Goal: Task Accomplishment & Management: Manage account settings

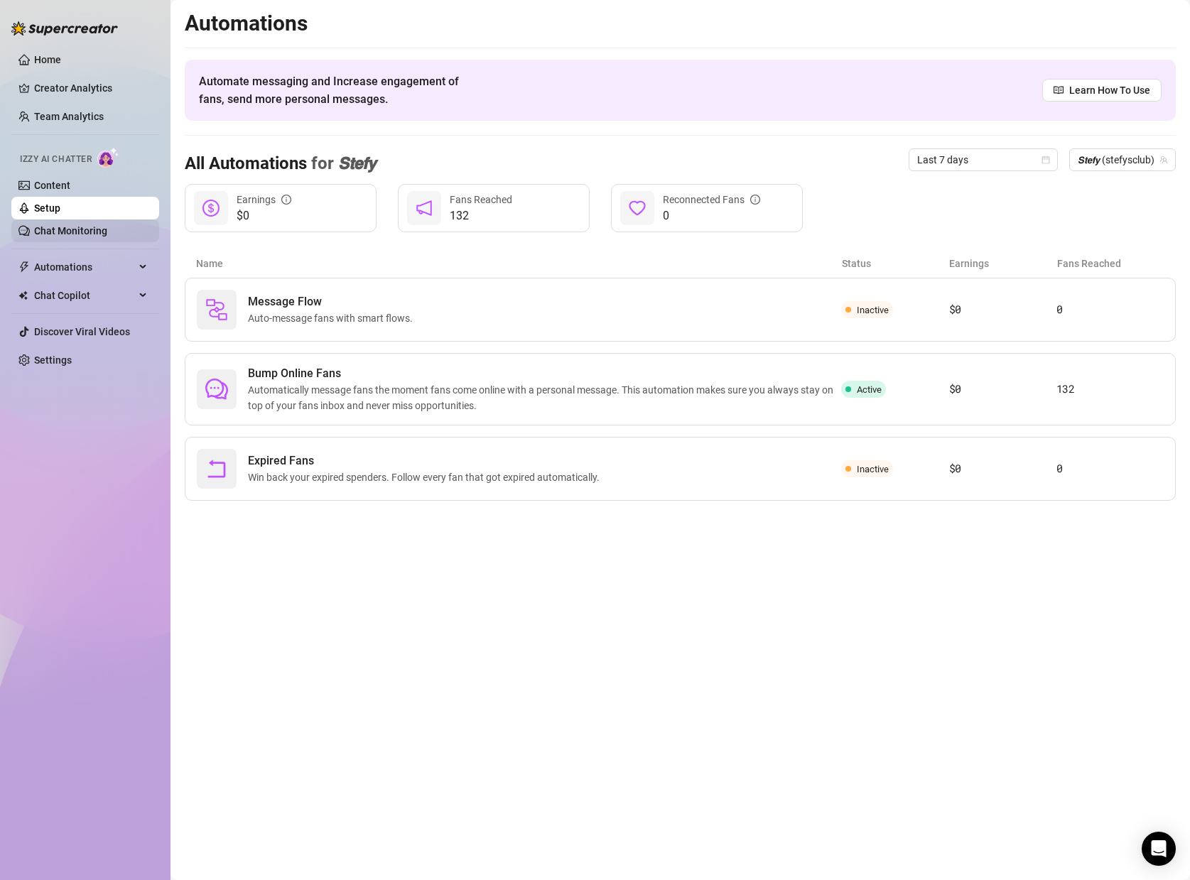
click at [92, 227] on link "Chat Monitoring" at bounding box center [70, 230] width 73 height 11
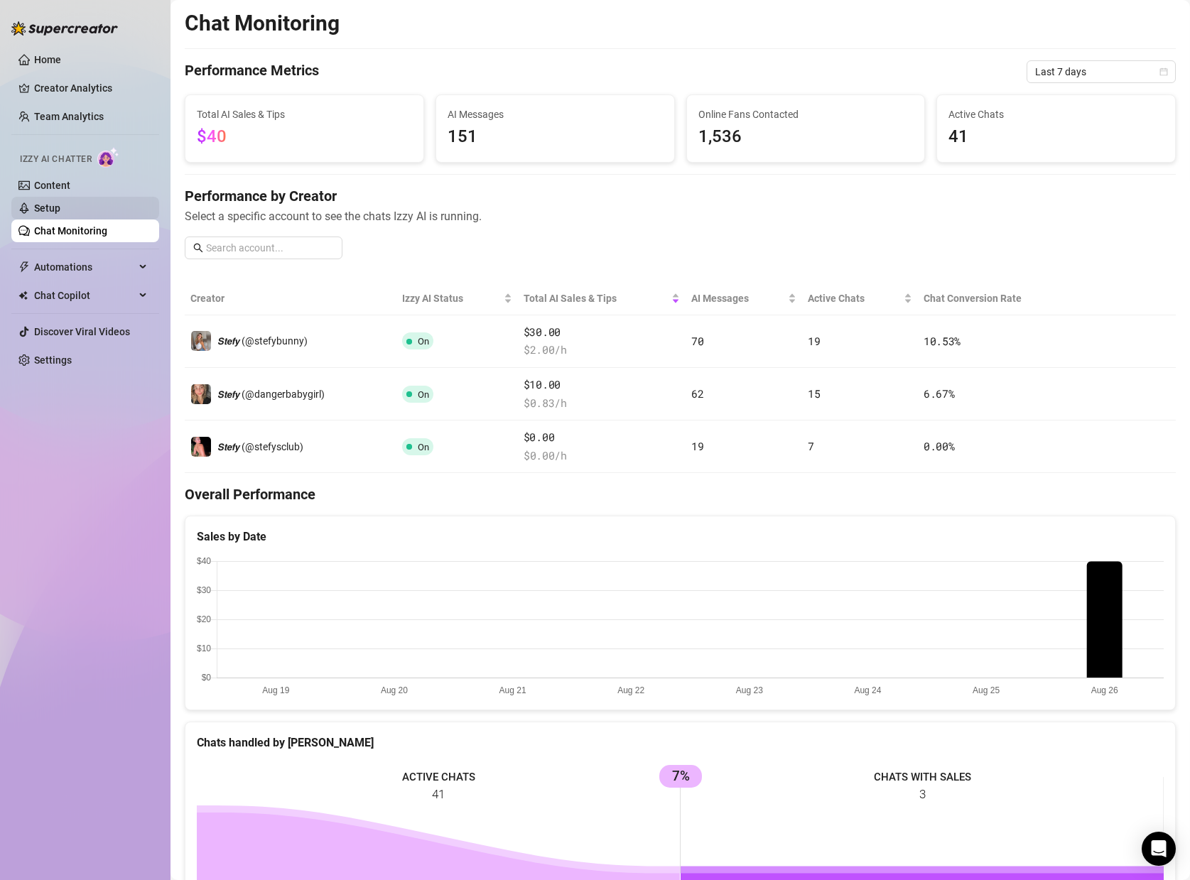
click at [60, 204] on link "Setup" at bounding box center [47, 207] width 26 height 11
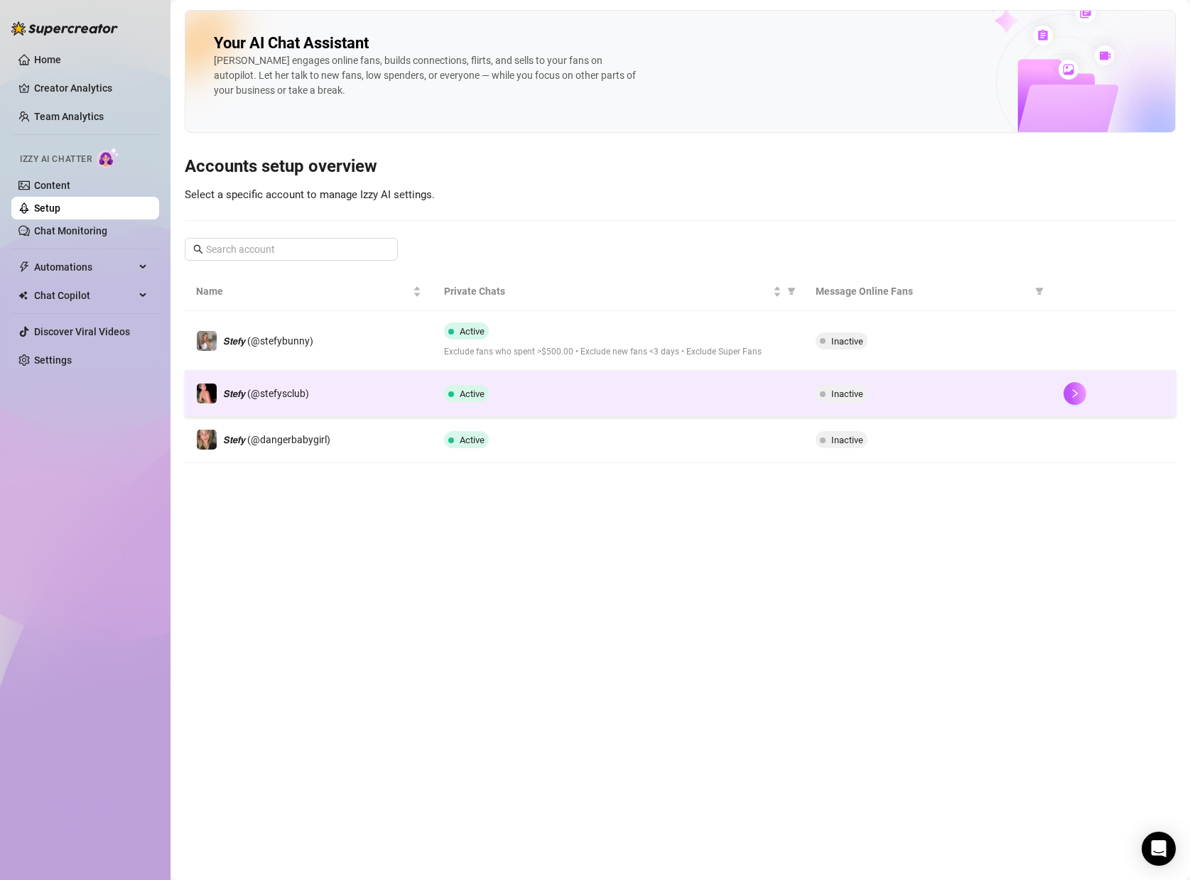
click at [900, 396] on div "Inactive" at bounding box center [928, 393] width 225 height 17
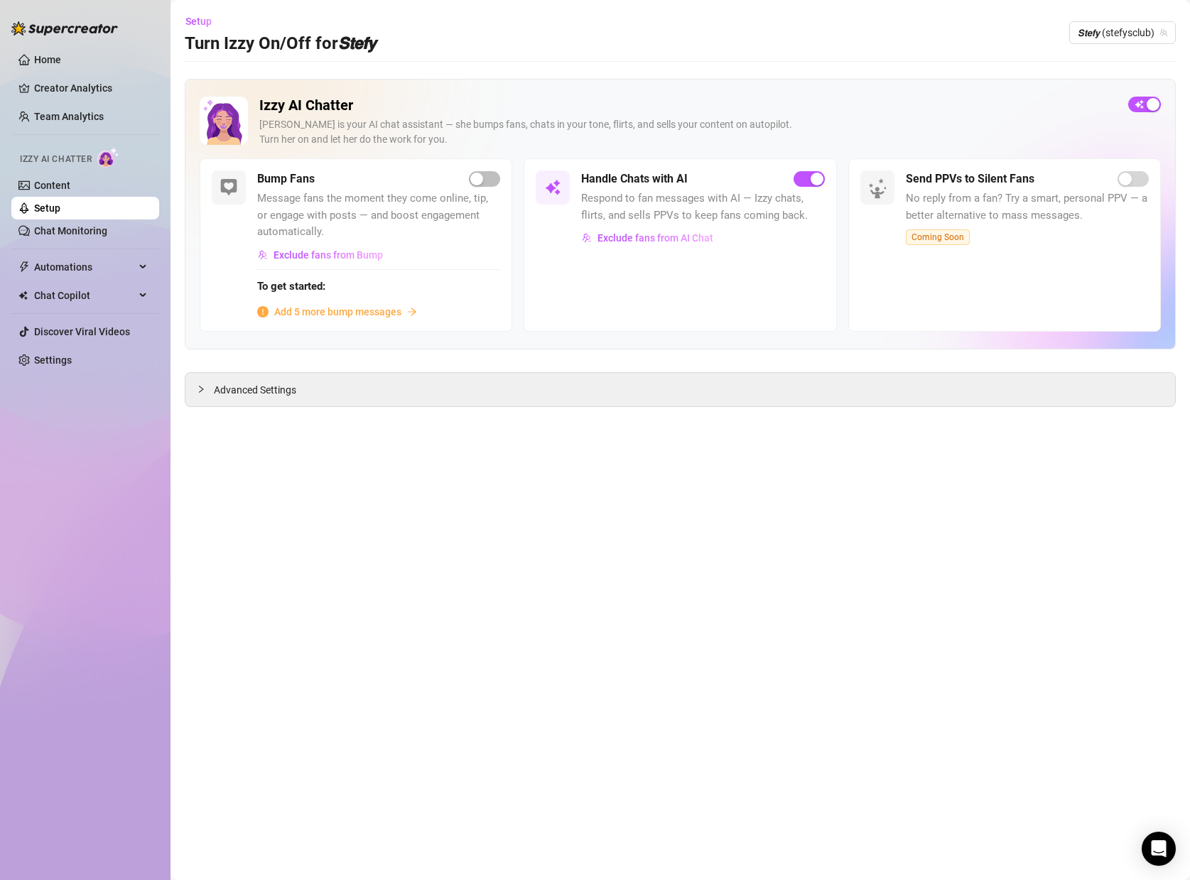
click at [334, 366] on div "Izzy AI Chatter Izzy is your AI chat assistant — she bumps fans, chats in your …" at bounding box center [680, 243] width 991 height 328
click at [284, 384] on span "Advanced Settings" at bounding box center [255, 390] width 82 height 16
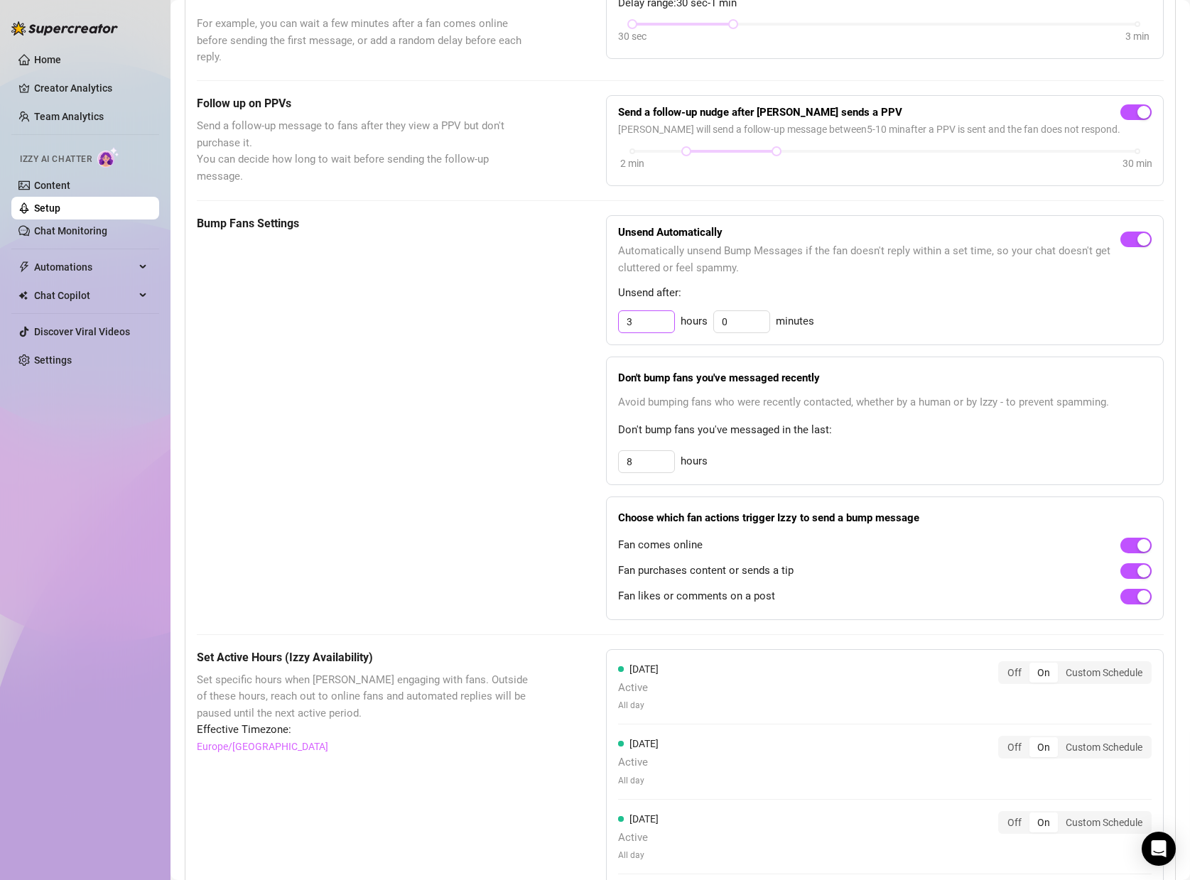
scroll to position [538, 0]
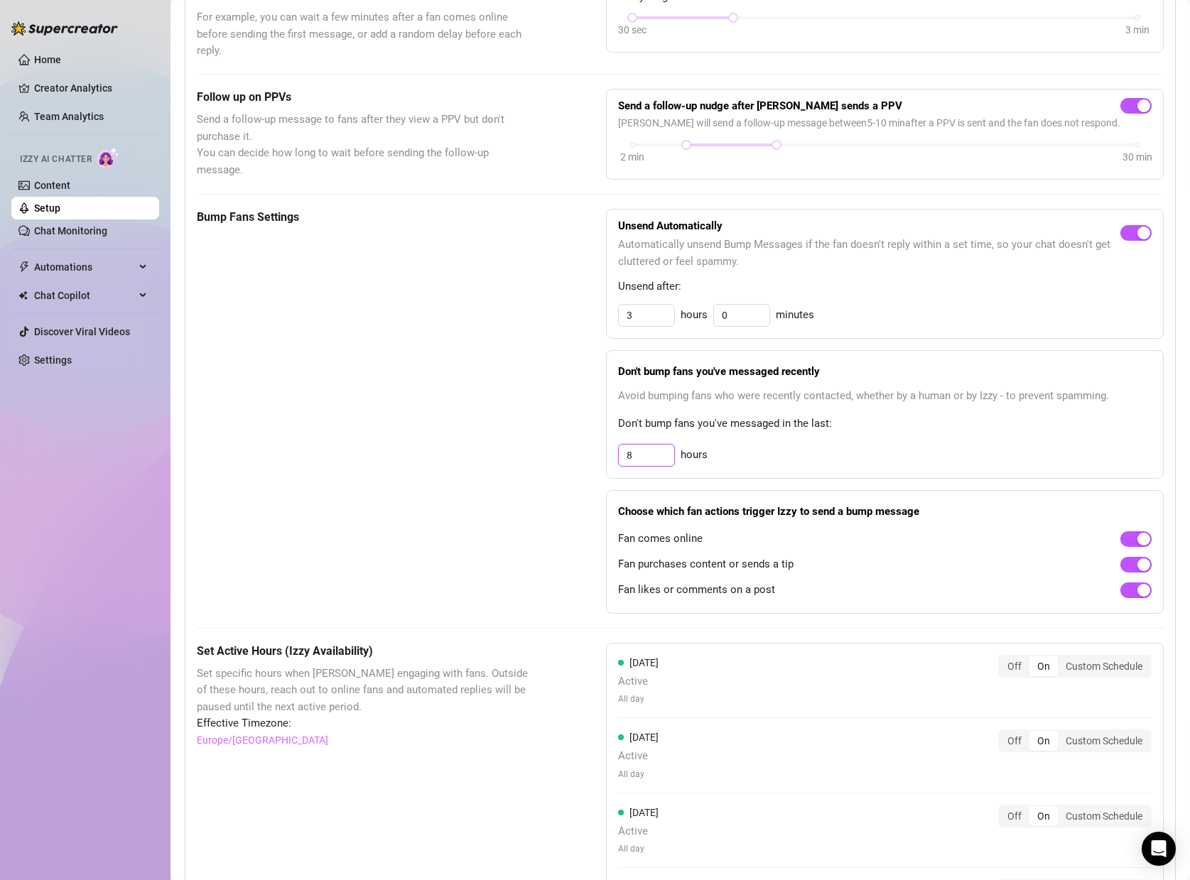
drag, startPoint x: 657, startPoint y: 454, endPoint x: 593, endPoint y: 448, distance: 64.9
click at [593, 448] on div "Bump Fans Settings Unsend Automatically Automatically unsend Bump Messages if t…" at bounding box center [680, 411] width 967 height 405
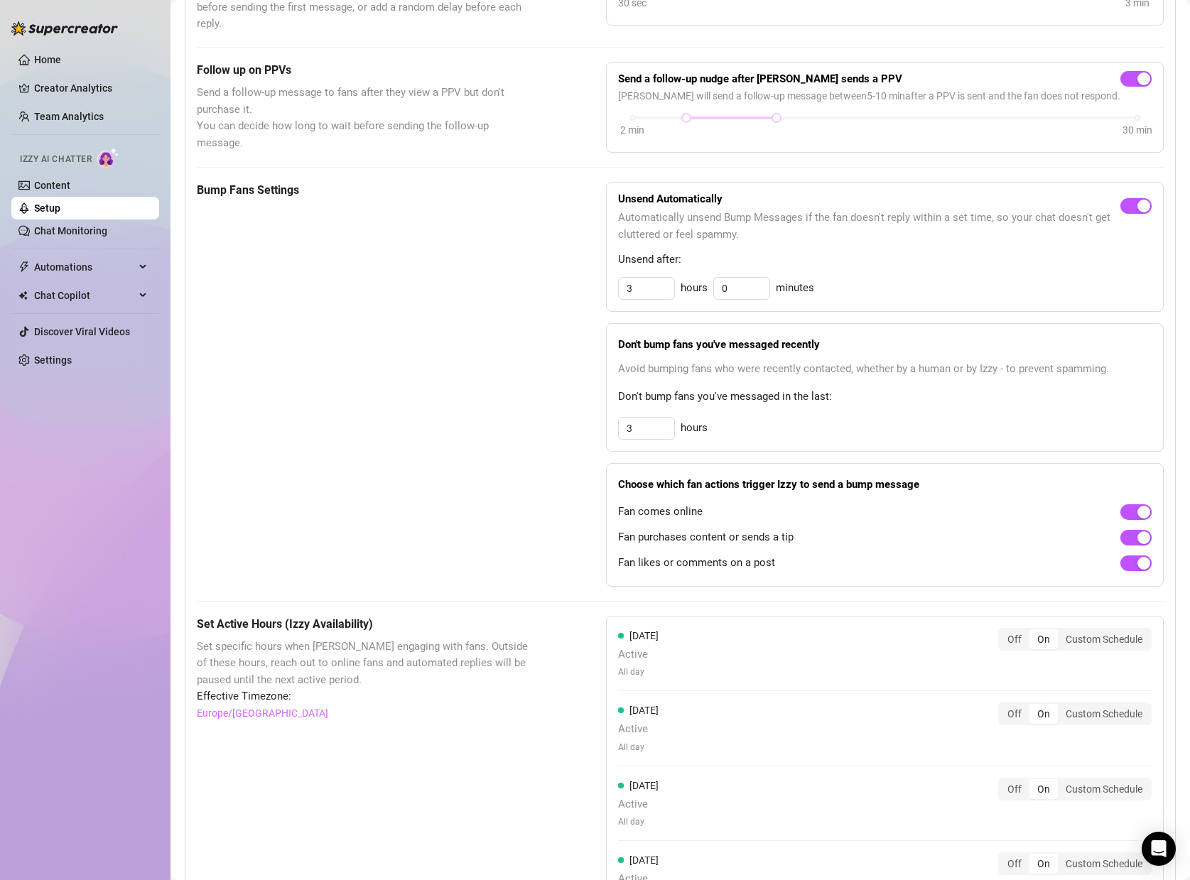
scroll to position [566, 0]
drag, startPoint x: 646, startPoint y: 425, endPoint x: 603, endPoint y: 423, distance: 43.4
click at [603, 423] on div "Bump Fans Settings Unsend Automatically Automatically unsend Bump Messages if t…" at bounding box center [680, 382] width 967 height 405
click at [585, 446] on div "Bump Fans Settings Unsend Automatically Automatically unsend Bump Messages if t…" at bounding box center [680, 382] width 967 height 405
drag, startPoint x: 675, startPoint y: 416, endPoint x: 594, endPoint y: 409, distance: 81.3
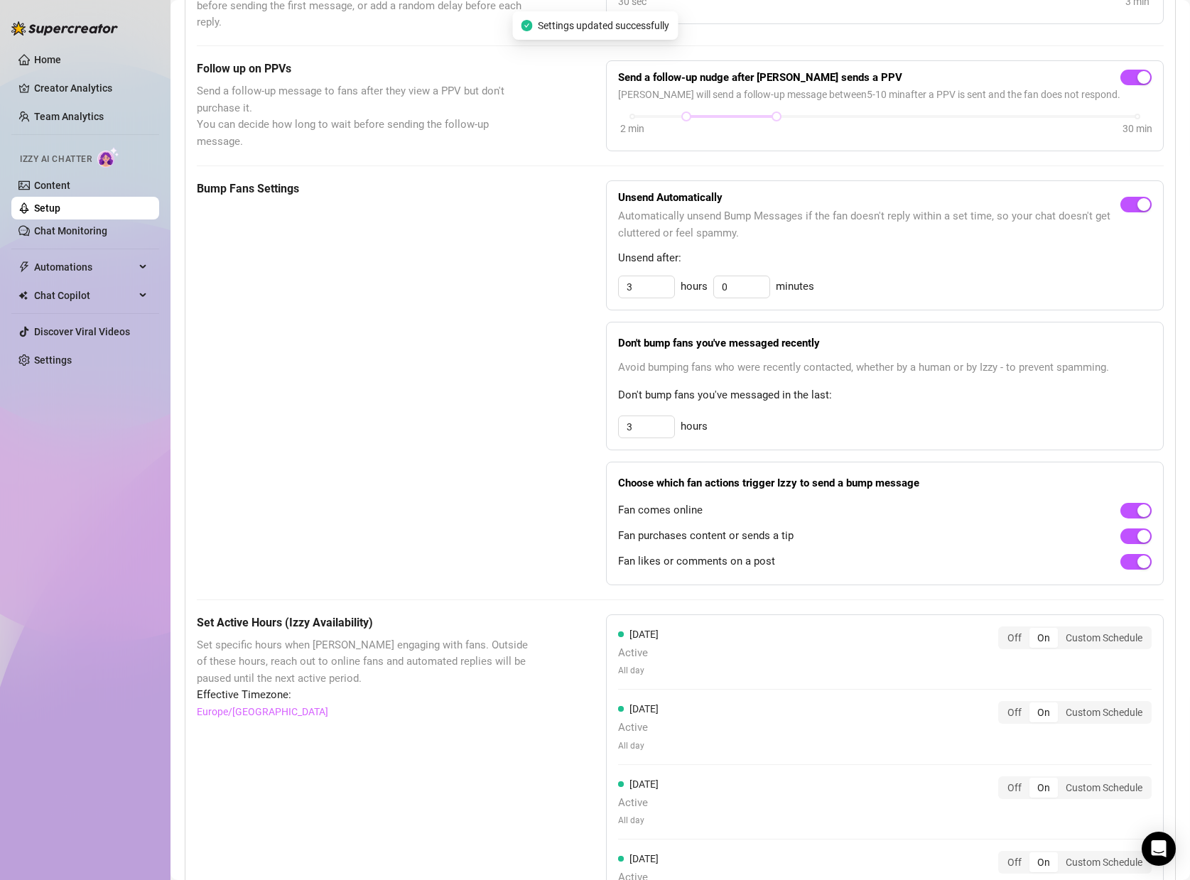
click at [594, 409] on div "Bump Fans Settings Unsend Automatically Automatically unsend Bump Messages if t…" at bounding box center [680, 382] width 967 height 405
drag, startPoint x: 664, startPoint y: 434, endPoint x: 605, endPoint y: 425, distance: 59.7
click at [605, 425] on div "Bump Fans Settings Unsend Automatically Automatically unsend Bump Messages if t…" at bounding box center [680, 382] width 967 height 405
click at [673, 423] on input "3" at bounding box center [646, 426] width 55 height 21
drag, startPoint x: 673, startPoint y: 423, endPoint x: 615, endPoint y: 423, distance: 57.6
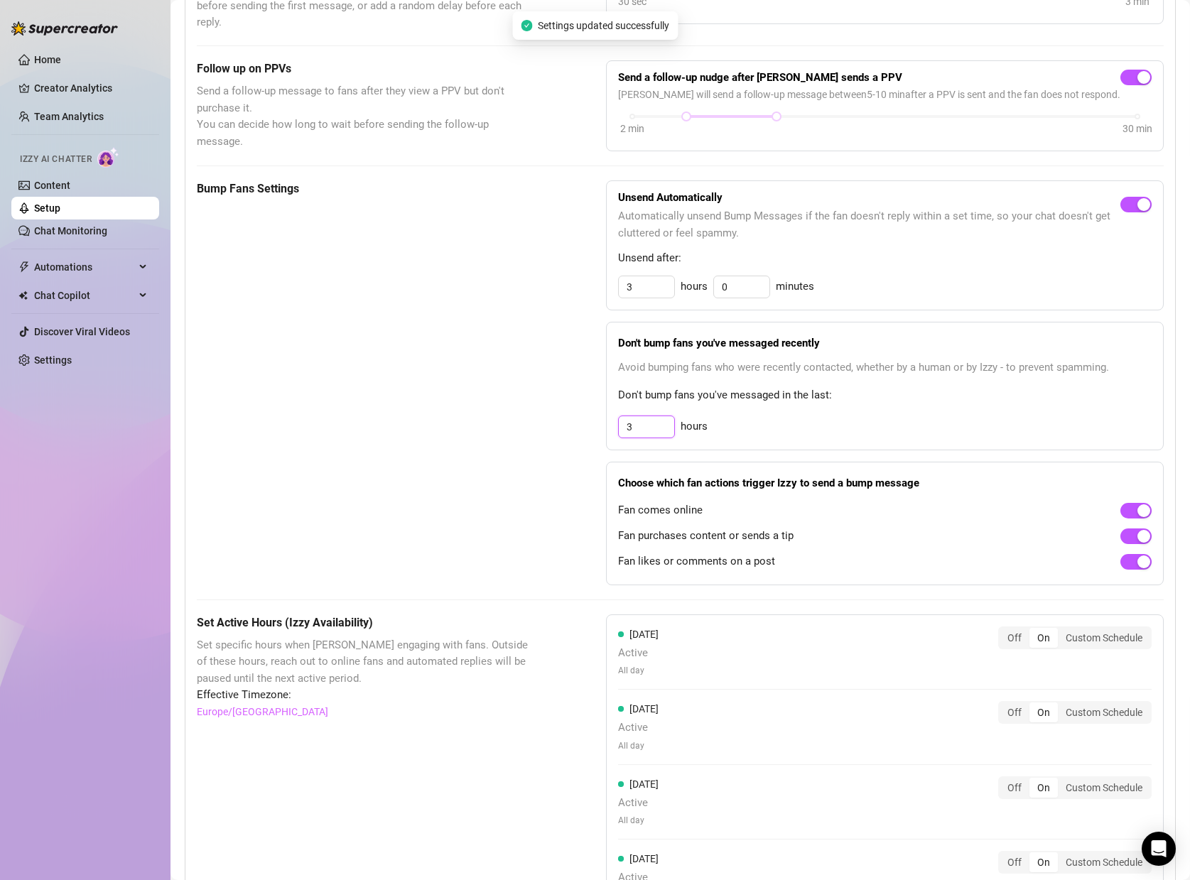
click at [615, 423] on div "Don't bump fans you've messaged recently Avoid bumping fans who were recently c…" at bounding box center [885, 386] width 558 height 129
type input "3"
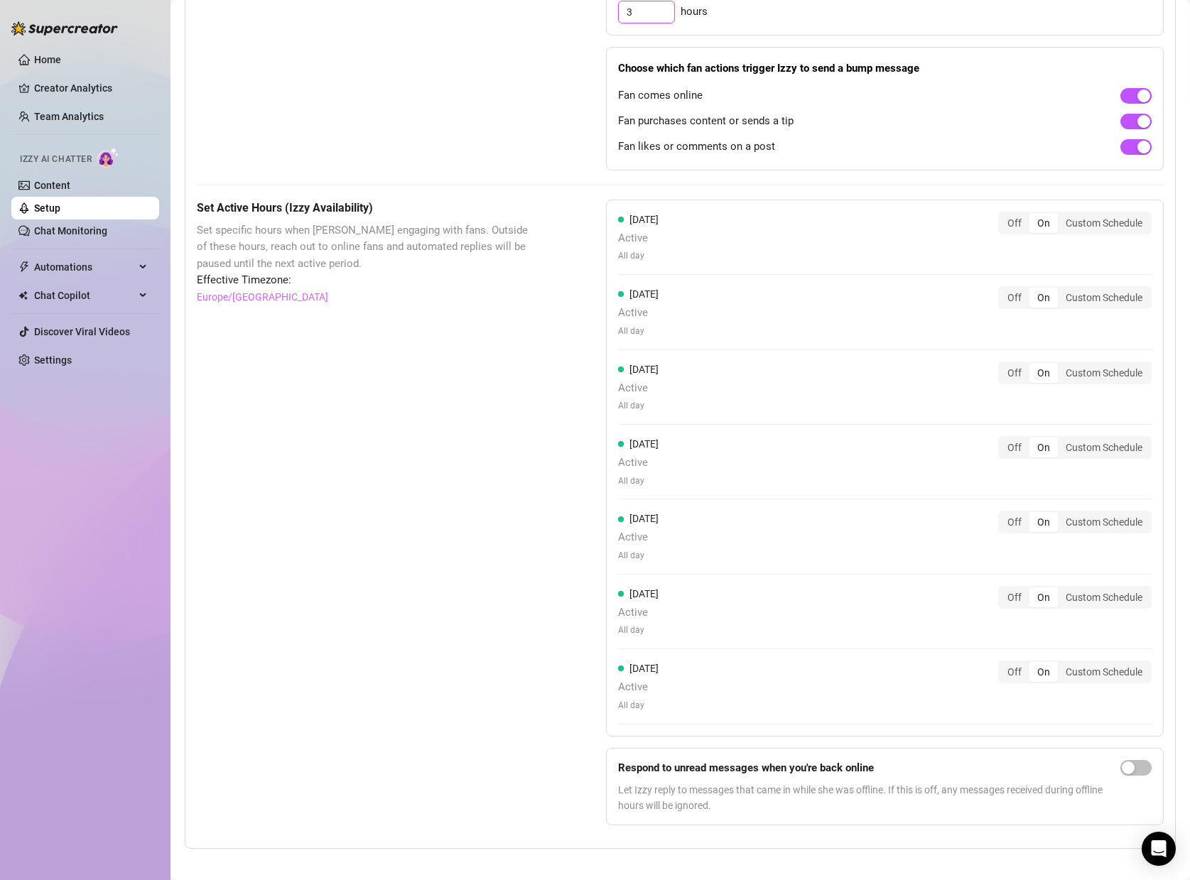
scroll to position [993, 0]
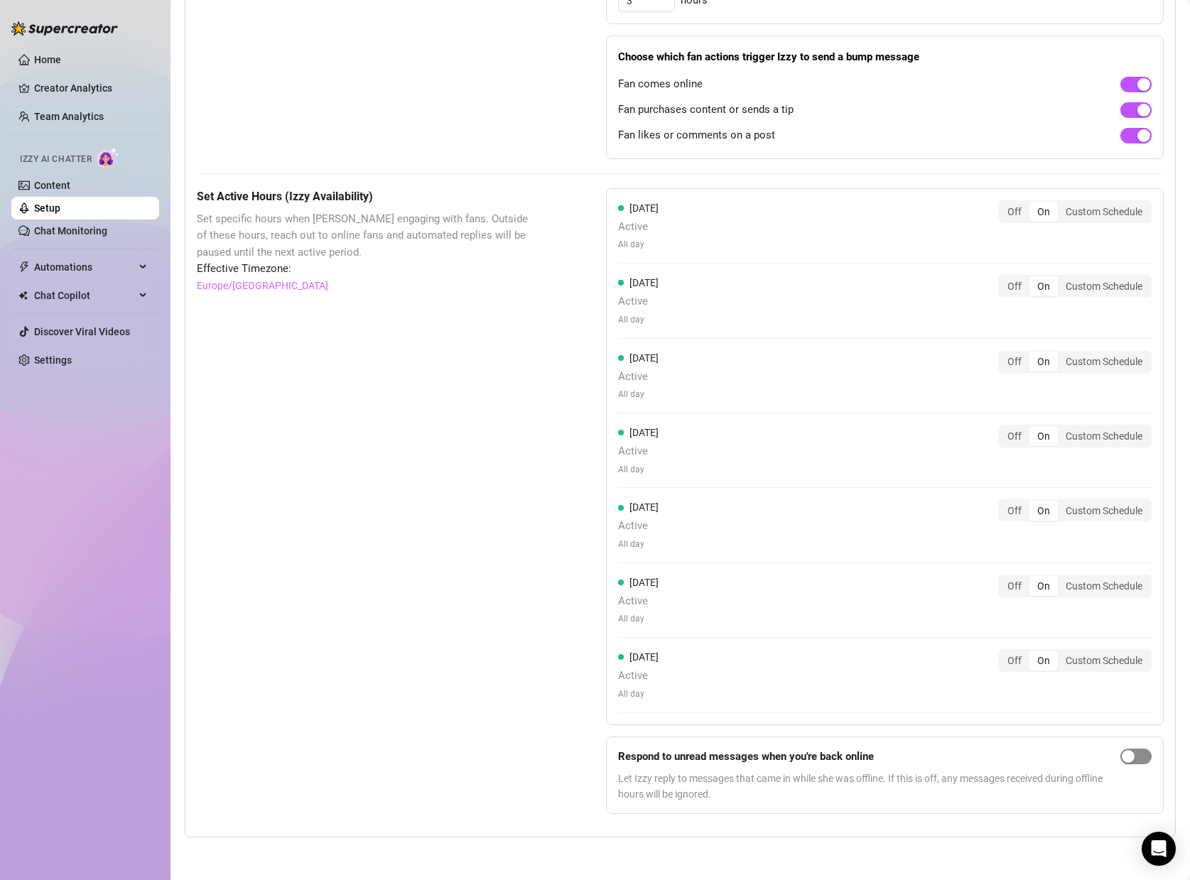
click at [1130, 760] on div "button" at bounding box center [1128, 756] width 13 height 13
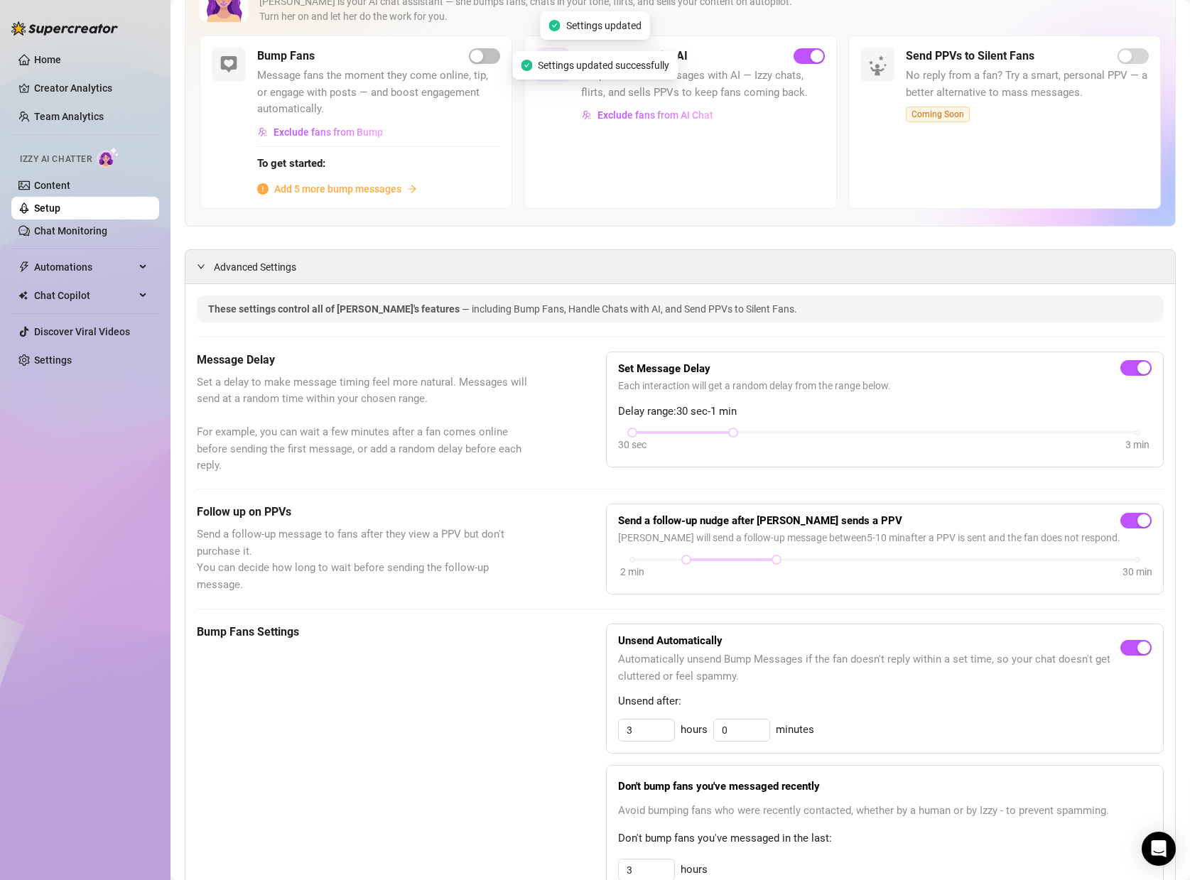
scroll to position [0, 0]
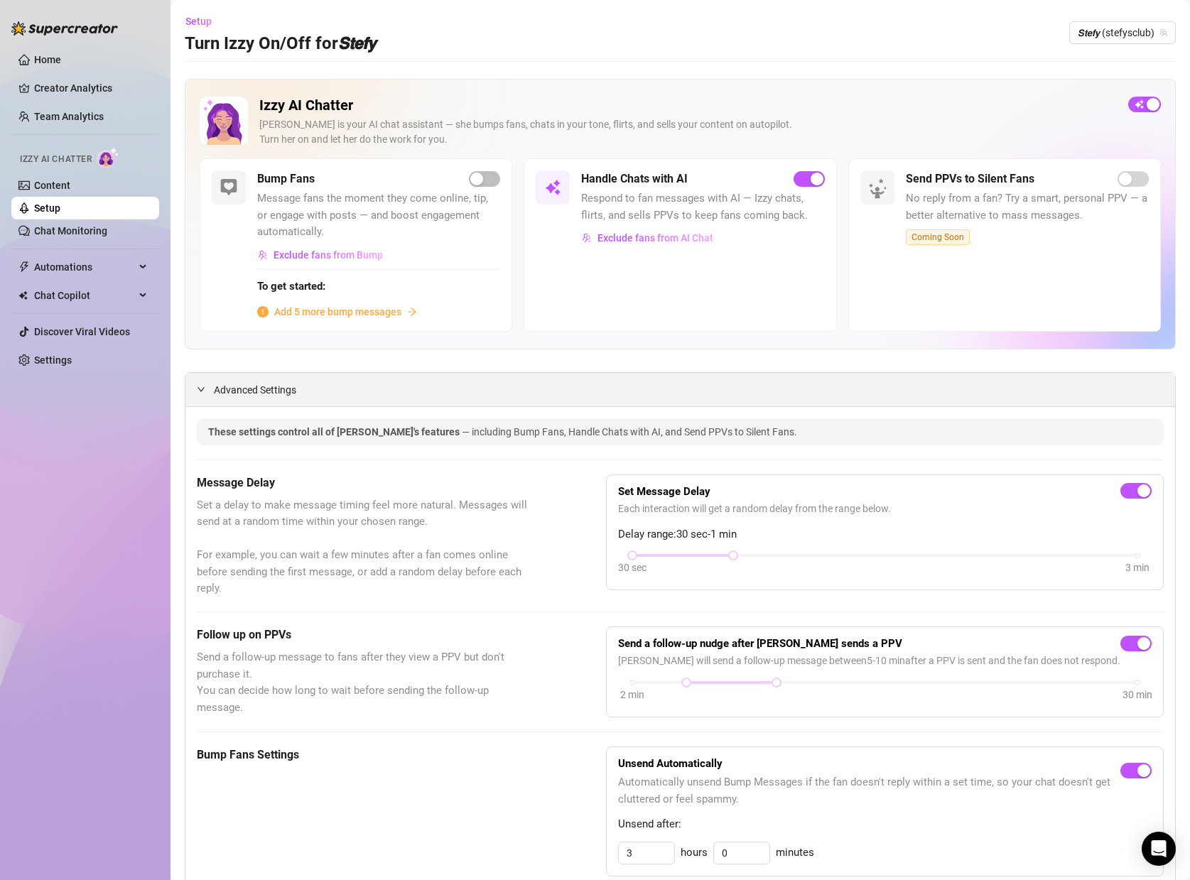
click at [244, 377] on div "Advanced Settings" at bounding box center [680, 389] width 990 height 33
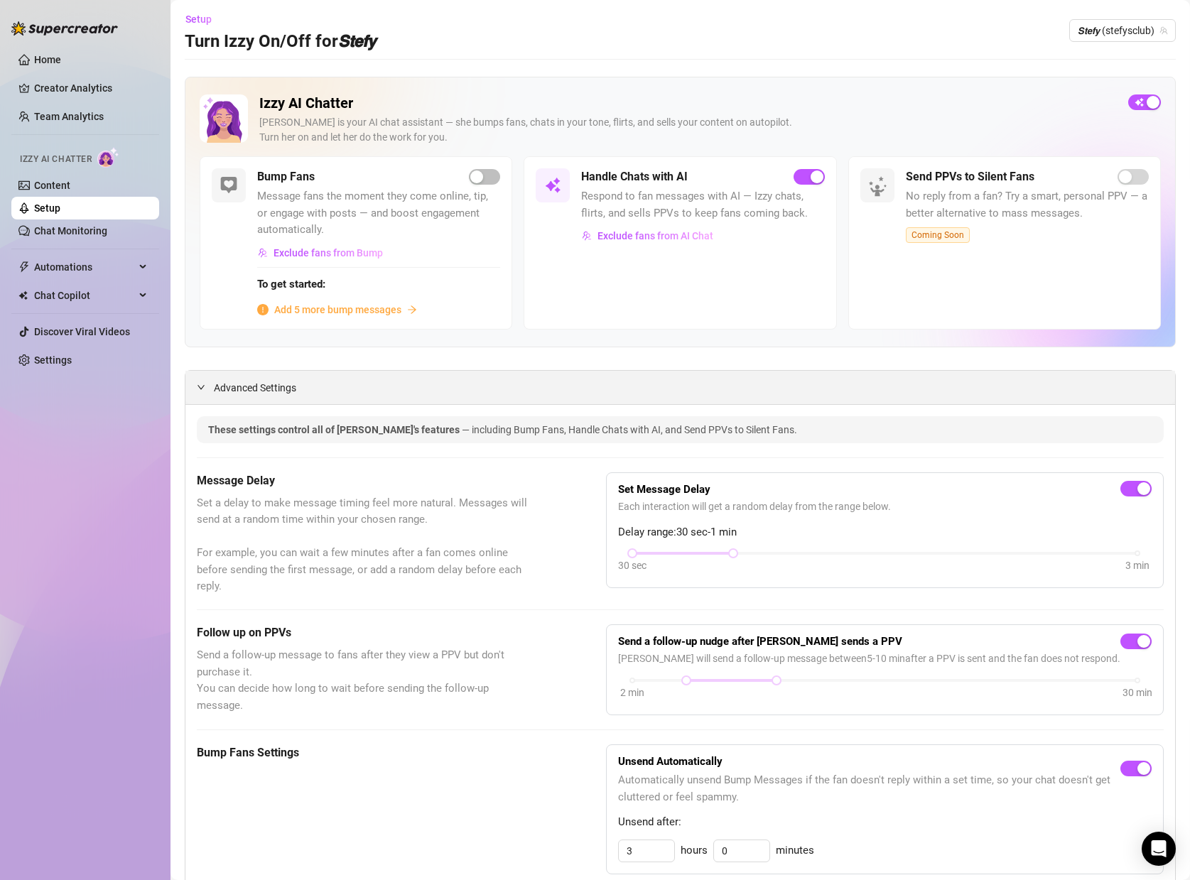
click at [242, 386] on span "Advanced Settings" at bounding box center [255, 388] width 82 height 16
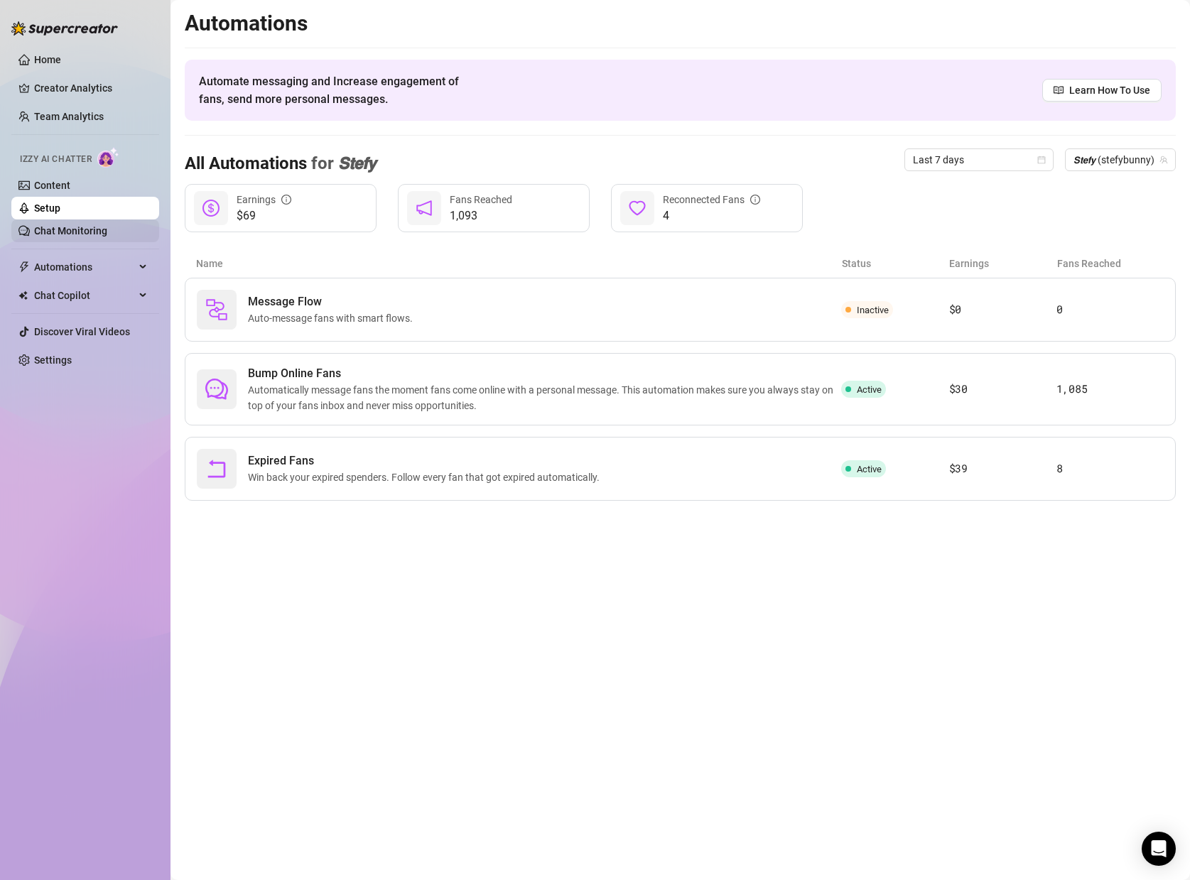
click at [82, 226] on link "Chat Monitoring" at bounding box center [70, 230] width 73 height 11
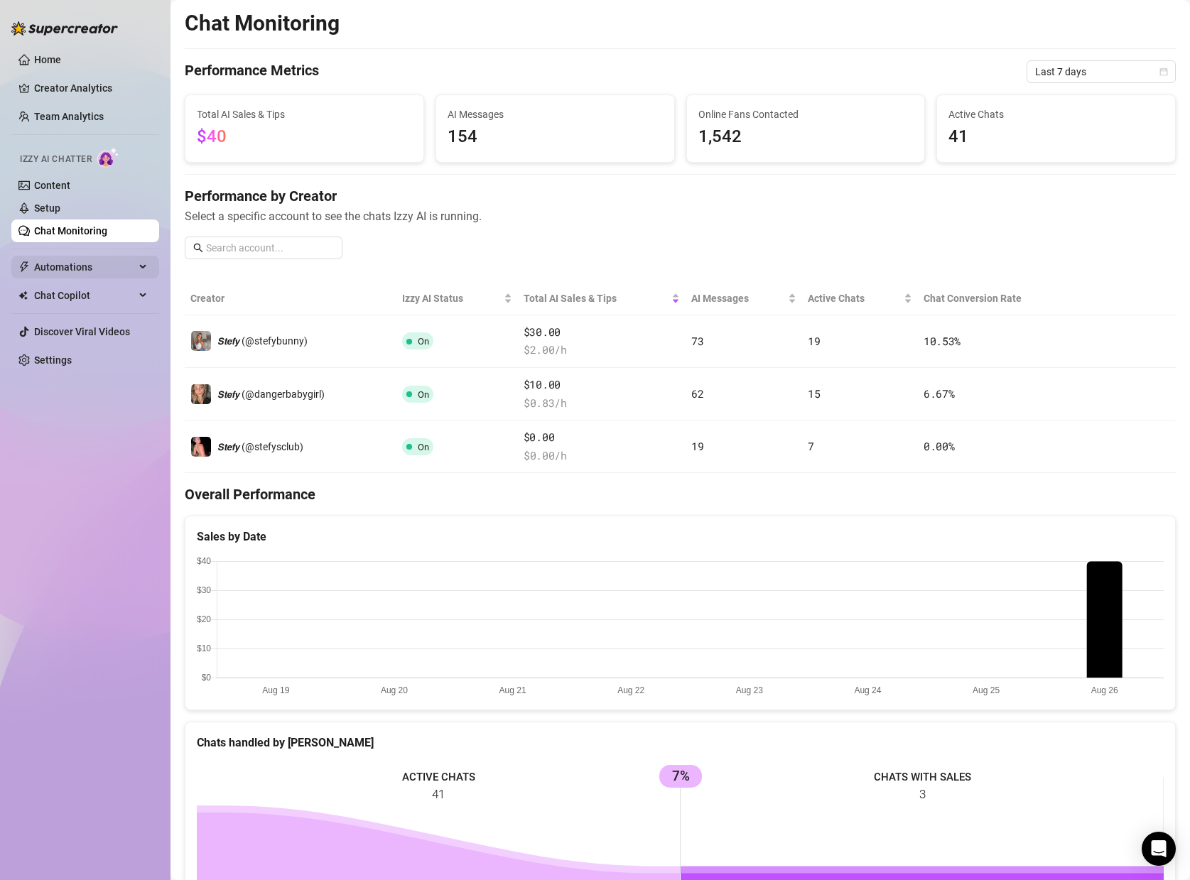
click at [129, 269] on span "Automations" at bounding box center [84, 267] width 101 height 23
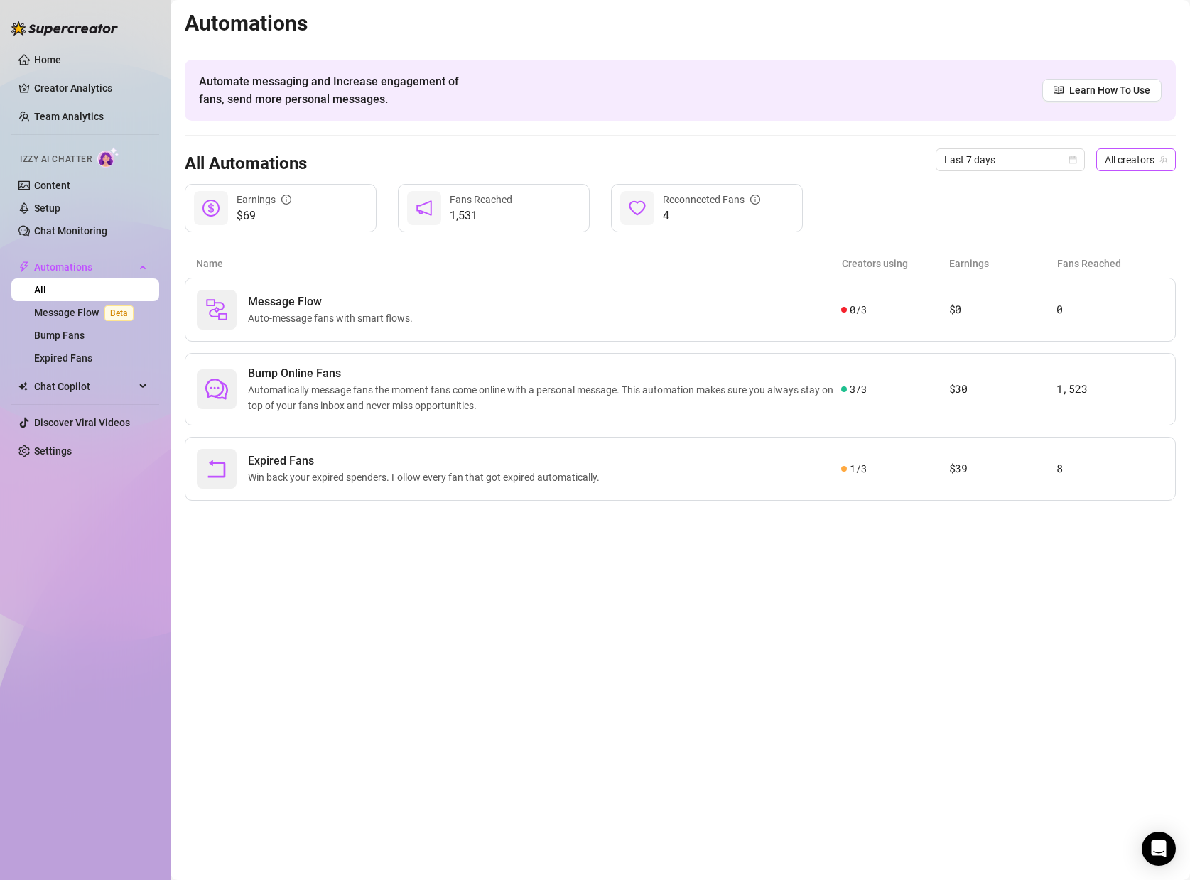
click at [1108, 163] on span "All creators" at bounding box center [1136, 159] width 63 height 21
click at [1091, 203] on div "𝙎𝙩𝙚𝙛𝙮 ( stefybunny )" at bounding box center [1102, 211] width 124 height 17
click at [66, 394] on span "Chat Copilot" at bounding box center [84, 386] width 101 height 23
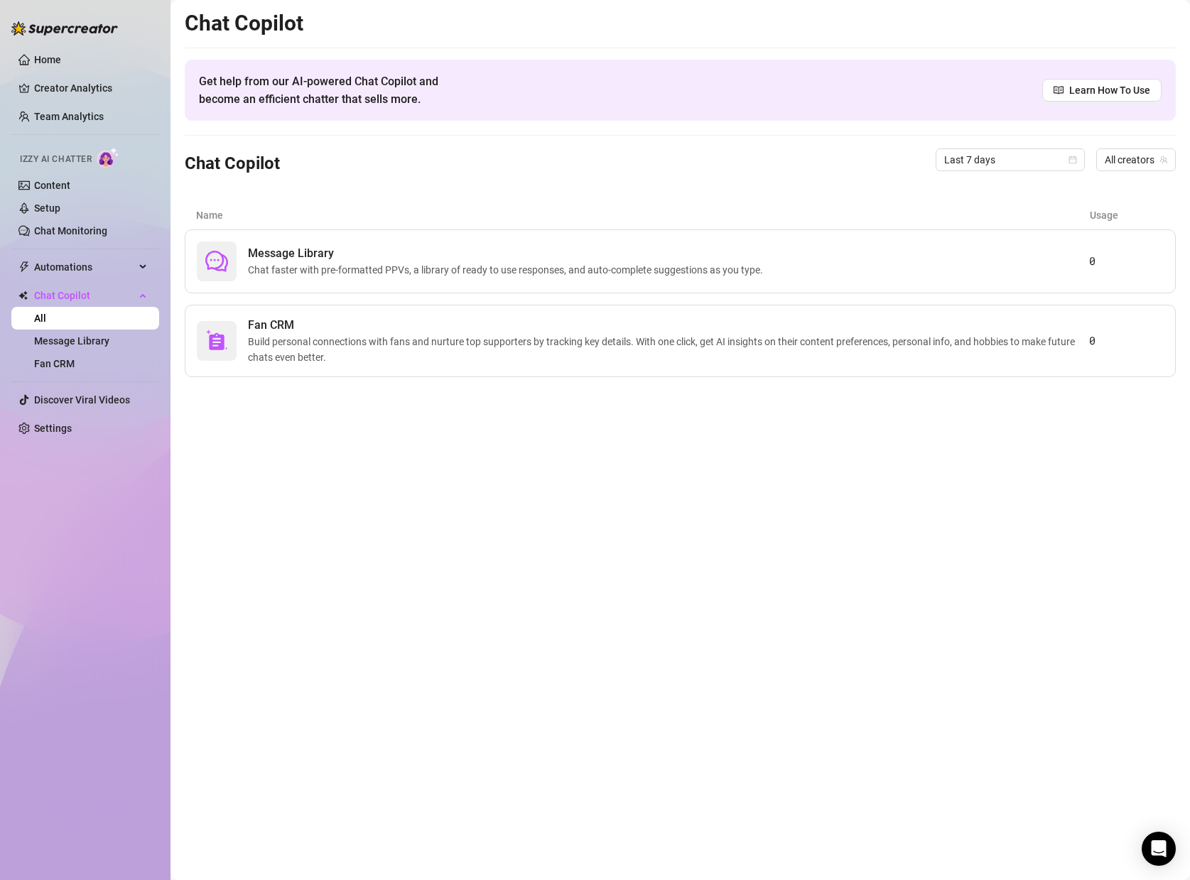
click at [46, 320] on link "All" at bounding box center [40, 318] width 12 height 11
click at [1127, 158] on span "All creators" at bounding box center [1136, 159] width 63 height 21
click at [1079, 213] on span "𝙎𝙩𝙚𝙛𝙮" at bounding box center [1074, 212] width 22 height 16
click at [60, 229] on link "Chat Monitoring" at bounding box center [70, 230] width 73 height 11
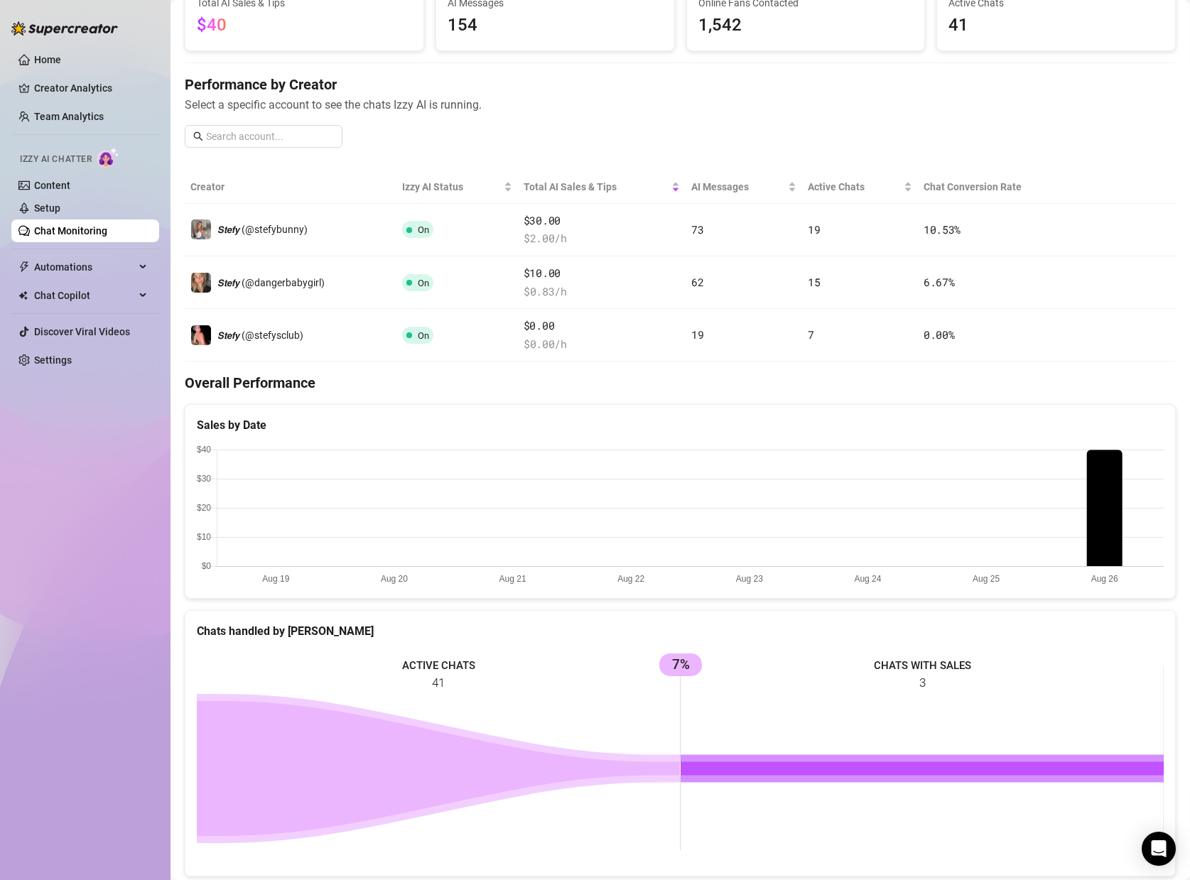
scroll to position [114, 0]
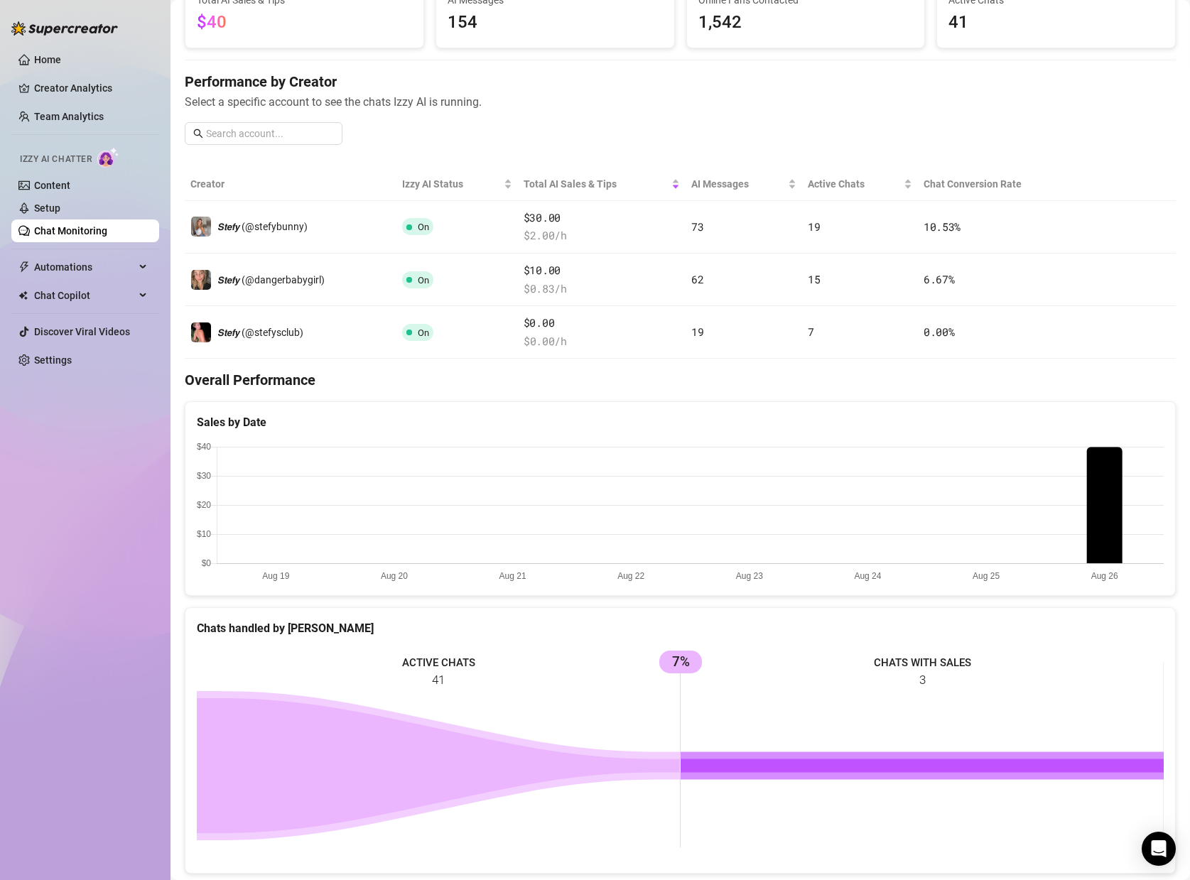
click at [892, 680] on rect at bounding box center [680, 755] width 967 height 213
drag, startPoint x: 903, startPoint y: 662, endPoint x: 639, endPoint y: 651, distance: 263.8
click at [805, 658] on rect at bounding box center [680, 755] width 967 height 213
click at [661, 642] on div "ACTIVE CHATS 41 CHATS WITH SALES 3 7%" at bounding box center [680, 755] width 990 height 236
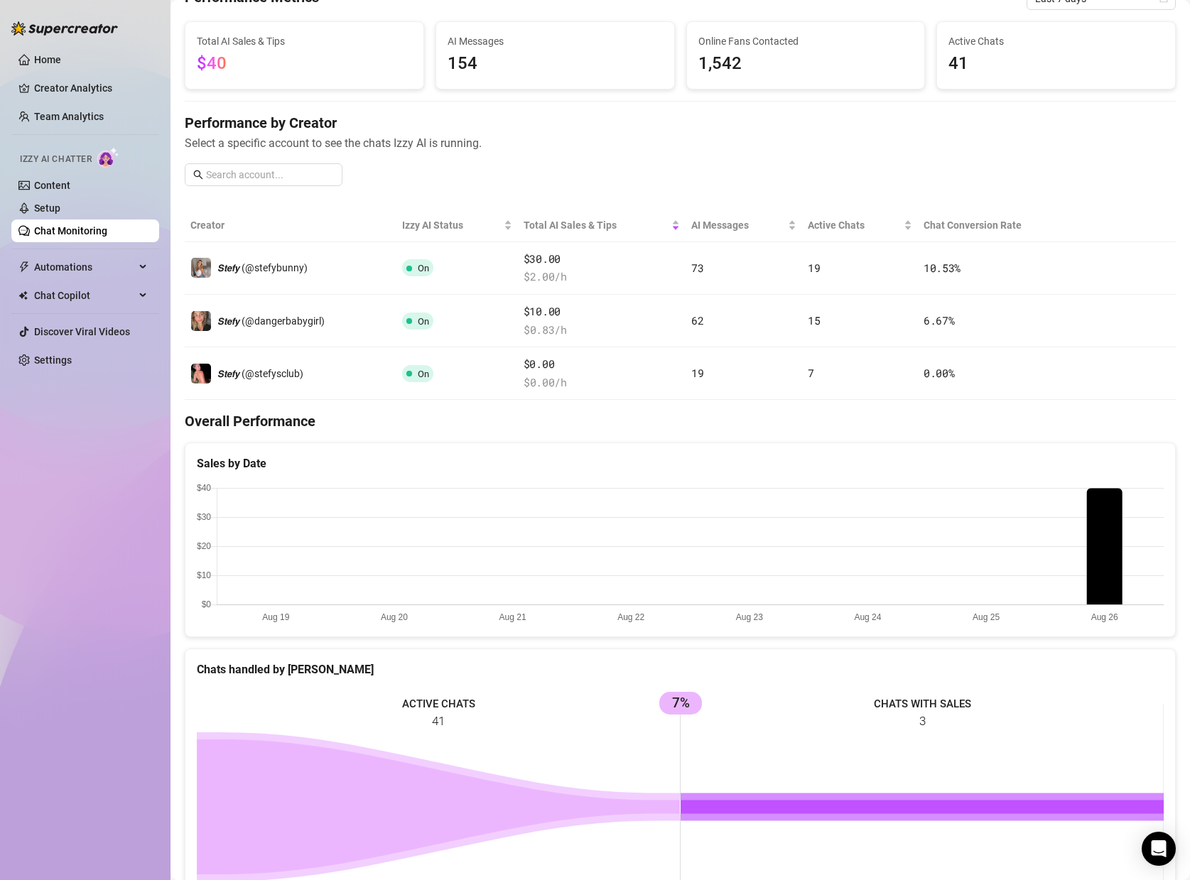
scroll to position [0, 0]
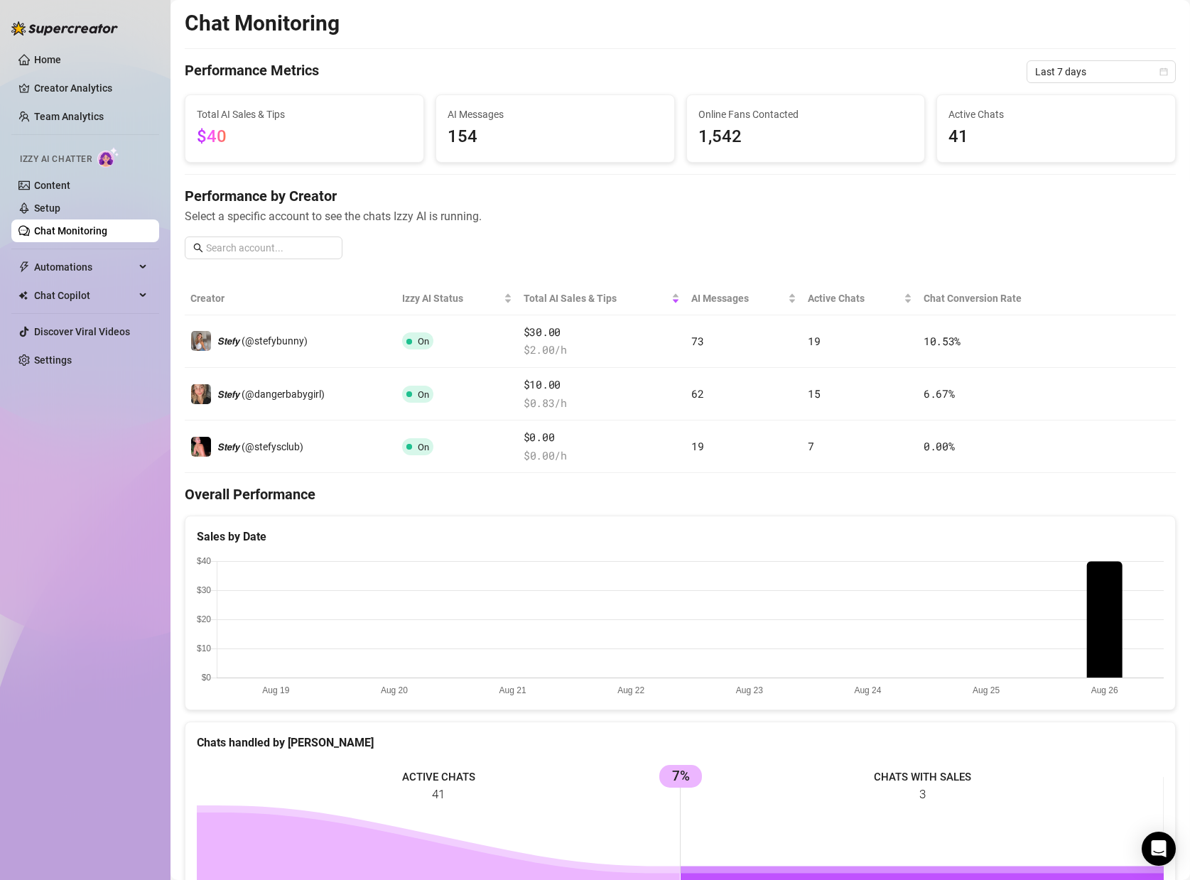
click at [465, 134] on span "154" at bounding box center [555, 137] width 215 height 27
click at [981, 124] on span "41" at bounding box center [1056, 137] width 215 height 27
click at [1048, 77] on span "Last 7 days" at bounding box center [1101, 71] width 132 height 21
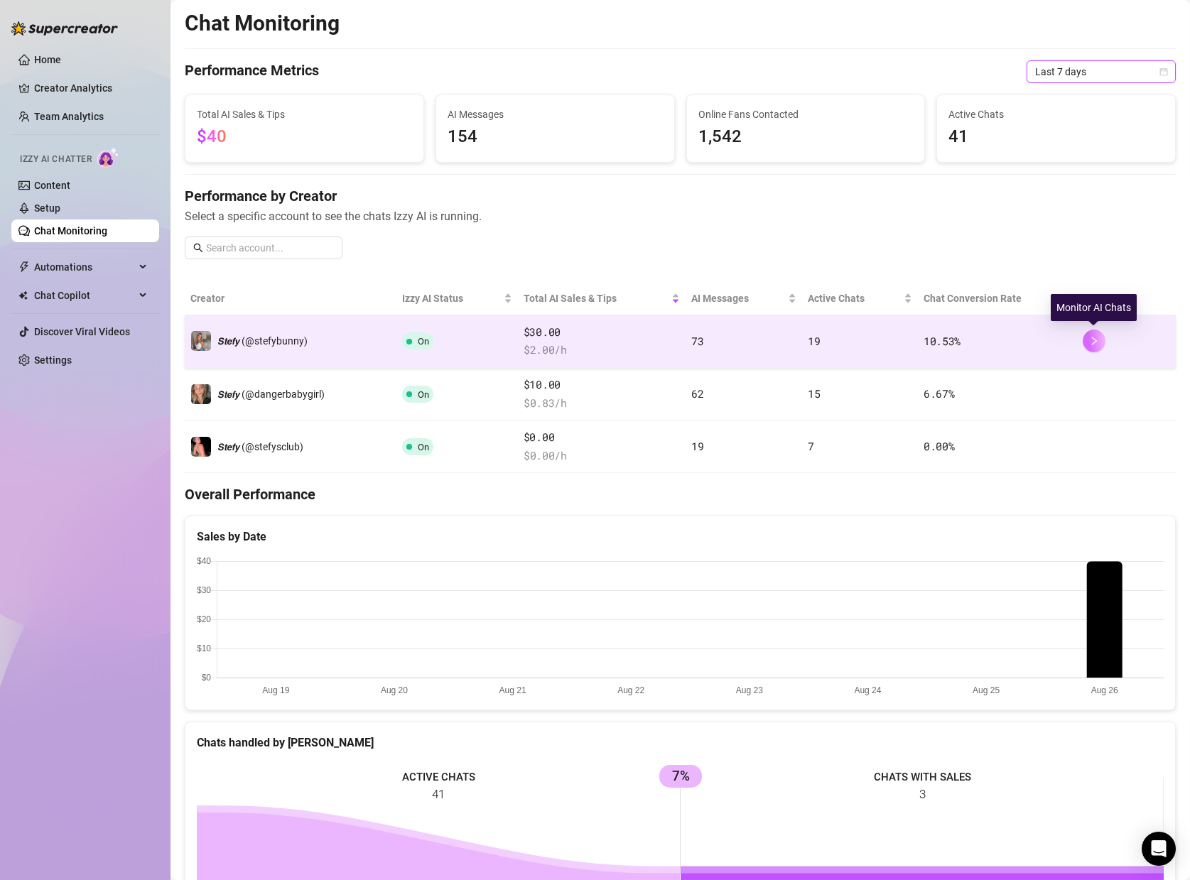
click at [1091, 337] on icon "right" at bounding box center [1094, 341] width 10 height 10
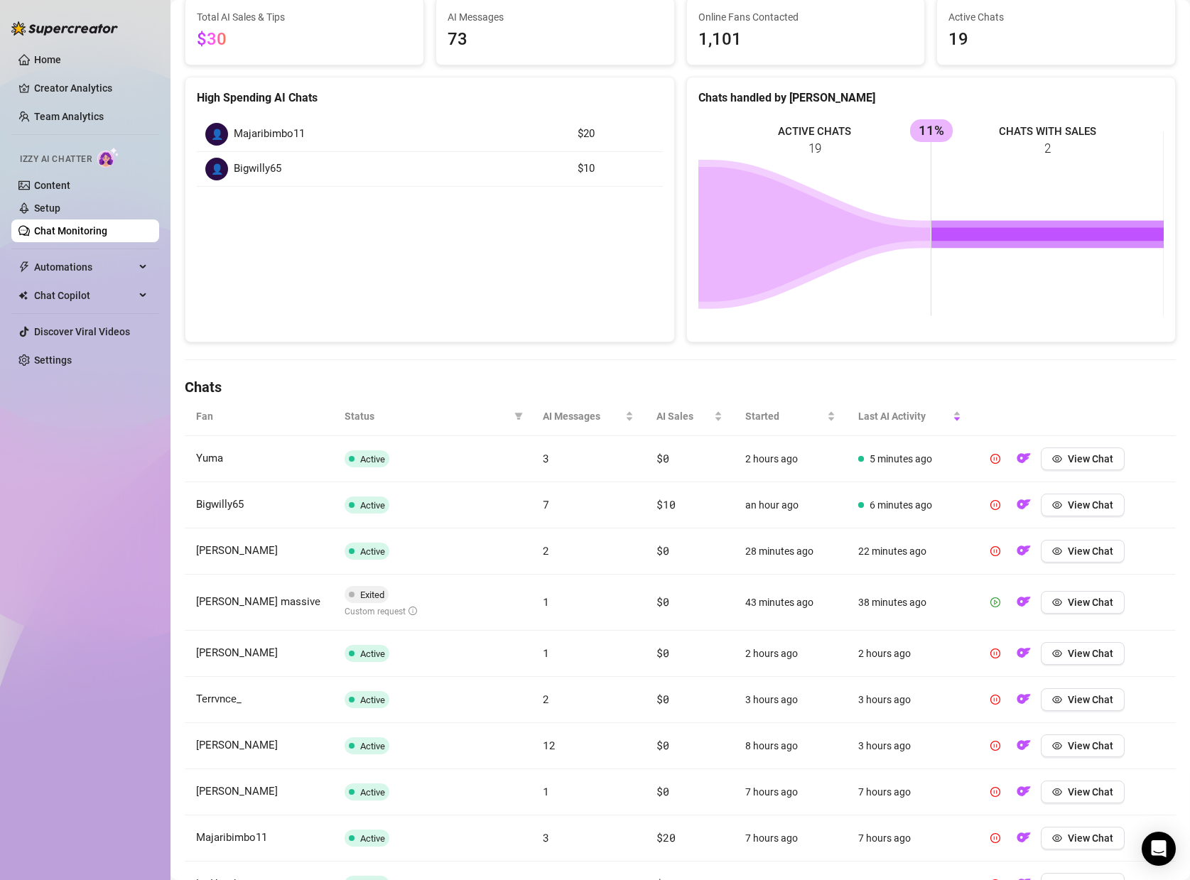
scroll to position [134, 0]
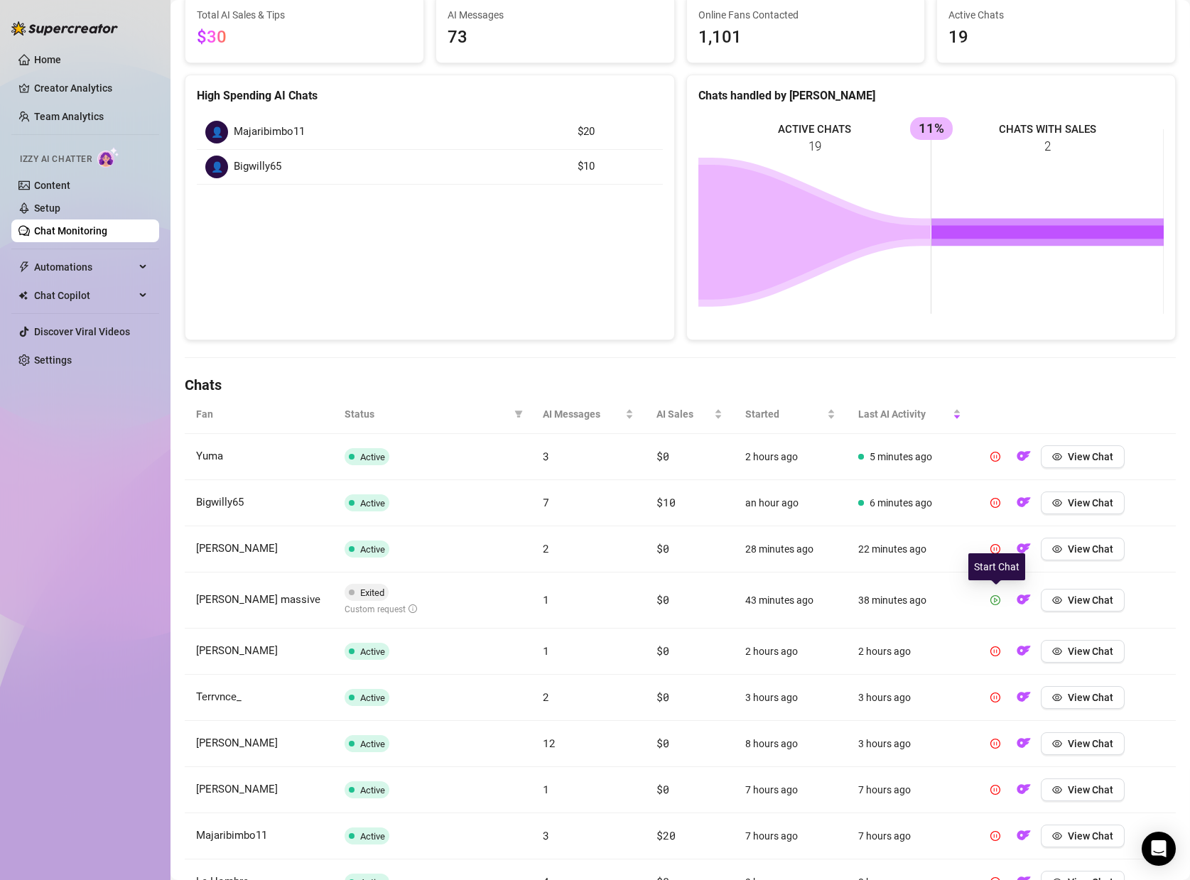
click at [990, 592] on button "button" at bounding box center [995, 600] width 23 height 23
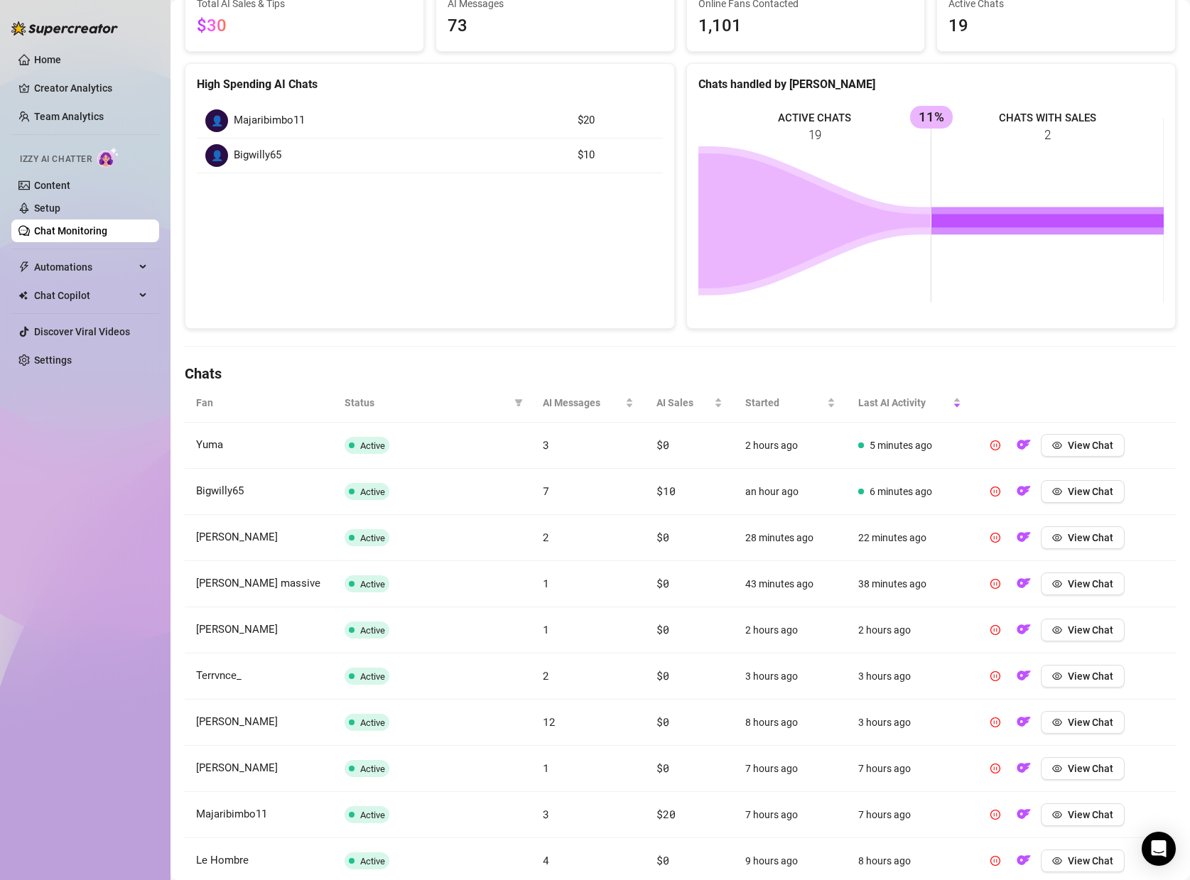
scroll to position [237, 0]
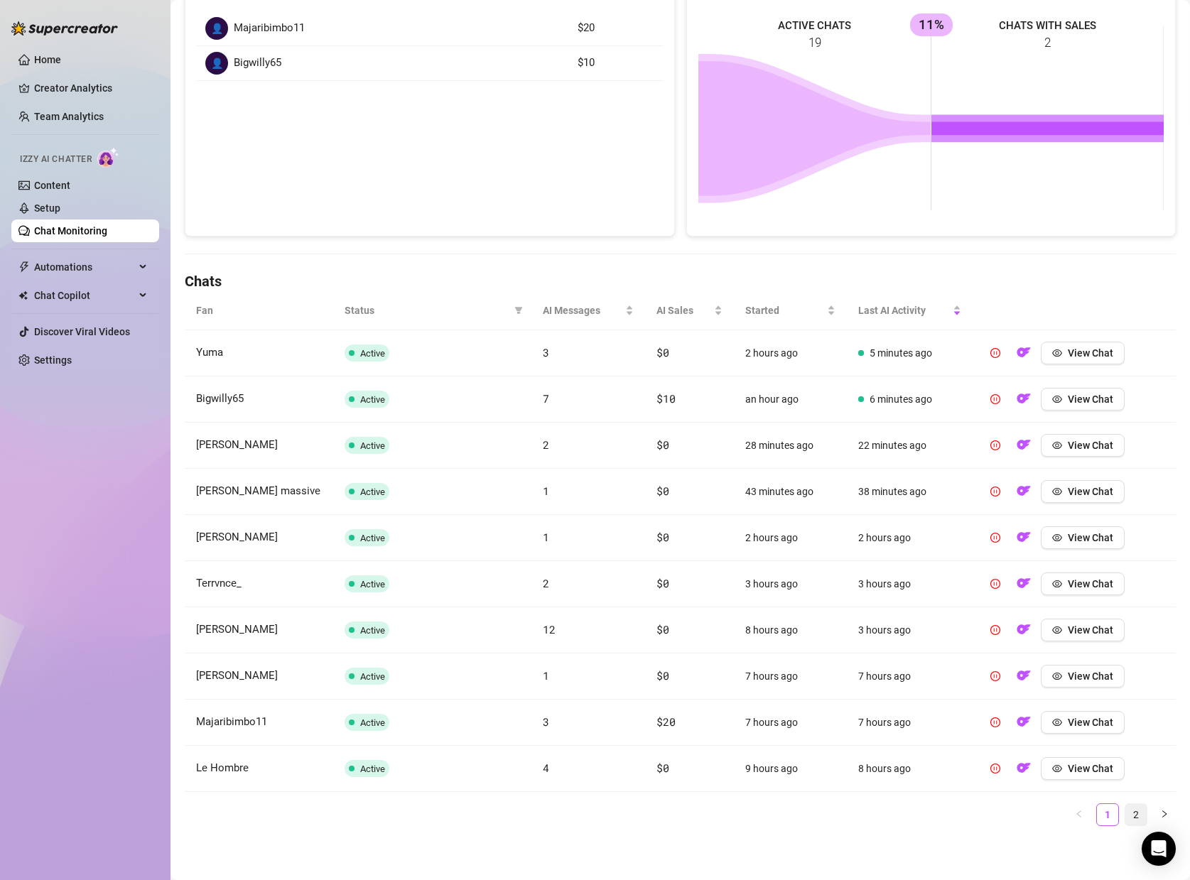
click at [1125, 813] on link "2" at bounding box center [1135, 814] width 21 height 21
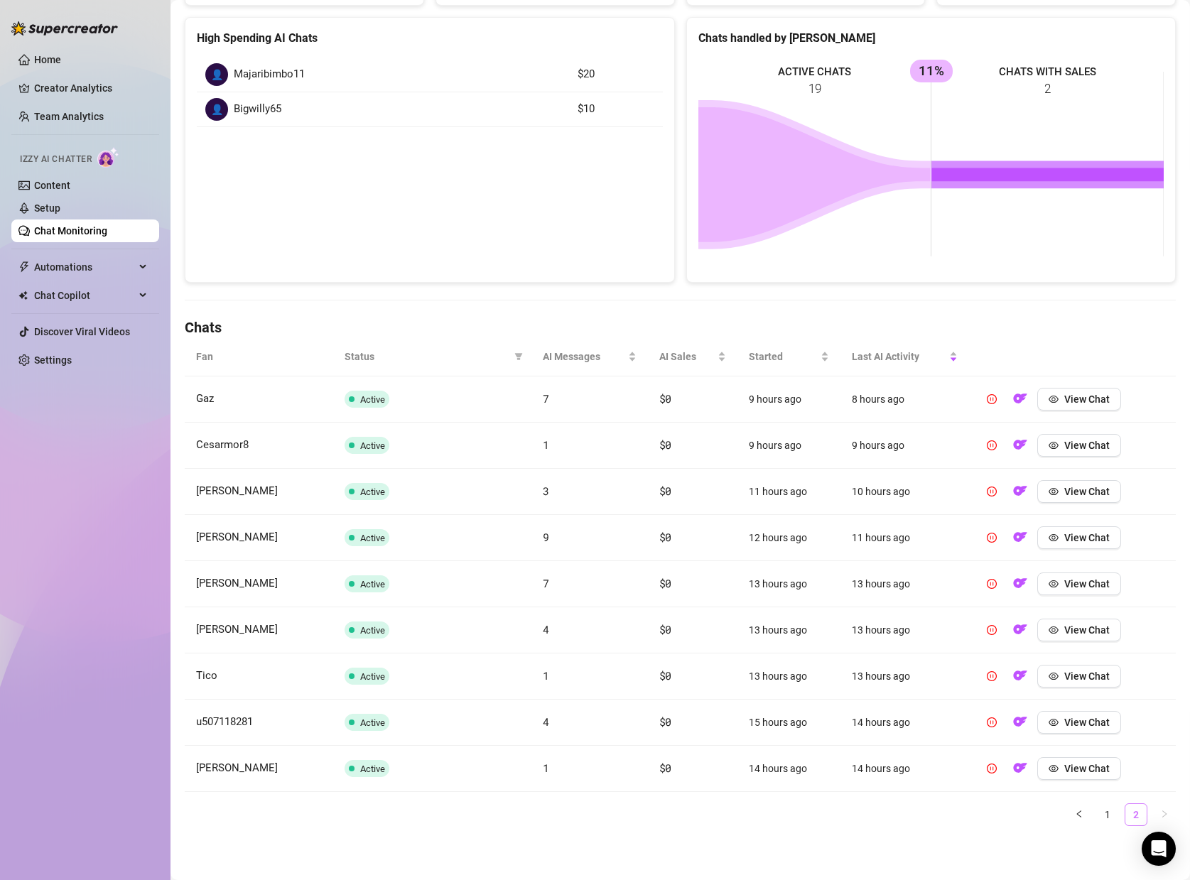
scroll to position [191, 0]
click at [1137, 816] on link "2" at bounding box center [1135, 814] width 21 height 21
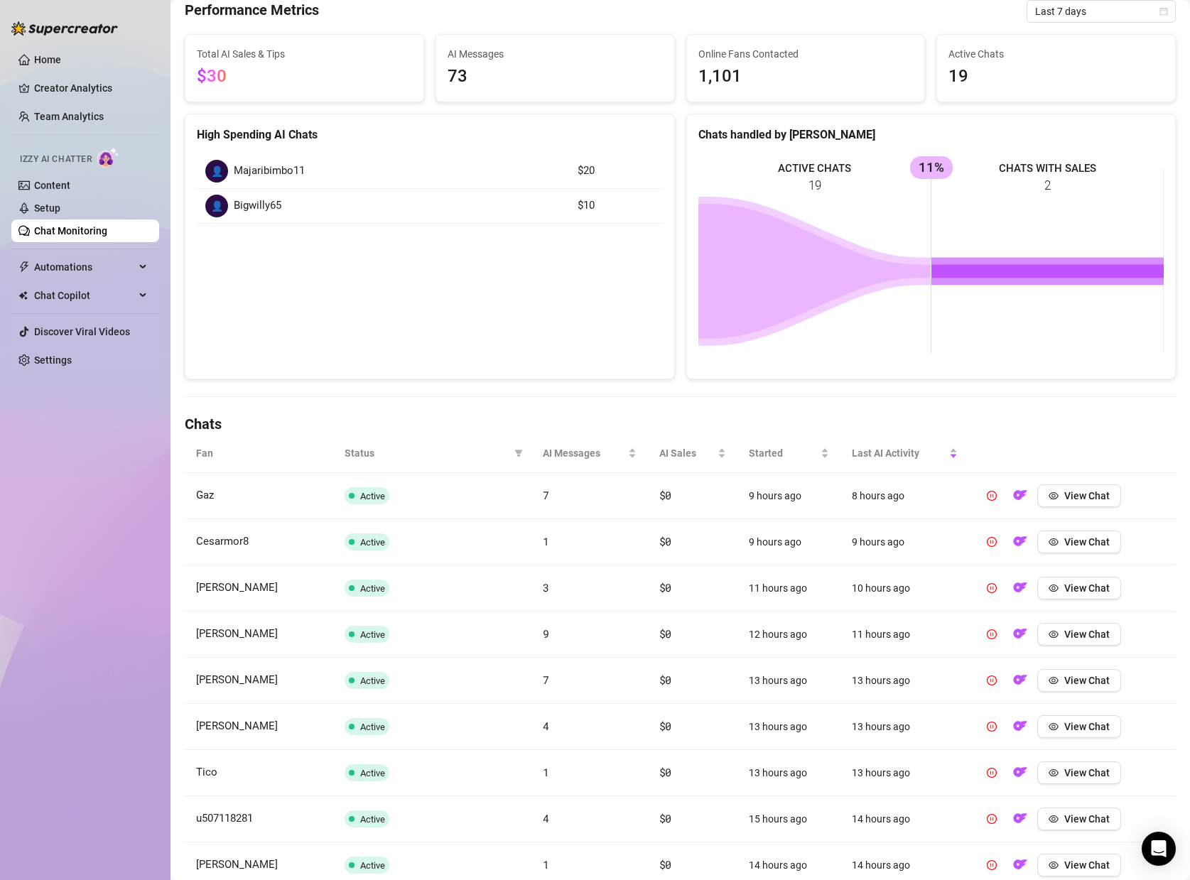
scroll to position [0, 0]
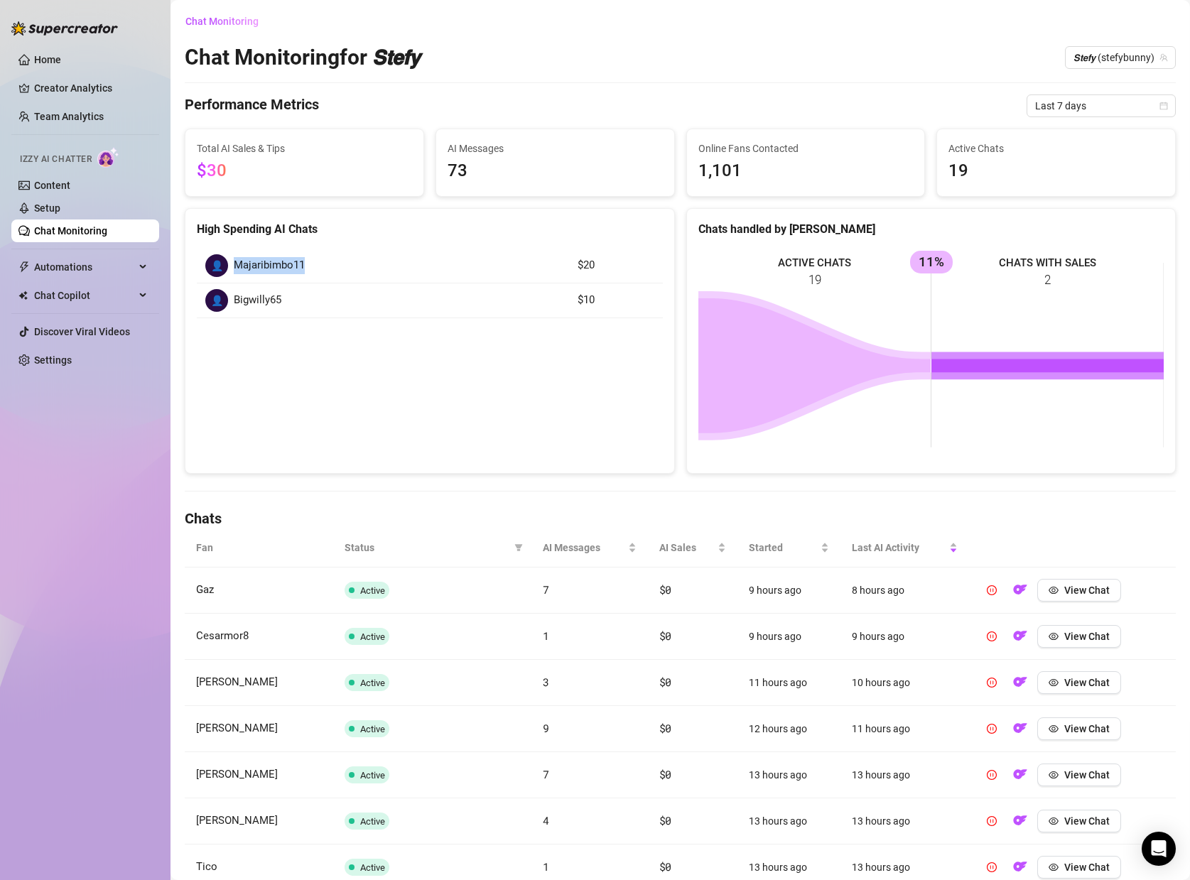
drag, startPoint x: 359, startPoint y: 271, endPoint x: 227, endPoint y: 261, distance: 132.5
click at [227, 261] on div "👤 Majaribimbo11" at bounding box center [382, 265] width 355 height 23
drag, startPoint x: 549, startPoint y: 261, endPoint x: 601, endPoint y: 260, distance: 52.6
click at [601, 260] on tr "👤 Majaribimbo11 $20" at bounding box center [430, 266] width 466 height 35
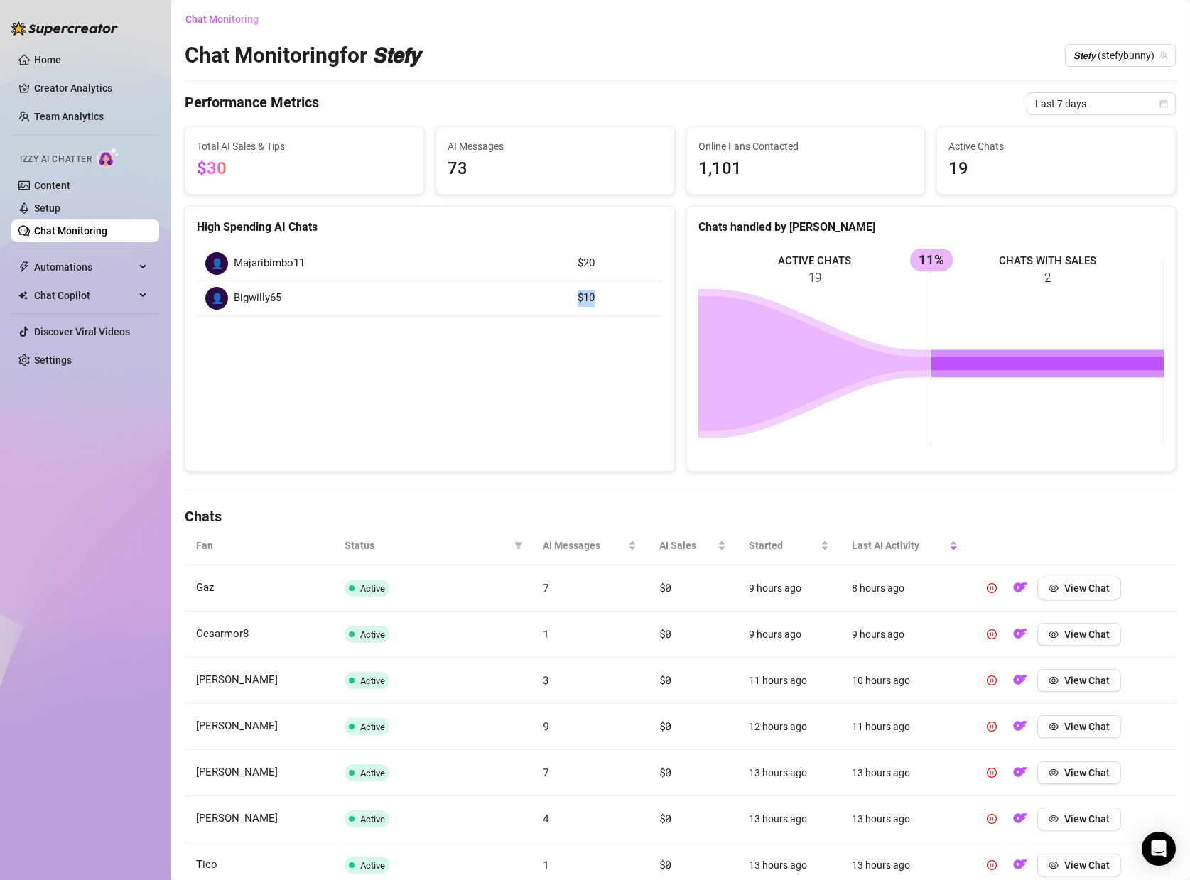
drag, startPoint x: 605, startPoint y: 301, endPoint x: 561, endPoint y: 297, distance: 44.9
click at [561, 297] on tr "👤 Bigwilly65 $10" at bounding box center [430, 298] width 466 height 35
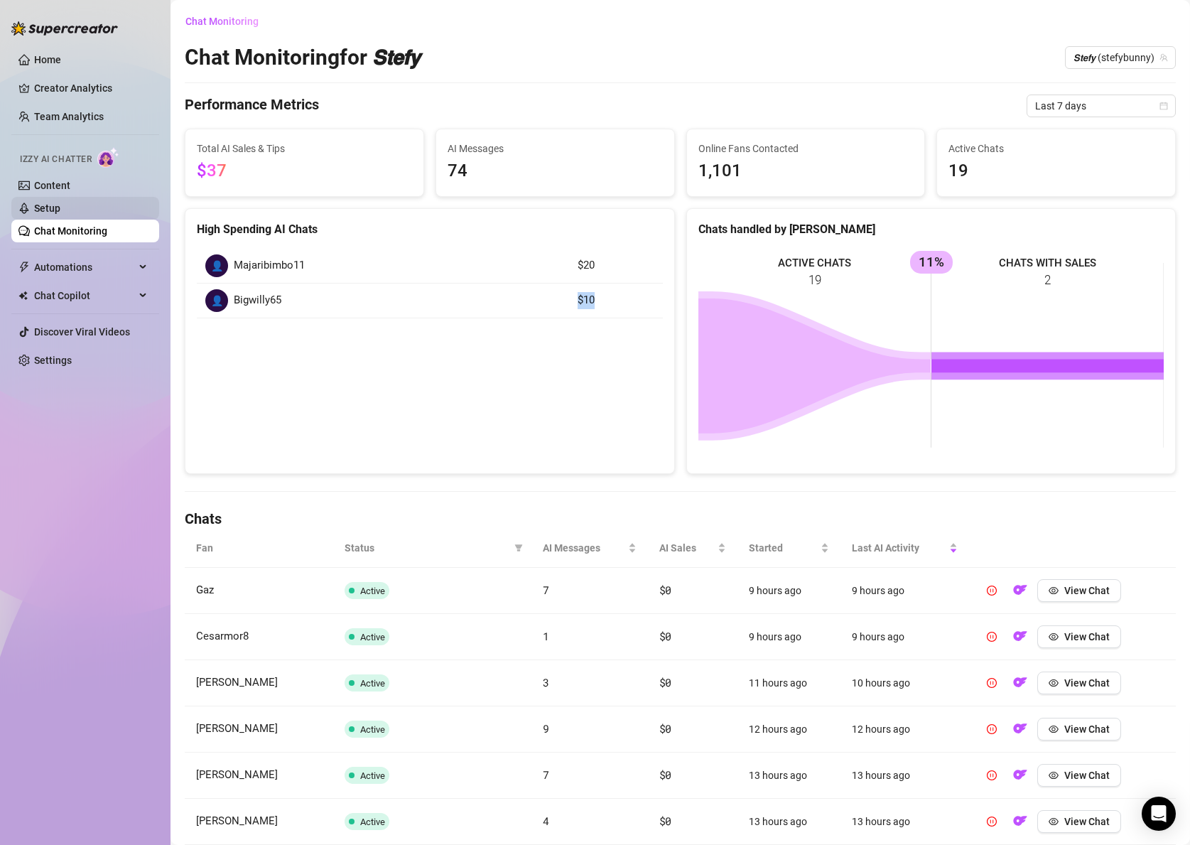
click at [60, 210] on link "Setup" at bounding box center [47, 207] width 26 height 11
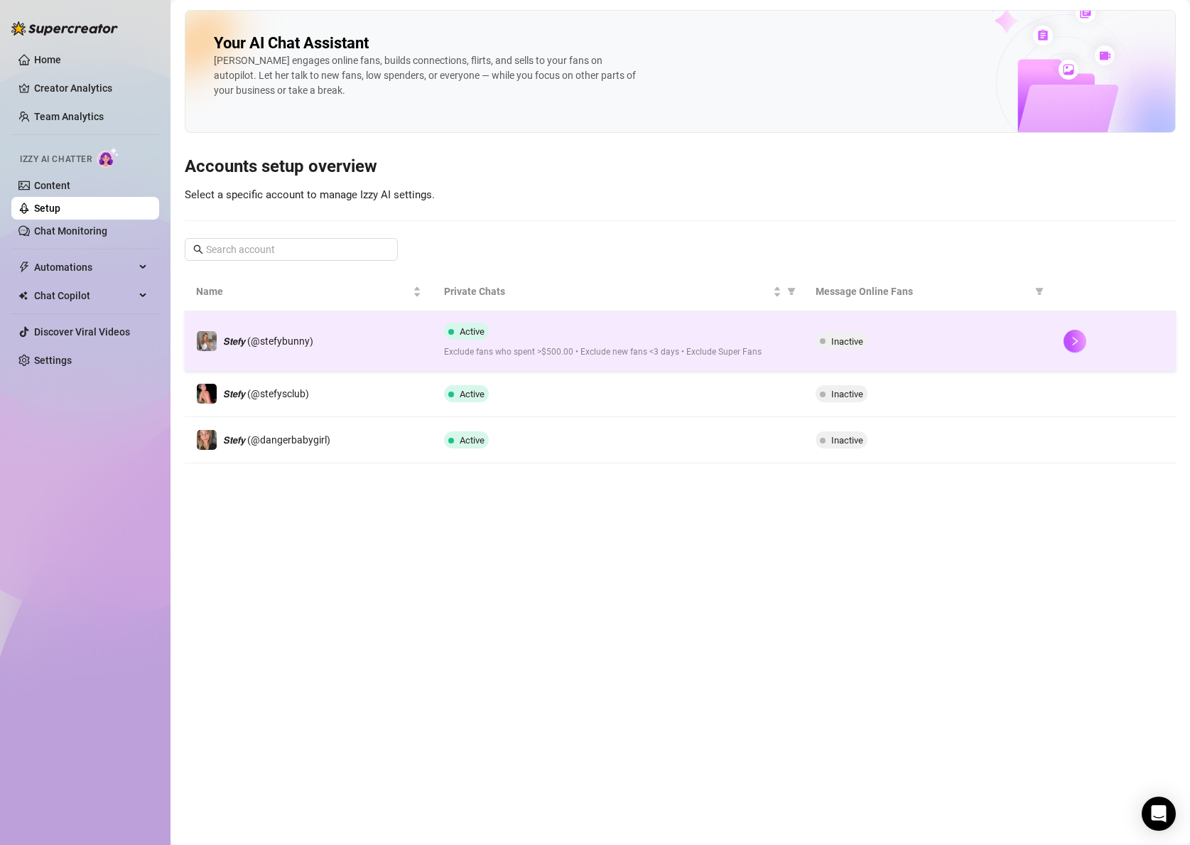
click at [850, 347] on span "Inactive" at bounding box center [842, 341] width 52 height 17
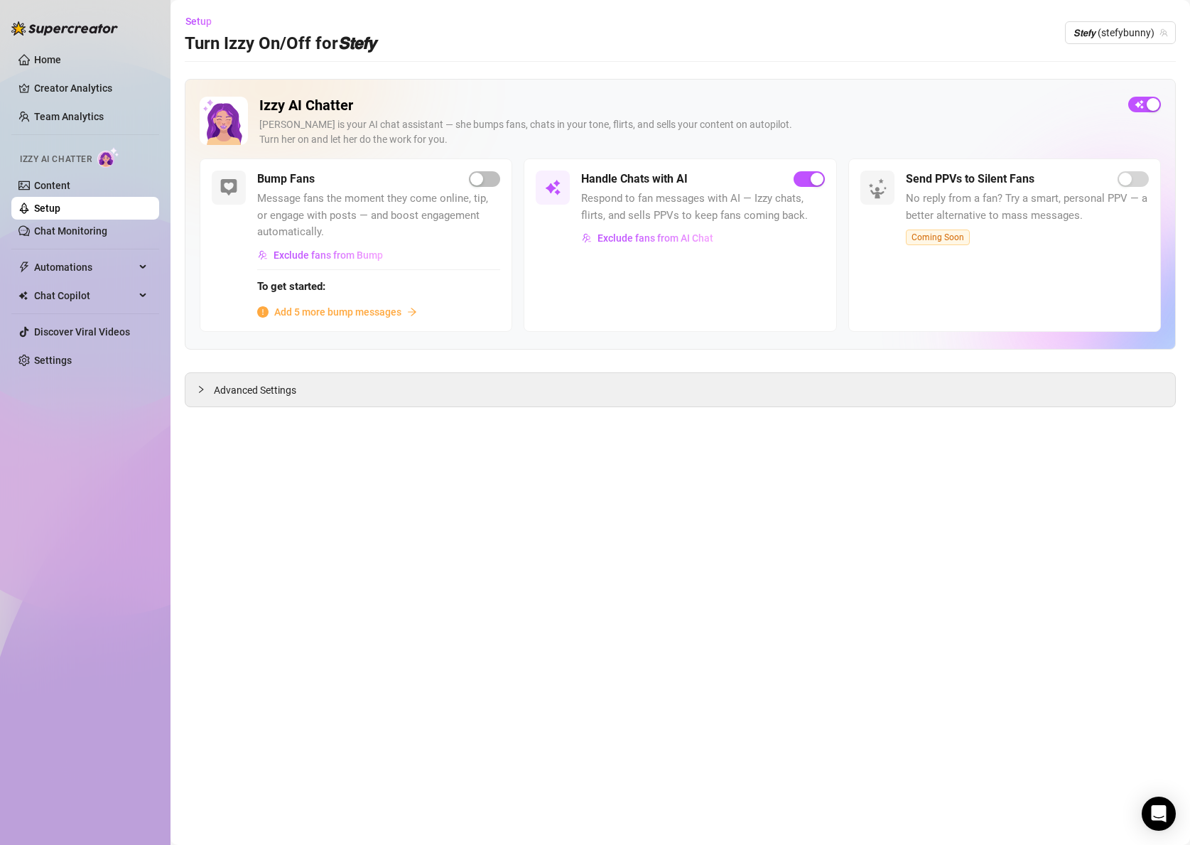
click at [223, 56] on main "Setup Turn Izzy On/Off for 𝙎𝙩𝙚𝙛𝙮 𝙎𝙩𝙚𝙛𝙮 (stefybunny) Izzy AI Chatter Izzy is you…" at bounding box center [681, 422] width 1020 height 845
click at [238, 46] on h3 "Turn Izzy On/Off for 𝙎𝙩𝙚𝙛𝙮" at bounding box center [280, 44] width 191 height 23
click at [671, 240] on span "Exclude fans from AI Chat" at bounding box center [656, 237] width 116 height 11
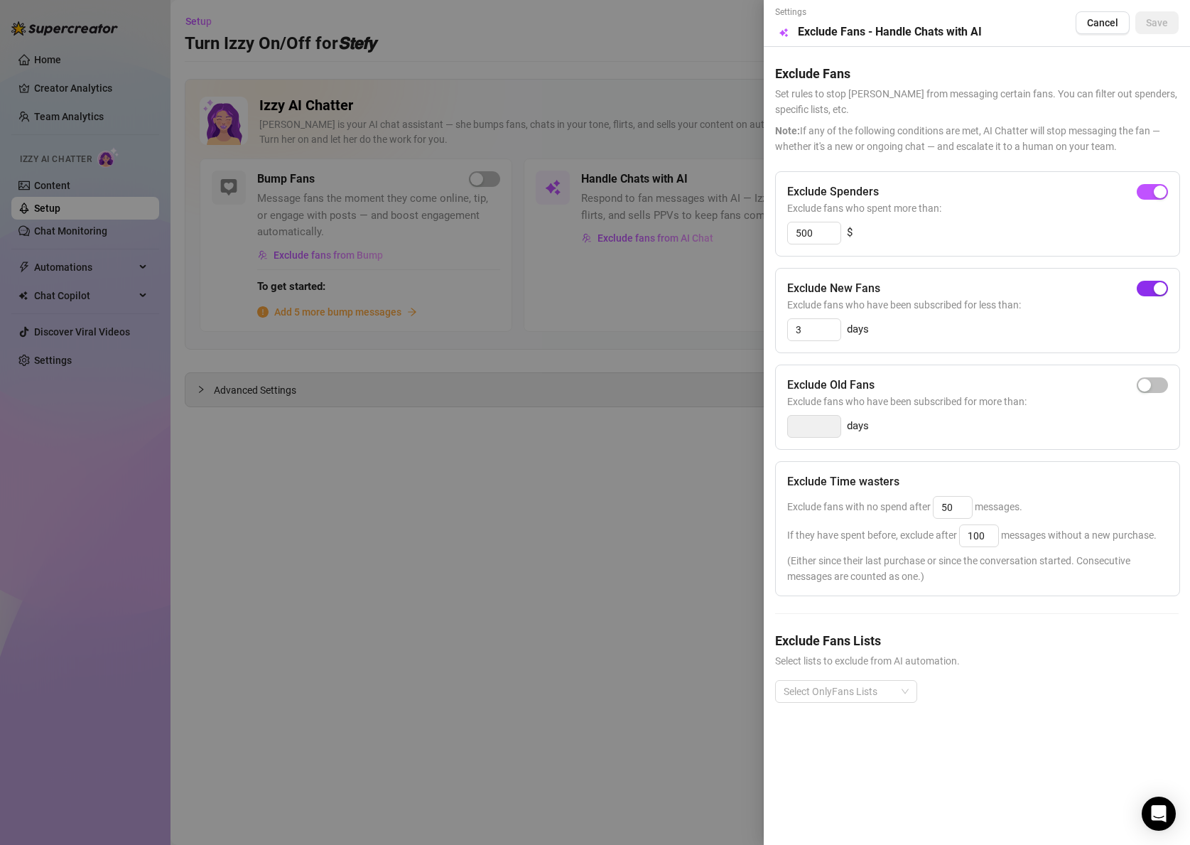
click at [1146, 289] on span "button" at bounding box center [1152, 289] width 31 height 16
click at [884, 692] on div at bounding box center [838, 691] width 121 height 20
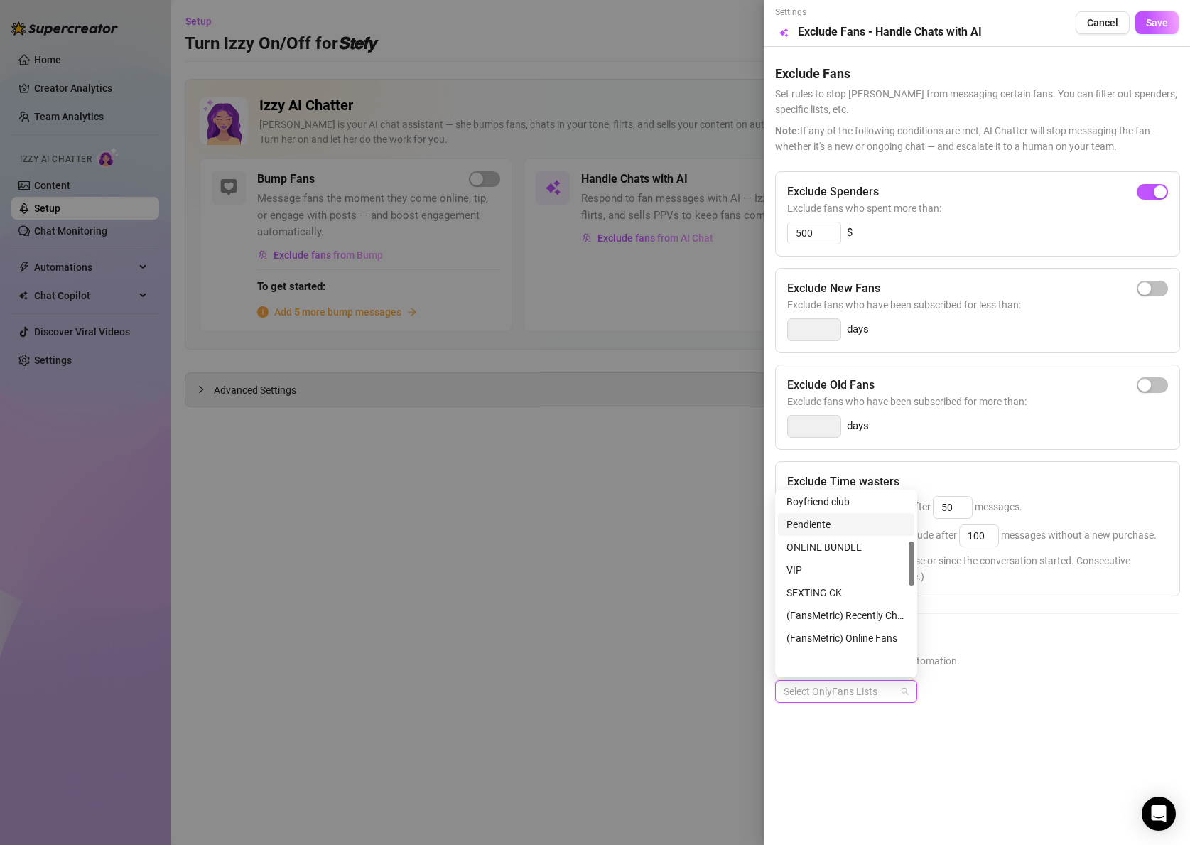
scroll to position [285, 0]
click at [811, 632] on div "Creators" at bounding box center [846, 628] width 119 height 16
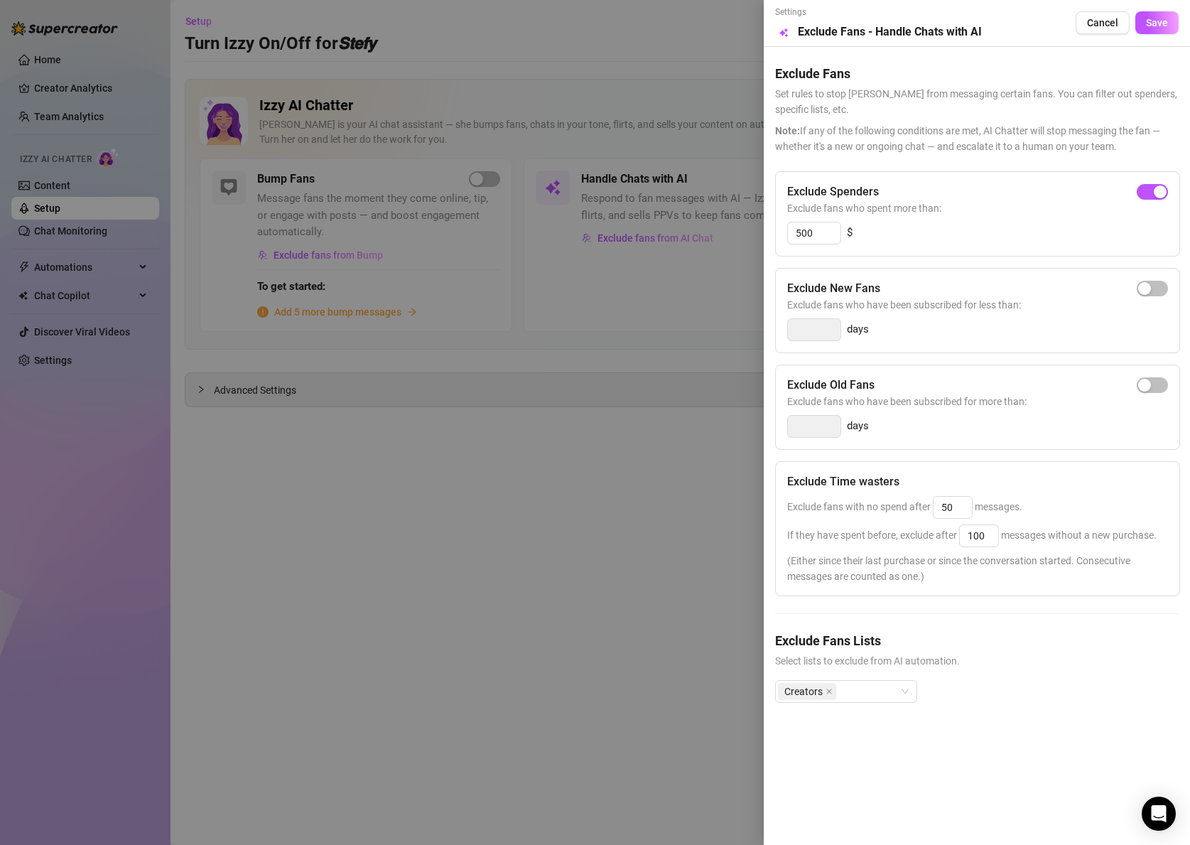
click at [1024, 610] on div "Exclude Spenders Exclude fans who spent more than: 500 $ Exclude New Fans Exclu…" at bounding box center [977, 448] width 404 height 554
click at [1160, 18] on span "Save" at bounding box center [1157, 22] width 22 height 11
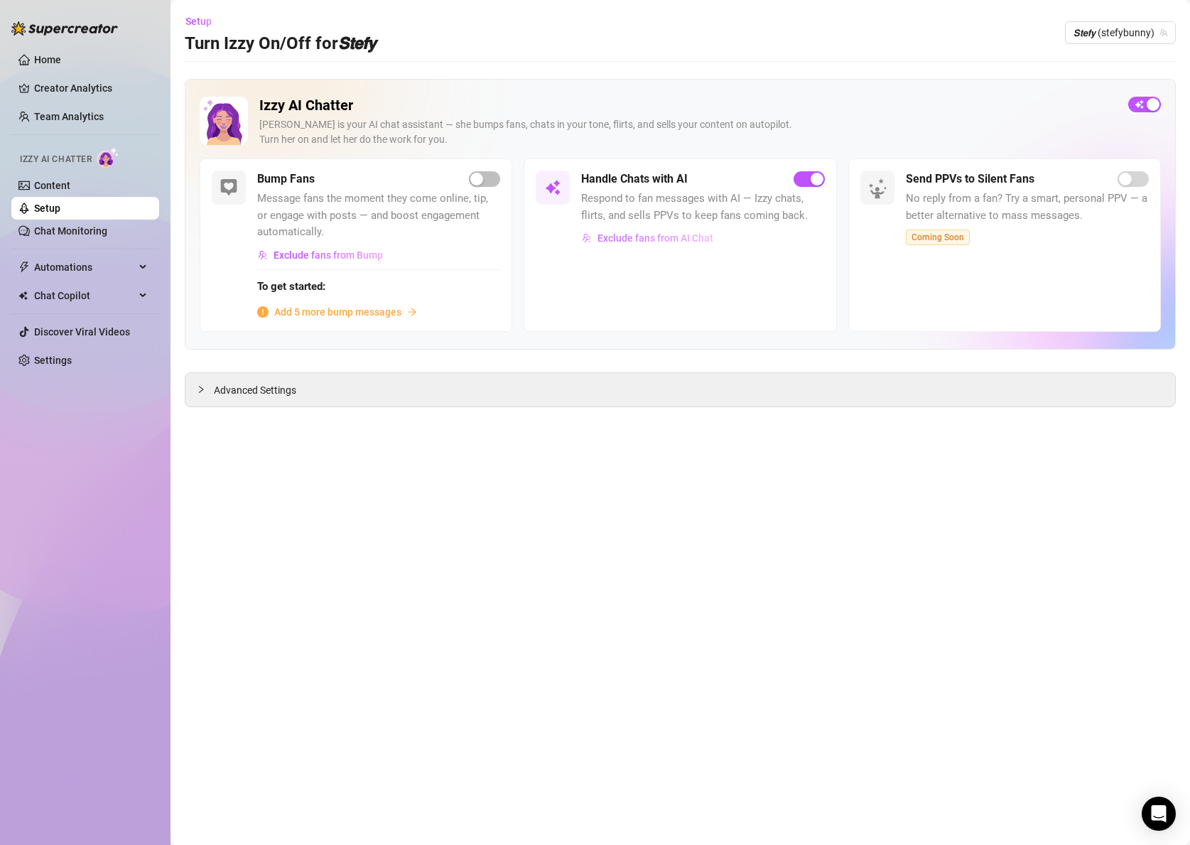
click at [621, 239] on span "Exclude fans from AI Chat" at bounding box center [656, 237] width 116 height 11
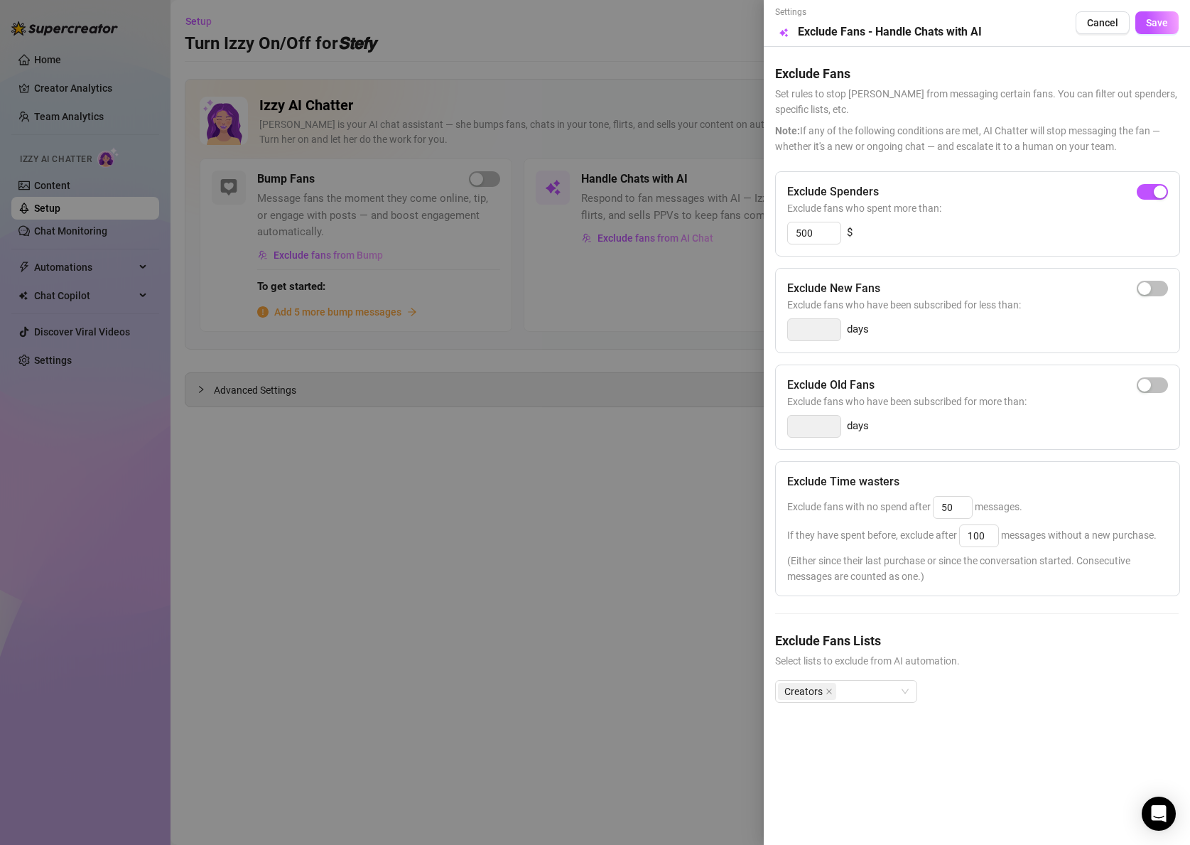
click at [652, 569] on div at bounding box center [595, 422] width 1190 height 845
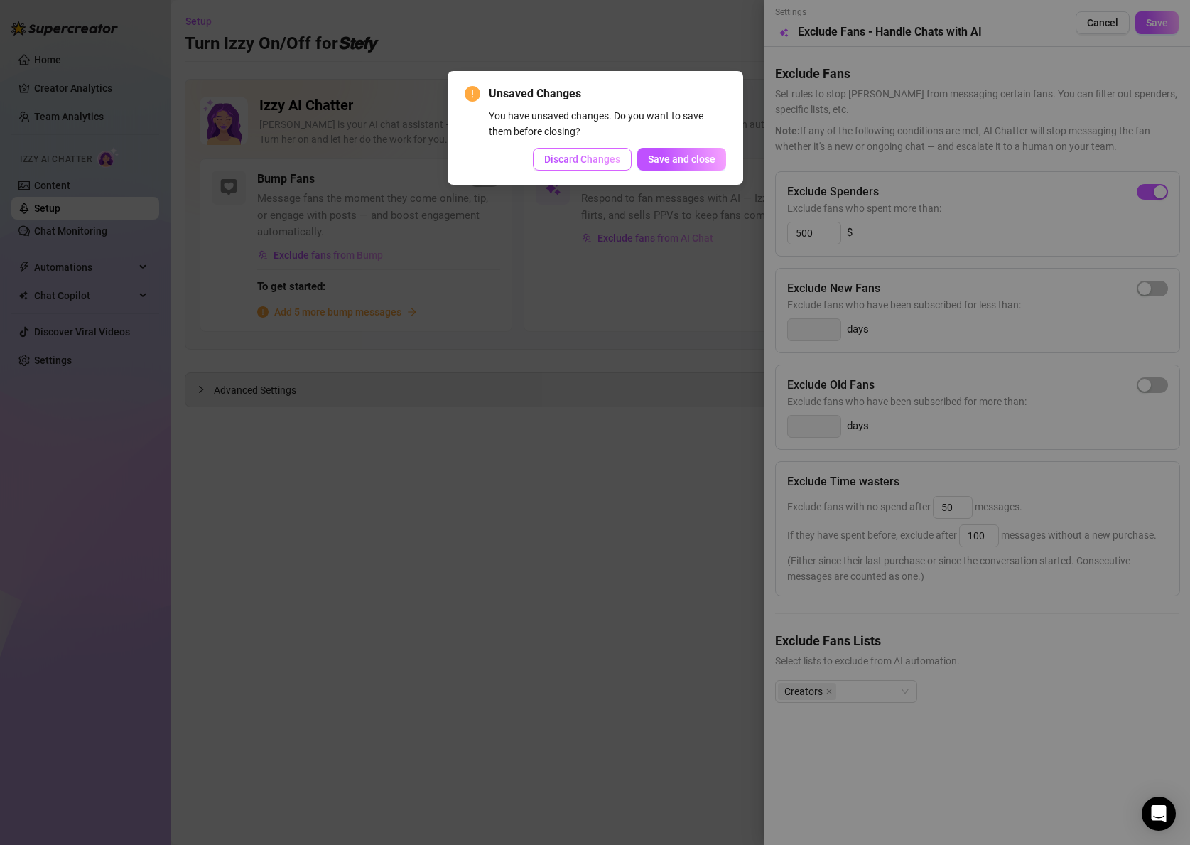
click at [578, 151] on button "Discard Changes" at bounding box center [582, 159] width 99 height 23
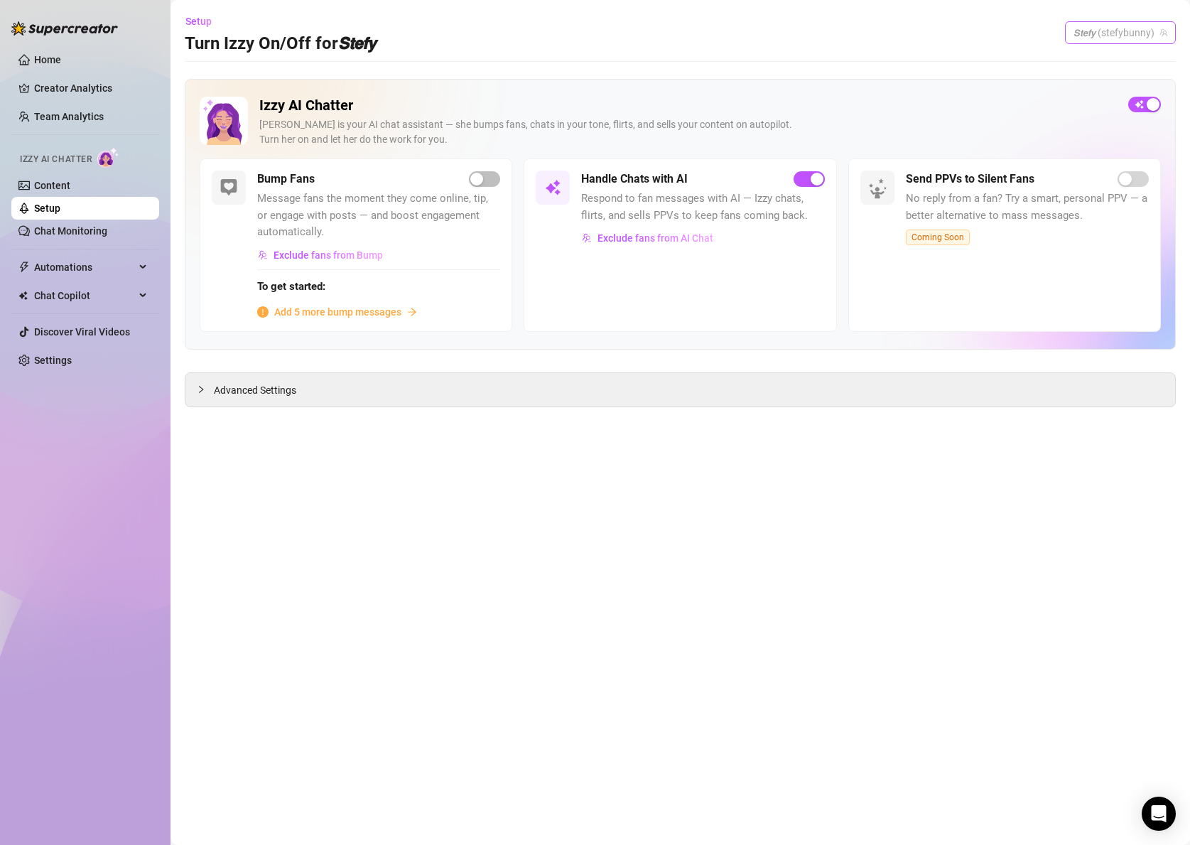
click at [1157, 27] on span "𝙎𝙩𝙚𝙛𝙮 (stefybunny)" at bounding box center [1121, 32] width 94 height 21
click at [1113, 62] on span "( stefybunny )" at bounding box center [1119, 62] width 57 height 16
click at [1117, 34] on span "𝙎𝙩𝙚𝙛𝙮 (stefybunny)" at bounding box center [1121, 32] width 94 height 21
click at [1096, 81] on span "( stefysclub )" at bounding box center [1117, 86] width 53 height 16
click at [637, 240] on span "Exclude fans from AI Chat" at bounding box center [656, 237] width 116 height 11
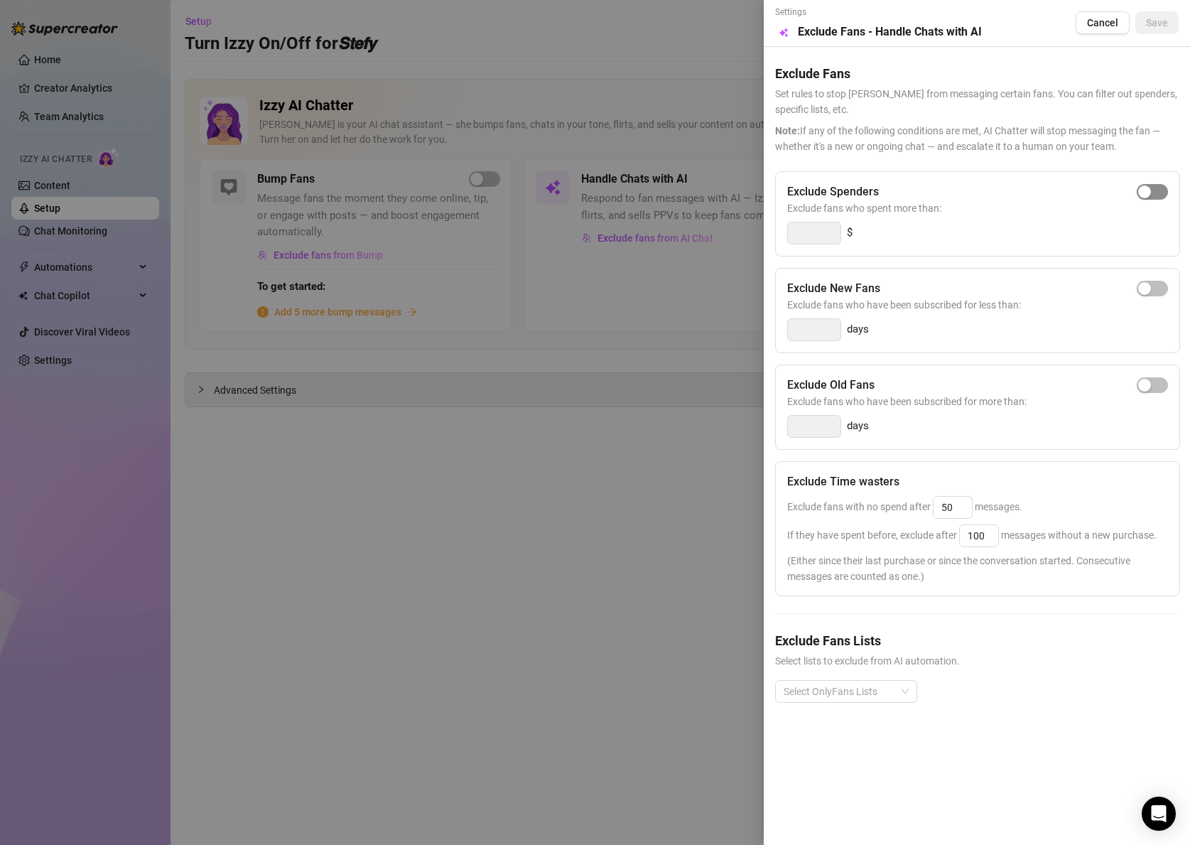
click at [1165, 190] on span "button" at bounding box center [1152, 192] width 31 height 16
type input "300"
click at [843, 698] on div at bounding box center [838, 691] width 121 height 20
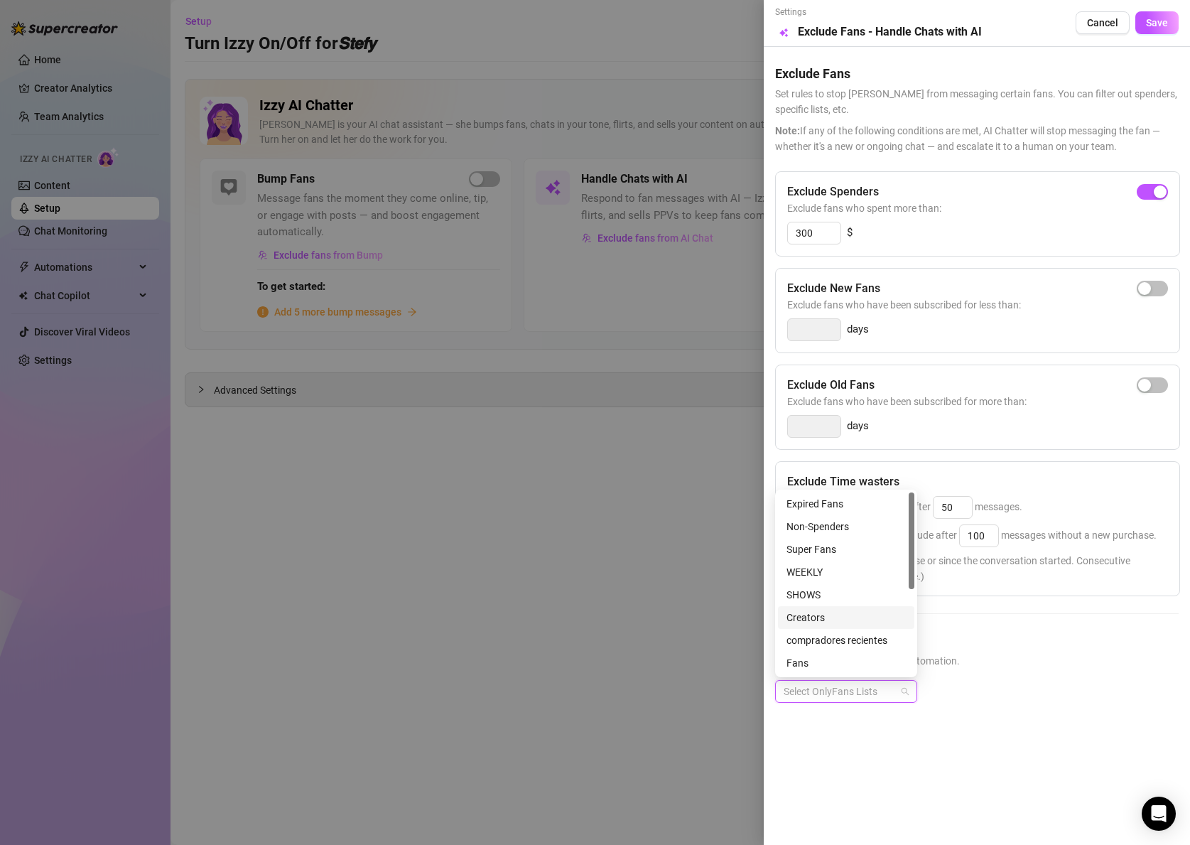
click at [828, 620] on div "Creators" at bounding box center [846, 618] width 119 height 16
click at [1157, 21] on span "Save" at bounding box center [1157, 22] width 22 height 11
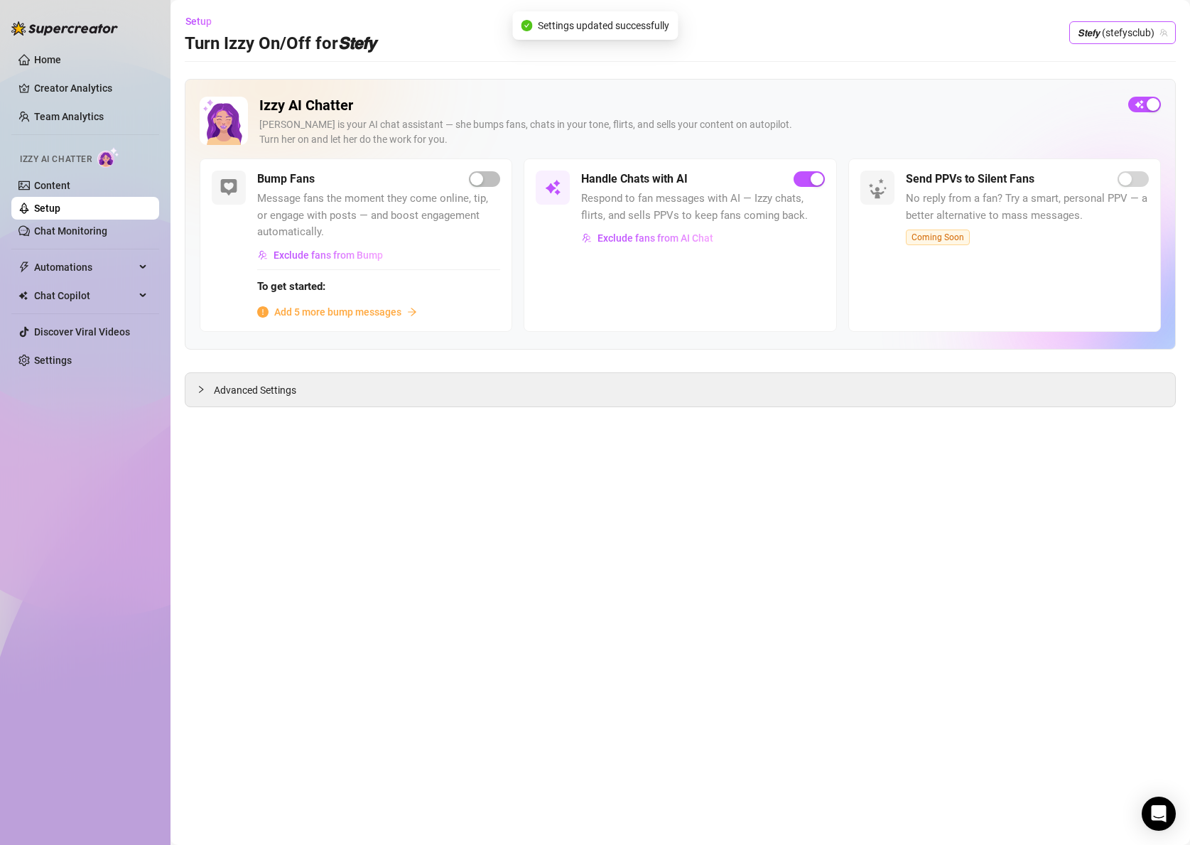
click at [1150, 31] on span "𝙎𝙩𝙚𝙛𝙮 (stefysclub)" at bounding box center [1123, 32] width 90 height 21
click at [1117, 107] on span "( dangerbabygirl )" at bounding box center [1128, 111] width 74 height 16
click at [655, 245] on button "Exclude fans from AI Chat" at bounding box center [647, 238] width 133 height 23
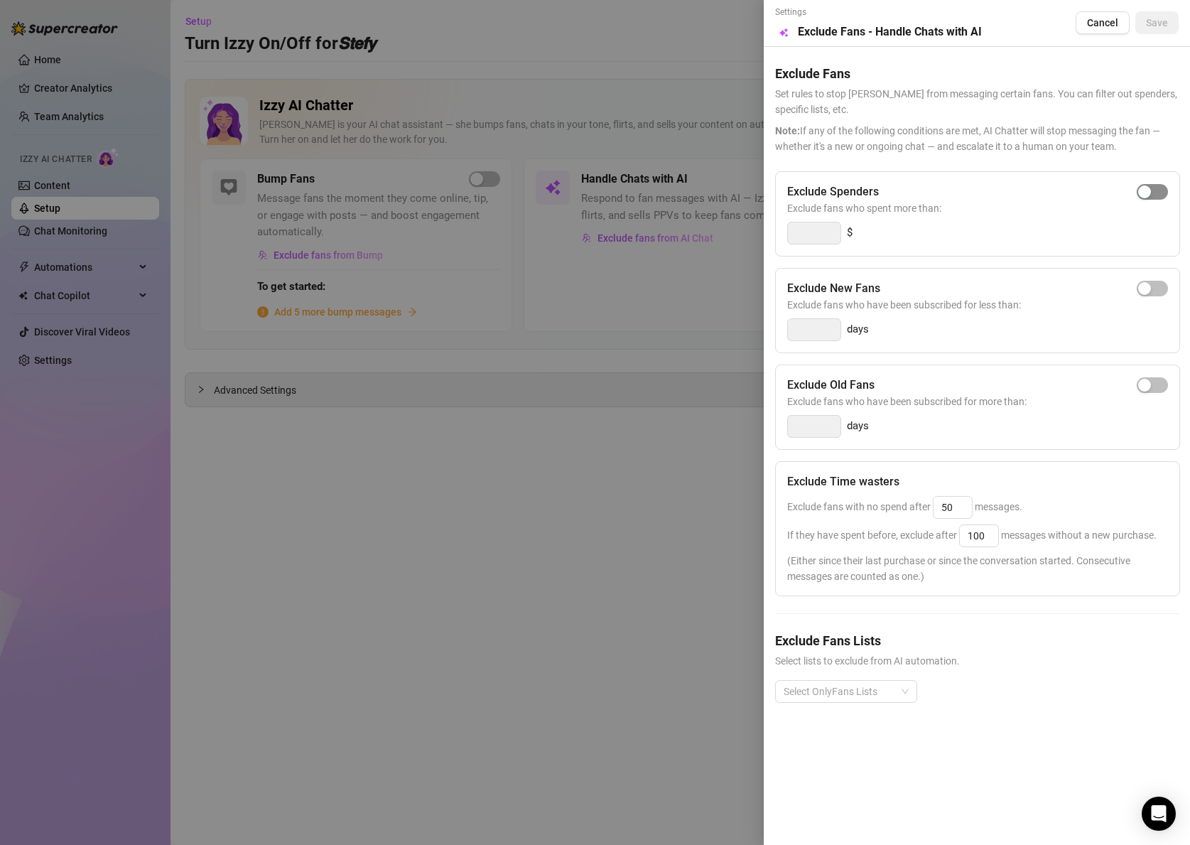
click at [1141, 192] on div "button" at bounding box center [1144, 191] width 13 height 13
type input "300"
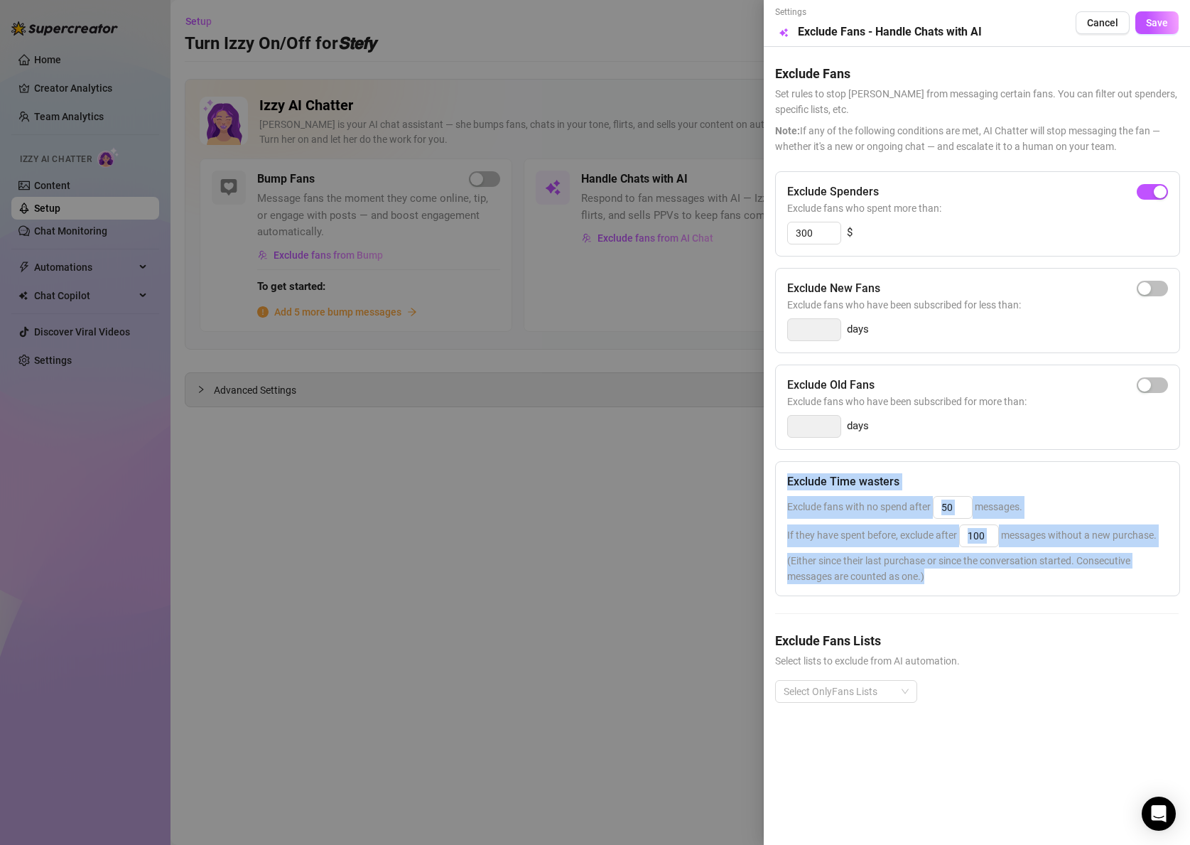
drag, startPoint x: 973, startPoint y: 590, endPoint x: 770, endPoint y: 472, distance: 234.0
click at [770, 472] on div "Settings Preview Exclude Fans - Handle Chats with AI Cancel Save Exclude Fans S…" at bounding box center [977, 422] width 426 height 845
copy div "Exclude Time wasters Exclude fans with no spend after messages. If they have sp…"
click at [943, 503] on input "50" at bounding box center [953, 507] width 38 height 21
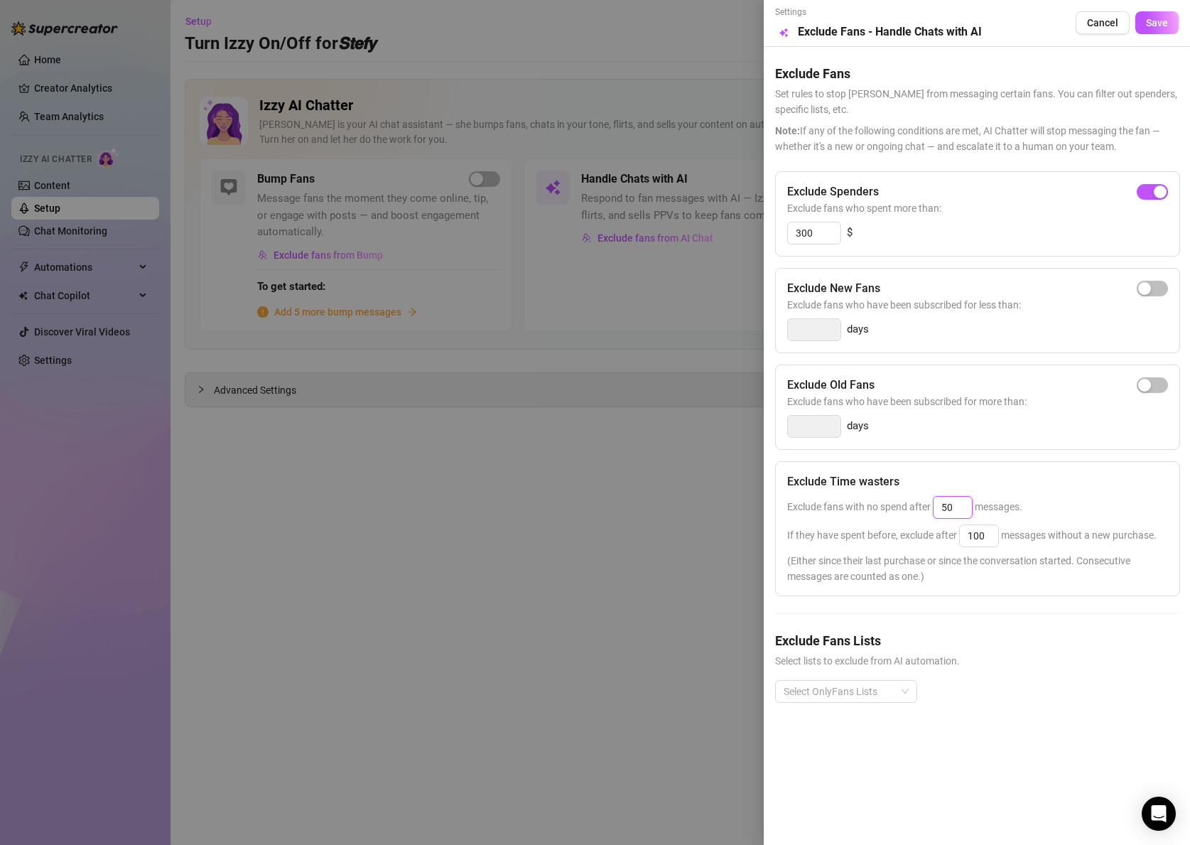
drag, startPoint x: 943, startPoint y: 503, endPoint x: 992, endPoint y: 504, distance: 49.0
click at [992, 504] on span "Exclude fans with no spend after 50 messages." at bounding box center [904, 506] width 235 height 11
type input "2"
type input "50"
click at [1047, 608] on div "Exclude Spenders Exclude fans who spent more than: 300 $ Exclude New Fans Exclu…" at bounding box center [977, 448] width 404 height 554
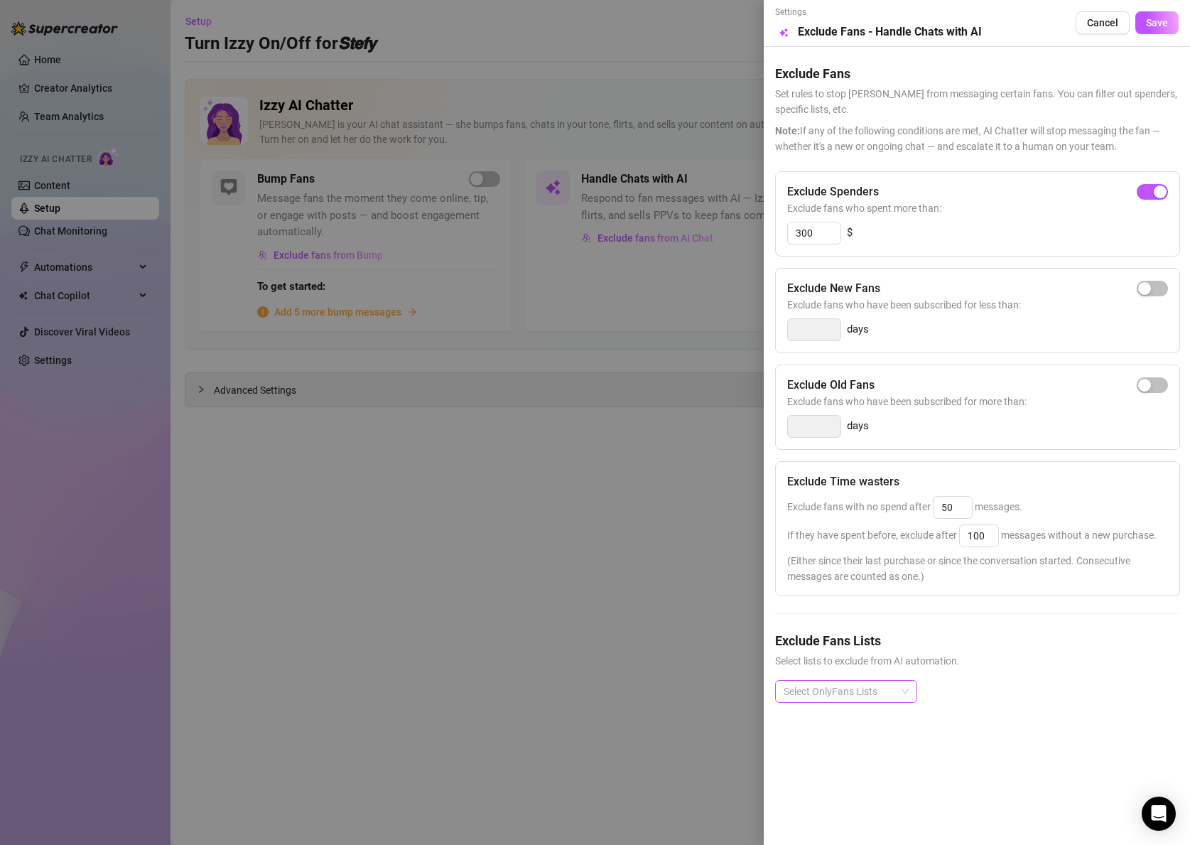
click at [897, 691] on div at bounding box center [838, 691] width 121 height 20
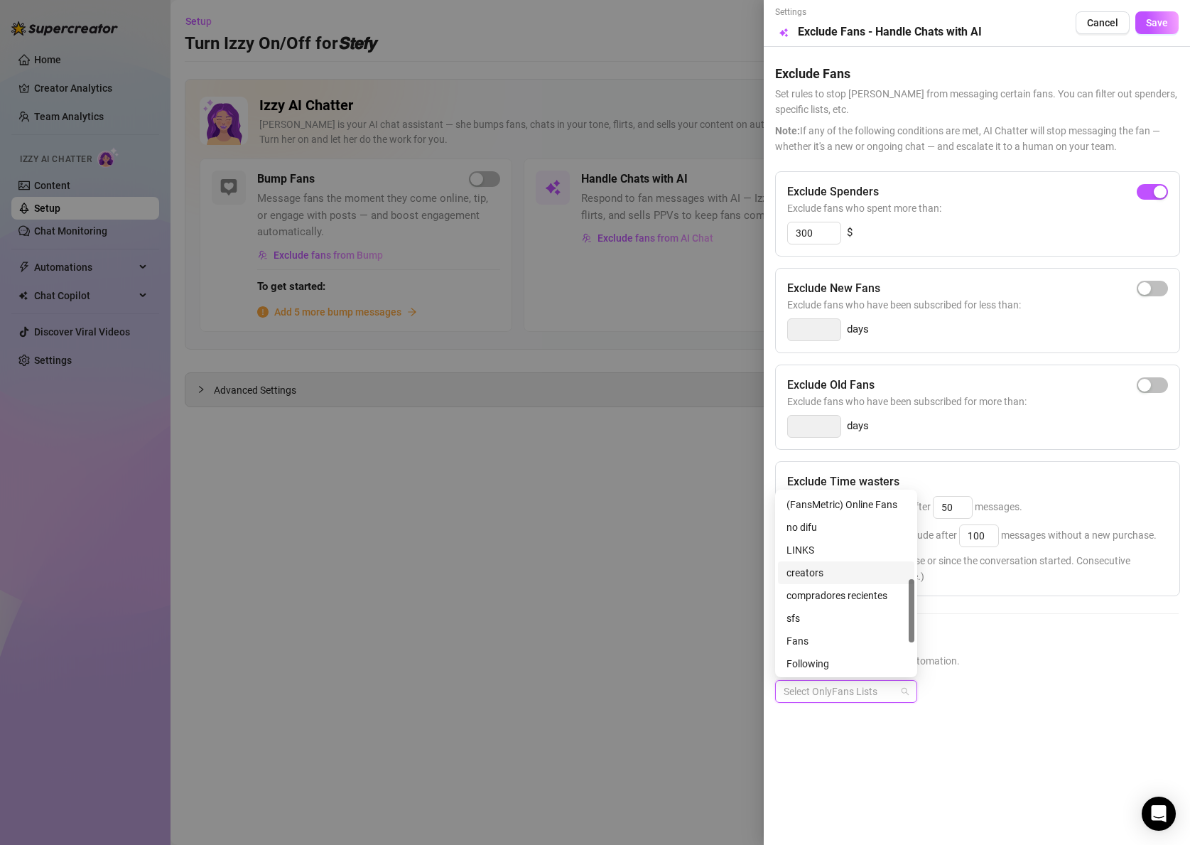
click at [812, 574] on div "creators" at bounding box center [846, 573] width 119 height 16
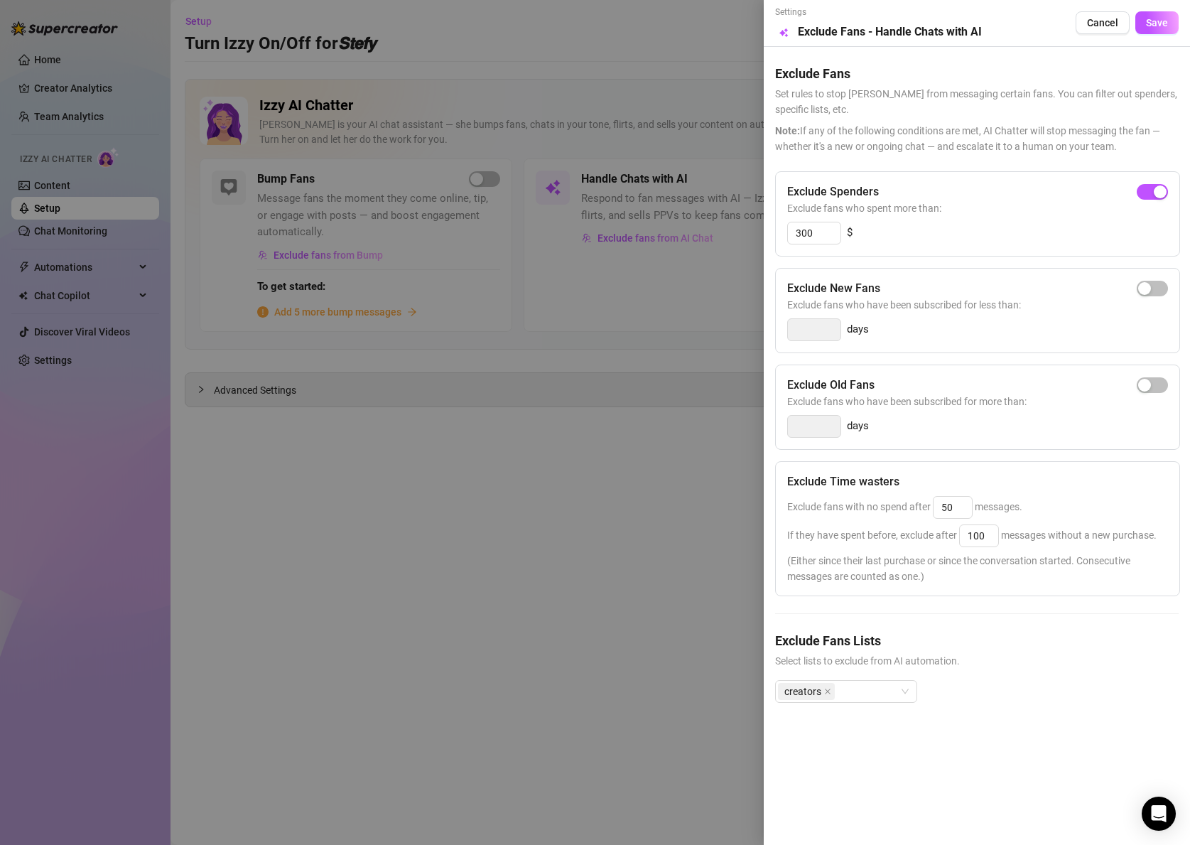
click at [1002, 642] on h5 "Exclude Fans Lists" at bounding box center [977, 640] width 404 height 19
click at [1159, 32] on button "Save" at bounding box center [1156, 22] width 43 height 23
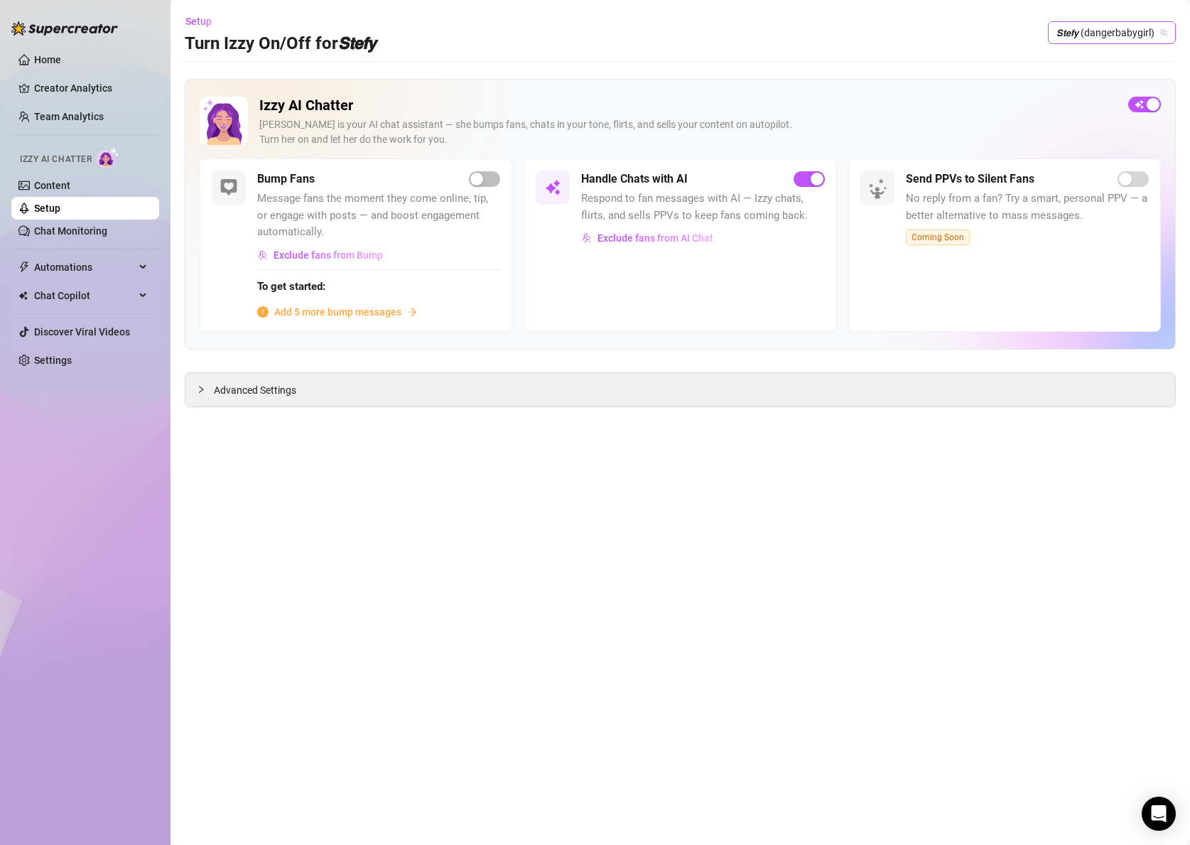
click at [1088, 24] on span "𝙎𝙩𝙚𝙛𝙮 (dangerbabygirl)" at bounding box center [1112, 32] width 111 height 21
click at [1088, 64] on div "𝙎𝙩𝙚𝙛𝙮 ( stefybunny )" at bounding box center [1102, 61] width 124 height 17
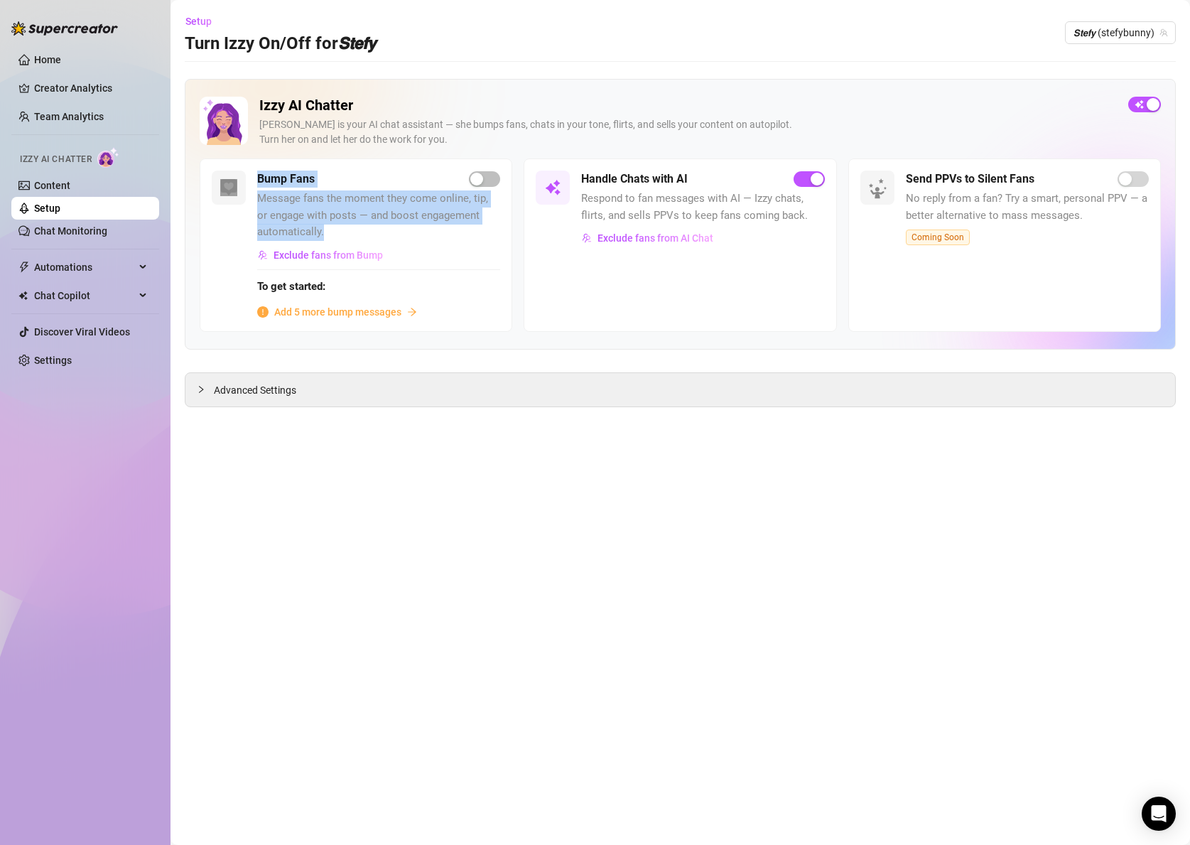
drag, startPoint x: 327, startPoint y: 236, endPoint x: 244, endPoint y: 200, distance: 90.7
click at [244, 200] on div "Bump Fans Message fans the moment they come online, tip, or engage with posts —…" at bounding box center [356, 244] width 313 height 173
click at [311, 217] on span "Message fans the moment they come online, tip, or engage with posts — and boost…" at bounding box center [378, 215] width 243 height 50
click at [335, 308] on span "Add 5 more bump messages" at bounding box center [337, 312] width 127 height 16
click at [345, 323] on div "Bump Fans Message fans the moment they come online, tip, or engage with posts —…" at bounding box center [356, 244] width 313 height 173
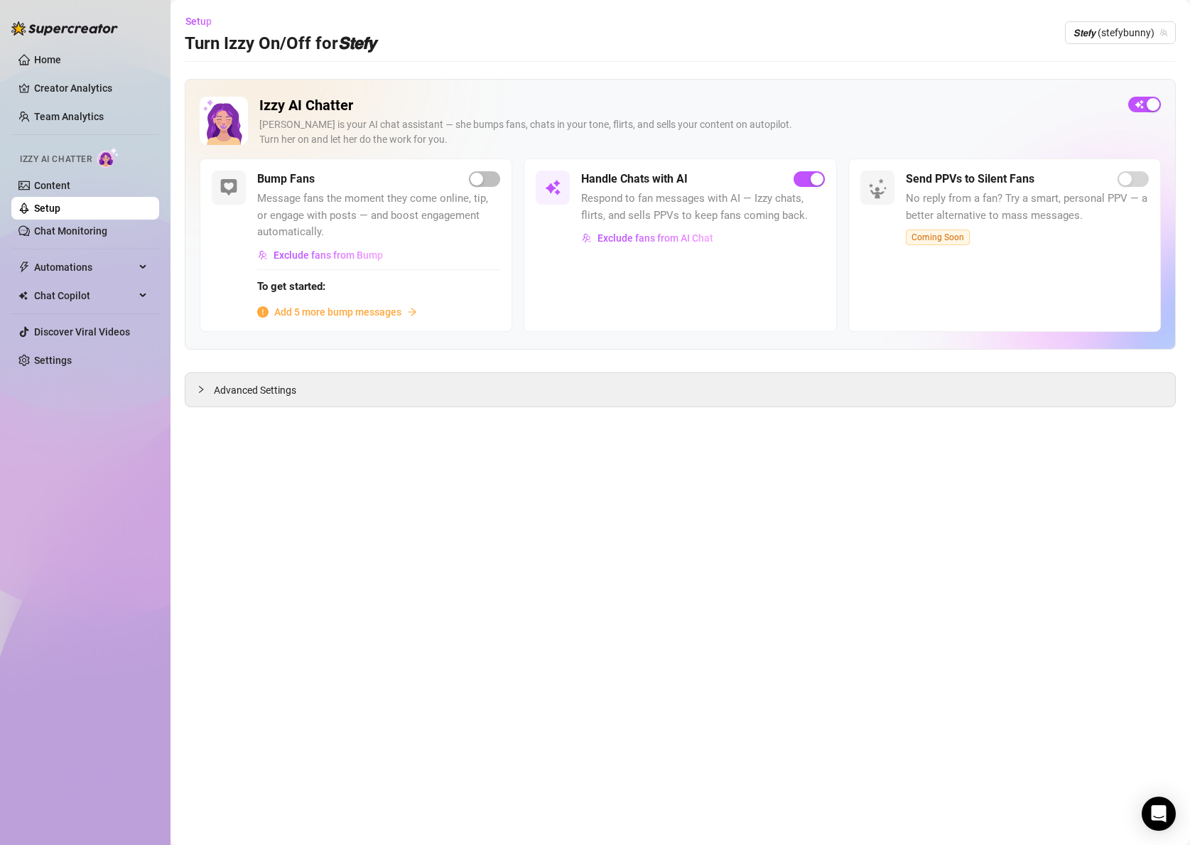
click at [360, 318] on span "Add 5 more bump messages" at bounding box center [337, 312] width 127 height 16
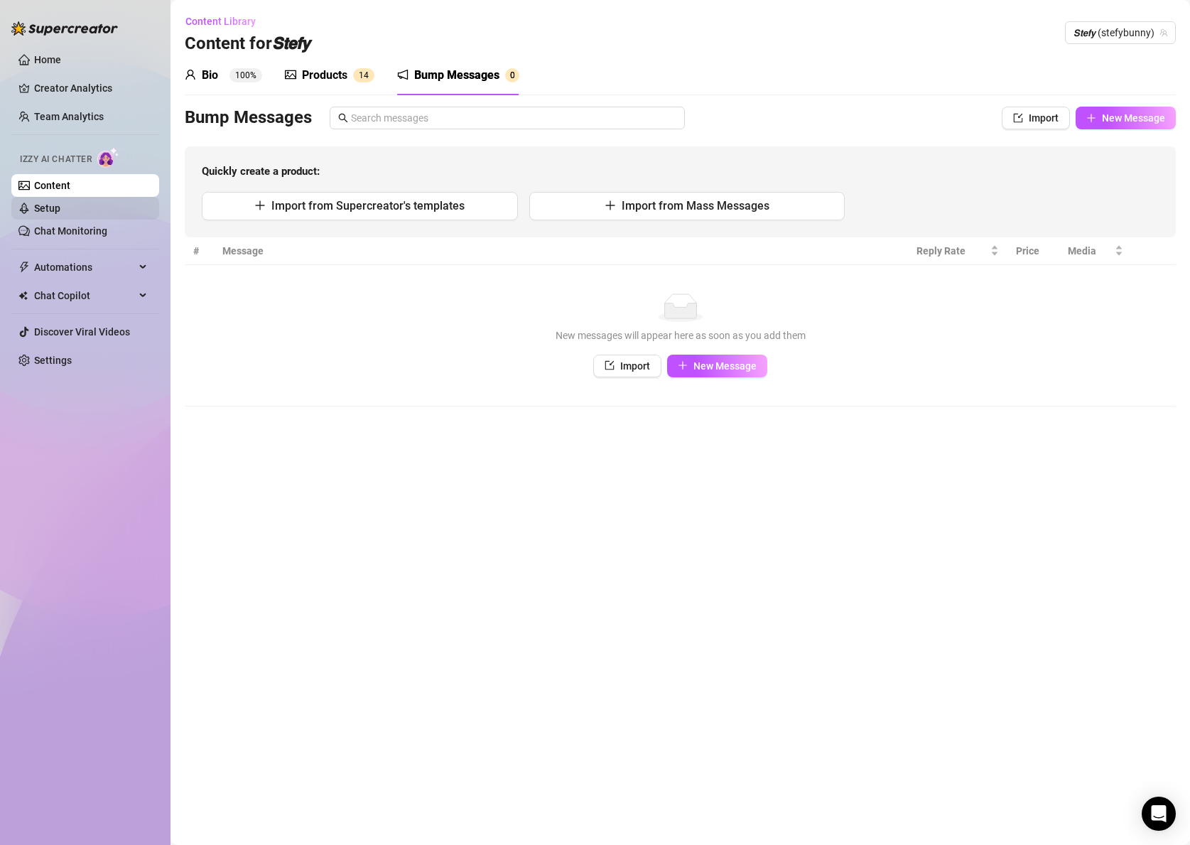
click at [34, 209] on link "Setup" at bounding box center [47, 207] width 26 height 11
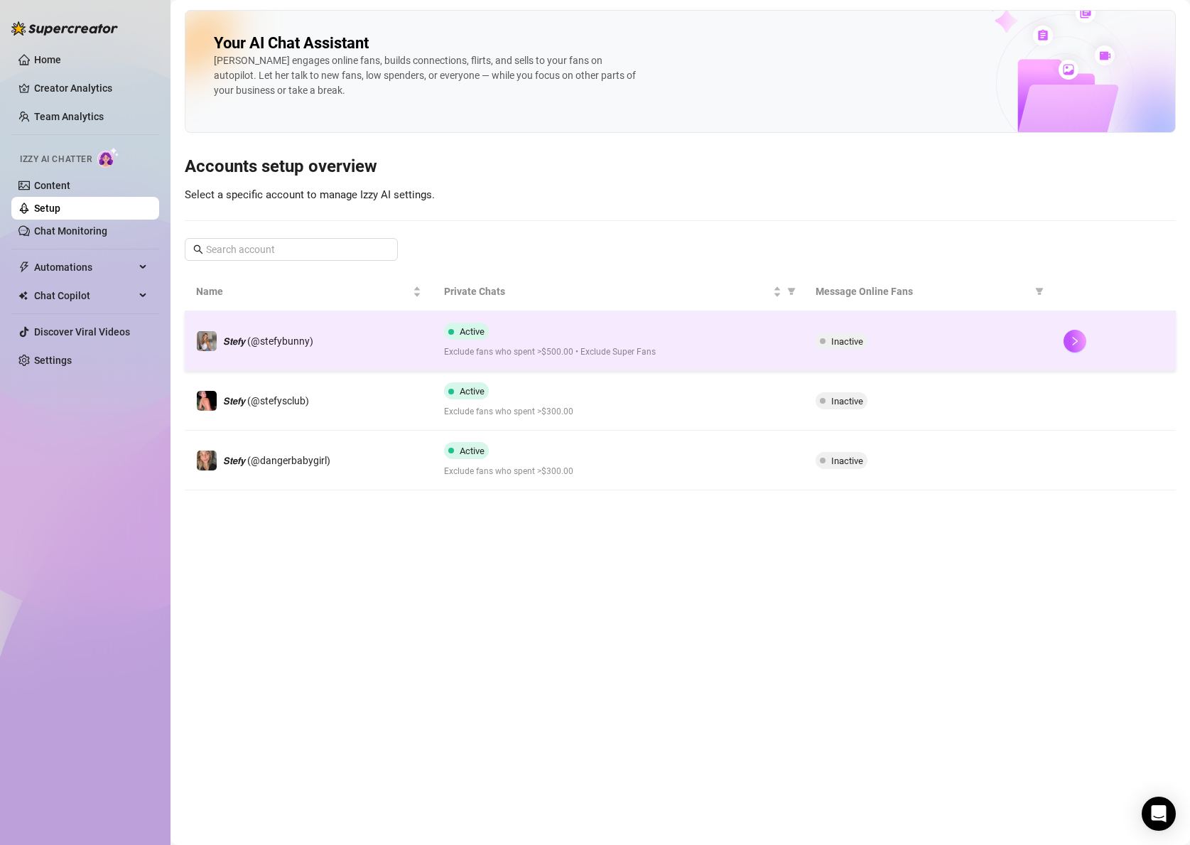
click at [858, 346] on span "Inactive" at bounding box center [847, 341] width 32 height 11
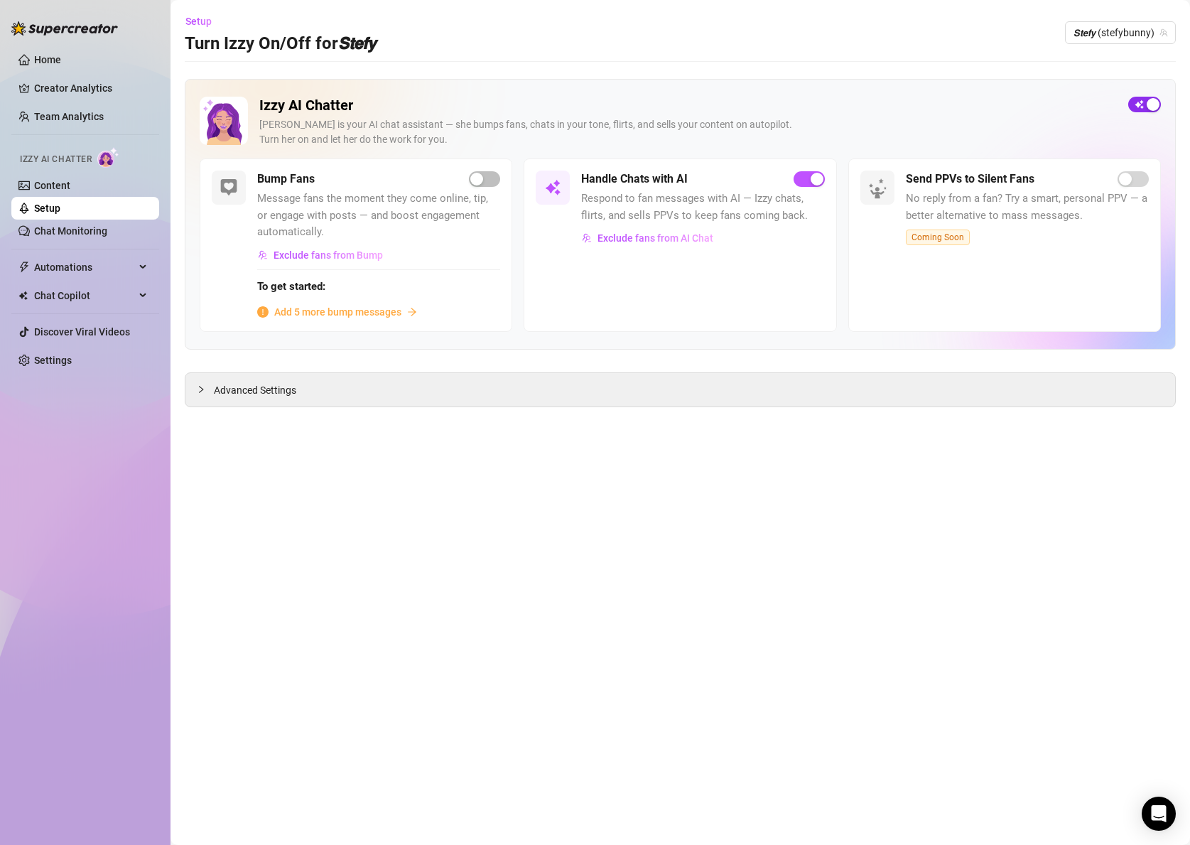
click at [1142, 102] on span "button" at bounding box center [1144, 105] width 33 height 16
click at [1142, 102] on div "button" at bounding box center [1136, 104] width 13 height 13
click at [1142, 102] on span "button" at bounding box center [1144, 105] width 33 height 16
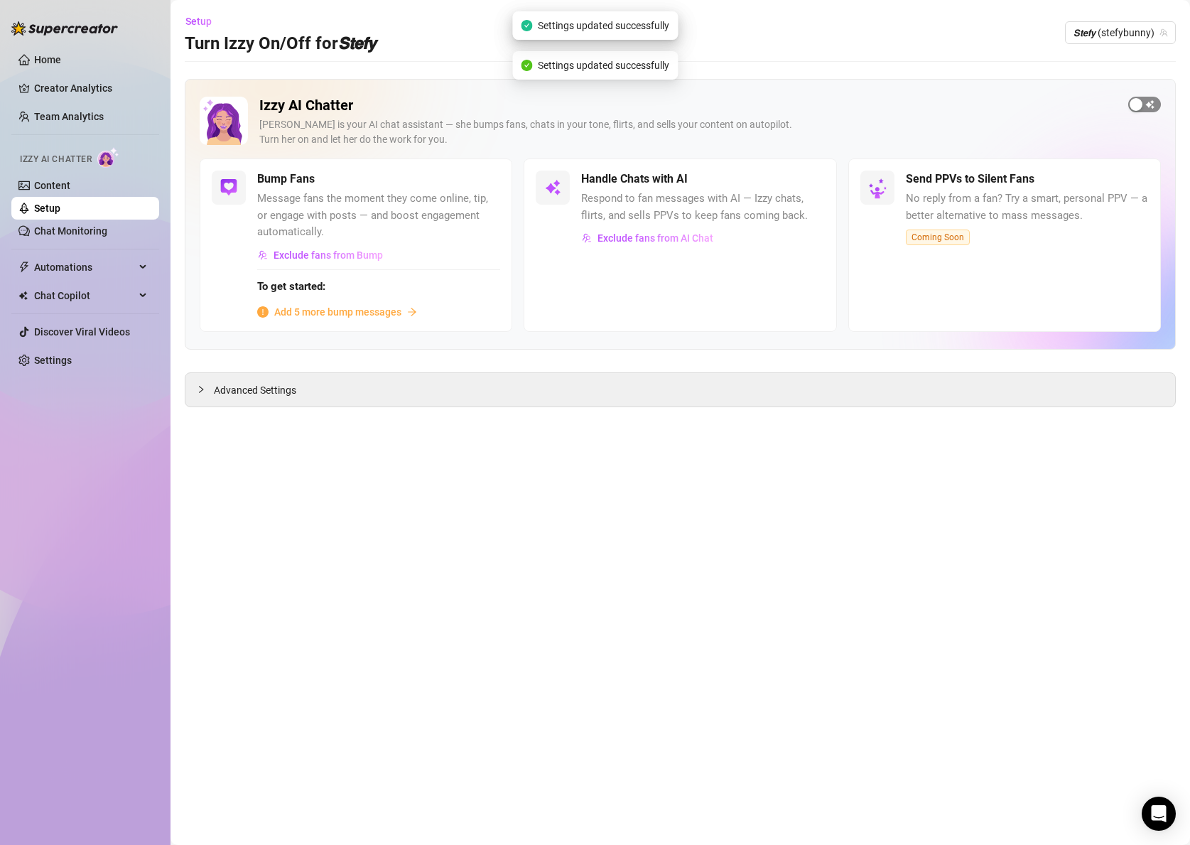
click at [1142, 102] on div "button" at bounding box center [1136, 104] width 13 height 13
click at [847, 421] on main "Setup Turn Izzy On/Off for 𝙎𝙩𝙚𝙛𝙮 𝙎𝙩𝙚𝙛𝙮 (stefybunny) Izzy AI Chatter Izzy is you…" at bounding box center [681, 422] width 1020 height 845
click at [376, 315] on span "Add 5 more bump messages" at bounding box center [337, 312] width 127 height 16
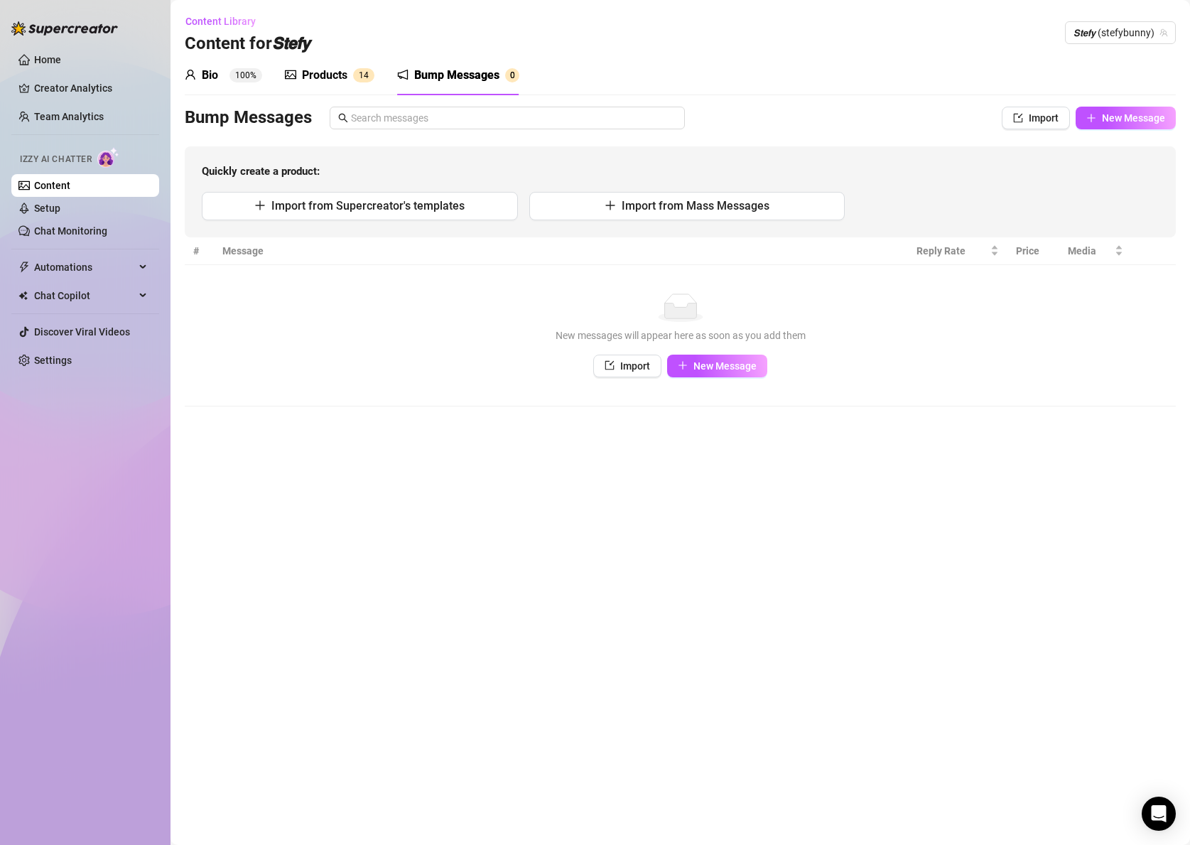
click at [348, 77] on div "Products 1 4" at bounding box center [330, 75] width 90 height 17
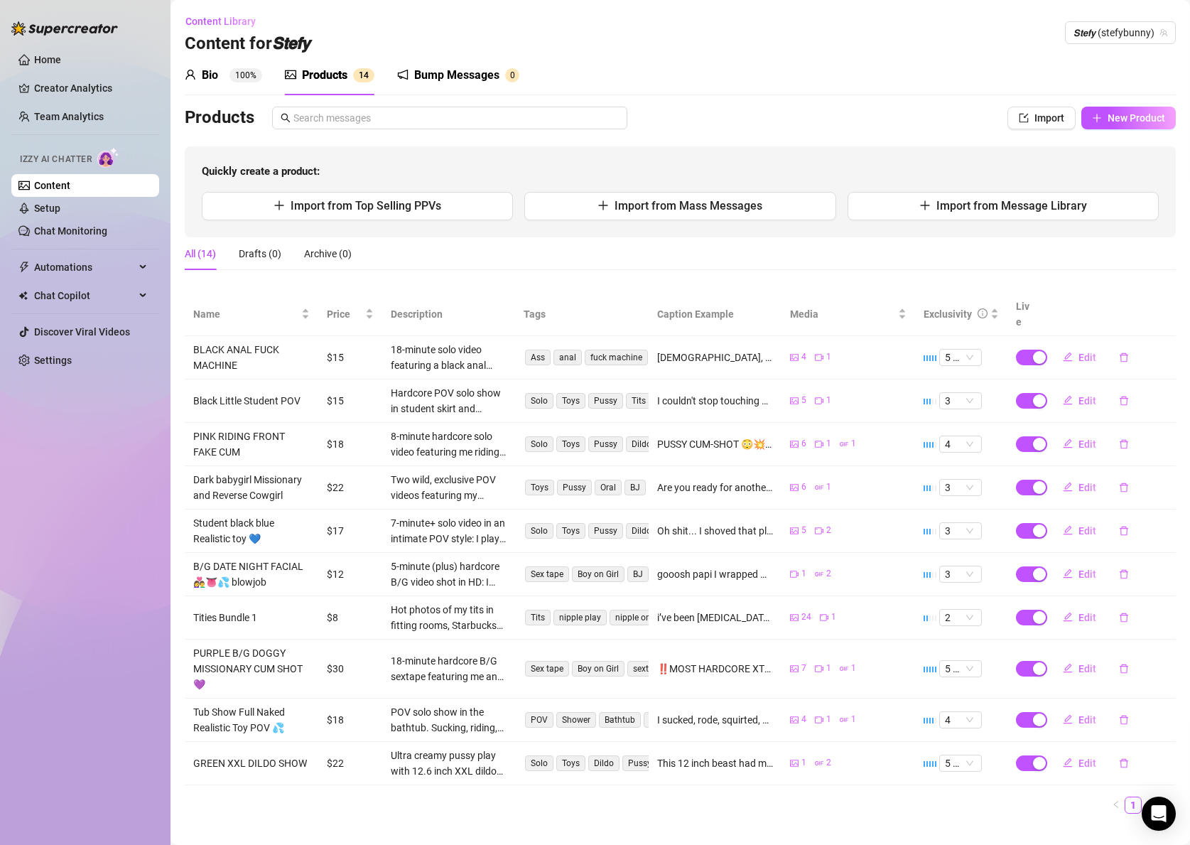
click at [205, 71] on div "Bio" at bounding box center [210, 75] width 16 height 17
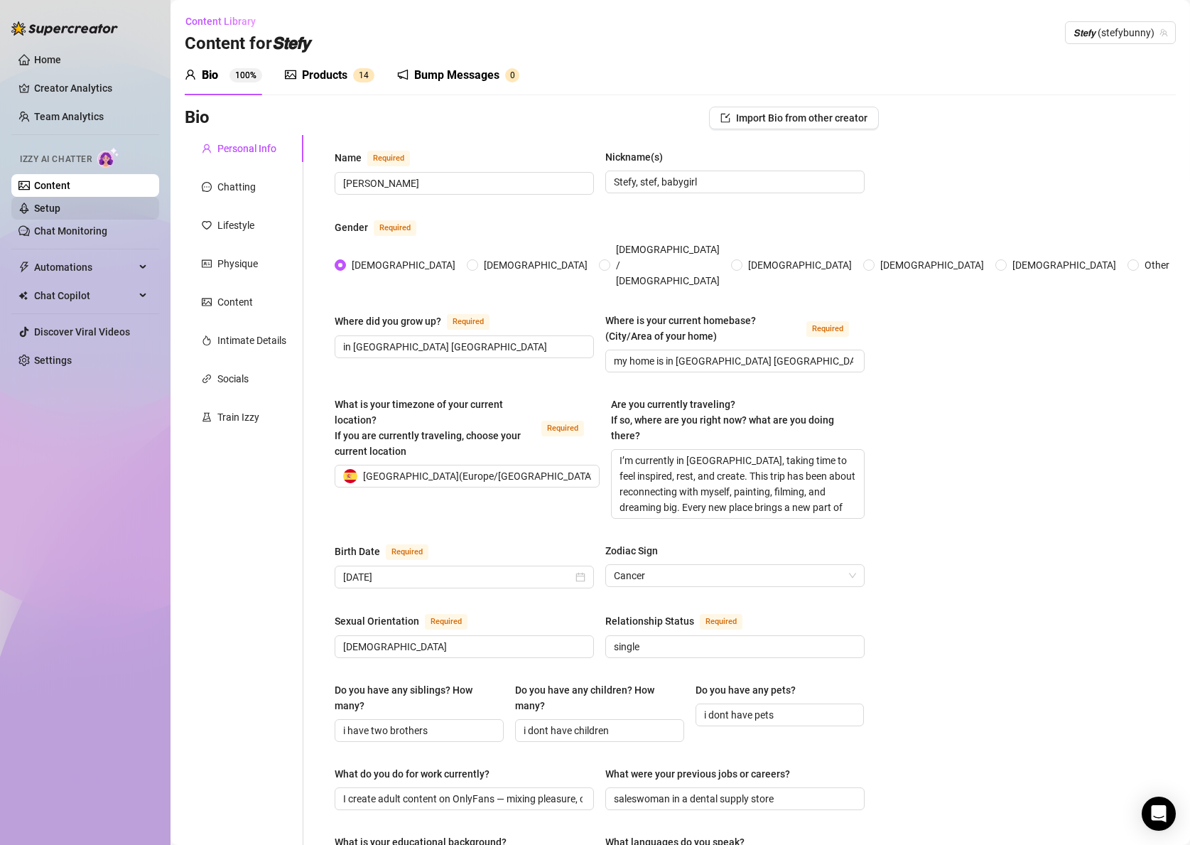
click at [60, 208] on link "Setup" at bounding box center [47, 207] width 26 height 11
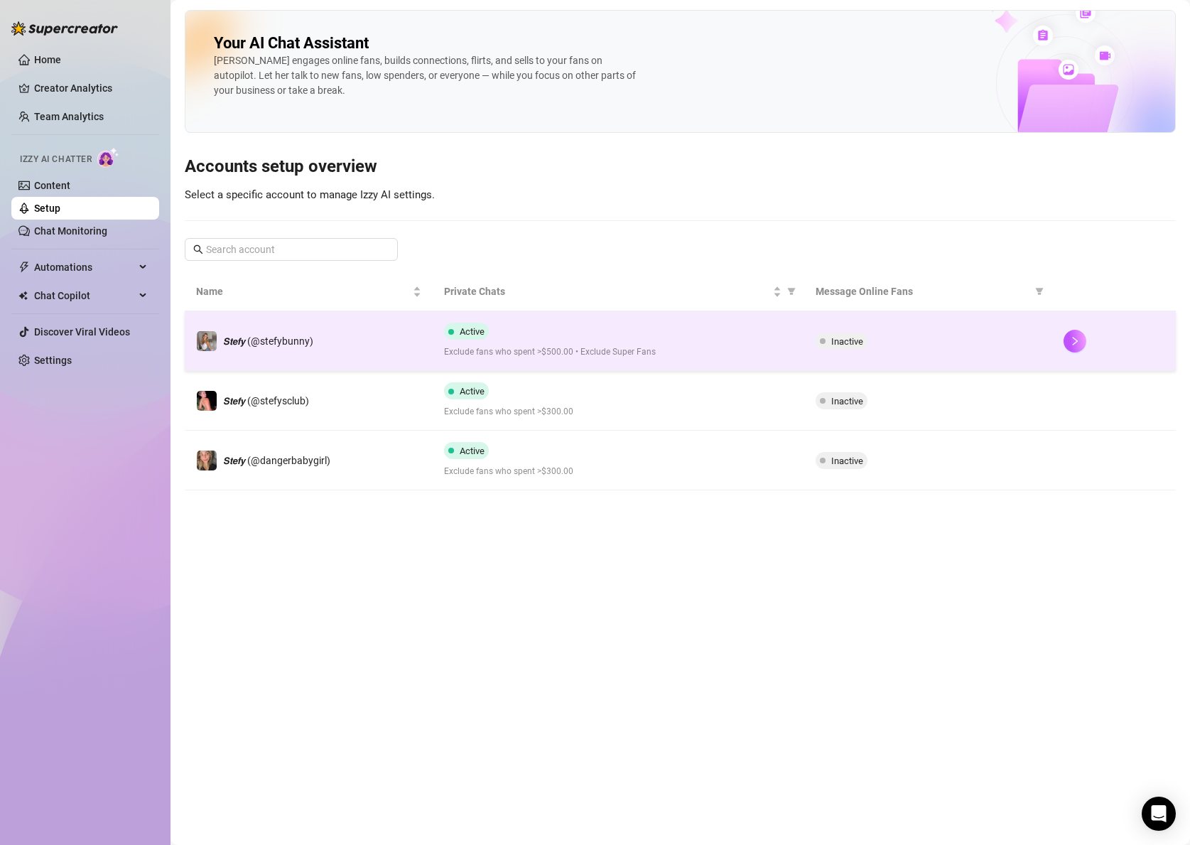
click at [531, 340] on div "Active Exclude fans who spent >$500.00 • Exclude Super Fans" at bounding box center [618, 341] width 349 height 36
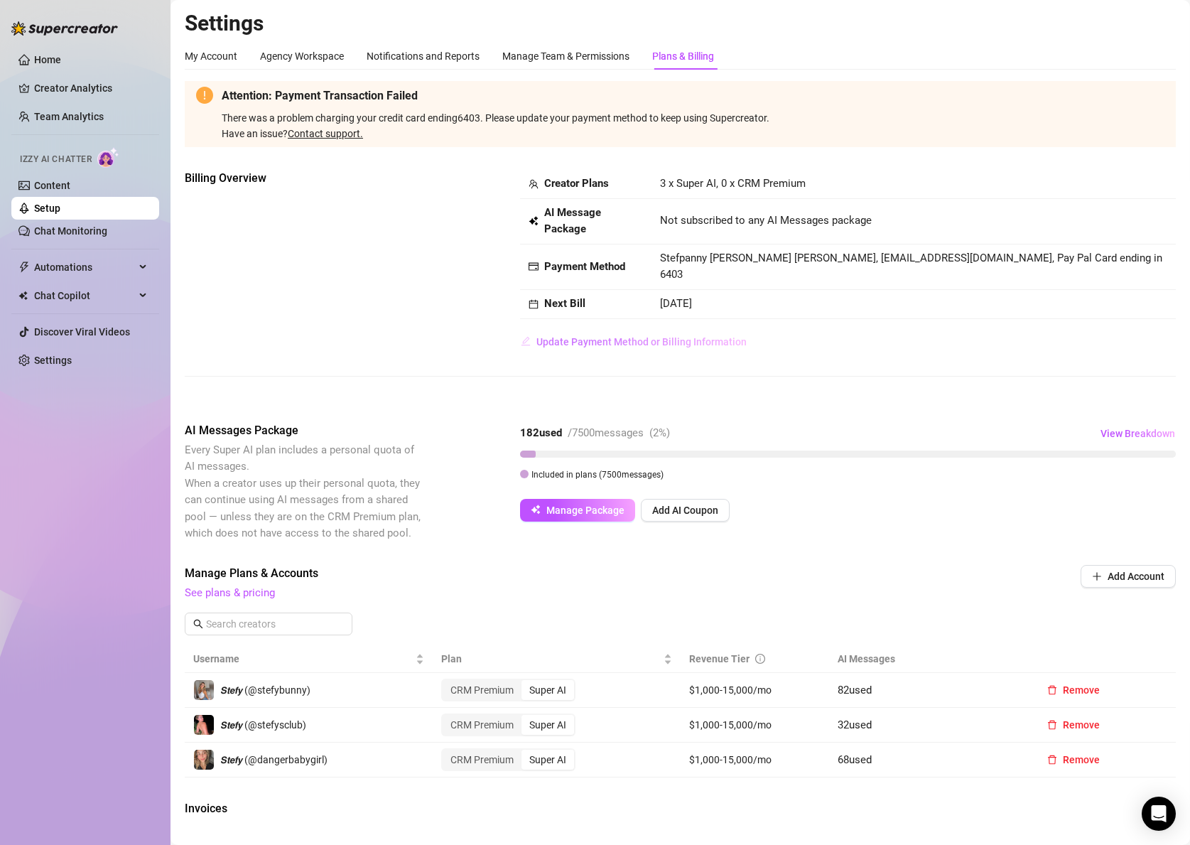
click at [661, 336] on span "Update Payment Method or Billing Information" at bounding box center [641, 341] width 210 height 11
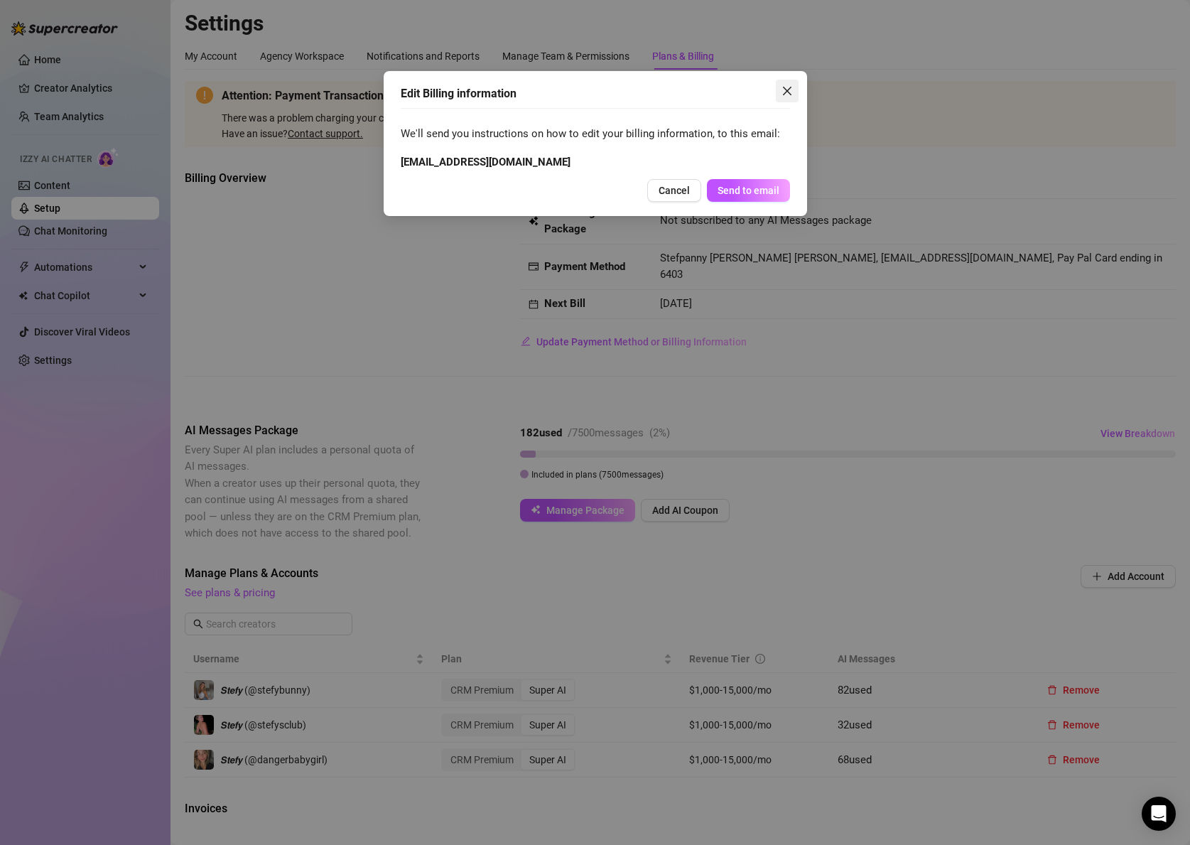
click at [796, 92] on span "Close" at bounding box center [787, 90] width 23 height 11
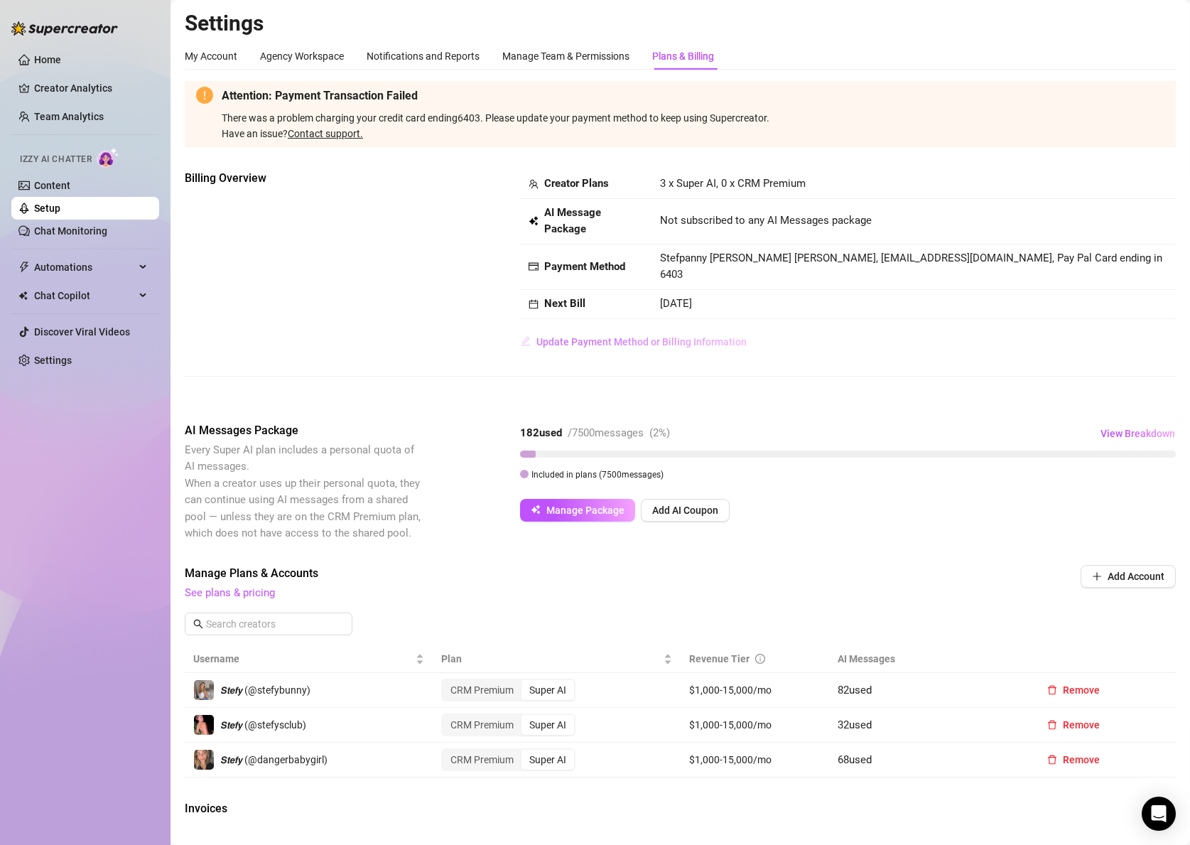
click at [688, 336] on span "Update Payment Method or Billing Information" at bounding box center [641, 341] width 210 height 11
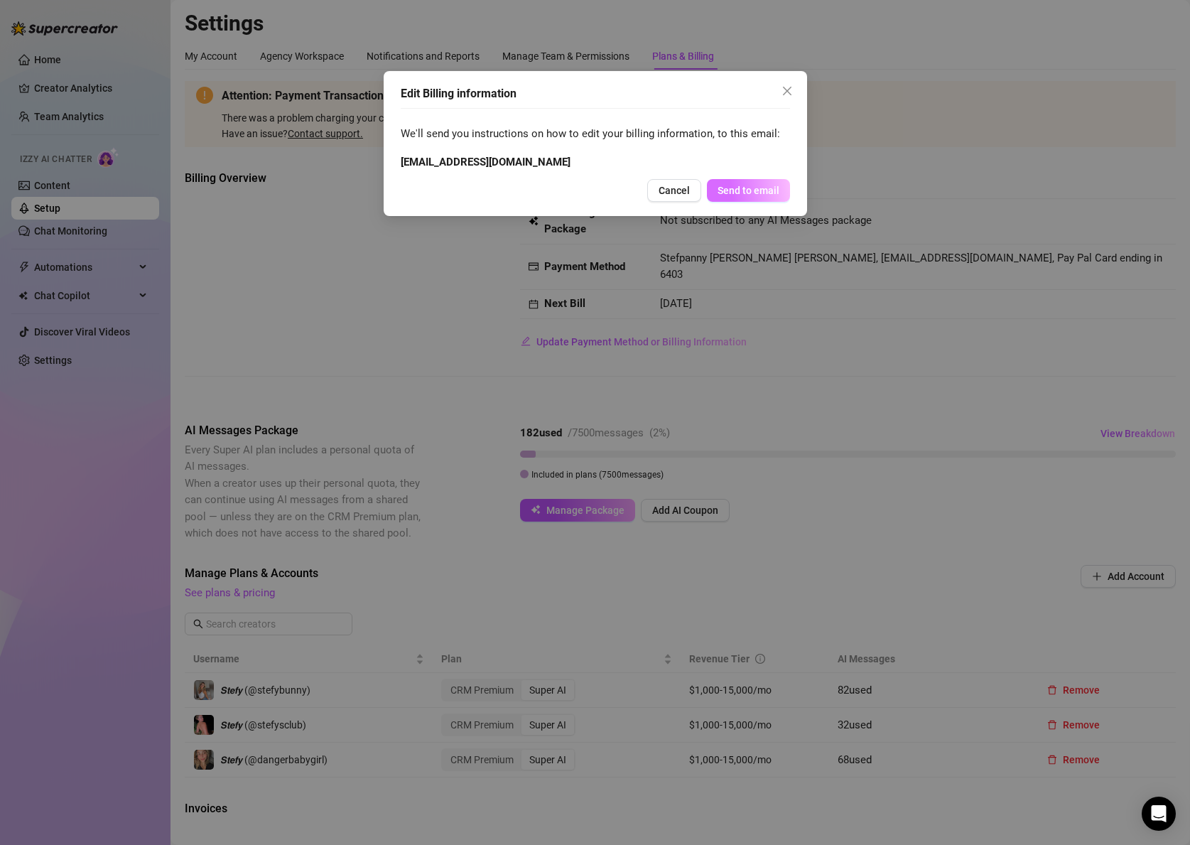
click at [752, 180] on button "Send to email" at bounding box center [748, 190] width 83 height 23
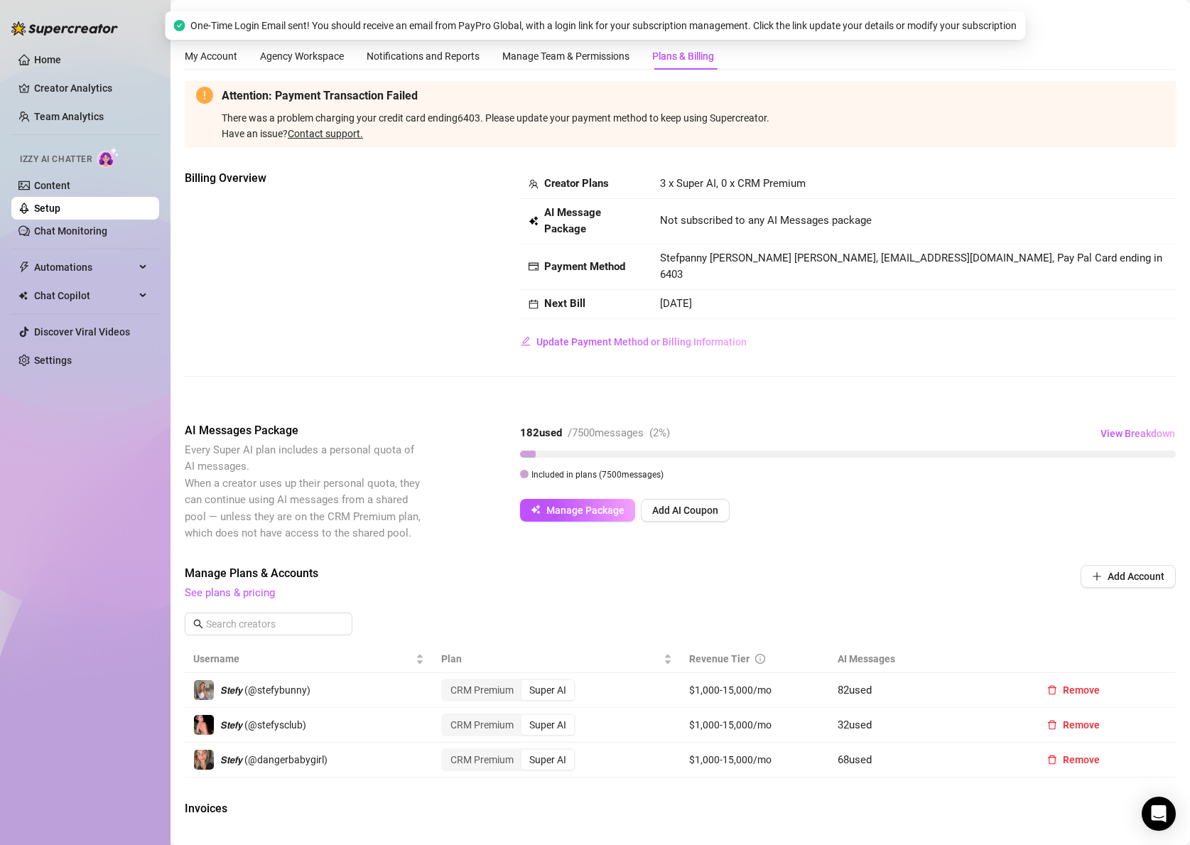
click at [742, 185] on body "Home Creator Analytics Team Analytics Izzy AI Chatter Content Setup Chat Monito…" at bounding box center [595, 422] width 1190 height 845
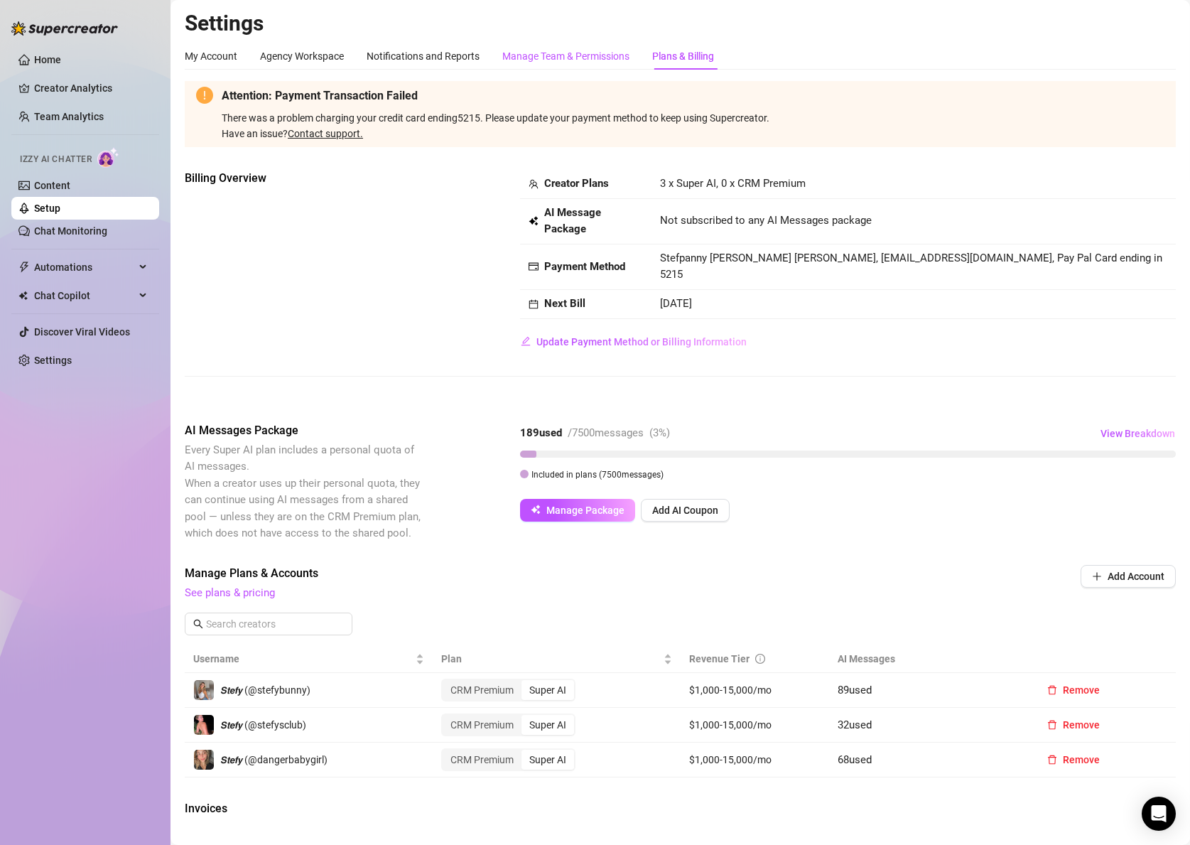
click at [554, 57] on div "Manage Team & Permissions" at bounding box center [565, 56] width 127 height 16
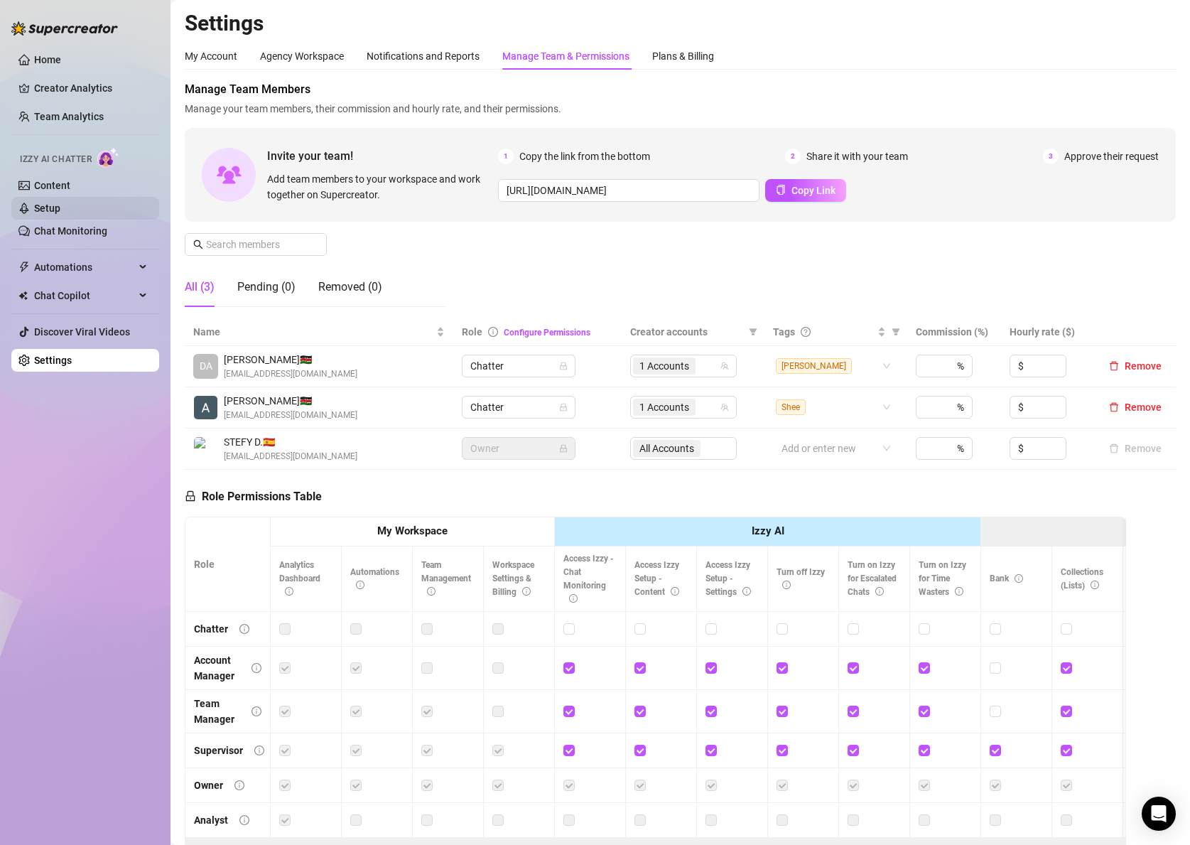
click at [58, 212] on link "Setup" at bounding box center [47, 207] width 26 height 11
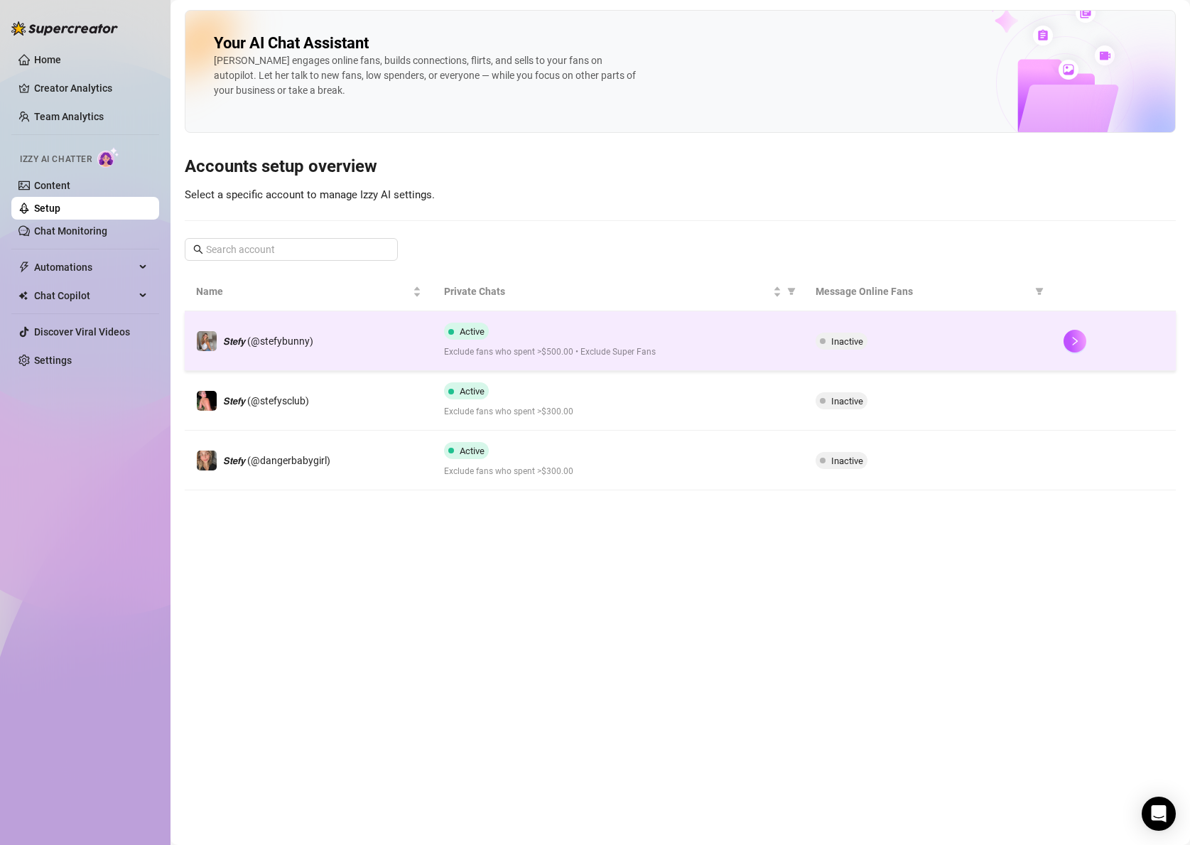
click at [946, 335] on div "Inactive" at bounding box center [928, 341] width 225 height 17
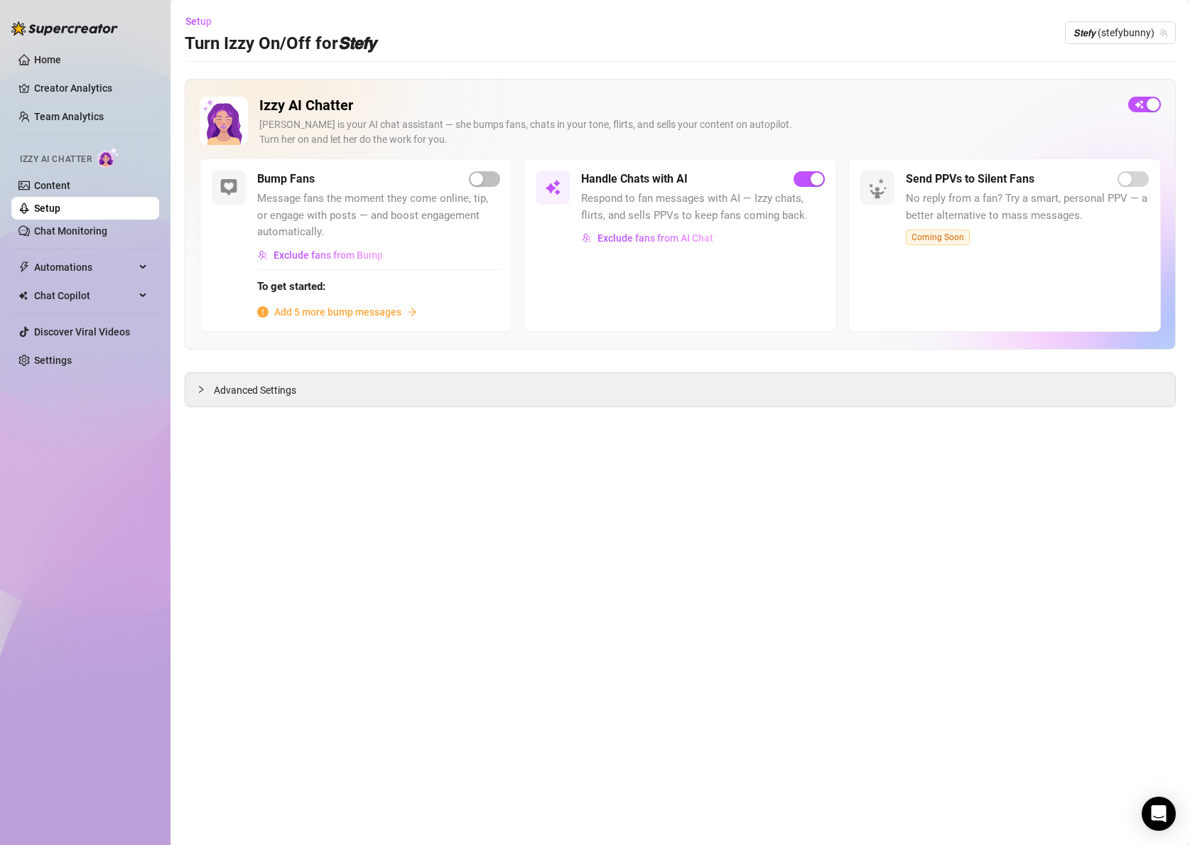
click at [332, 304] on span "Add 5 more bump messages" at bounding box center [337, 312] width 127 height 16
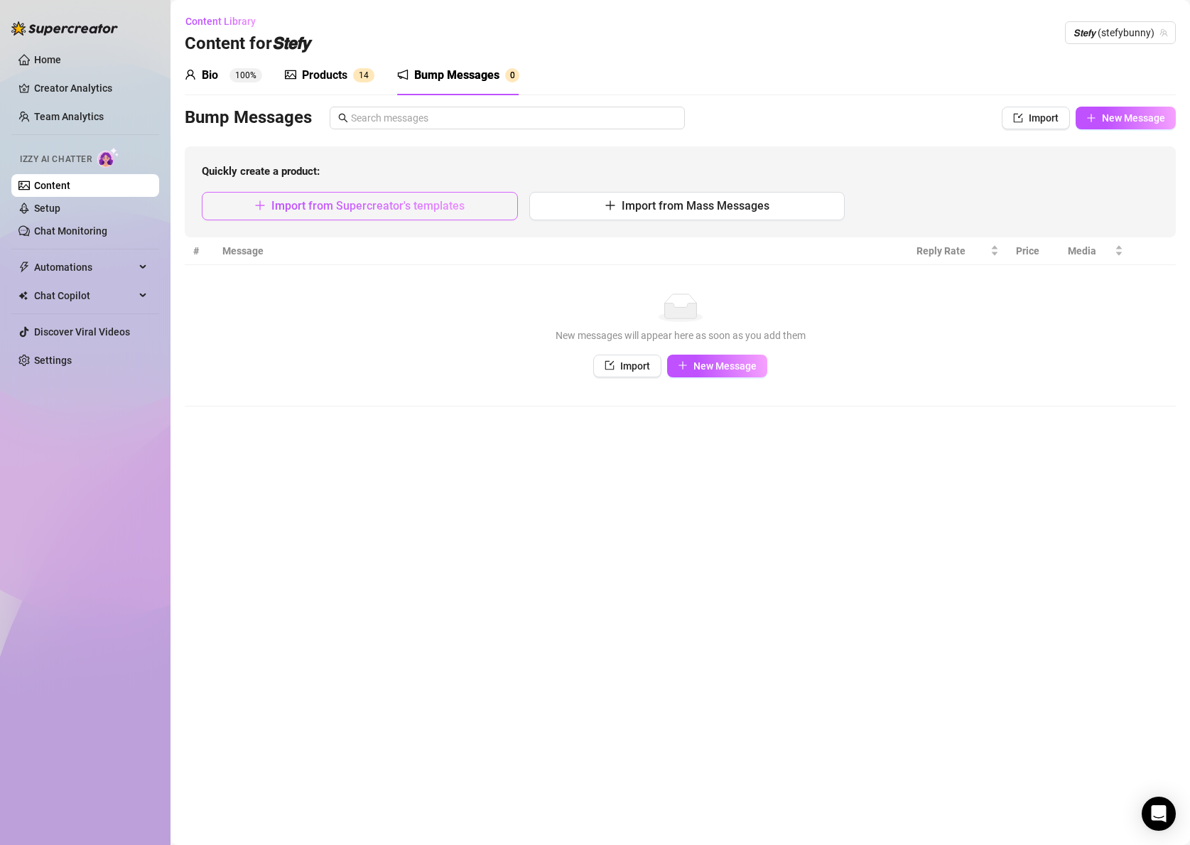
click at [447, 212] on span "Import from Supercreator's templates" at bounding box center [367, 205] width 193 height 13
type textarea "Type your message here..."
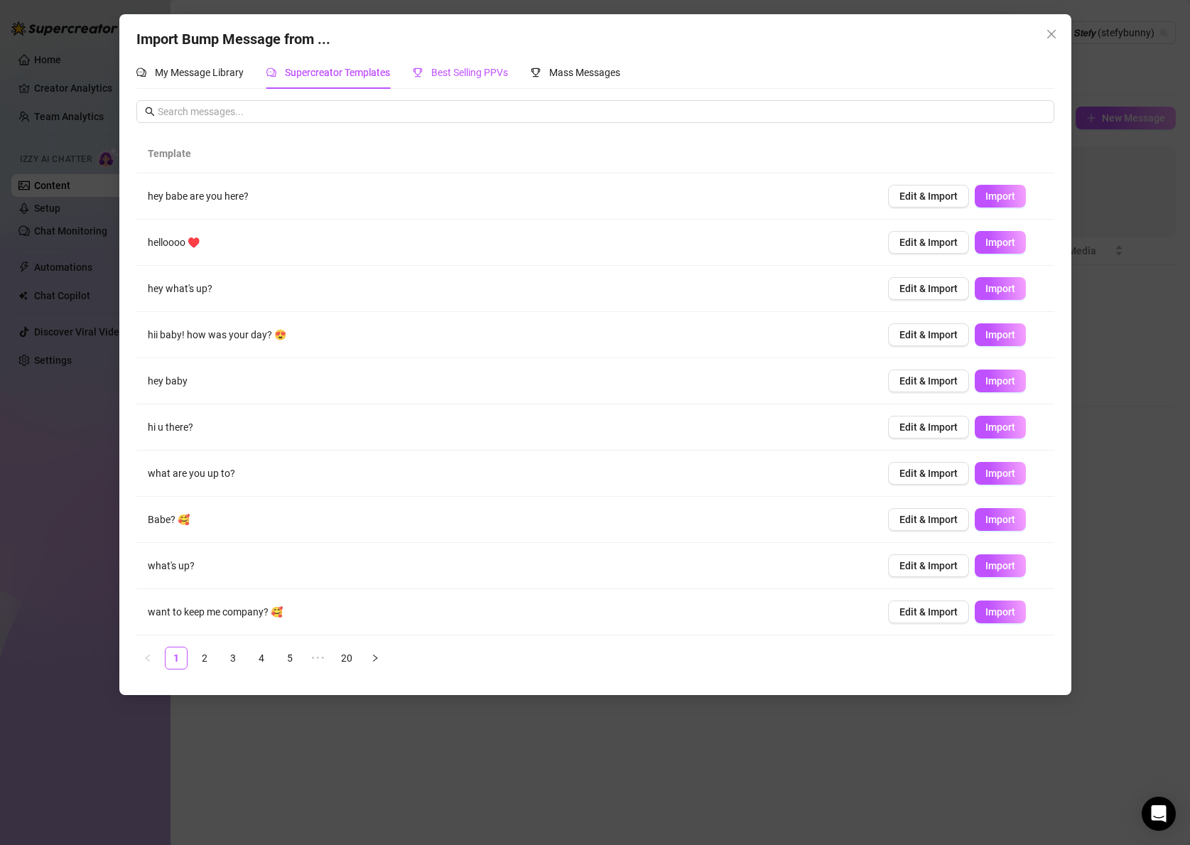
click at [444, 77] on span "Best Selling PPVs" at bounding box center [469, 72] width 77 height 11
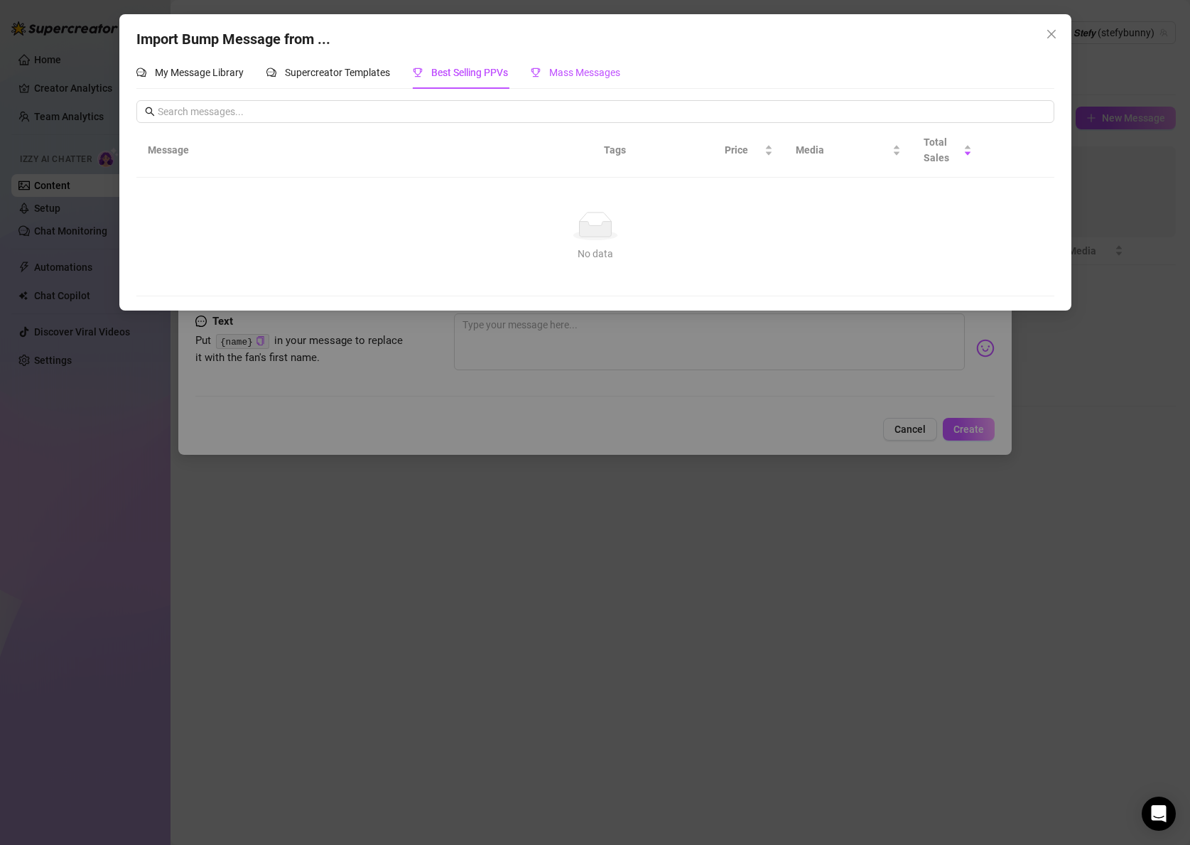
click at [557, 76] on span "Mass Messages" at bounding box center [584, 72] width 71 height 11
click at [270, 79] on div "Supercreator Templates" at bounding box center [328, 73] width 124 height 16
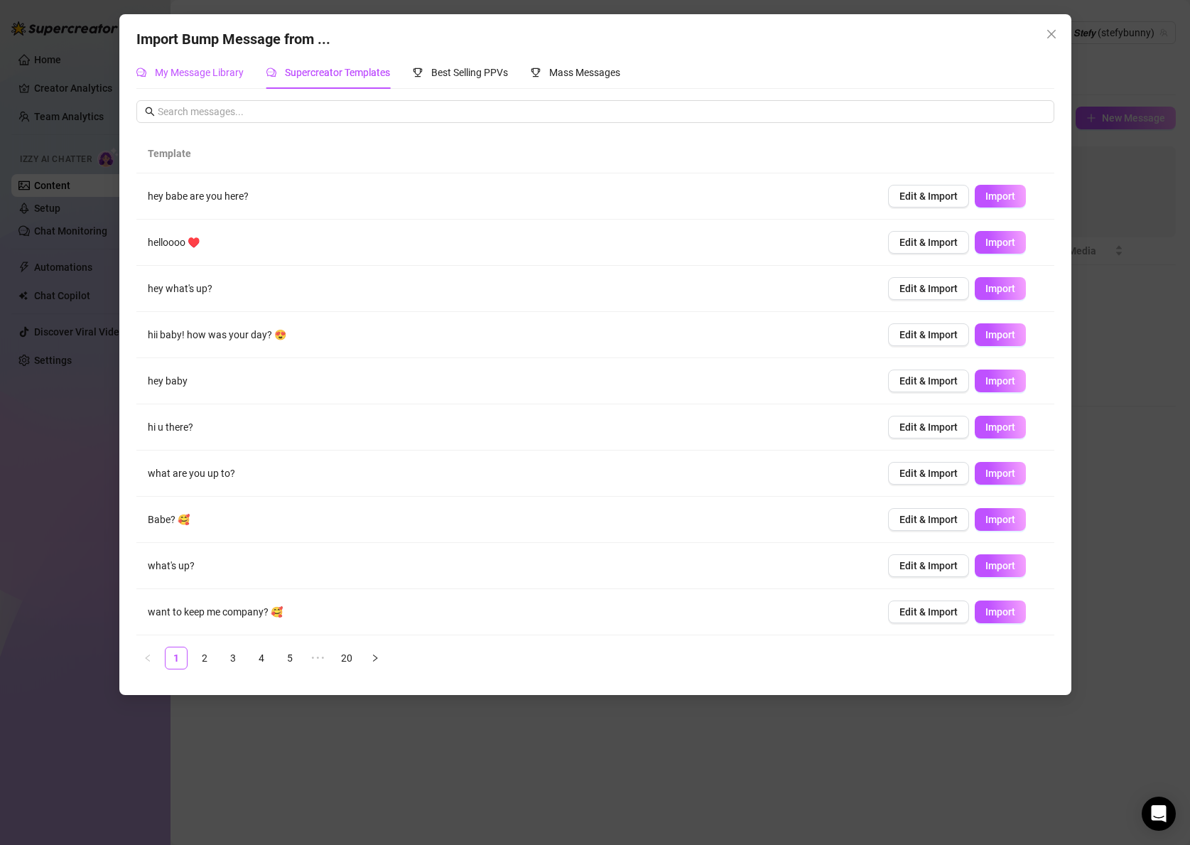
click at [193, 72] on span "My Message Library" at bounding box center [199, 72] width 89 height 11
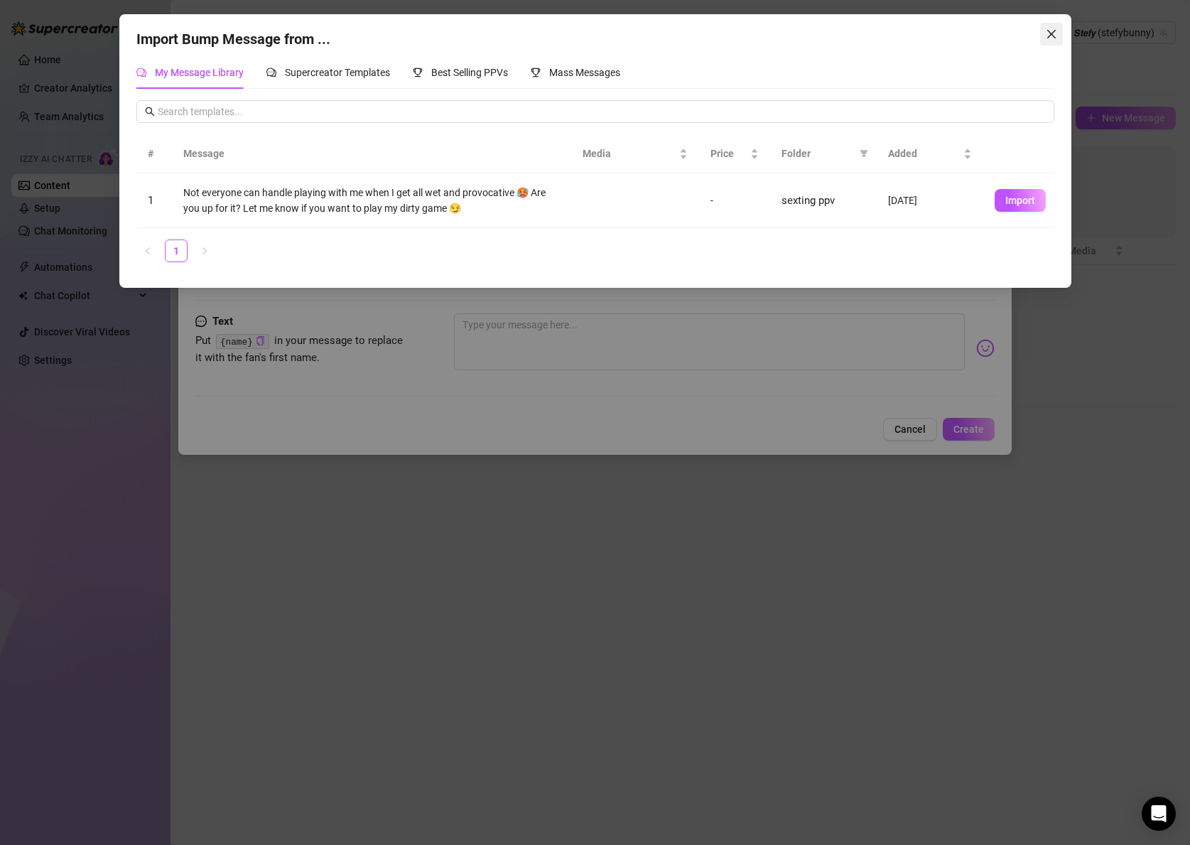
click at [1055, 23] on button "Close" at bounding box center [1051, 34] width 23 height 23
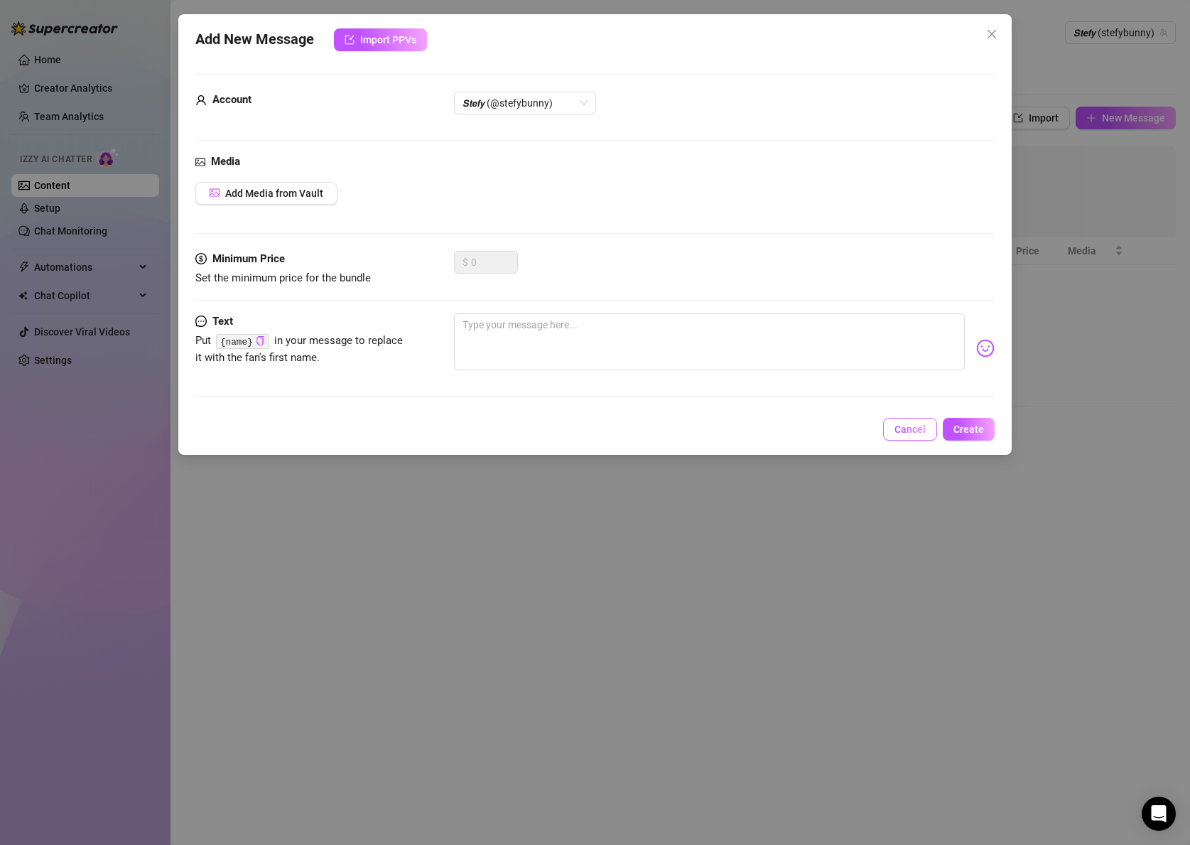
click at [913, 429] on span "Cancel" at bounding box center [910, 428] width 31 height 11
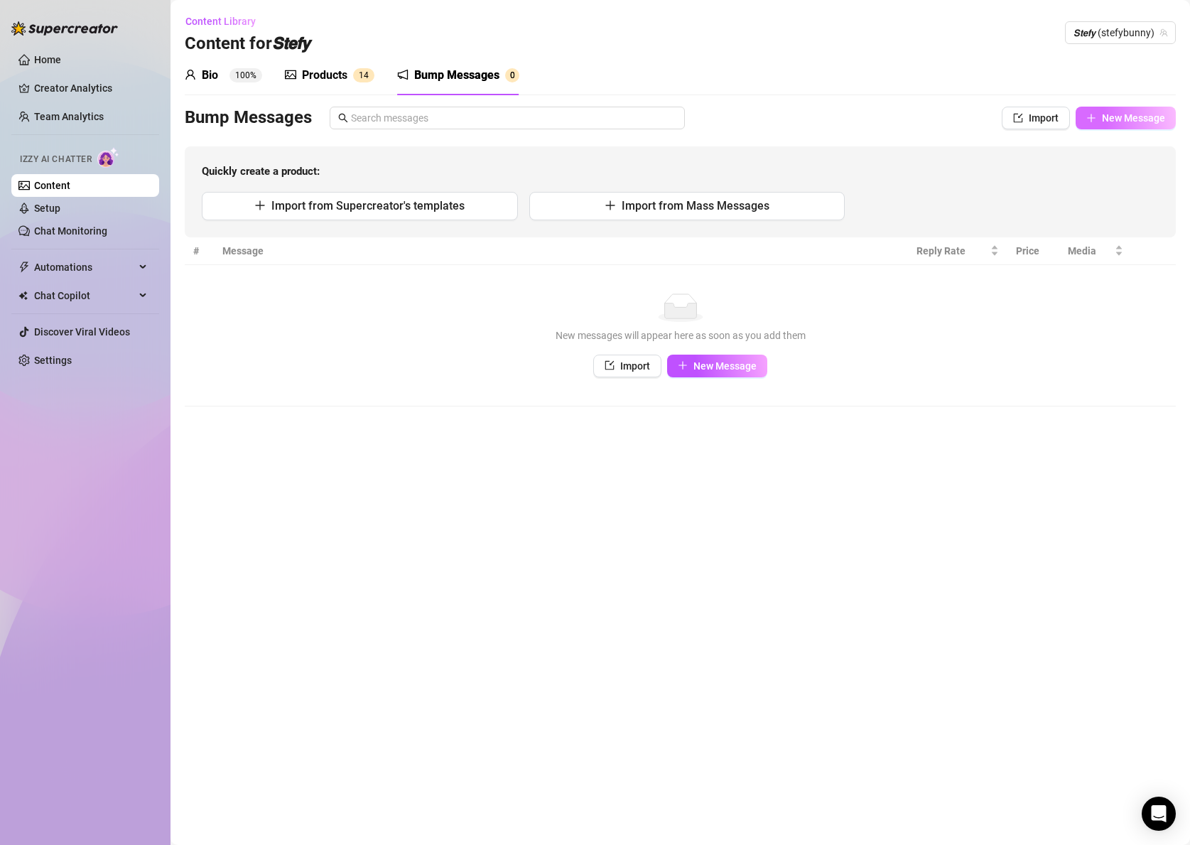
click at [1104, 114] on span "New Message" at bounding box center [1133, 117] width 63 height 11
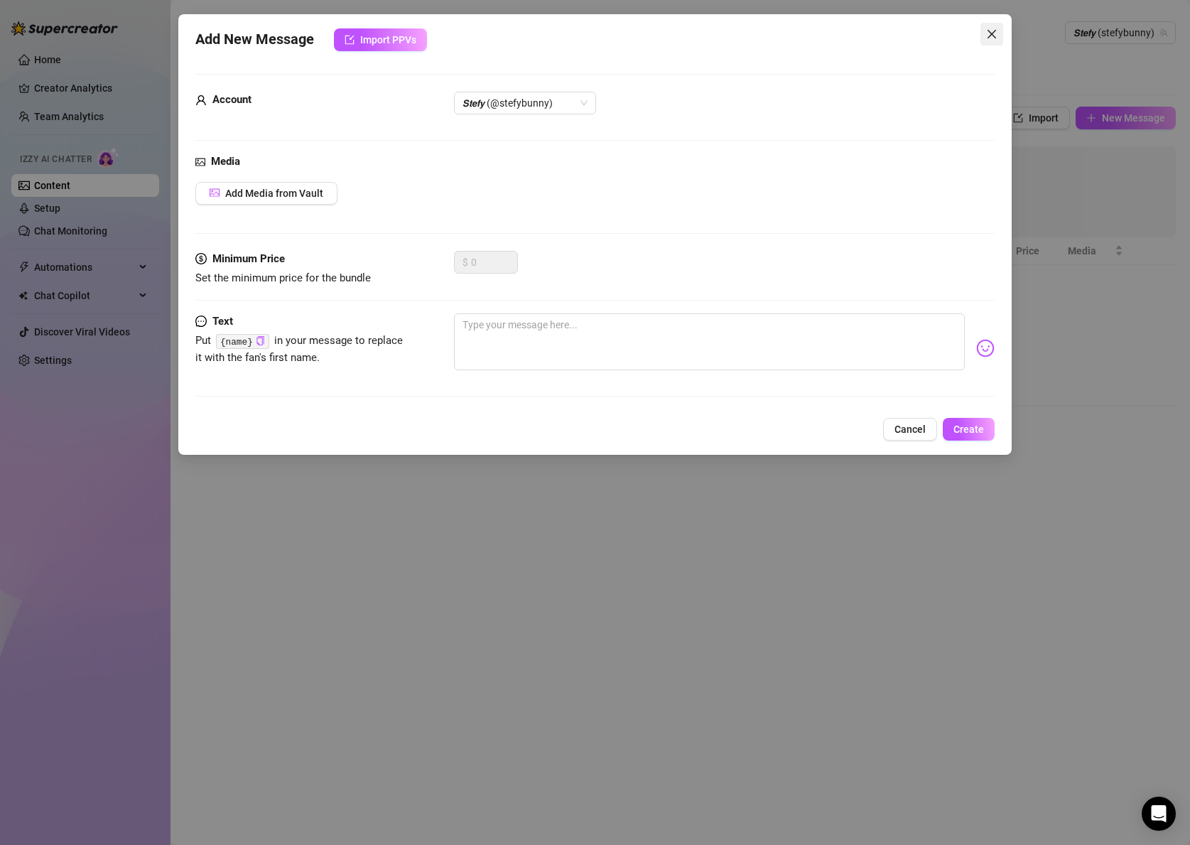
click at [1000, 31] on span "Close" at bounding box center [992, 33] width 23 height 11
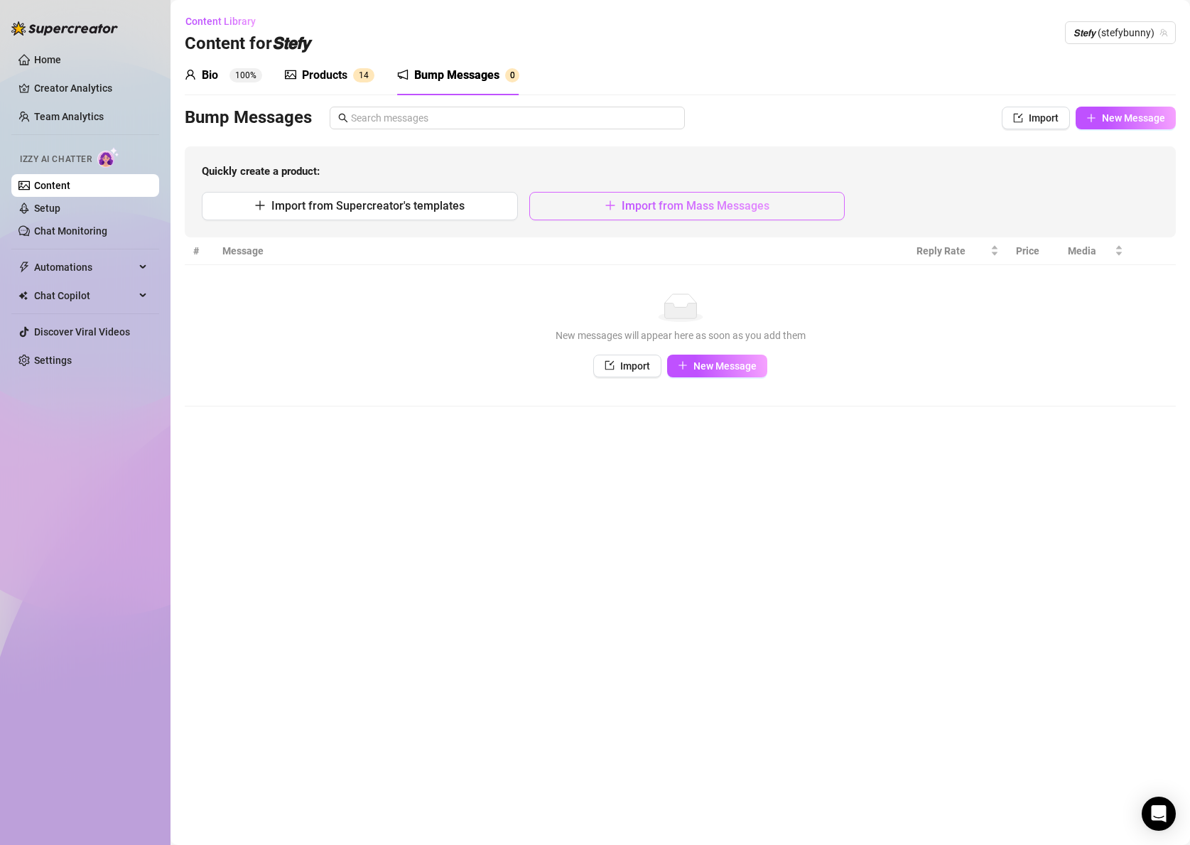
click at [705, 202] on span "Import from Mass Messages" at bounding box center [696, 205] width 148 height 13
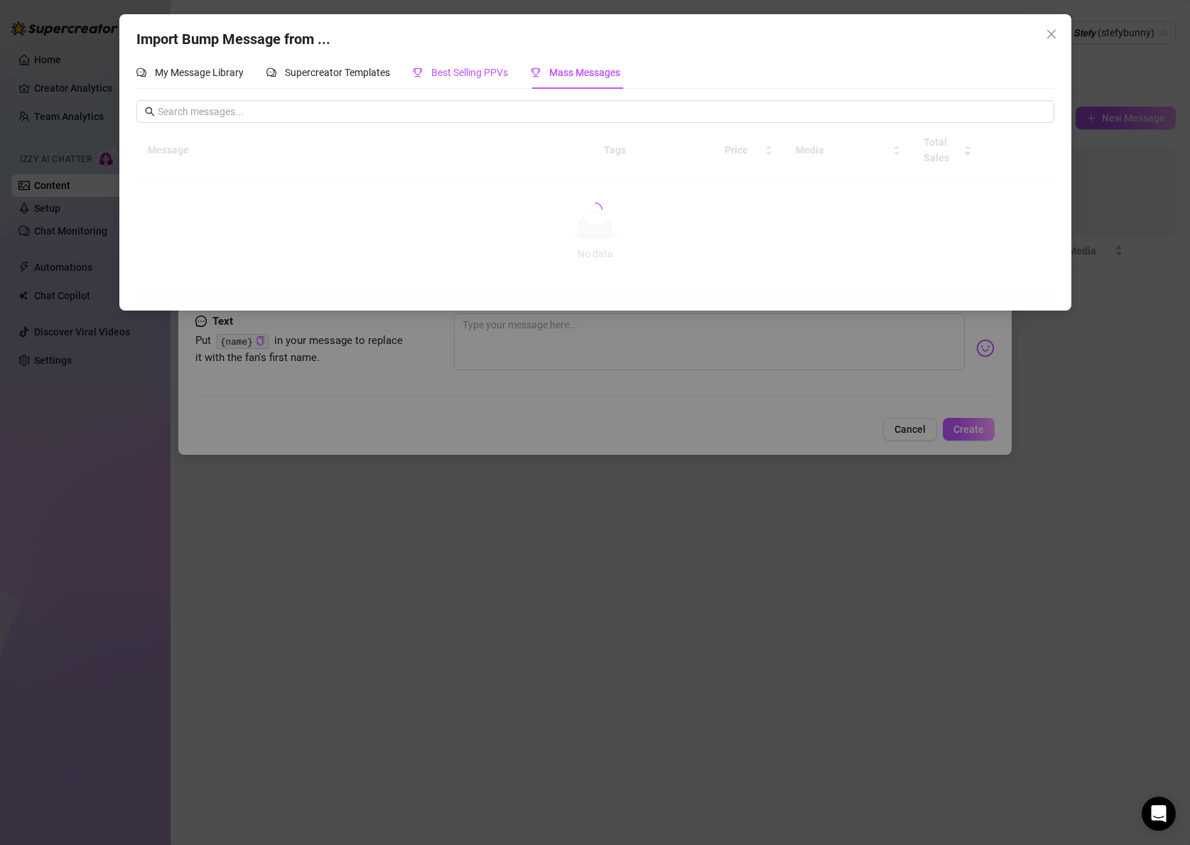
click at [467, 71] on span "Best Selling PPVs" at bounding box center [469, 72] width 77 height 11
click at [1050, 33] on icon "close" at bounding box center [1051, 34] width 9 height 9
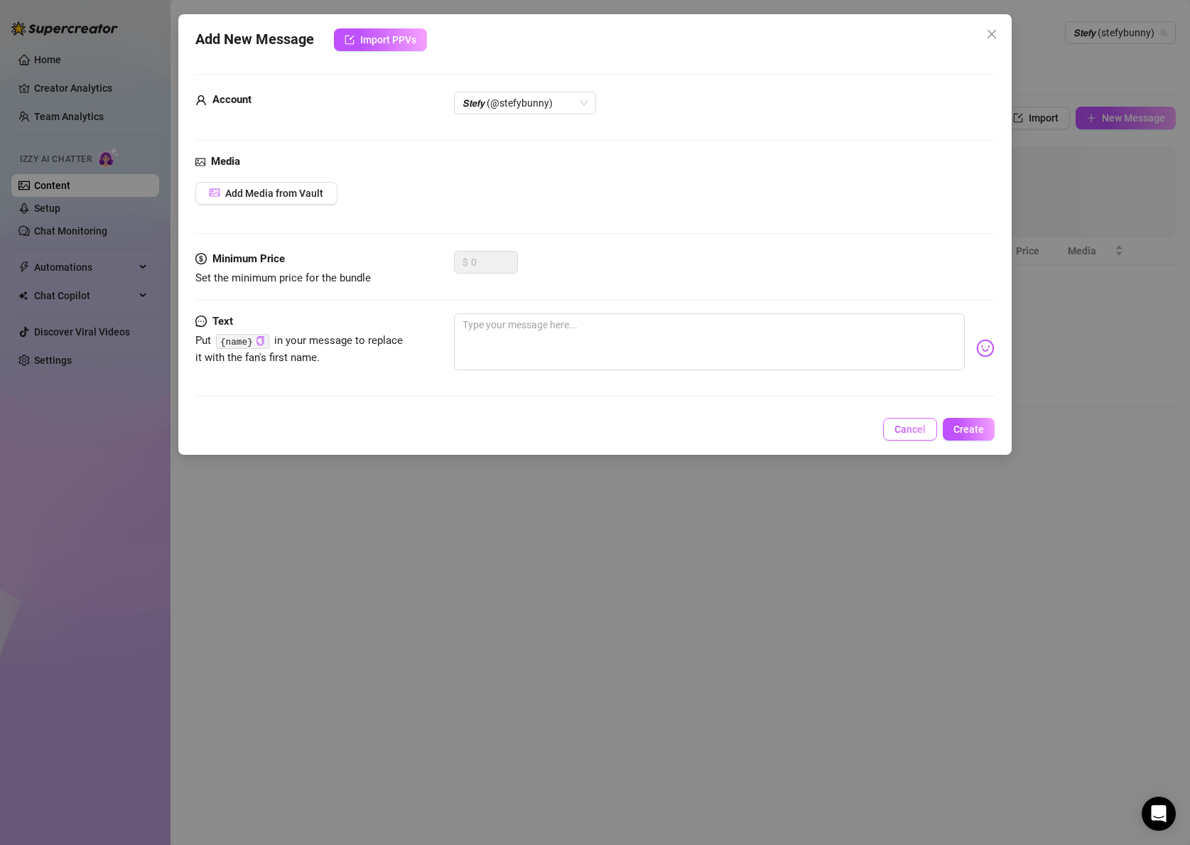
click at [918, 427] on span "Cancel" at bounding box center [910, 428] width 31 height 11
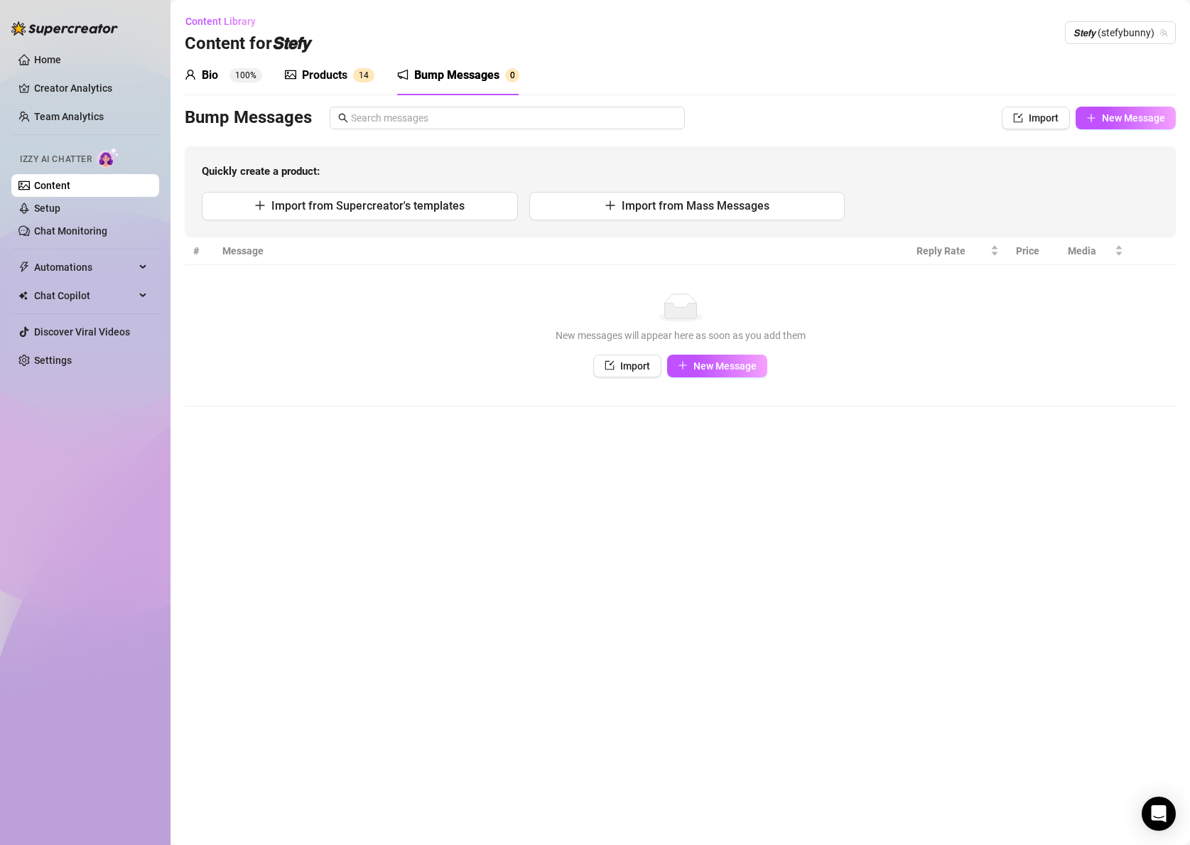
click at [1123, 103] on div "Bio 100% Products 1 4 Bump Messages 0 Bio Import Bio from other creator Persona…" at bounding box center [680, 230] width 991 height 351
click at [1116, 119] on span "New Message" at bounding box center [1133, 117] width 63 height 11
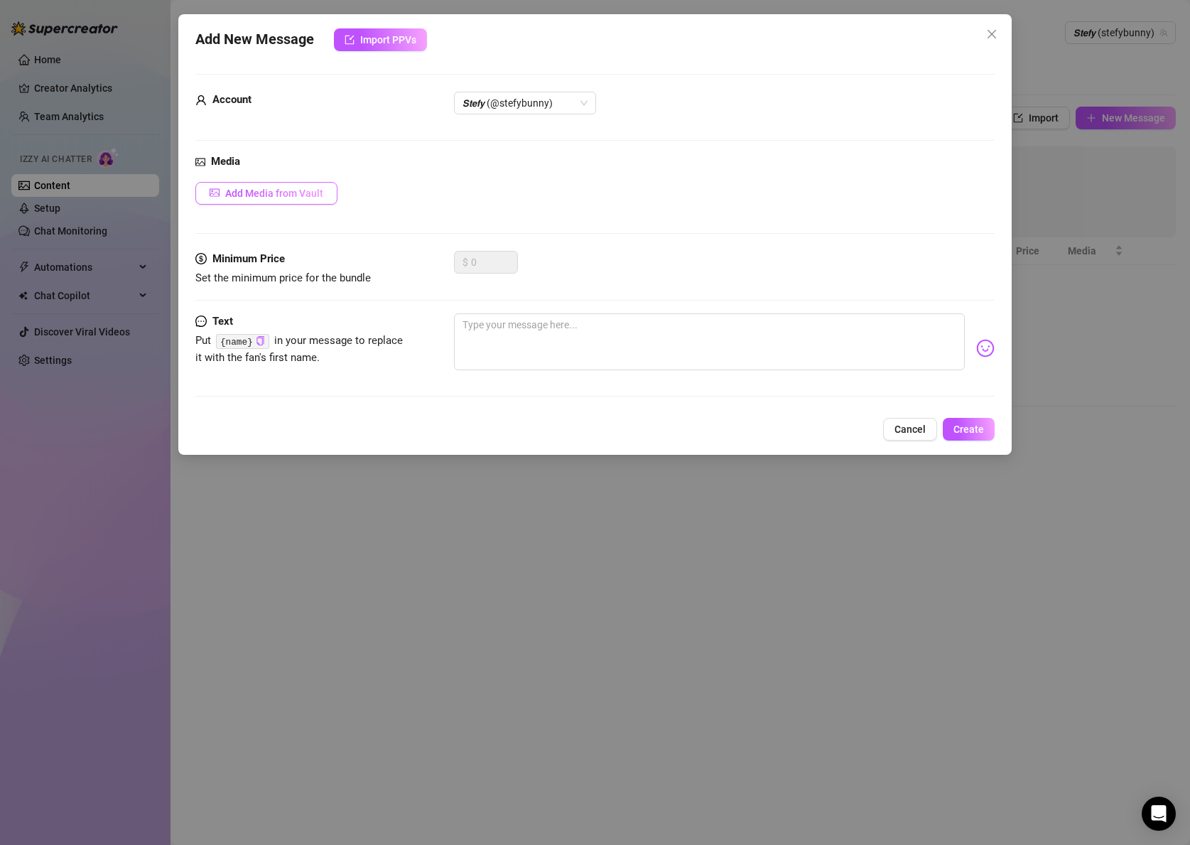
click at [304, 194] on span "Add Media from Vault" at bounding box center [274, 193] width 98 height 11
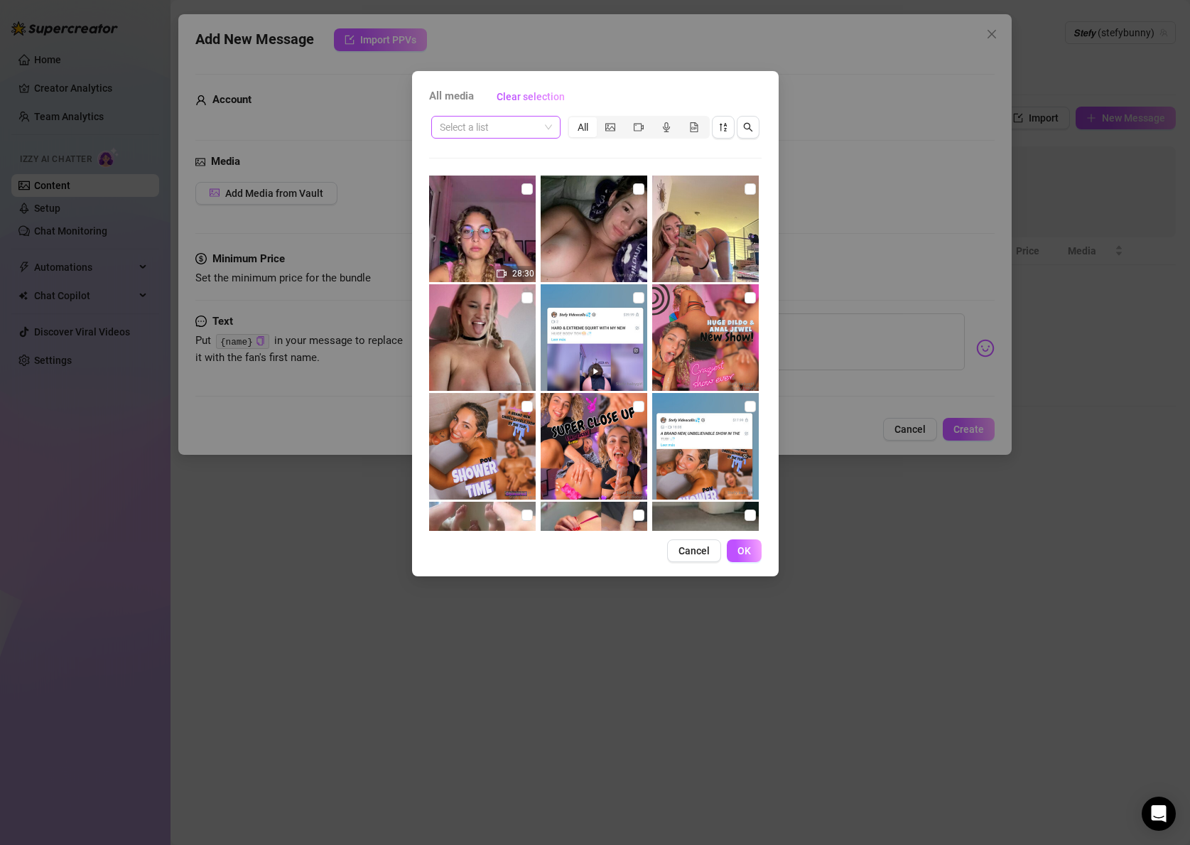
click at [499, 130] on input "search" at bounding box center [489, 127] width 99 height 21
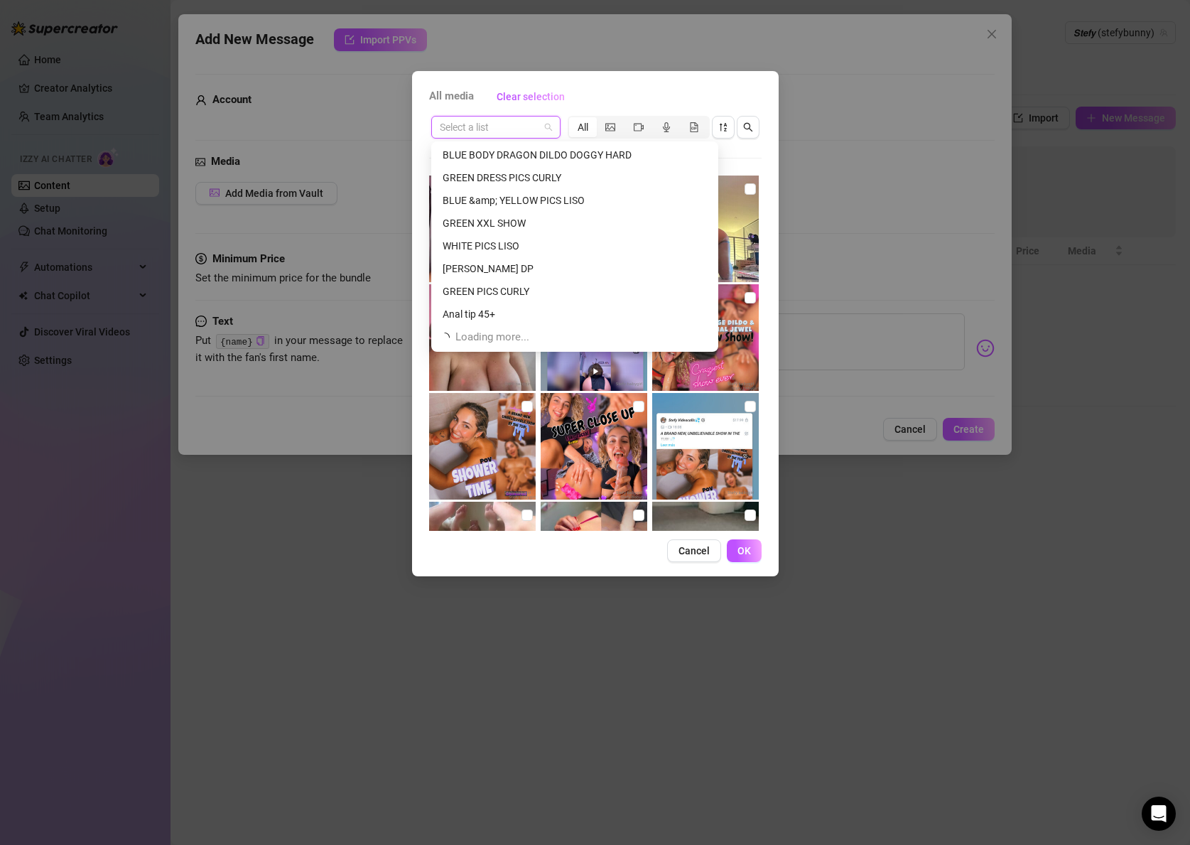
scroll to position [2092, 0]
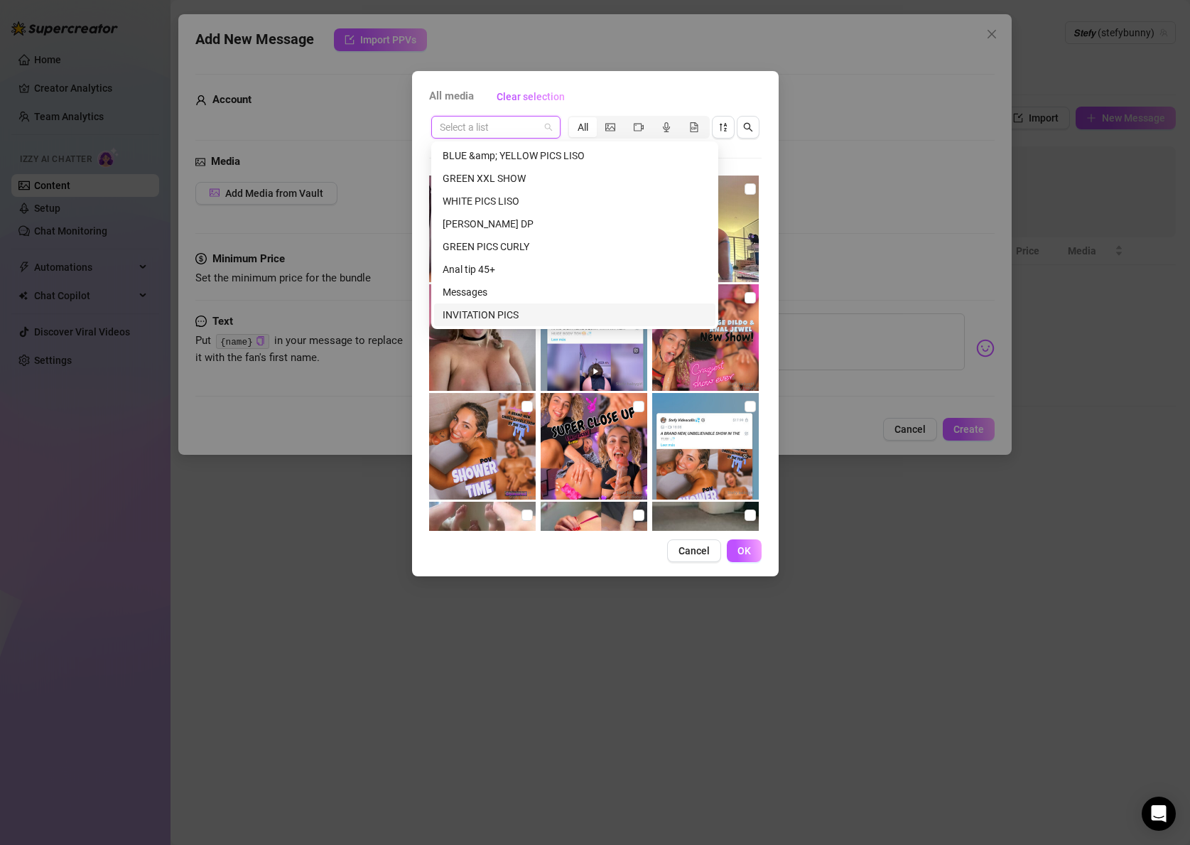
click at [497, 305] on div "INVITATION PICS" at bounding box center [574, 314] width 281 height 23
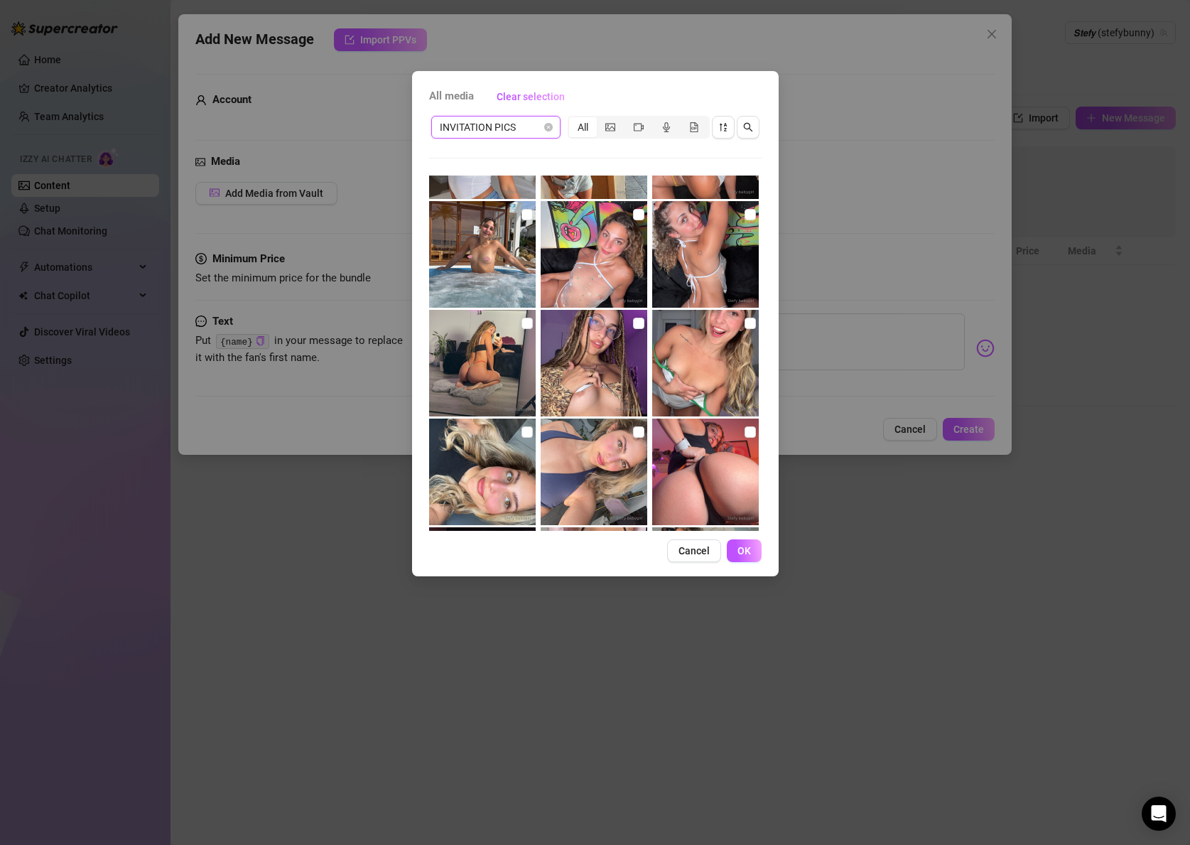
scroll to position [0, 0]
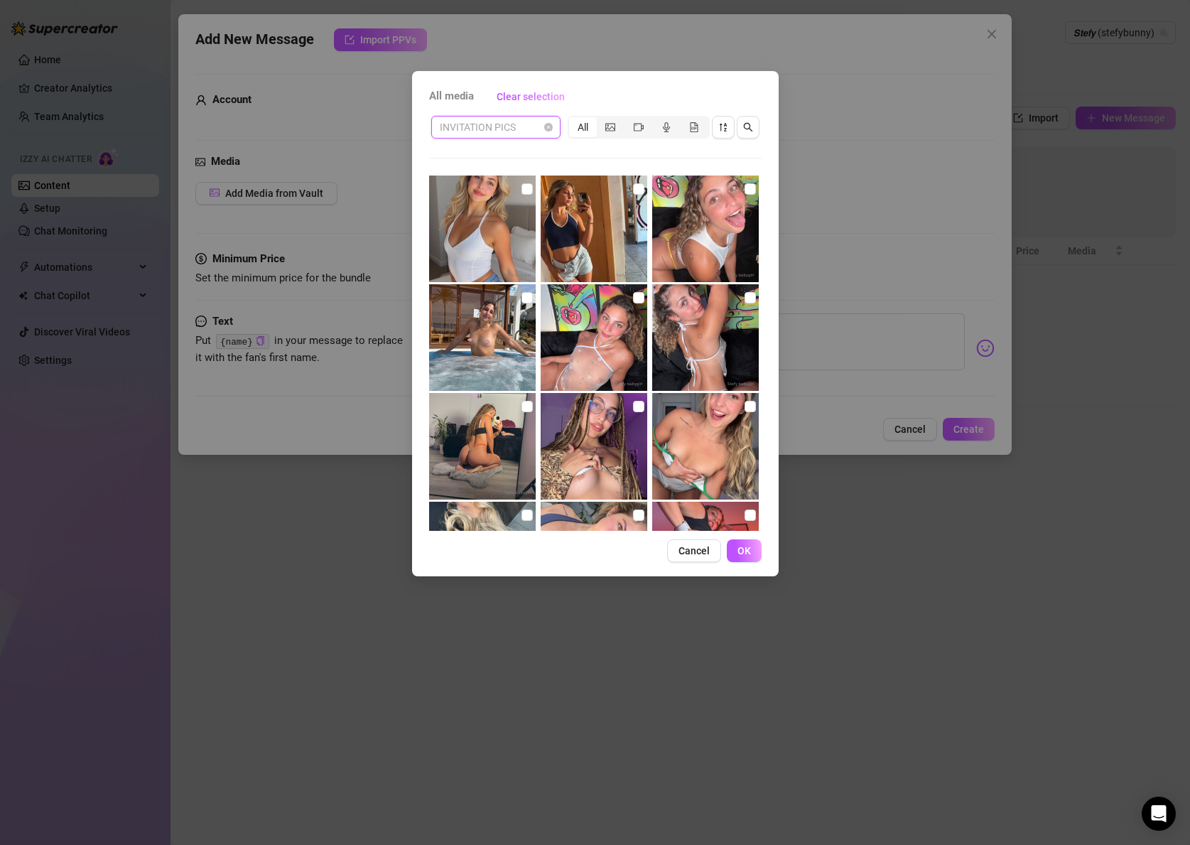
click at [532, 126] on span "INVITATION PICS" at bounding box center [496, 127] width 112 height 21
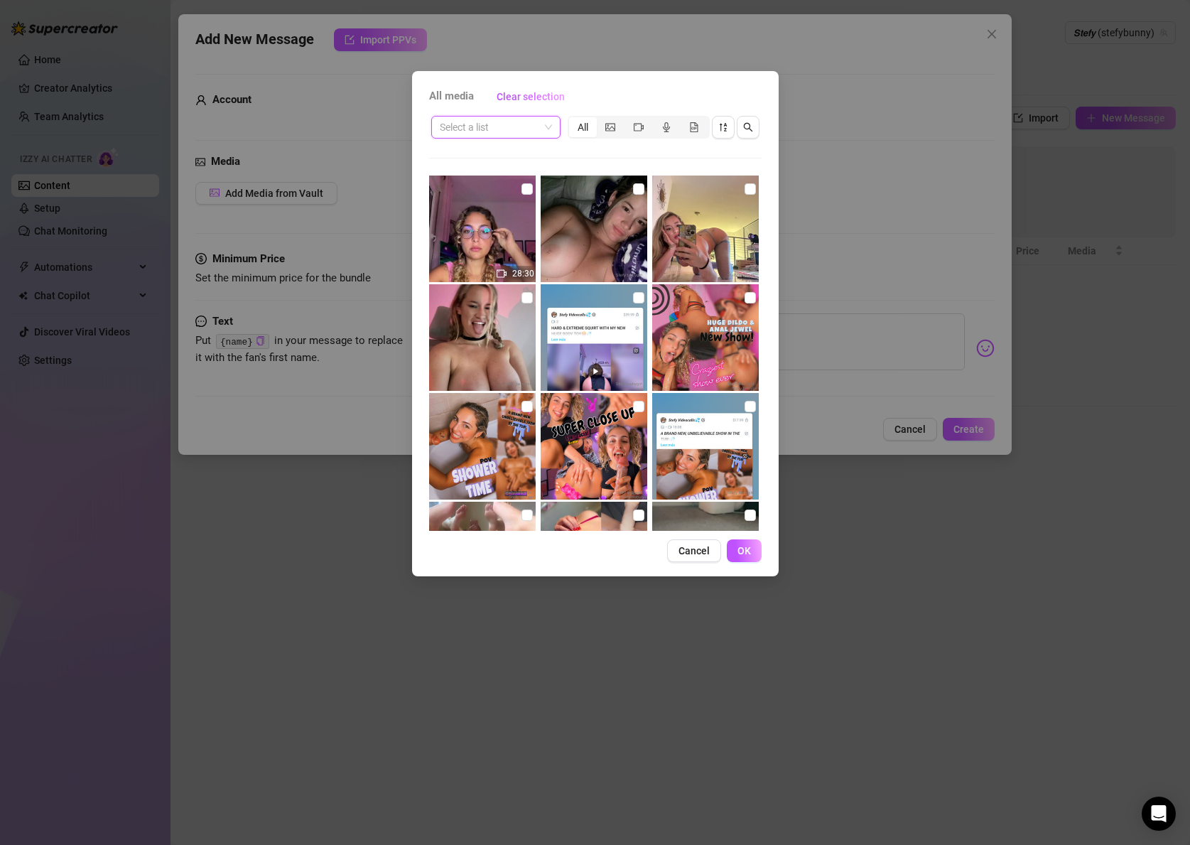
type input "m"
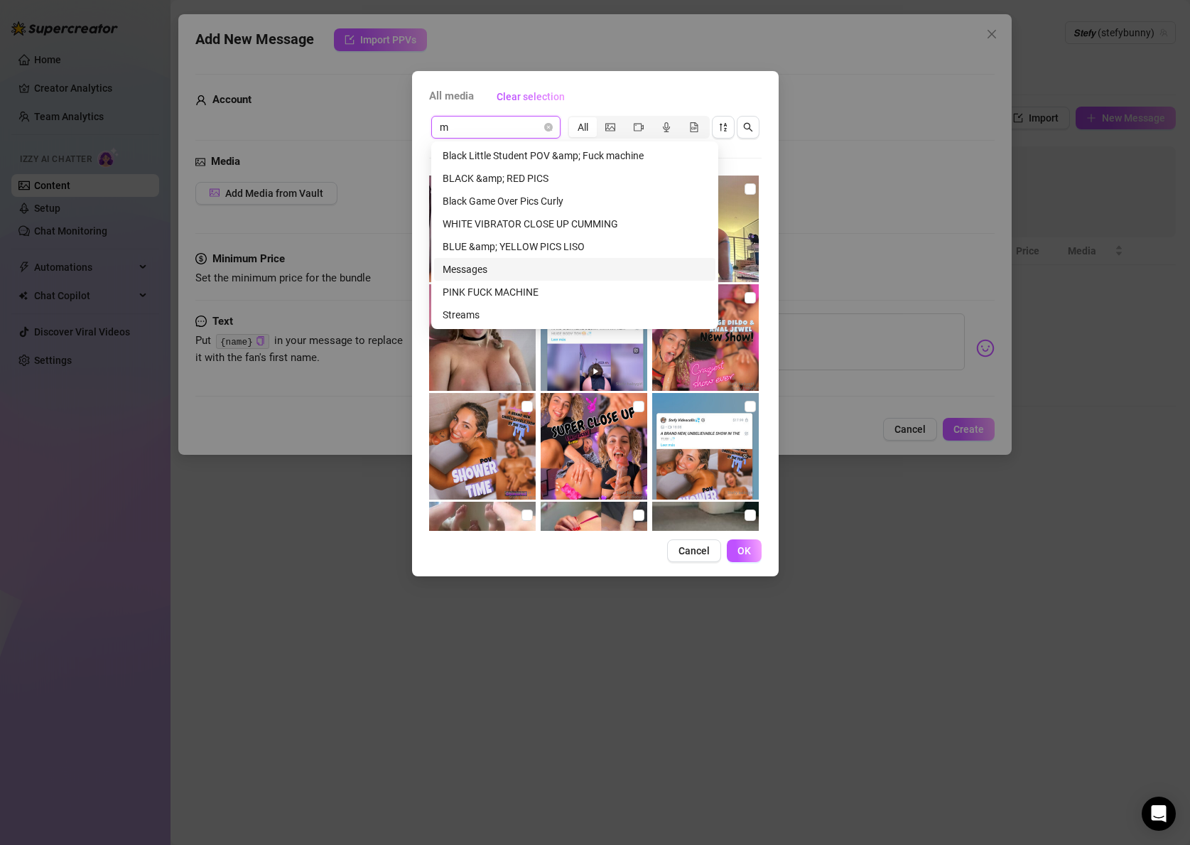
click at [504, 274] on div "Messages" at bounding box center [575, 269] width 264 height 16
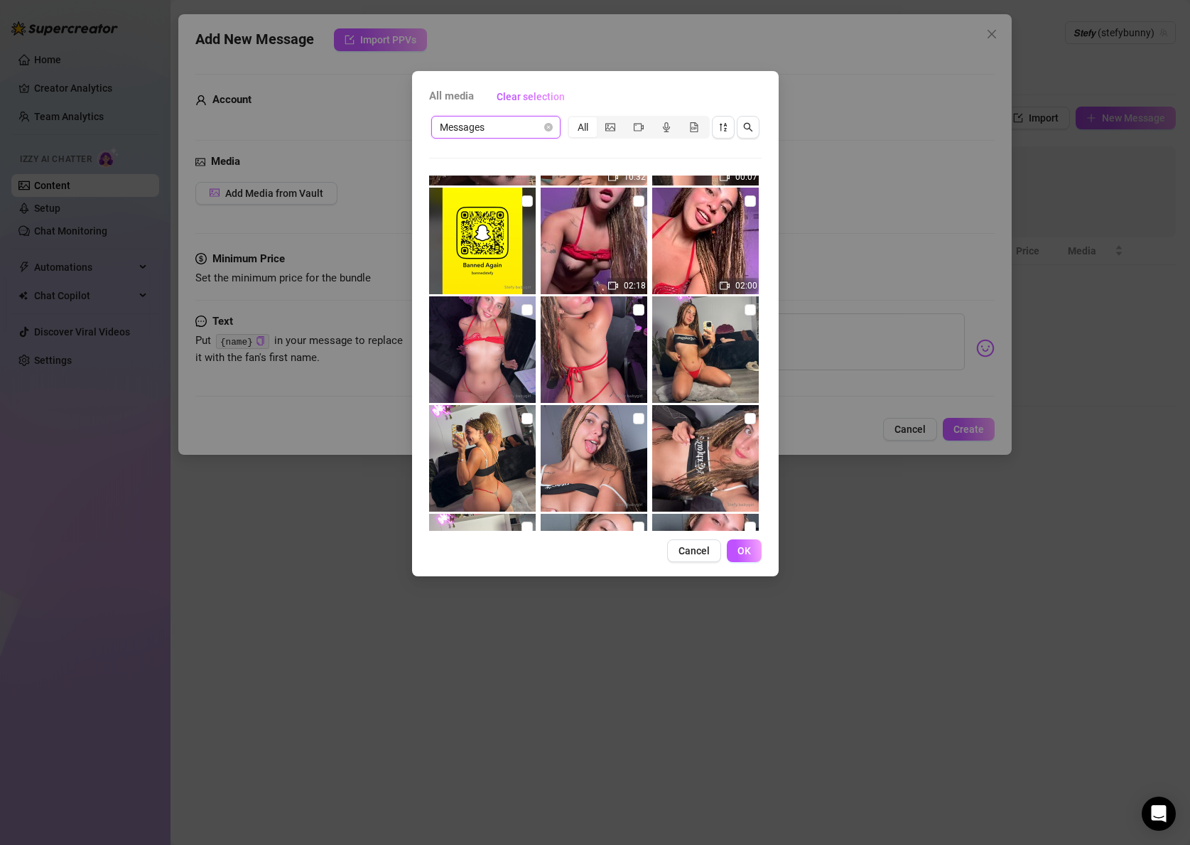
scroll to position [2822, 0]
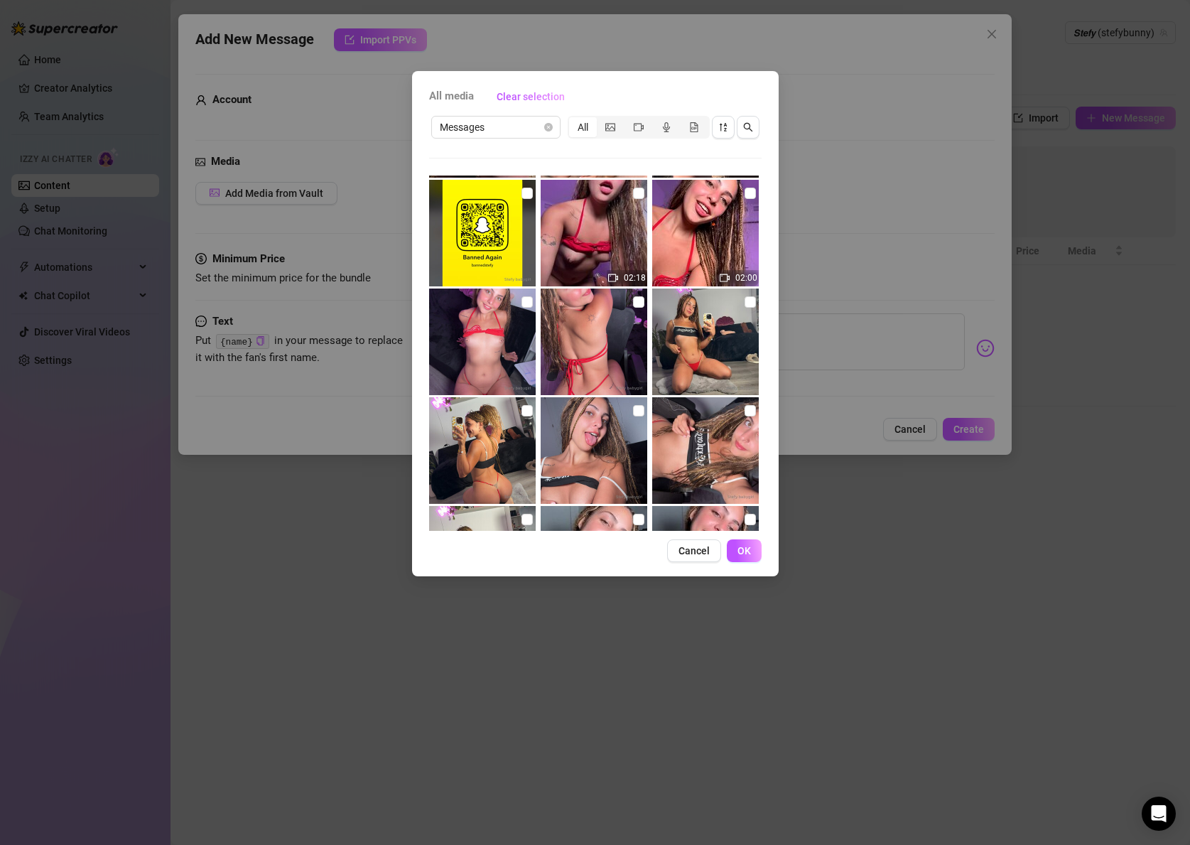
click at [590, 364] on img at bounding box center [594, 341] width 107 height 107
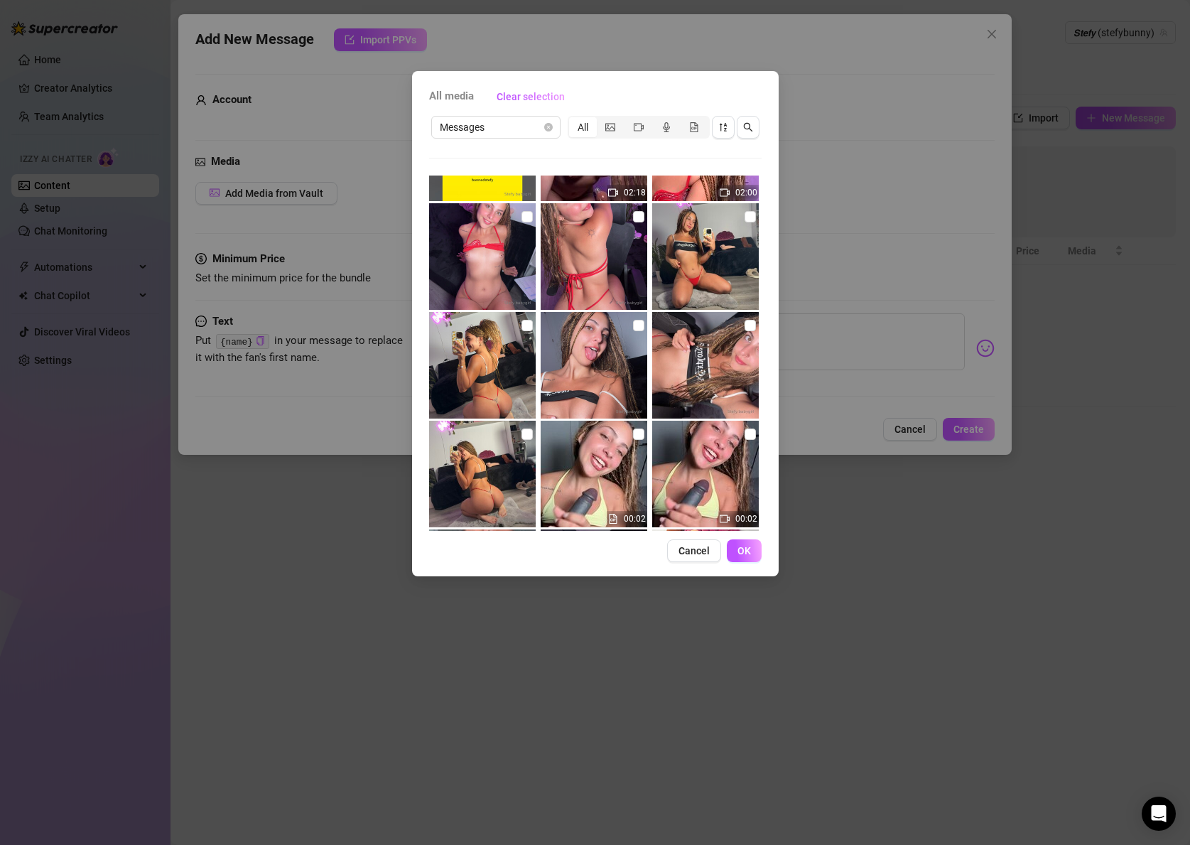
scroll to position [2929, 0]
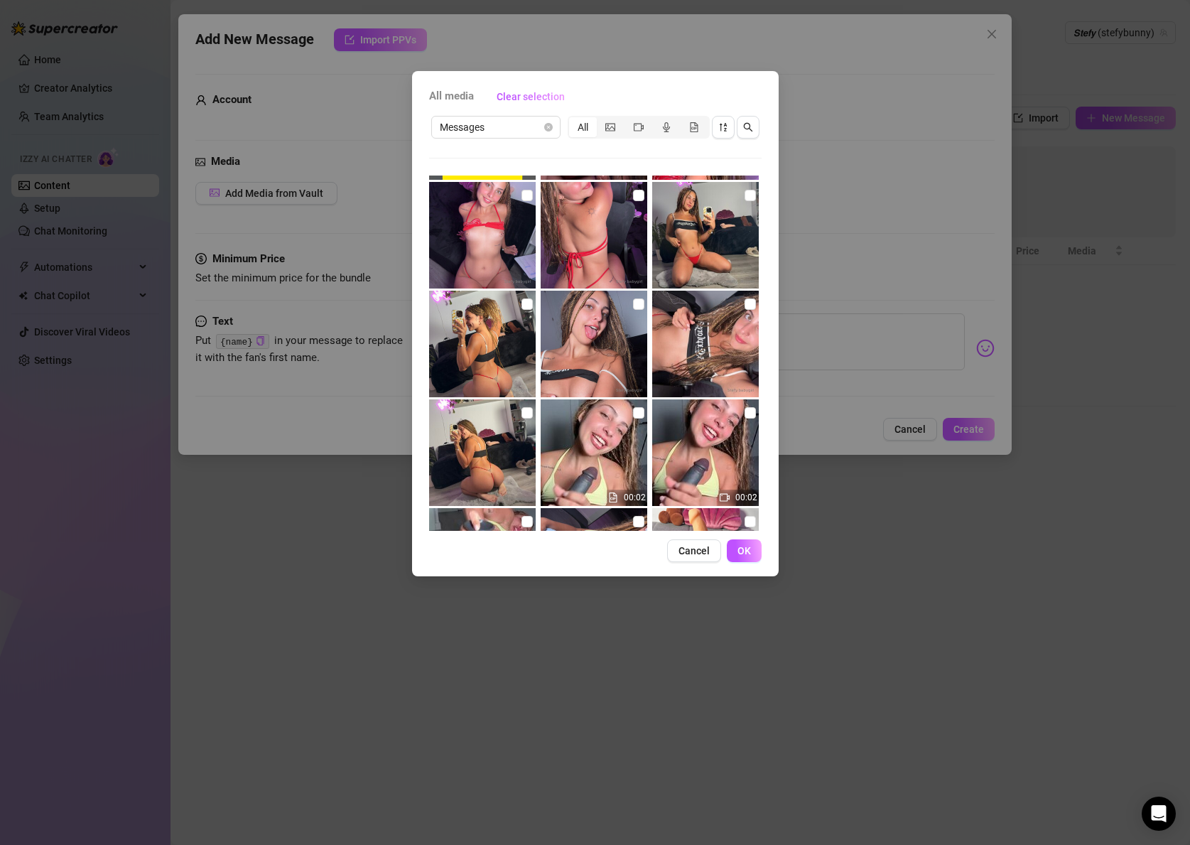
click at [485, 439] on img at bounding box center [482, 452] width 107 height 107
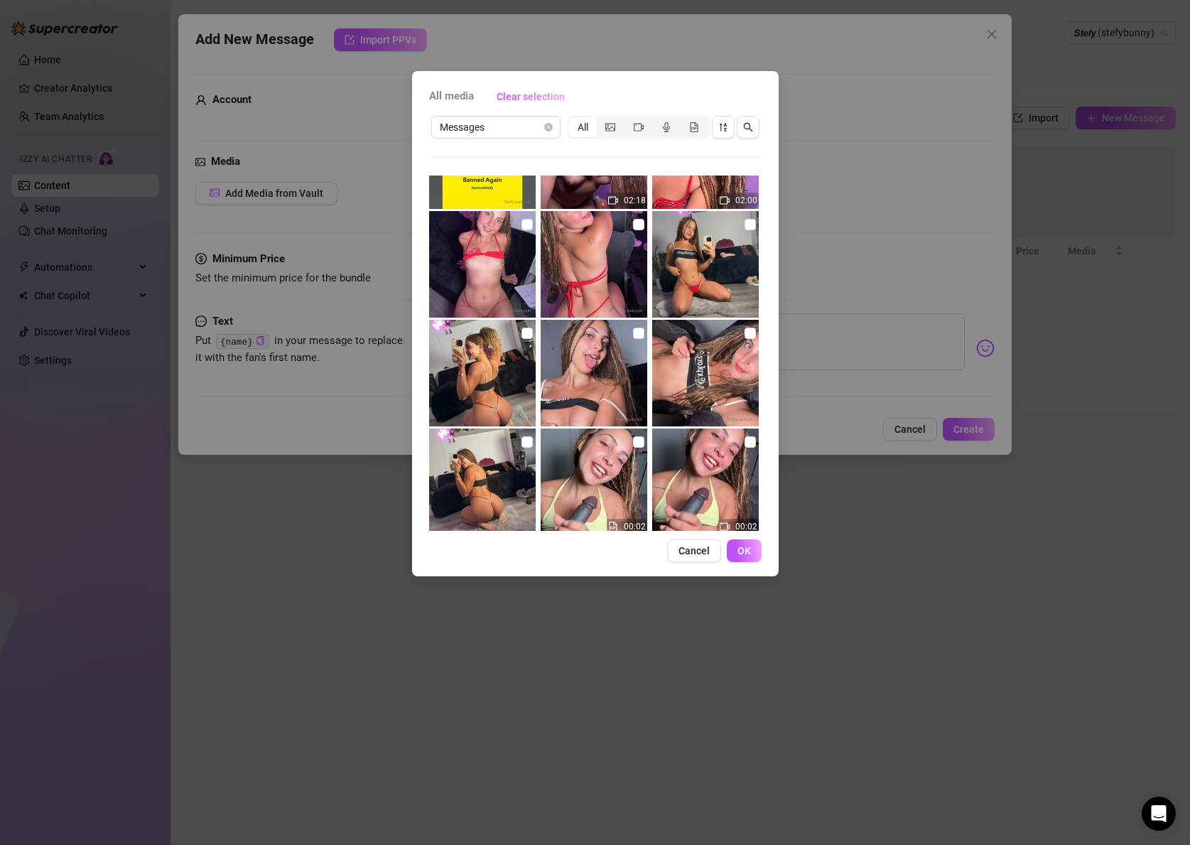
scroll to position [2903, 0]
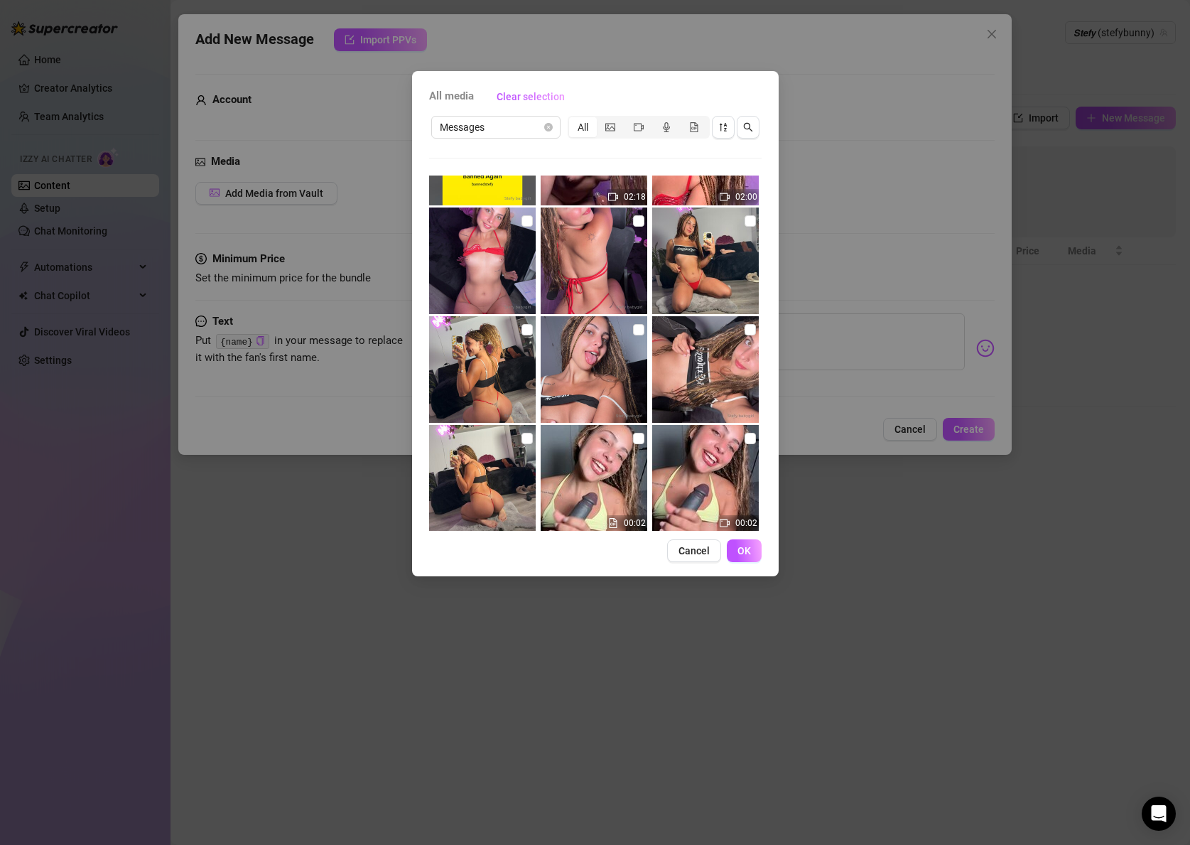
click at [575, 256] on img at bounding box center [594, 260] width 107 height 107
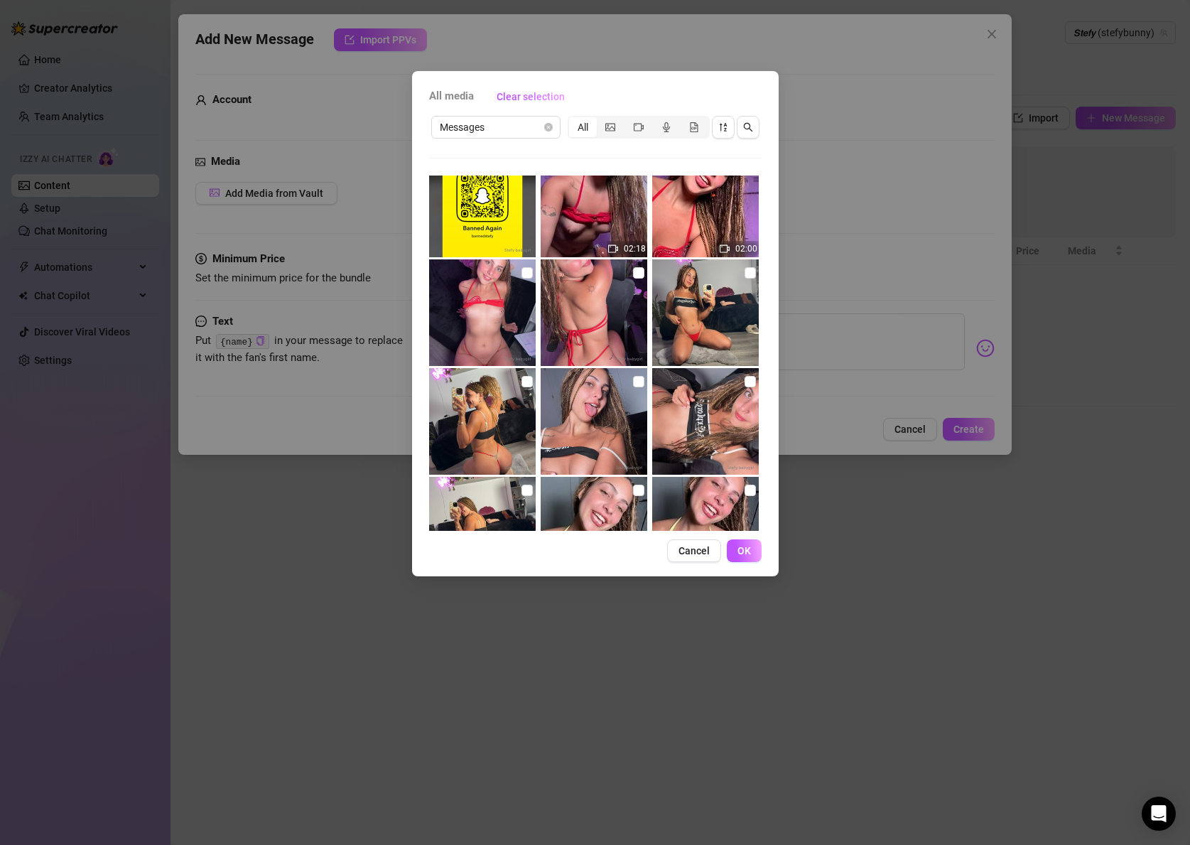
scroll to position [2850, 0]
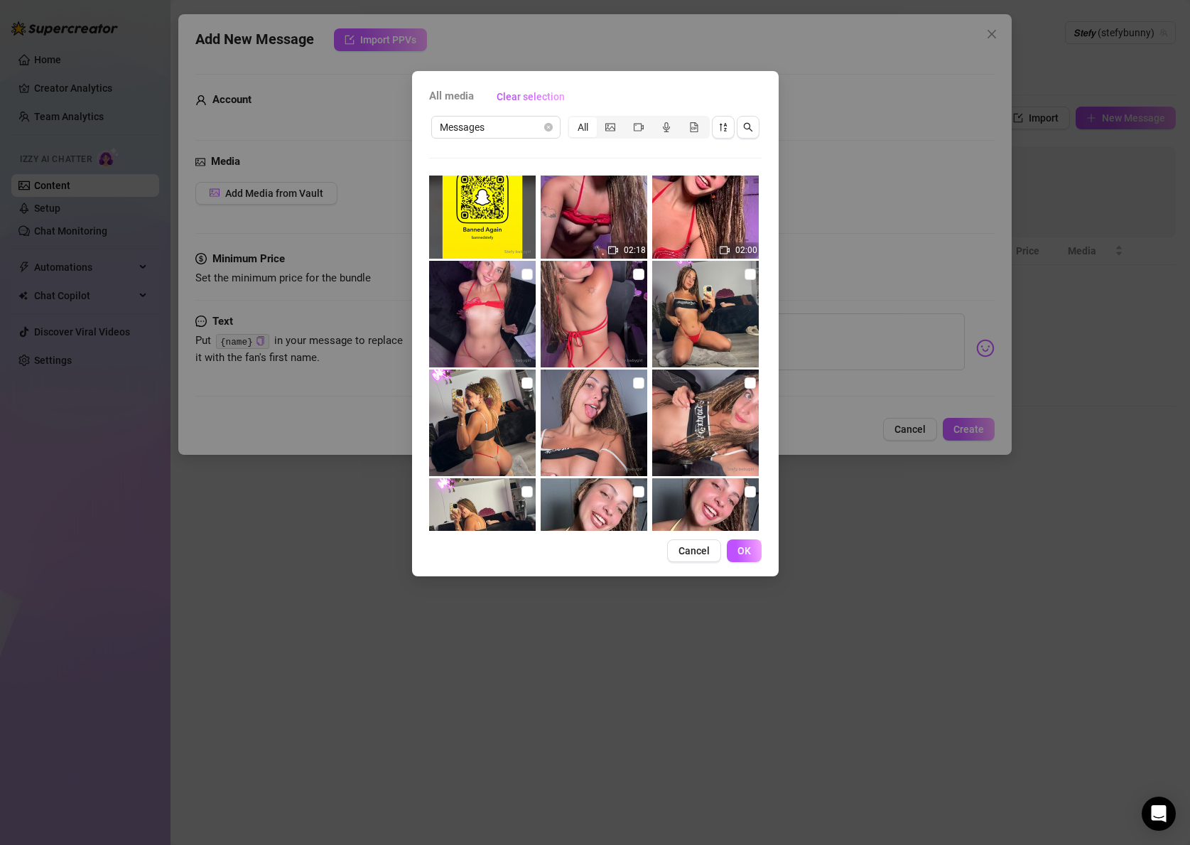
click at [622, 281] on img at bounding box center [594, 314] width 107 height 107
click at [630, 279] on img at bounding box center [594, 314] width 107 height 107
click at [639, 274] on input "checkbox" at bounding box center [638, 274] width 11 height 11
checkbox input "true"
click at [749, 551] on span "OK" at bounding box center [744, 550] width 13 height 11
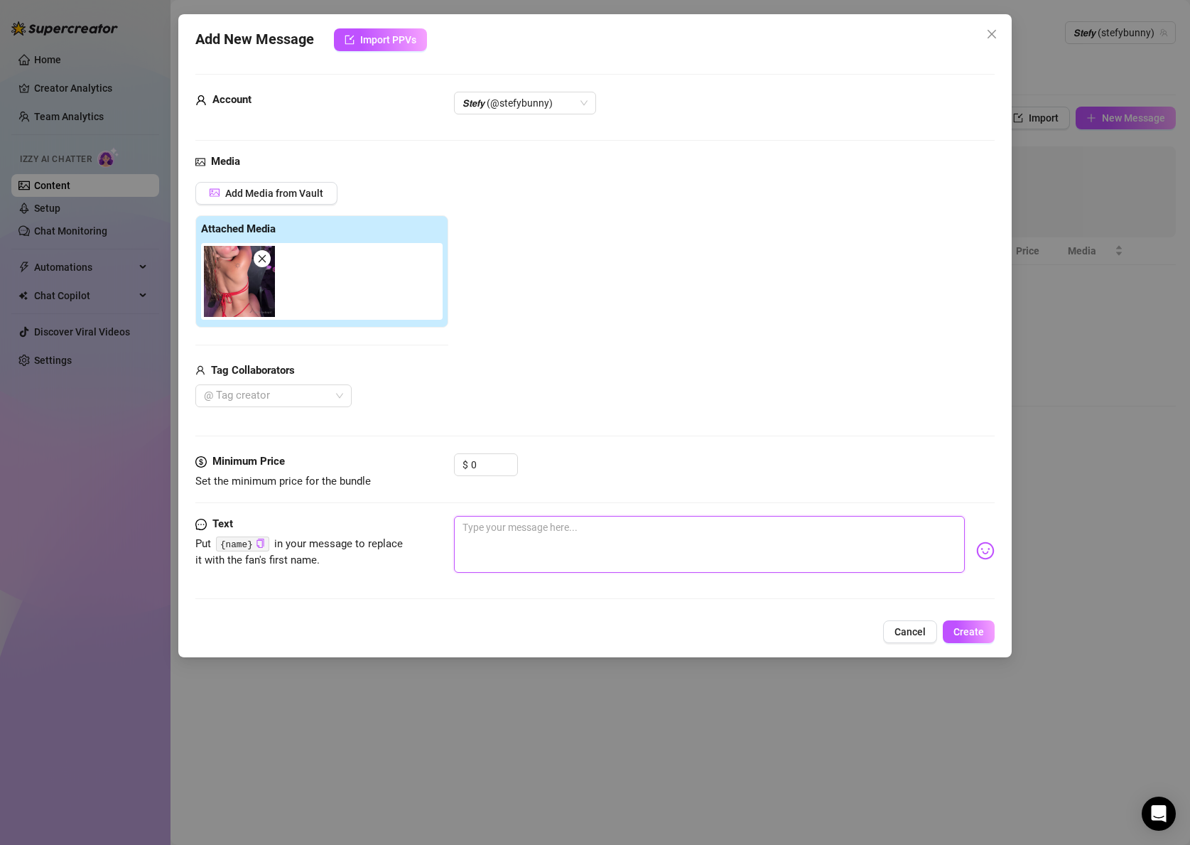
click at [492, 531] on textarea at bounding box center [709, 544] width 511 height 57
paste textarea "I’m sooo horny right now baby… wanna make me wet with your words? 🔥 I’ve got a …"
type textarea "I’m sooo horny right now baby… wanna make me wet with your words? 🔥 I’ve got a …"
click at [969, 626] on span "Create" at bounding box center [969, 631] width 31 height 11
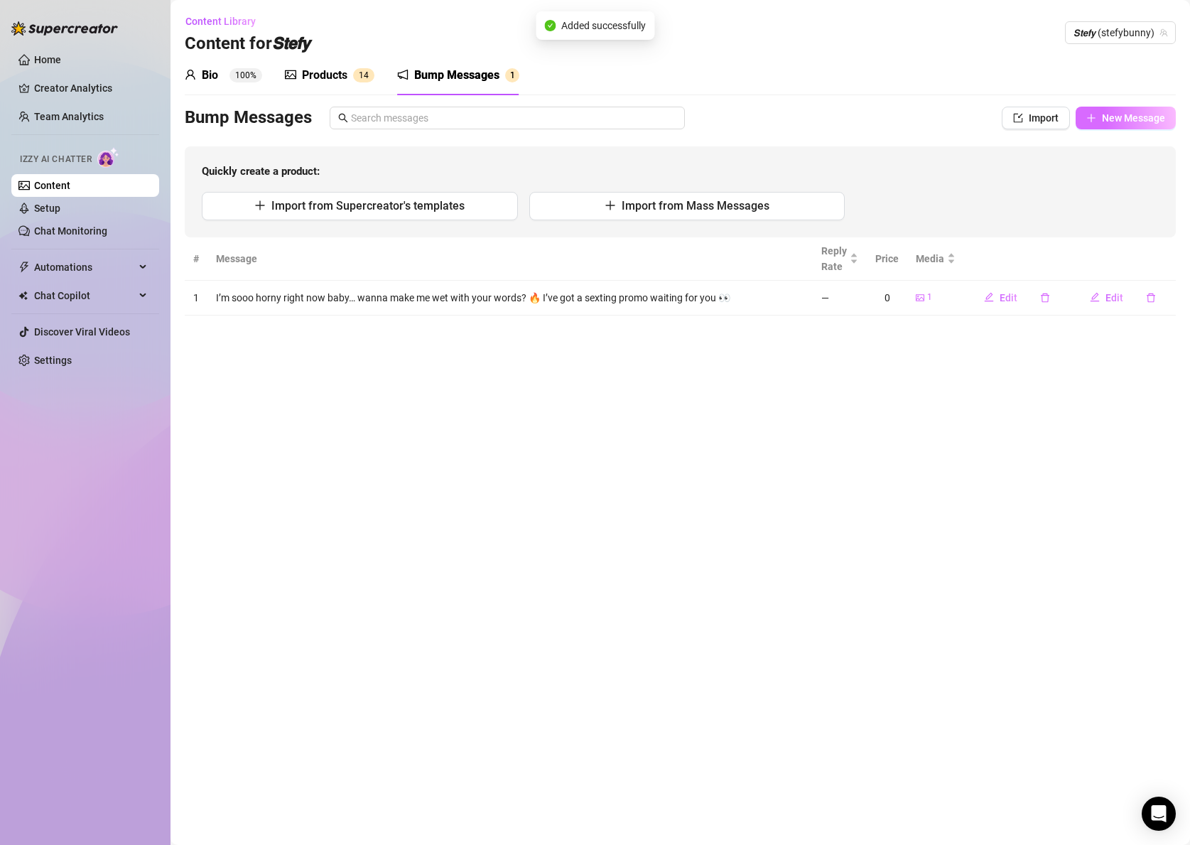
click at [1096, 114] on button "New Message" at bounding box center [1126, 118] width 100 height 23
type textarea "Type your message here..."
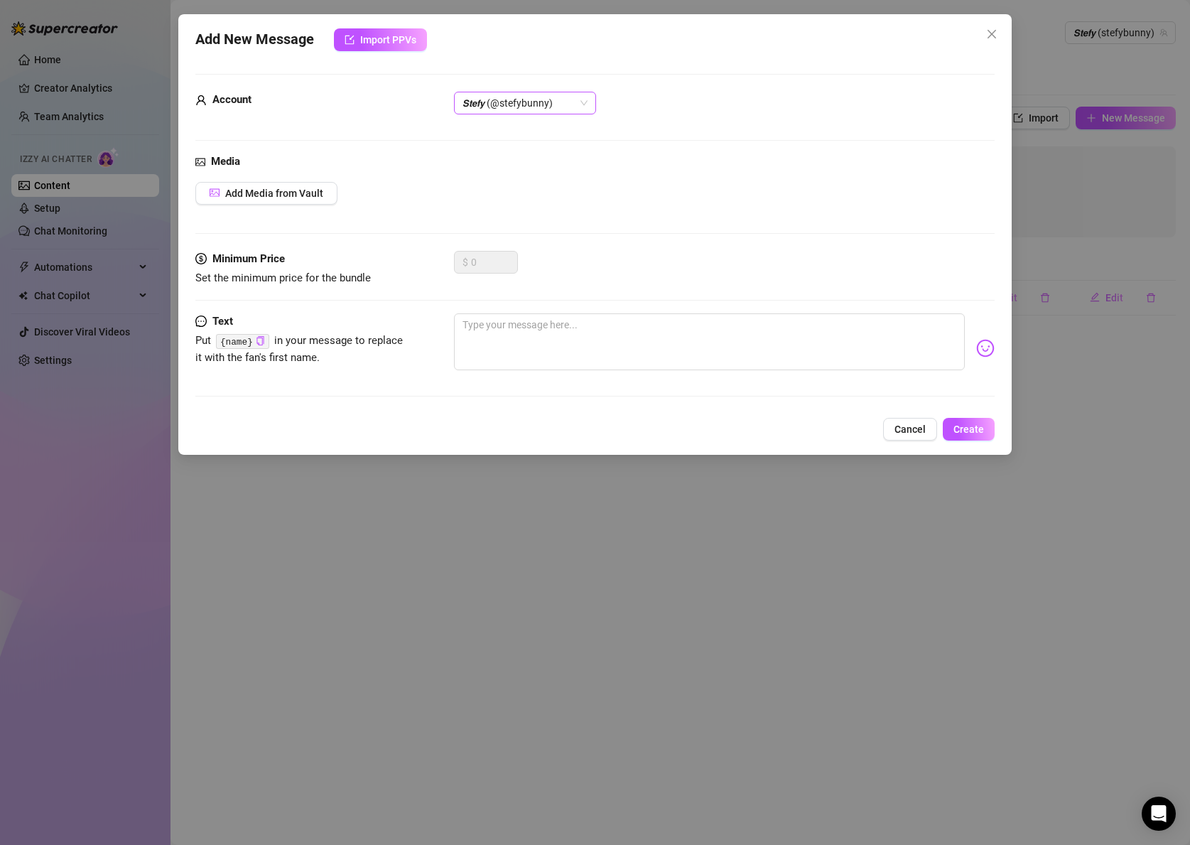
click at [553, 100] on span "𝙎𝙩𝙚𝙛𝙮 (@stefybunny)" at bounding box center [525, 102] width 125 height 21
click at [517, 156] on div "𝙎𝙩𝙚𝙛𝙮 (@stefysclub)" at bounding box center [524, 154] width 119 height 16
click at [272, 190] on span "Add Media from Vault" at bounding box center [274, 193] width 98 height 11
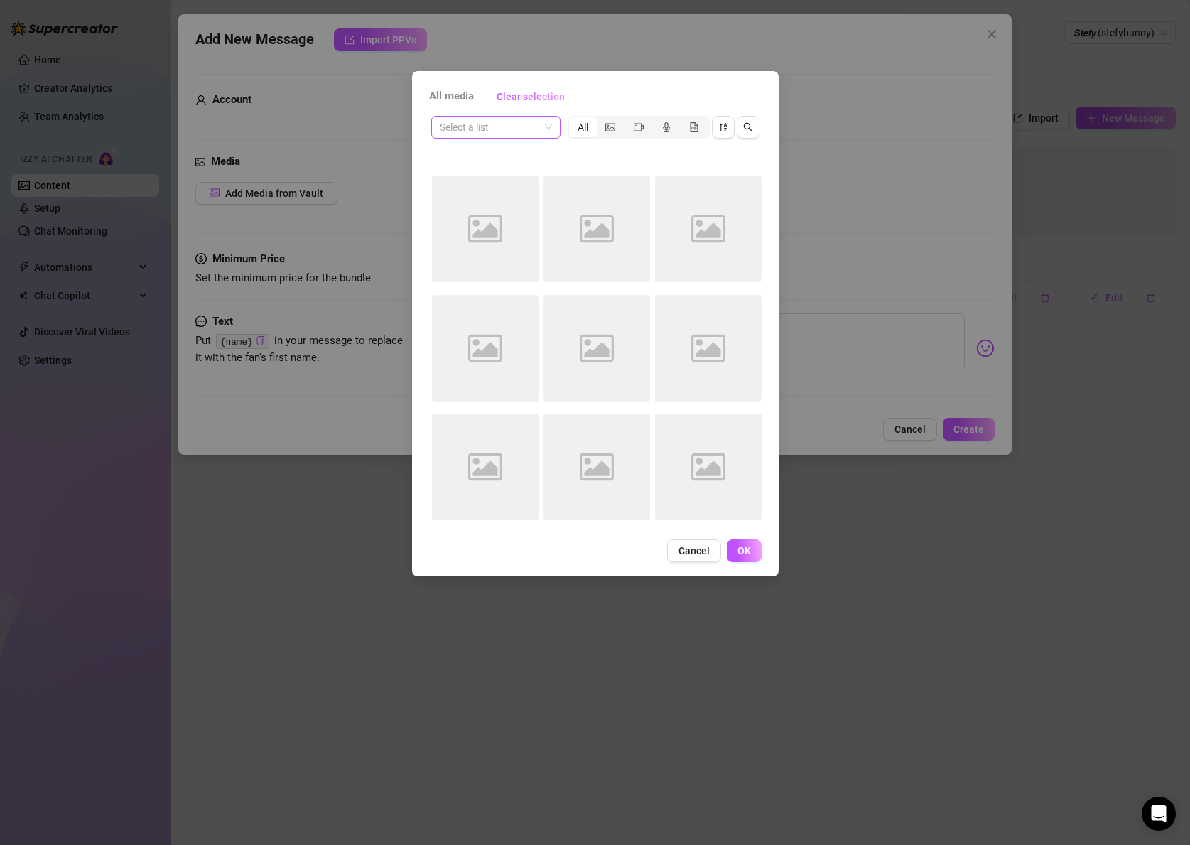
click at [507, 124] on input "search" at bounding box center [489, 127] width 99 height 21
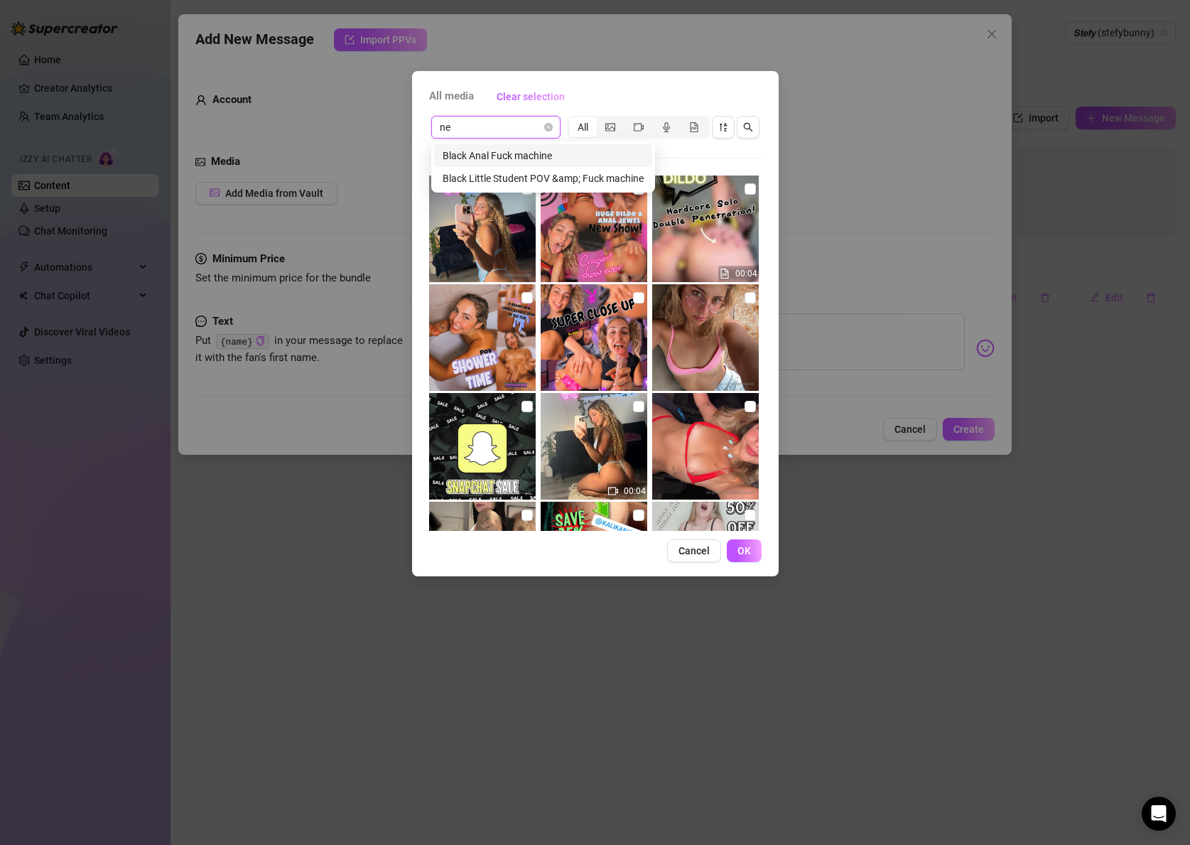
type input "n"
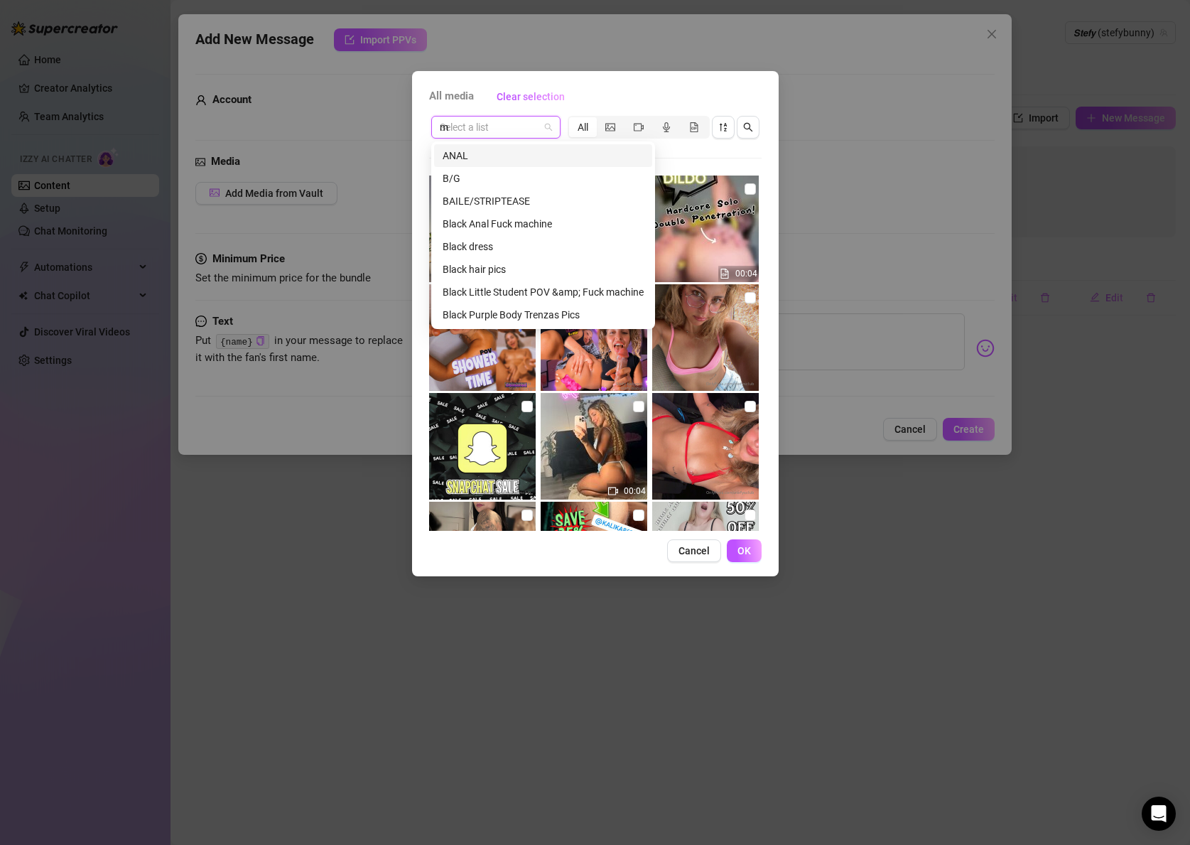
type input "me"
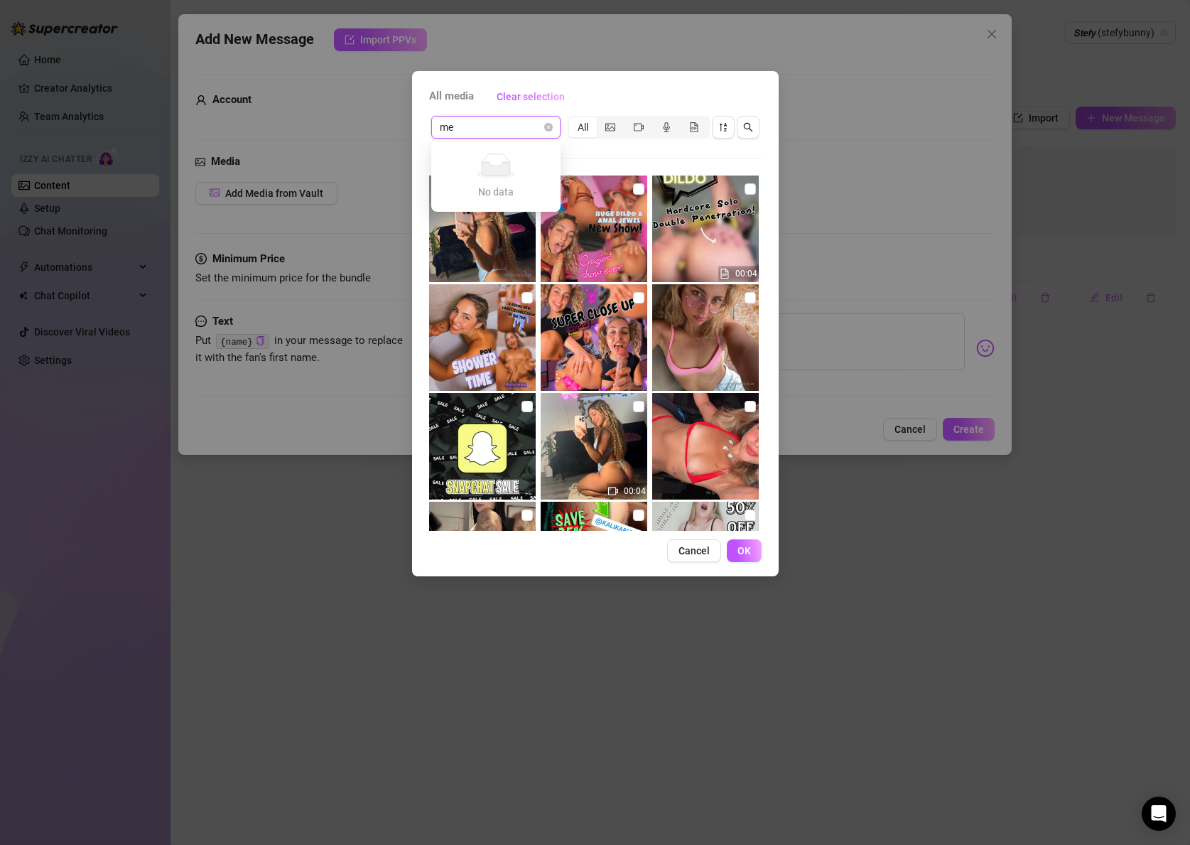
type input "me"
click at [613, 96] on div "All media Clear selection" at bounding box center [595, 96] width 333 height 23
click at [696, 556] on button "Cancel" at bounding box center [694, 550] width 54 height 23
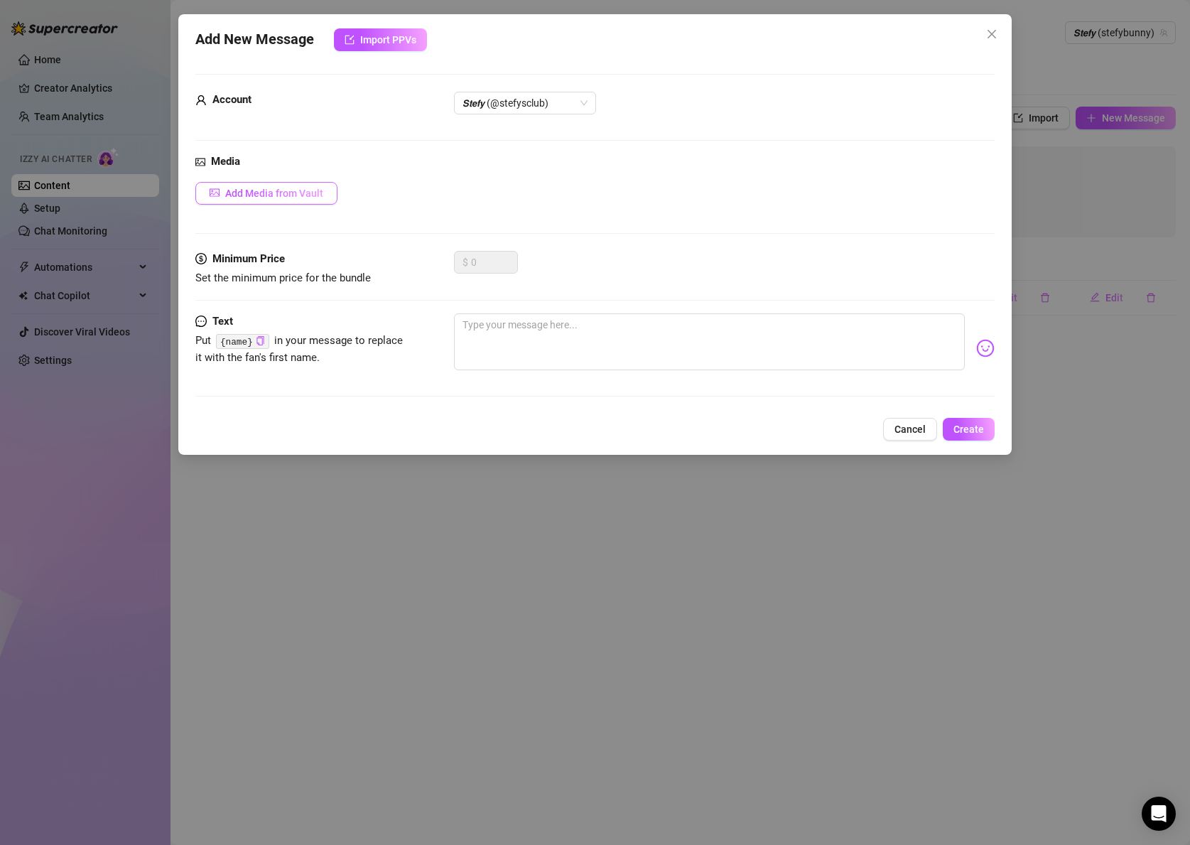
click at [218, 186] on button "Add Media from Vault" at bounding box center [266, 193] width 142 height 23
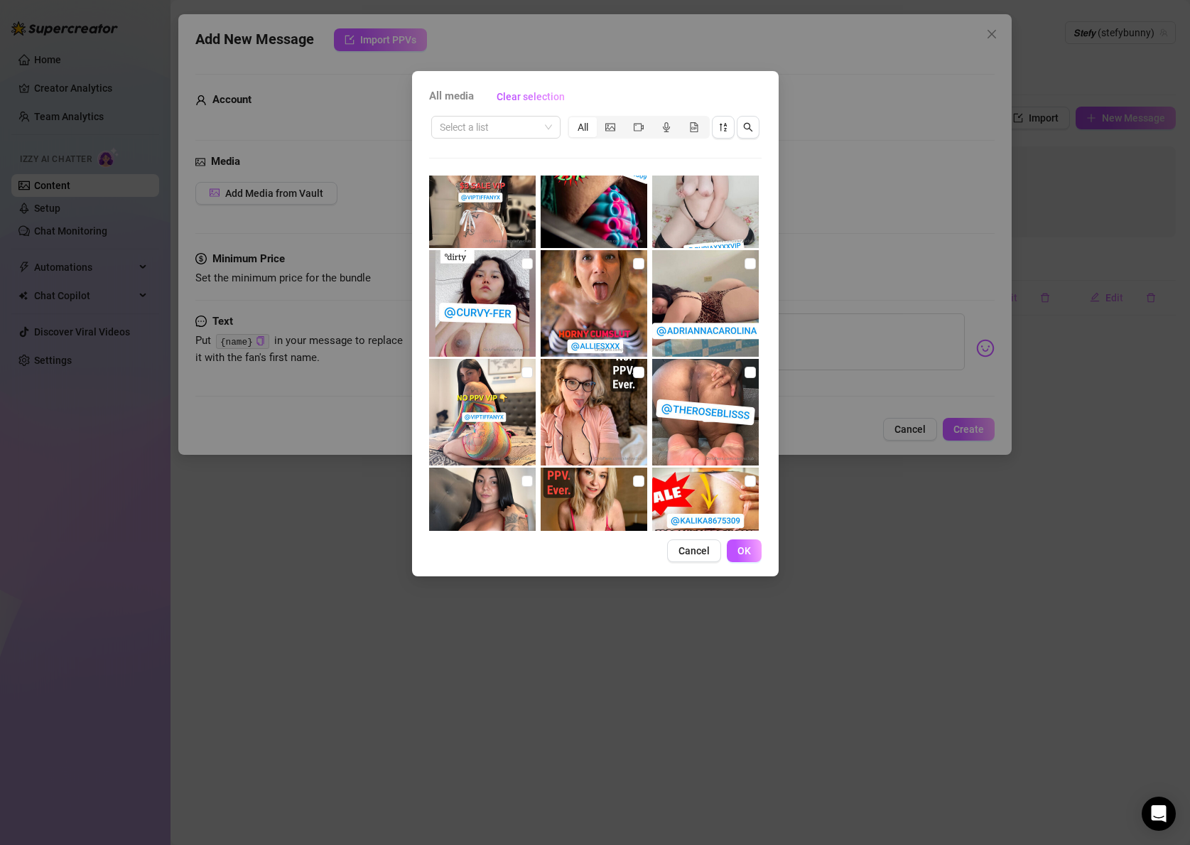
scroll to position [536, 0]
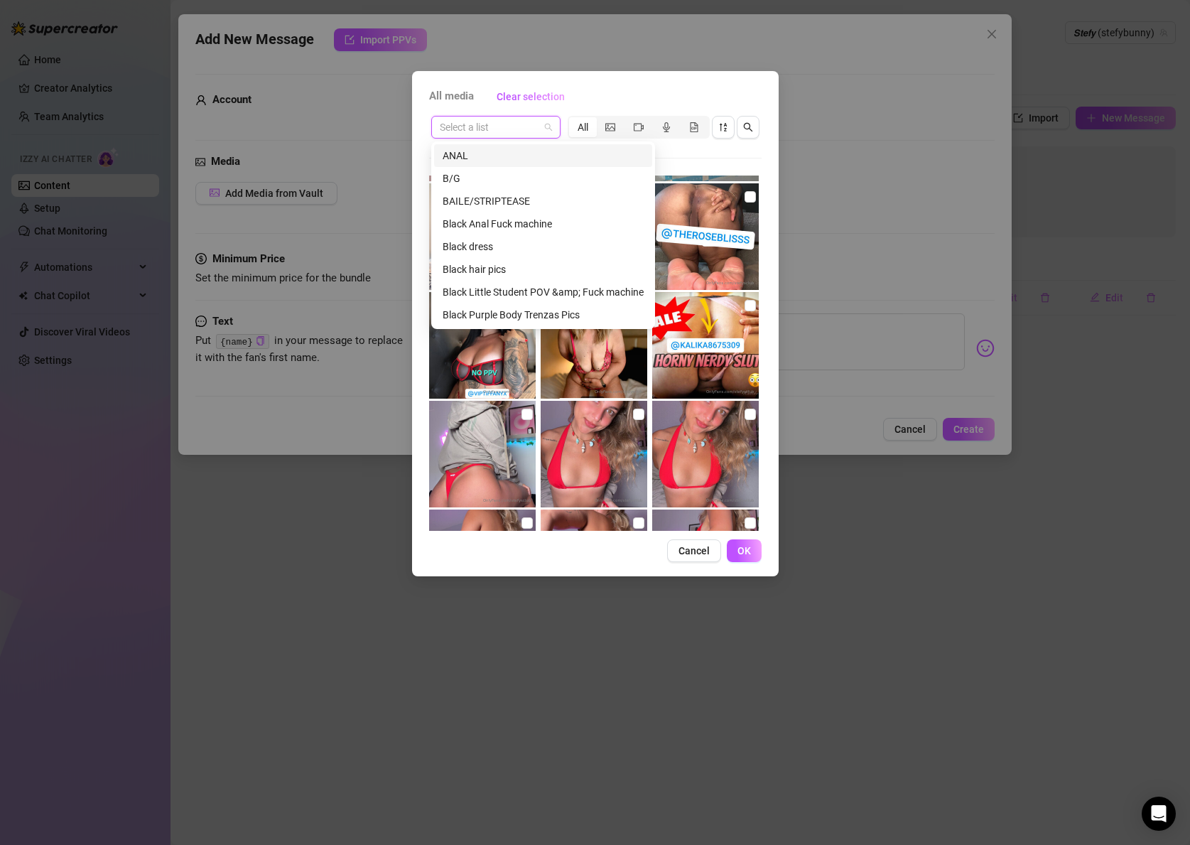
click at [499, 124] on input "search" at bounding box center [489, 127] width 99 height 21
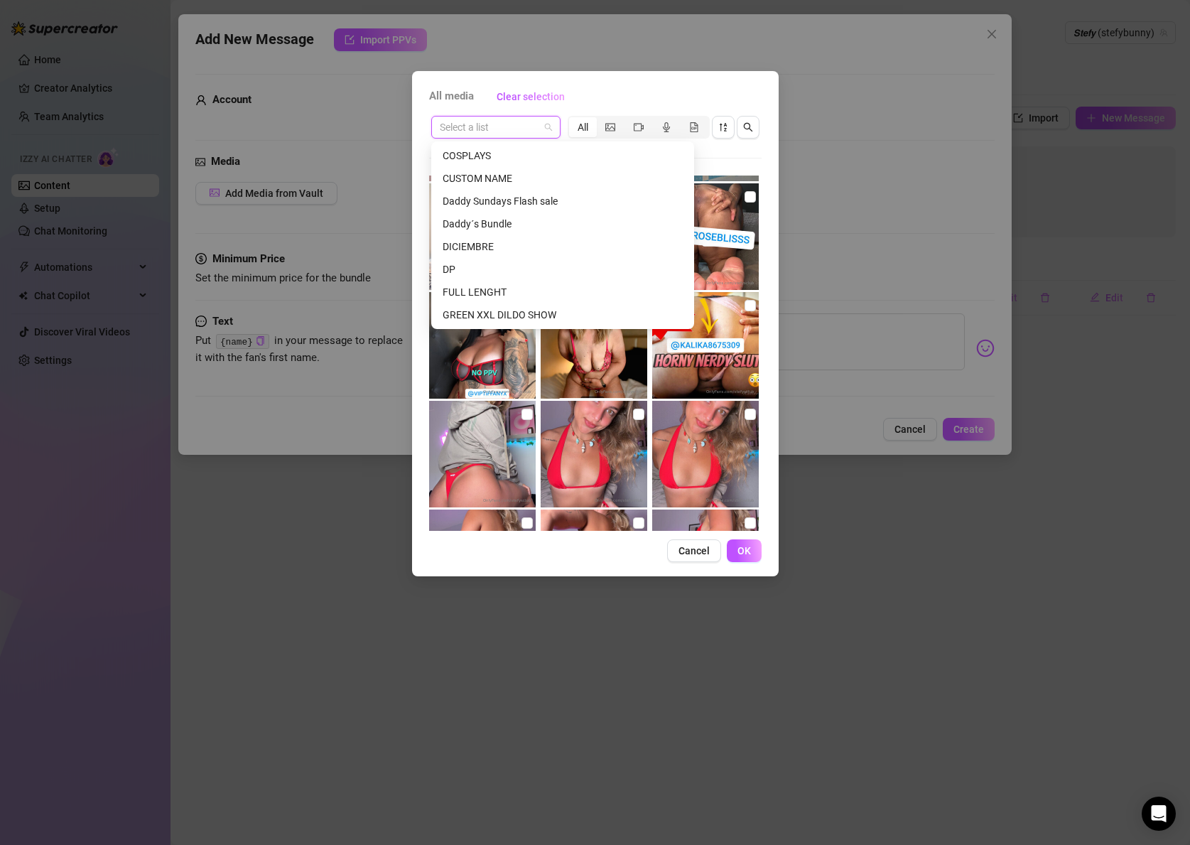
scroll to position [500, 0]
click at [460, 218] on div "Messages" at bounding box center [563, 224] width 240 height 16
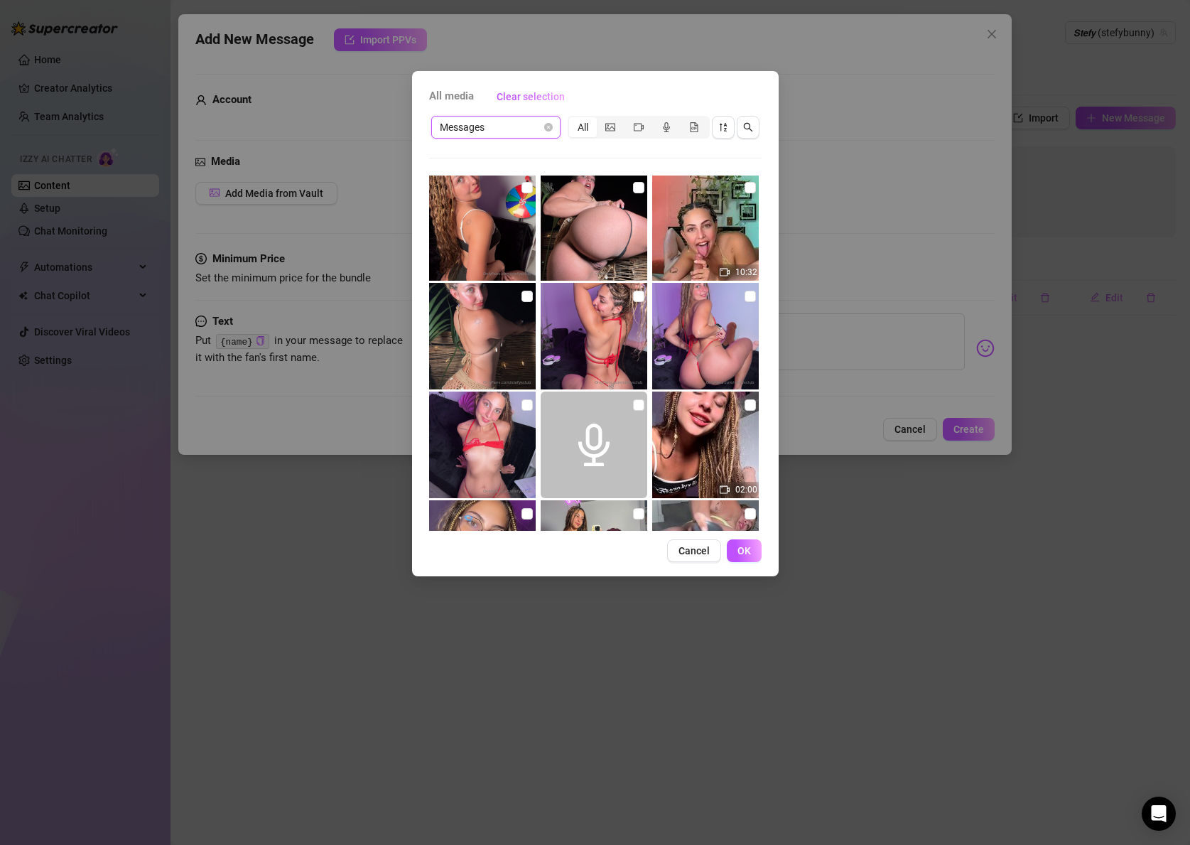
scroll to position [986, 0]
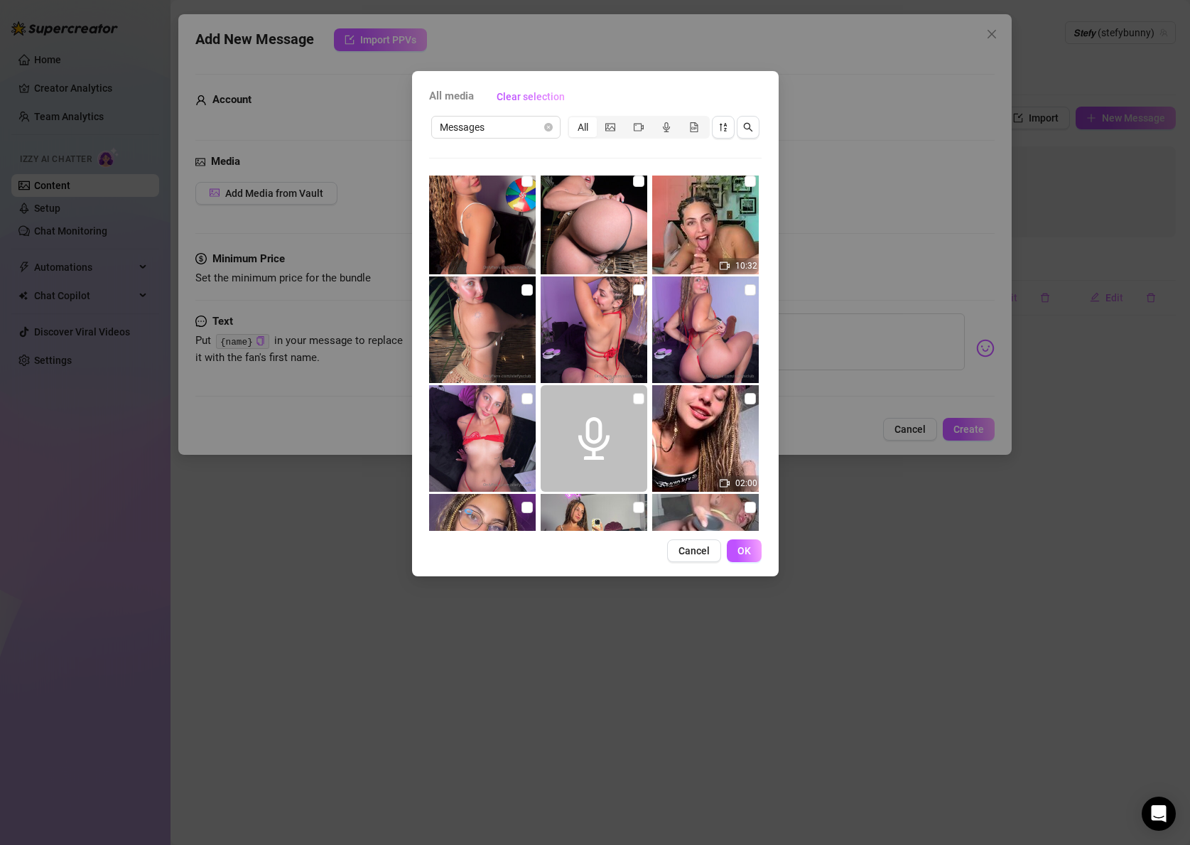
click at [470, 250] on img at bounding box center [482, 221] width 107 height 107
click at [485, 230] on img at bounding box center [482, 221] width 107 height 107
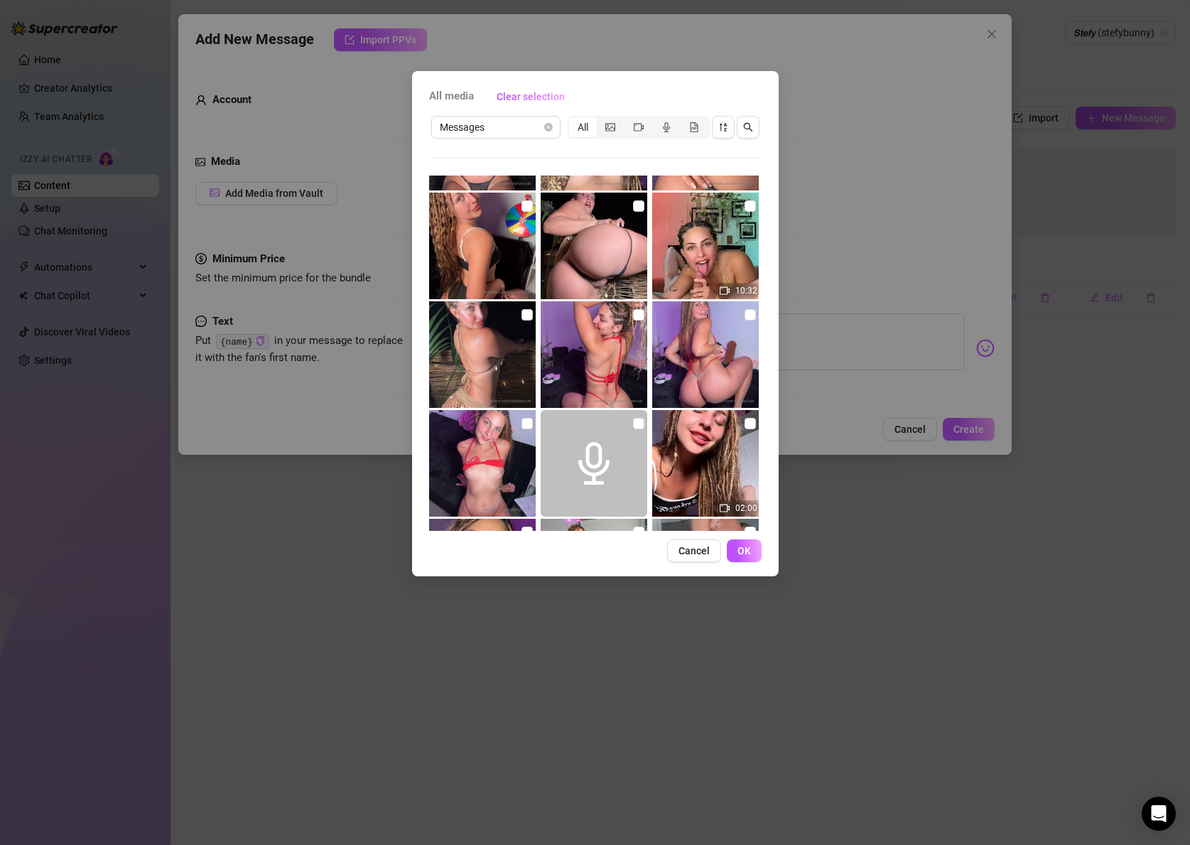
scroll to position [965, 0]
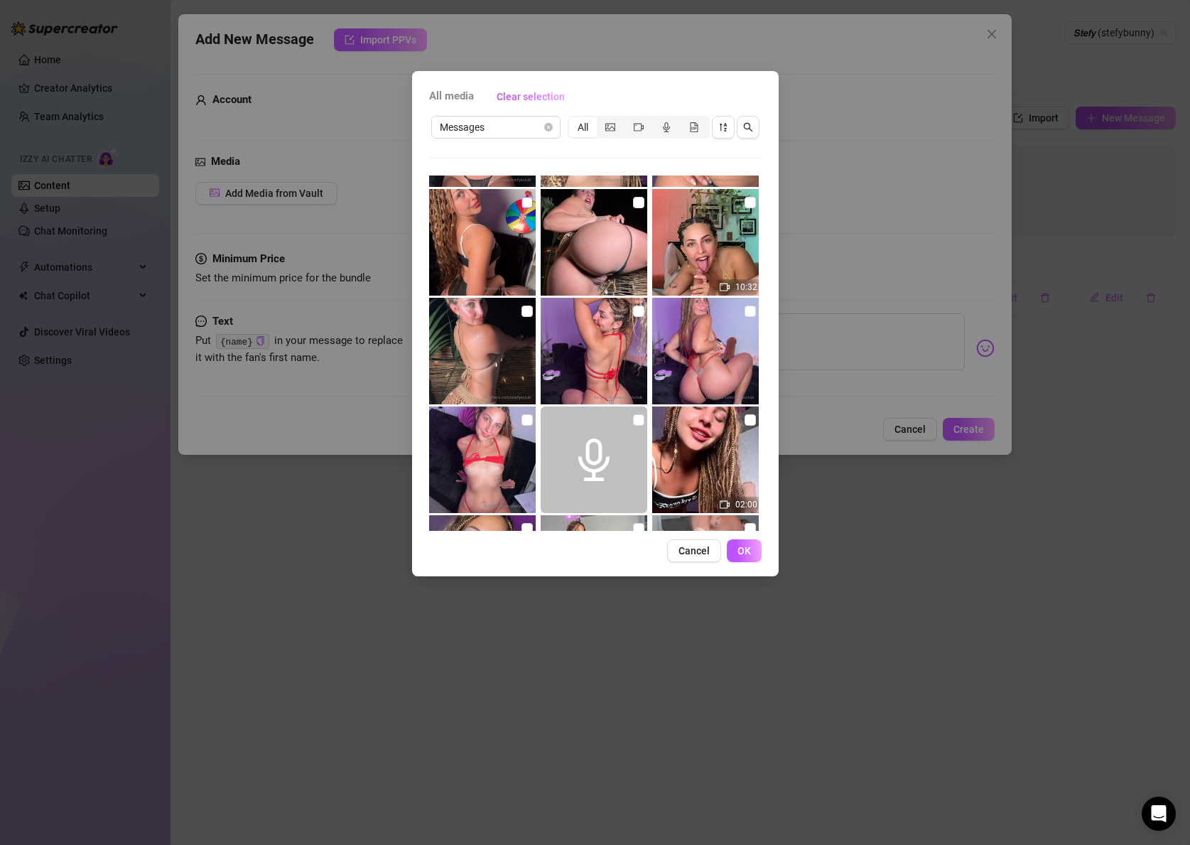
click at [529, 202] on input "checkbox" at bounding box center [527, 202] width 11 height 11
checkbox input "true"
click at [735, 548] on button "OK" at bounding box center [744, 550] width 35 height 23
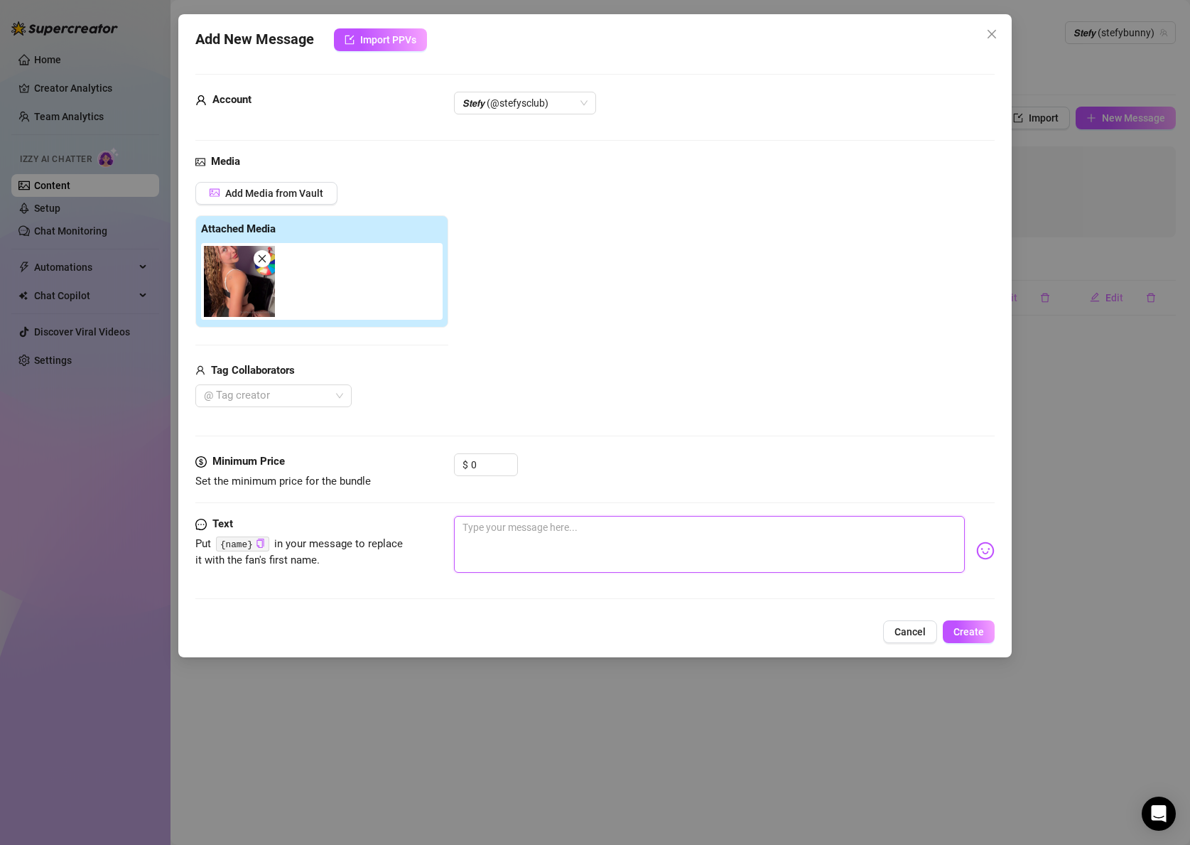
click at [508, 519] on textarea at bounding box center [709, 544] width 511 height 57
paste textarea "I’m sooo horny right now baby… wanna make me wet with your words? 🔥 I’ve got a …"
type textarea "I’m sooo horny right now baby… wanna make me wet with your words? 🔥 I’ve got a …"
click at [589, 524] on textarea "I’m sooo horny right now baby… wanna make me wet with your words? 🔥 I’ve got a …" at bounding box center [709, 544] width 511 height 57
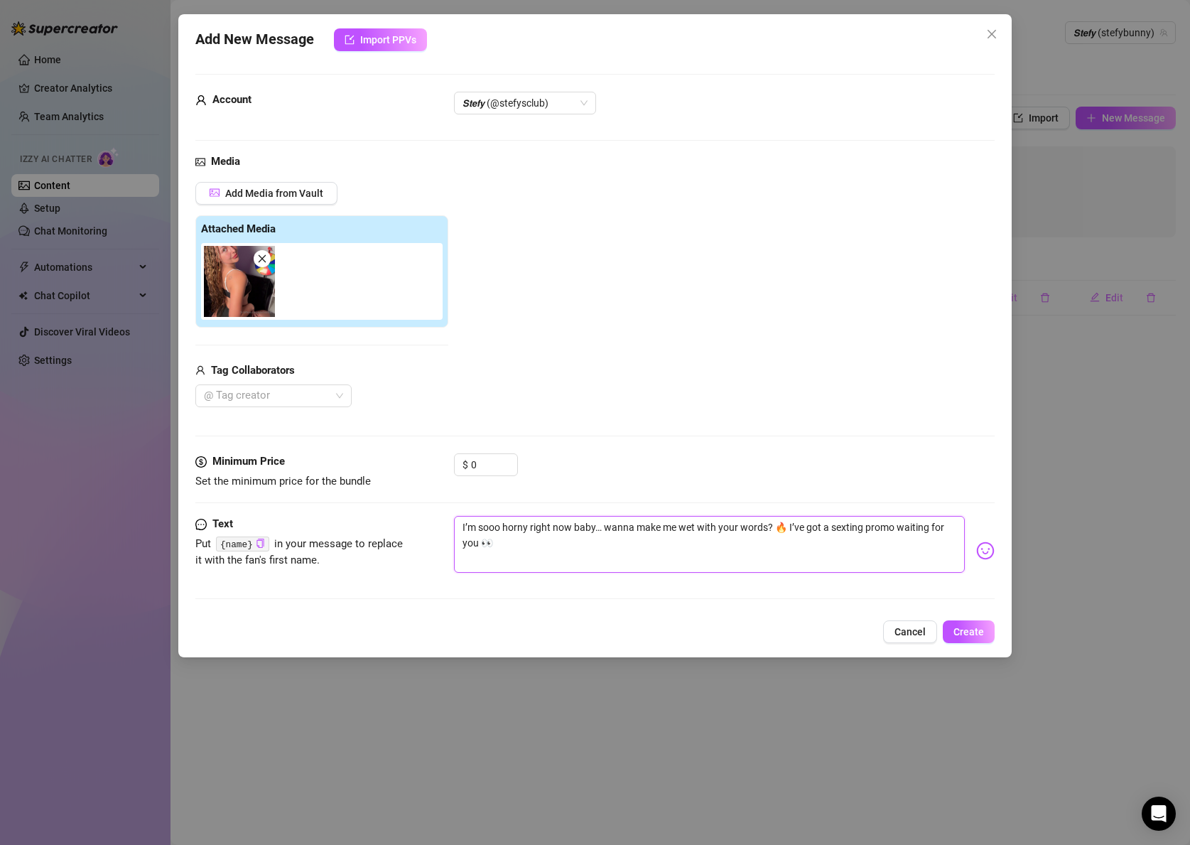
click at [588, 529] on textarea "I’m sooo horny right now baby… wanna make me wet with your words? 🔥 I’ve got a …" at bounding box center [709, 544] width 511 height 57
type textarea "I’m sooo horny right now baby… wanna make me wet with your words? 🔥 I’ve got a …"
click at [259, 546] on icon "copy" at bounding box center [259, 543] width 7 height 9
click at [236, 543] on code "{name}" at bounding box center [242, 543] width 53 height 15
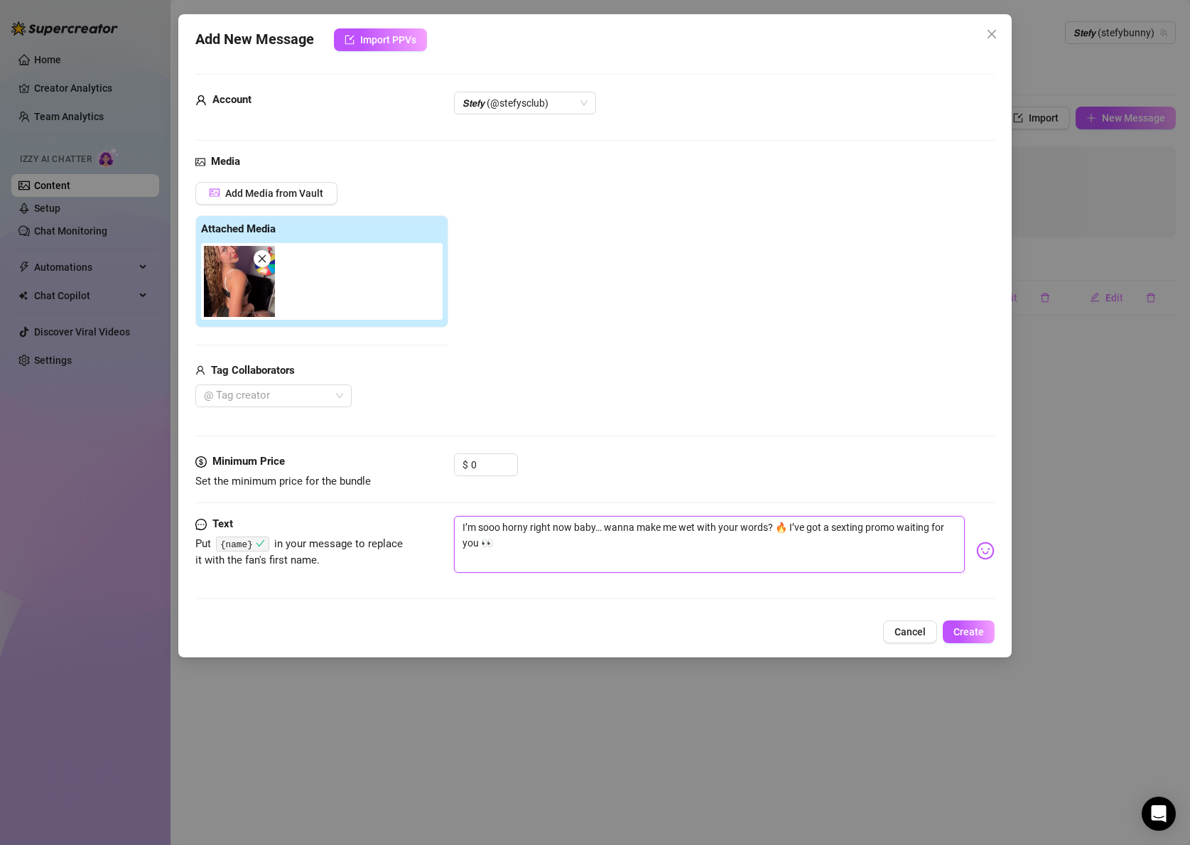
click at [578, 526] on textarea "I’m sooo horny right now baby… wanna make me wet with your words? 🔥 I’ve got a …" at bounding box center [709, 544] width 511 height 57
click at [587, 531] on textarea "I’m sooo horny right now baby… wanna make me wet with your words? 🔥 I’ve got a …" at bounding box center [709, 544] width 511 height 57
click at [589, 526] on textarea "I’m sooo horny right now baby… wanna make me wet with your words? 🔥 I’ve got a …" at bounding box center [709, 544] width 511 height 57
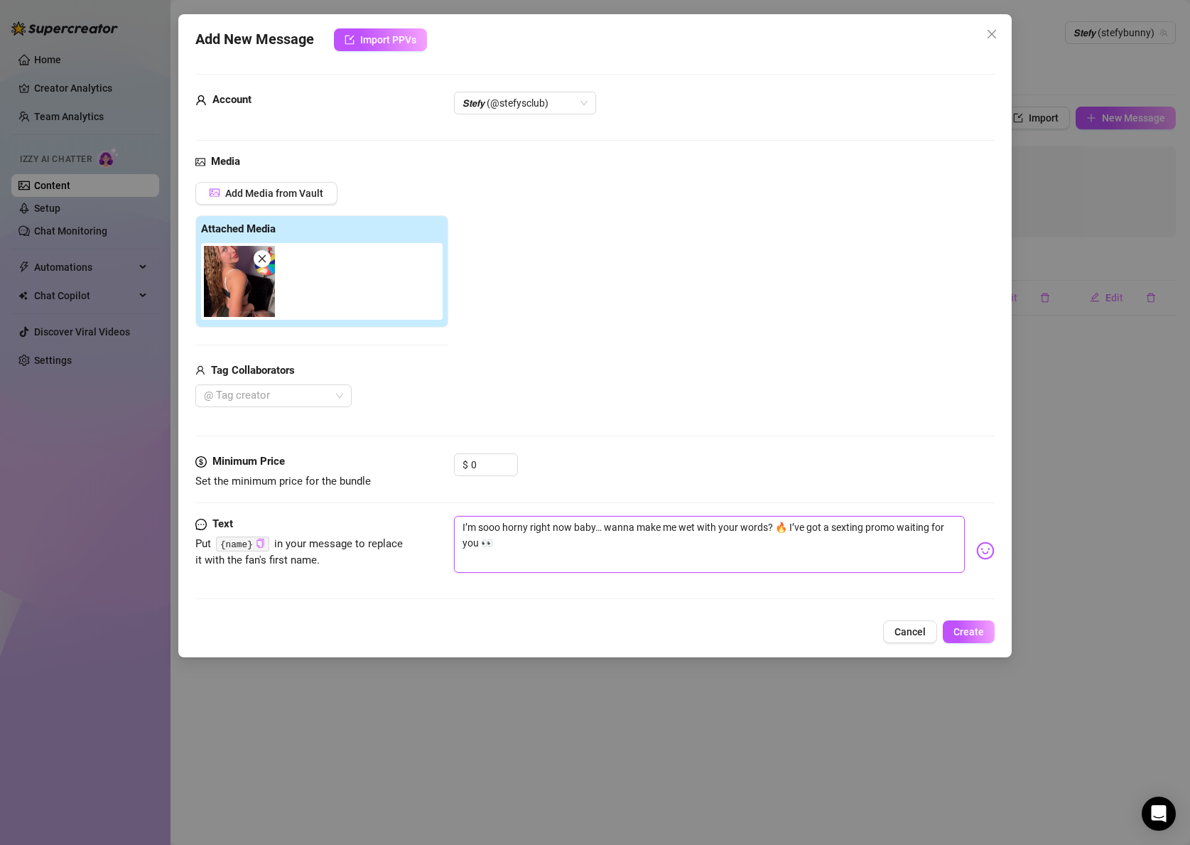
click at [589, 526] on textarea "I’m sooo horny right now baby… wanna make me wet with your words? 🔥 I’ve got a …" at bounding box center [709, 544] width 511 height 57
paste textarea "{name}"
type textarea "I’m sooo horny right now {name}… wanna make me wet with your words? 🔥 I’ve got …"
type textarea "I’m sooo horny right now {name} … wanna make me wet with your words? 🔥 I’ve got…"
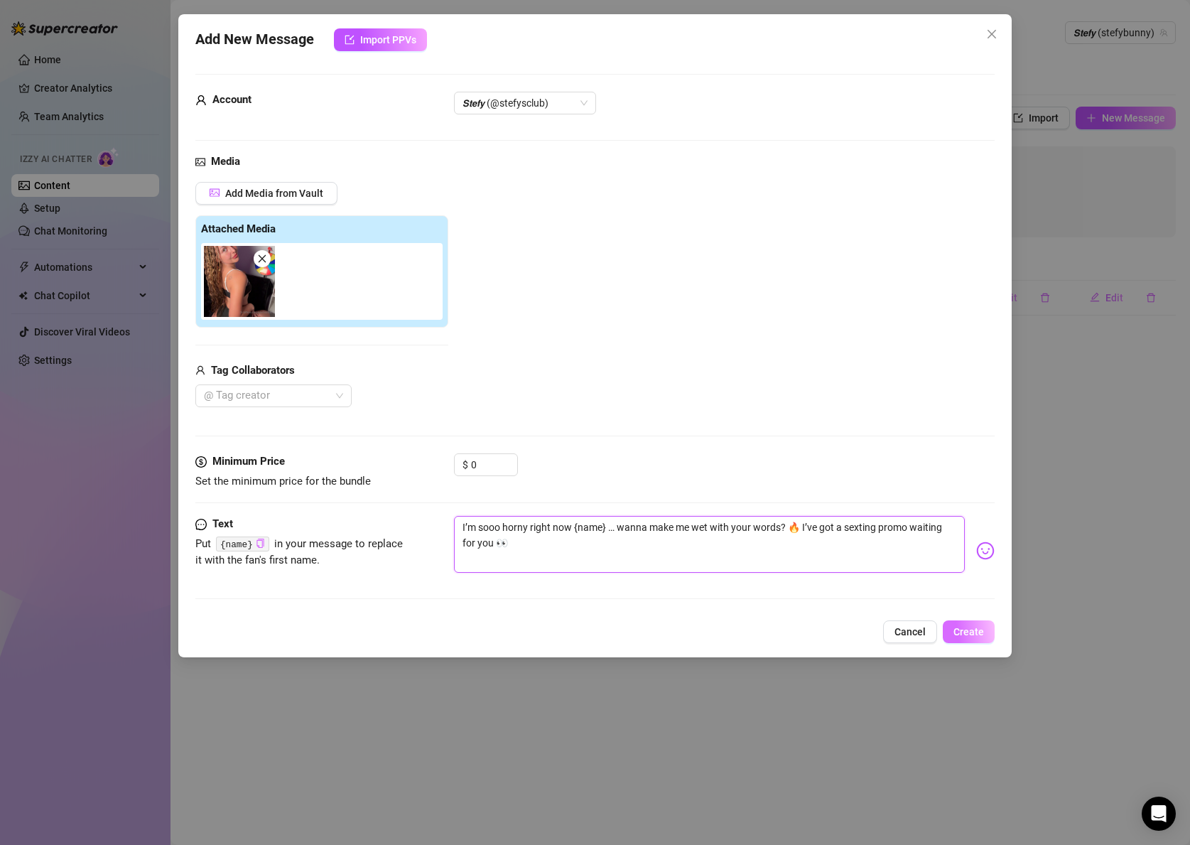
type textarea "I’m sooo horny right now {name} … wanna make me wet with your words? 🔥 I’ve got…"
click at [951, 626] on button "Create" at bounding box center [969, 631] width 52 height 23
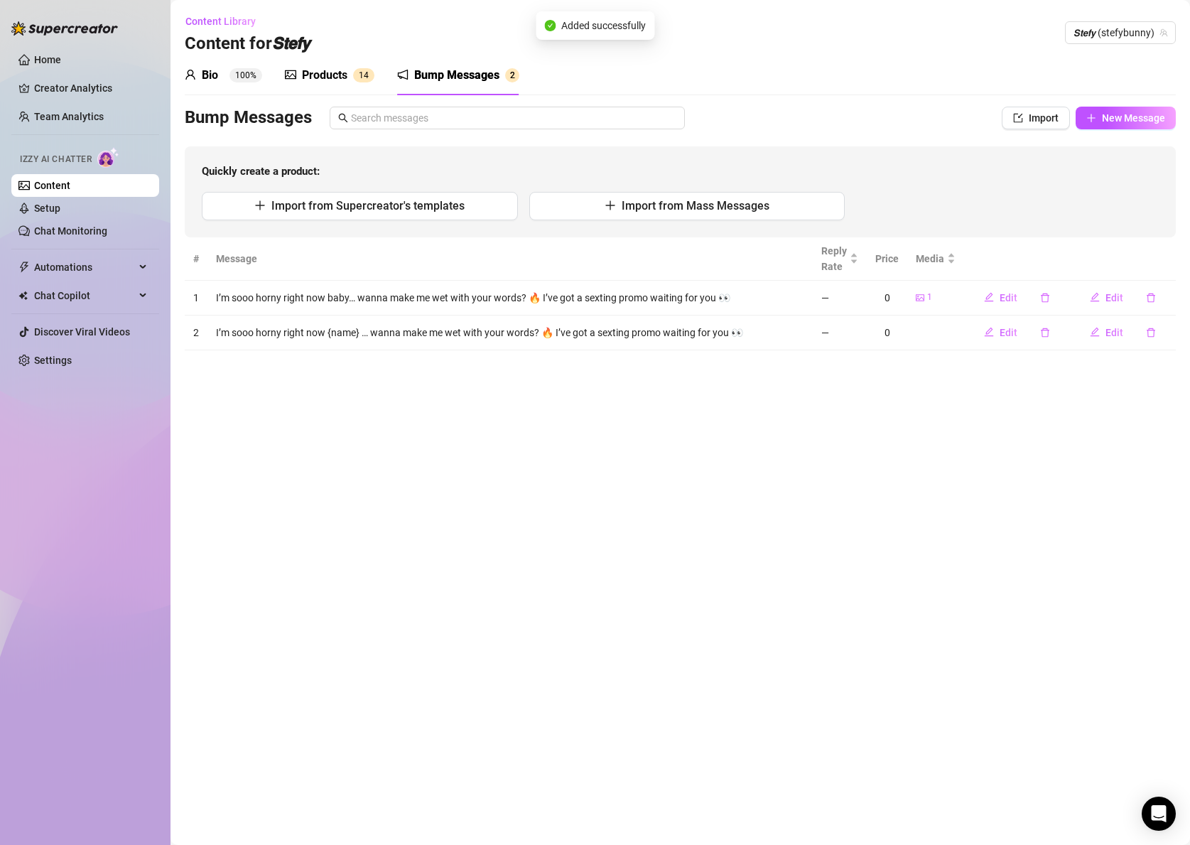
click at [472, 71] on div "Bump Messages" at bounding box center [456, 75] width 85 height 17
click at [988, 298] on icon "edit" at bounding box center [989, 297] width 9 height 9
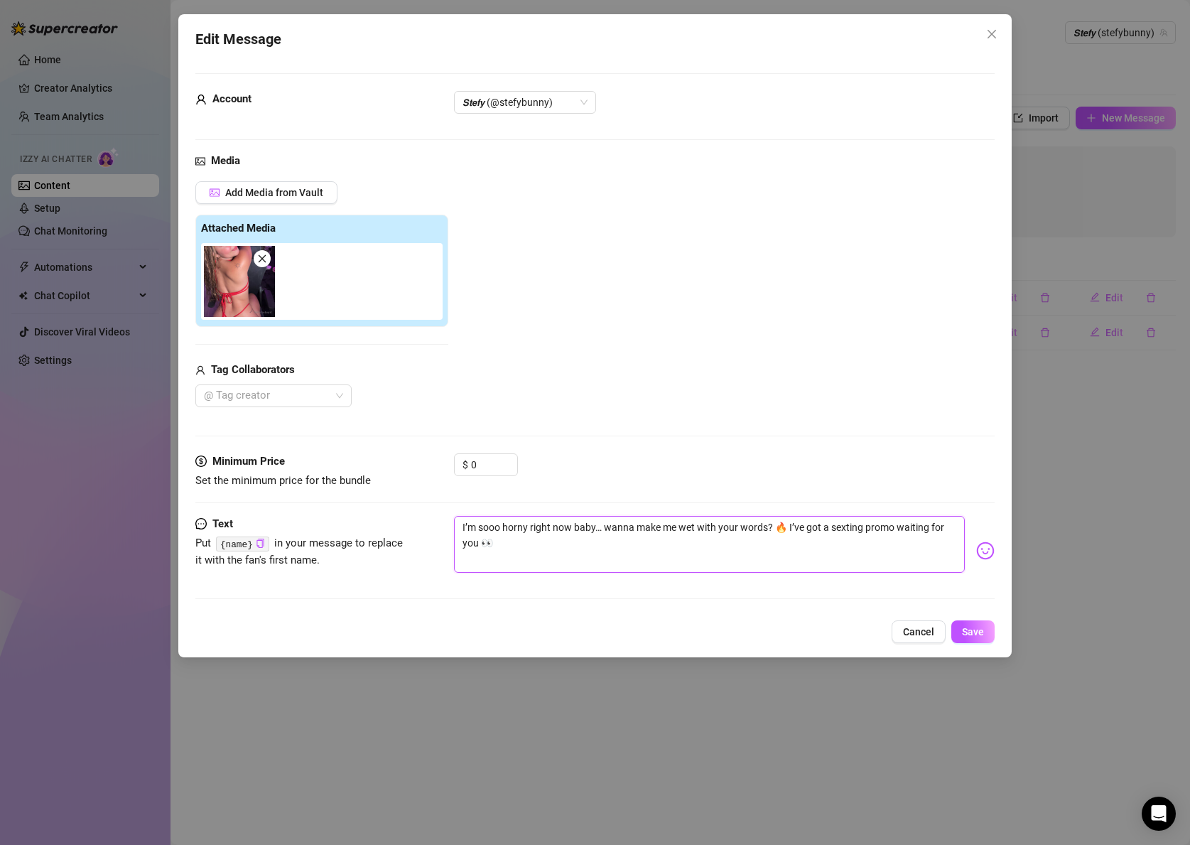
click at [581, 524] on textarea "I’m sooo horny right now baby… wanna make me wet with your words? 🔥 I’ve got a …" at bounding box center [709, 544] width 511 height 57
paste textarea "{name}"
type textarea "I’m sooo horny right now {name}… wanna make me wet with your words? 🔥 I’ve got …"
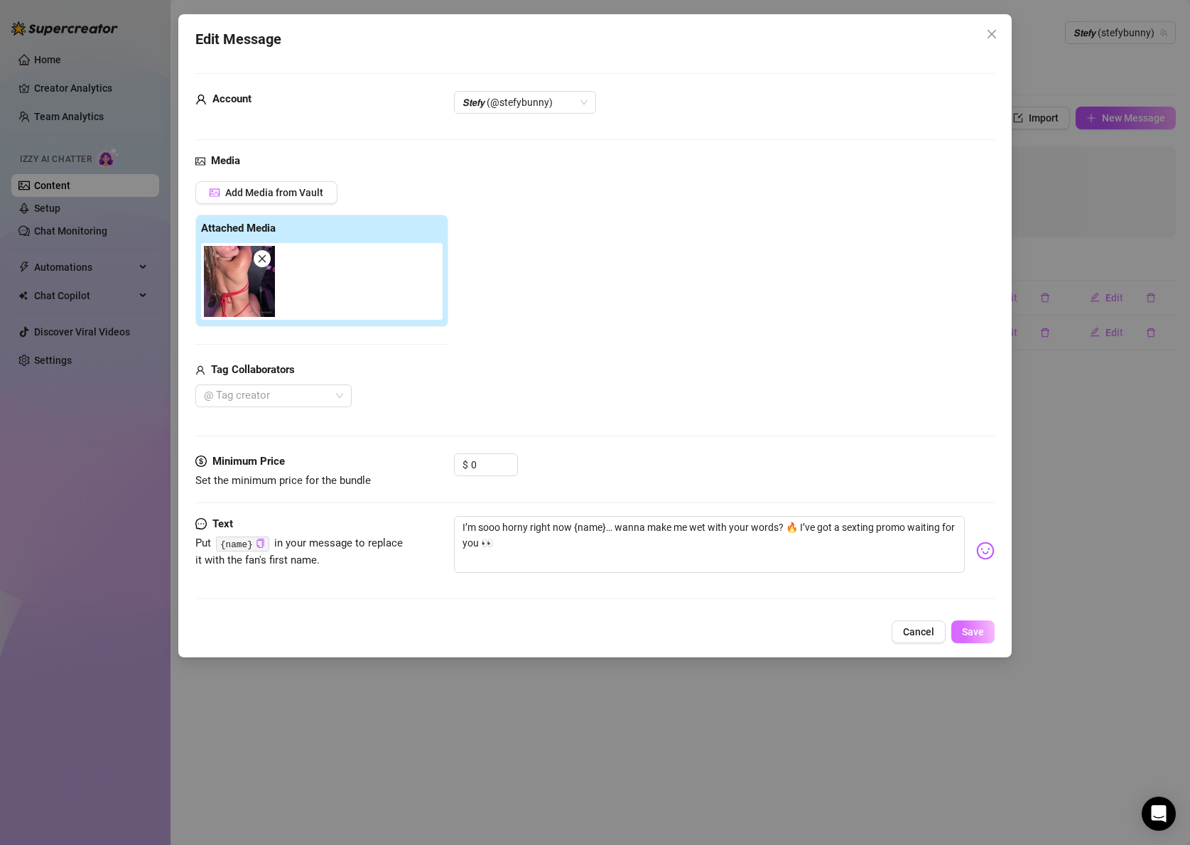
click at [987, 630] on button "Save" at bounding box center [972, 631] width 43 height 23
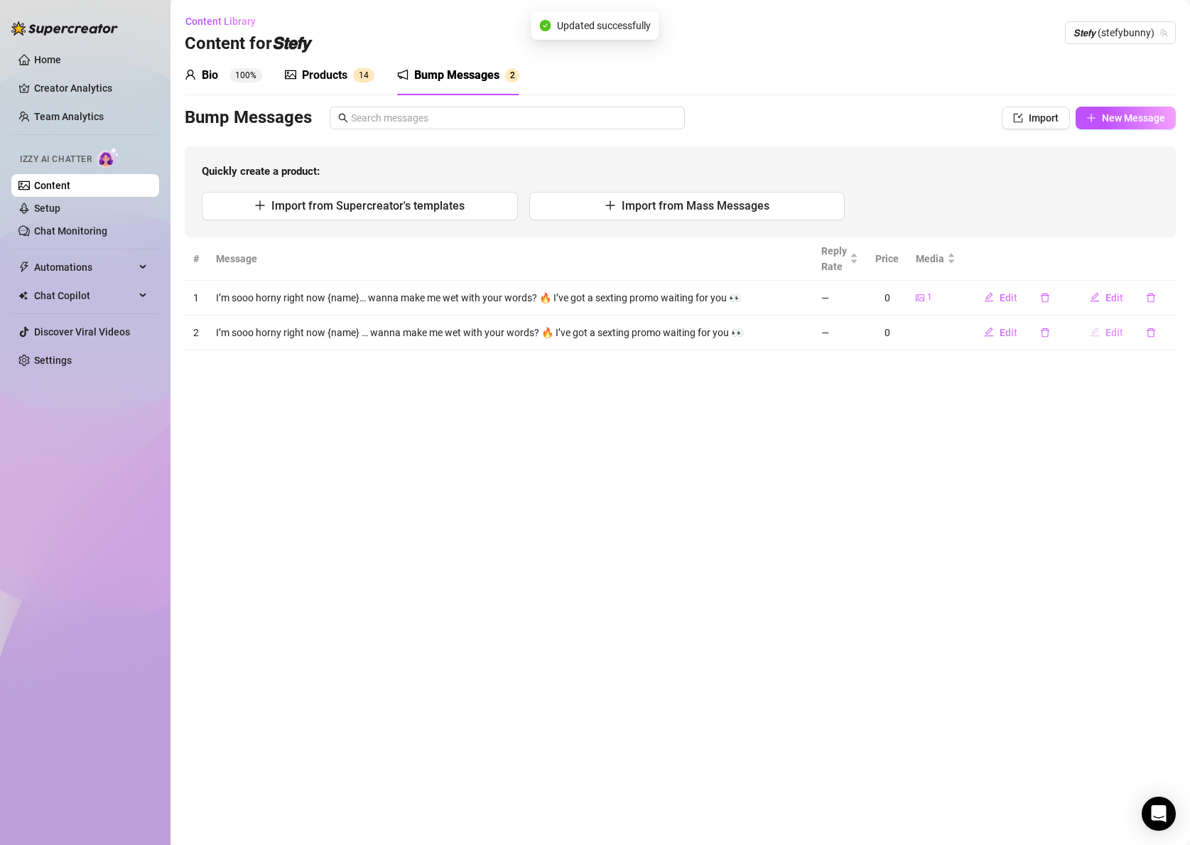
click at [1109, 334] on span "Edit" at bounding box center [1115, 332] width 18 height 11
type textarea "I’m sooo horny right now {name} … wanna make me wet with your words? 🔥 I’ve got…"
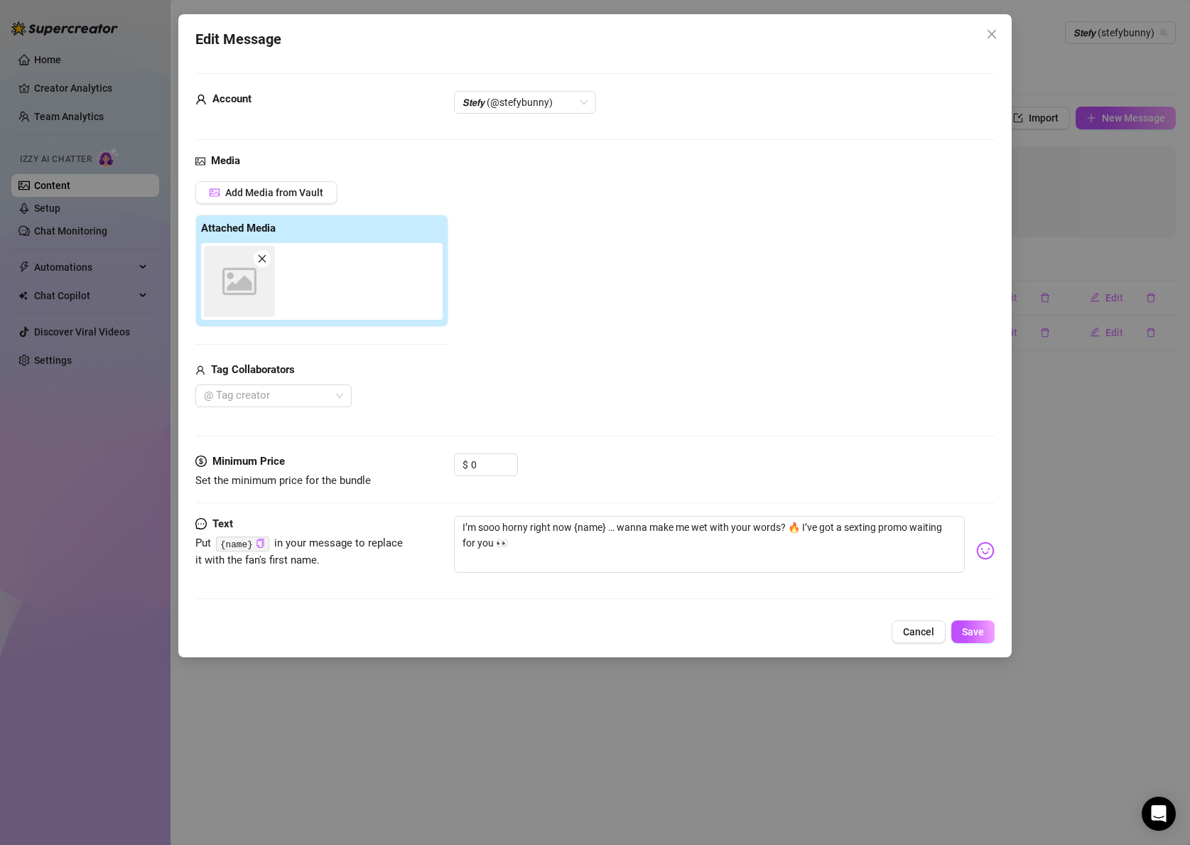
click at [1108, 336] on div "Edit Message Account 𝙎𝙩𝙚𝙛𝙮 (@stefybunny) Media Add Media from Vault Attached Me…" at bounding box center [595, 422] width 1190 height 845
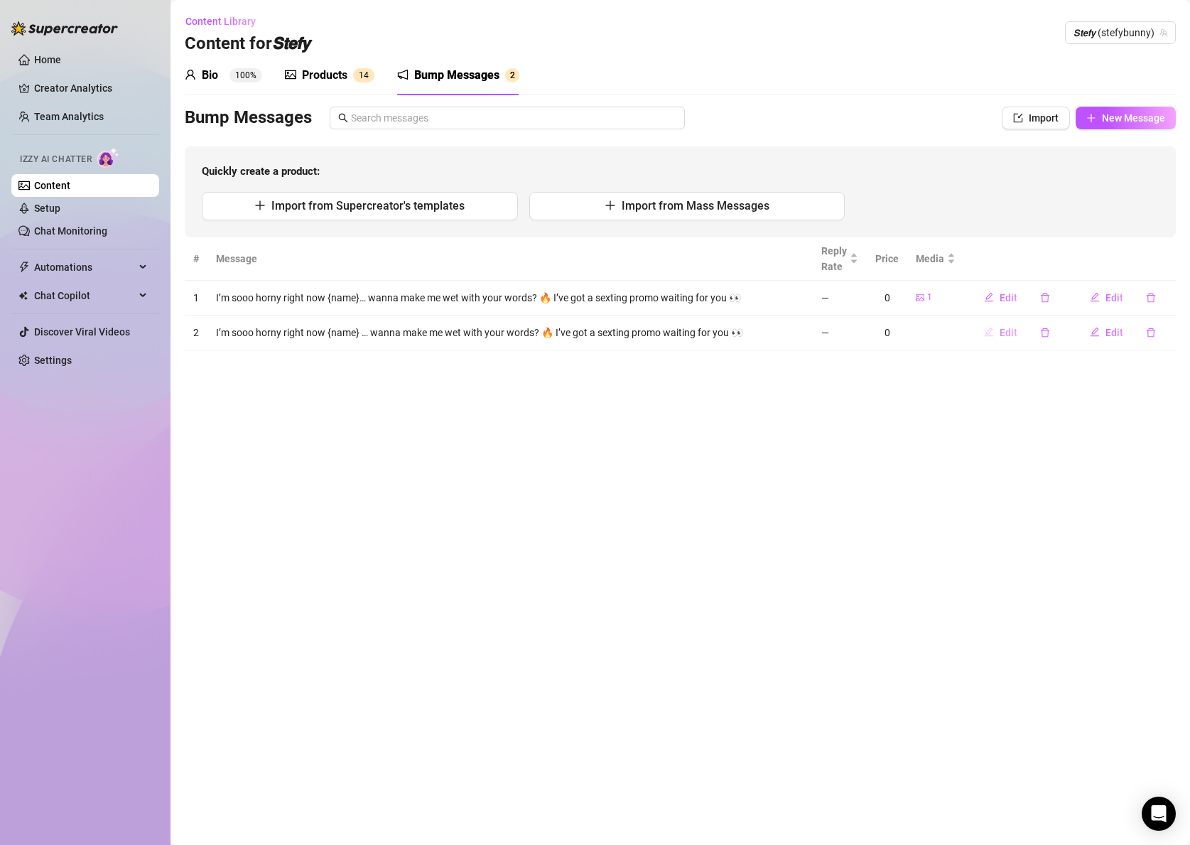
click at [994, 330] on icon "edit" at bounding box center [989, 332] width 10 height 10
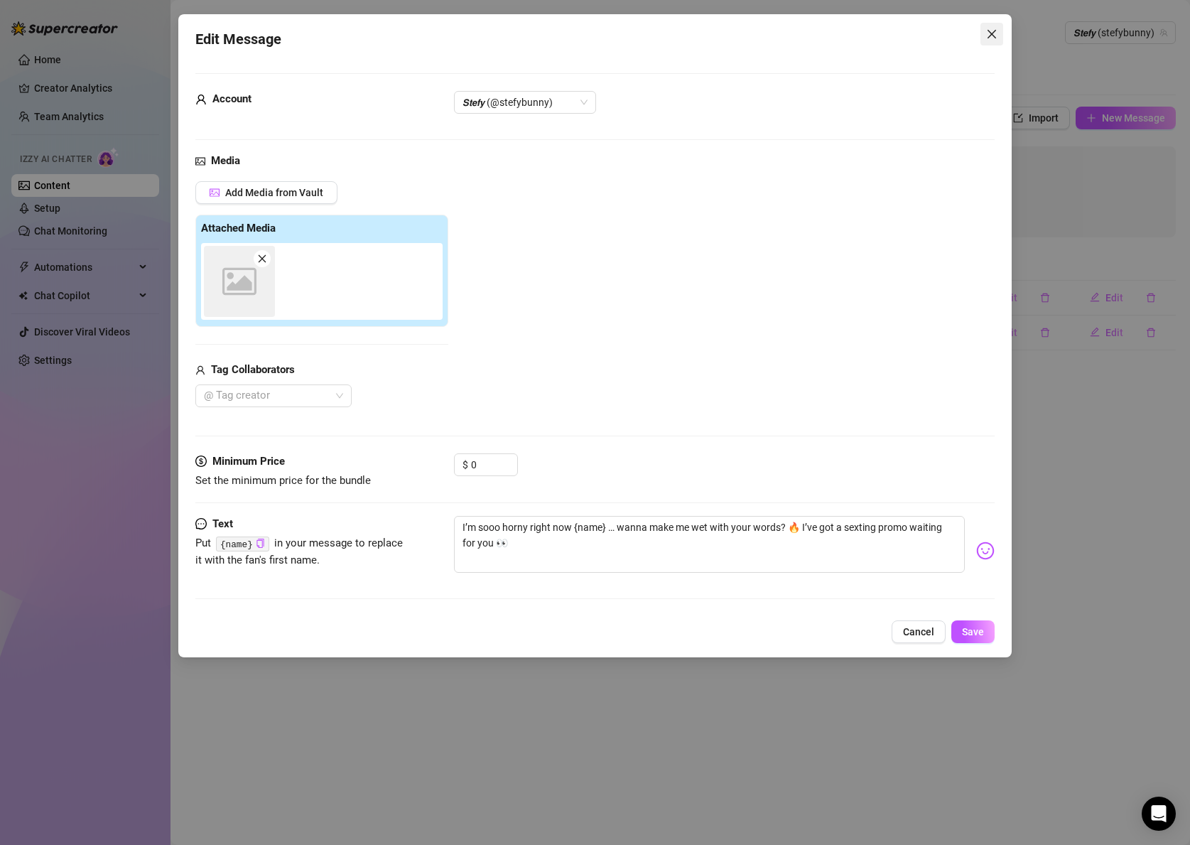
click at [990, 38] on icon "close" at bounding box center [991, 33] width 11 height 11
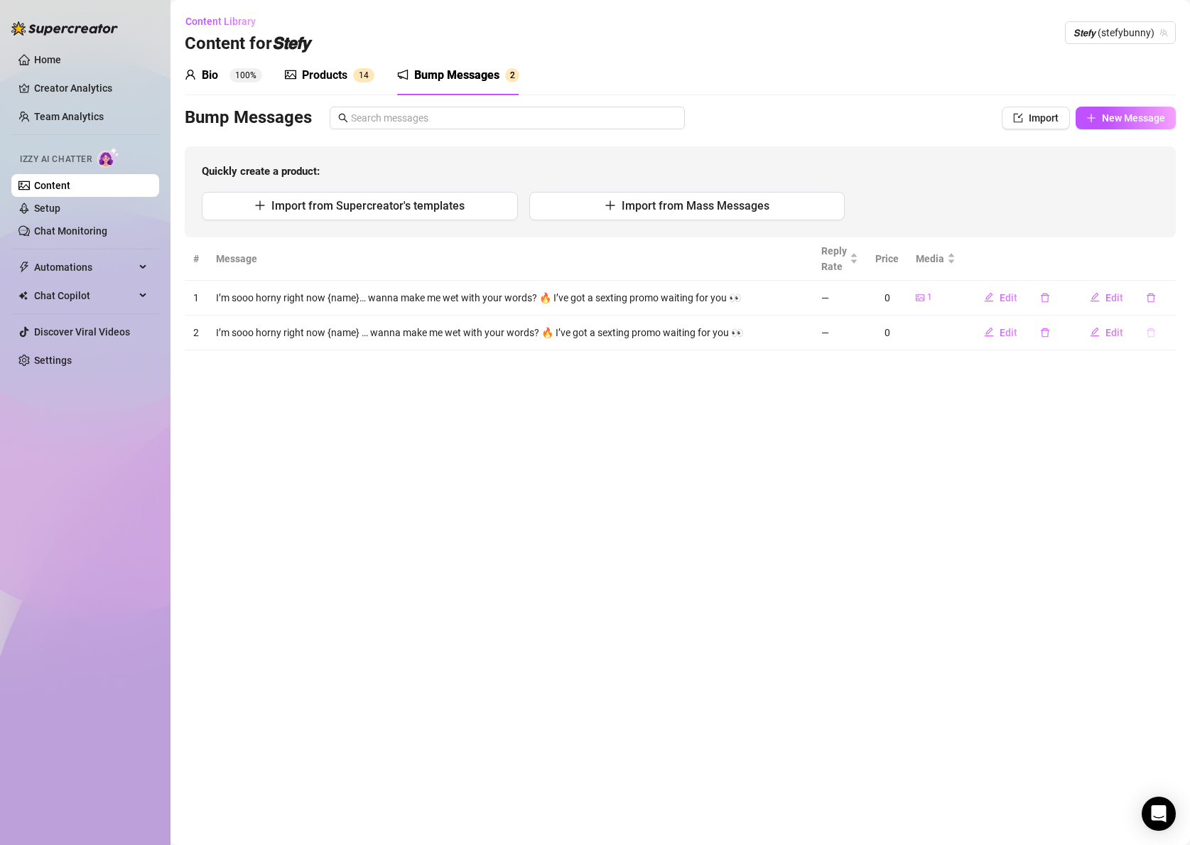
click at [1155, 330] on icon "delete" at bounding box center [1151, 333] width 10 height 10
click at [1170, 270] on div "Delete this message?" at bounding box center [1133, 274] width 92 height 16
click at [1160, 293] on span "Yes" at bounding box center [1165, 295] width 17 height 11
click at [1105, 31] on span "𝙎𝙩𝙚𝙛𝙮 (stefybunny)" at bounding box center [1121, 32] width 94 height 21
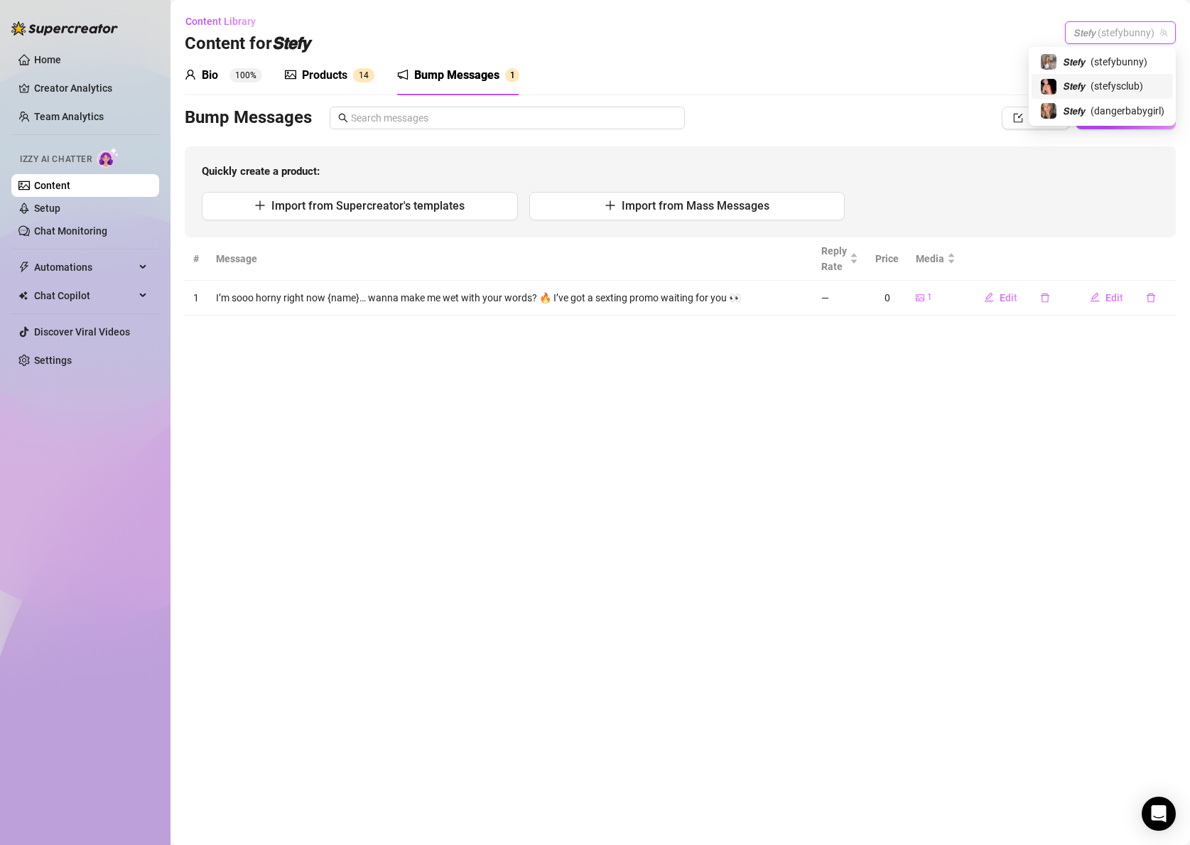
click at [1091, 88] on span "( stefysclub )" at bounding box center [1117, 86] width 53 height 16
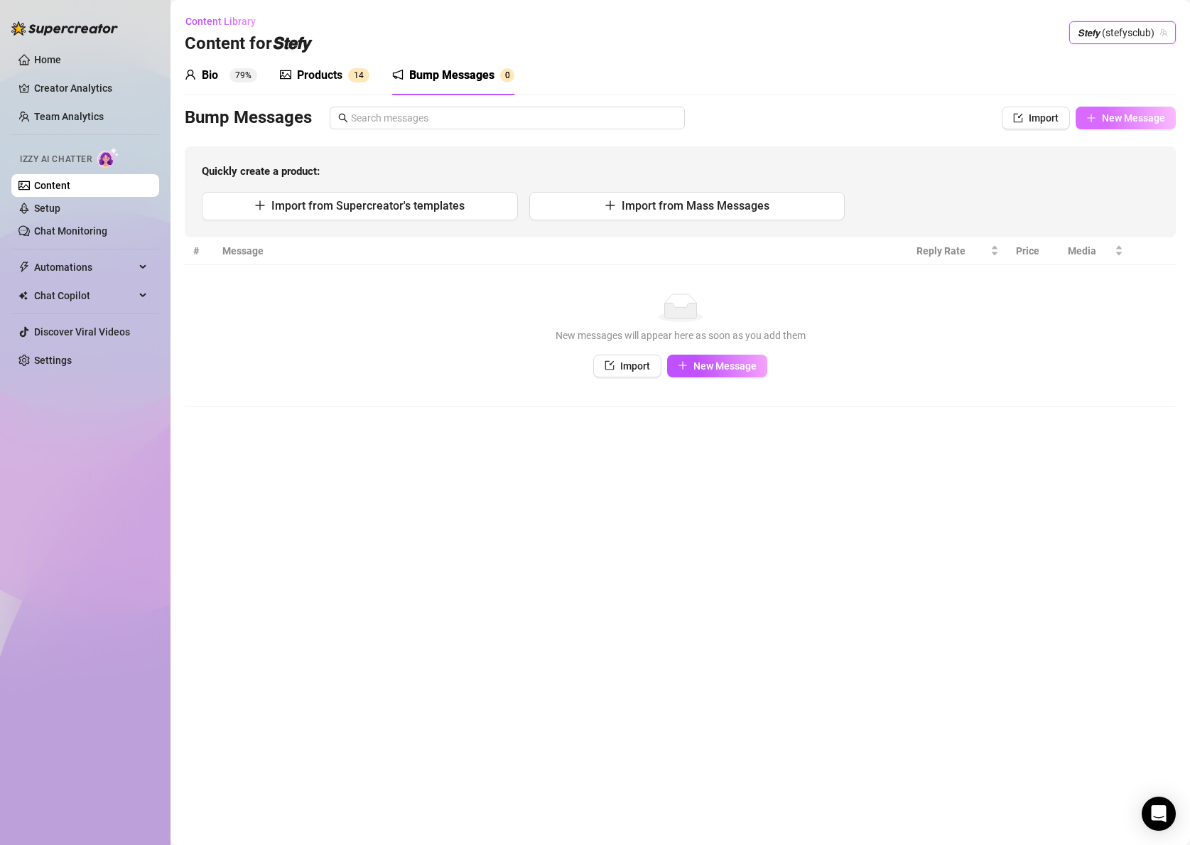
click at [1132, 112] on span "New Message" at bounding box center [1133, 117] width 63 height 11
type textarea "Type your message here..."
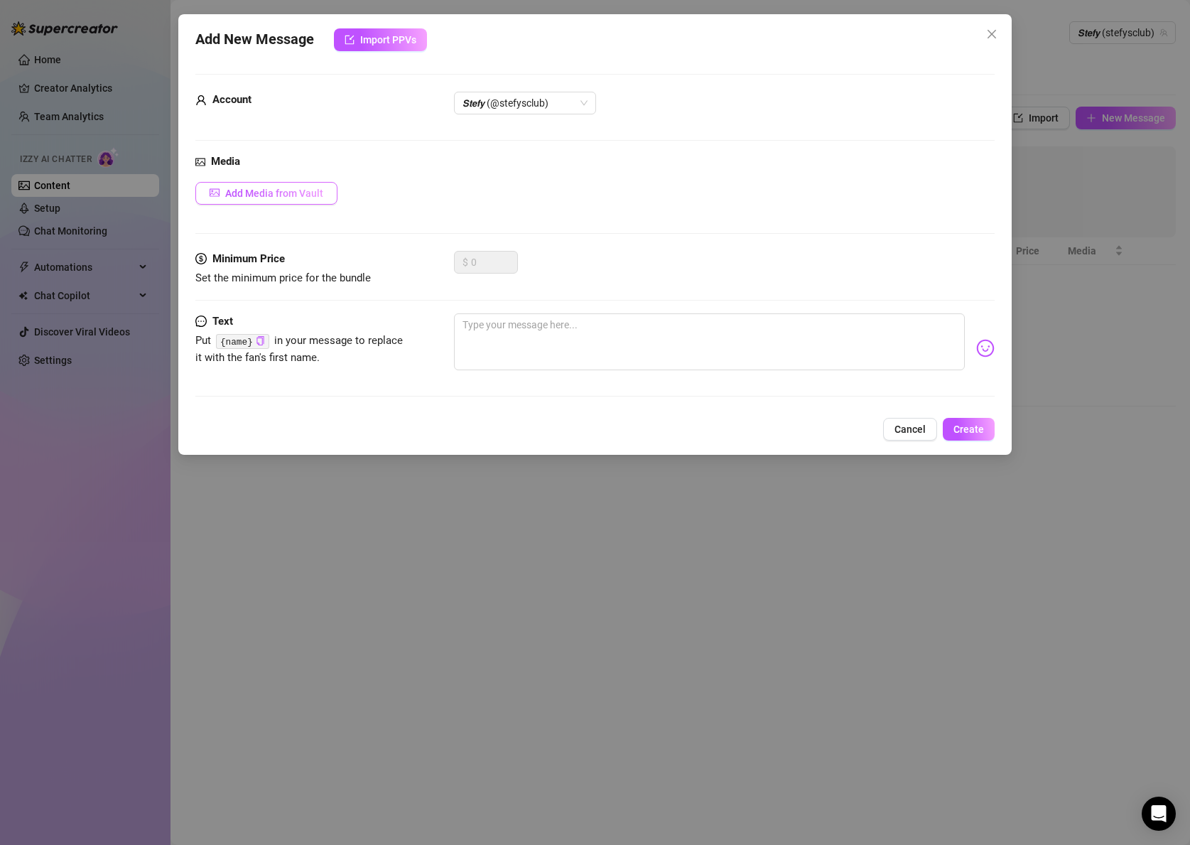
click at [311, 200] on button "Add Media from Vault" at bounding box center [266, 193] width 142 height 23
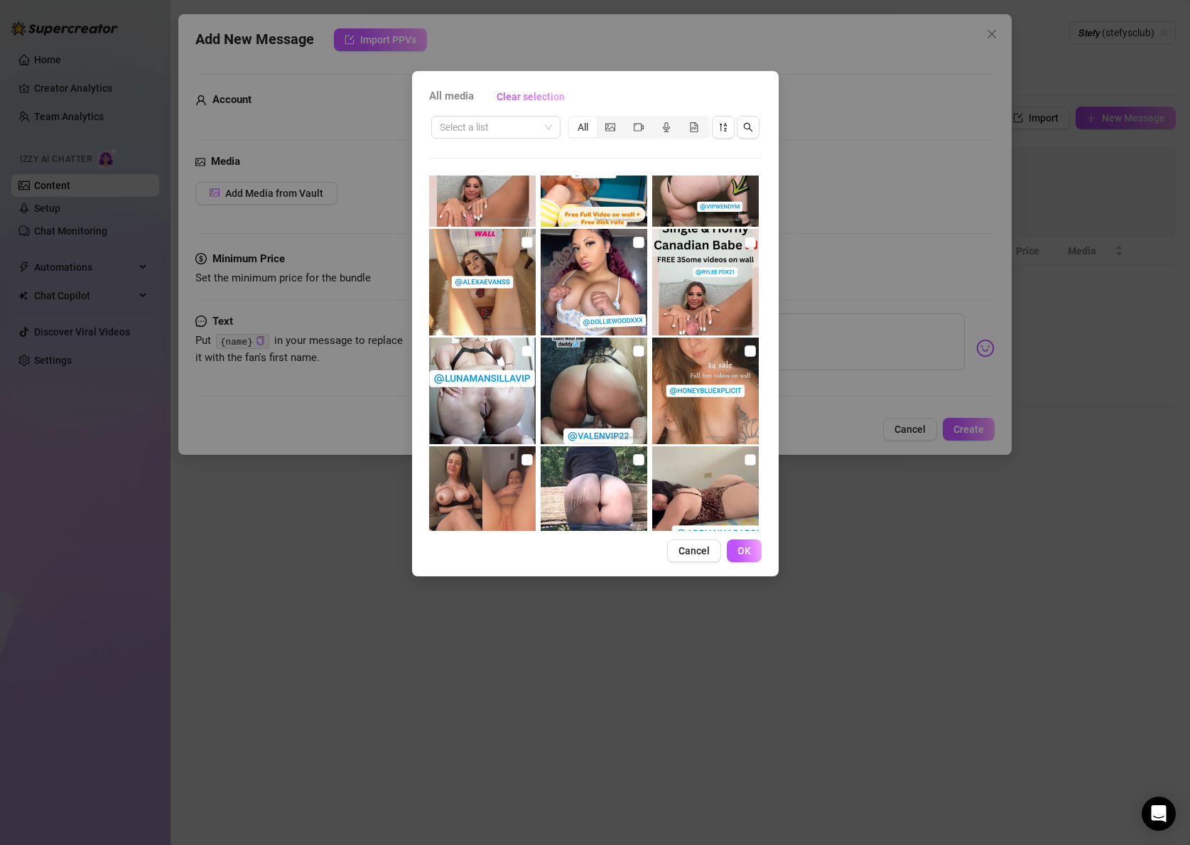
scroll to position [1405, 0]
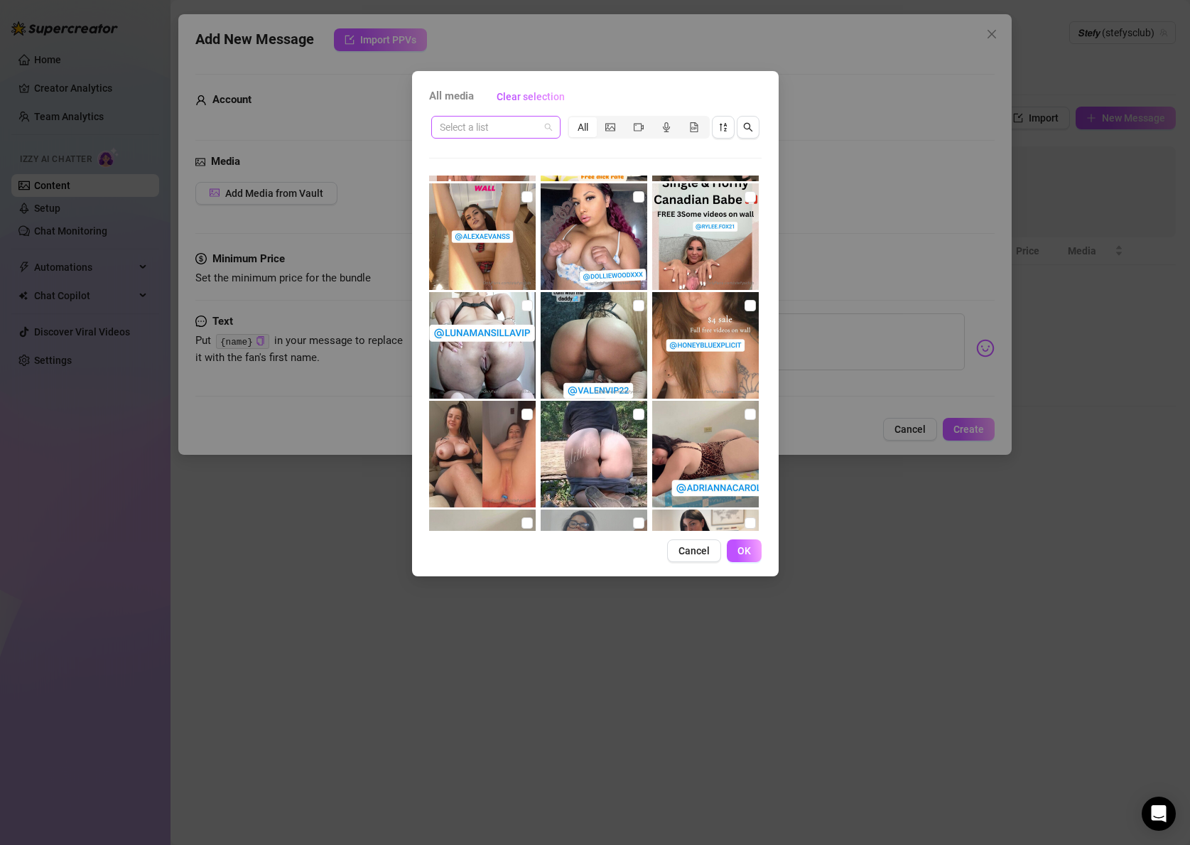
click at [489, 126] on input "search" at bounding box center [489, 127] width 99 height 21
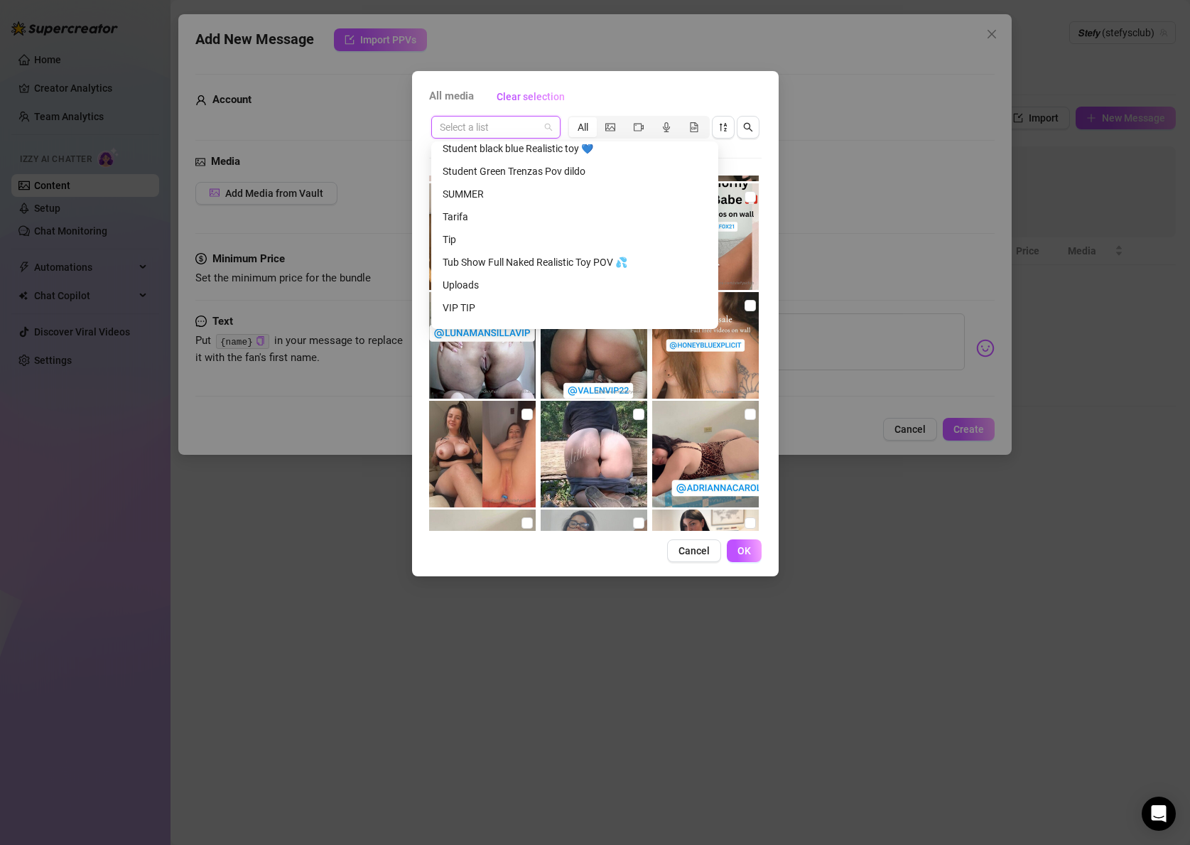
scroll to position [1182, 0]
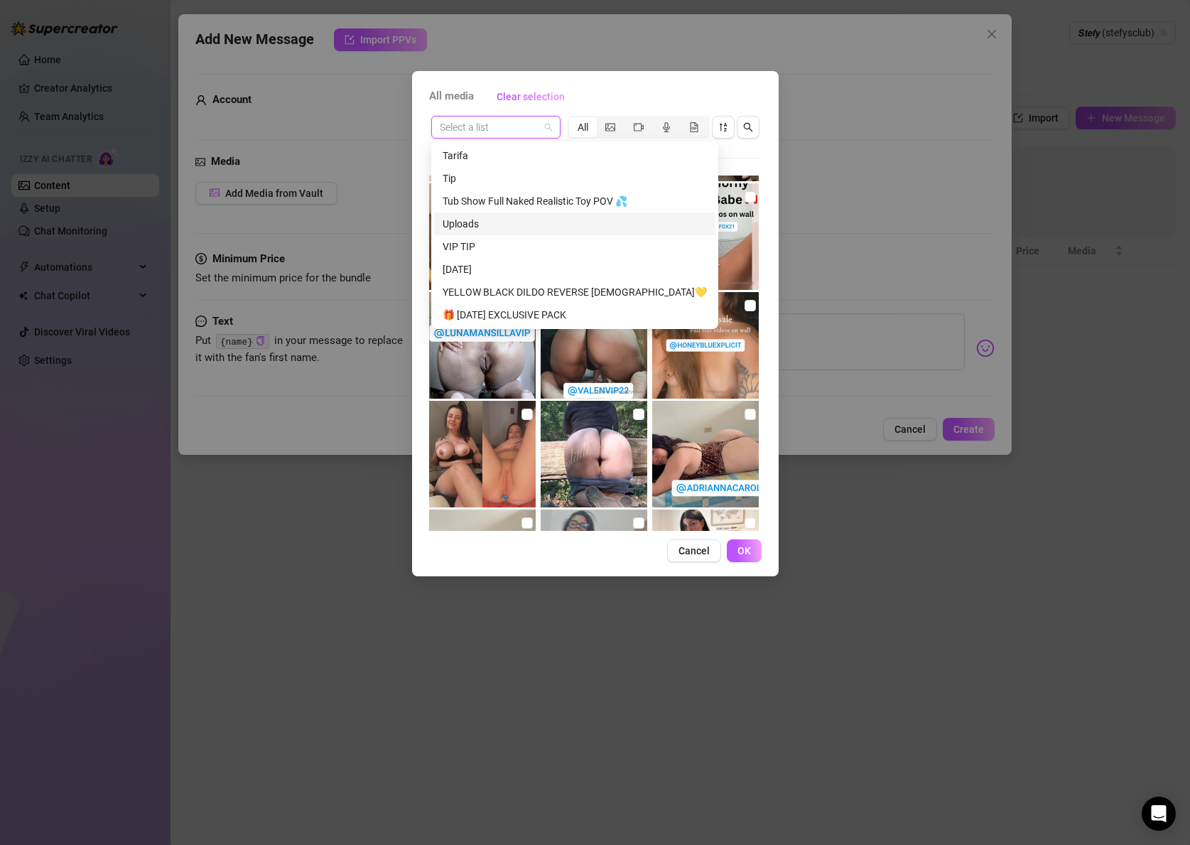
click at [472, 228] on div "Uploads" at bounding box center [575, 224] width 264 height 16
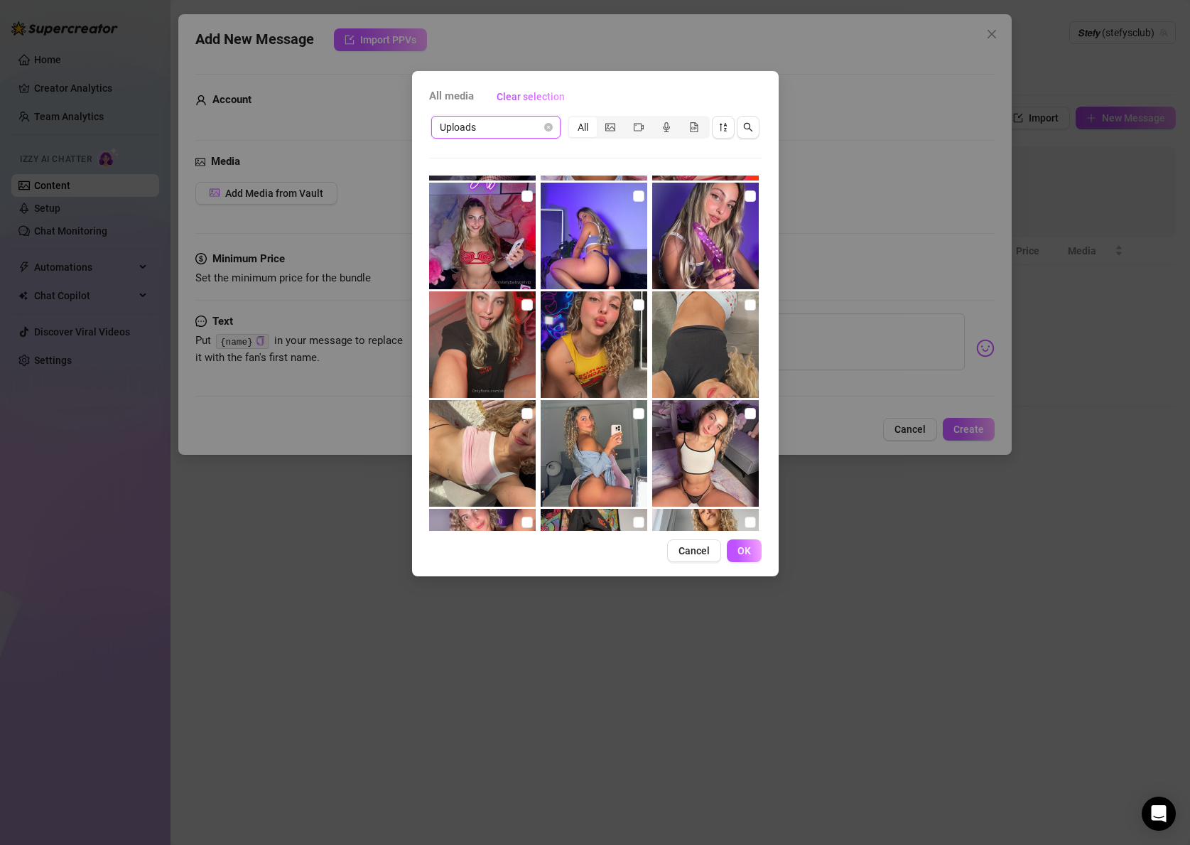
scroll to position [108, 0]
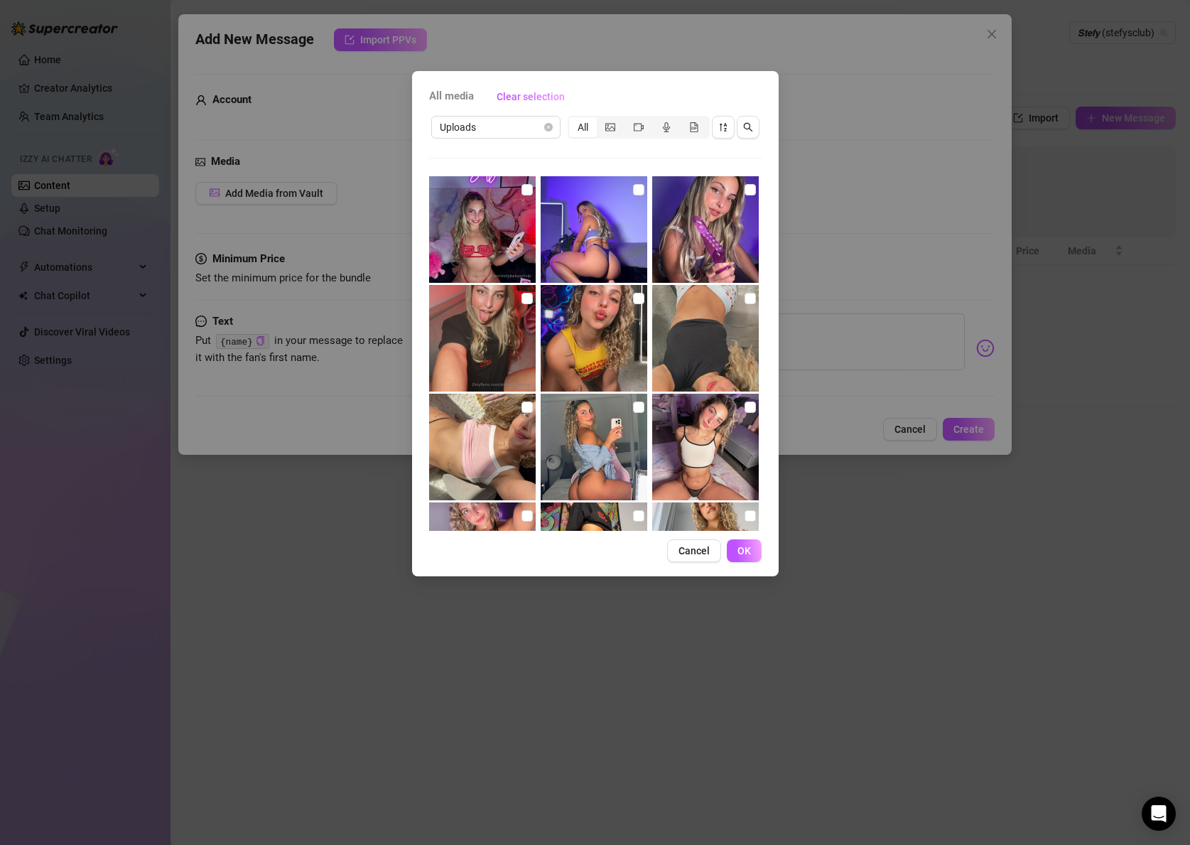
click at [645, 413] on img at bounding box center [594, 447] width 107 height 107
click at [644, 410] on img at bounding box center [594, 447] width 107 height 107
click at [640, 409] on input "checkbox" at bounding box center [638, 406] width 11 height 11
checkbox input "true"
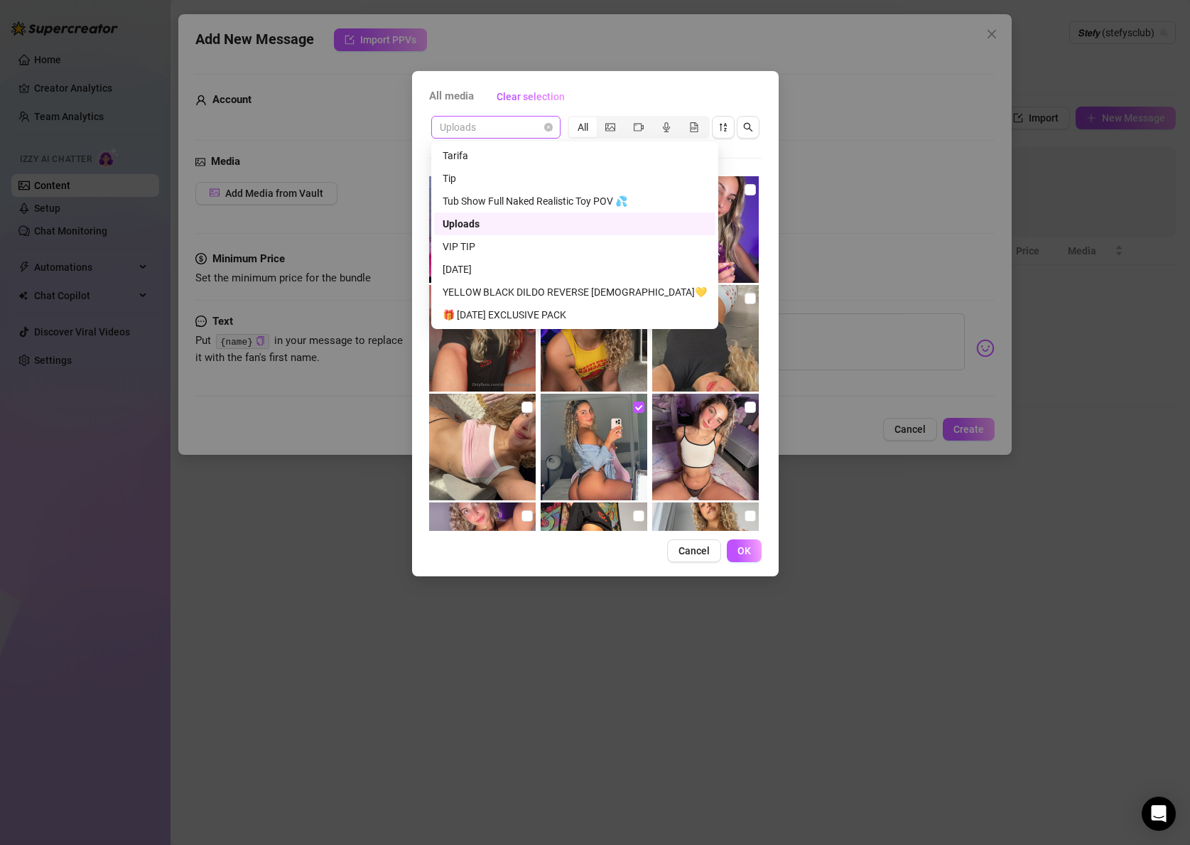
click at [472, 130] on span "Uploads" at bounding box center [496, 127] width 112 height 21
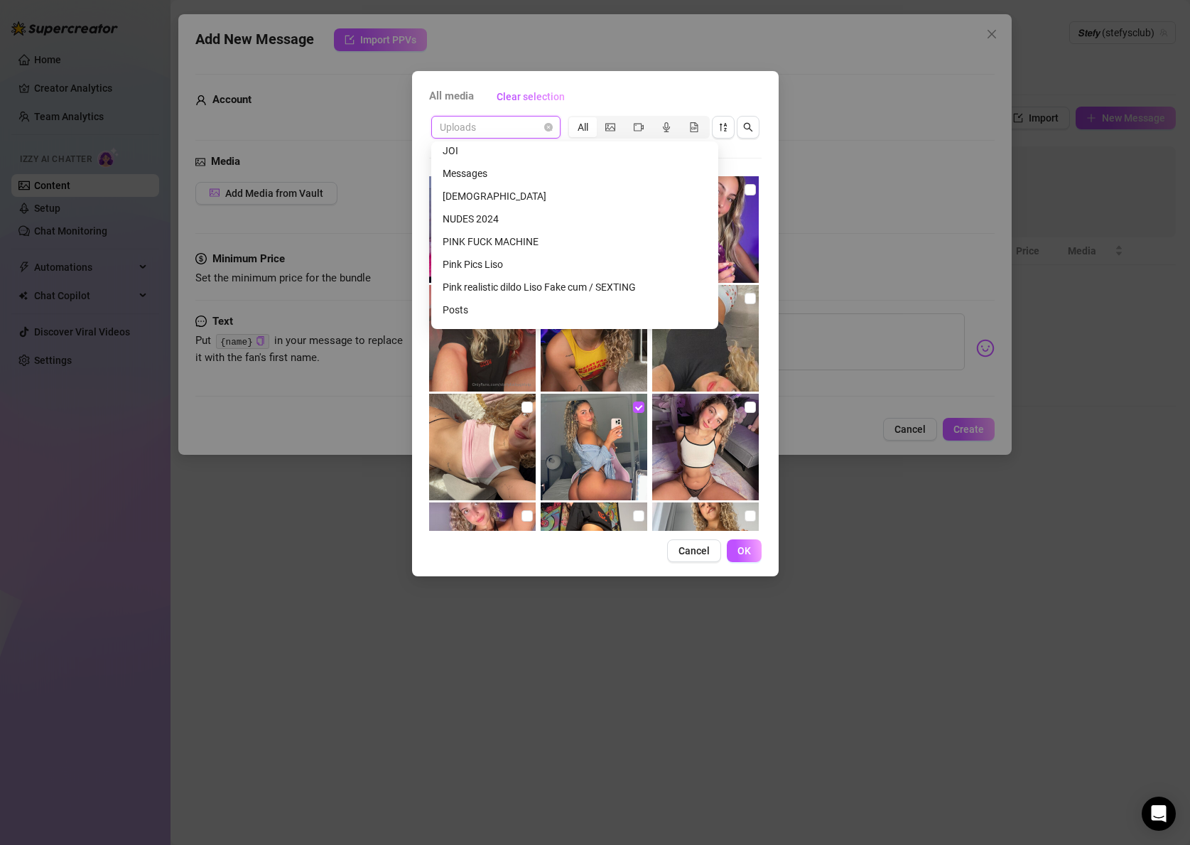
scroll to position [497, 0]
click at [454, 228] on div "Messages" at bounding box center [575, 228] width 264 height 16
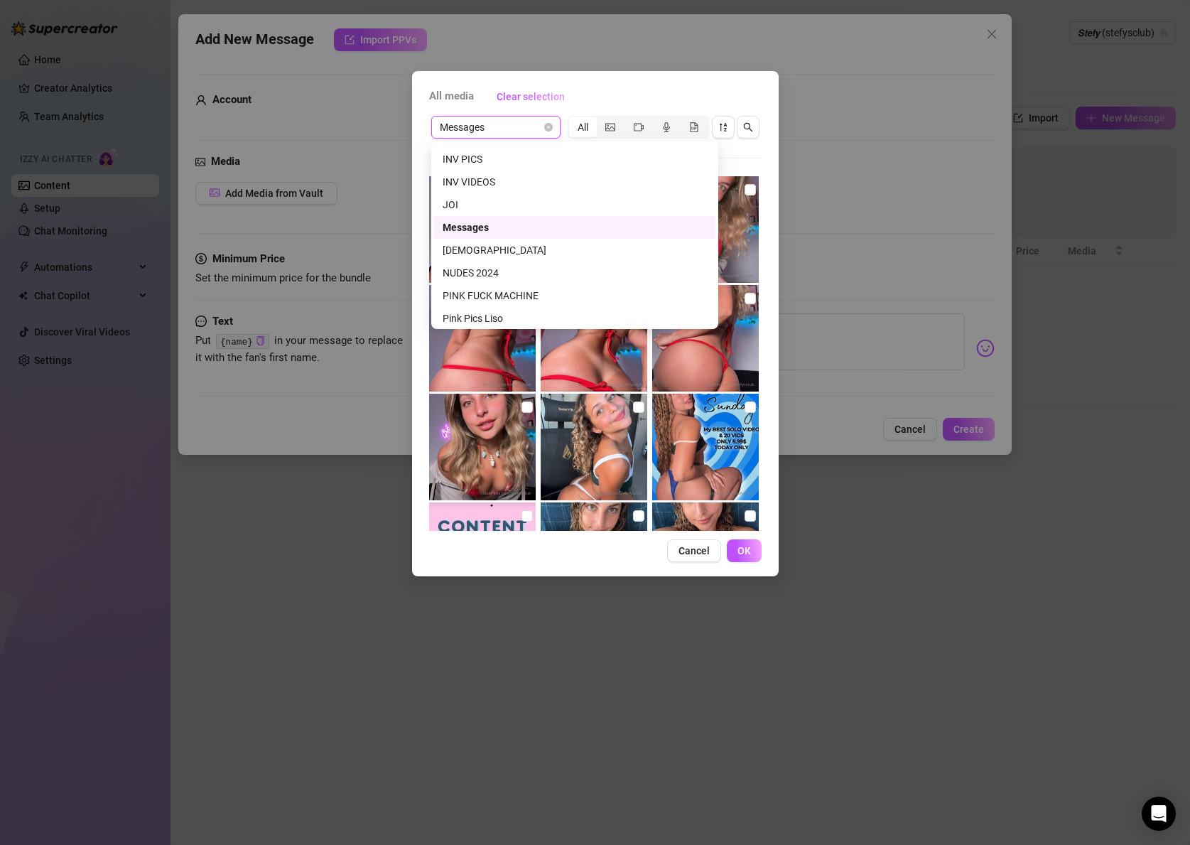
scroll to position [109, 0]
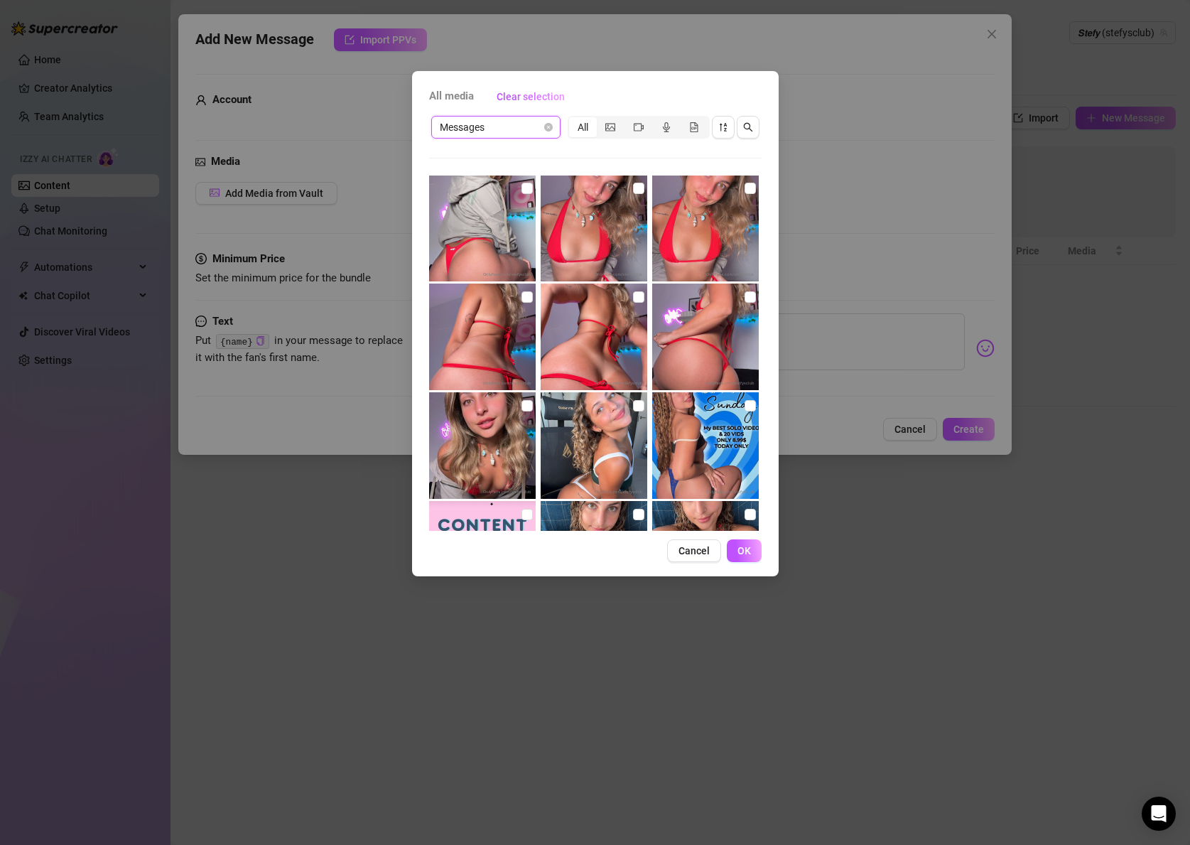
click at [454, 124] on span "Messages" at bounding box center [496, 127] width 112 height 21
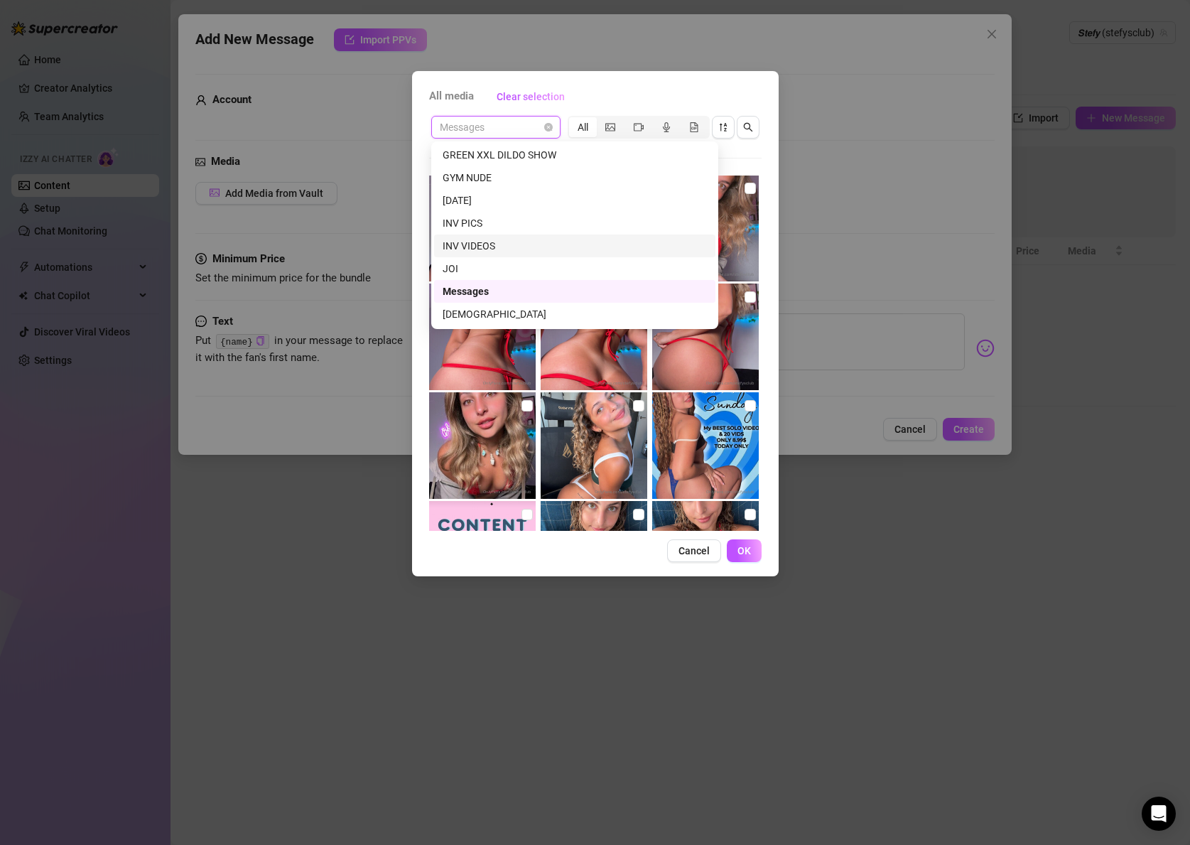
scroll to position [435, 0]
click at [424, 417] on div "All media Clear selection Messages All 00:04 02:00 10:32 02:00 00:14 00:05 02:0…" at bounding box center [595, 323] width 367 height 505
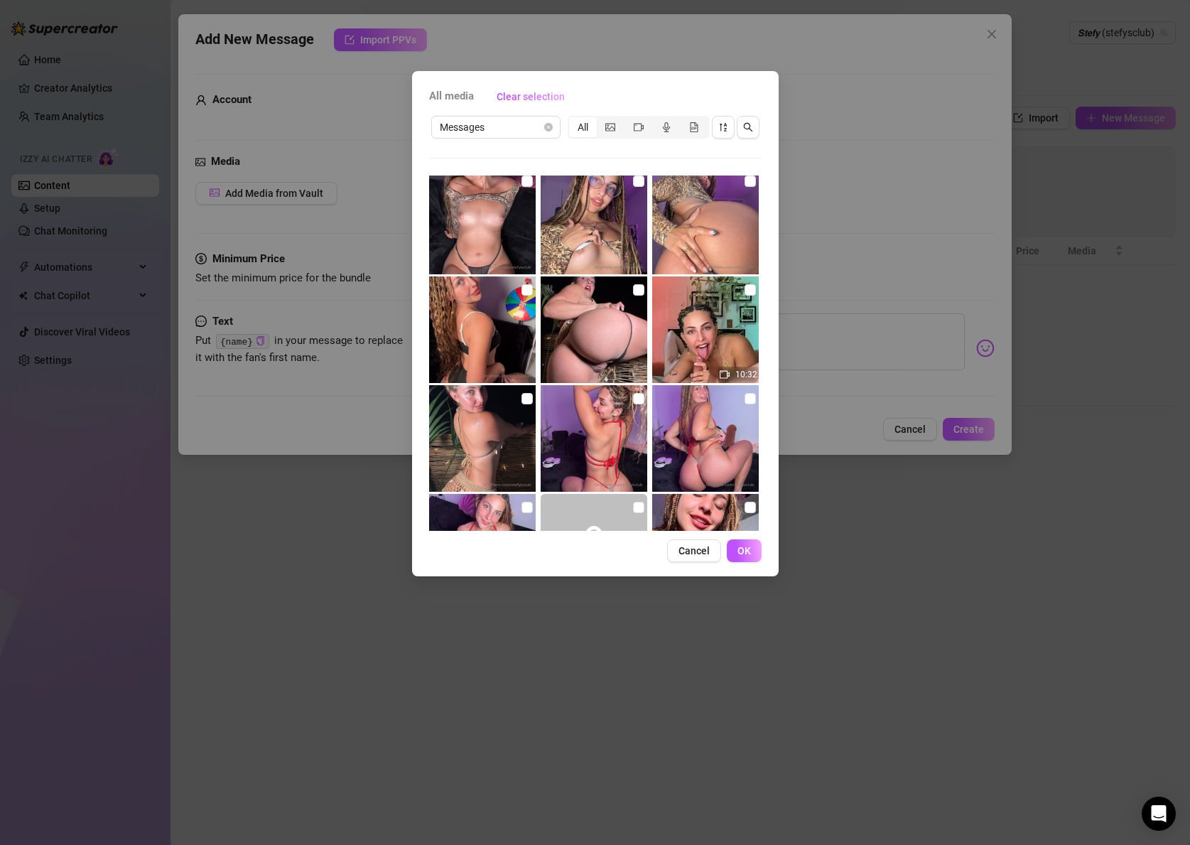
scroll to position [886, 0]
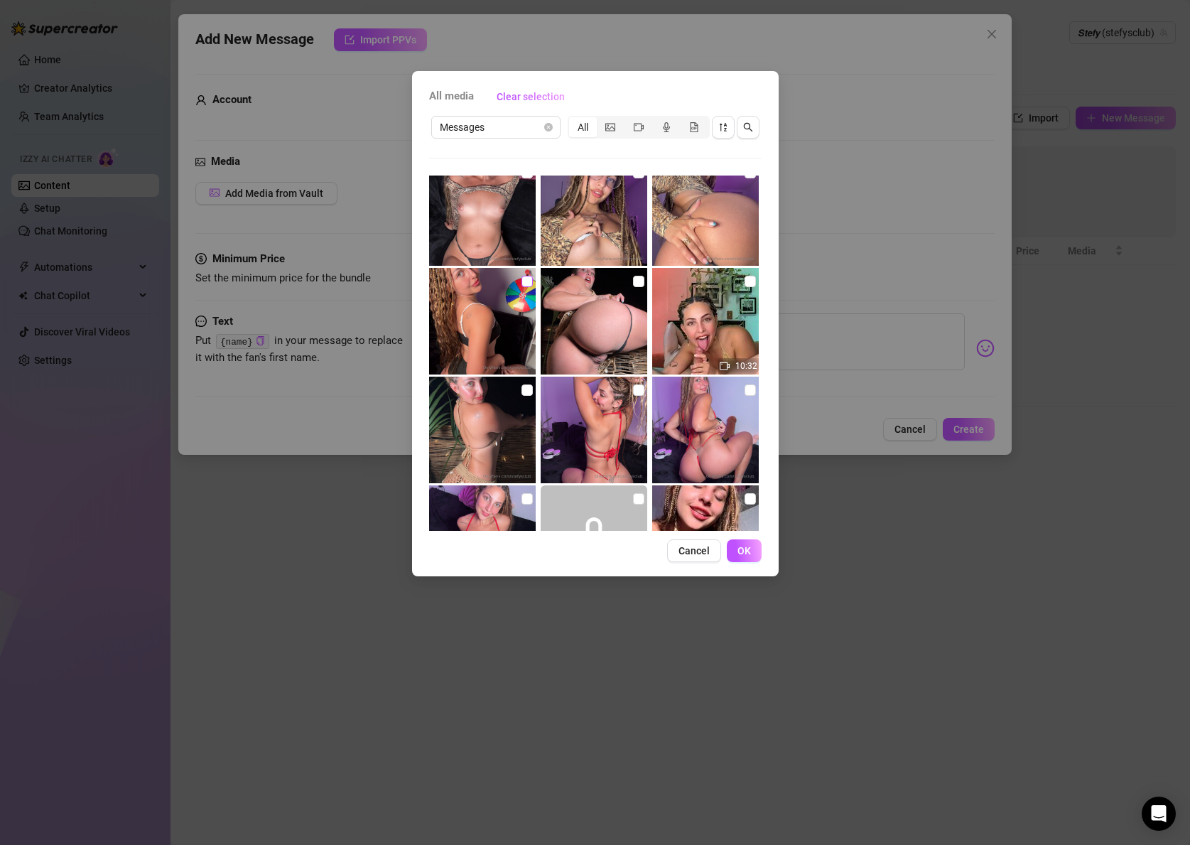
click at [526, 283] on input "checkbox" at bounding box center [527, 281] width 11 height 11
checkbox input "true"
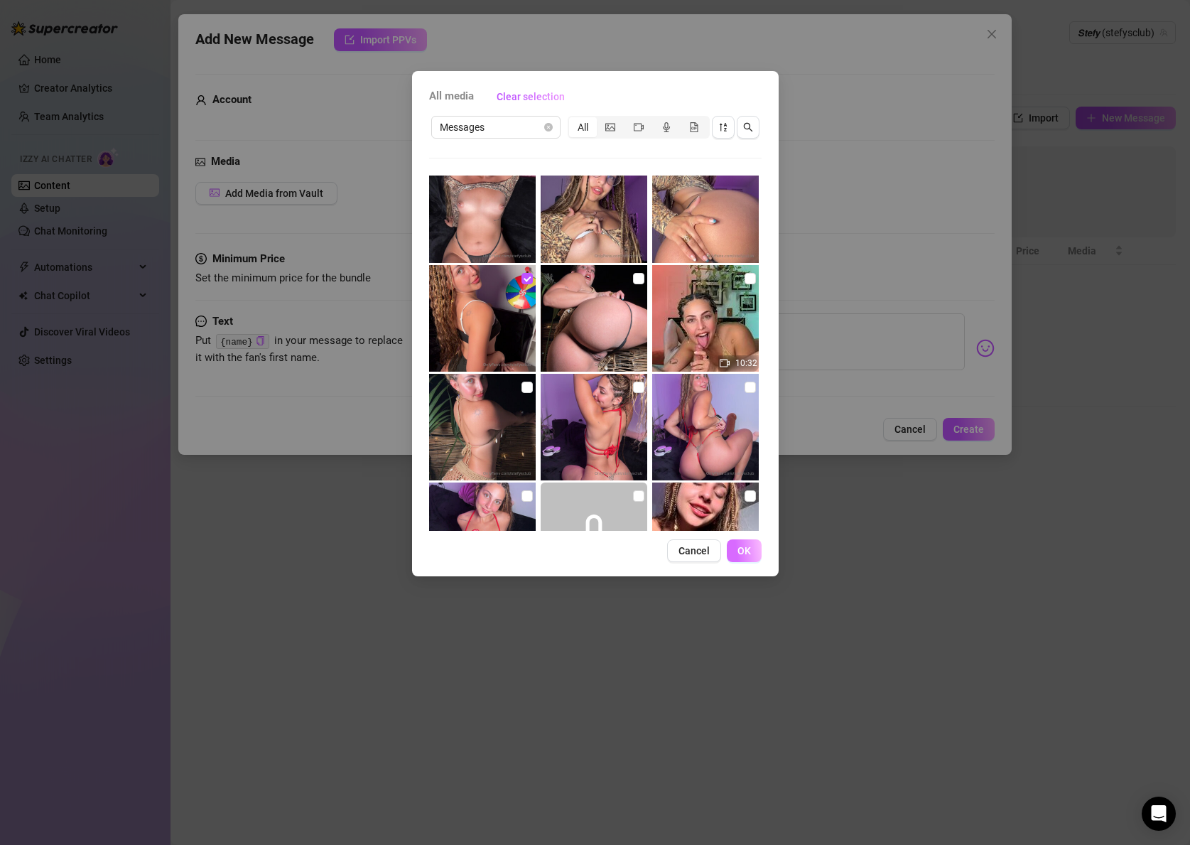
click at [740, 547] on span "OK" at bounding box center [744, 550] width 13 height 11
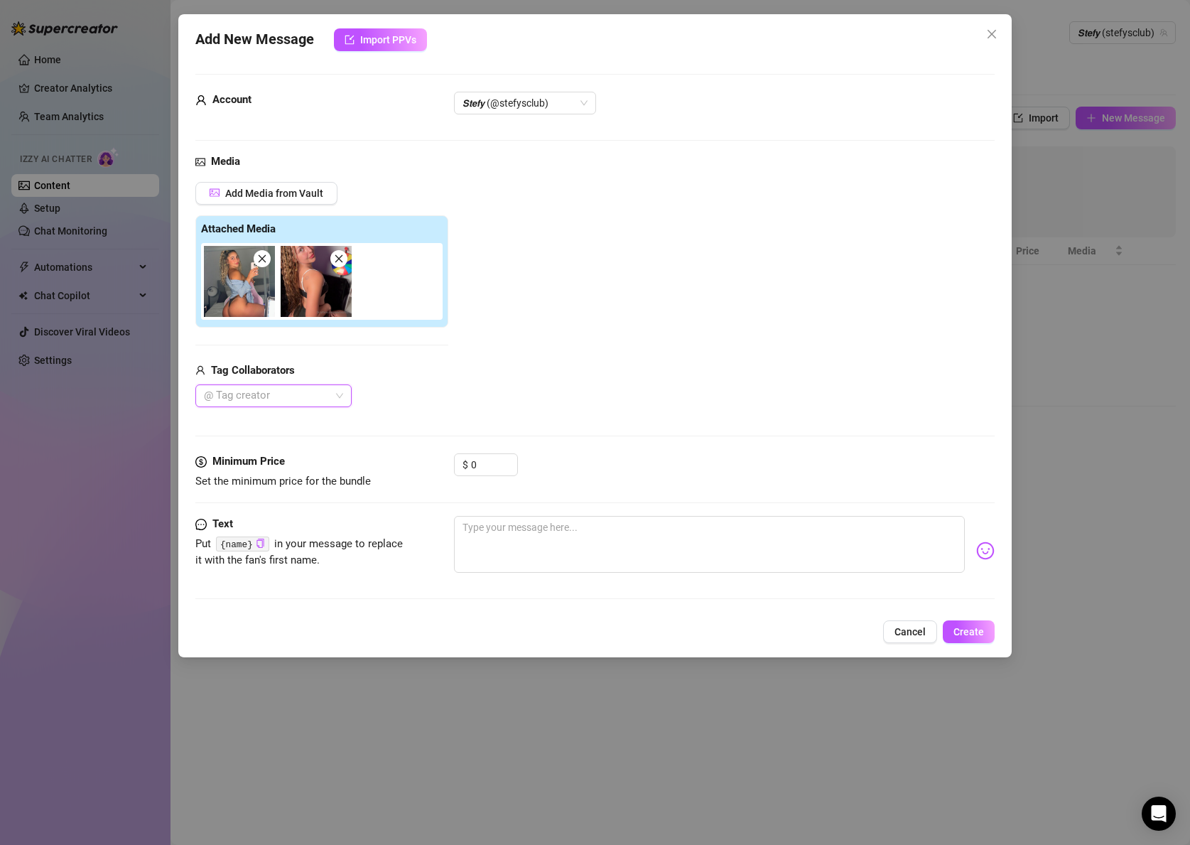
click at [269, 264] on img at bounding box center [239, 281] width 71 height 71
click at [256, 265] on img at bounding box center [239, 281] width 71 height 71
click at [260, 262] on icon "close" at bounding box center [262, 259] width 10 height 10
click at [492, 544] on textarea at bounding box center [709, 544] width 511 height 57
paste textarea "{name}"
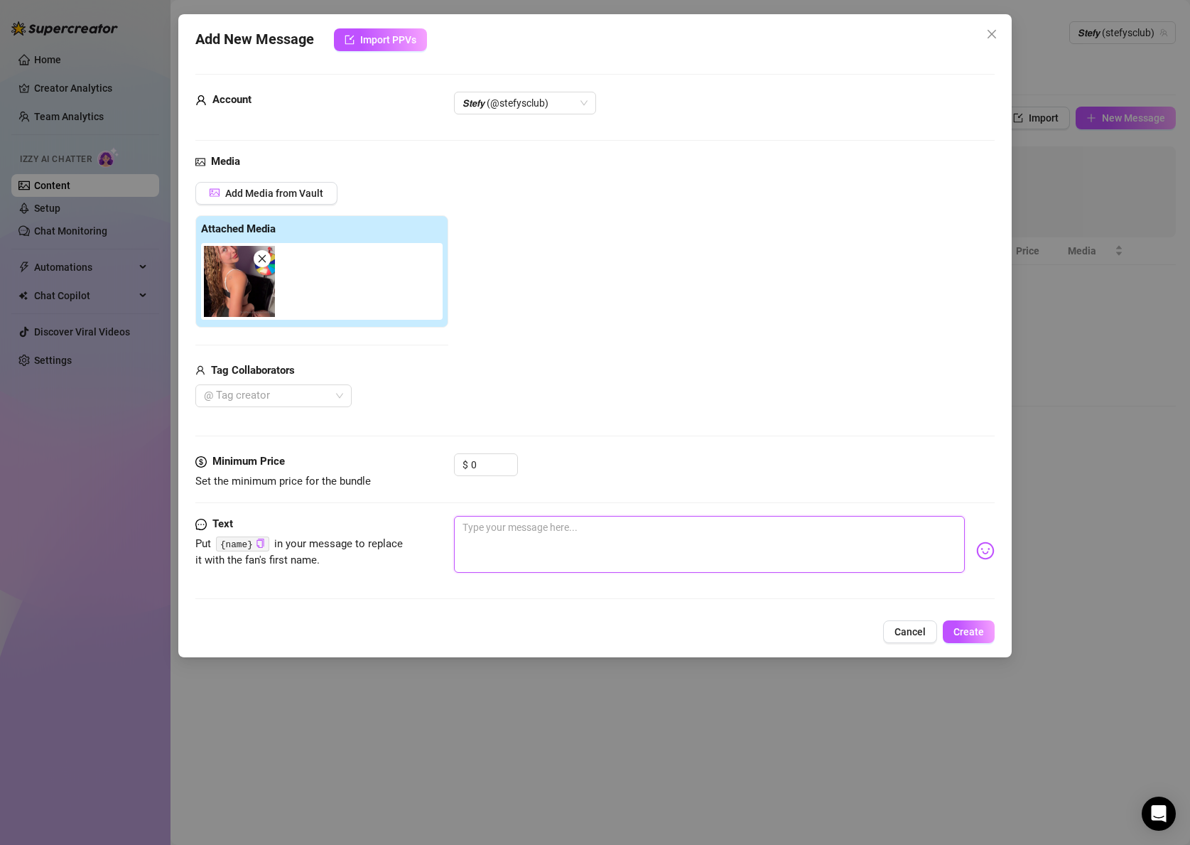
type textarea "{name}"
drag, startPoint x: 499, startPoint y: 535, endPoint x: 384, endPoint y: 508, distance: 118.2
click at [384, 508] on form "Account 𝙎𝙩𝙚𝙛𝙮 (@stefysclub) Media Add Media from Vault Attached Media Tag Colla…" at bounding box center [594, 343] width 799 height 538
type textarea "{name}"
drag, startPoint x: 509, startPoint y: 535, endPoint x: 364, endPoint y: 521, distance: 145.6
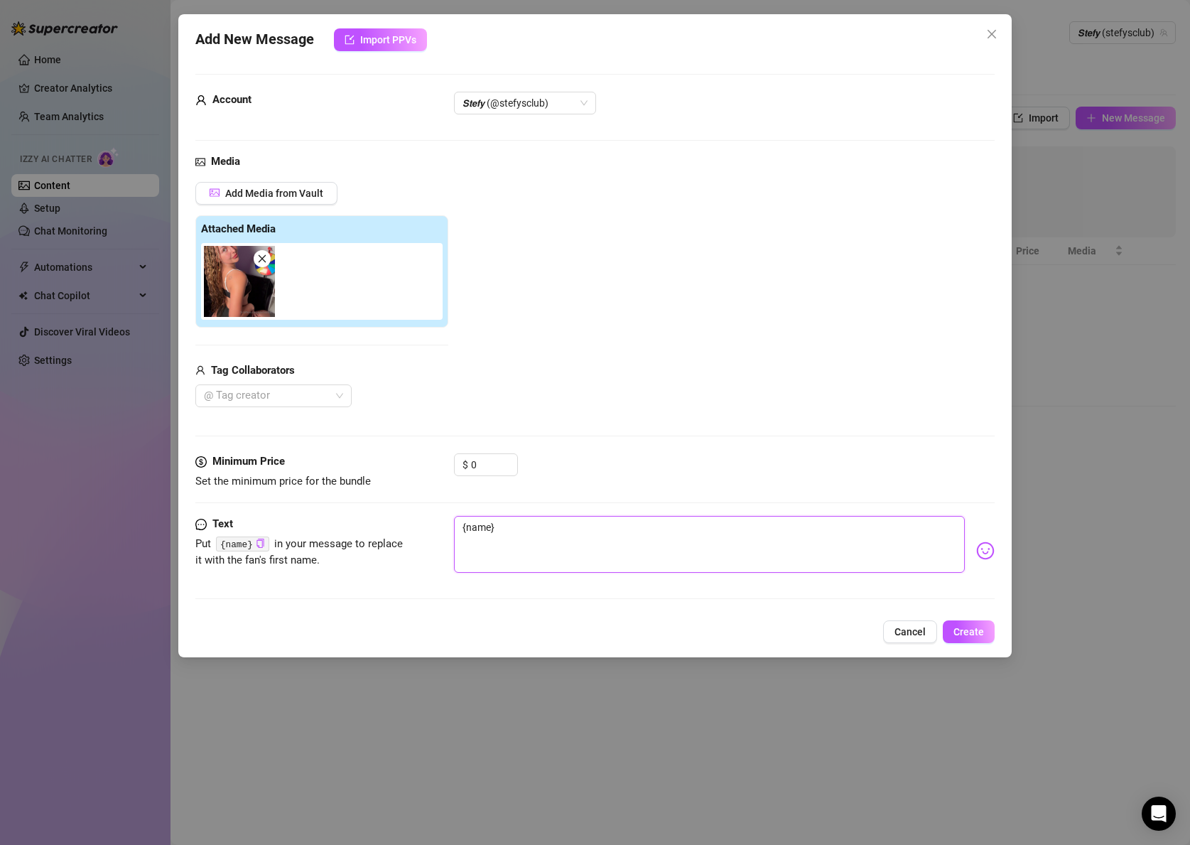
click at [364, 521] on div "Text Put {name} in your message to replace it with the fan's first name. {name}" at bounding box center [594, 551] width 799 height 70
paste textarea "I’m sooo horny right now baby… wanna make me wet with your words? 🔥 I’ve got a …"
type textarea "I’m sooo horny right now baby… wanna make me wet with your words? 🔥 I’ve got a …"
click at [239, 545] on code "{name}" at bounding box center [242, 543] width 53 height 15
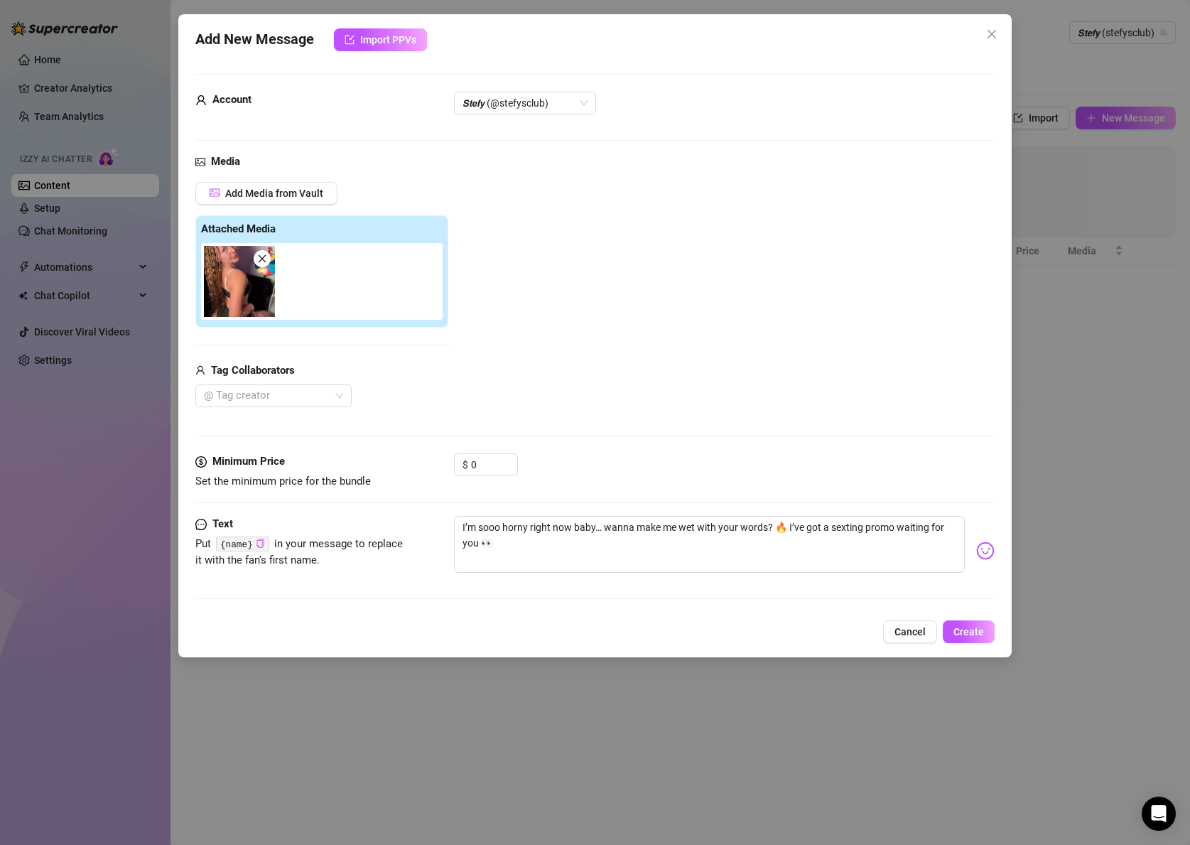
click at [263, 544] on icon "copy" at bounding box center [259, 543] width 7 height 9
click at [586, 526] on textarea "I’m sooo horny right now baby… wanna make me wet with your words? 🔥 I’ve got a …" at bounding box center [709, 544] width 511 height 57
paste textarea "{name}"
type textarea "I’m sooo horny right now {name}… wanna make me wet with your words? 🔥 I’ve got …"
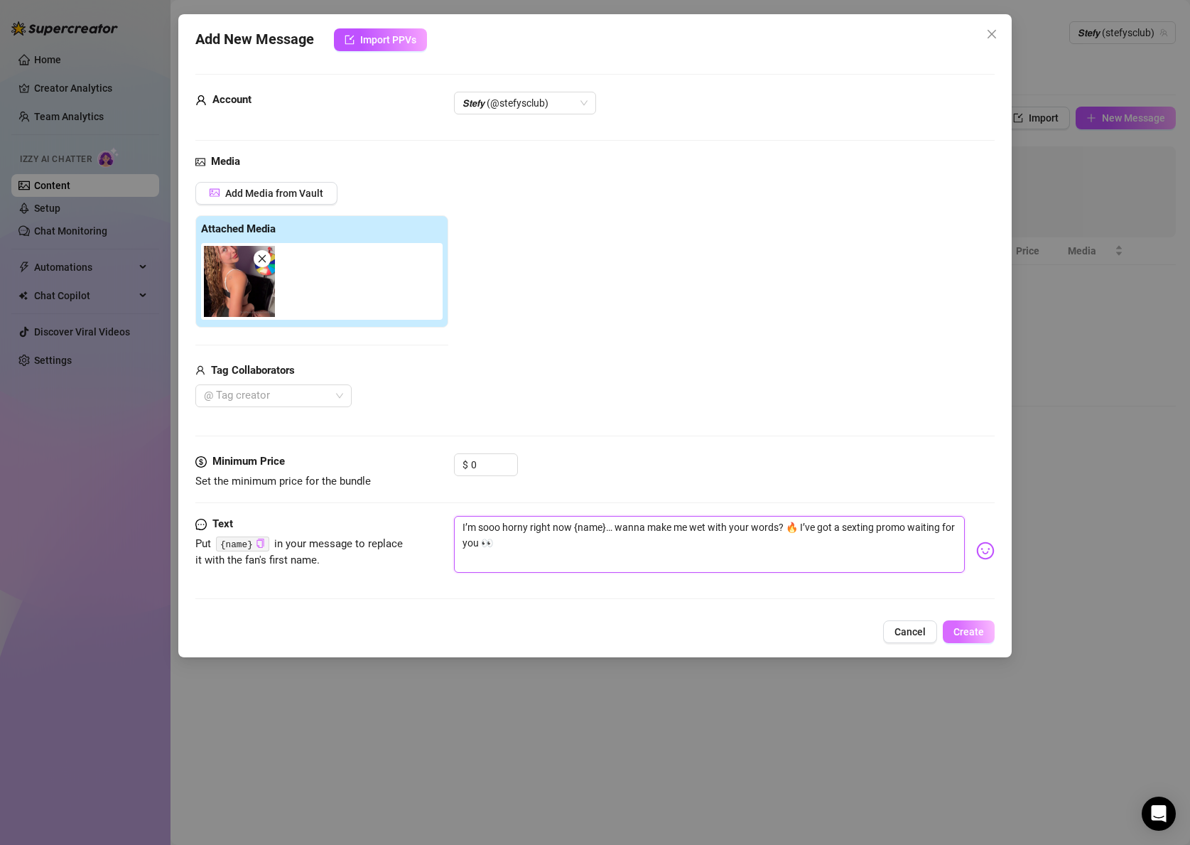
type textarea "I’m sooo horny right now {name}… wanna make me wet with your words? 🔥 I’ve got …"
click at [979, 631] on span "Create" at bounding box center [969, 631] width 31 height 11
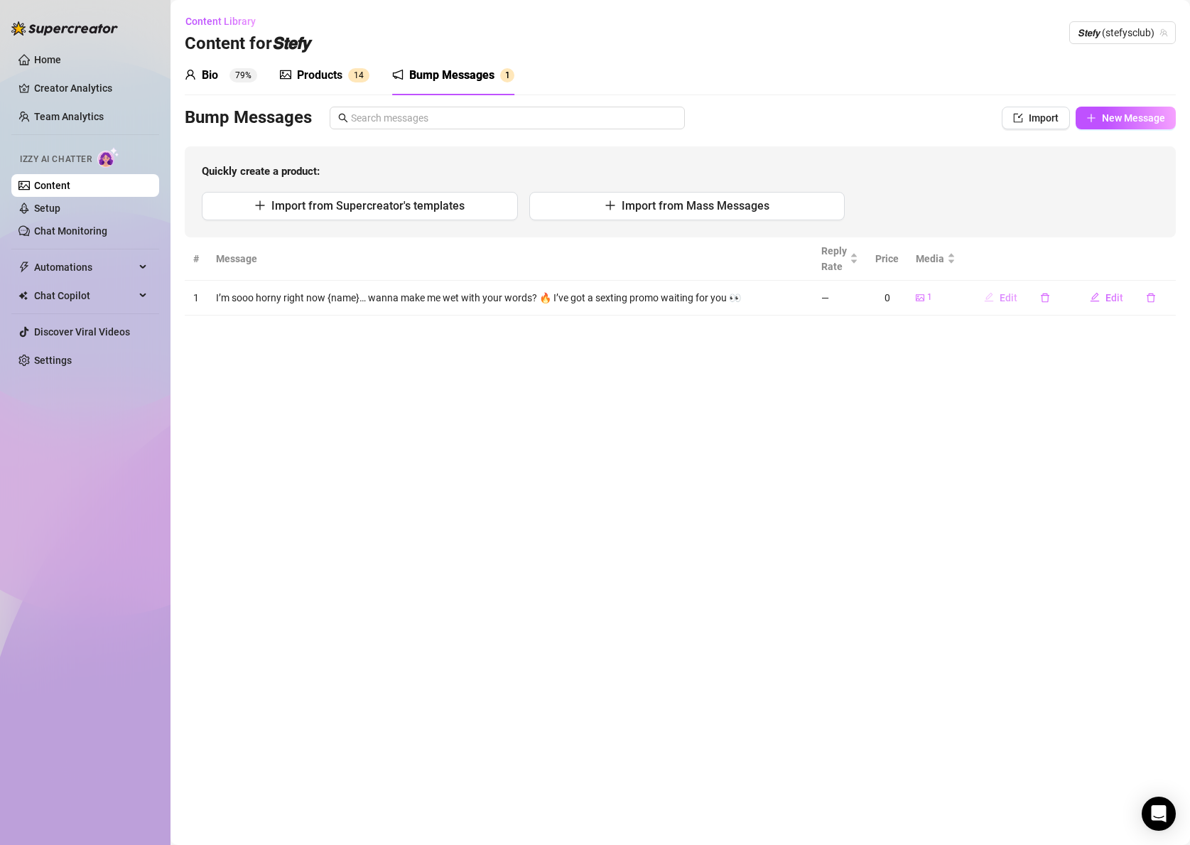
click at [1002, 298] on span "Edit" at bounding box center [1009, 297] width 18 height 11
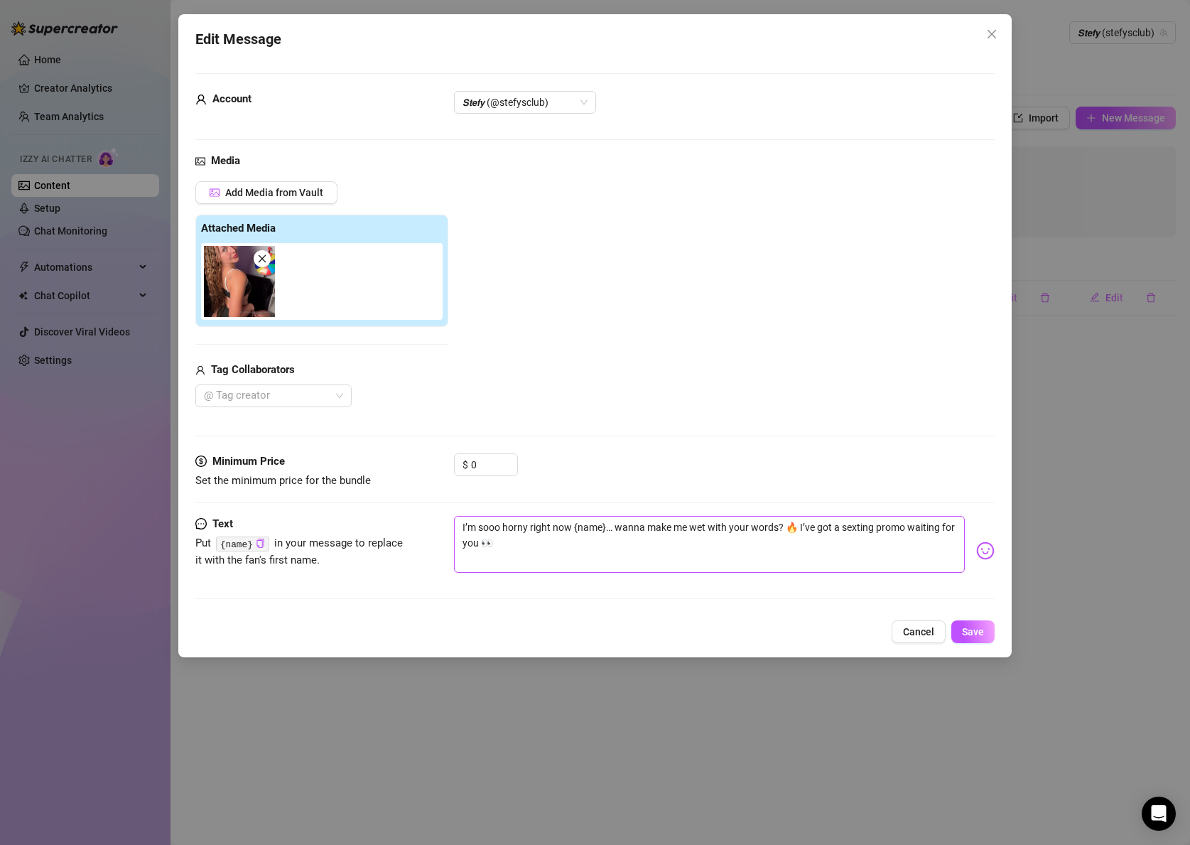
click at [507, 538] on textarea "I’m sooo horny right now {name}… wanna make me wet with your words? 🔥 I’ve got …" at bounding box center [709, 544] width 511 height 57
drag, startPoint x: 455, startPoint y: 534, endPoint x: 425, endPoint y: 521, distance: 33.1
click at [425, 521] on div "Text Put {name} in your message to replace it with the fan's first name. I’m so…" at bounding box center [594, 551] width 799 height 70
click at [981, 637] on button "Save" at bounding box center [972, 631] width 43 height 23
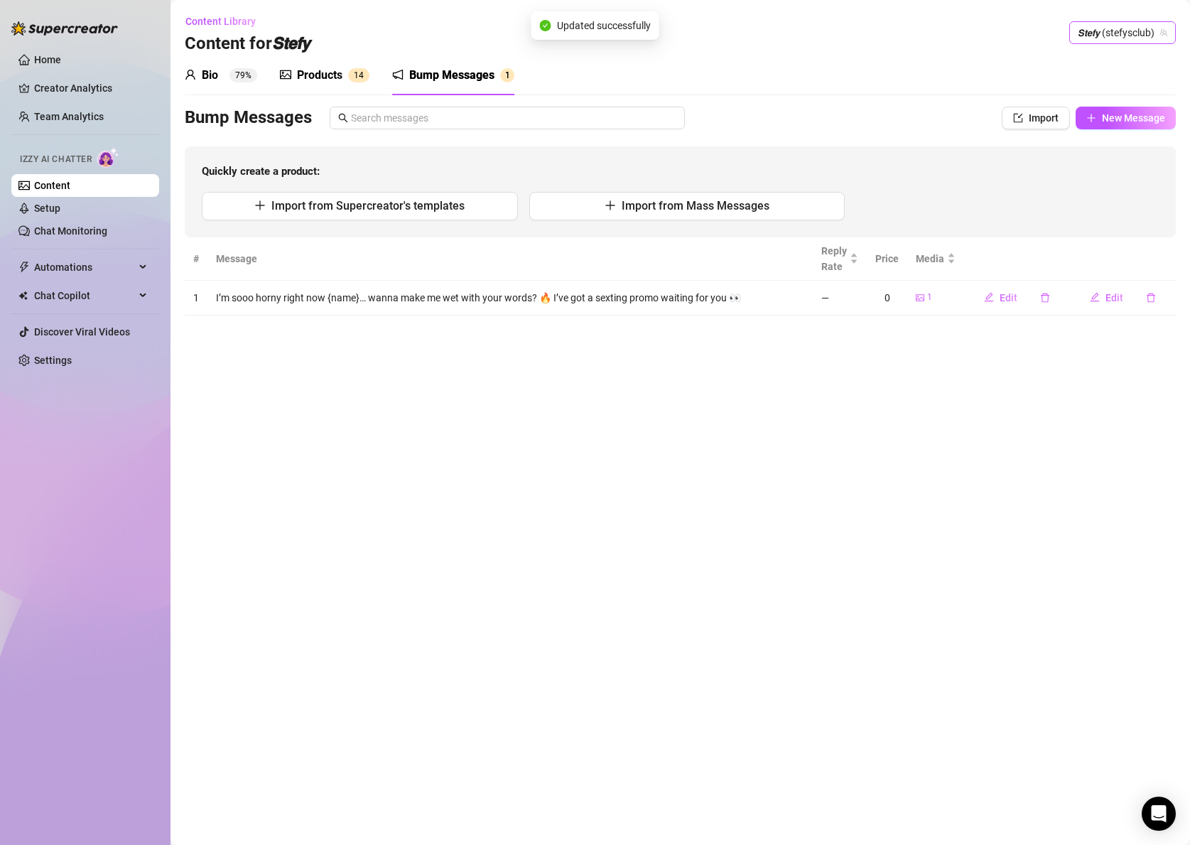
click at [1111, 38] on span "𝙎𝙩𝙚𝙛𝙮 (stefysclub)" at bounding box center [1123, 32] width 90 height 21
click at [1102, 112] on span "( dangerbabygirl )" at bounding box center [1128, 111] width 74 height 16
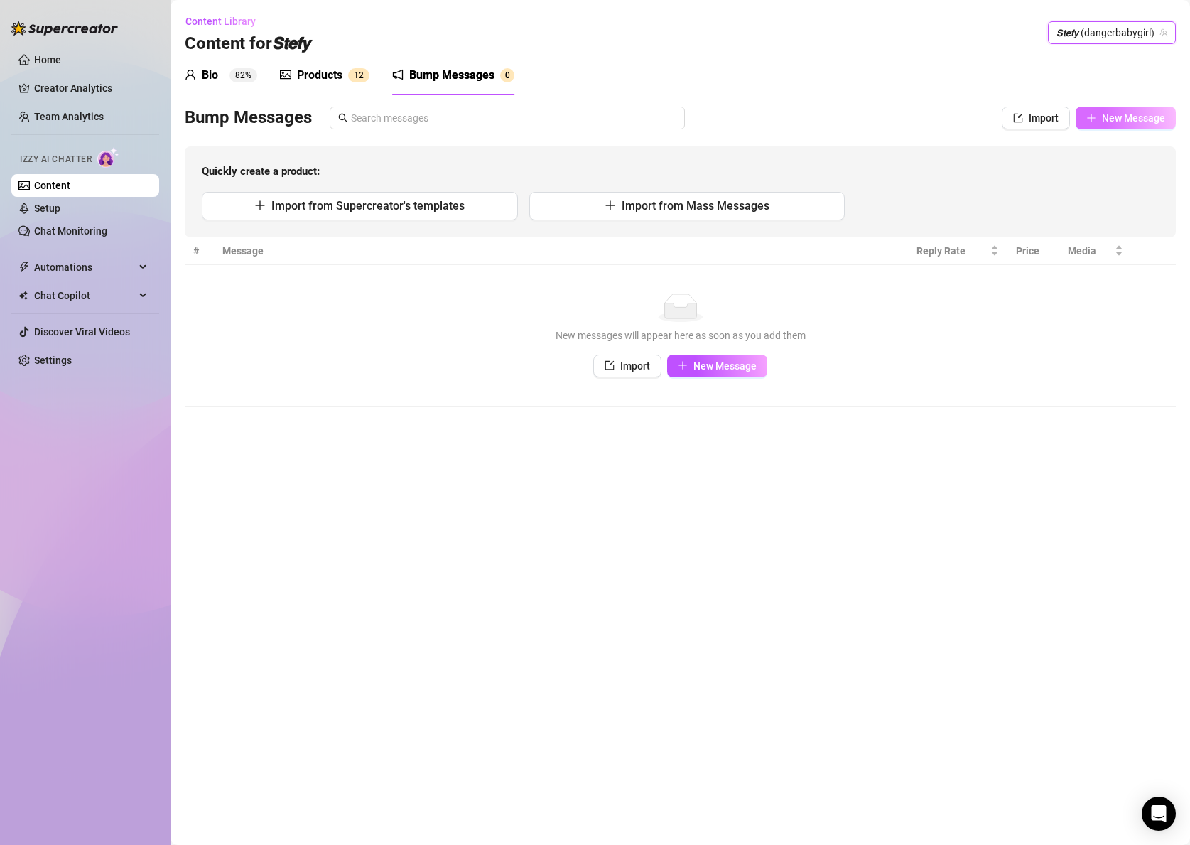
click at [1102, 122] on span "New Message" at bounding box center [1133, 117] width 63 height 11
type textarea "Type your message here..."
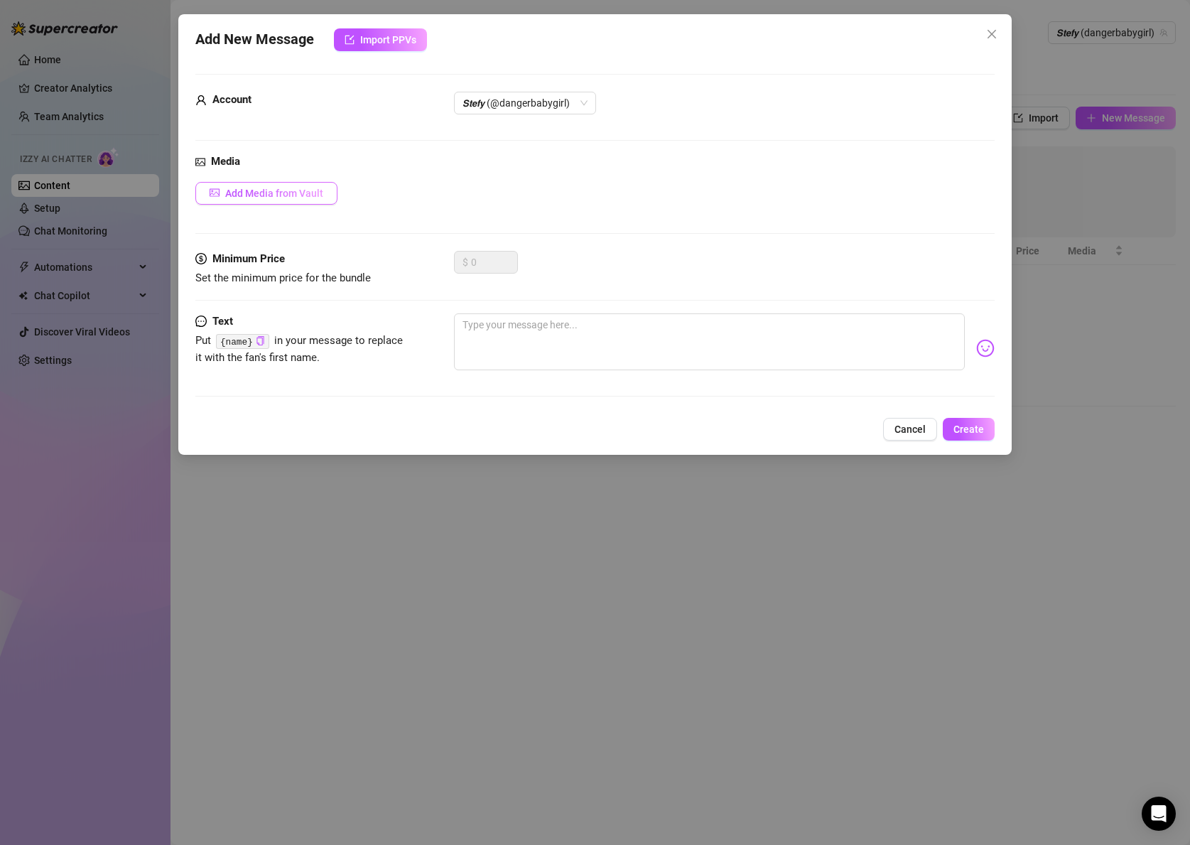
click at [286, 195] on span "Add Media from Vault" at bounding box center [274, 193] width 98 height 11
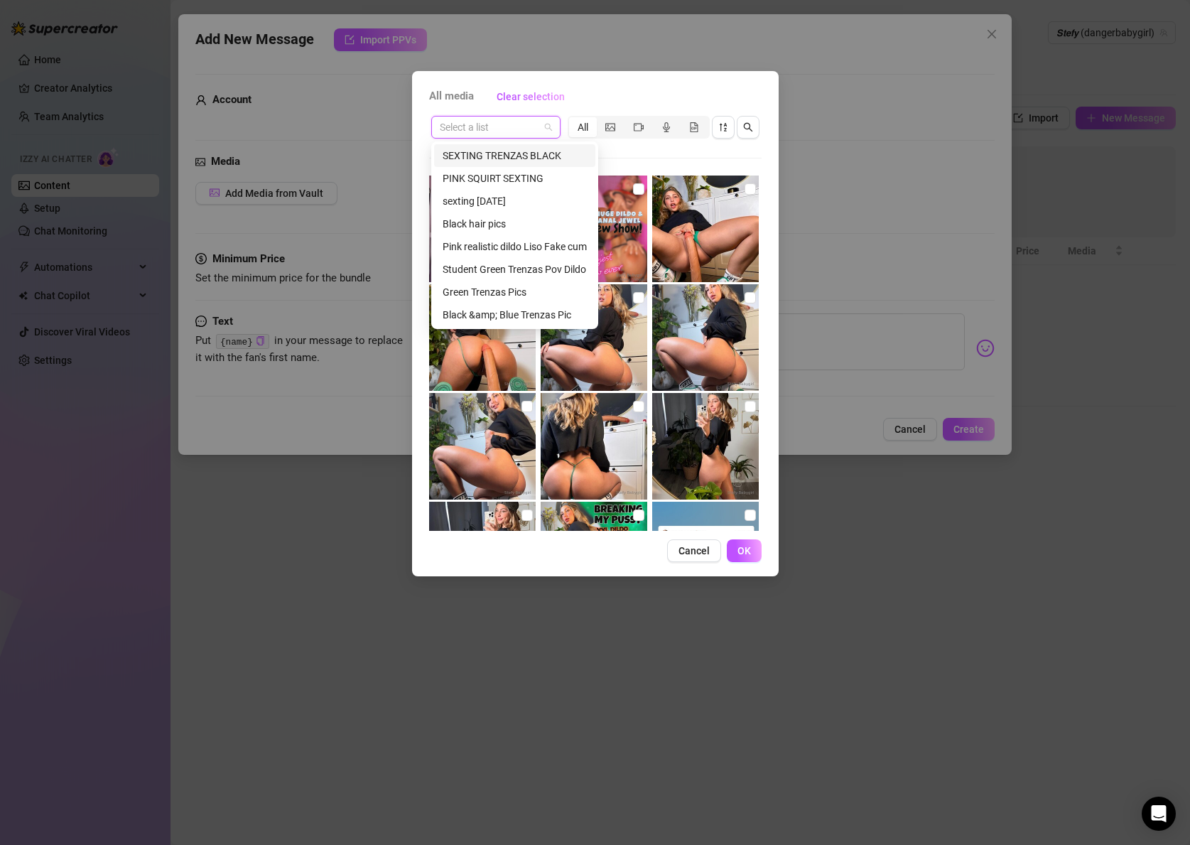
click at [514, 130] on input "search" at bounding box center [489, 127] width 99 height 21
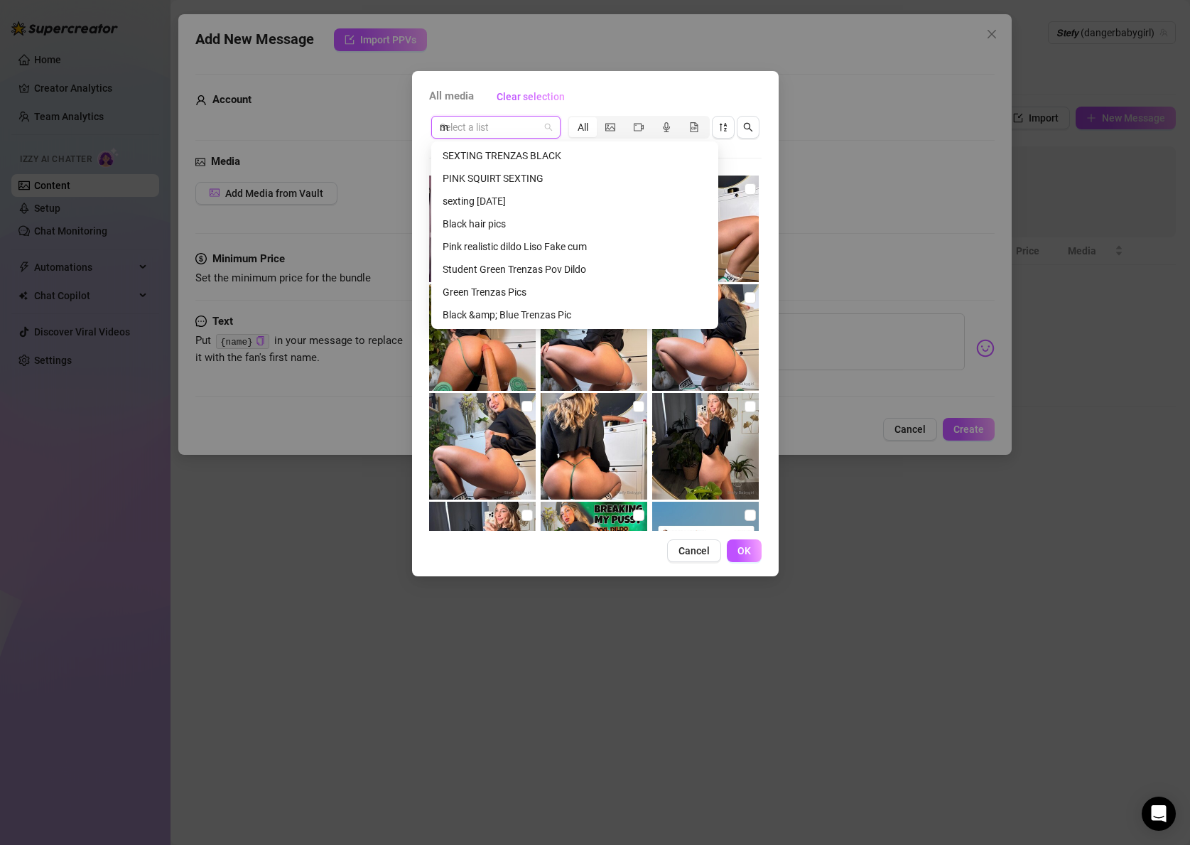
type input "me"
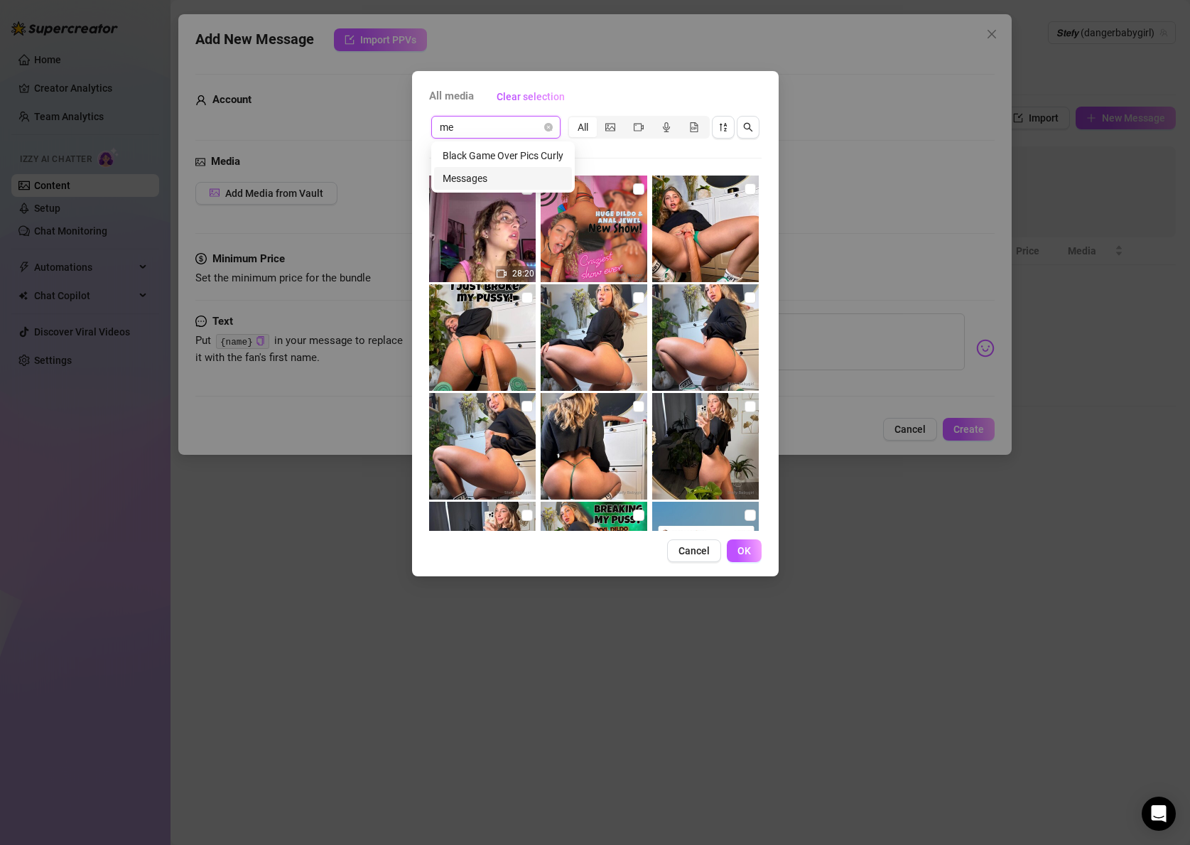
click at [486, 175] on div "Messages" at bounding box center [503, 179] width 121 height 16
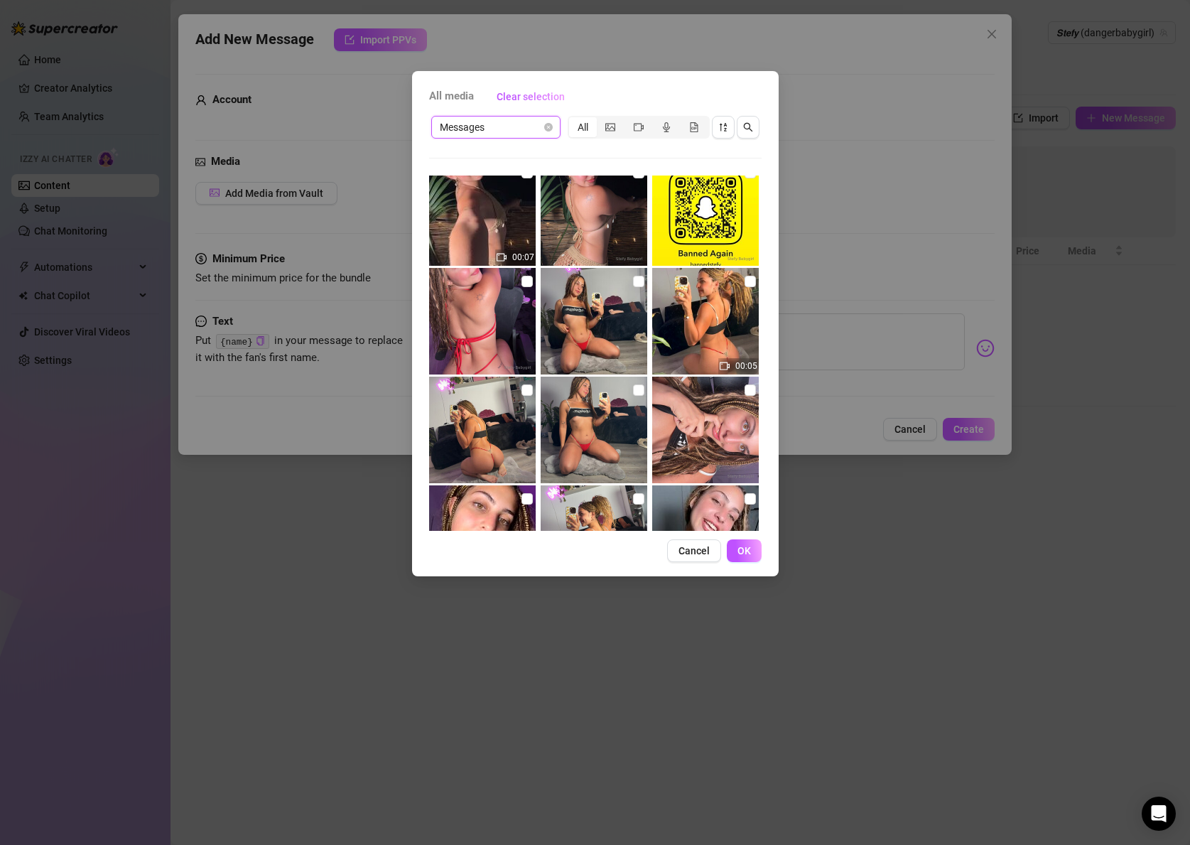
scroll to position [3616, 0]
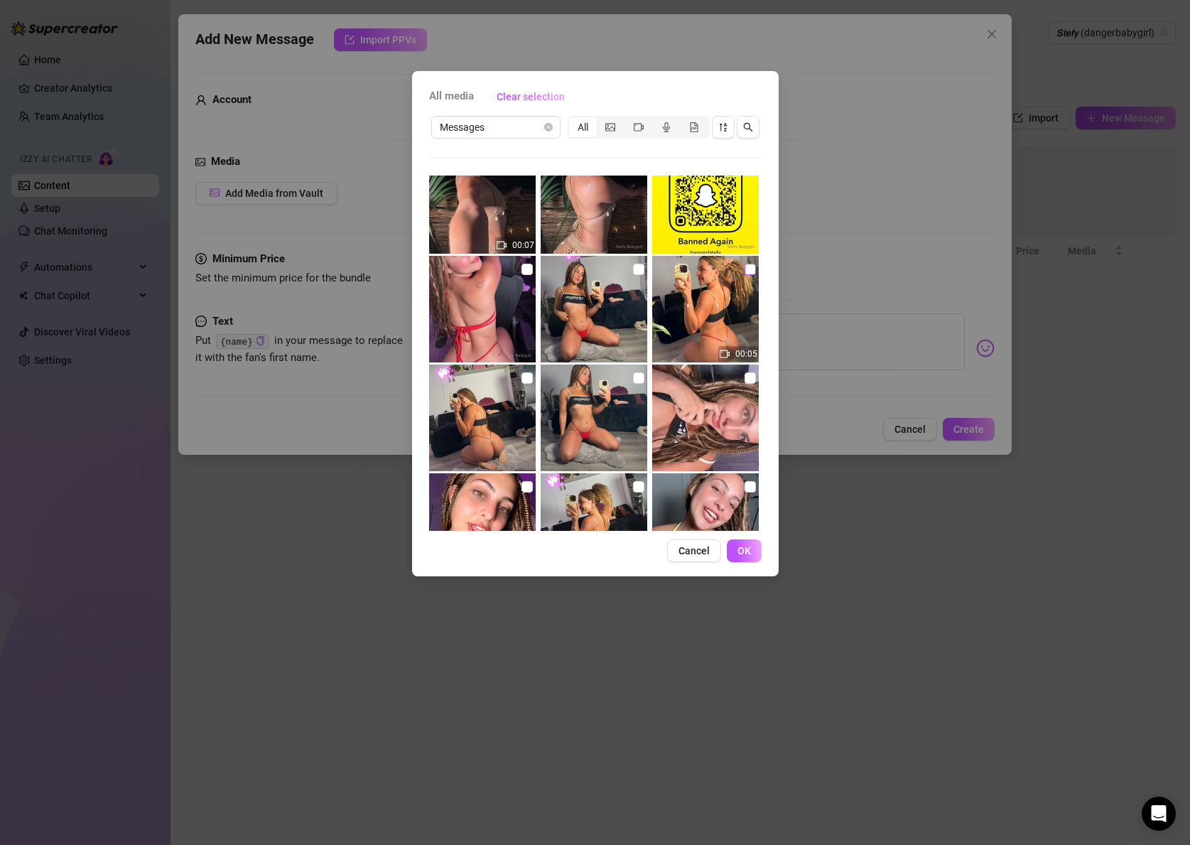
click at [747, 270] on input "checkbox" at bounding box center [750, 269] width 11 height 11
checkbox input "true"
click at [757, 553] on button "OK" at bounding box center [744, 550] width 35 height 23
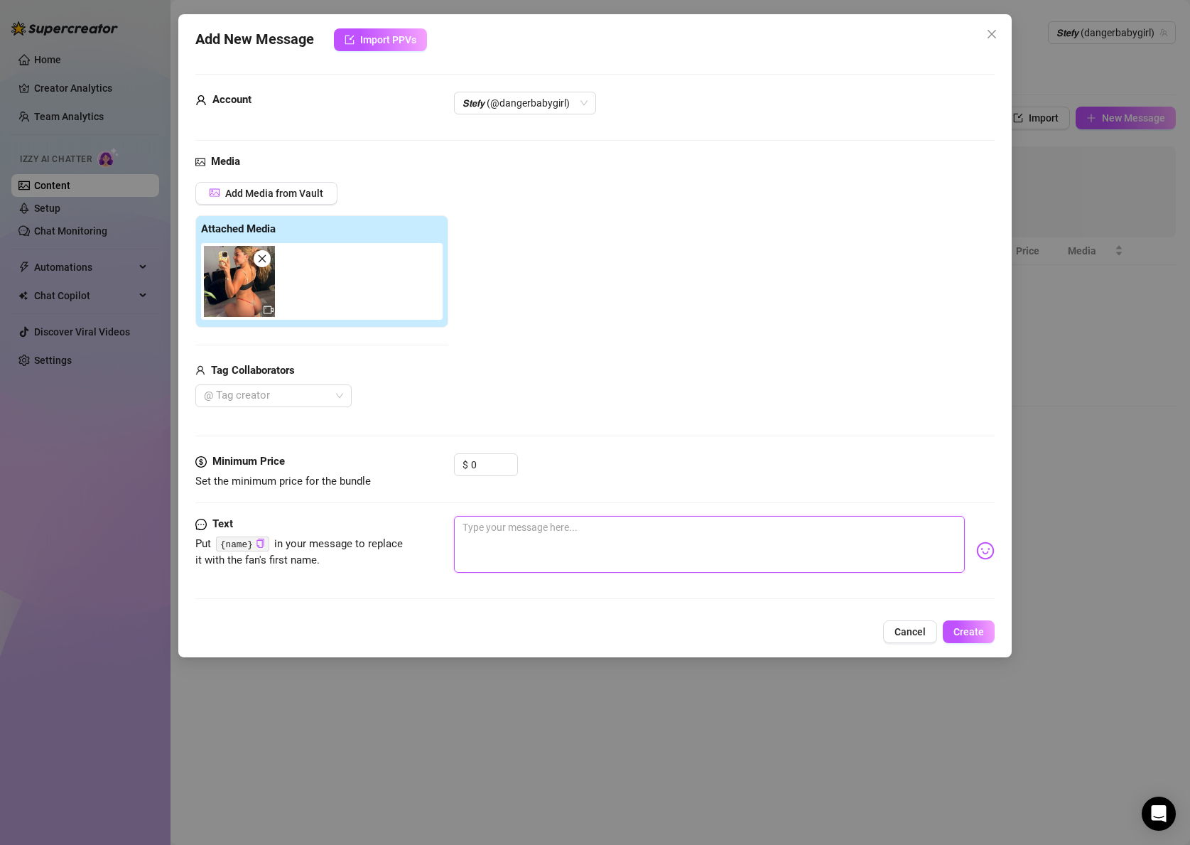
click at [512, 521] on textarea at bounding box center [709, 544] width 511 height 57
paste textarea "I’m sooo horny right now {name}… wanna make me wet with your words? 🔥 I’ve got …"
type textarea "I’m sooo horny right now {name}… wanna make me wet with your words? 🔥 I’ve got …"
click at [973, 626] on span "Create" at bounding box center [969, 631] width 31 height 11
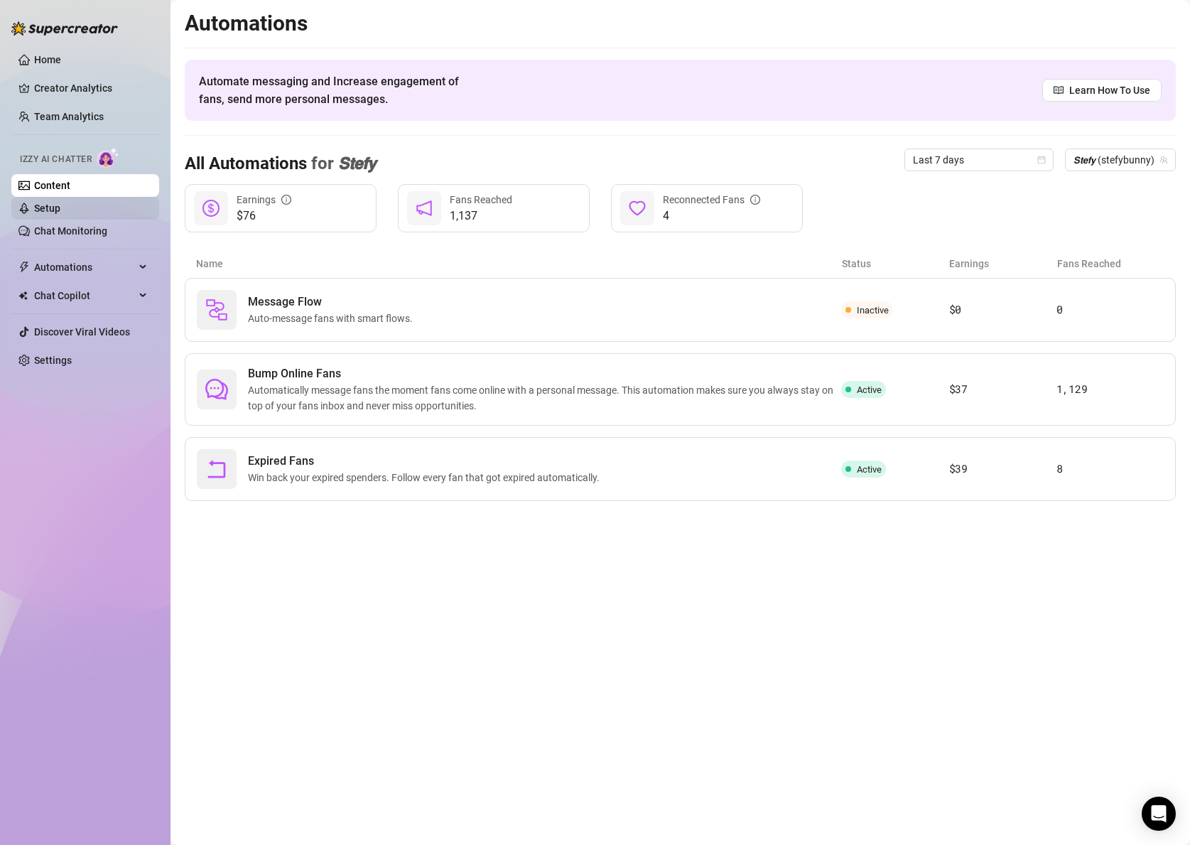
click at [48, 205] on link "Setup" at bounding box center [47, 207] width 26 height 11
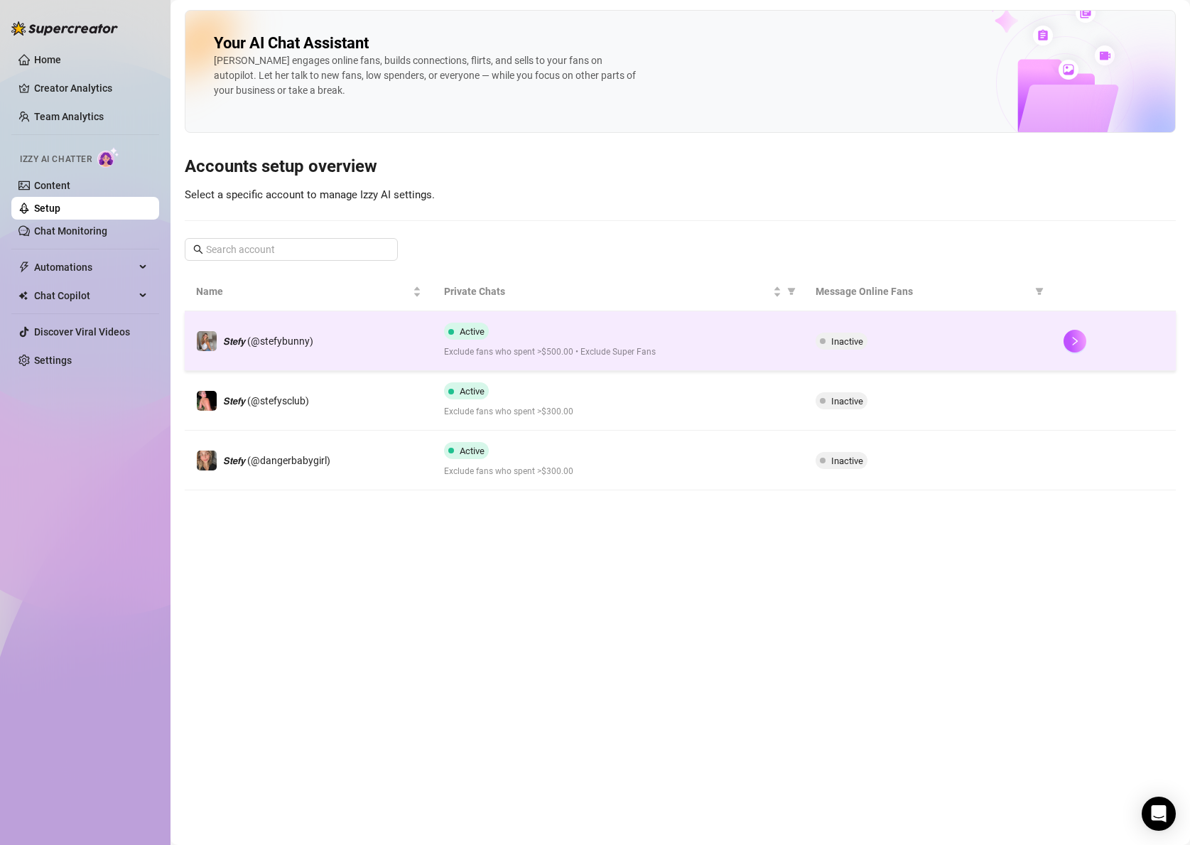
click at [852, 341] on span "Inactive" at bounding box center [847, 341] width 32 height 11
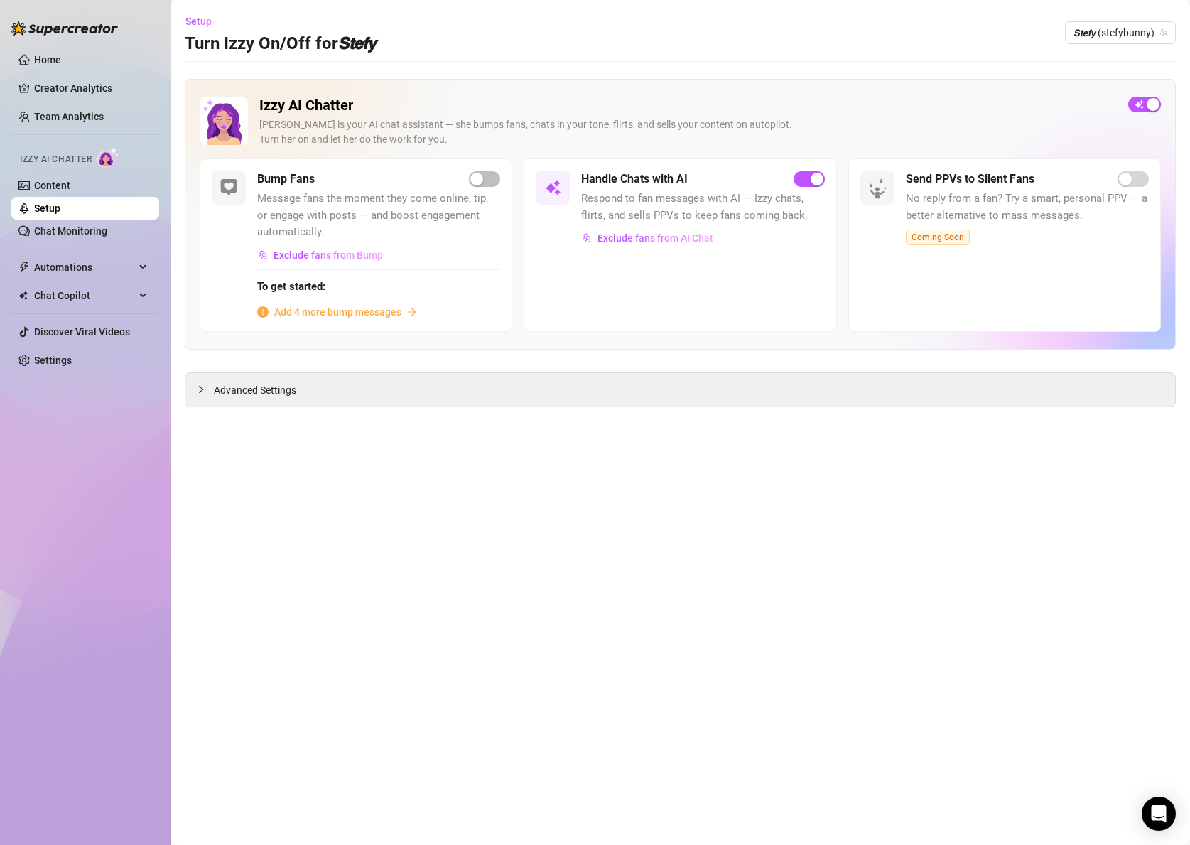
click at [317, 309] on span "Add 4 more bump messages" at bounding box center [337, 312] width 127 height 16
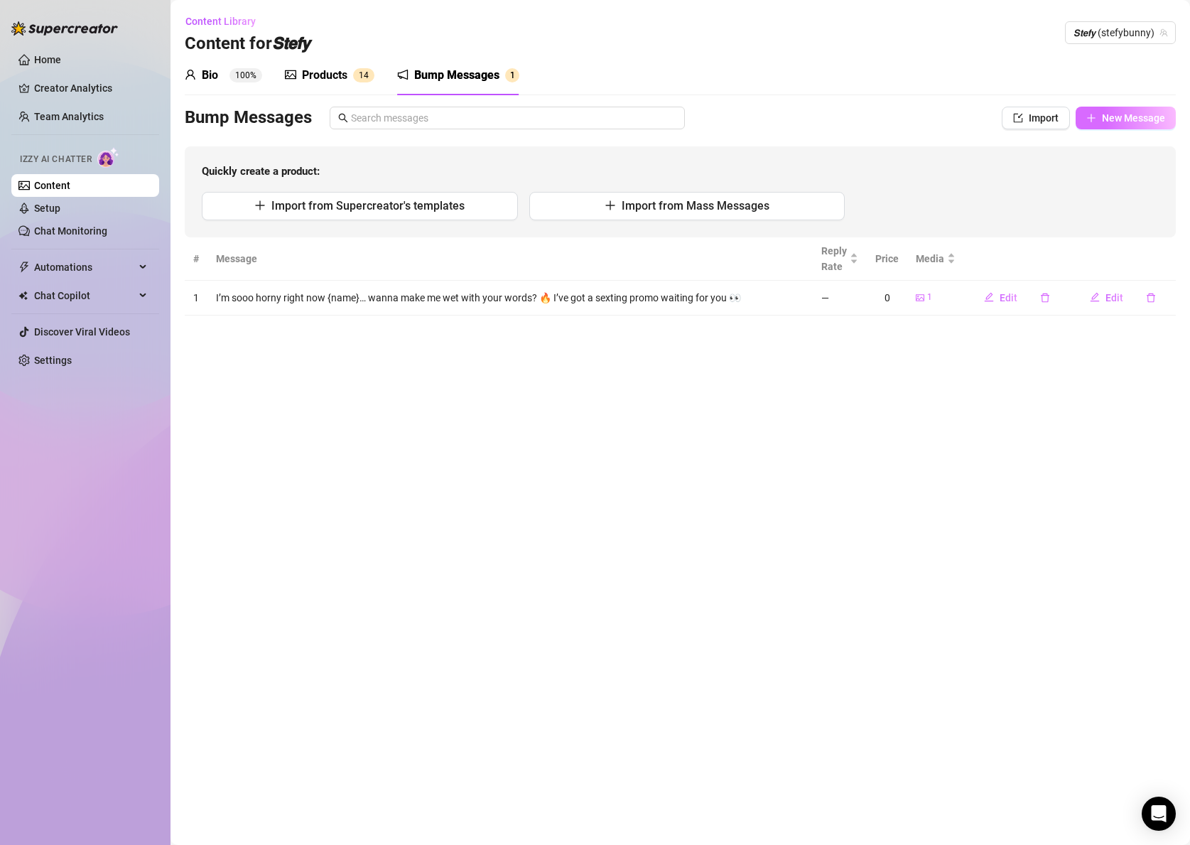
click at [1103, 127] on button "New Message" at bounding box center [1126, 118] width 100 height 23
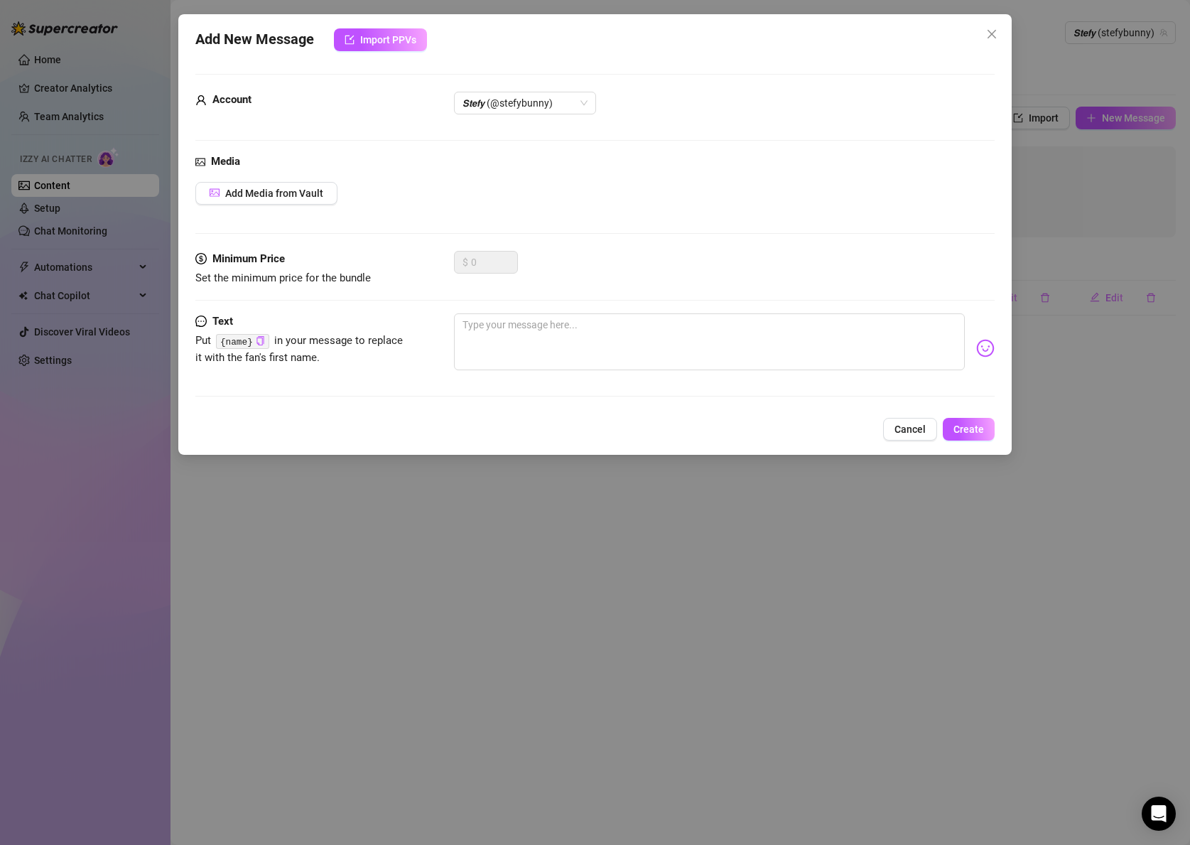
click at [418, 207] on div "Media Add Media from Vault" at bounding box center [594, 201] width 799 height 97
click at [505, 336] on textarea at bounding box center [709, 341] width 511 height 57
paste textarea "🔥𝗜𝗧𝗦 𝗛𝗔𝗣𝗣𝗬 𝗛𝗢𝗨𝗥!!! 🔥 First ✨ fan ✨ to tip $25 gets MY BRAND NEW SQUIRT SHOW, al…"
type textarea "🔥𝗜𝗧𝗦 𝗛𝗔𝗣𝗣𝗬 𝗛𝗢𝗨𝗥!!! 🔥 First ✨ fan ✨ to tip $25 gets MY BRAND NEW SQUIRT SHOW, al…"
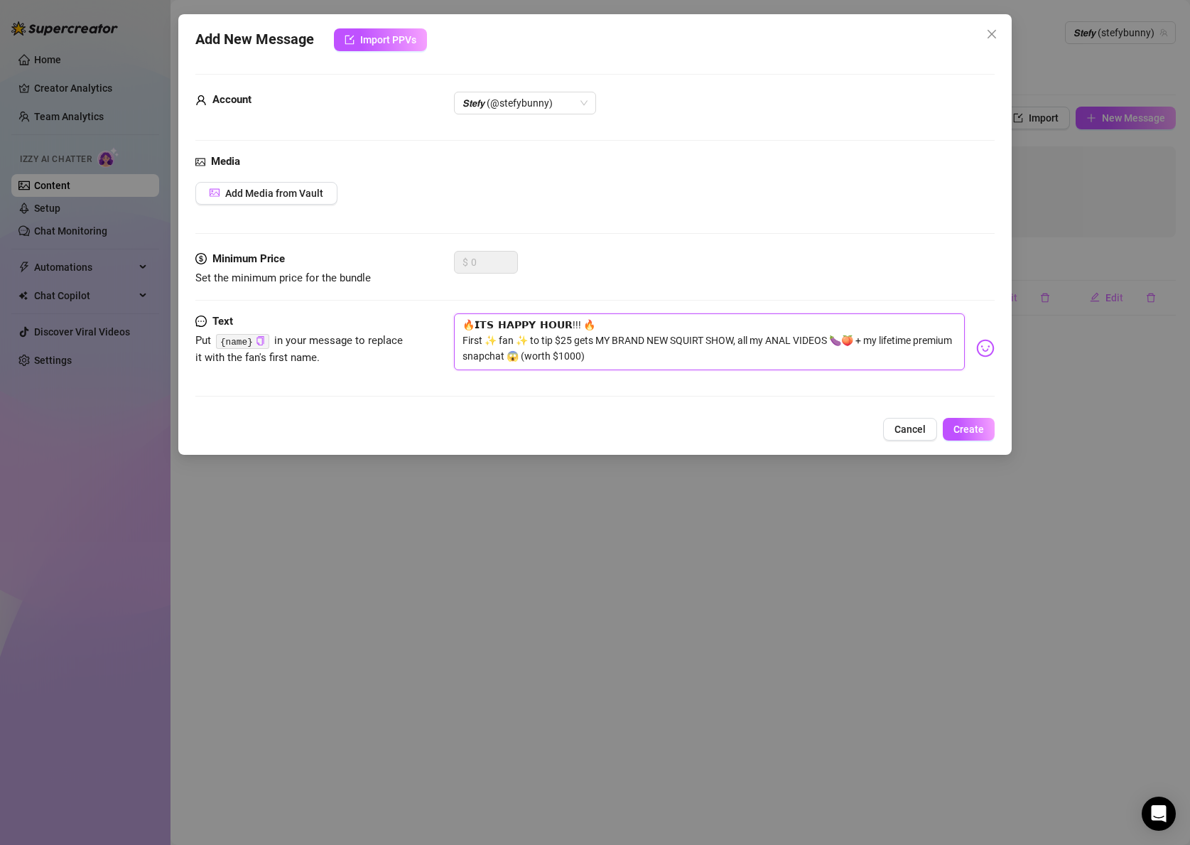
click at [574, 336] on textarea "🔥𝗜𝗧𝗦 𝗛𝗔𝗣𝗣𝗬 𝗛𝗢𝗨𝗥!!! 🔥 First ✨ fan ✨ to tip $25 gets MY BRAND NEW SQUIRT SHOW, al…" at bounding box center [709, 341] width 511 height 57
type textarea "🔥𝗜𝗧𝗦 𝗛𝗔𝗣𝗣𝗬 𝗛𝗢𝗨𝗥!!! 🔥 First ✨ fan ✨ to tip $20 gets MY BRAND NEW SQUIRT SHOW, al…"
click at [261, 341] on icon "copy" at bounding box center [260, 340] width 9 height 9
click at [554, 325] on textarea "🔥𝗜𝗧𝗦 𝗛𝗔𝗣𝗣𝗬 𝗛𝗢𝗨𝗥!!! 🔥 First ✨ fan ✨ to tip $20 gets MY BRAND NEW SQUIRT SHOW, al…" at bounding box center [709, 341] width 511 height 57
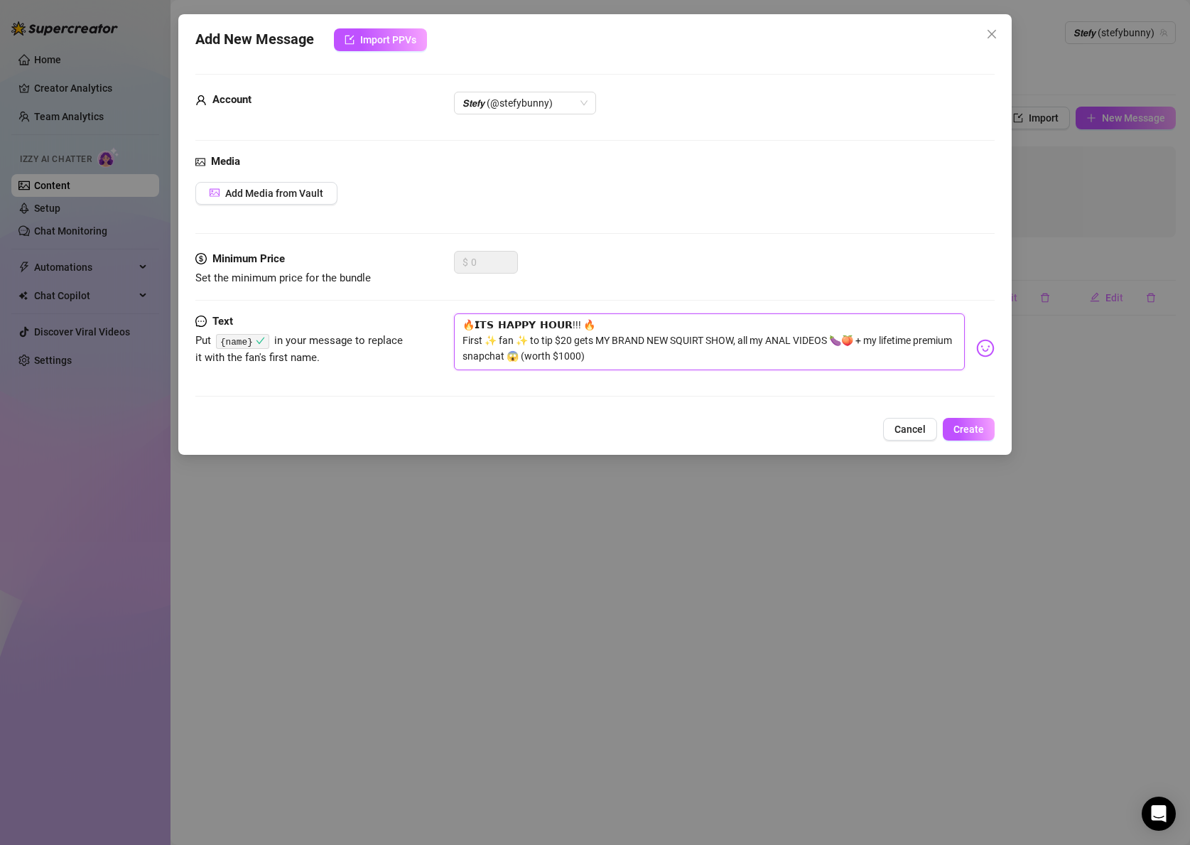
type textarea "🔥𝗜𝗧𝗦 𝗛𝗔𝗣𝗣𝗬 𝗛𝗢𝗨𝗥 !!! 🔥 First ✨ fan ✨ to tip $20 gets MY BRAND NEW SQUIRT SHOW, a…"
paste textarea "{name}"
type textarea "🔥𝗜𝗧𝗦 𝗛𝗔𝗣𝗣𝗬 𝗛𝗢𝗨𝗥 {name}!!! 🔥 First ✨ fan ✨ to tip $20 gets MY BRAND NEW SQUIRT S…"
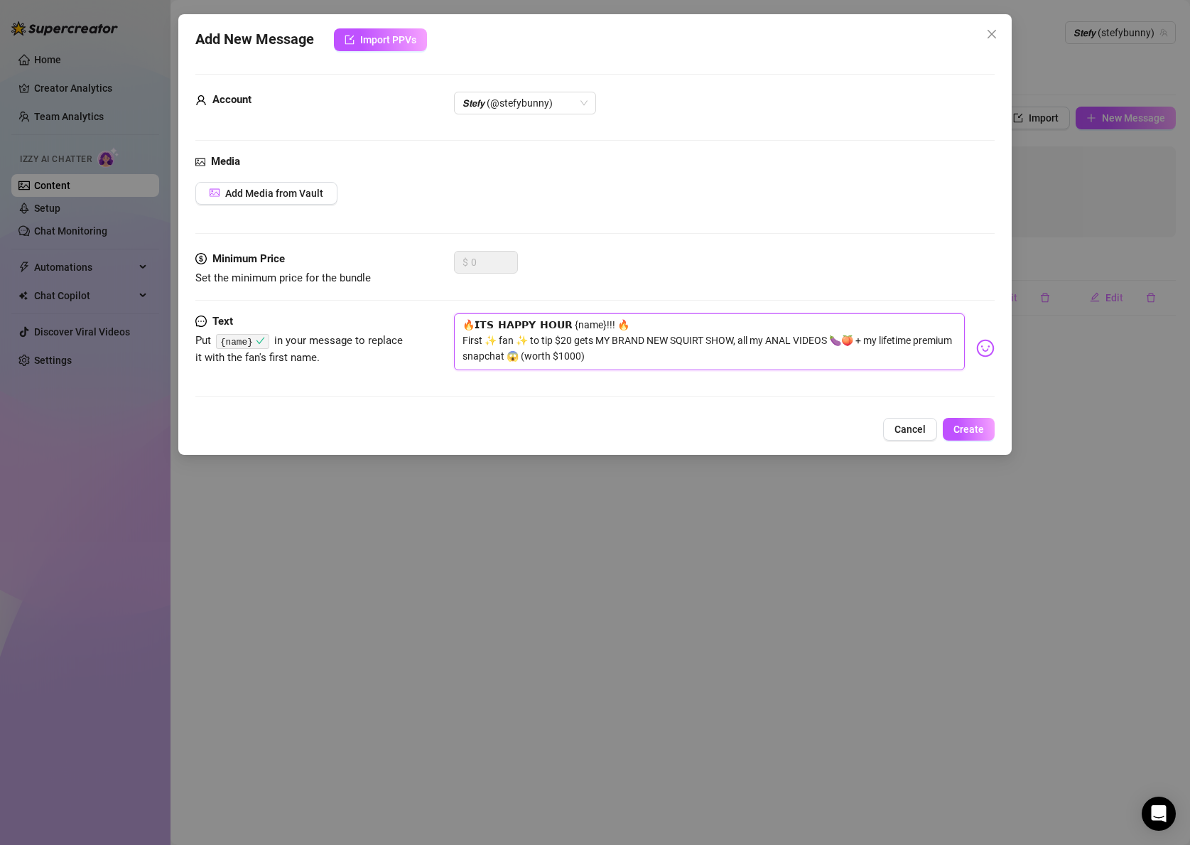
type textarea "🔥𝗜𝗧𝗦 𝗛𝗔𝗣𝗣𝗬 𝗛𝗢𝗨𝗥 {name} !!! 🔥 First ✨ fan ✨ to tip $20 gets MY BRAND NEW SQUIRT …"
click at [671, 362] on textarea "🔥𝗜𝗧𝗦 𝗛𝗔𝗣𝗣𝗬 𝗛𝗢𝗨𝗥 {name} !!! 🔥 First ✨ fan ✨ to tip $20 gets MY BRAND NEW SQUIRT …" at bounding box center [709, 341] width 511 height 57
type textarea "🔥𝗜𝗧𝗦 𝗛𝗔𝗣𝗣𝗬 𝗛𝗢𝗨𝗥 {name} !!! 🔥 First ✨ fan ✨ to tip $20 gets MY BRAND NEW SQUIRT …"
click at [303, 195] on span "Add Media from Vault" at bounding box center [274, 193] width 98 height 11
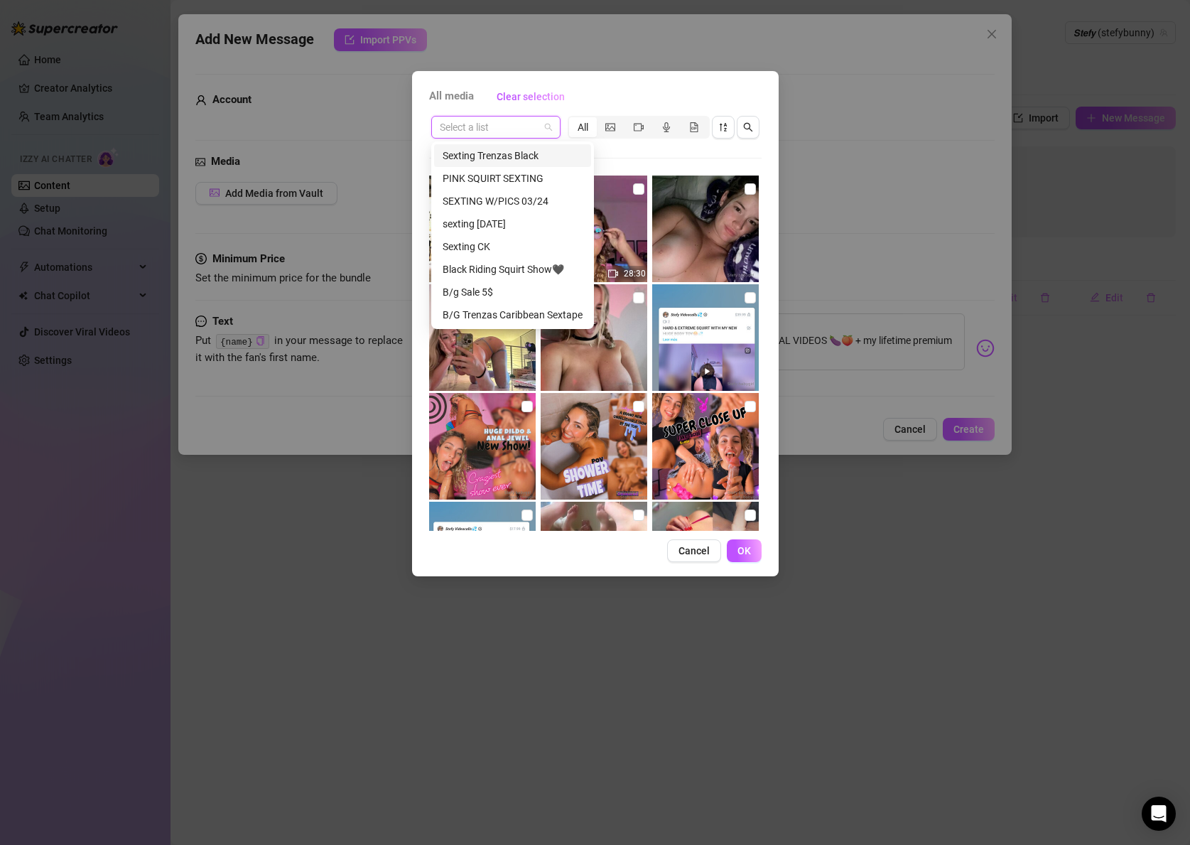
click at [519, 131] on input "search" at bounding box center [489, 127] width 99 height 21
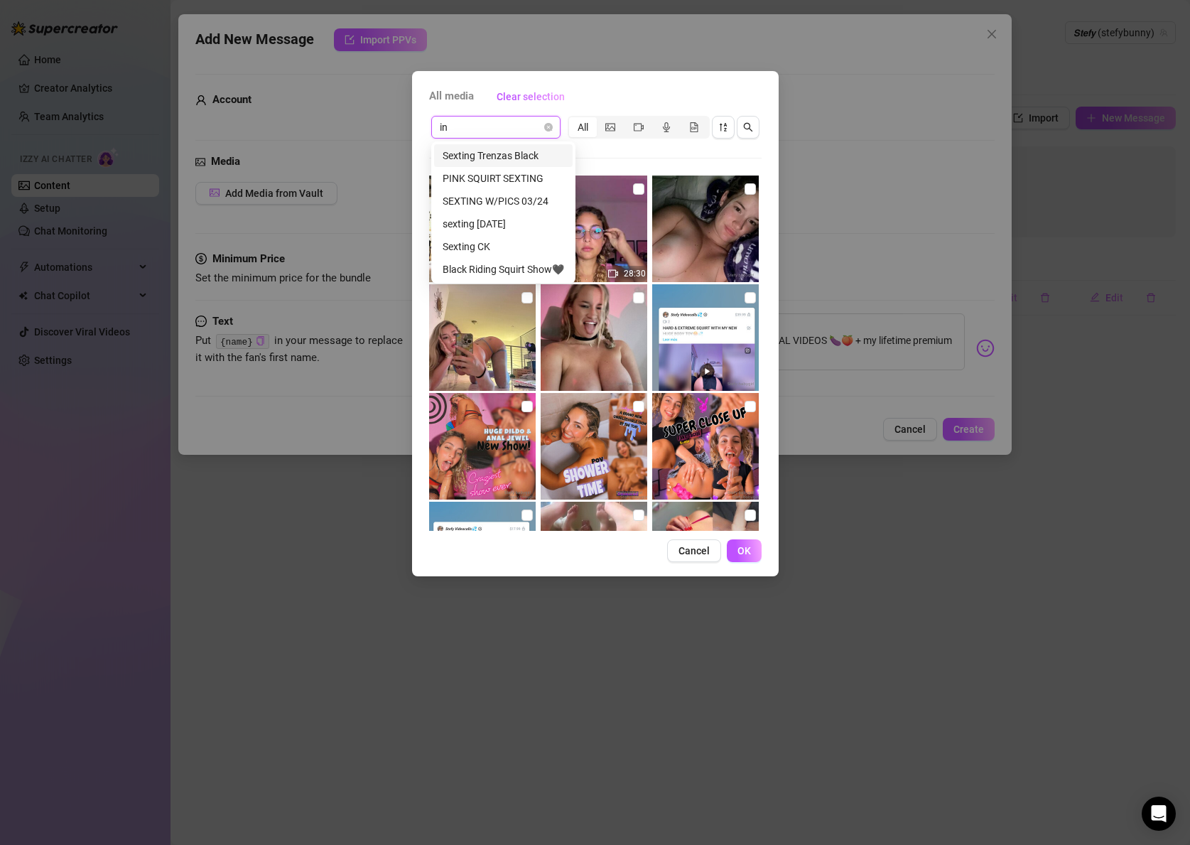
type input "inv"
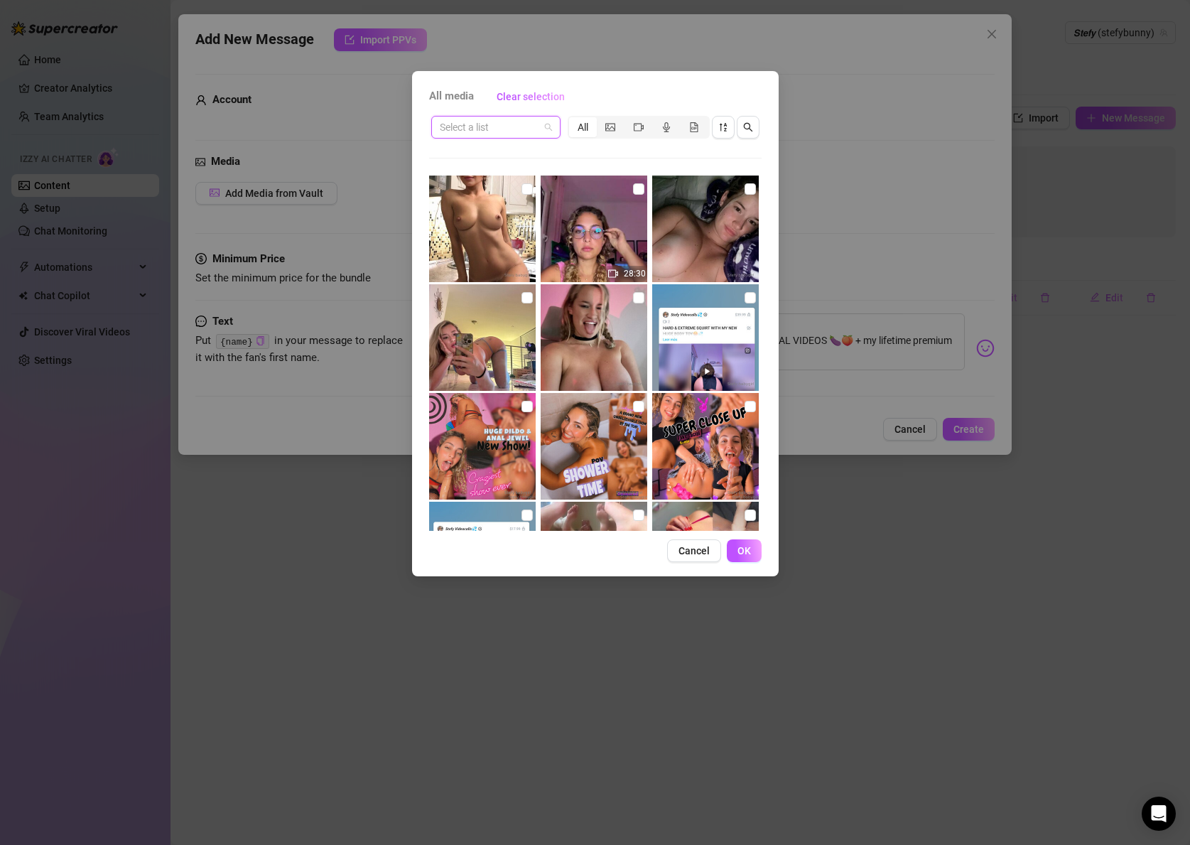
click at [533, 133] on input "search" at bounding box center [489, 127] width 99 height 21
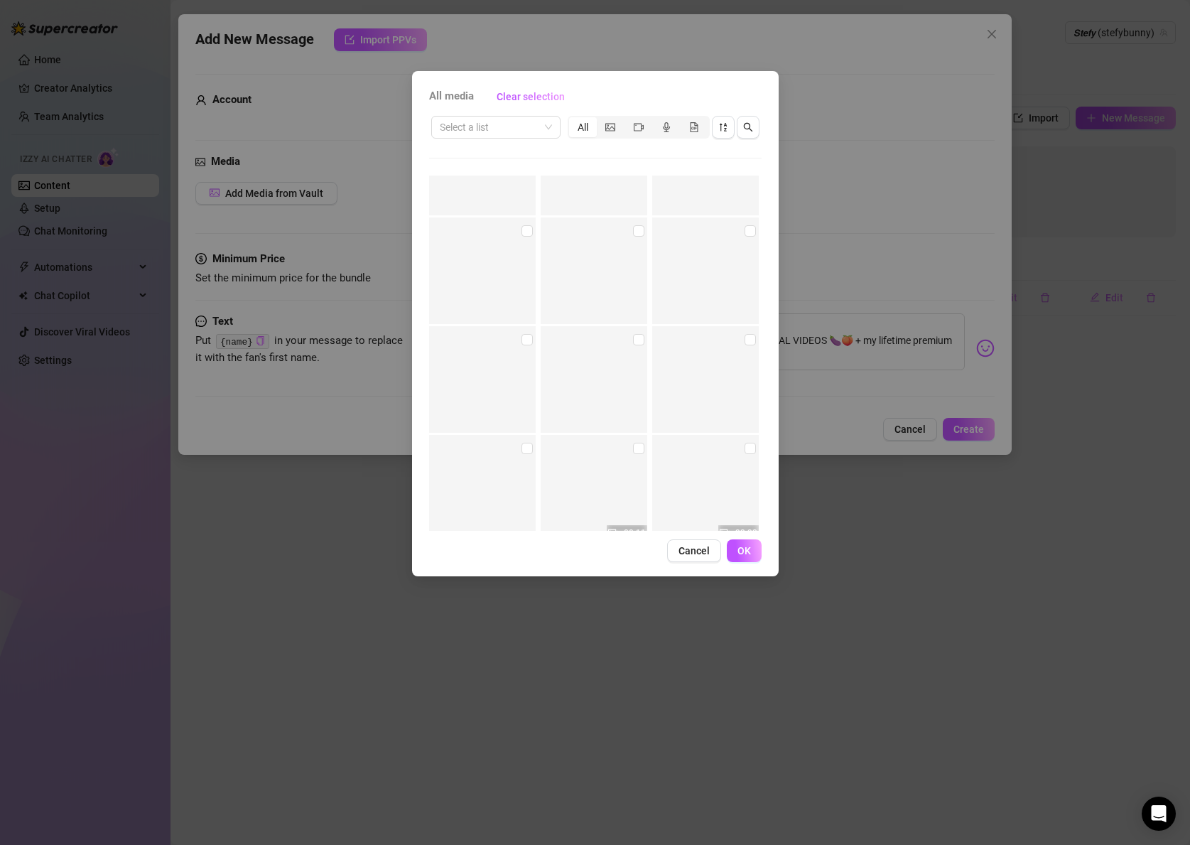
scroll to position [3010, 0]
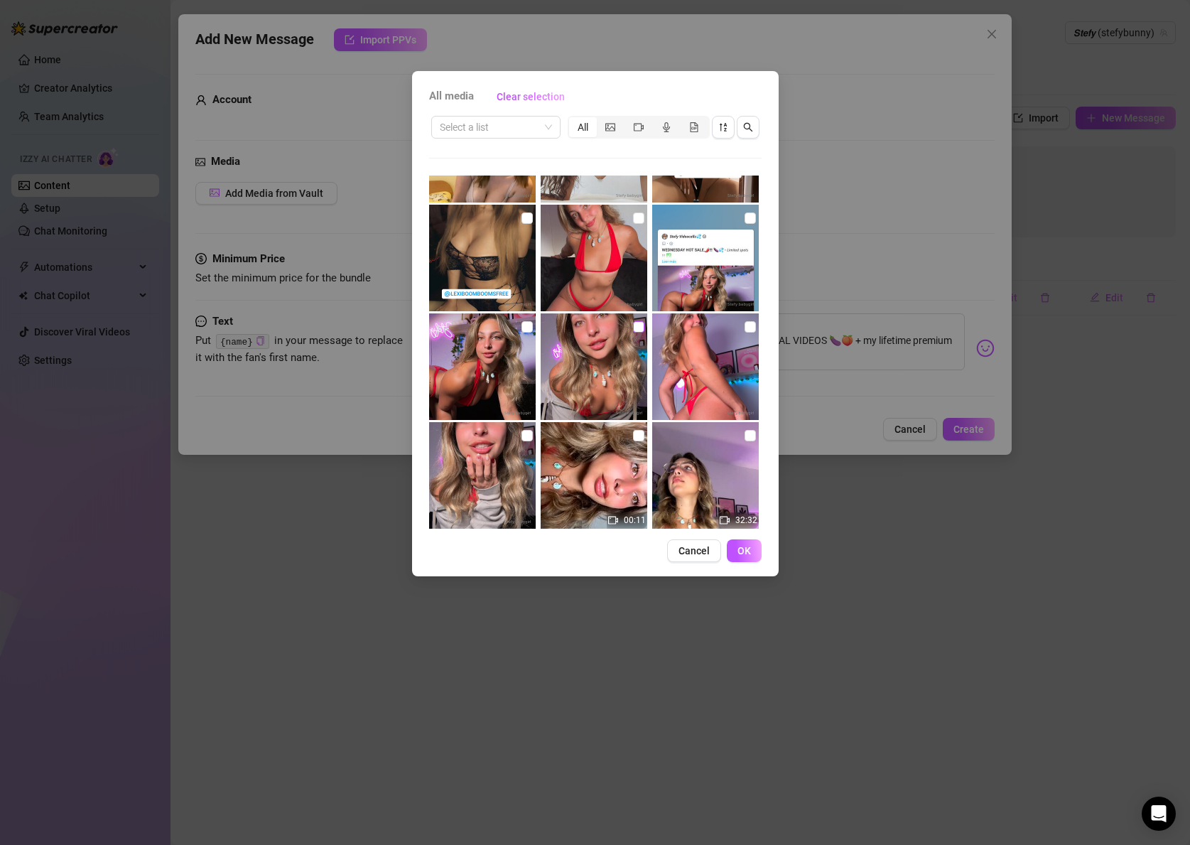
click at [635, 330] on input "checkbox" at bounding box center [638, 326] width 11 height 11
checkbox input "true"
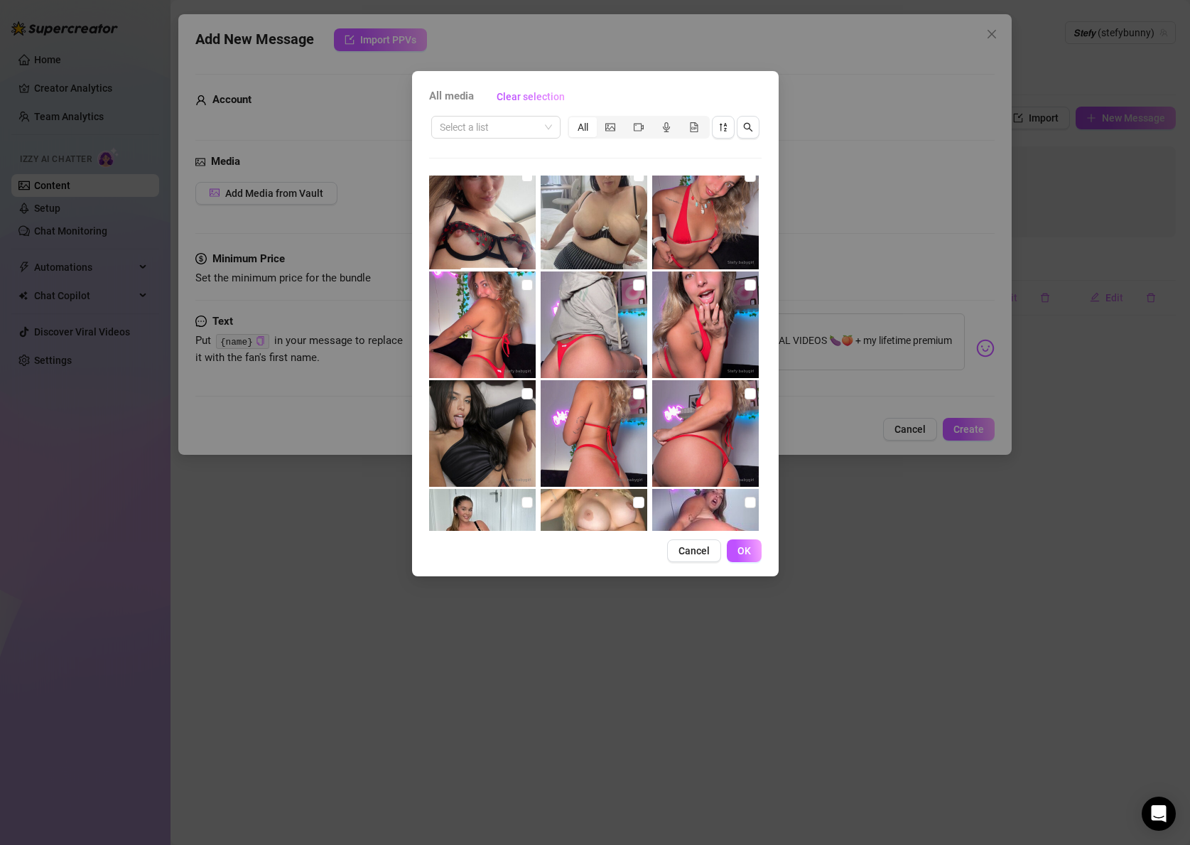
scroll to position [1969, 0]
click at [529, 284] on input "checkbox" at bounding box center [527, 285] width 11 height 11
click at [526, 288] on input "checkbox" at bounding box center [527, 285] width 11 height 11
checkbox input "false"
click at [724, 421] on img at bounding box center [705, 434] width 107 height 107
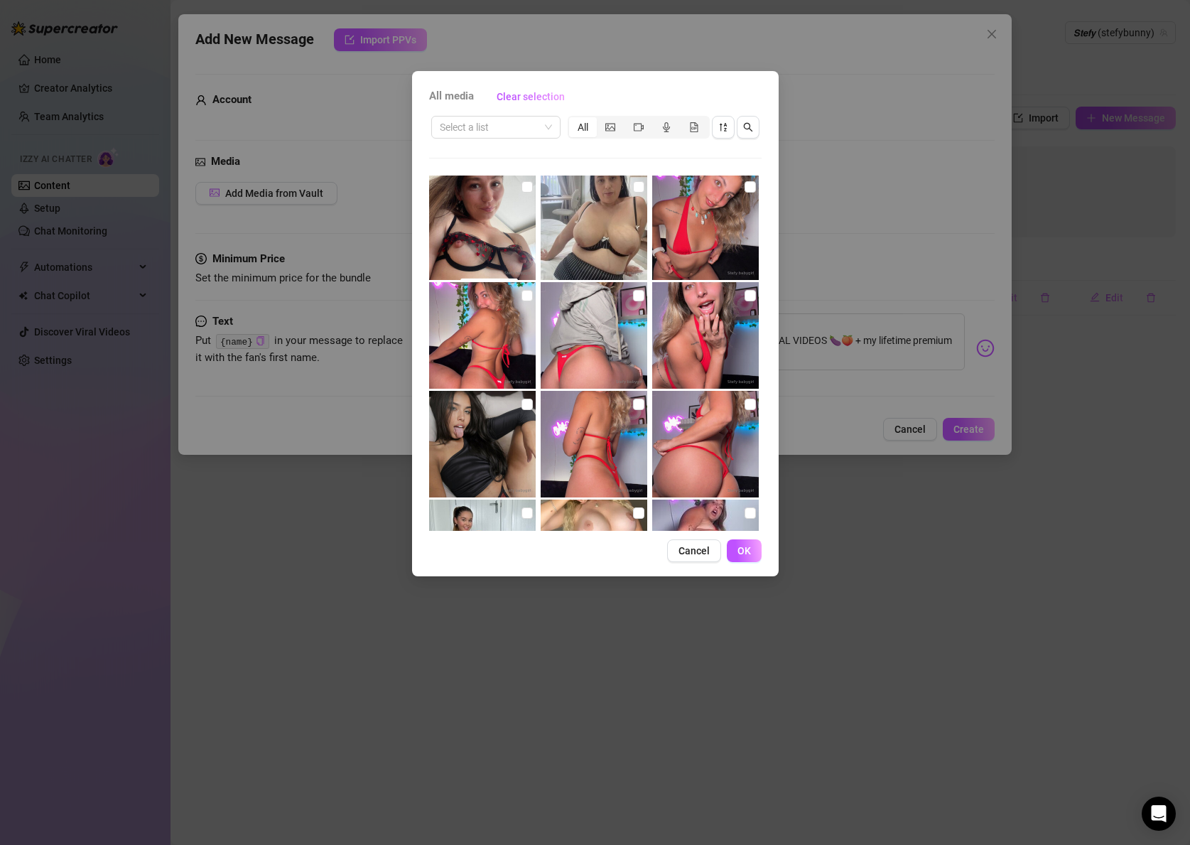
click at [728, 417] on img at bounding box center [705, 444] width 107 height 107
click at [746, 406] on input "checkbox" at bounding box center [750, 404] width 11 height 11
checkbox input "true"
click at [529, 296] on input "checkbox" at bounding box center [527, 296] width 11 height 11
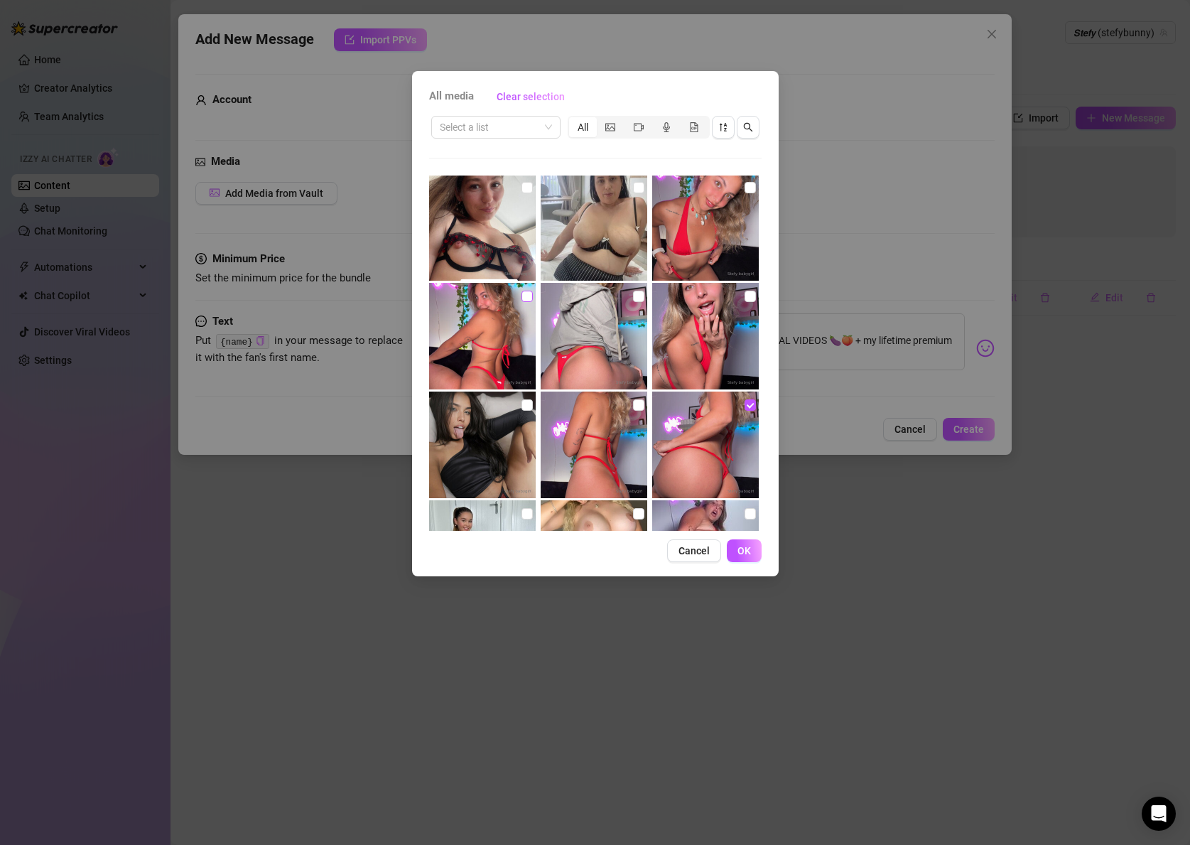
checkbox input "true"
click at [747, 547] on span "OK" at bounding box center [744, 550] width 13 height 11
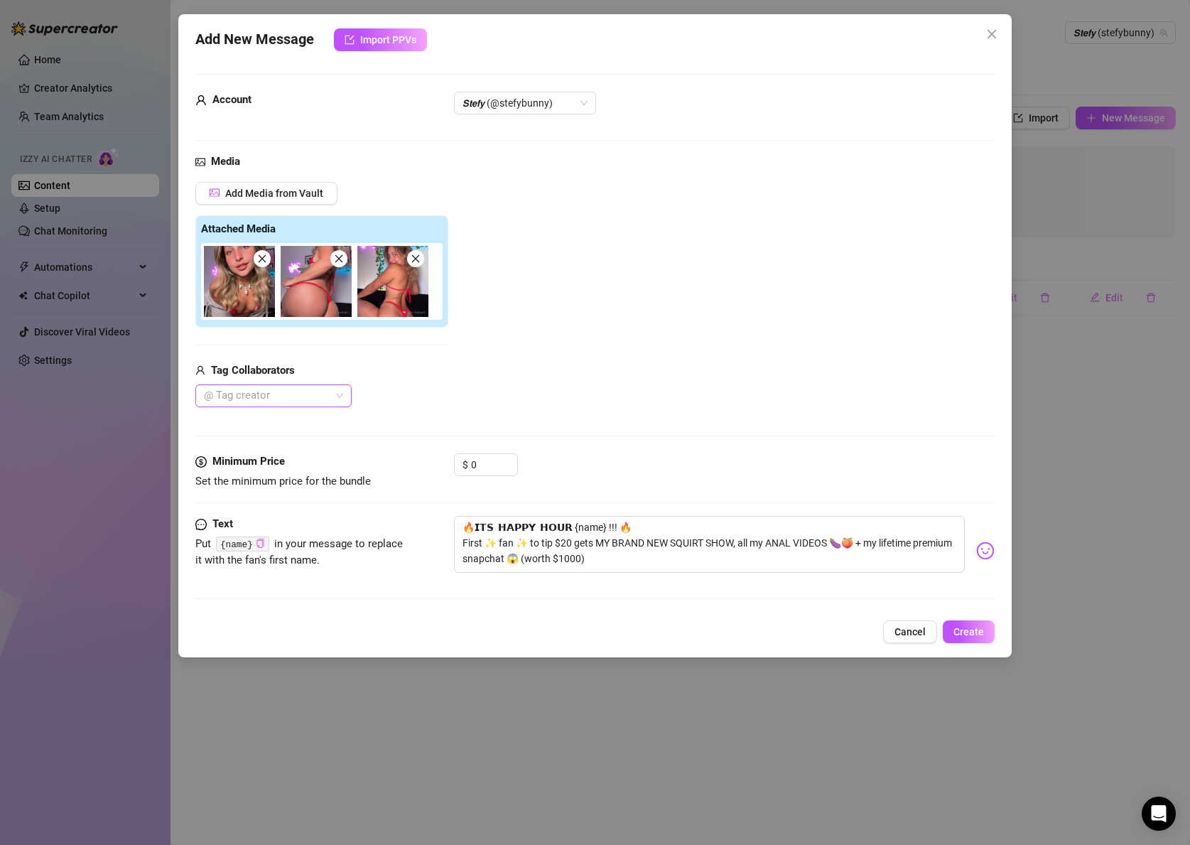
click at [331, 292] on img at bounding box center [316, 281] width 71 height 71
click at [320, 294] on img at bounding box center [316, 281] width 71 height 71
click at [301, 281] on img at bounding box center [316, 281] width 71 height 71
click at [610, 556] on textarea "🔥𝗜𝗧𝗦 𝗛𝗔𝗣𝗣𝗬 𝗛𝗢𝗨𝗥 {name} !!! 🔥 First ✨ fan ✨ to tip $20 gets MY BRAND NEW SQUIRT …" at bounding box center [709, 544] width 511 height 57
drag, startPoint x: 644, startPoint y: 568, endPoint x: 463, endPoint y: 522, distance: 186.1
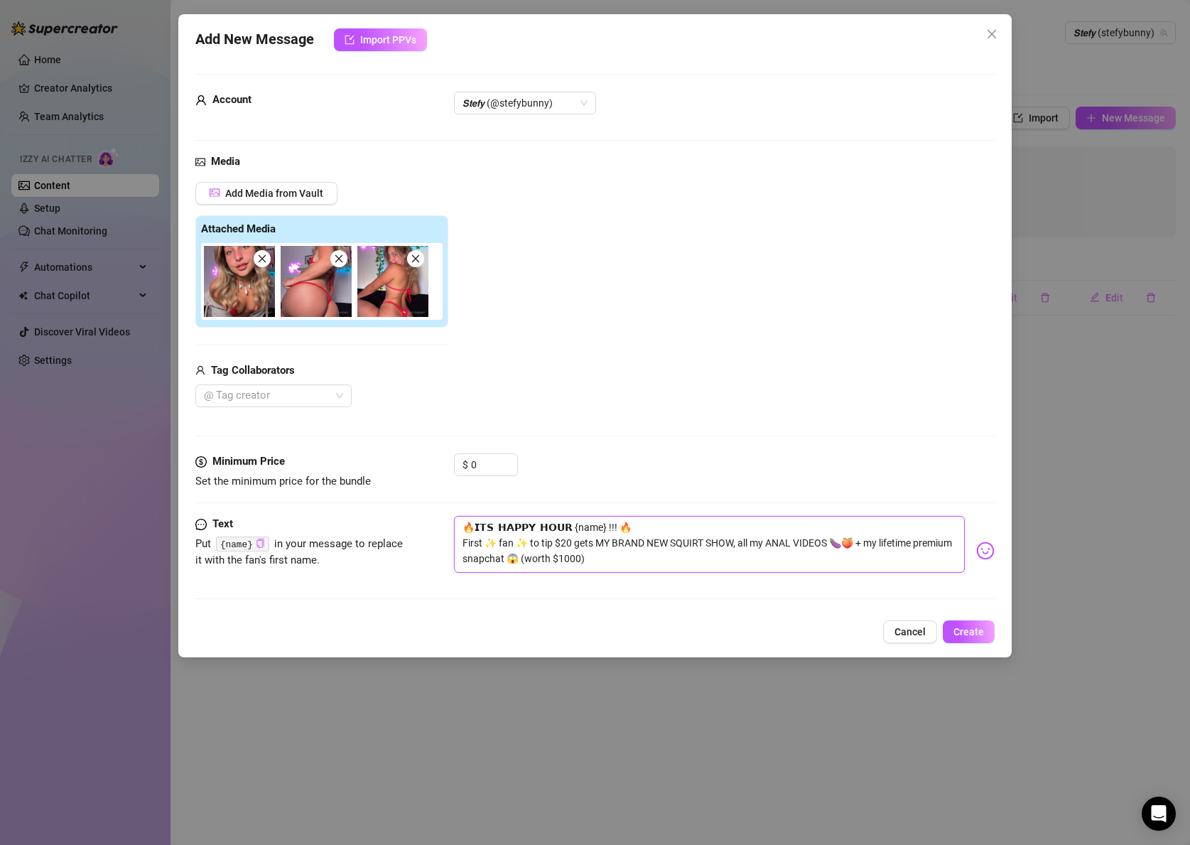
click at [463, 522] on textarea "🔥𝗜𝗧𝗦 𝗛𝗔𝗣𝗣𝗬 𝗛𝗢𝗨𝗥 {name} !!! 🔥 First ✨ fan ✨ to tip $20 gets MY BRAND NEW SQUIRT …" at bounding box center [709, 544] width 511 height 57
click at [677, 564] on textarea "🔥𝗜𝗧𝗦 𝗛𝗔𝗣𝗣𝗬 𝗛𝗢𝗨𝗥 {name} !!! 🔥 First ✨ fan ✨ to tip $20 gets MY BRAND NEW SQUIRT …" at bounding box center [709, 544] width 511 height 57
drag, startPoint x: 648, startPoint y: 558, endPoint x: 467, endPoint y: 522, distance: 184.8
click at [460, 523] on textarea "🔥𝗜𝗧𝗦 𝗛𝗔𝗣𝗣𝗬 𝗛𝗢𝗨𝗥 {name} !!! 🔥 First ✨ fan ✨ to tip $20 gets MY BRAND NEW SQUIRT …" at bounding box center [709, 544] width 511 height 57
click at [973, 630] on span "Create" at bounding box center [969, 631] width 31 height 11
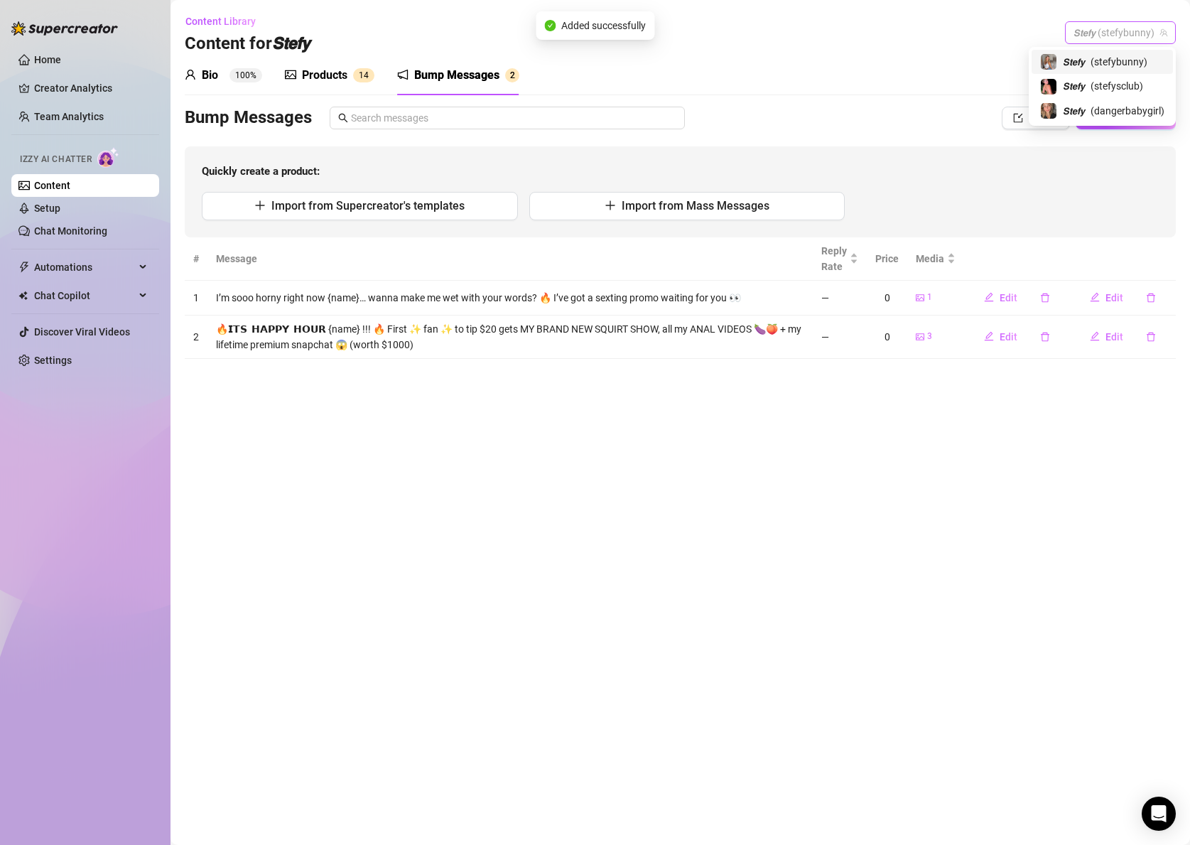
click at [1138, 35] on span "𝙎𝙩𝙚𝙛𝙮 (stefybunny)" at bounding box center [1121, 32] width 94 height 21
click at [1110, 82] on span "( stefysclub )" at bounding box center [1117, 86] width 53 height 16
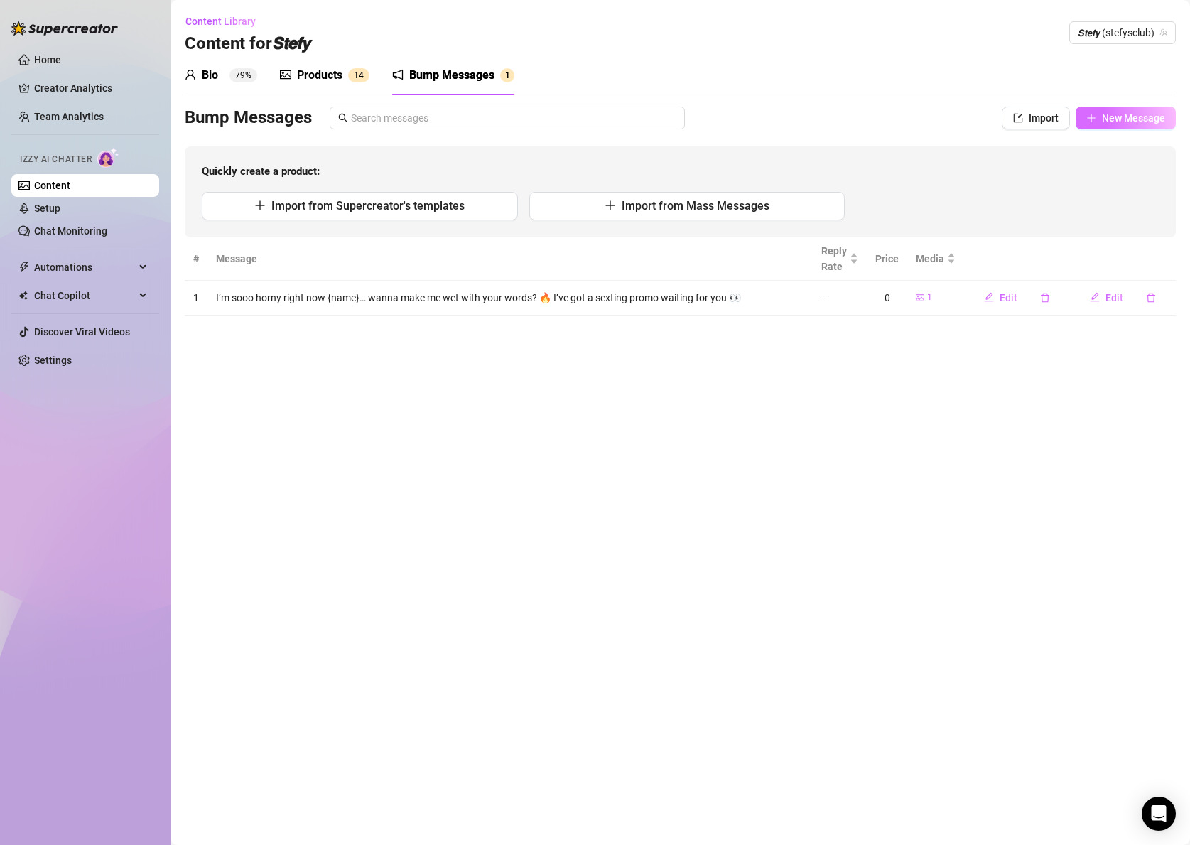
click at [1120, 121] on span "New Message" at bounding box center [1133, 117] width 63 height 11
type textarea "Type your message here..."
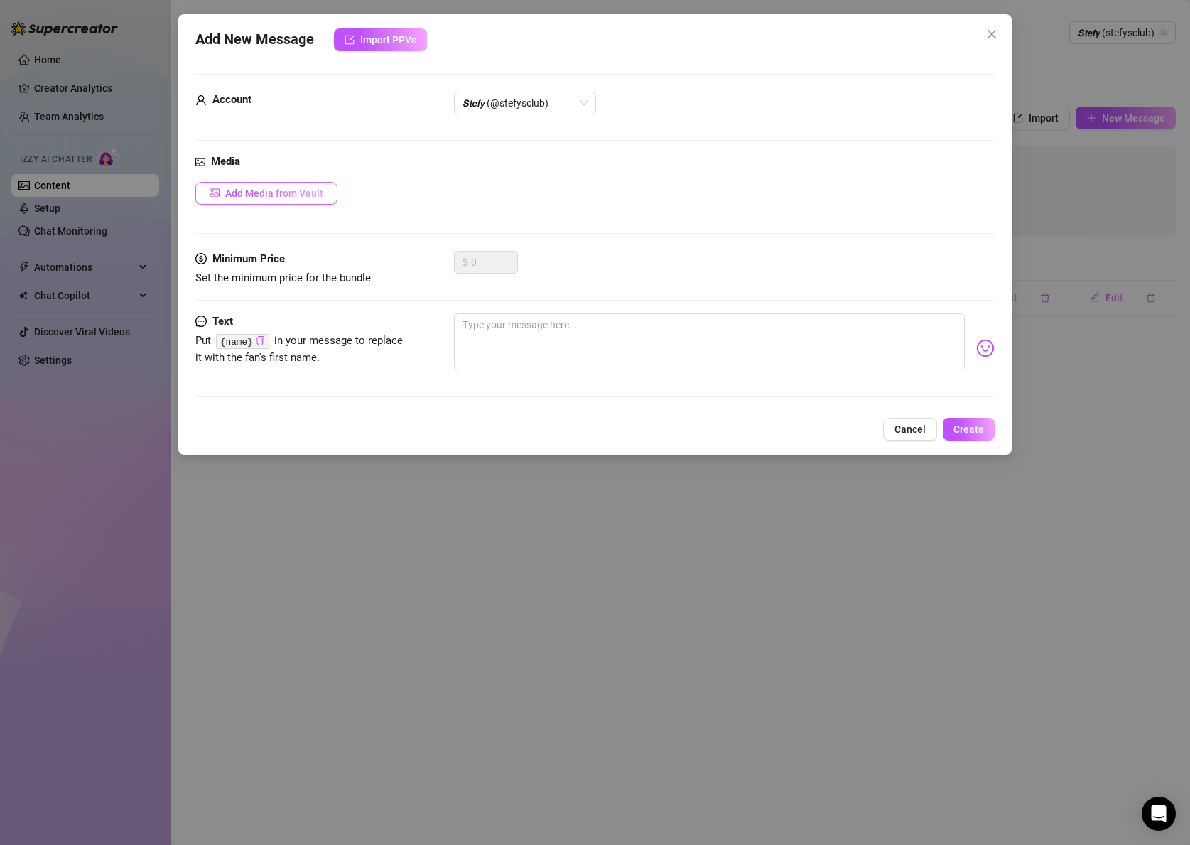
click at [286, 193] on span "Add Media from Vault" at bounding box center [274, 193] width 98 height 11
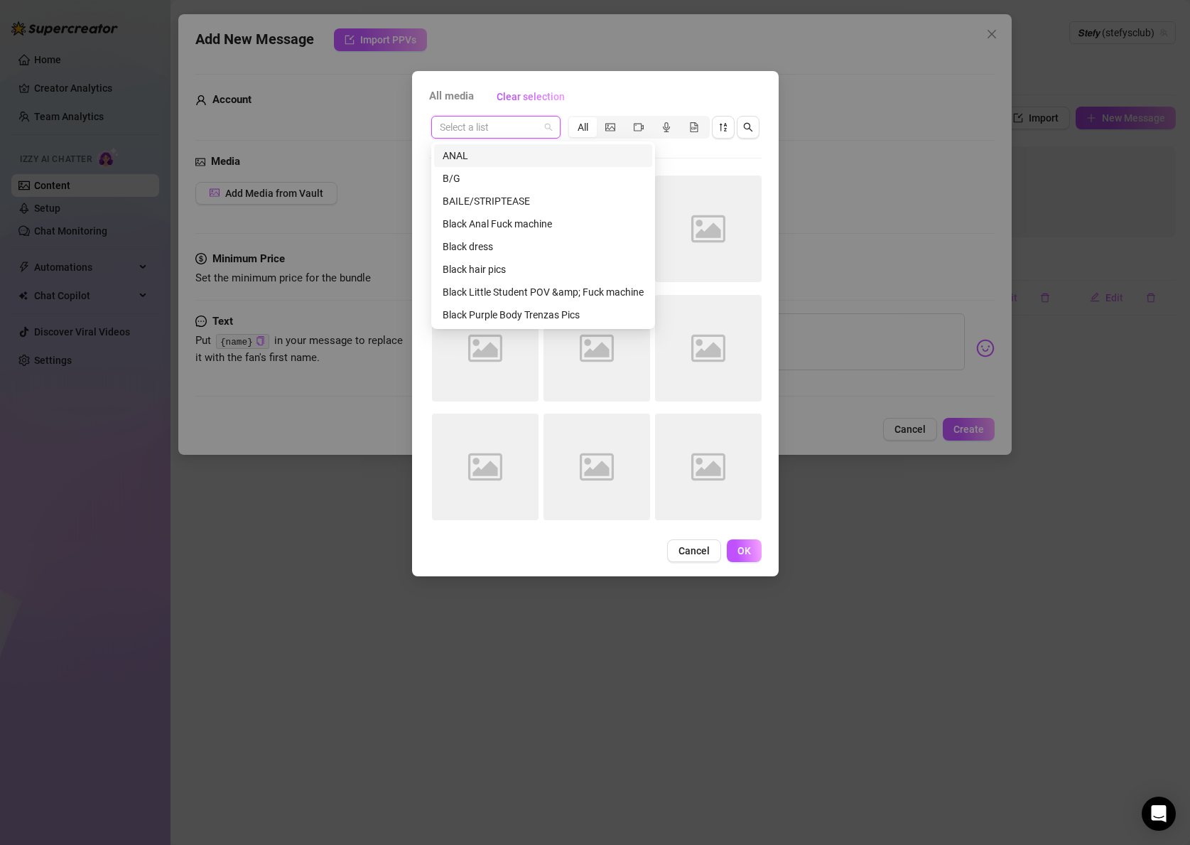
click at [490, 131] on input "search" at bounding box center [489, 127] width 99 height 21
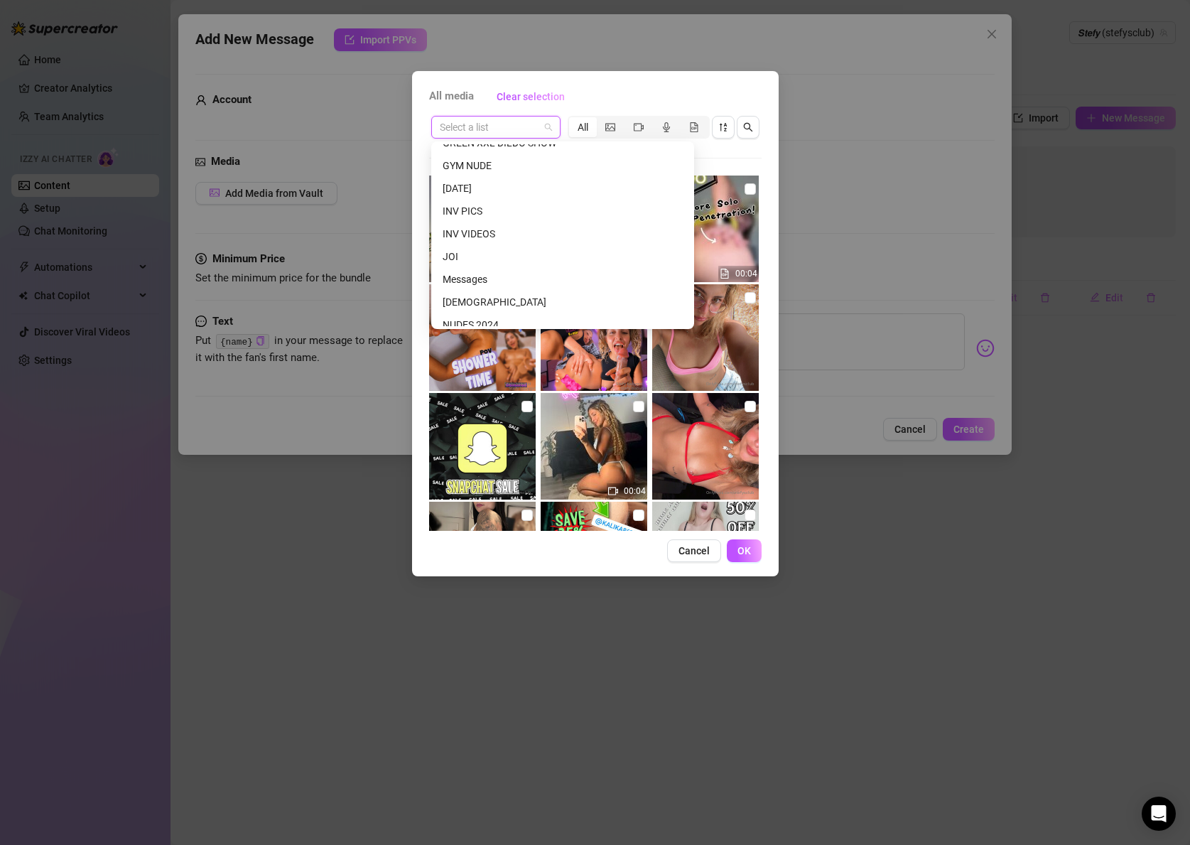
scroll to position [500, 0]
click at [478, 219] on div "Messages" at bounding box center [563, 224] width 240 height 16
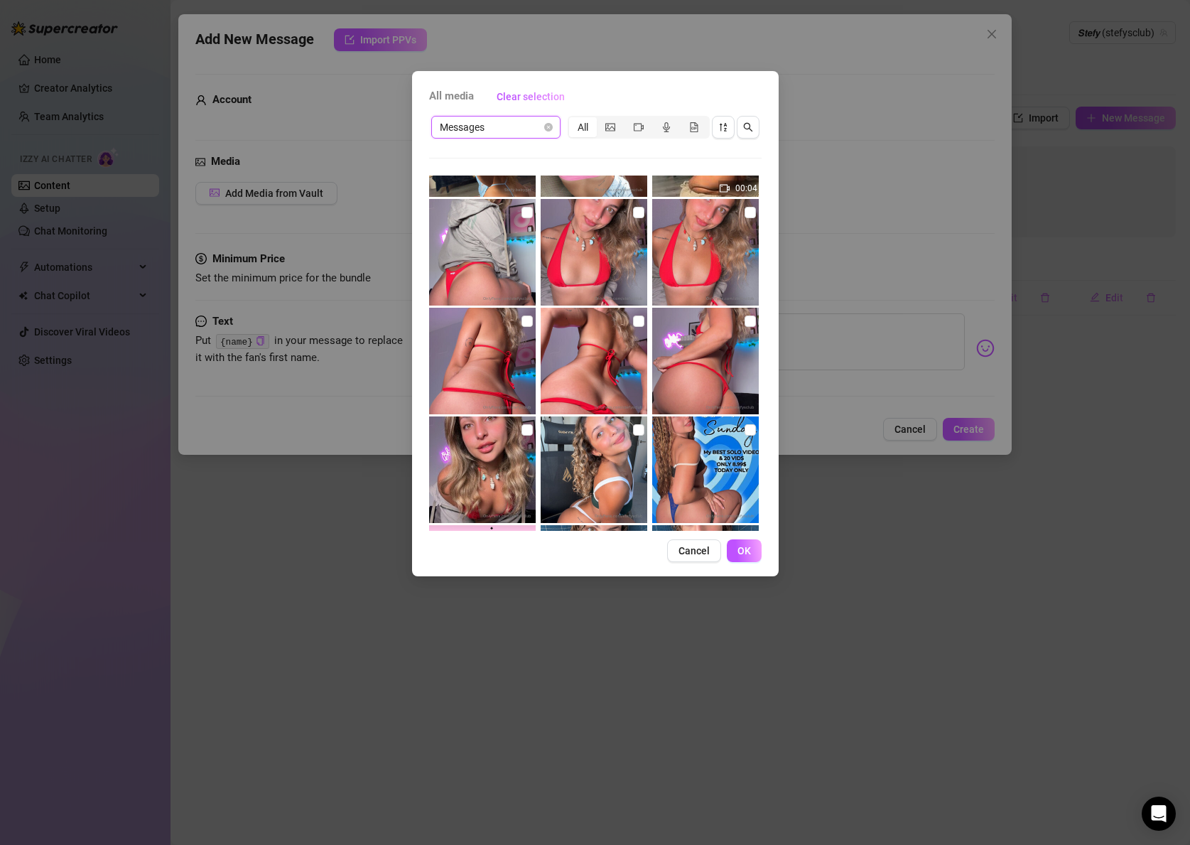
scroll to position [123, 0]
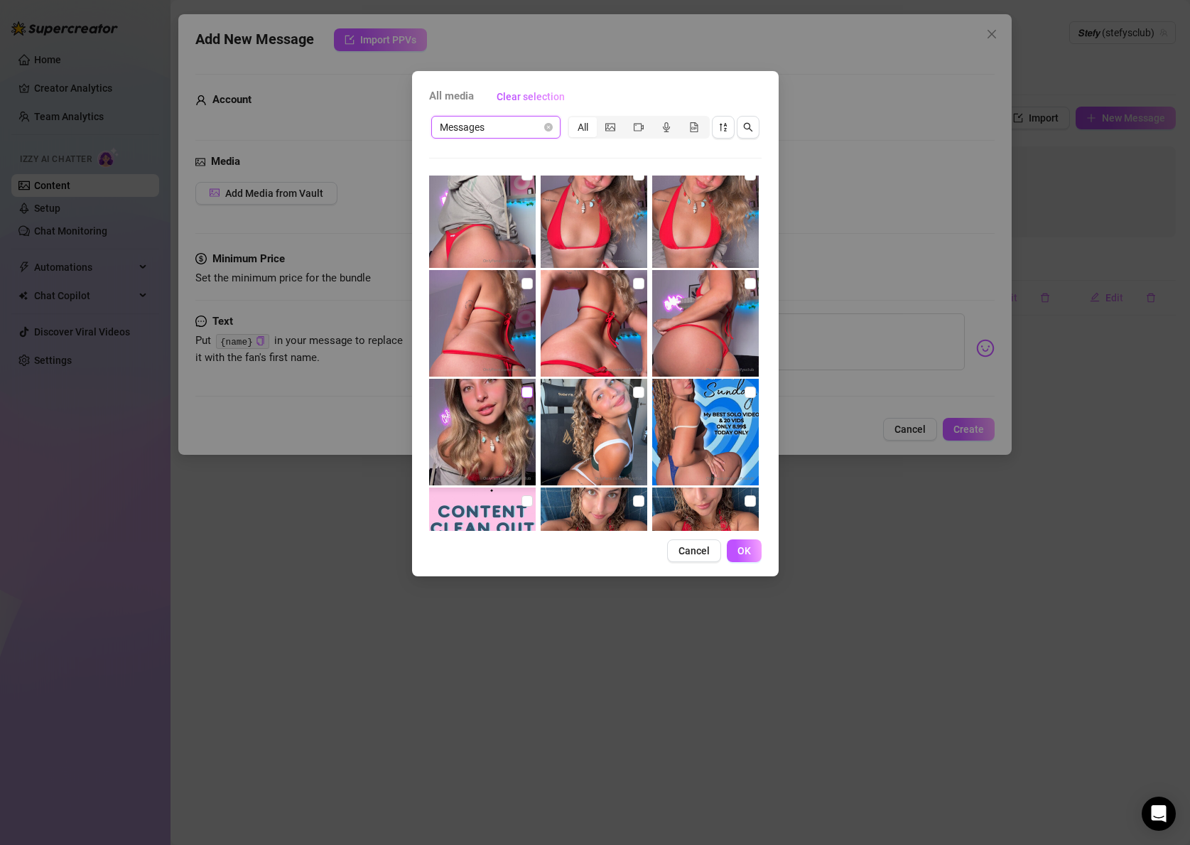
click at [524, 394] on input "checkbox" at bounding box center [527, 392] width 11 height 11
checkbox input "true"
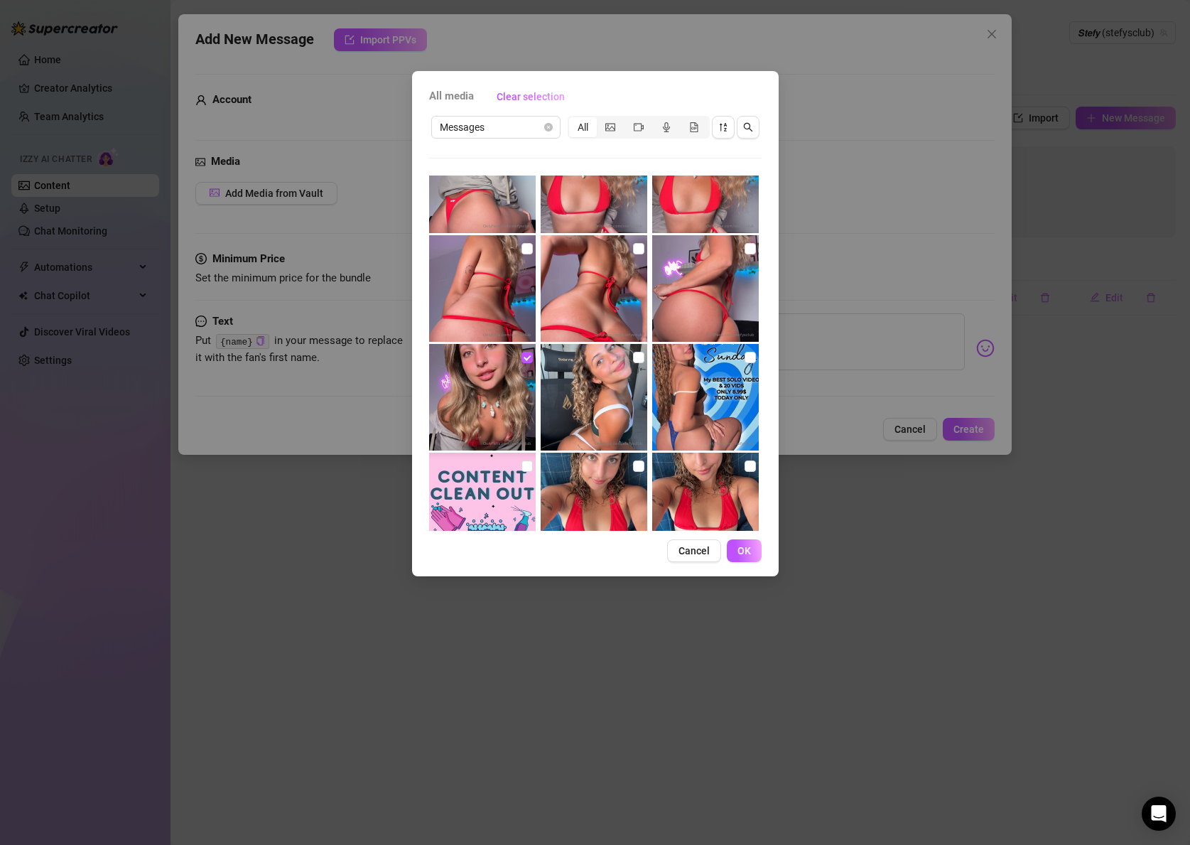
scroll to position [161, 0]
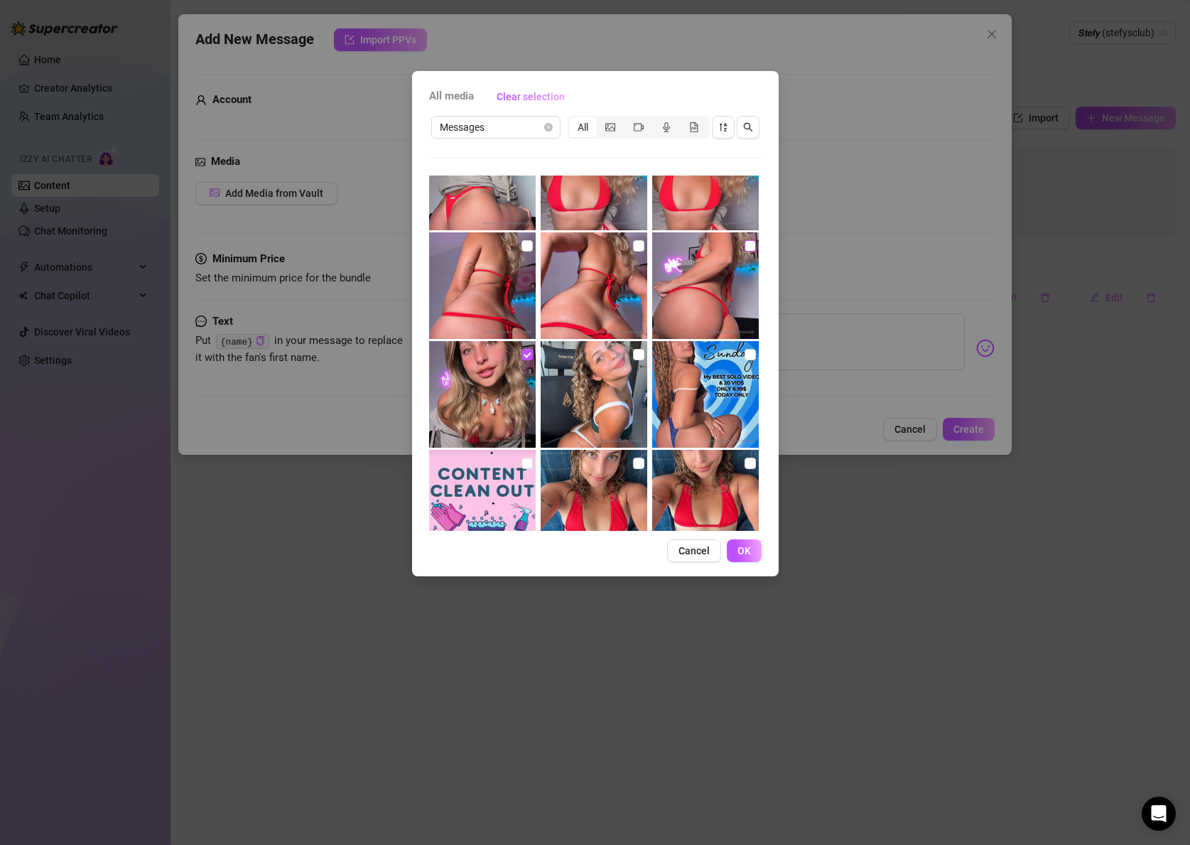
click at [752, 244] on input "checkbox" at bounding box center [750, 245] width 11 height 11
checkbox input "true"
click at [638, 244] on input "checkbox" at bounding box center [638, 245] width 11 height 11
checkbox input "true"
click at [748, 564] on div "All media Clear selection Messages All 00:04 02:00 10:32 02:00 00:14 00:05 02:0…" at bounding box center [595, 323] width 367 height 505
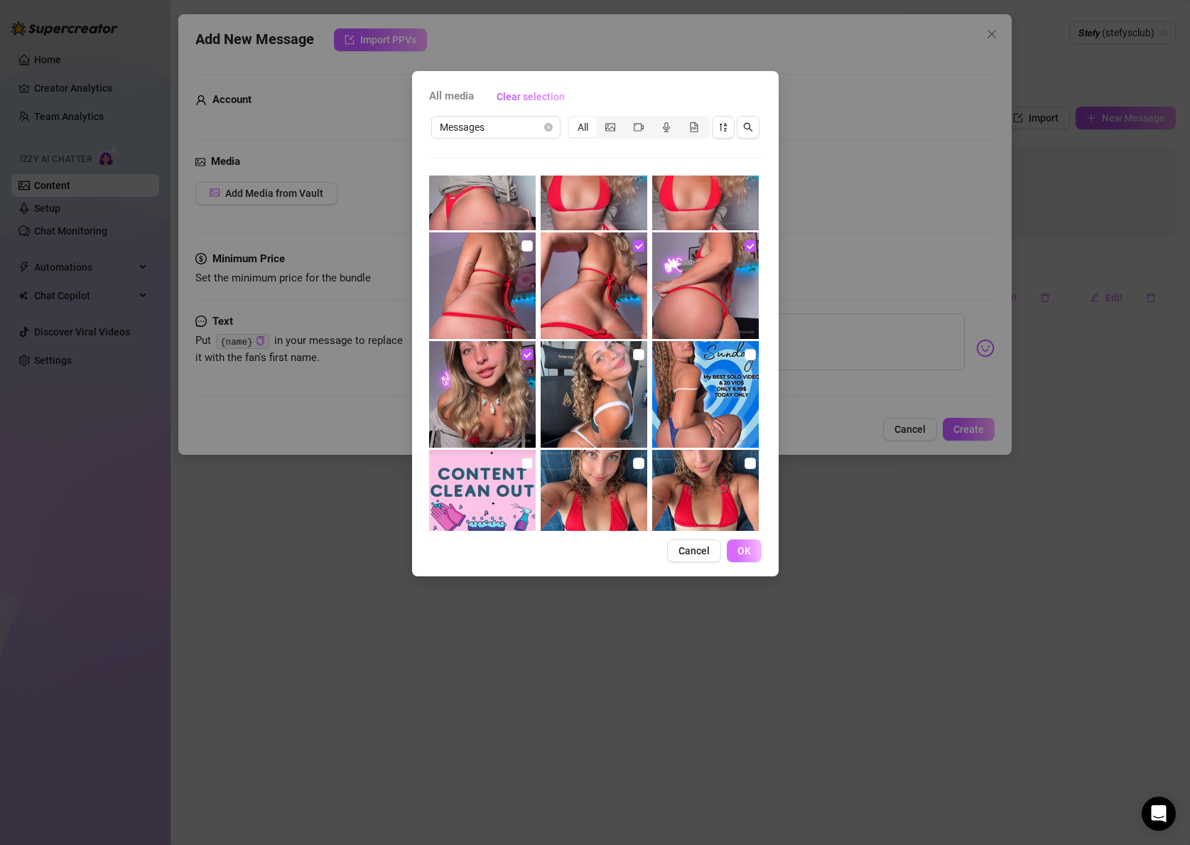
click at [747, 549] on span "OK" at bounding box center [744, 550] width 13 height 11
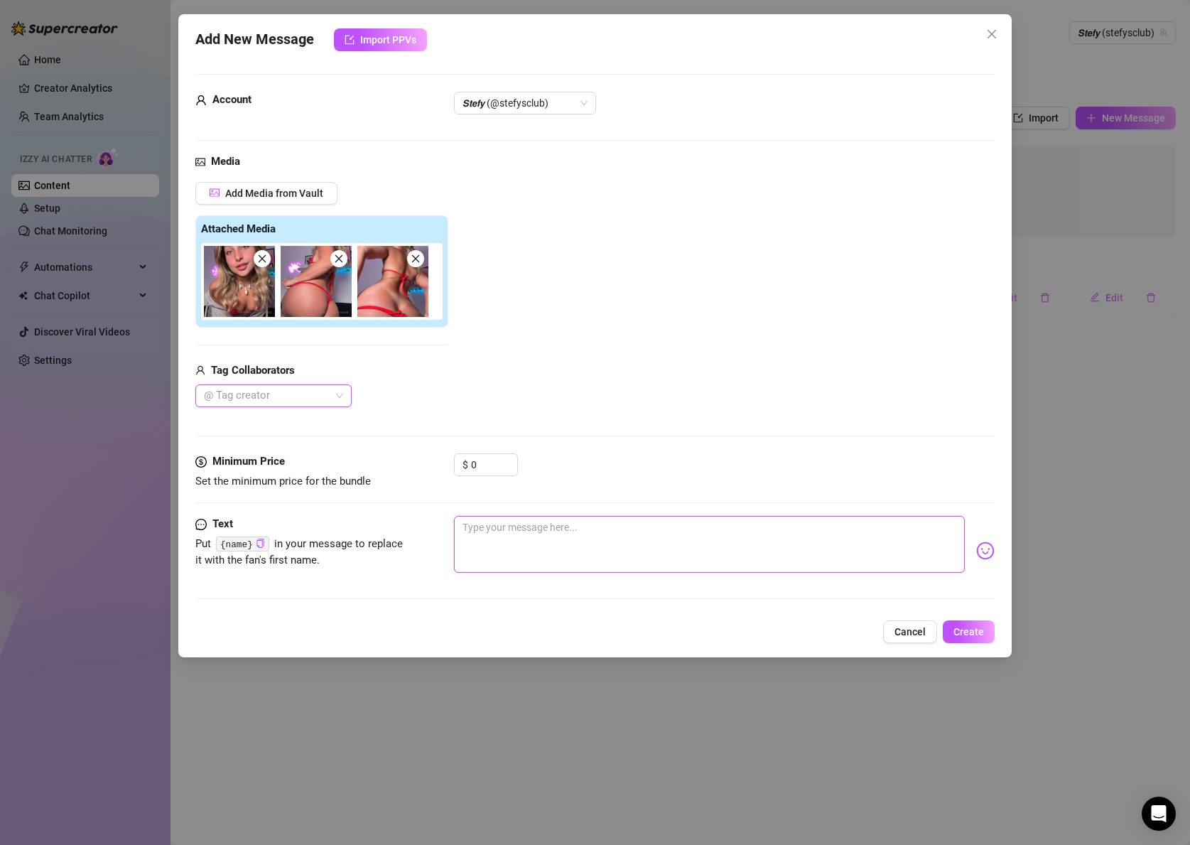
click at [573, 533] on textarea at bounding box center [709, 544] width 511 height 57
paste textarea "🔥𝗜𝗧𝗦 𝗛𝗔𝗣𝗣𝗬 𝗛𝗢𝗨𝗥 {name} !!! 🔥 First ✨ fan ✨ to tip $20 gets MY BRAND NEW SQUIRT …"
type textarea "🔥𝗜𝗧𝗦 𝗛𝗔𝗣𝗣𝗬 𝗛𝗢𝗨𝗥 {name} !!! 🔥 First ✨ fan ✨ to tip $20 gets MY BRAND NEW SQUIRT …"
click at [570, 540] on textarea "🔥𝗜𝗧𝗦 𝗛𝗔𝗣𝗣𝗬 𝗛𝗢𝗨𝗥 {name} !!! 🔥 First ✨ fan ✨ to tip $20 gets MY BRAND NEW SQUIRT …" at bounding box center [709, 544] width 511 height 57
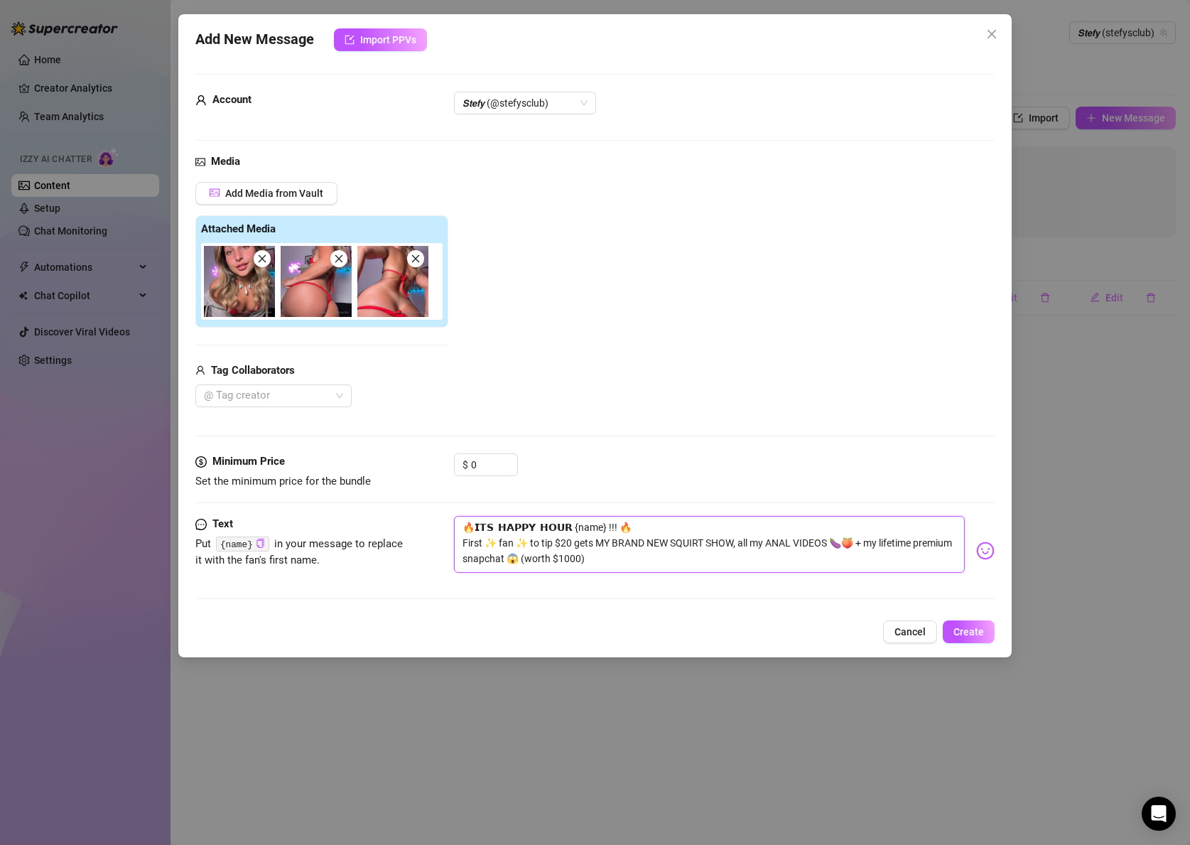
click at [570, 540] on textarea "🔥𝗜𝗧𝗦 𝗛𝗔𝗣𝗣𝗬 𝗛𝗢𝗨𝗥 {name} !!! 🔥 First ✨ fan ✨ to tip $20 gets MY BRAND NEW SQUIRT …" at bounding box center [709, 544] width 511 height 57
click at [571, 539] on textarea "🔥𝗜𝗧𝗦 𝗛𝗔𝗣𝗣𝗬 𝗛𝗢𝗨𝗥 {name} !!! 🔥 First ✨ fan ✨ to tip $20 gets MY BRAND NEW SQUIRT …" at bounding box center [709, 544] width 511 height 57
type textarea "🔥𝗜𝗧𝗦 𝗛𝗔𝗣𝗣𝗬 𝗛𝗢𝗨𝗥 {name} !!! 🔥 First ✨ fan ✨ to tip $2gets MY BRAND NEW SQUIRT SH…"
type textarea "🔥𝗜𝗧𝗦 𝗛𝗔𝗣𝗣𝗬 𝗛𝗢𝗨𝗥 {name} !!! 🔥 First ✨ fan ✨ to tip $gets MY BRAND NEW SQUIRT SHO…"
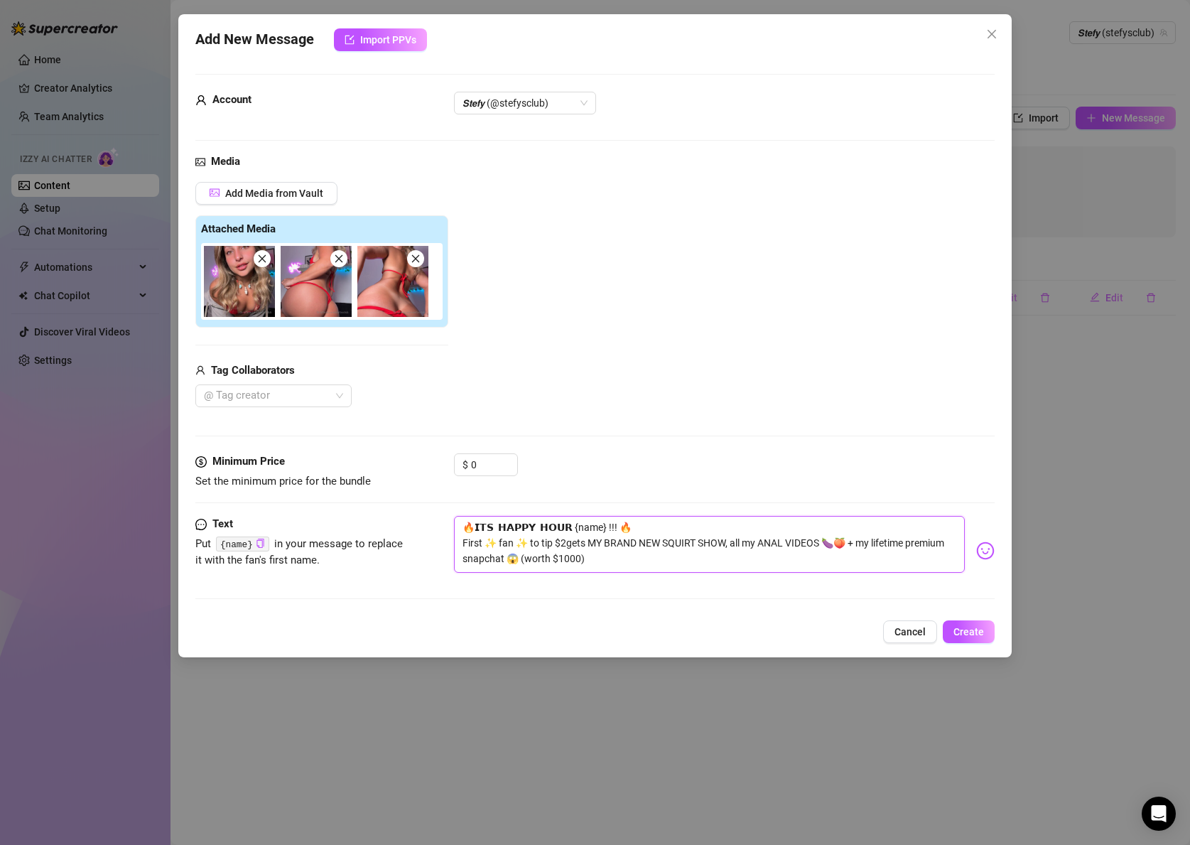
type textarea "🔥𝗜𝗧𝗦 𝗛𝗔𝗣𝗣𝗬 𝗛𝗢𝗨𝗥 {name} !!! 🔥 First ✨ fan ✨ to tip $gets MY BRAND NEW SQUIRT SHO…"
type textarea "🔥𝗜𝗧𝗦 𝗛𝗔𝗣𝗣𝗬 𝗛𝗢𝗨𝗥 {name} !!! 🔥 First ✨ fan ✨ to tip $1gets MY BRAND NEW SQUIRT SH…"
type textarea "🔥𝗜𝗧𝗦 𝗛𝗔𝗣𝗣𝗬 𝗛𝗢𝗨𝗥 {name} !!! 🔥 First ✨ fan ✨ to tip $17gets MY BRAND NEW SQUIRT S…"
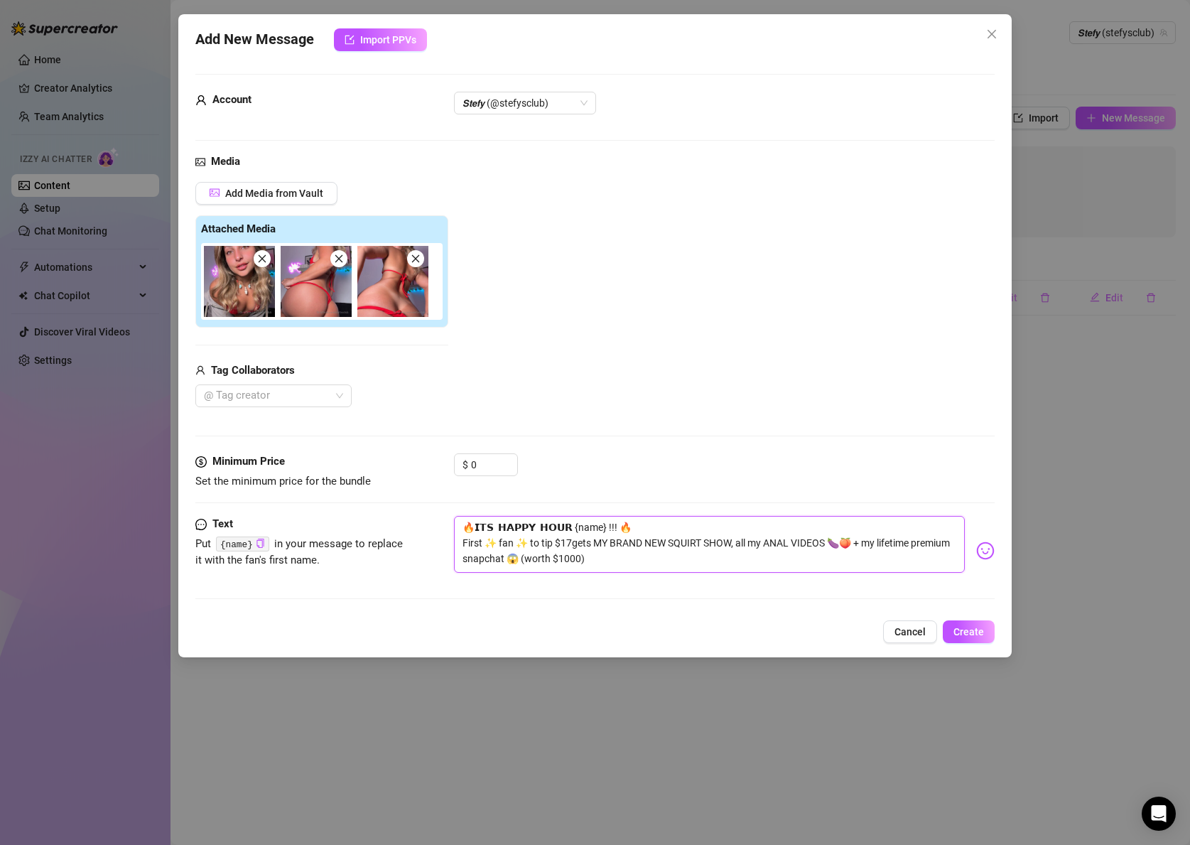
type textarea "🔥𝗜𝗧𝗦 𝗛𝗔𝗣𝗣𝗬 𝗛𝗢𝗨𝗥 {name} !!! 🔥 First ✨ fan ✨ to tip $17 gets MY BRAND NEW SQUIRT …"
click at [964, 629] on span "Create" at bounding box center [969, 631] width 31 height 11
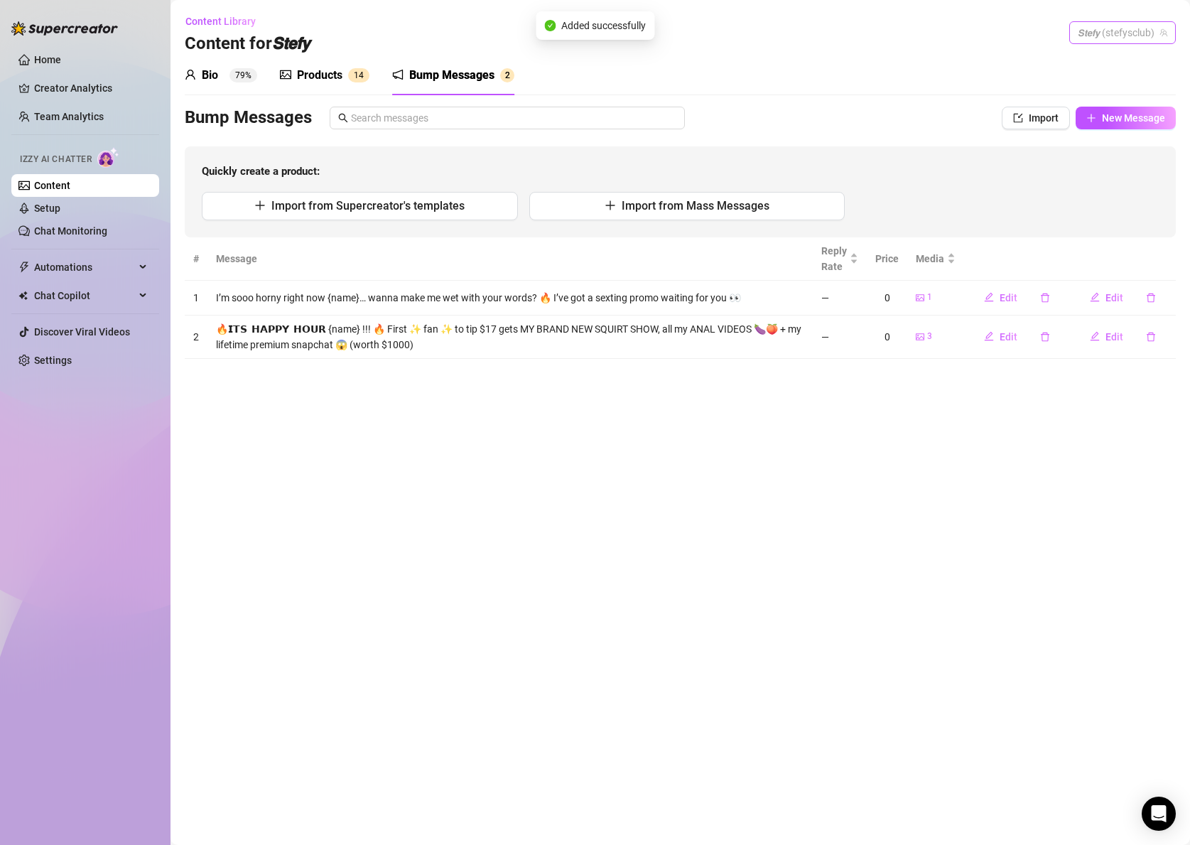
click at [1089, 29] on span "𝙎𝙩𝙚𝙛𝙮 (stefysclub)" at bounding box center [1123, 32] width 90 height 21
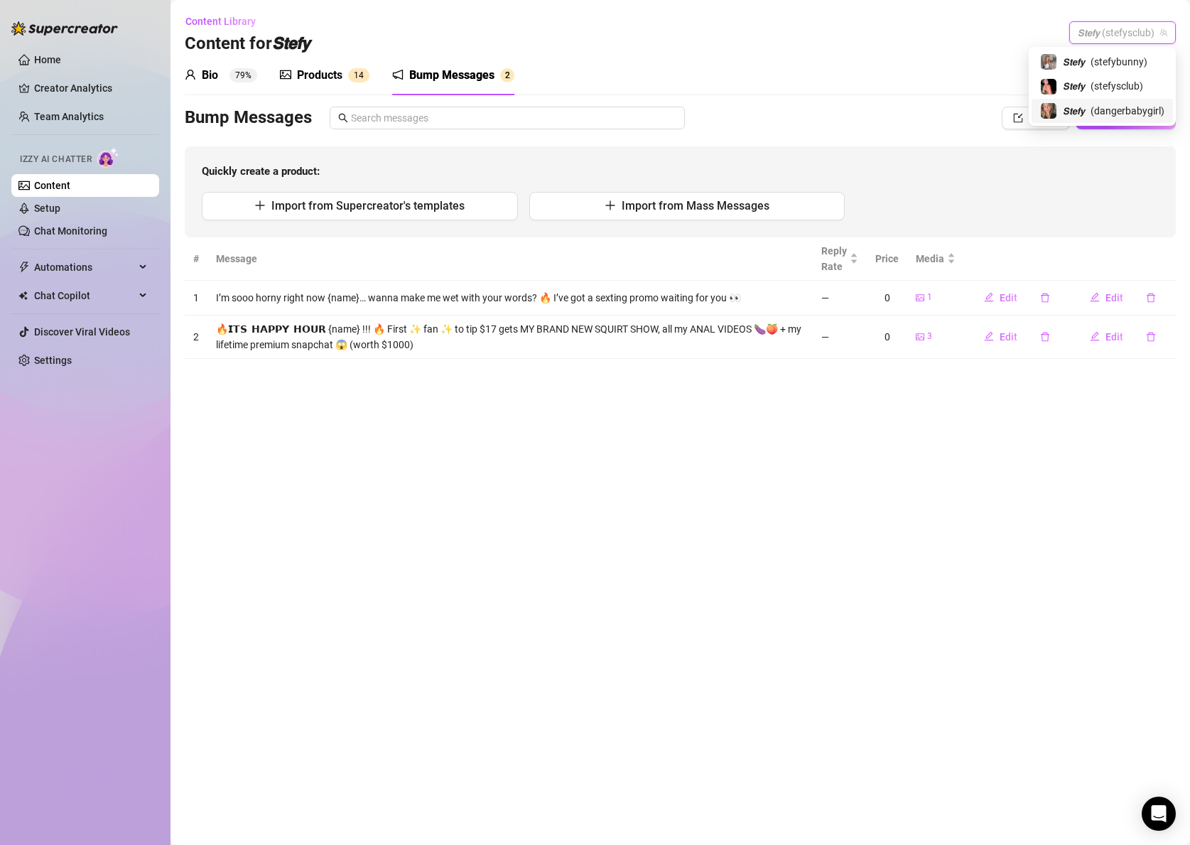
click at [1071, 106] on span "𝙎𝙩𝙚𝙛𝙮" at bounding box center [1074, 111] width 22 height 16
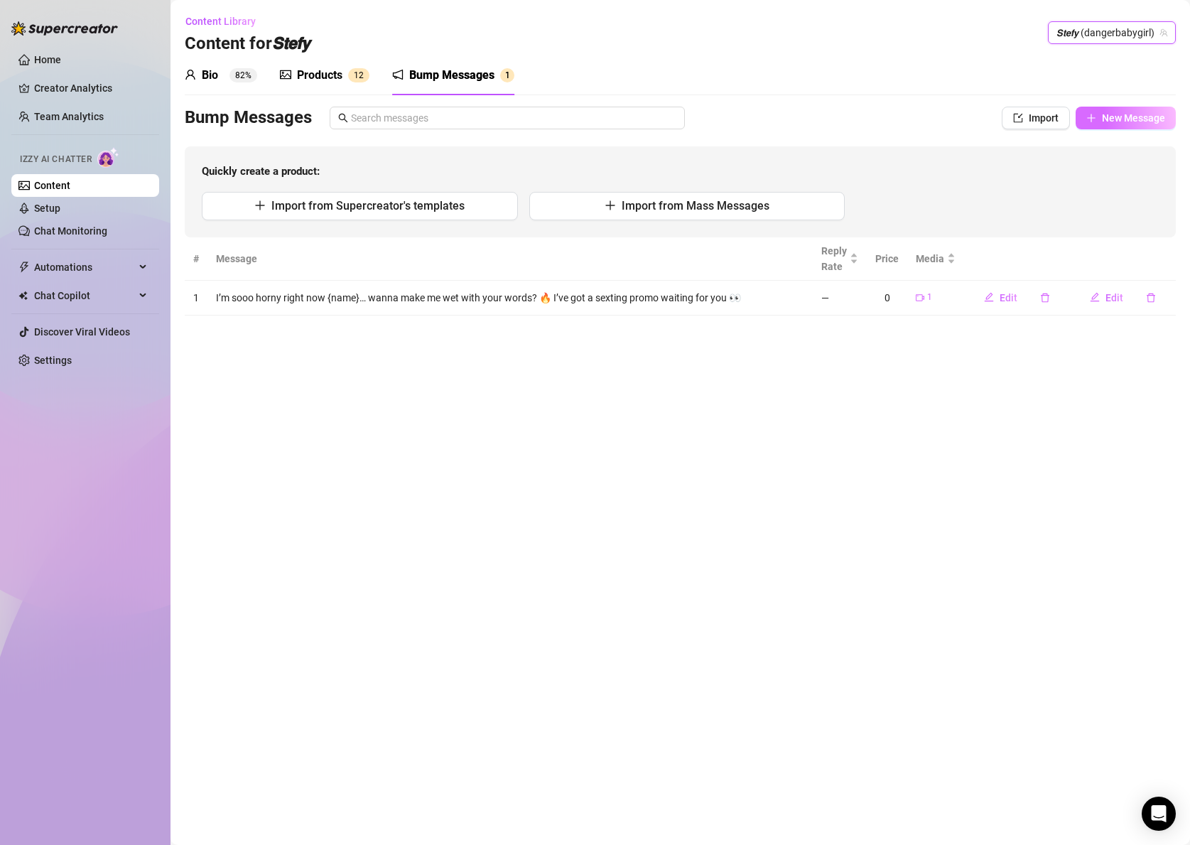
click at [1140, 123] on span "New Message" at bounding box center [1133, 117] width 63 height 11
type textarea "Type your message here..."
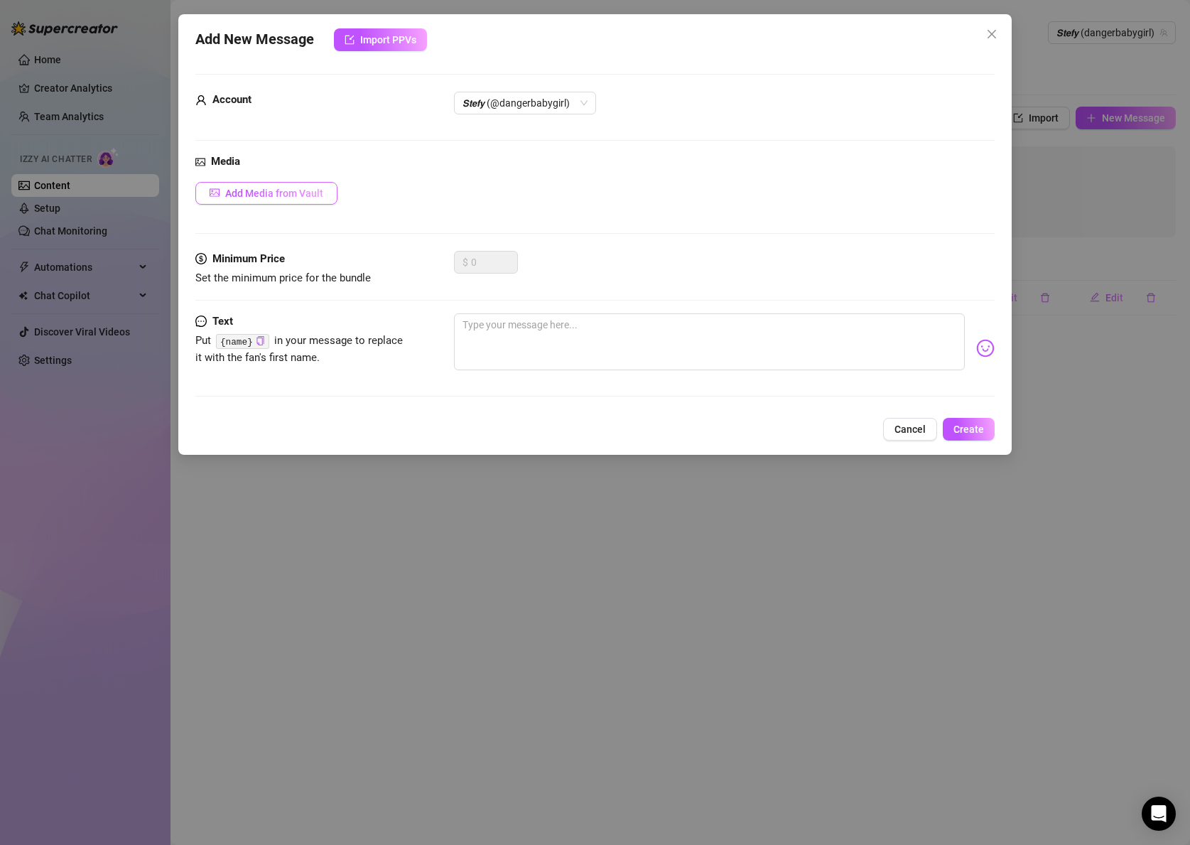
click at [306, 195] on span "Add Media from Vault" at bounding box center [274, 193] width 98 height 11
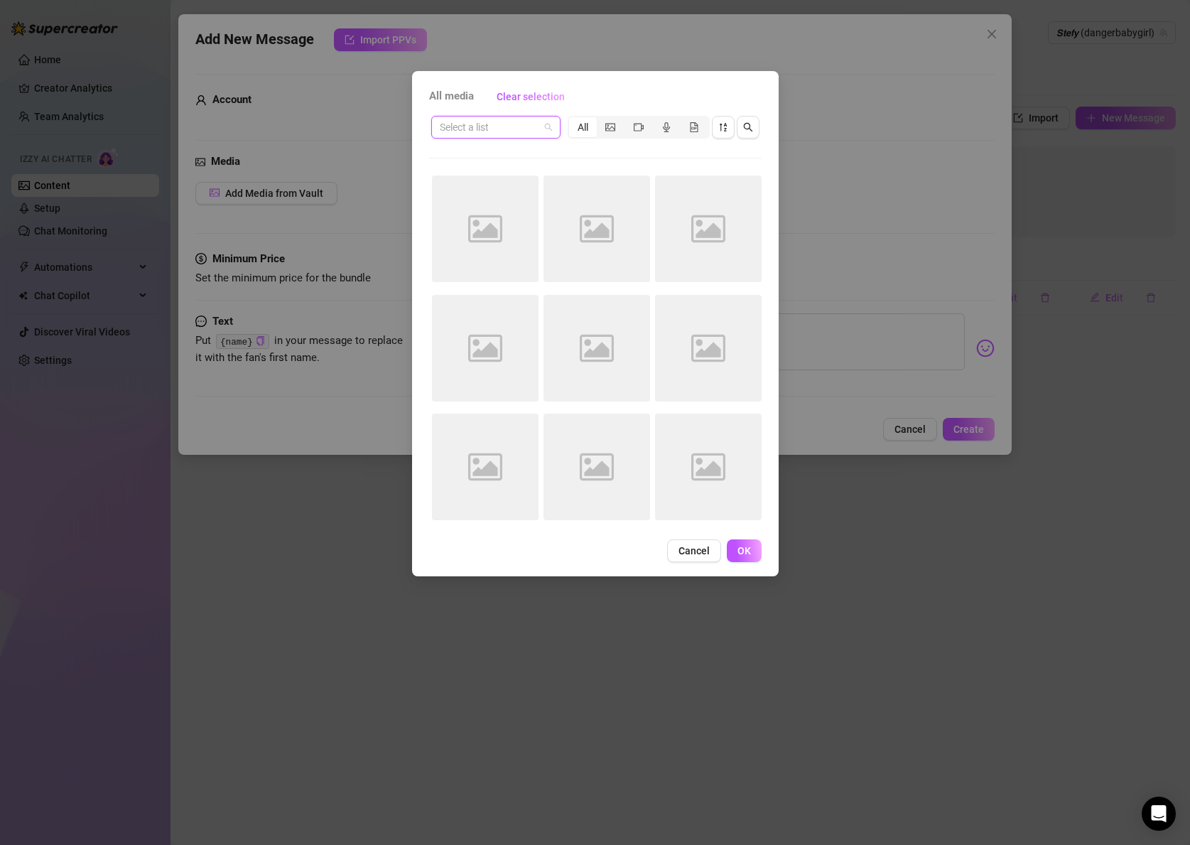
click at [488, 134] on input "search" at bounding box center [489, 127] width 99 height 21
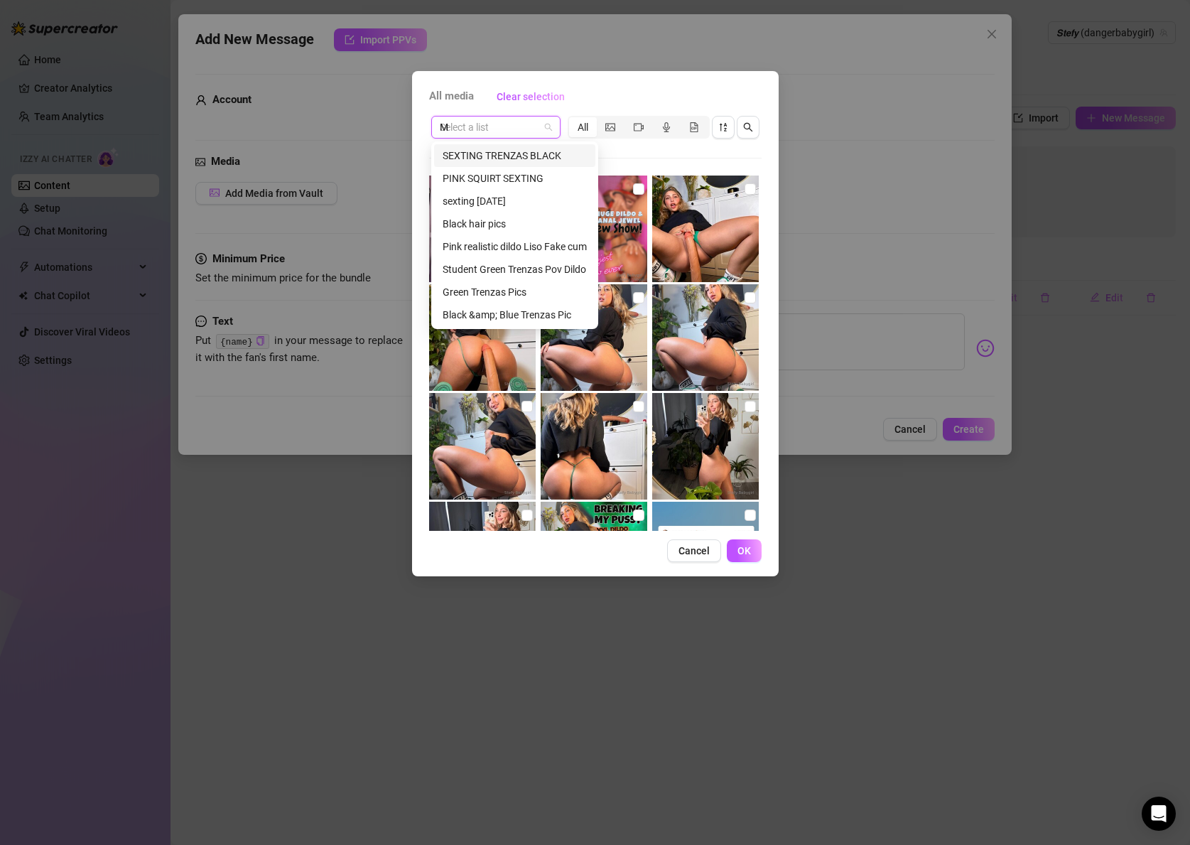
type input "ME"
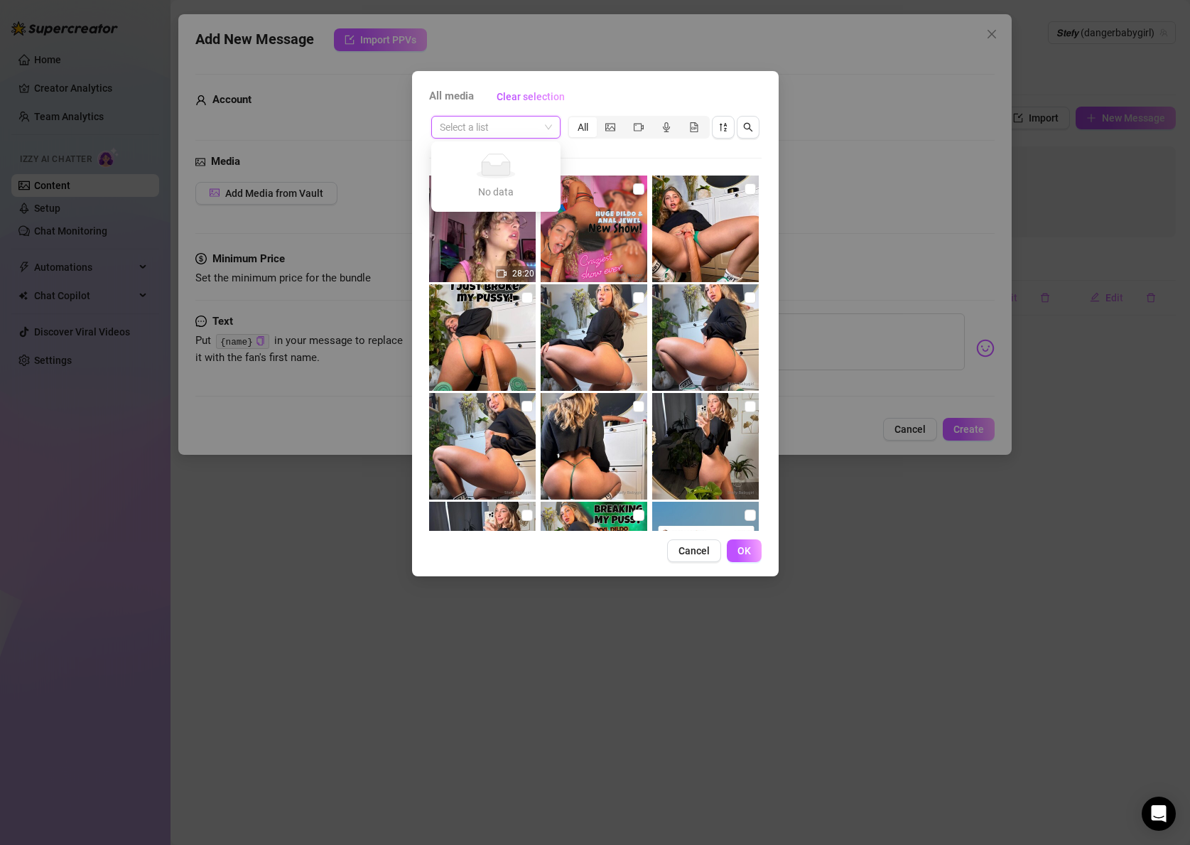
click at [550, 121] on span at bounding box center [496, 127] width 112 height 21
click at [512, 121] on input "search" at bounding box center [489, 127] width 99 height 21
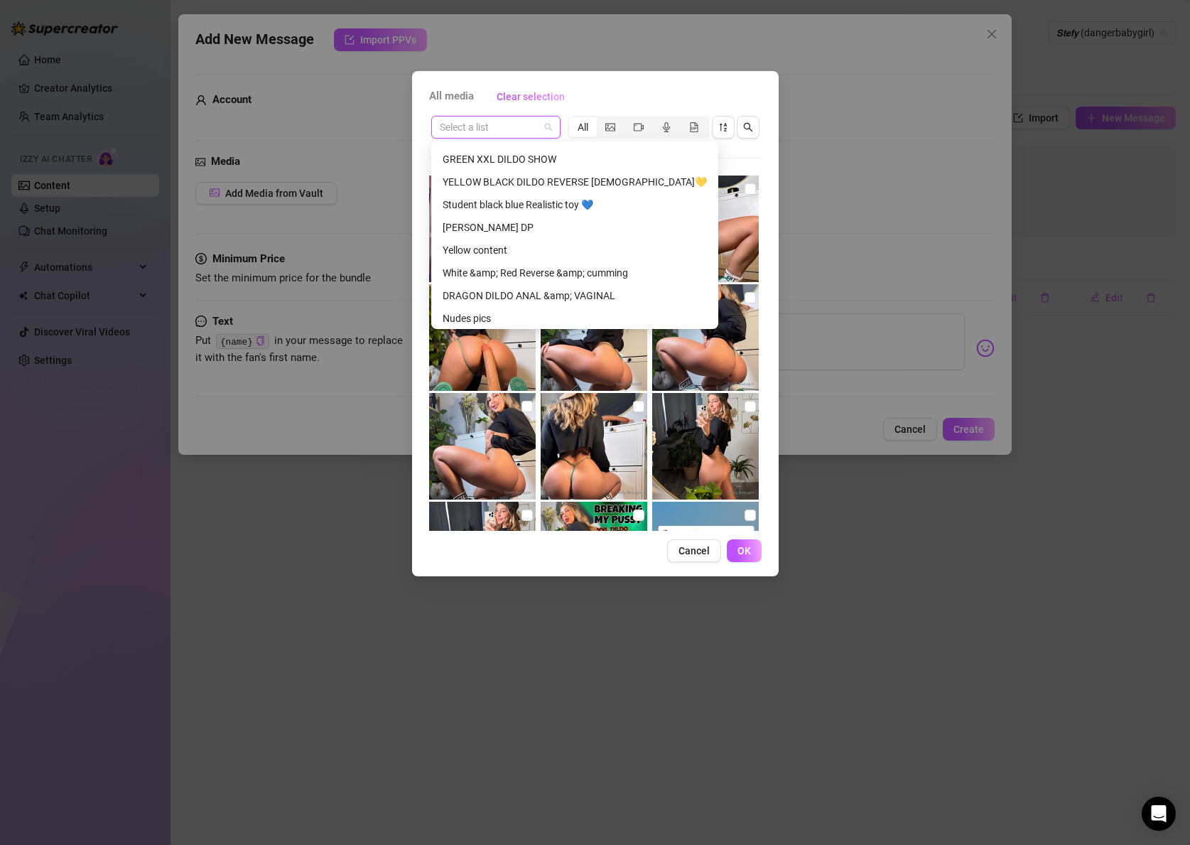
scroll to position [1161, 0]
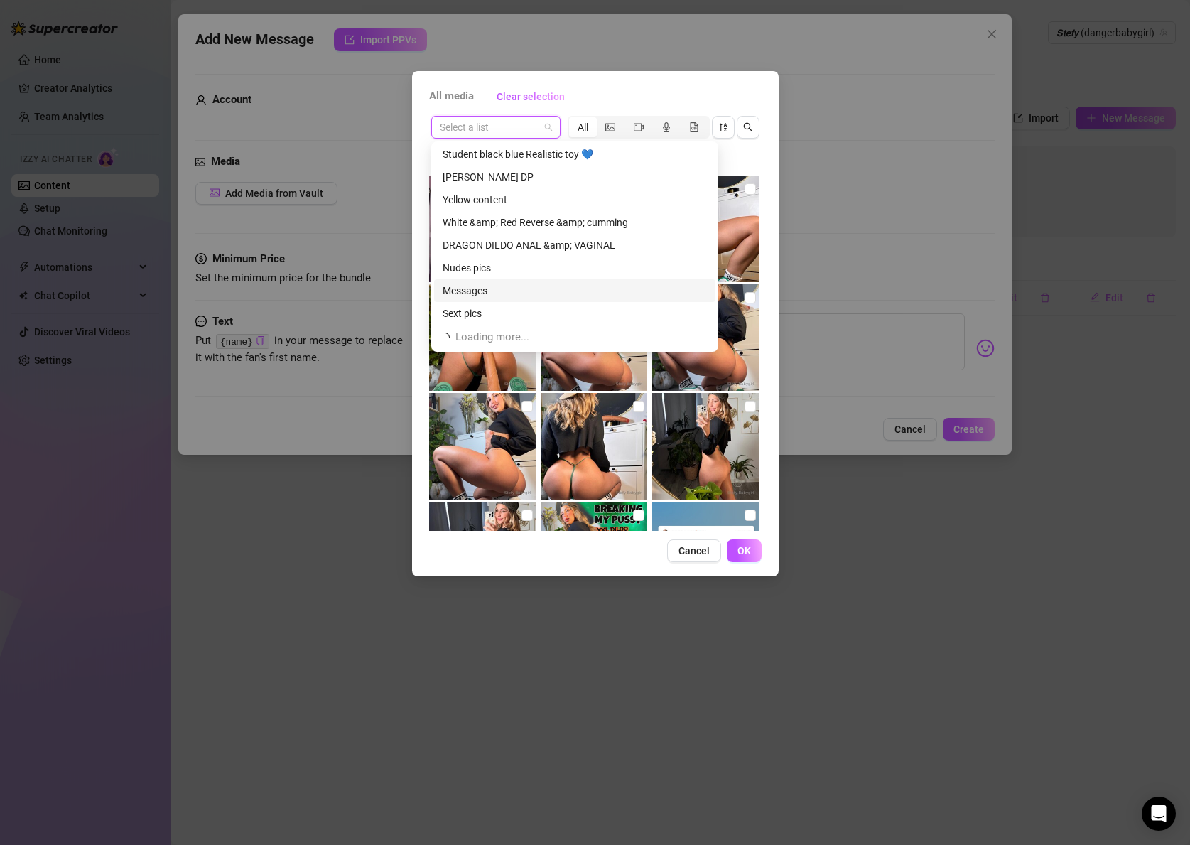
click at [492, 279] on div "Messages" at bounding box center [574, 290] width 281 height 23
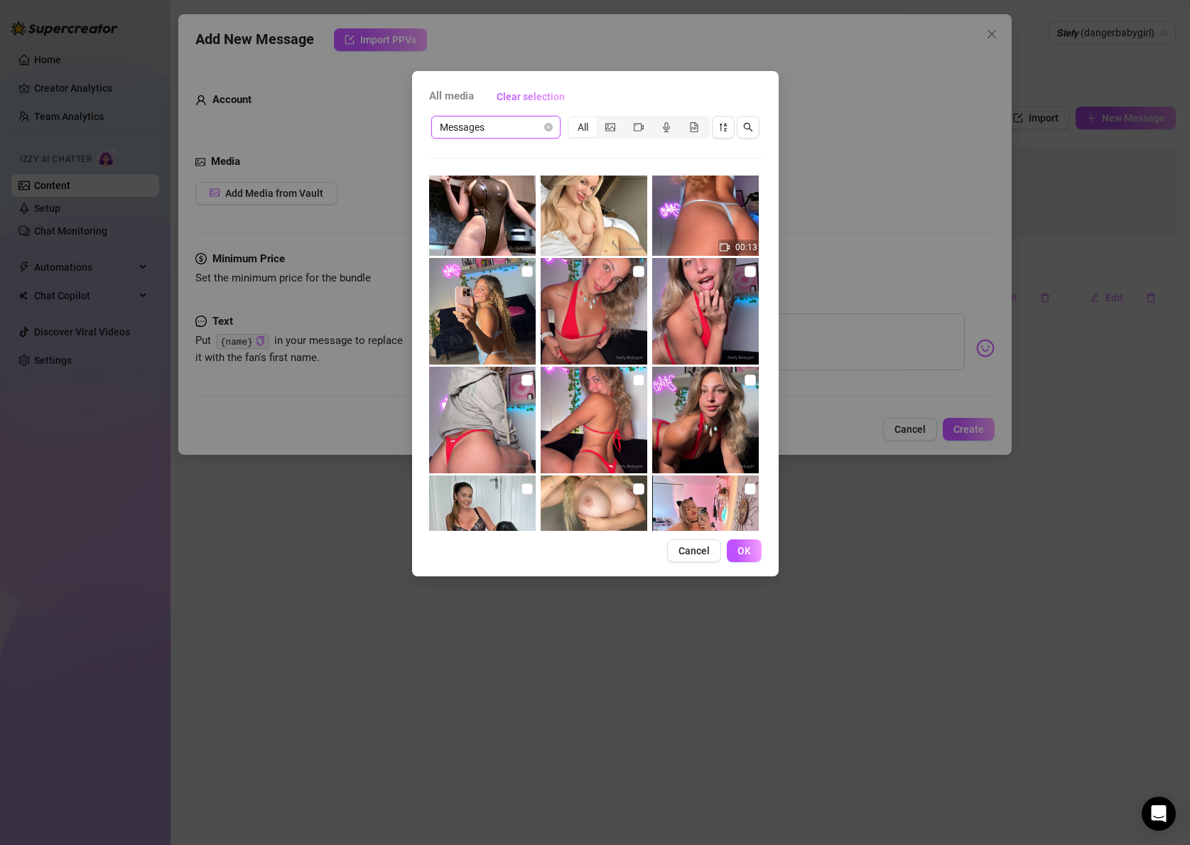
scroll to position [463, 0]
click at [753, 380] on input "checkbox" at bounding box center [750, 378] width 11 height 11
checkbox input "true"
click at [642, 377] on input "checkbox" at bounding box center [638, 378] width 11 height 11
checkbox input "true"
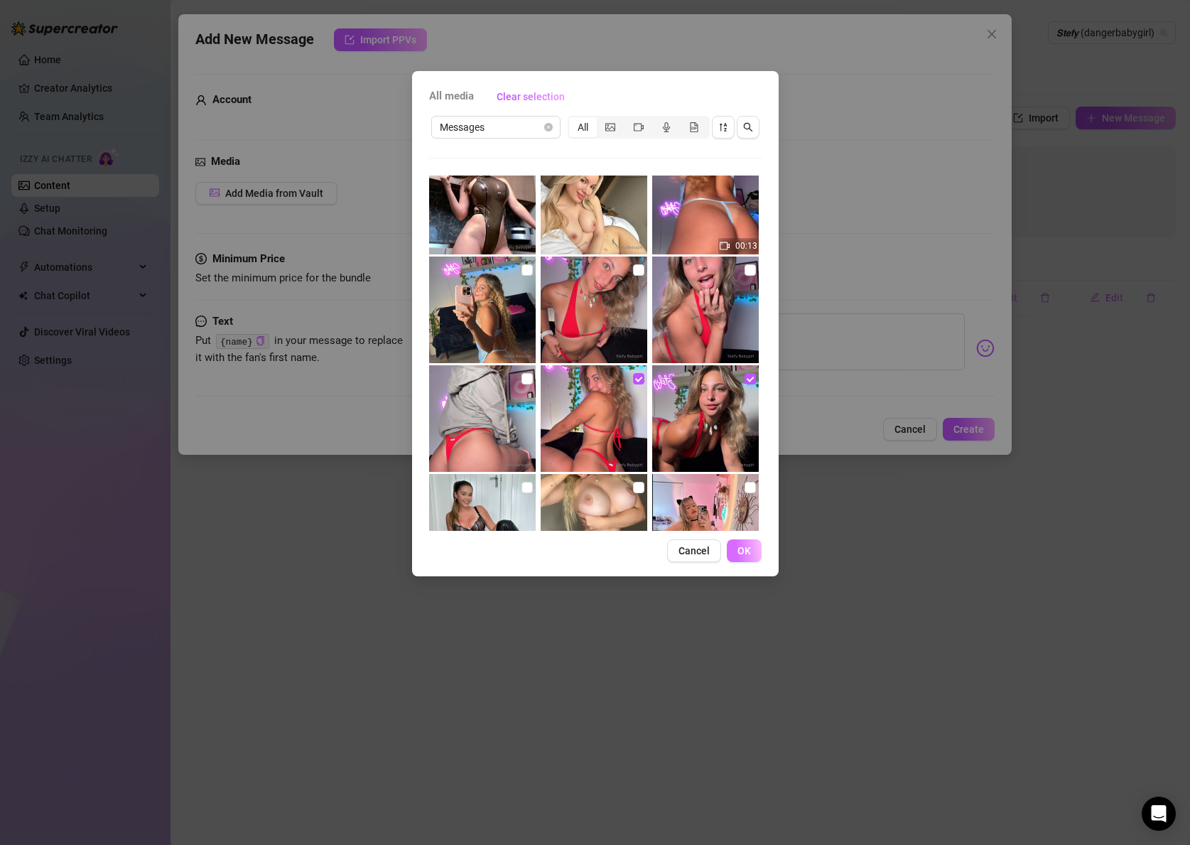
click at [740, 546] on span "OK" at bounding box center [744, 550] width 13 height 11
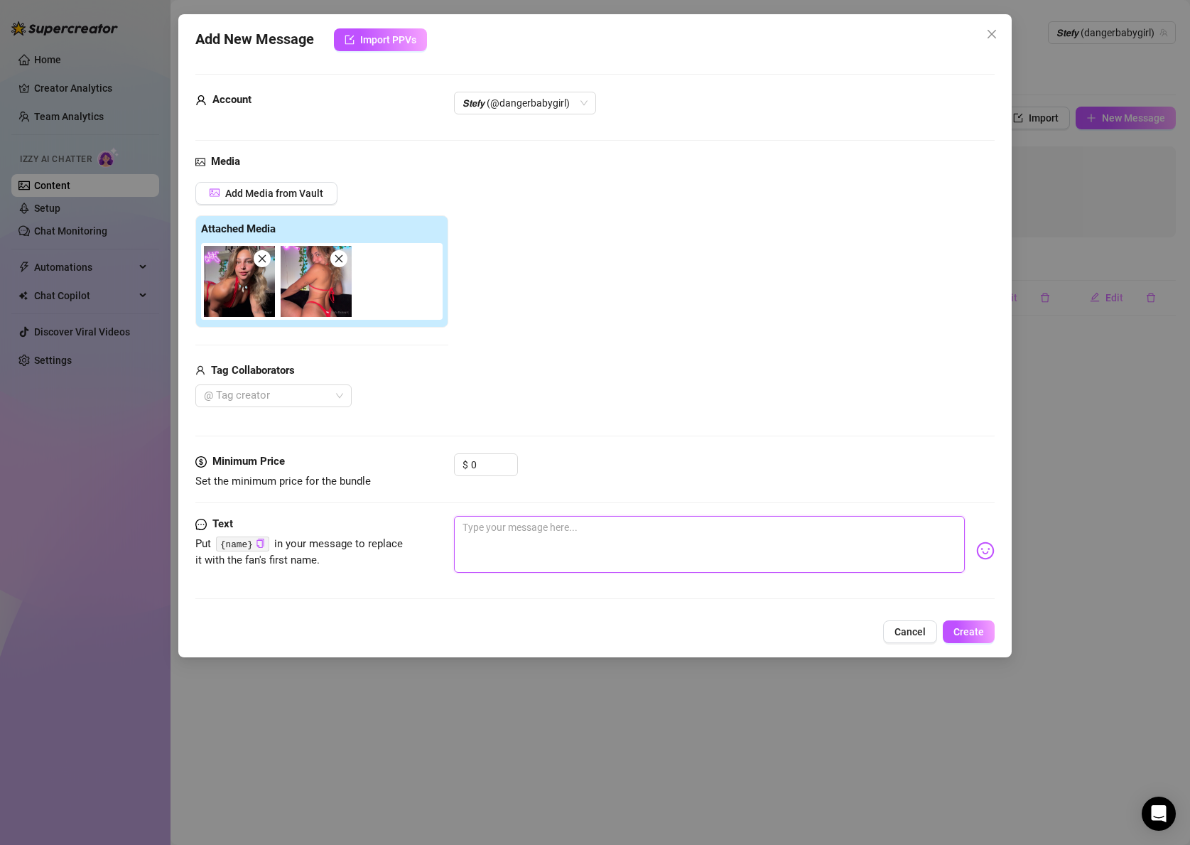
click at [514, 522] on textarea at bounding box center [709, 544] width 511 height 57
paste textarea "🔥𝗜𝗧𝗦 𝗛𝗔𝗣𝗣𝗬 𝗛𝗢𝗨𝗥 {name} !!! 🔥 First ✨ fan ✨ to tip $20 gets MY BRAND NEW SQUIRT …"
type textarea "🔥𝗜𝗧𝗦 𝗛𝗔𝗣𝗣𝗬 𝗛𝗢𝗨𝗥 {name} !!! 🔥 First ✨ fan ✨ to tip $20 gets MY BRAND NEW SQUIRT …"
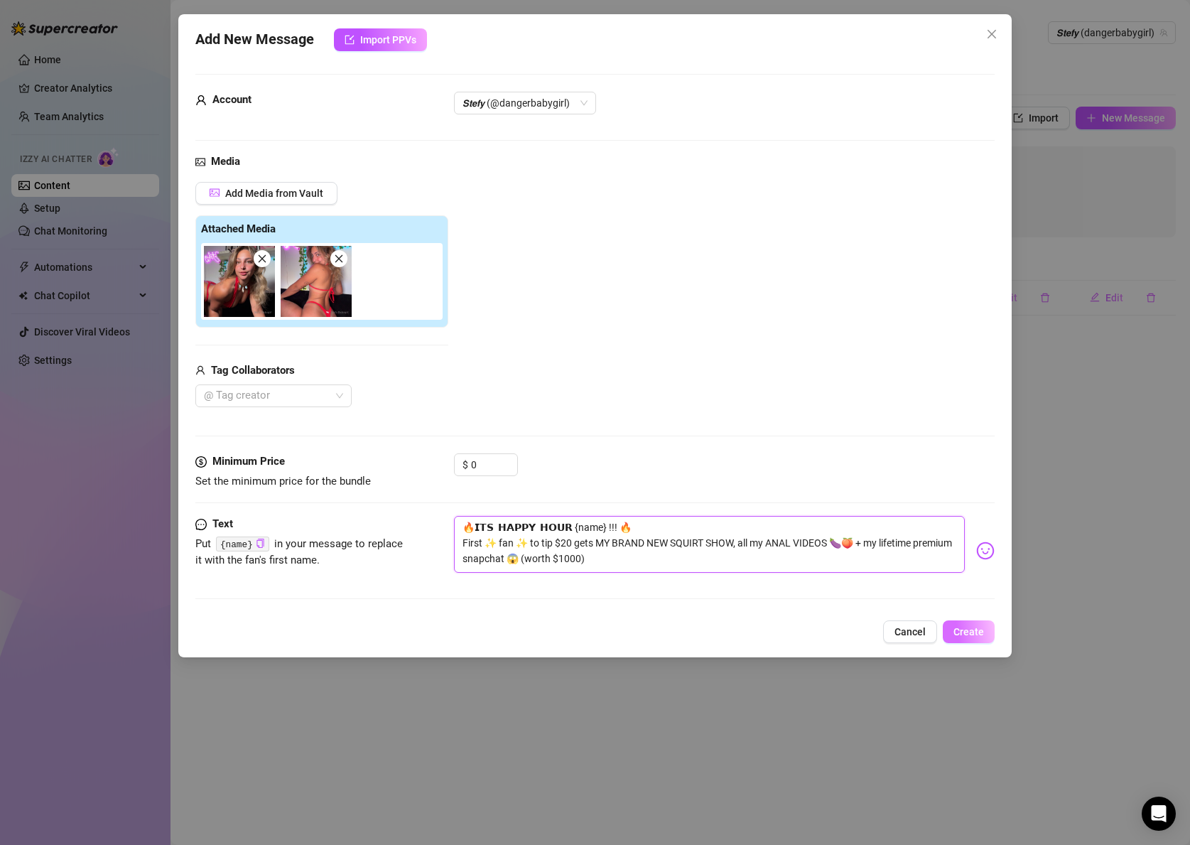
type textarea "🔥𝗜𝗧𝗦 𝗛𝗔𝗣𝗣𝗬 𝗛𝗢𝗨𝗥 {name} !!! 🔥 First ✨ fan ✨ to tip $20 gets MY BRAND NEW SQUIRT …"
click at [962, 625] on button "Create" at bounding box center [969, 631] width 52 height 23
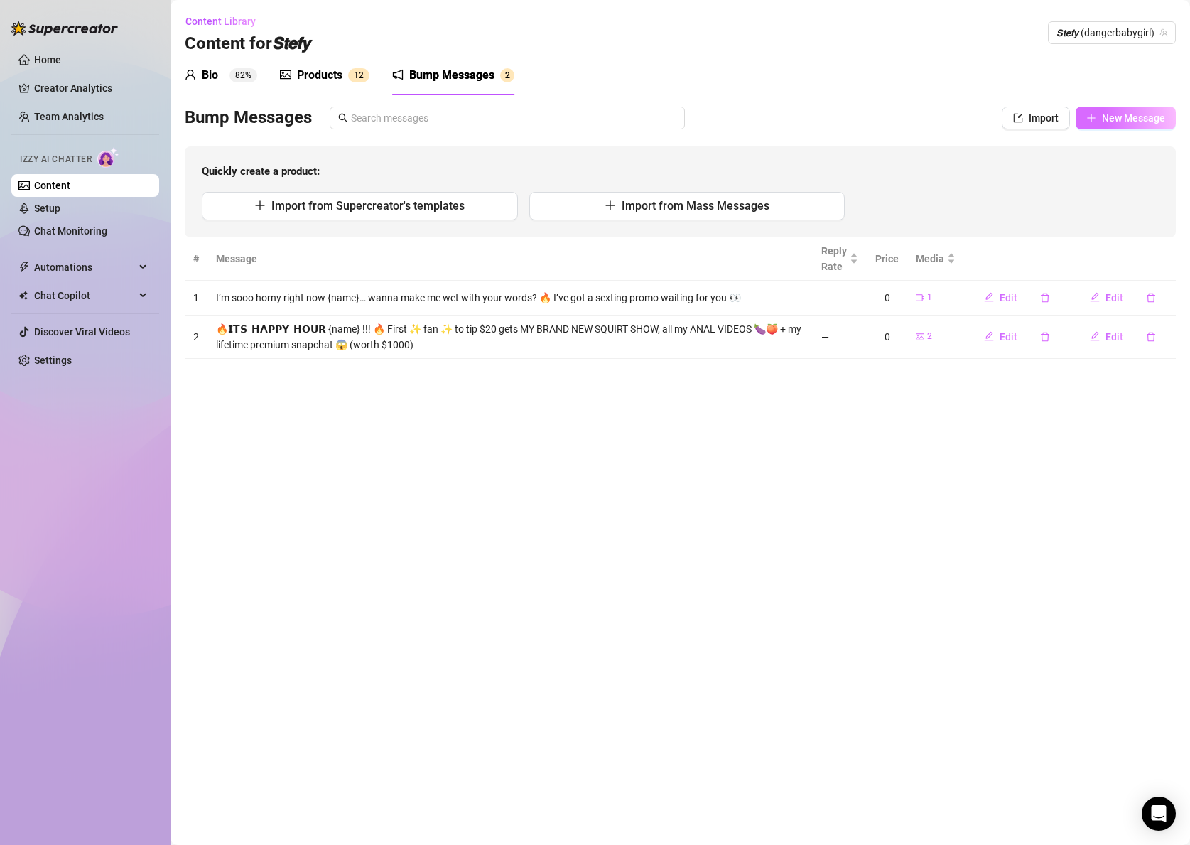
click at [1109, 122] on span "New Message" at bounding box center [1133, 117] width 63 height 11
type textarea "Type your message here..."
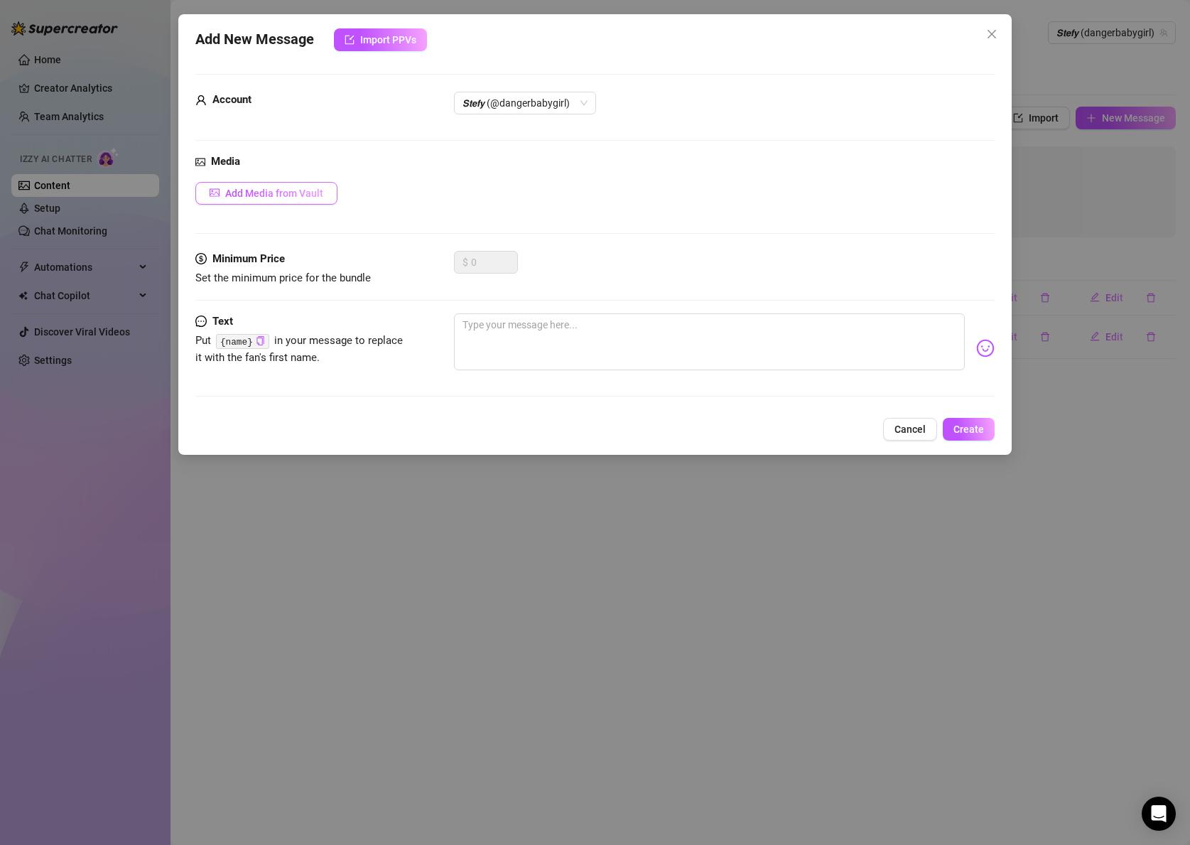
click at [253, 200] on button "Add Media from Vault" at bounding box center [266, 193] width 142 height 23
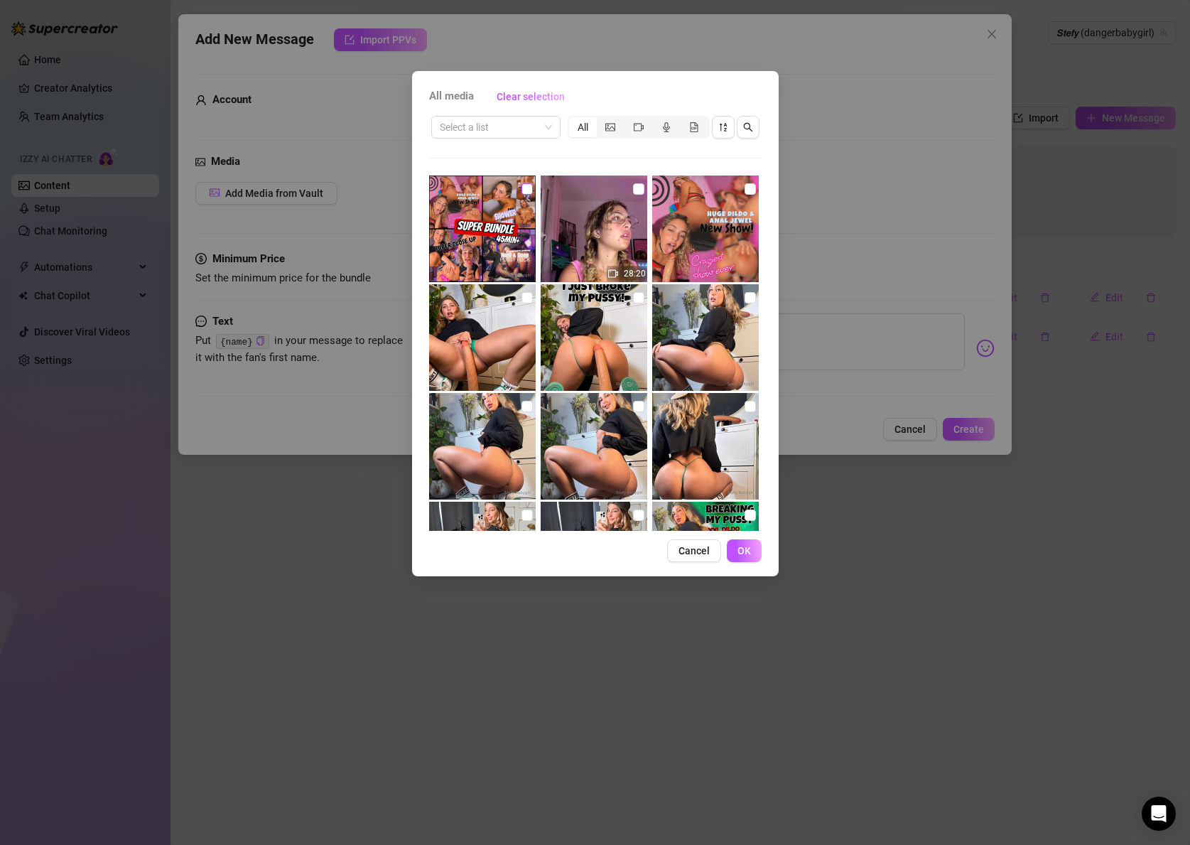
click at [527, 193] on input "checkbox" at bounding box center [527, 188] width 11 height 11
checkbox input "true"
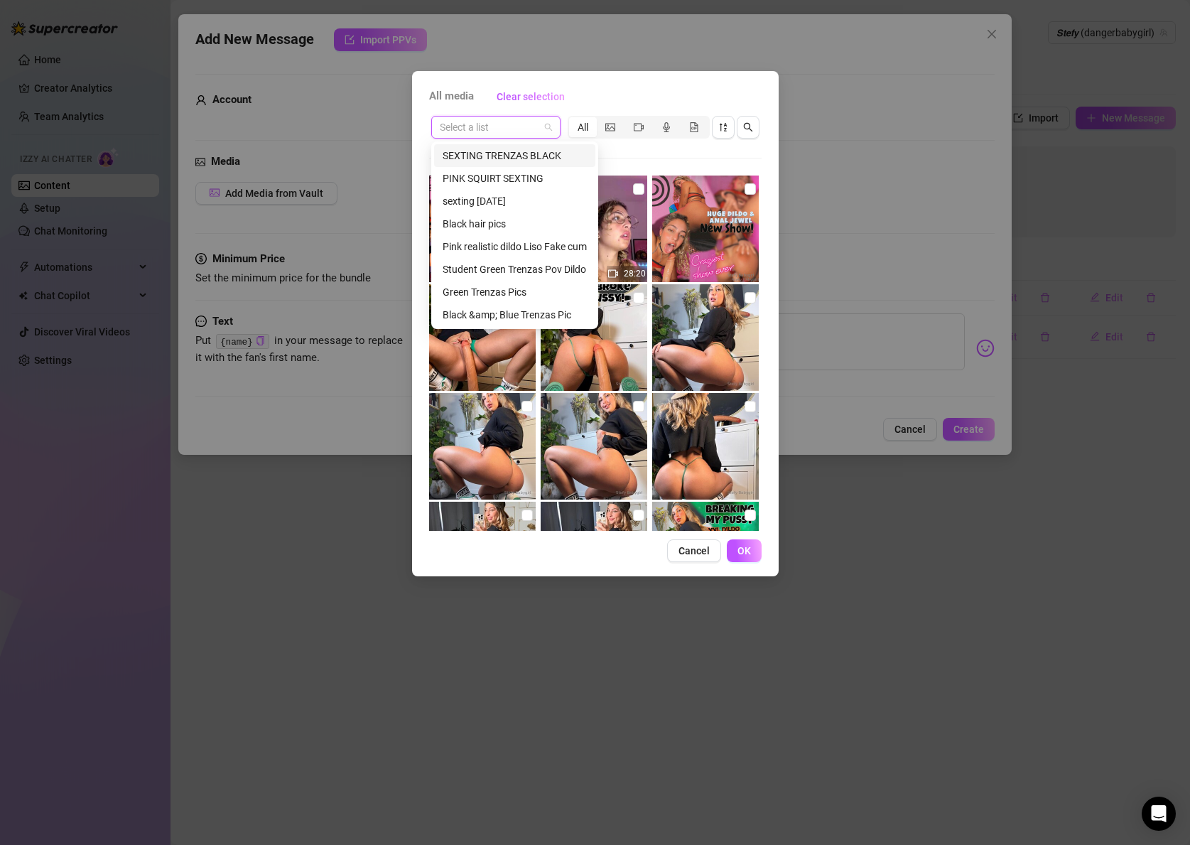
click at [503, 126] on input "search" at bounding box center [489, 127] width 99 height 21
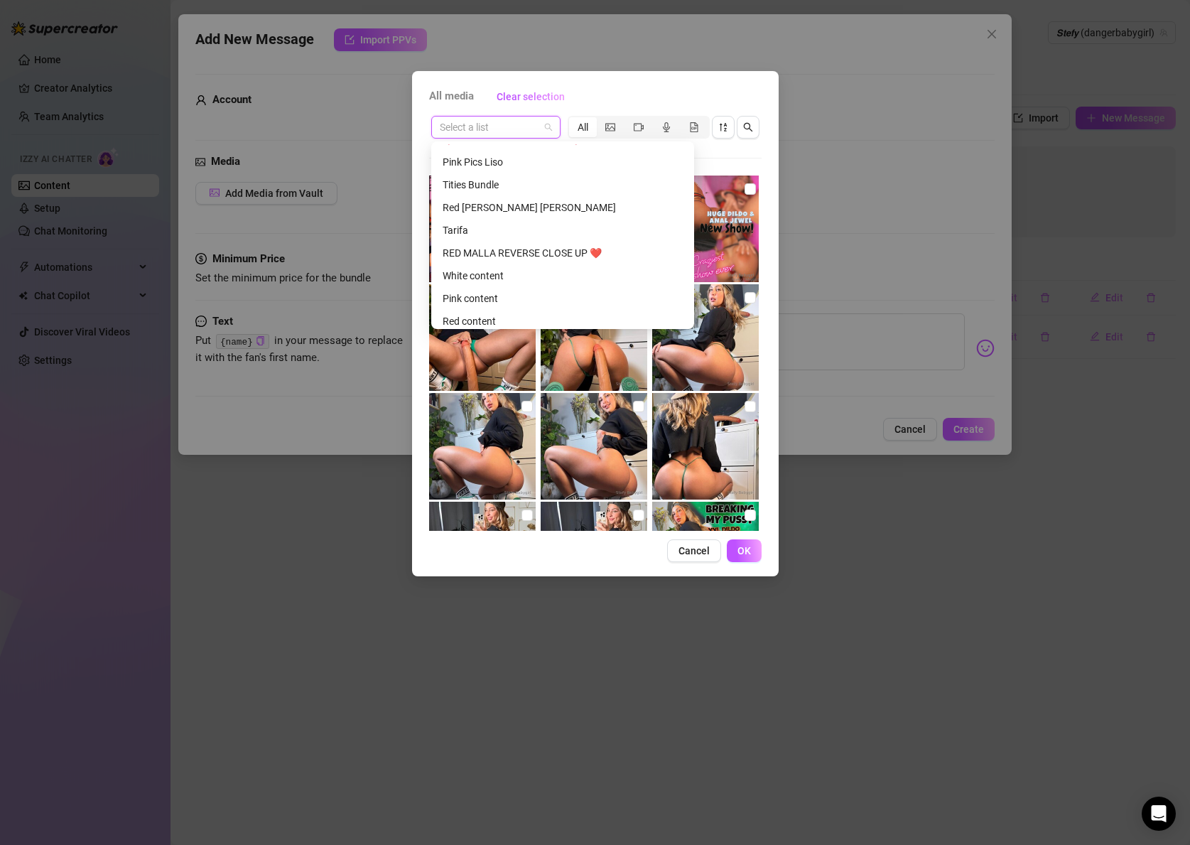
scroll to position [955, 0]
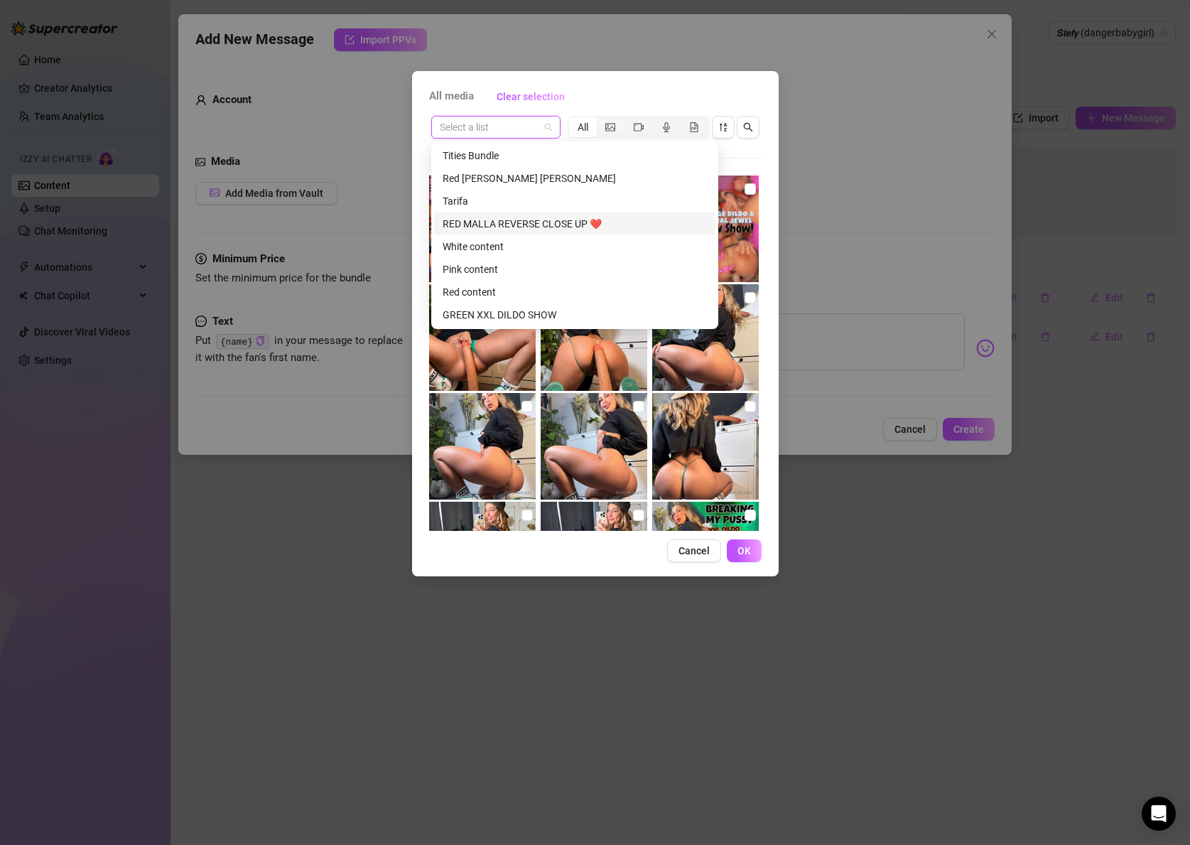
click at [514, 218] on div "RED MALLA REVERSE CLOSE UP ❤️" at bounding box center [575, 224] width 264 height 16
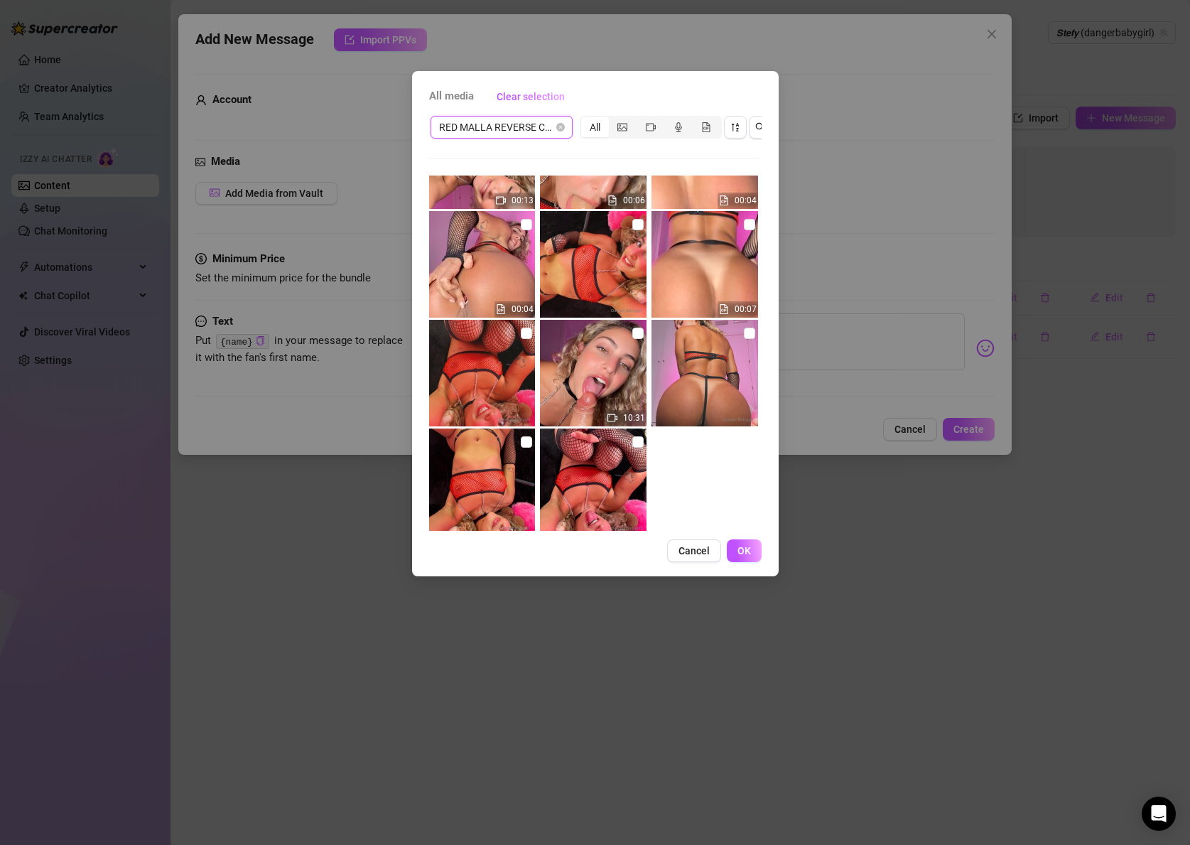
scroll to position [298, 0]
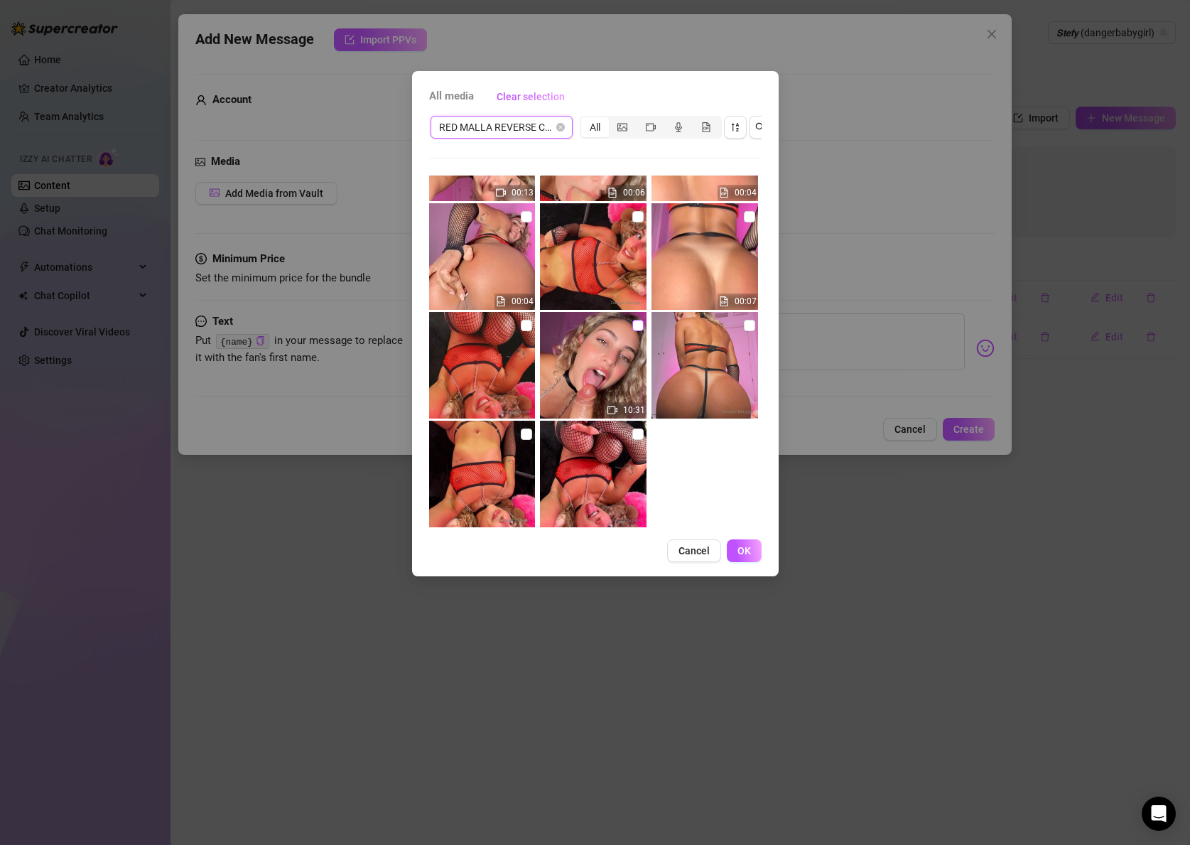
click at [632, 327] on input "checkbox" at bounding box center [637, 325] width 11 height 11
checkbox input "true"
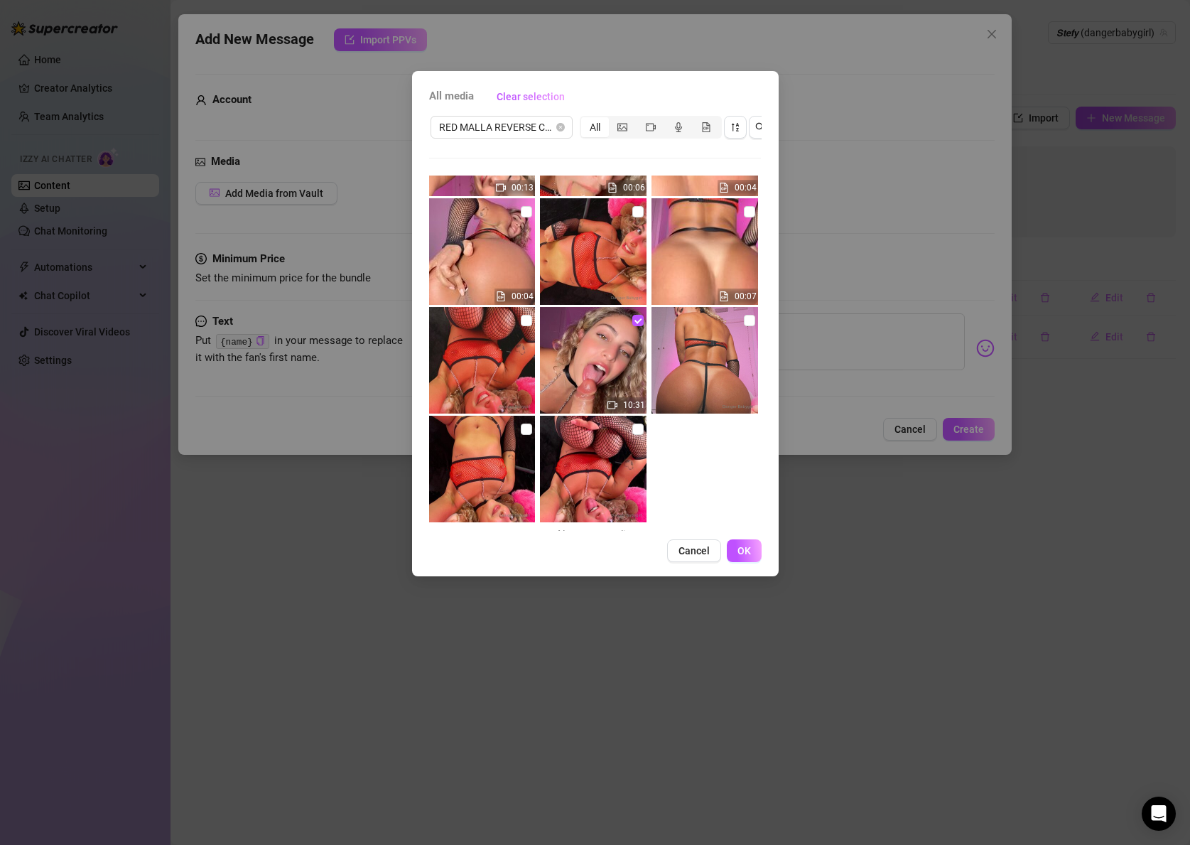
scroll to position [300, 0]
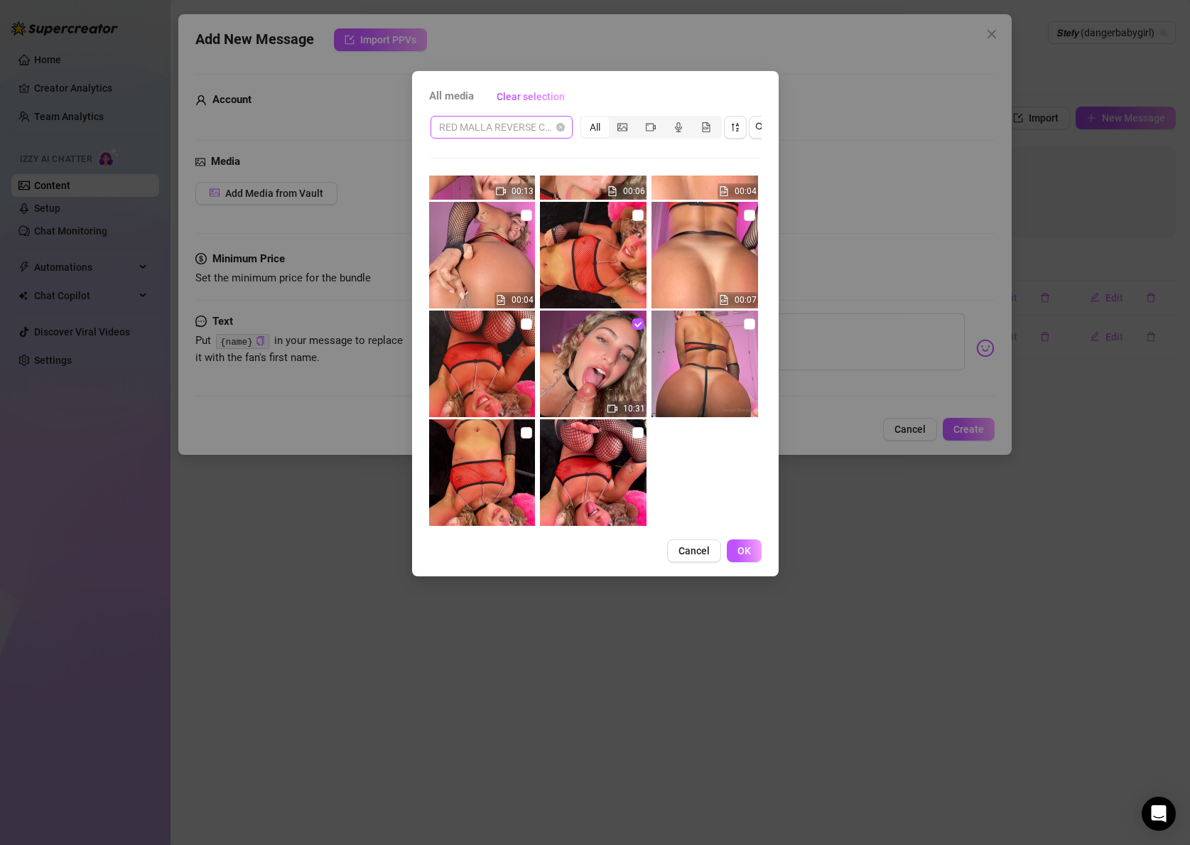
click at [528, 131] on span "RED MALLA REVERSE CLOSE UP ❤️" at bounding box center [501, 127] width 125 height 21
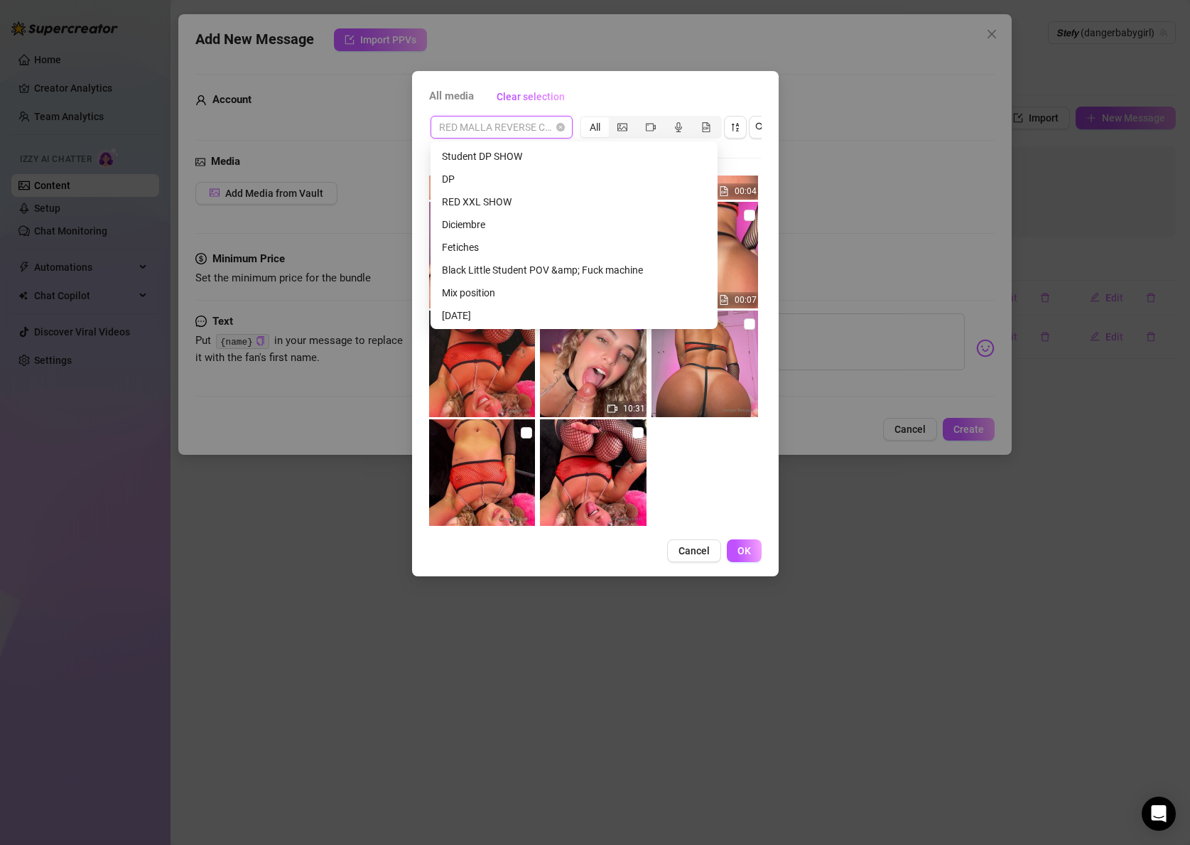
scroll to position [1637, 0]
click at [487, 312] on div "Tub Show Full Naked Realistic Toy POV 💦" at bounding box center [574, 315] width 264 height 16
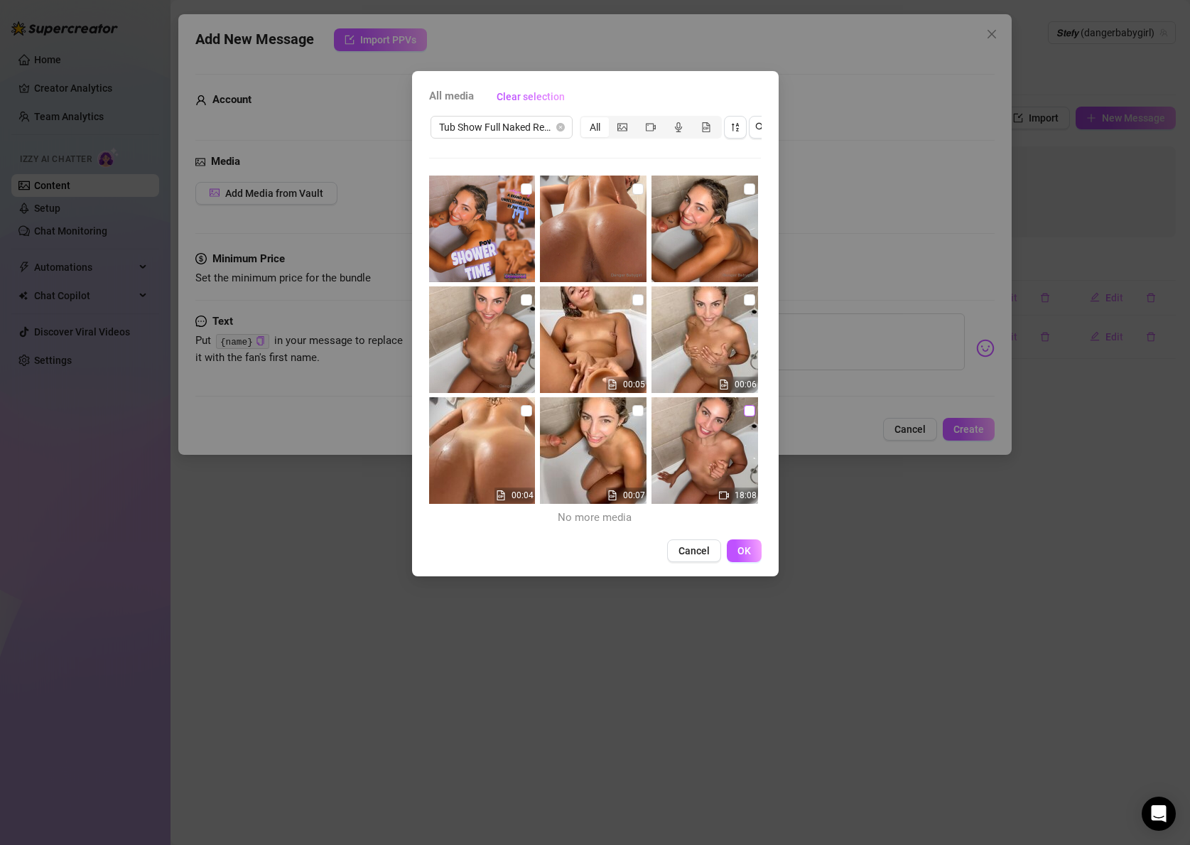
click at [746, 411] on input "checkbox" at bounding box center [749, 410] width 11 height 11
checkbox input "true"
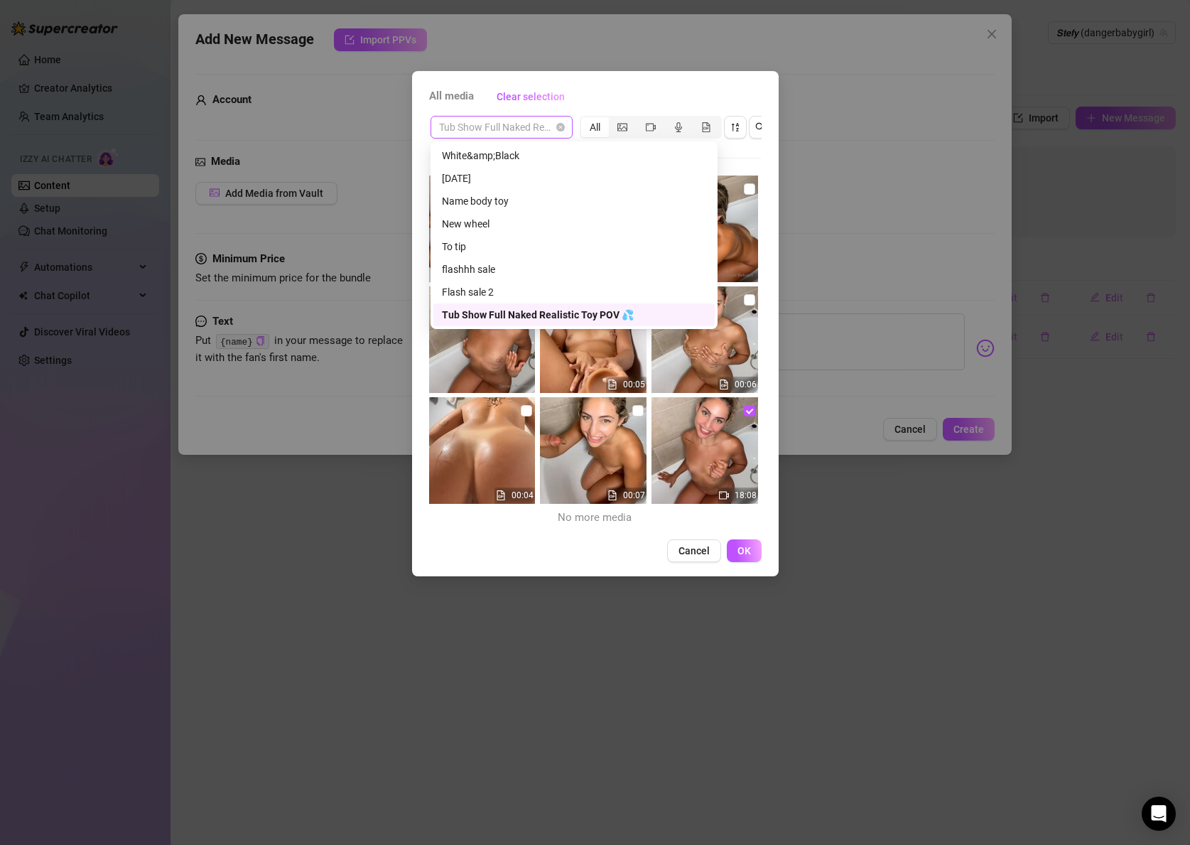
click at [503, 131] on span "Tub Show Full Naked Realistic Toy POV 💦" at bounding box center [501, 127] width 125 height 21
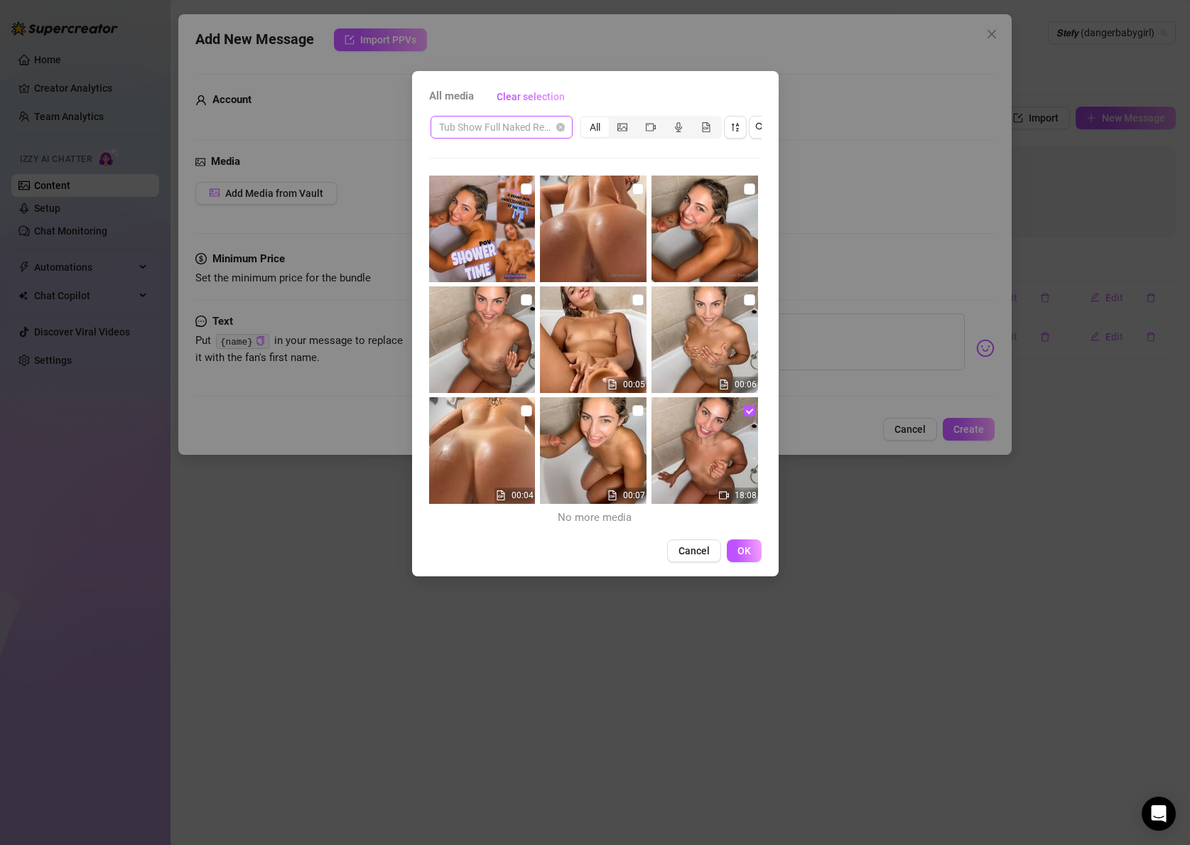
click at [514, 124] on span "Tub Show Full Naked Realistic Toy POV 💦" at bounding box center [501, 127] width 125 height 21
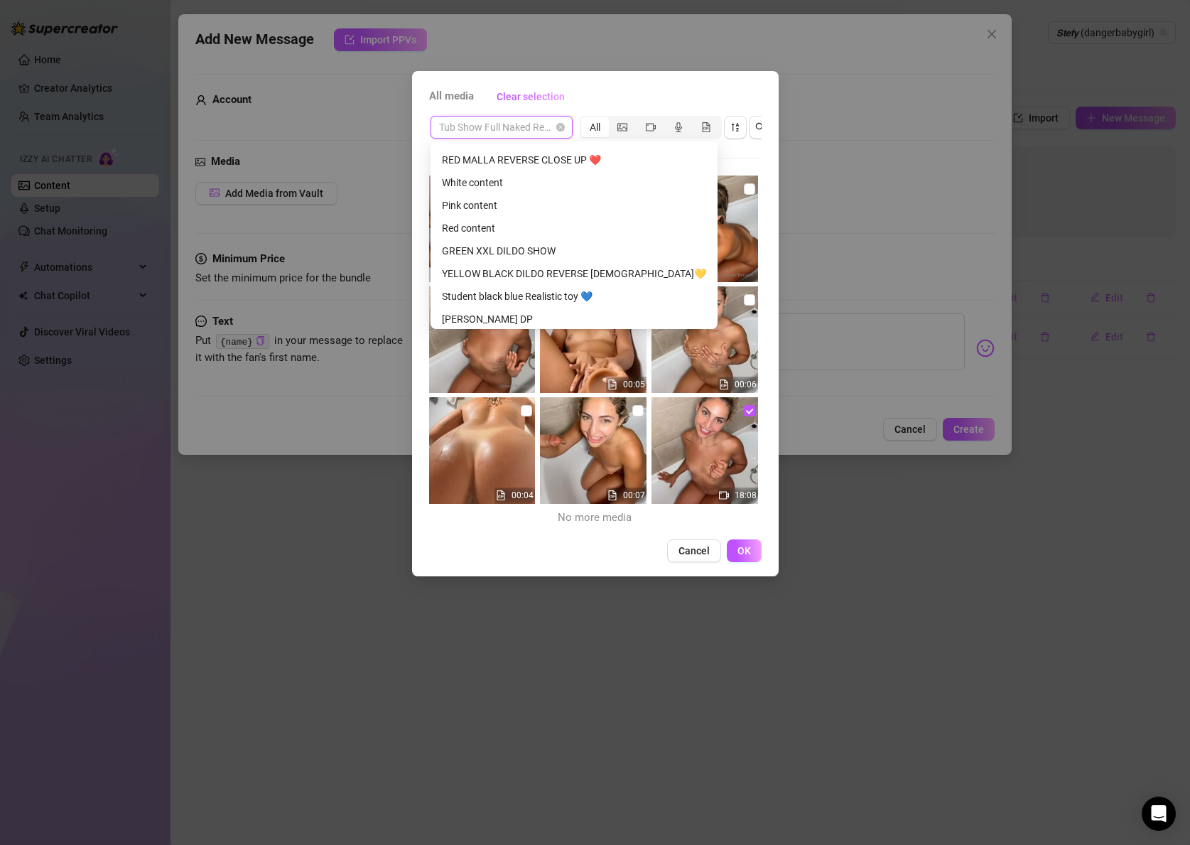
scroll to position [1025, 0]
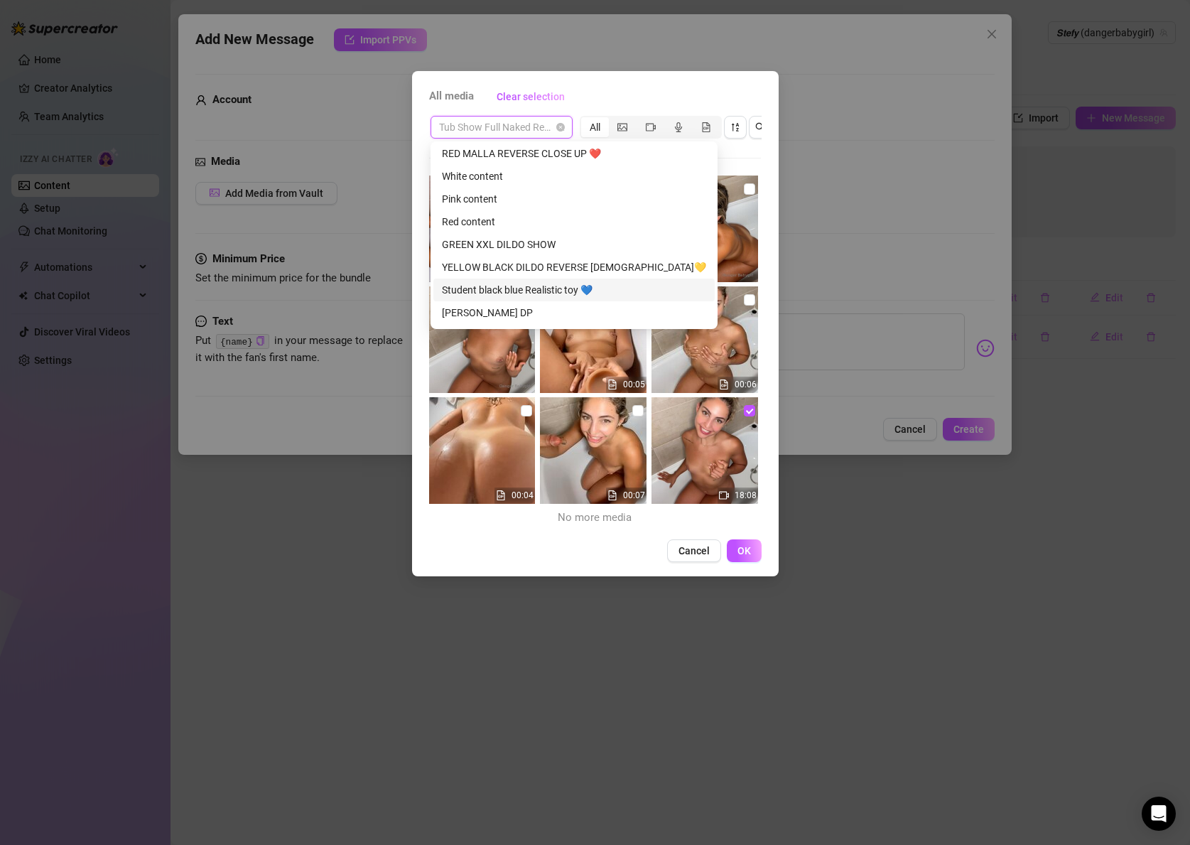
click at [508, 289] on div "Student black blue Realistic toy 💙" at bounding box center [574, 290] width 264 height 16
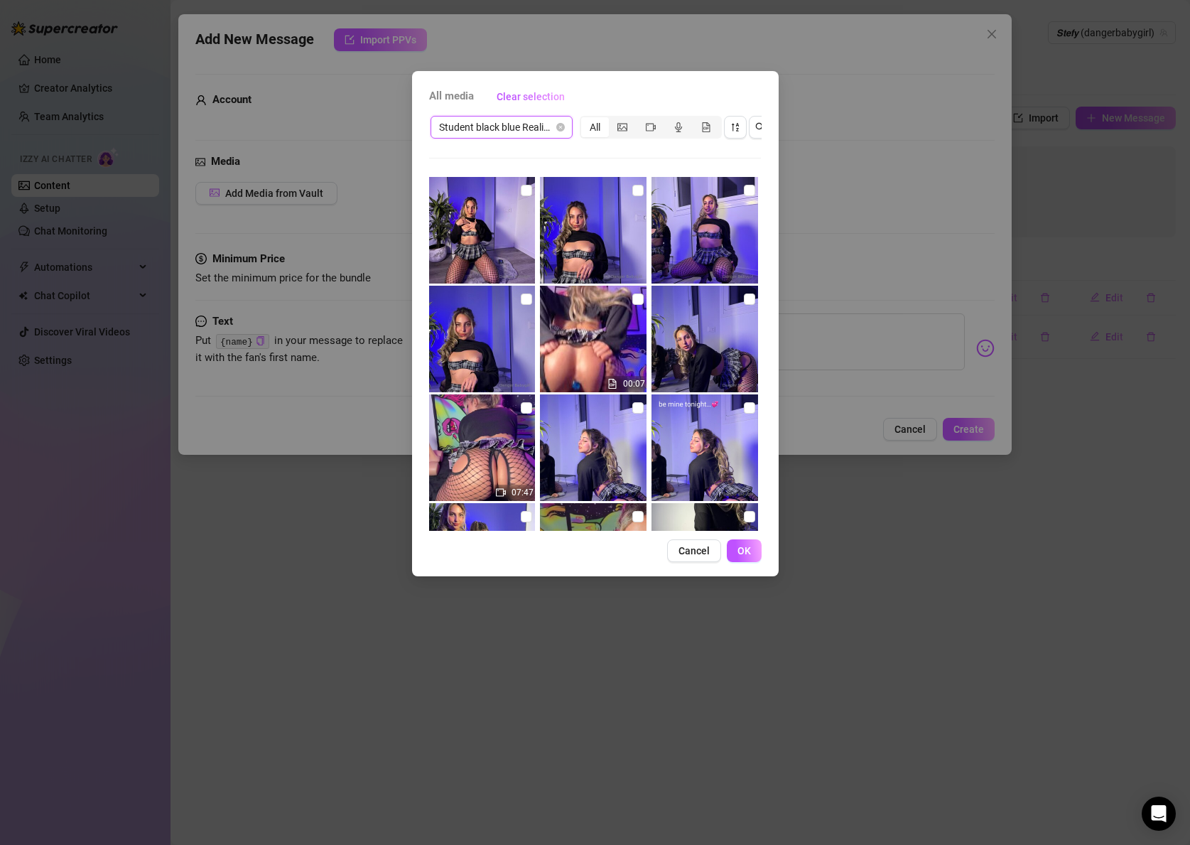
scroll to position [200, 0]
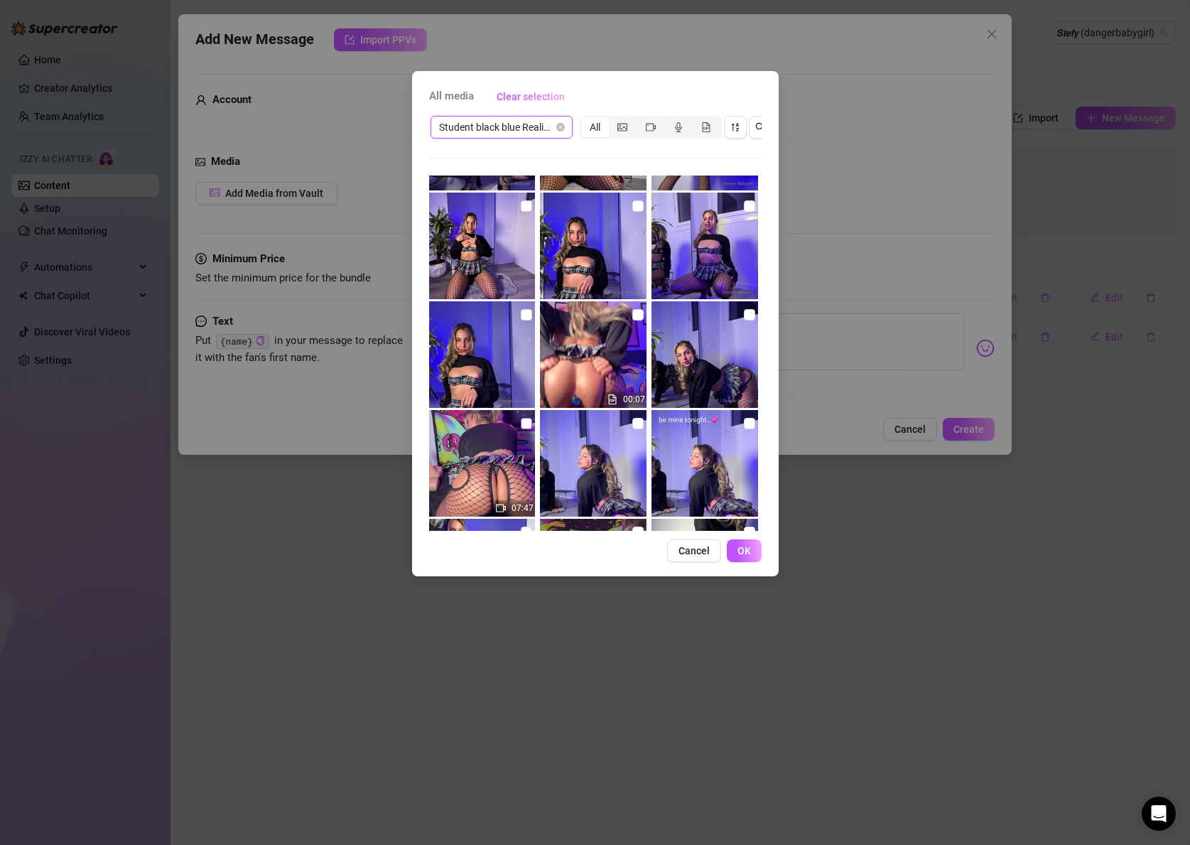
click at [525, 423] on input "checkbox" at bounding box center [526, 423] width 11 height 11
checkbox input "true"
click at [751, 549] on button "OK" at bounding box center [744, 550] width 35 height 23
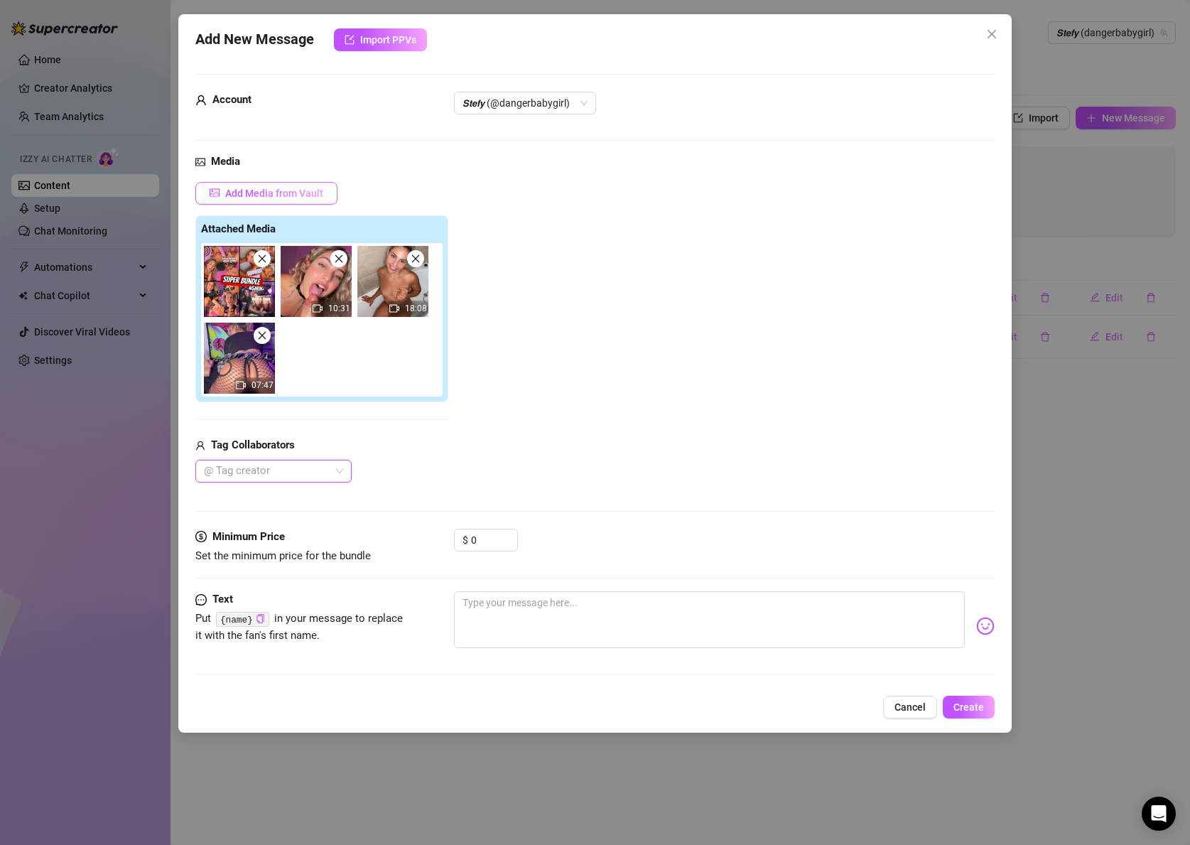
click at [271, 182] on button "Add Media from Vault" at bounding box center [266, 193] width 142 height 23
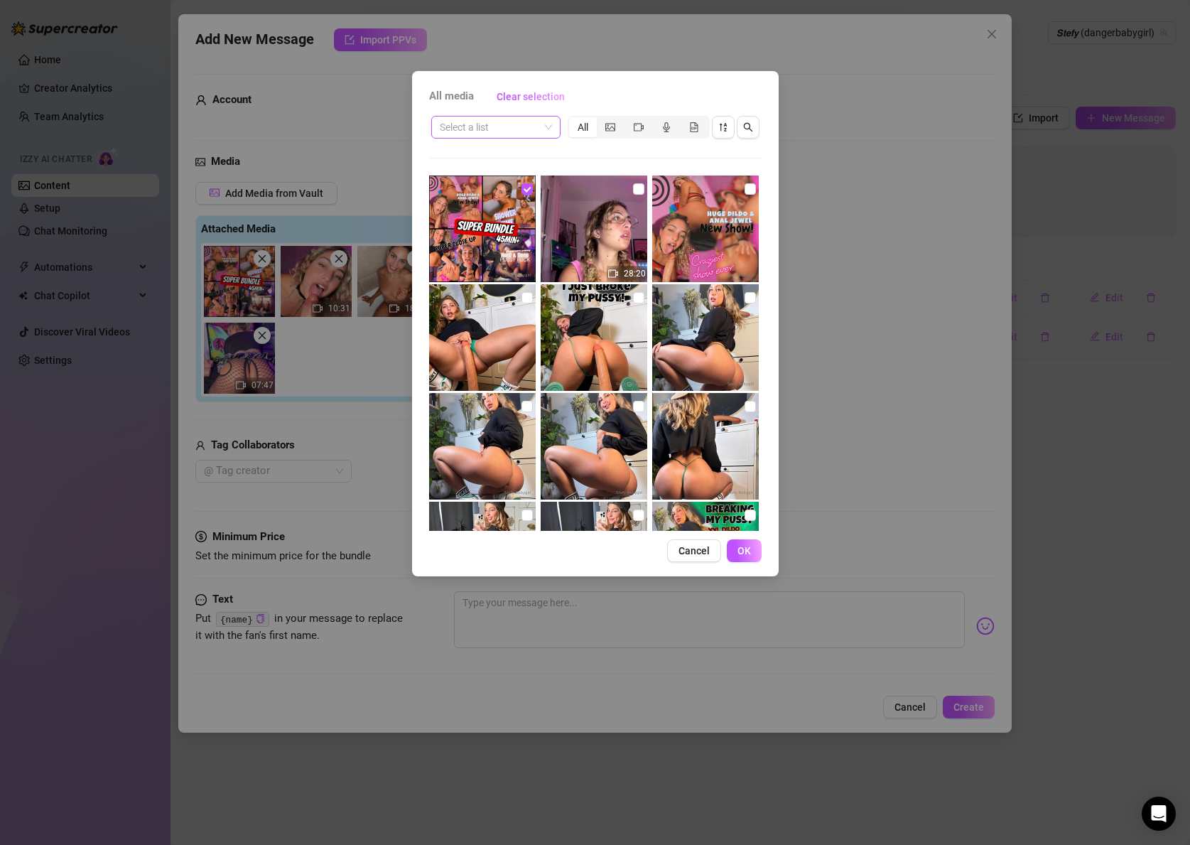
click at [492, 123] on input "search" at bounding box center [489, 127] width 99 height 21
type input "LIT"
click at [505, 157] on div "Black Little Student POV &amp; Fuck machine" at bounding box center [543, 156] width 201 height 16
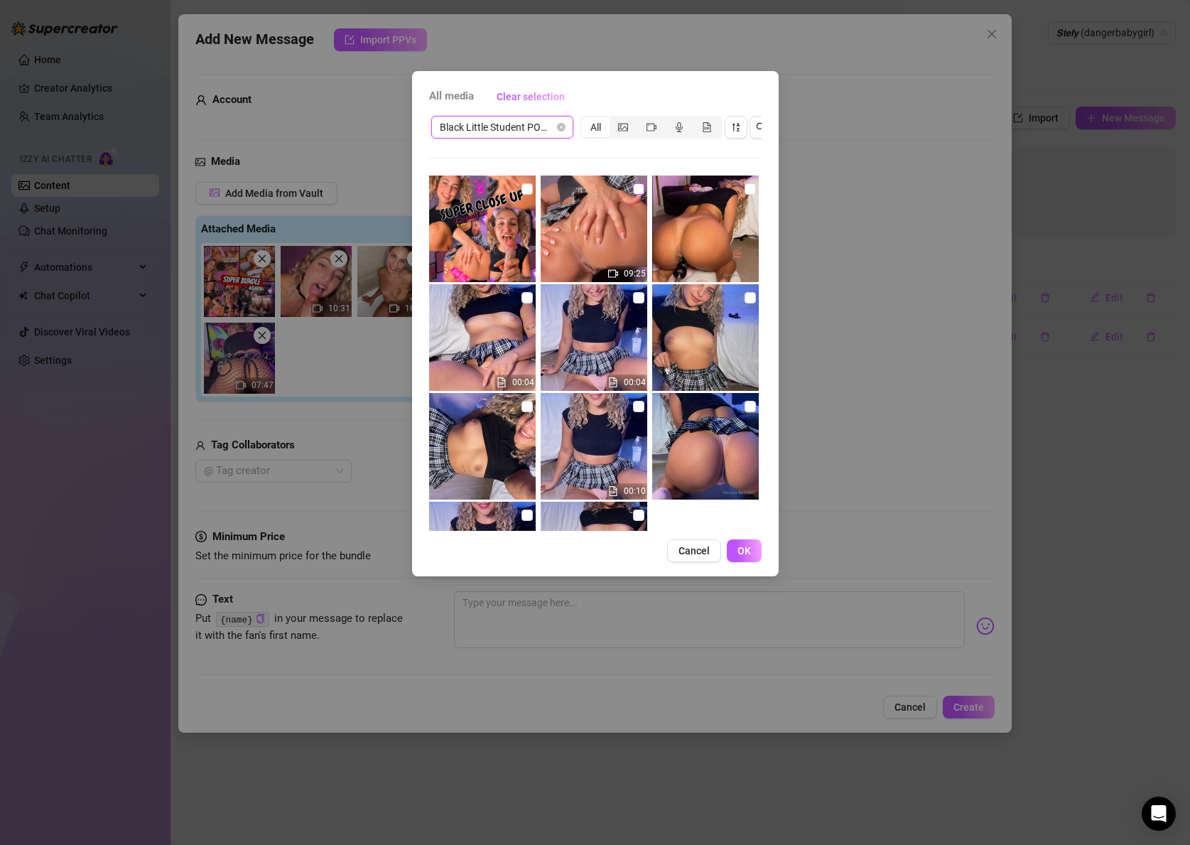
click at [642, 188] on input "checkbox" at bounding box center [638, 188] width 11 height 11
checkbox input "true"
click at [763, 554] on div "All media Clear selection Black Little Student POV &amp; Fuck machine All 09:25…" at bounding box center [595, 323] width 367 height 505
click at [752, 551] on button "OK" at bounding box center [744, 550] width 35 height 23
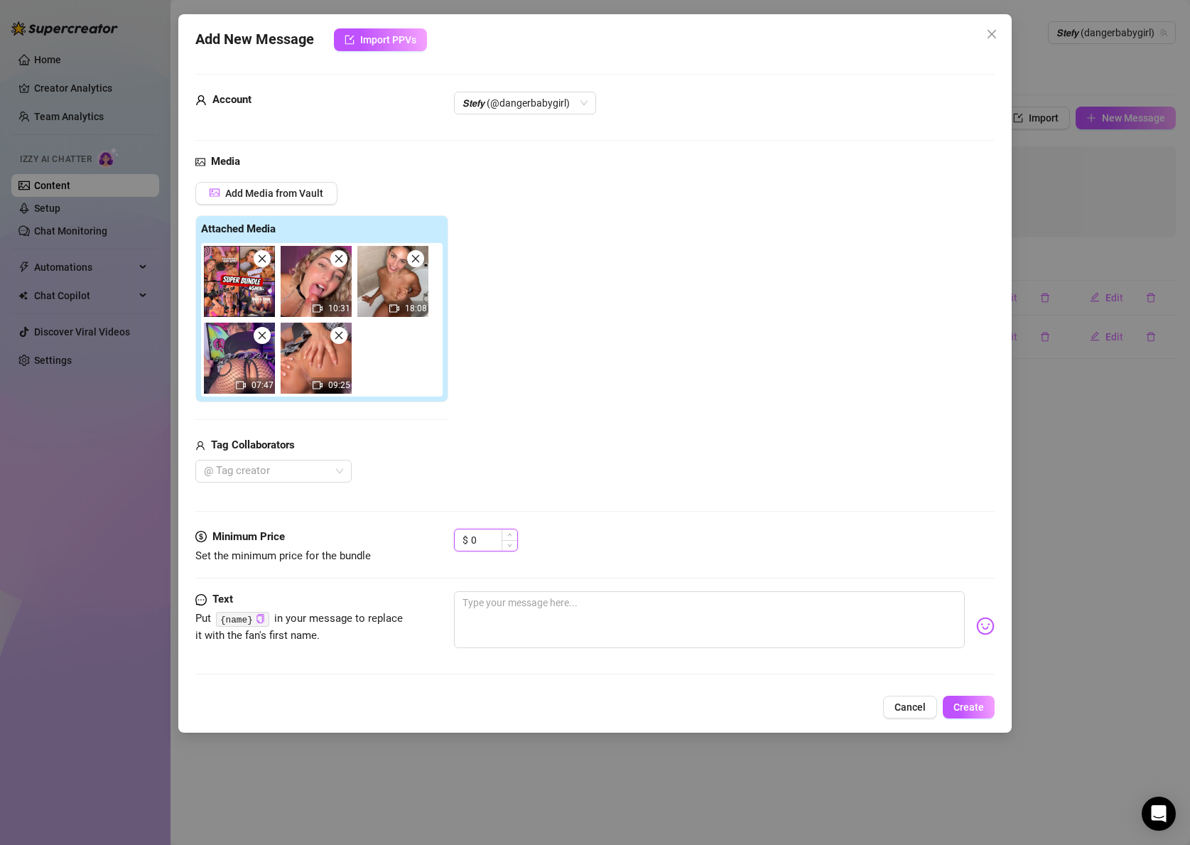
click at [485, 539] on input "0" at bounding box center [494, 539] width 46 height 21
click at [536, 597] on textarea at bounding box center [709, 619] width 511 height 57
paste textarea "4 brand new shows, over 45 MIN of pure filth 😈💦 POV shower play, deep anal jewe…"
type textarea "4 brand new shows, over 45 MIN of pure filth 😈💦 POV shower play, deep anal jewe…"
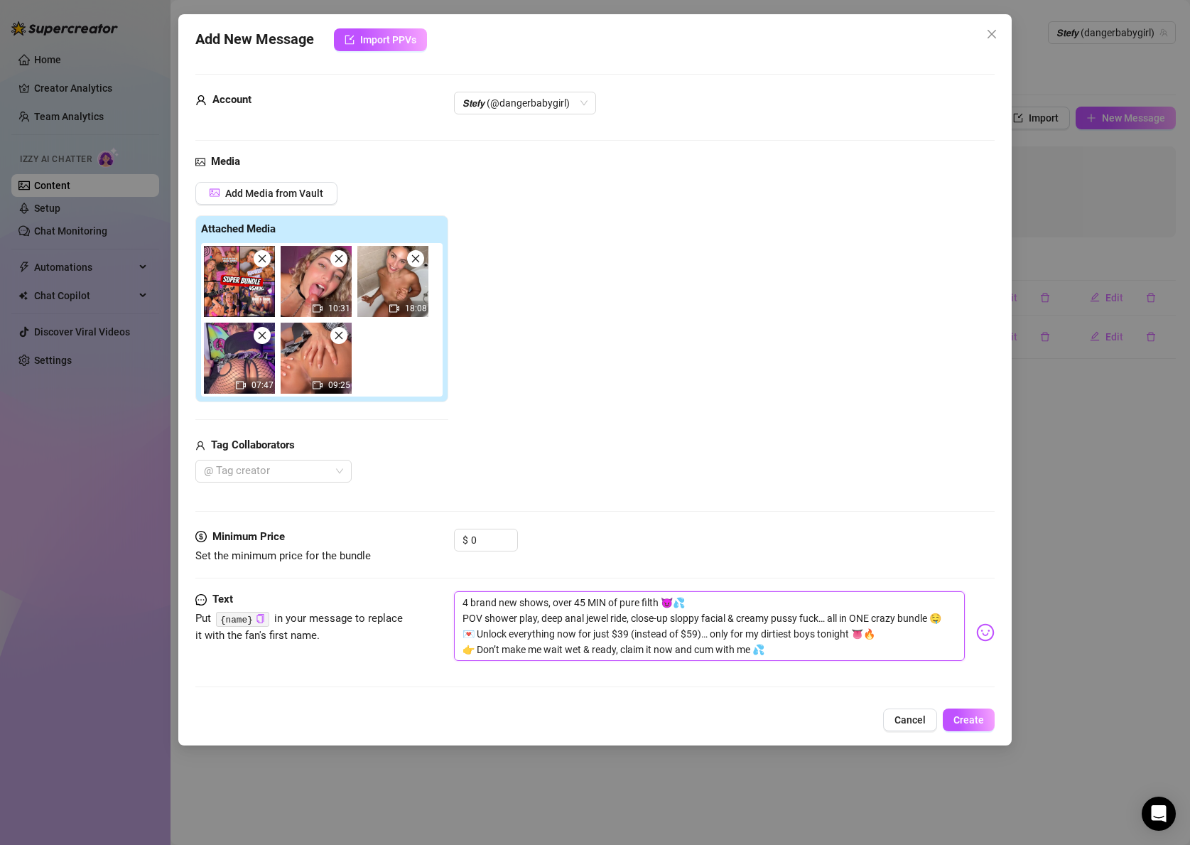
click at [707, 603] on textarea "4 brand new shows, over 45 MIN of pure filth 😈💦 POV shower play, deep anal jewe…" at bounding box center [709, 626] width 511 height 70
drag, startPoint x: 707, startPoint y: 603, endPoint x: 465, endPoint y: 587, distance: 242.1
click at [465, 587] on form "Account 𝙎𝙩𝙚𝙛𝙮 (@dangerbabygirl) Media Add Media from Vault Attached Media 10:31…" at bounding box center [594, 387] width 799 height 626
click at [698, 620] on textarea "4 brand new shows, over 45 MIN of pure filth 😈💦 POV shower play, deep anal jewe…" at bounding box center [709, 626] width 511 height 70
click at [723, 605] on textarea "4 brand new shows, over 45 MIN of pure filth 😈💦 POV shower play, deep anal jewe…" at bounding box center [709, 626] width 511 height 70
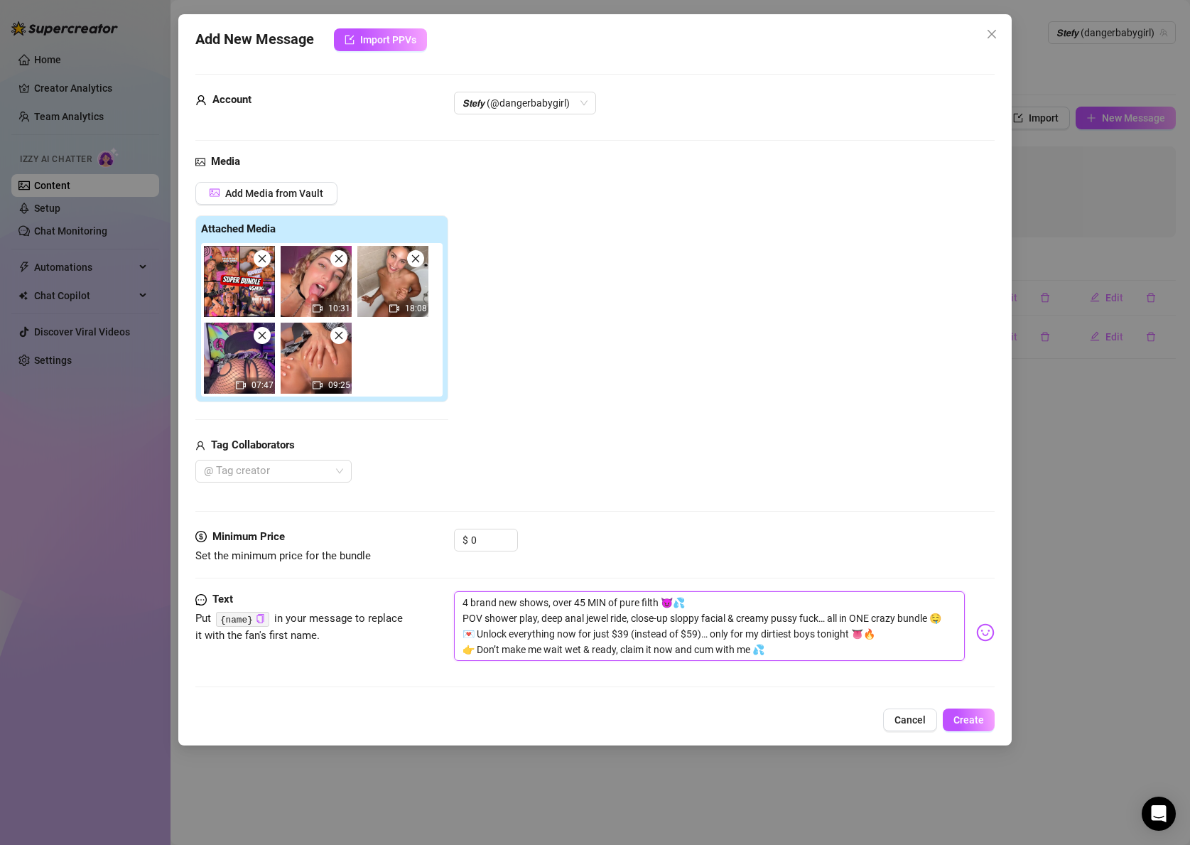
click at [622, 634] on textarea "4 brand new shows, over 45 MIN of pure filth 😈💦 POV shower play, deep anal jewe…" at bounding box center [709, 626] width 511 height 70
click at [624, 632] on textarea "4 brand new shows, over 45 MIN of pure filth 😈💦 POV shower play, deep anal jewe…" at bounding box center [709, 626] width 511 height 70
type textarea "4 brand new shows, over 45 MIN of pure filth 😈💦 POV shower play, deep anal jewe…"
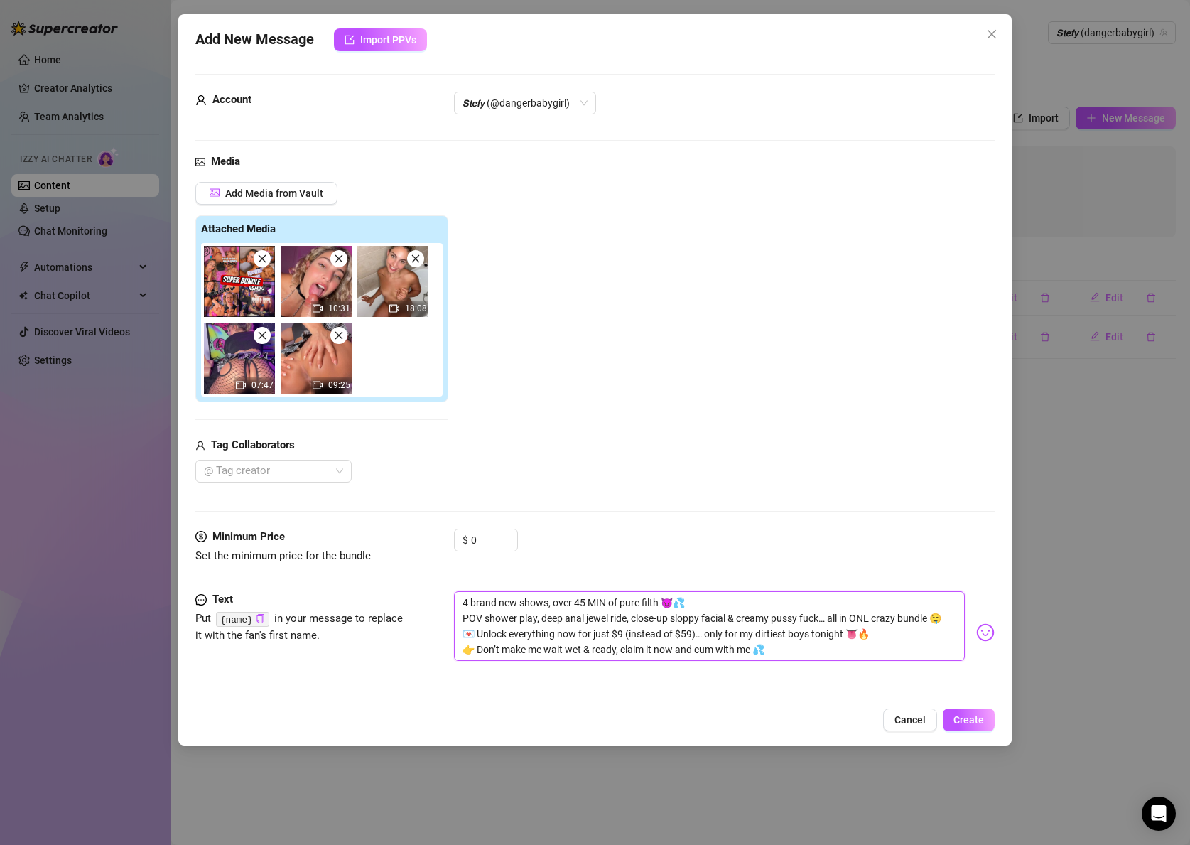
type textarea "4 brand new shows, over 45 MIN of pure filth 😈💦 POV shower play, deep anal jewe…"
click at [694, 632] on textarea "4 brand new shows, over 45 MIN of pure filth 😈💦 POV shower play, deep anal jewe…" at bounding box center [709, 626] width 511 height 70
click at [784, 649] on textarea "4 brand new shows, over 45 MIN of pure filth 😈💦 POV shower play, deep anal jewe…" at bounding box center [709, 626] width 511 height 70
drag, startPoint x: 778, startPoint y: 647, endPoint x: 465, endPoint y: 572, distance: 322.1
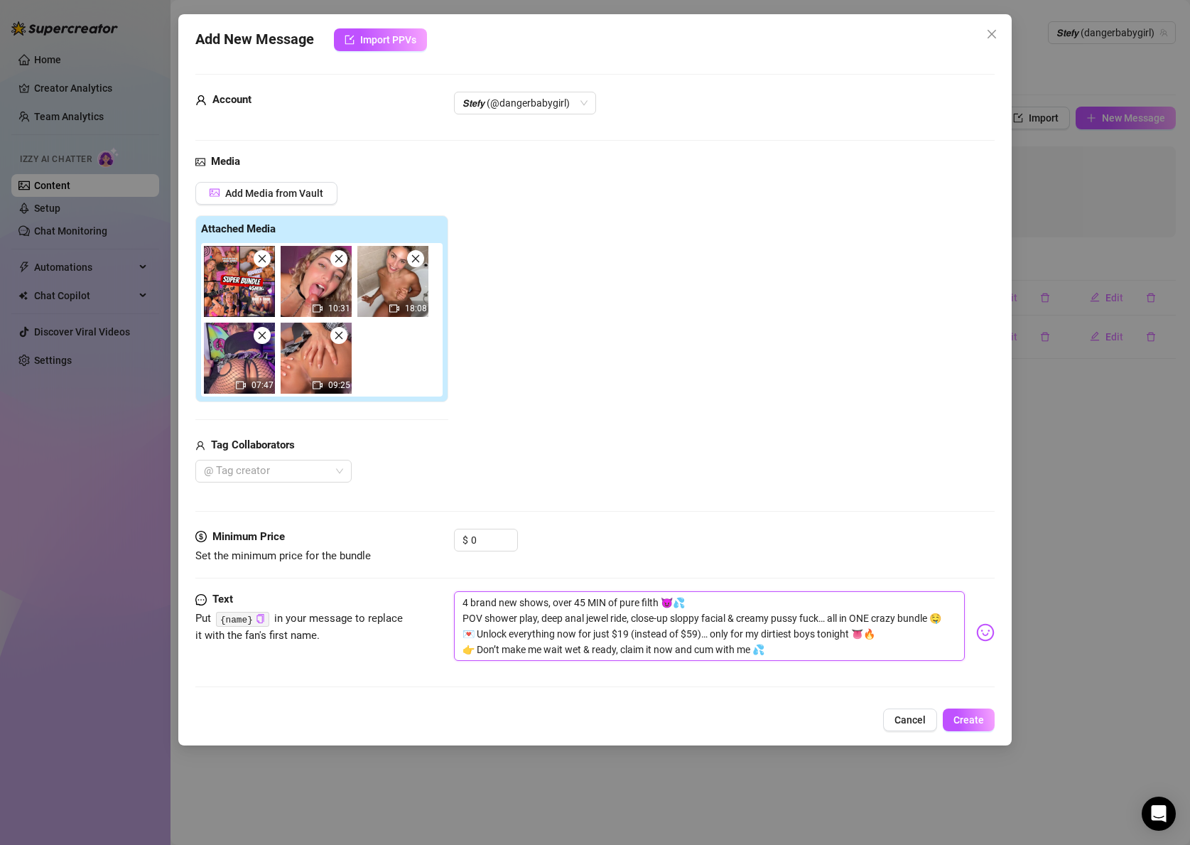
click at [465, 572] on form "Account 𝙎𝙩𝙚𝙛𝙮 (@dangerbabygirl) Media Add Media from Vault Attached Media 10:31…" at bounding box center [594, 387] width 799 height 626
type textarea "4 brand new shows, over 45 MIN of pure filth 😈💦 POV shower play, deep anal jewe…"
click at [485, 544] on input "0" at bounding box center [494, 539] width 46 height 21
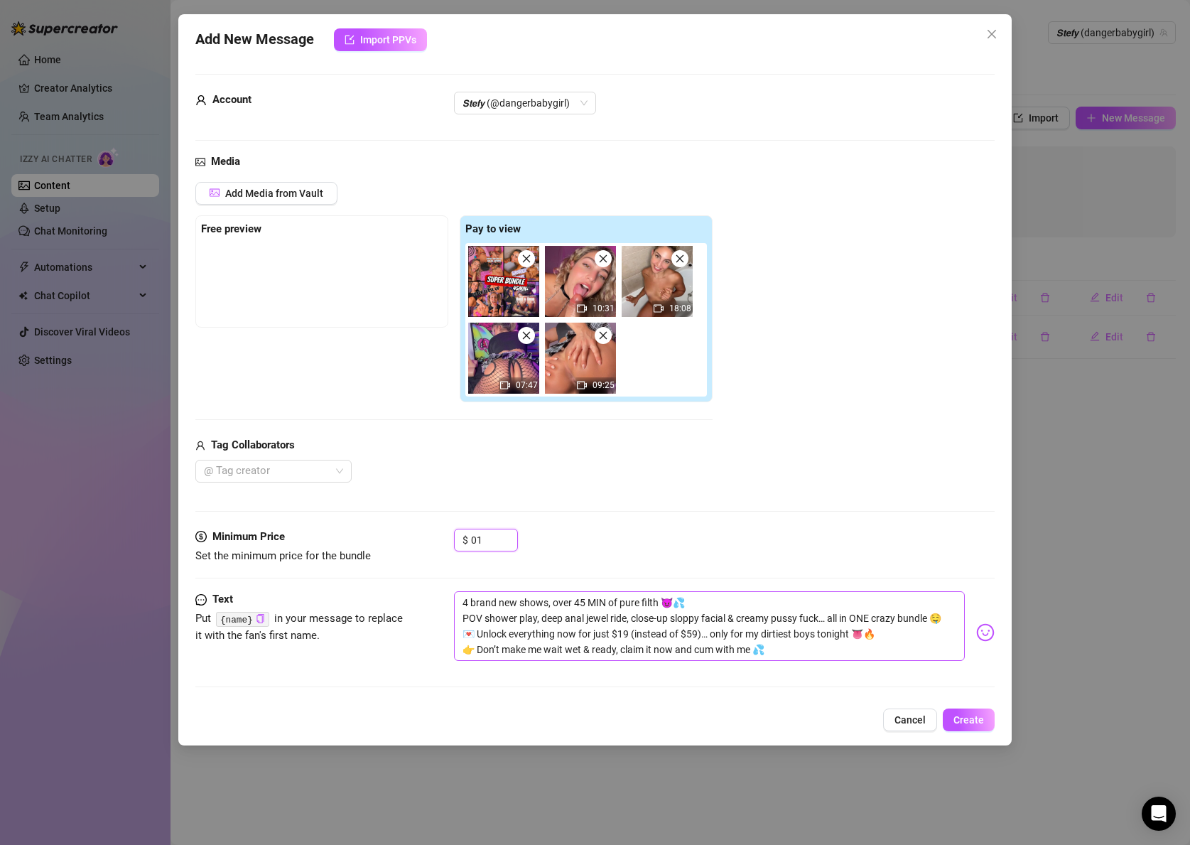
type input "0"
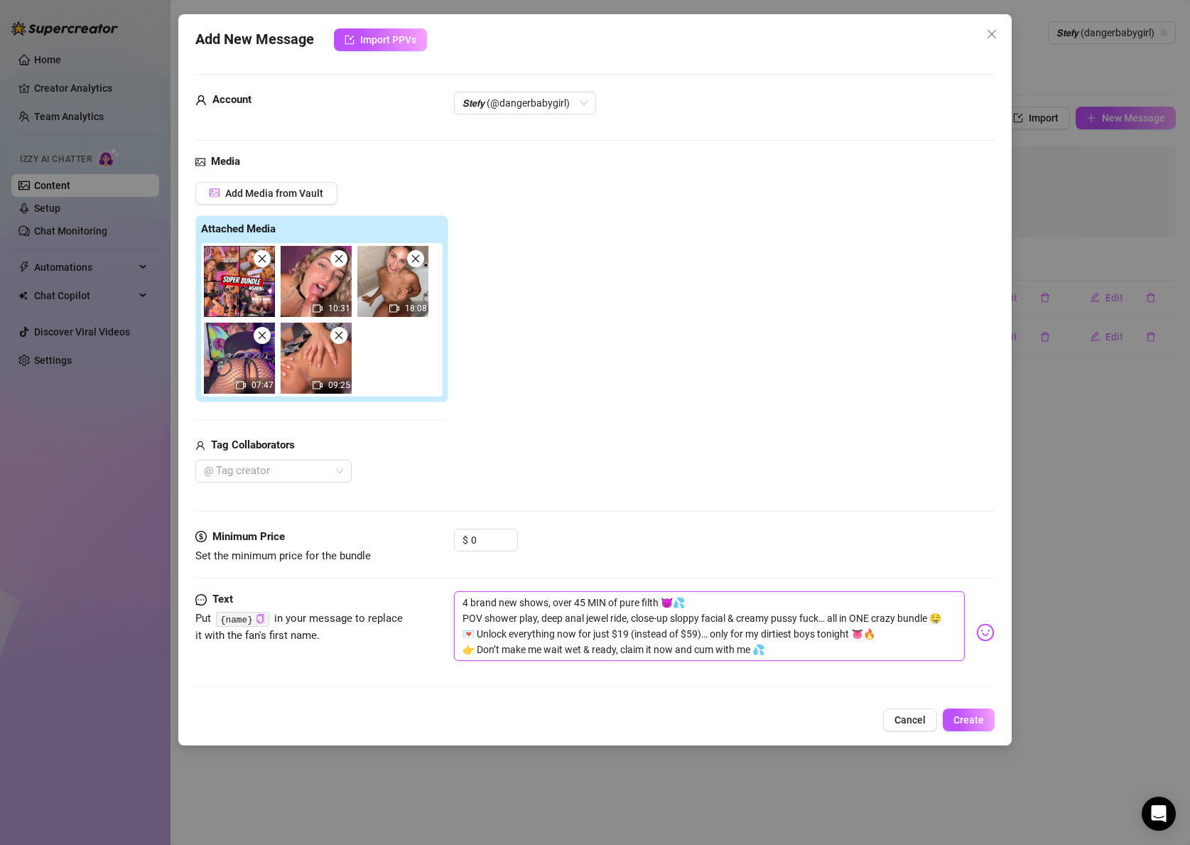
click at [783, 653] on textarea "4 brand new shows, over 45 MIN of pure filth 😈💦 POV shower play, deep anal jewe…" at bounding box center [709, 626] width 511 height 70
drag, startPoint x: 634, startPoint y: 613, endPoint x: 455, endPoint y: 569, distance: 184.4
click at [455, 569] on form "Account 𝙎𝙩𝙚𝙛𝙮 (@dangerbabygirl) Media Add Media from Vault Attached Media 10:31…" at bounding box center [594, 387] width 799 height 626
paste textarea "tease, deep anal jewel ride, sloppy close-up facial & creamy pussy fuck… all pa…"
type textarea "4 brand new shows, over 45 MIN of pure filth 😈💦 POV shower tease, deep anal jew…"
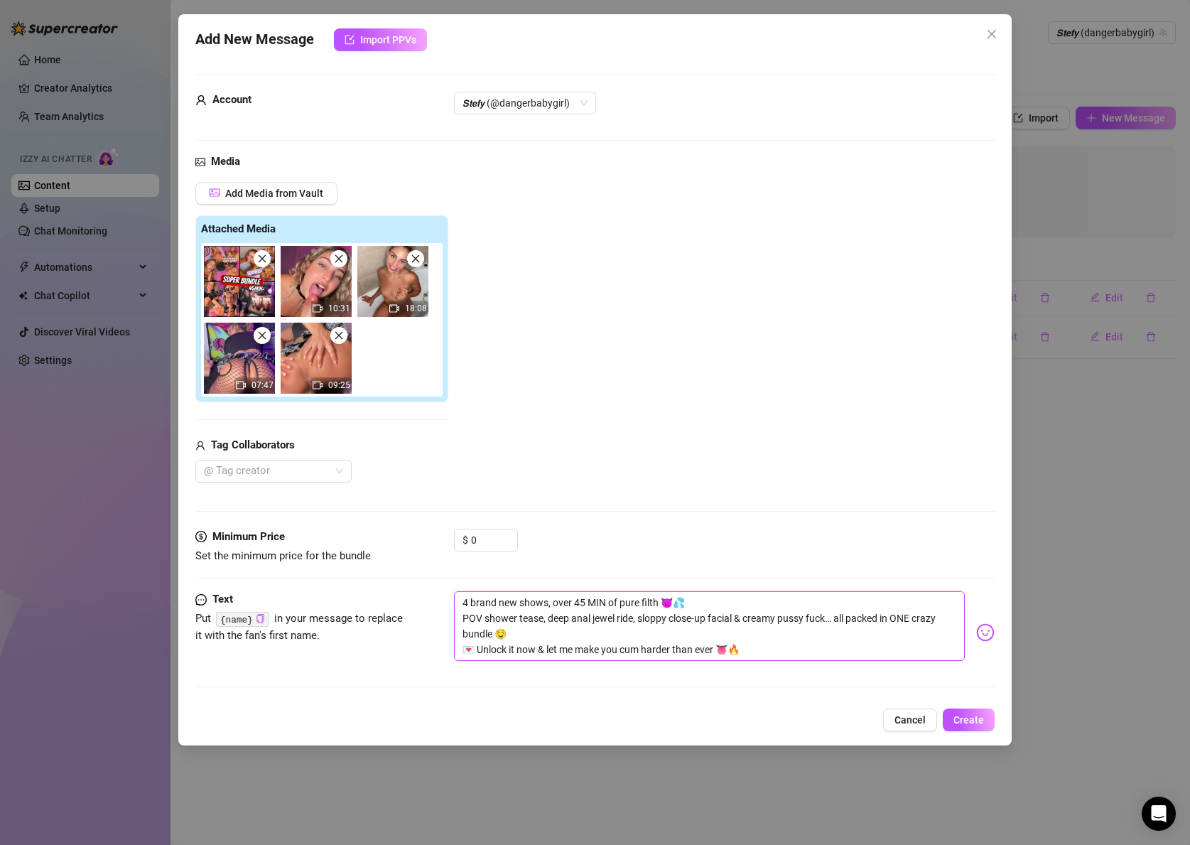
drag, startPoint x: 698, startPoint y: 595, endPoint x: 438, endPoint y: 580, distance: 260.5
click at [438, 580] on form "Account 𝙎𝙩𝙚𝙛𝙮 (@dangerbabygirl) Media Add Media from Vault Attached Media 10:31…" at bounding box center [594, 387] width 799 height 626
click at [689, 638] on textarea "4 brand new shows, over 45 MIN of pure filth 😈💦 POV shower tease, deep anal jew…" at bounding box center [709, 626] width 511 height 70
type textarea "4 brand new shows, over 45 MIN of pure filth 😈💦 POV shower tease, deep anal jew…"
click at [976, 719] on span "Create" at bounding box center [969, 719] width 31 height 11
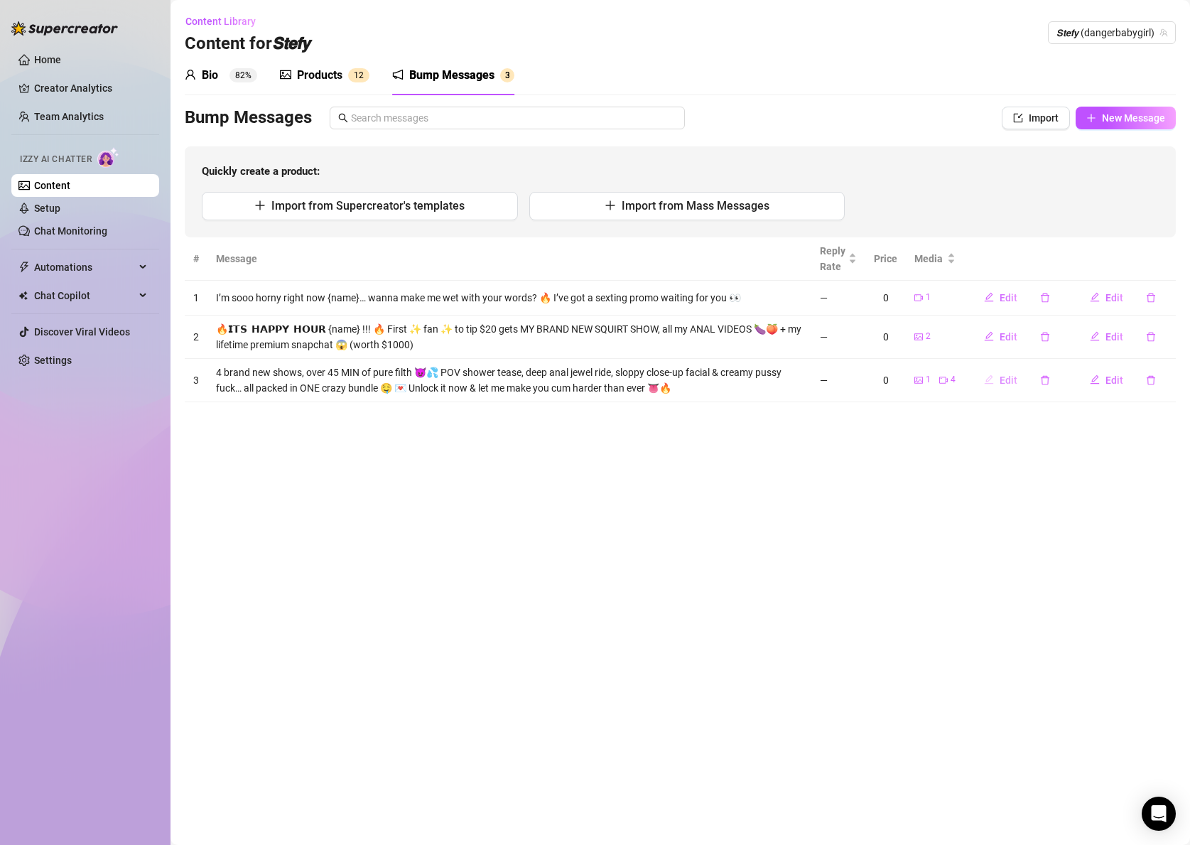
click at [995, 381] on button "Edit" at bounding box center [1001, 380] width 56 height 23
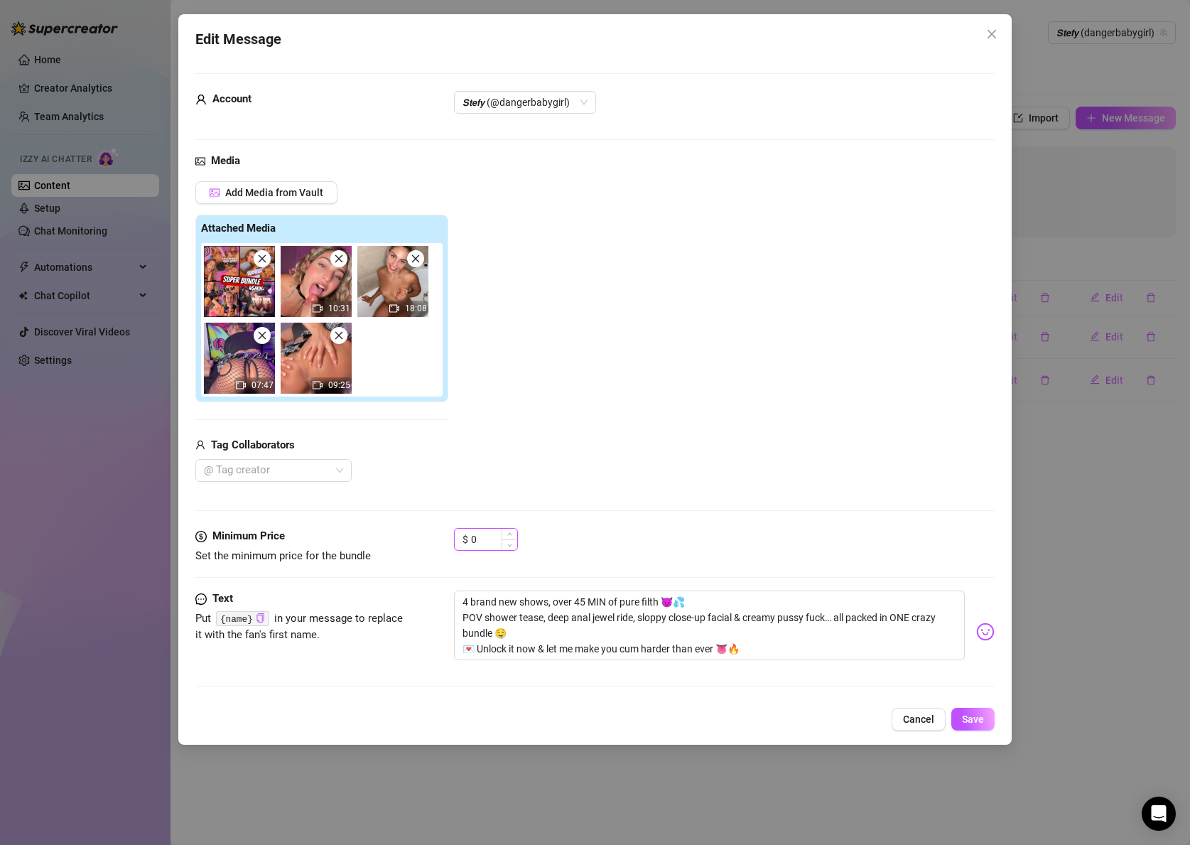
click at [483, 544] on input "0" at bounding box center [494, 539] width 46 height 21
drag, startPoint x: 483, startPoint y: 543, endPoint x: 438, endPoint y: 539, distance: 45.7
click at [438, 539] on div "Minimum Price Set the minimum price for the bundle $ 0" at bounding box center [594, 546] width 799 height 36
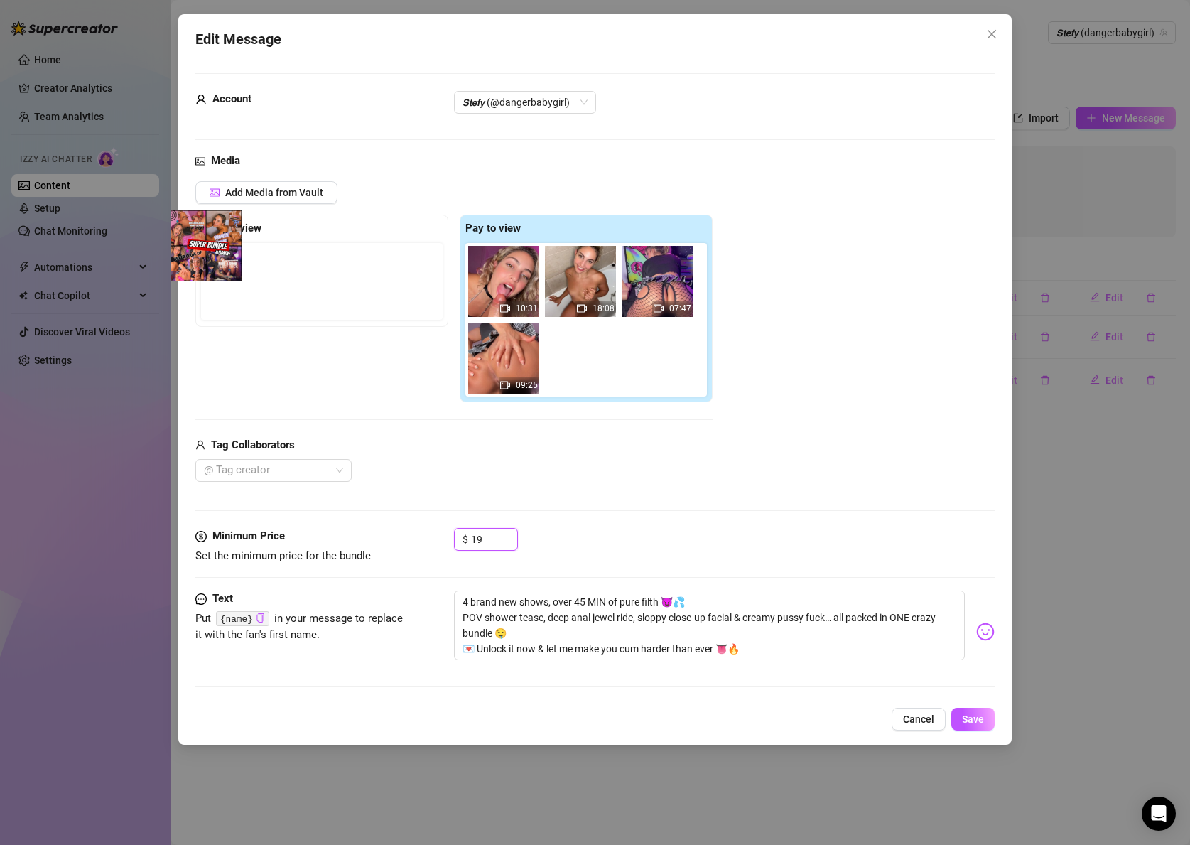
drag, startPoint x: 477, startPoint y: 274, endPoint x: 168, endPoint y: 239, distance: 311.0
click at [168, 239] on div "Edit Message Account 𝙎𝙩𝙚𝙛𝙮 (@dangerbabygirl) Media Add Media from Vault Free pr…" at bounding box center [595, 422] width 1190 height 845
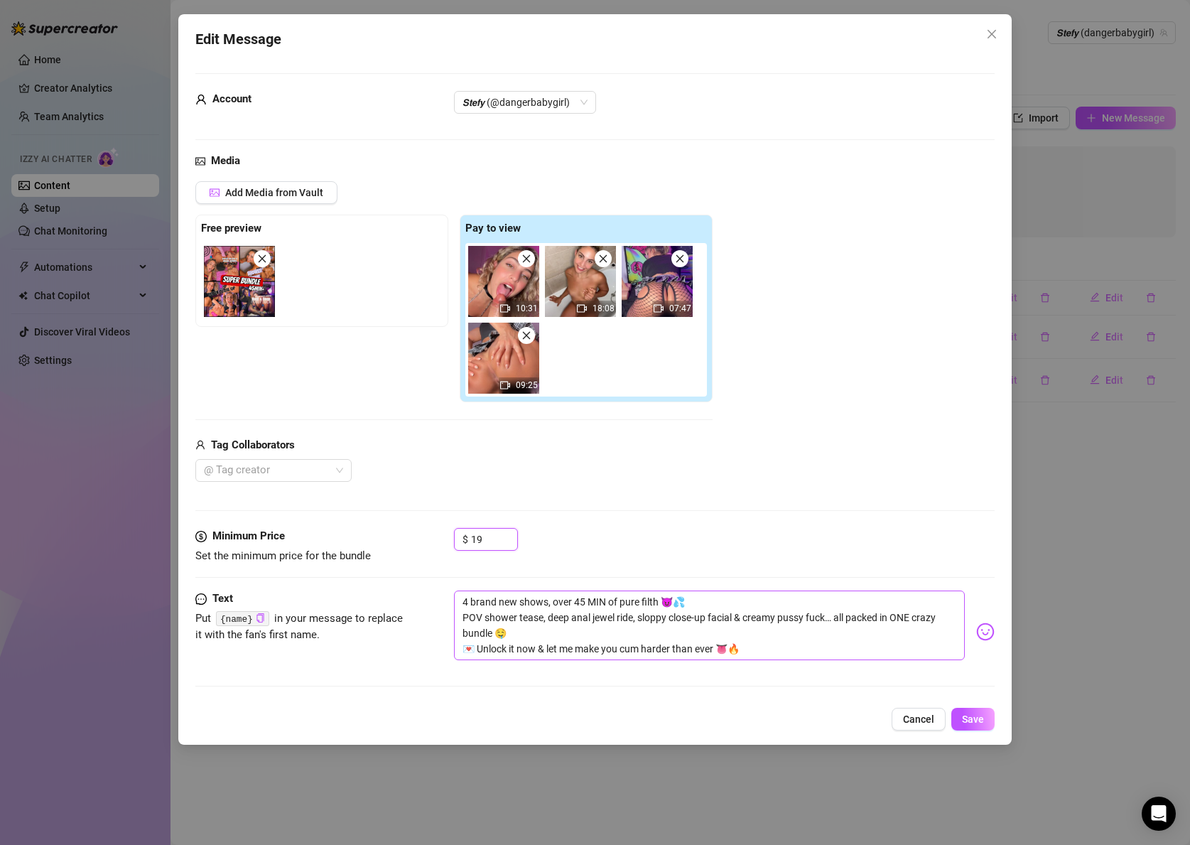
type input "19"
drag, startPoint x: 752, startPoint y: 649, endPoint x: 421, endPoint y: 590, distance: 337.0
click at [421, 590] on form "Account 𝙎𝙩𝙚𝙛𝙮 (@dangerbabygirl) Media Add Media from Vault Free preview Pay to …" at bounding box center [594, 386] width 799 height 626
click at [966, 718] on span "Save" at bounding box center [973, 718] width 22 height 11
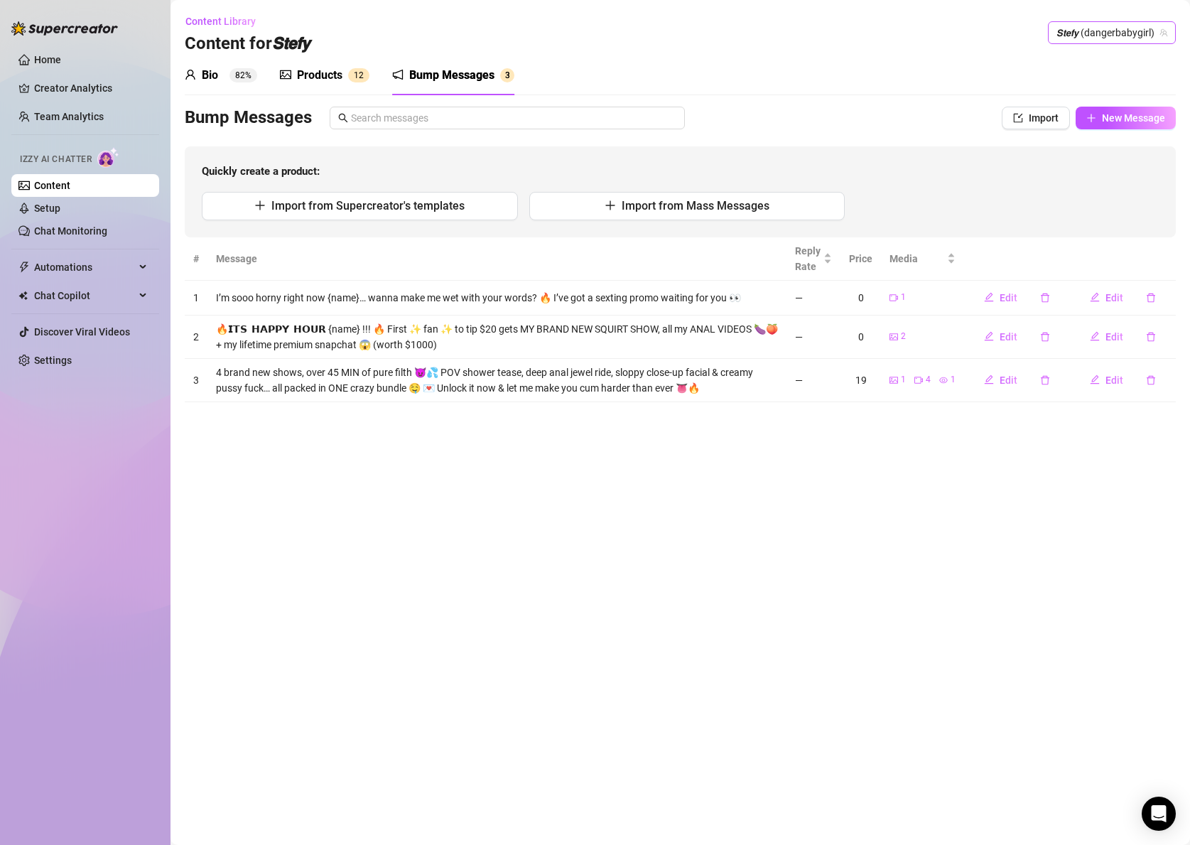
click at [1105, 28] on span "𝙎𝙩𝙚𝙛𝙮 (dangerbabygirl)" at bounding box center [1112, 32] width 111 height 21
click at [1091, 58] on span "( stefybunny )" at bounding box center [1119, 62] width 57 height 16
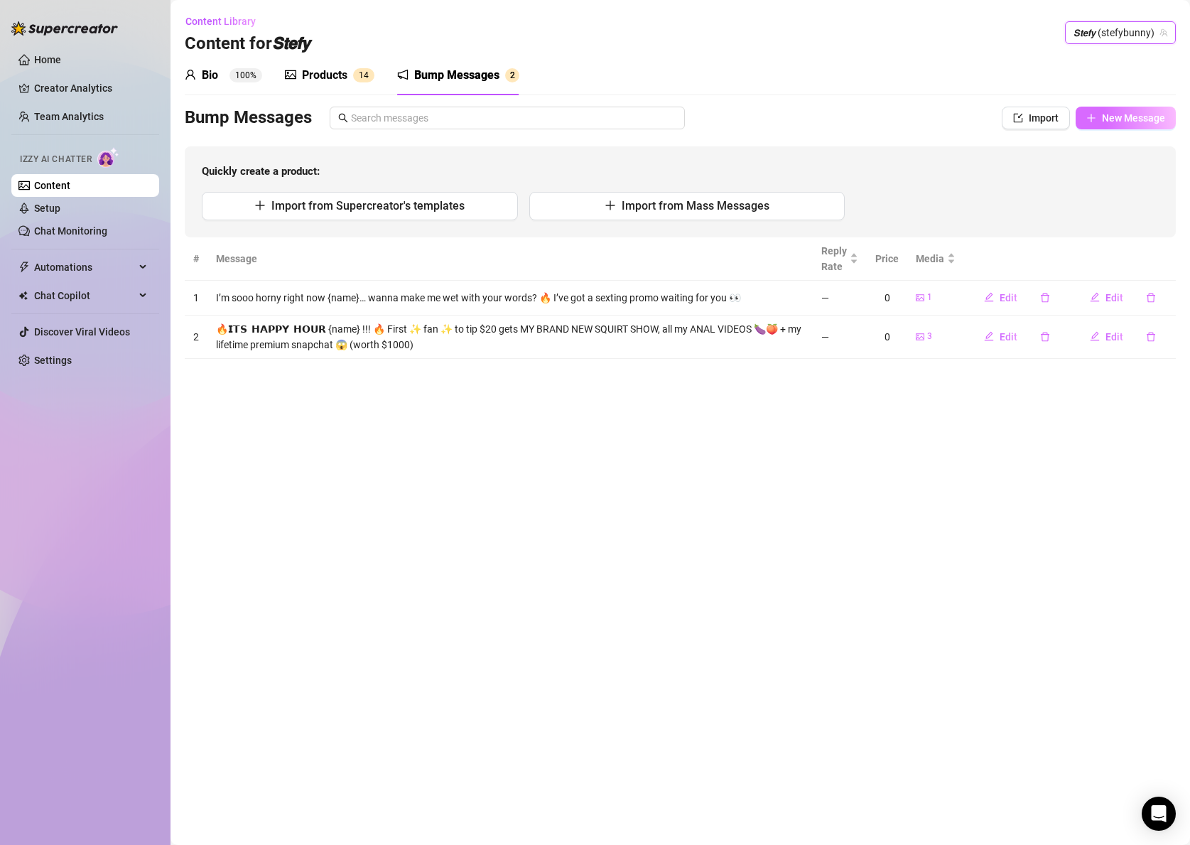
click at [1150, 114] on span "New Message" at bounding box center [1133, 117] width 63 height 11
type textarea "Type your message here..."
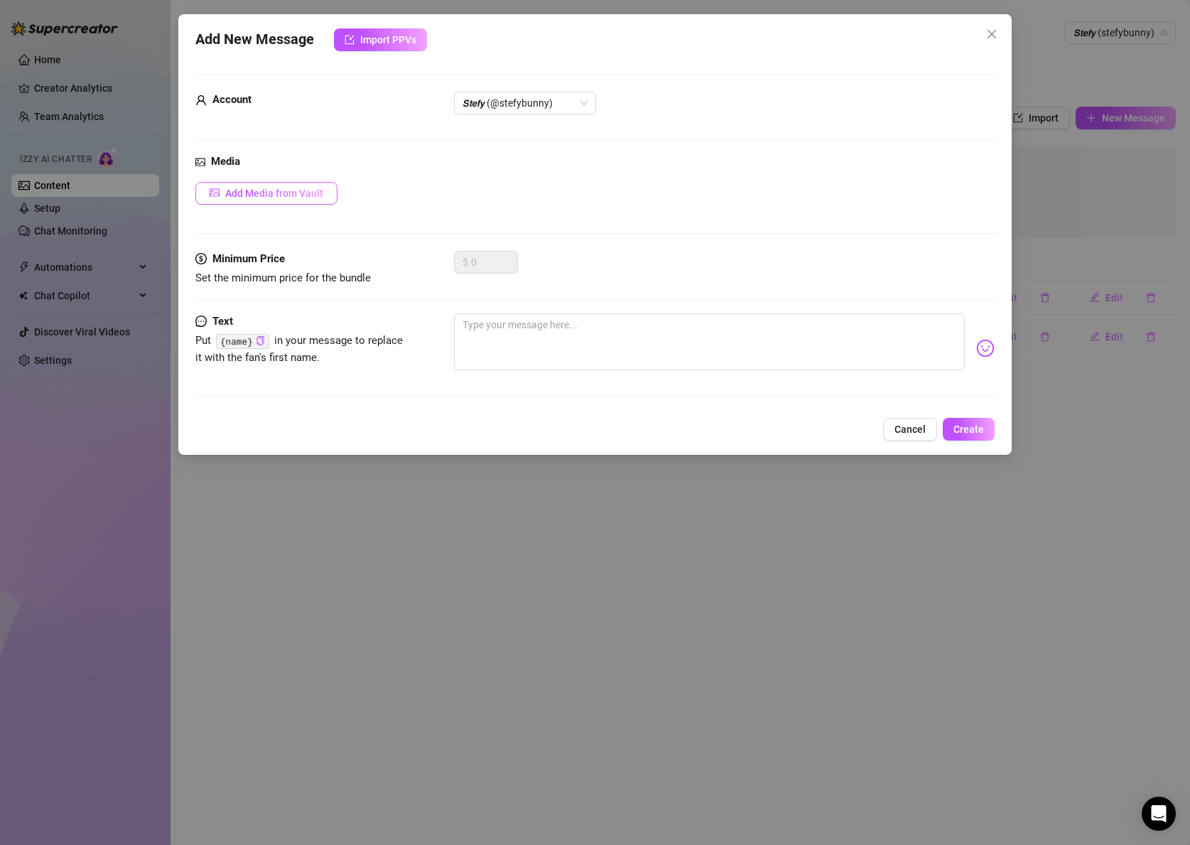
click at [244, 192] on span "Add Media from Vault" at bounding box center [274, 193] width 98 height 11
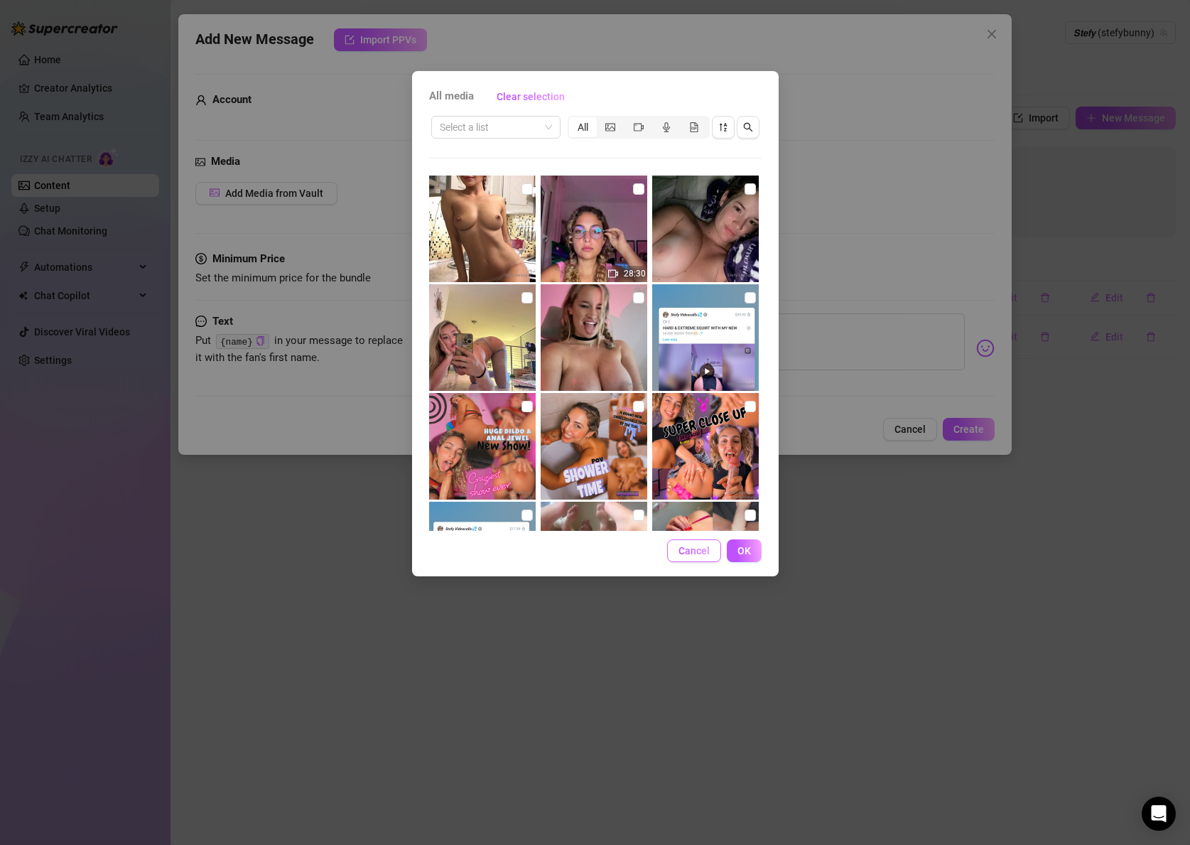
click at [699, 543] on button "Cancel" at bounding box center [694, 550] width 54 height 23
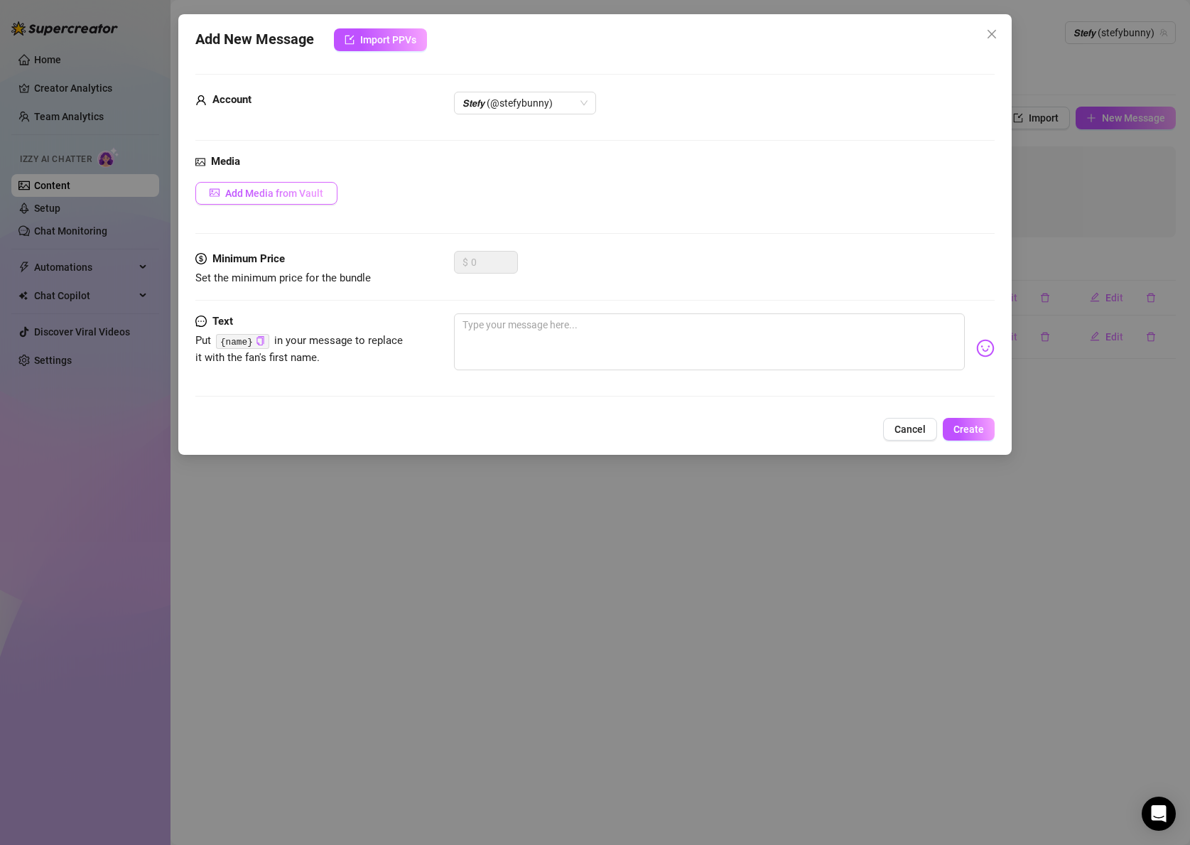
click at [337, 188] on button "Add Media from Vault" at bounding box center [266, 193] width 142 height 23
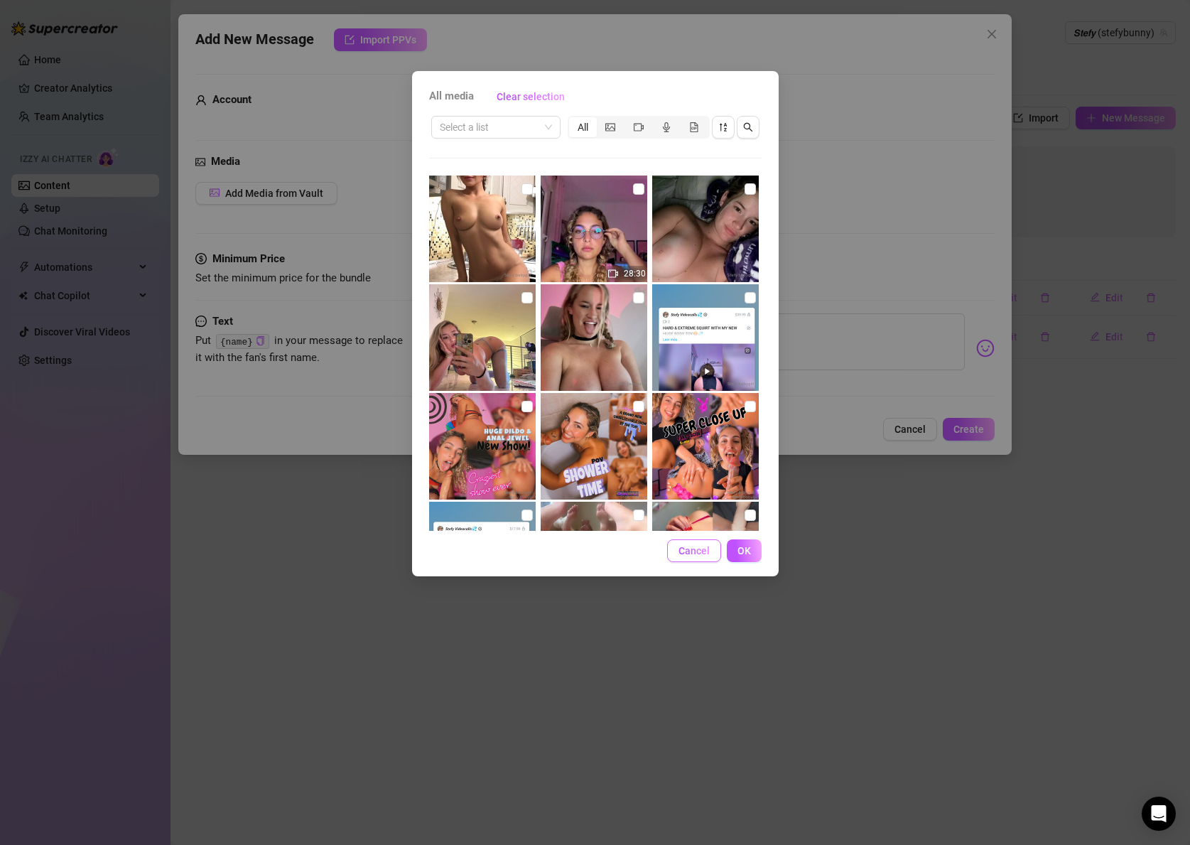
click at [692, 550] on span "Cancel" at bounding box center [694, 550] width 31 height 11
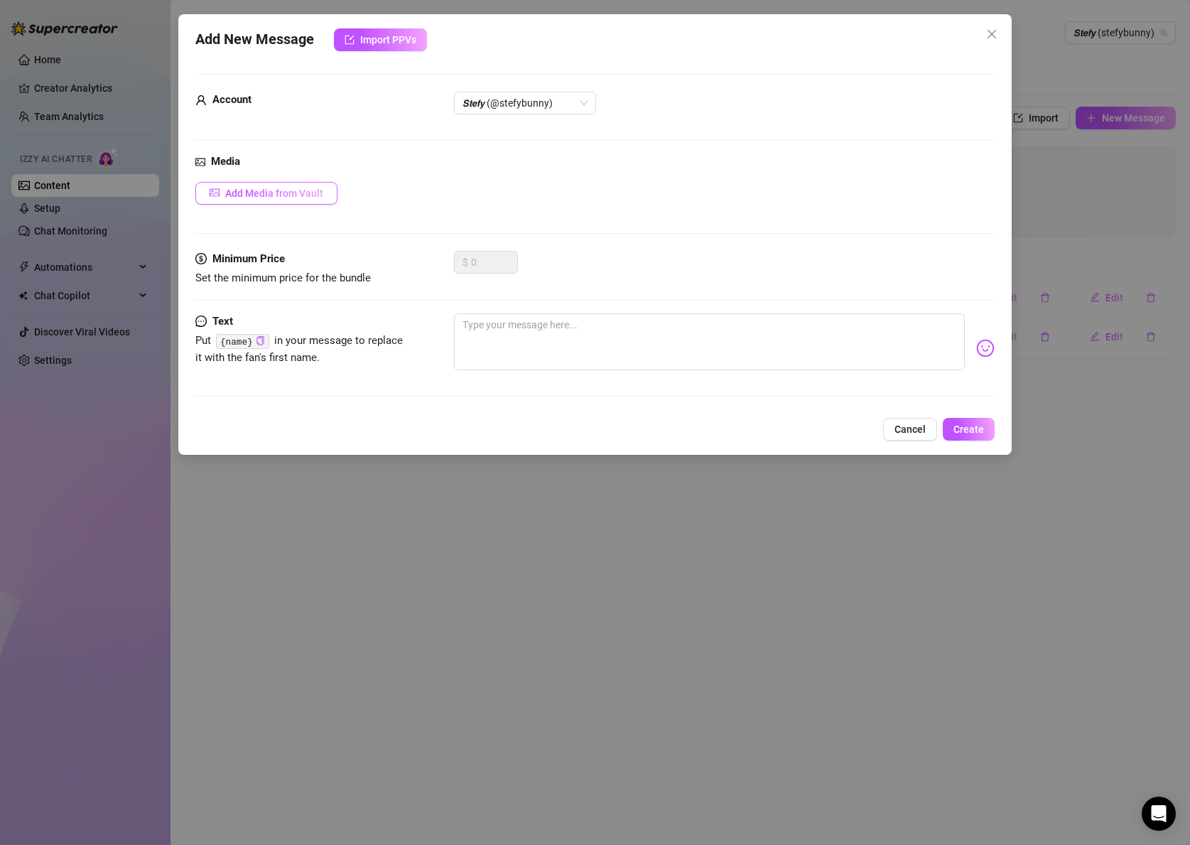
click at [229, 183] on button "Add Media from Vault" at bounding box center [266, 193] width 142 height 23
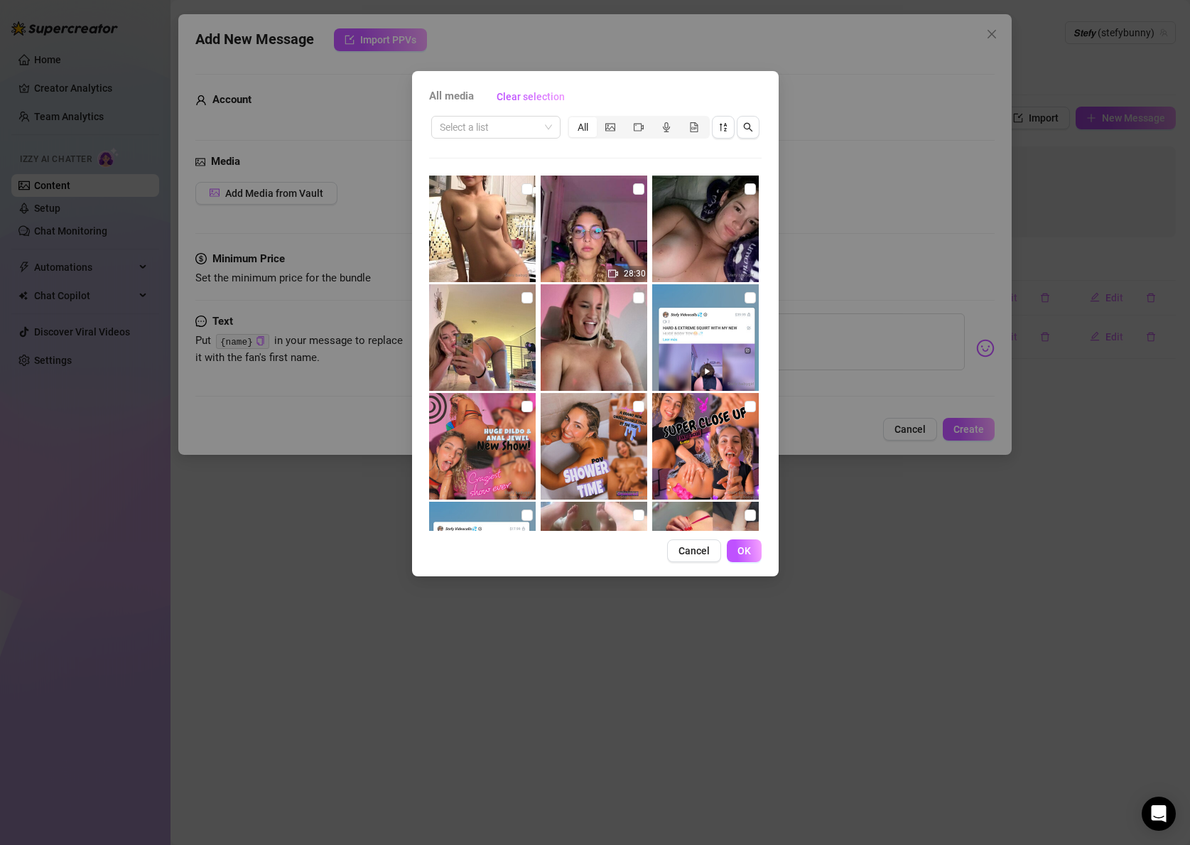
click at [289, 109] on div "All media Clear selection Select a list All 28:30 00:06 Cancel OK" at bounding box center [595, 422] width 1190 height 845
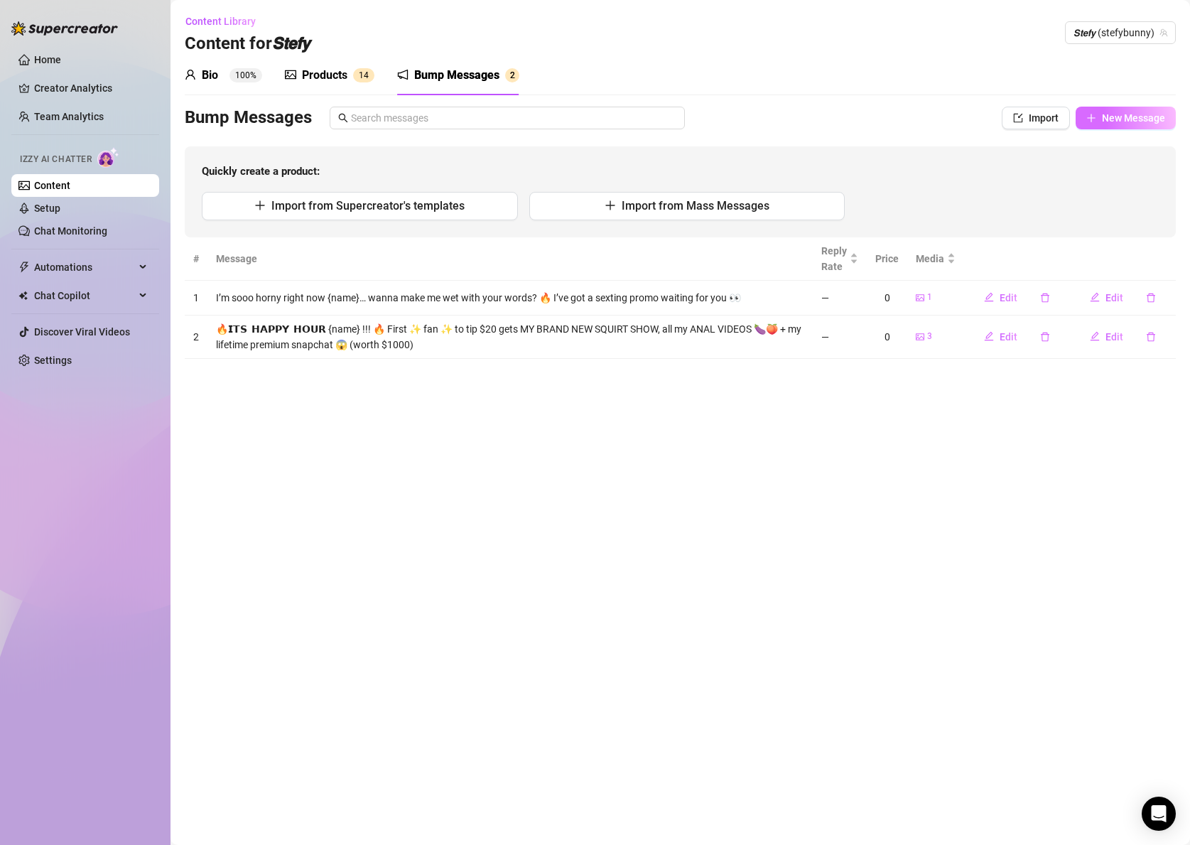
click at [1098, 116] on button "New Message" at bounding box center [1126, 118] width 100 height 23
type textarea "Type your message here..."
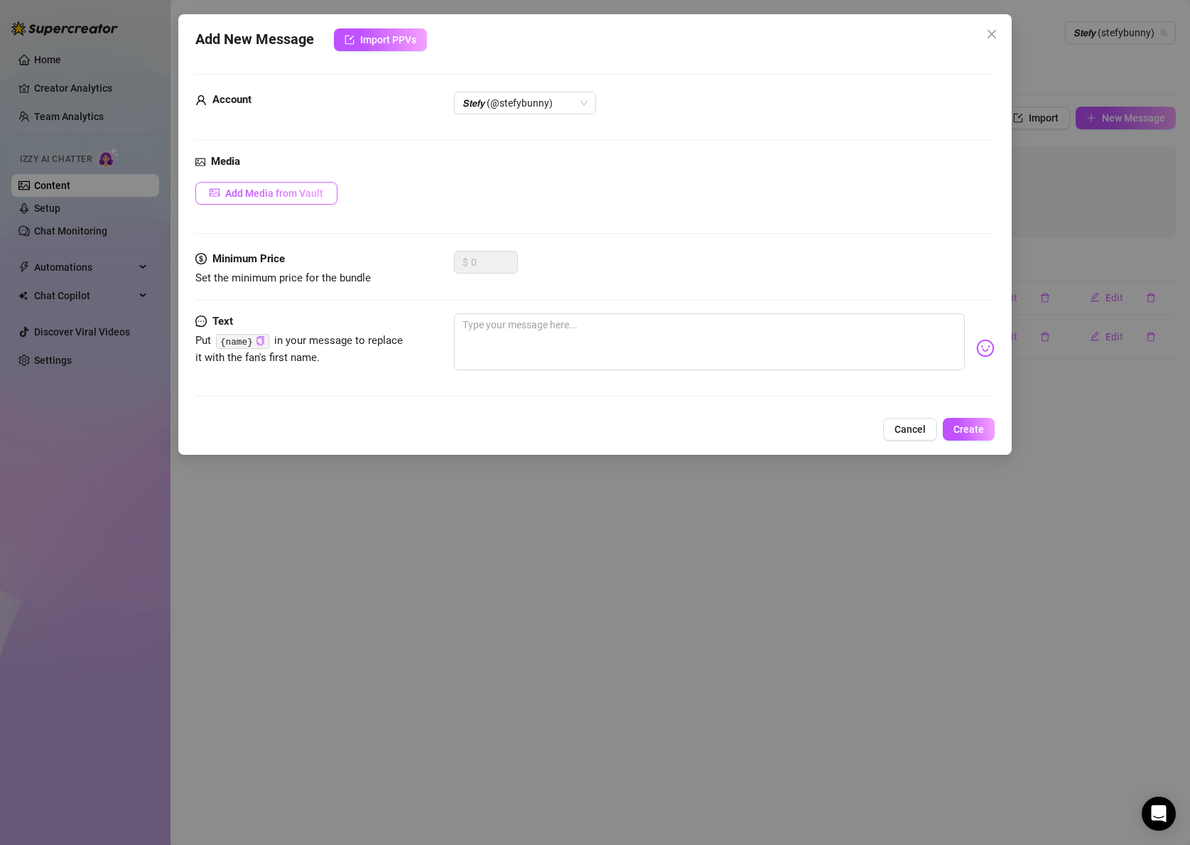
click at [285, 198] on span "Add Media from Vault" at bounding box center [274, 193] width 98 height 11
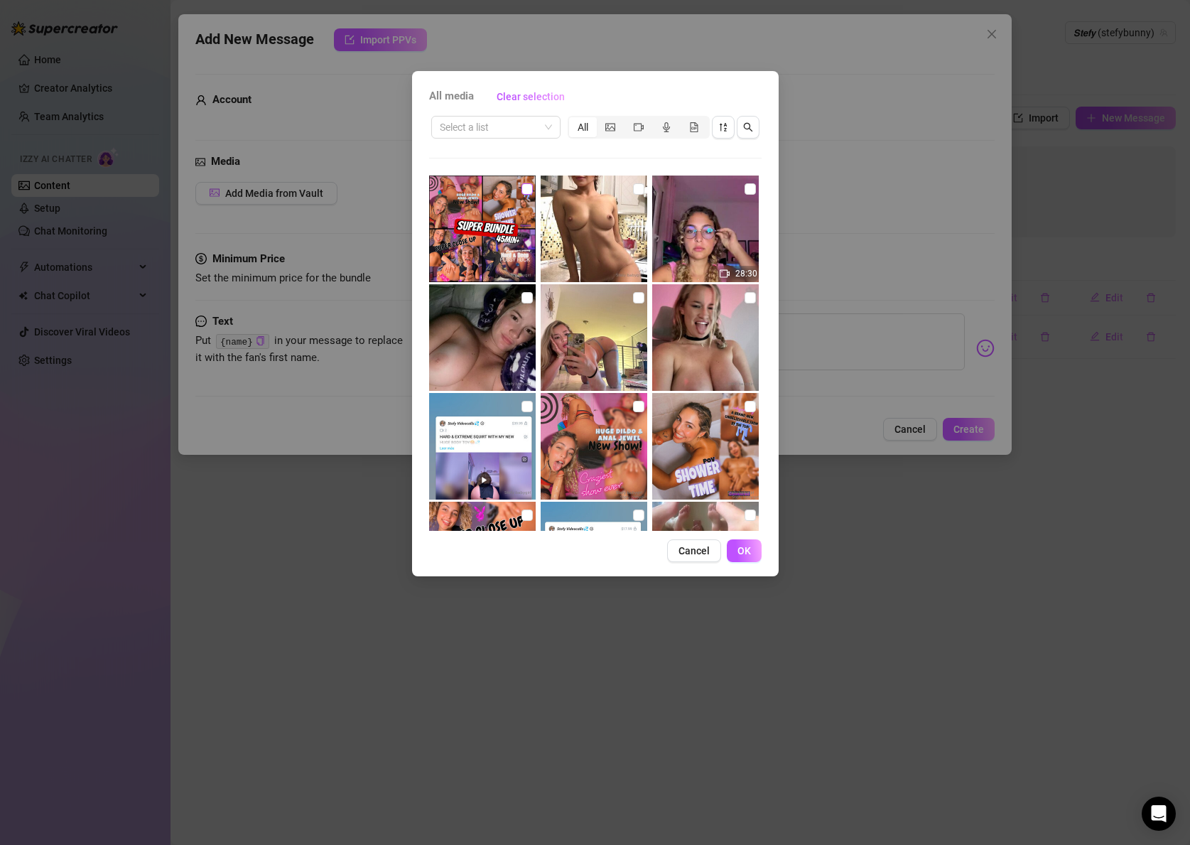
click at [531, 185] on input "checkbox" at bounding box center [527, 188] width 11 height 11
checkbox input "true"
click at [499, 129] on input "search" at bounding box center [489, 127] width 99 height 21
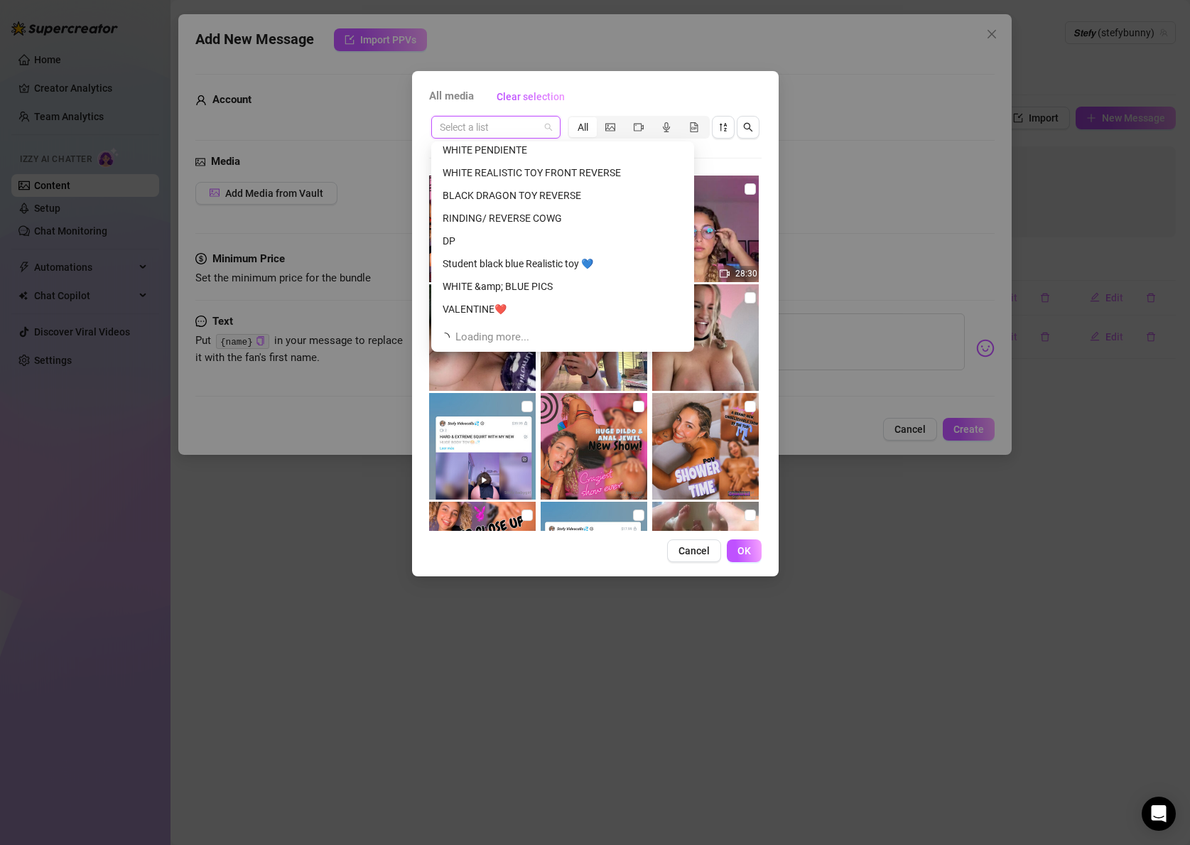
scroll to position [1182, 0]
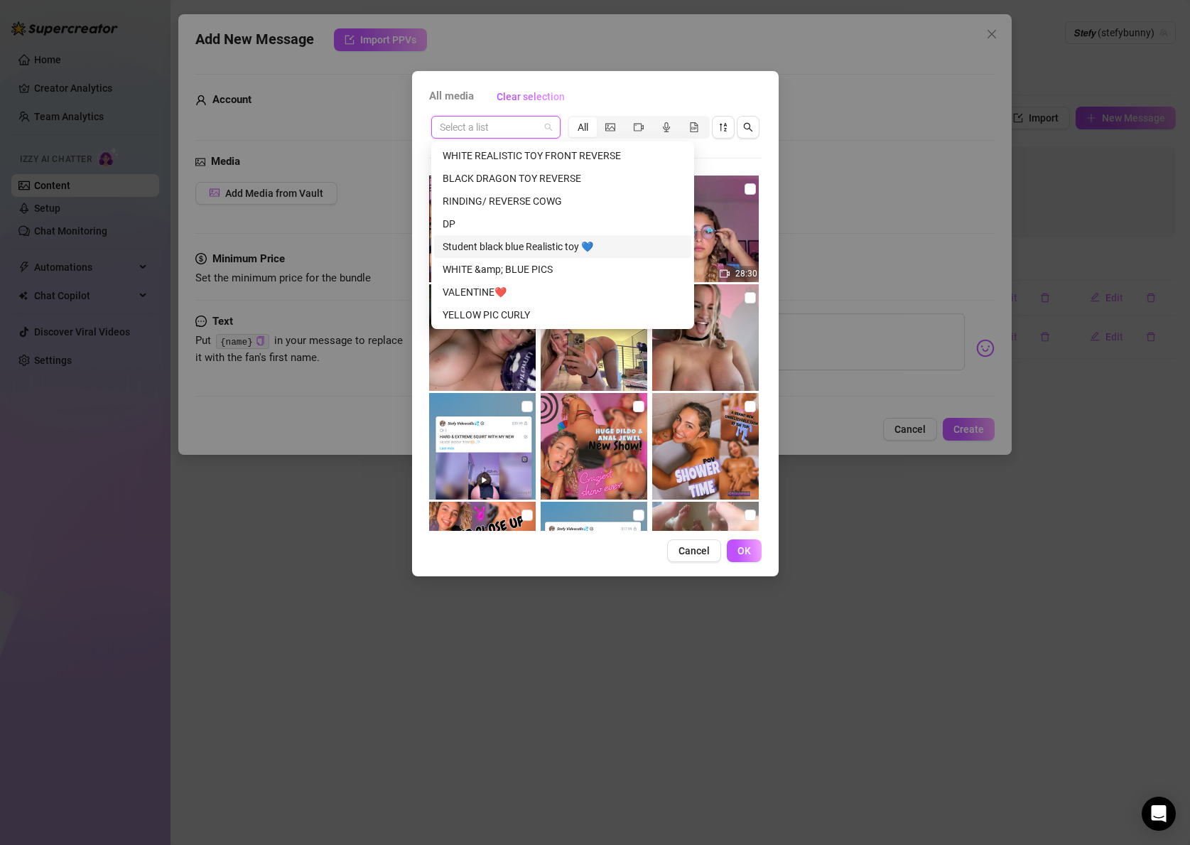
click at [533, 249] on div "Student black blue Realistic toy 💙" at bounding box center [563, 247] width 240 height 16
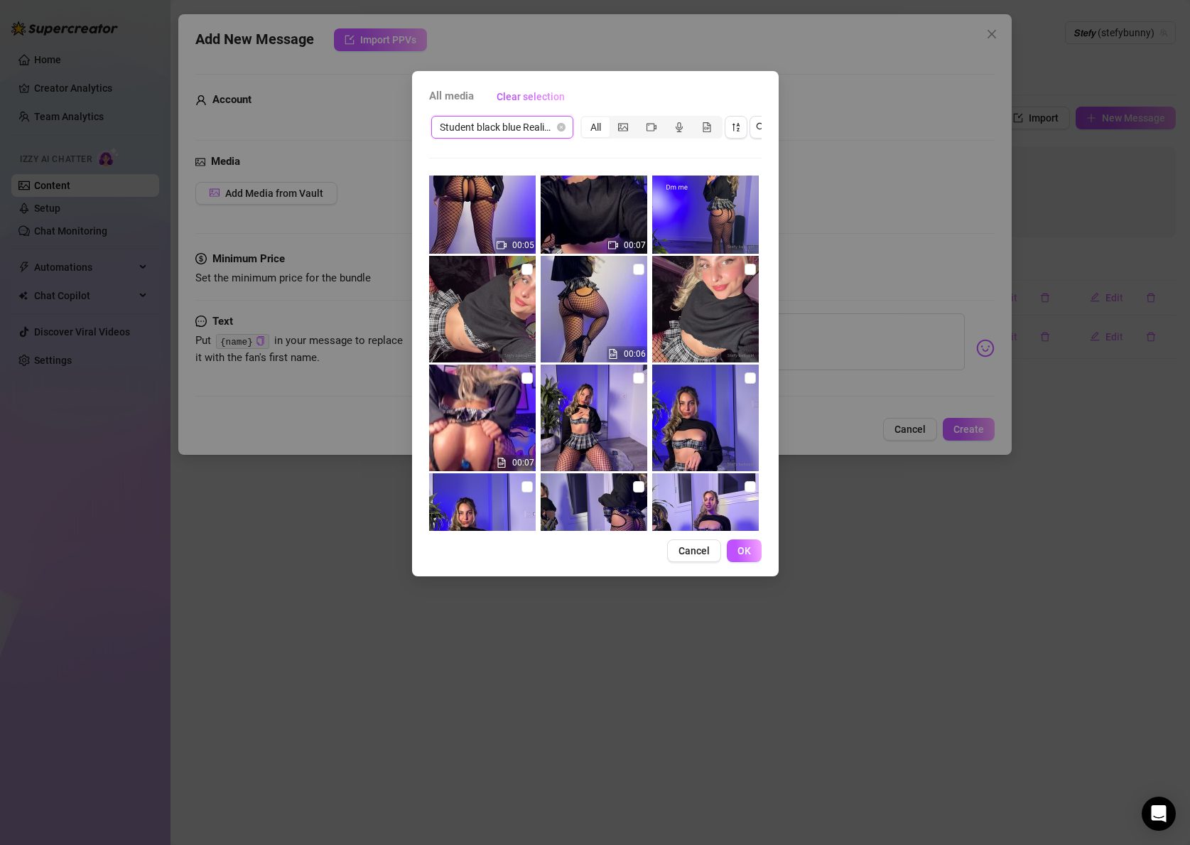
scroll to position [30, 0]
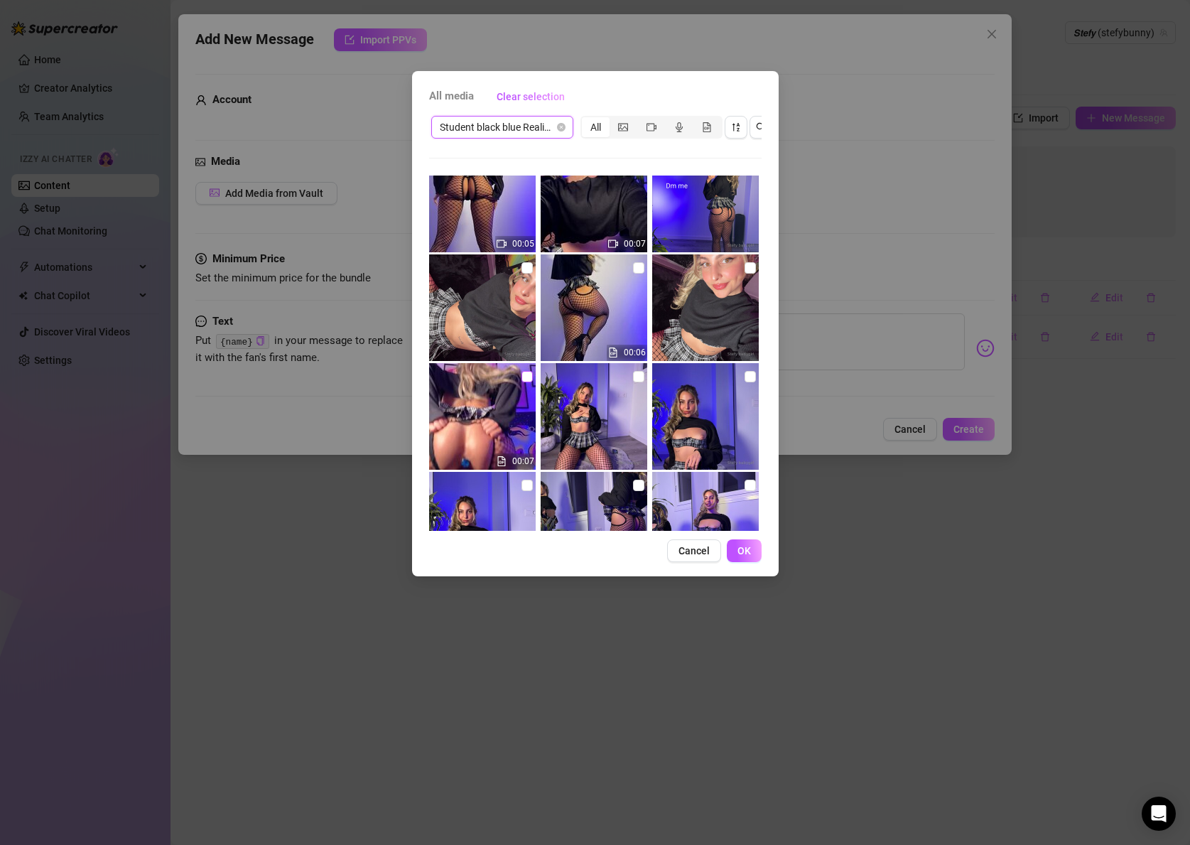
click at [531, 377] on input "checkbox" at bounding box center [527, 376] width 11 height 11
checkbox input "true"
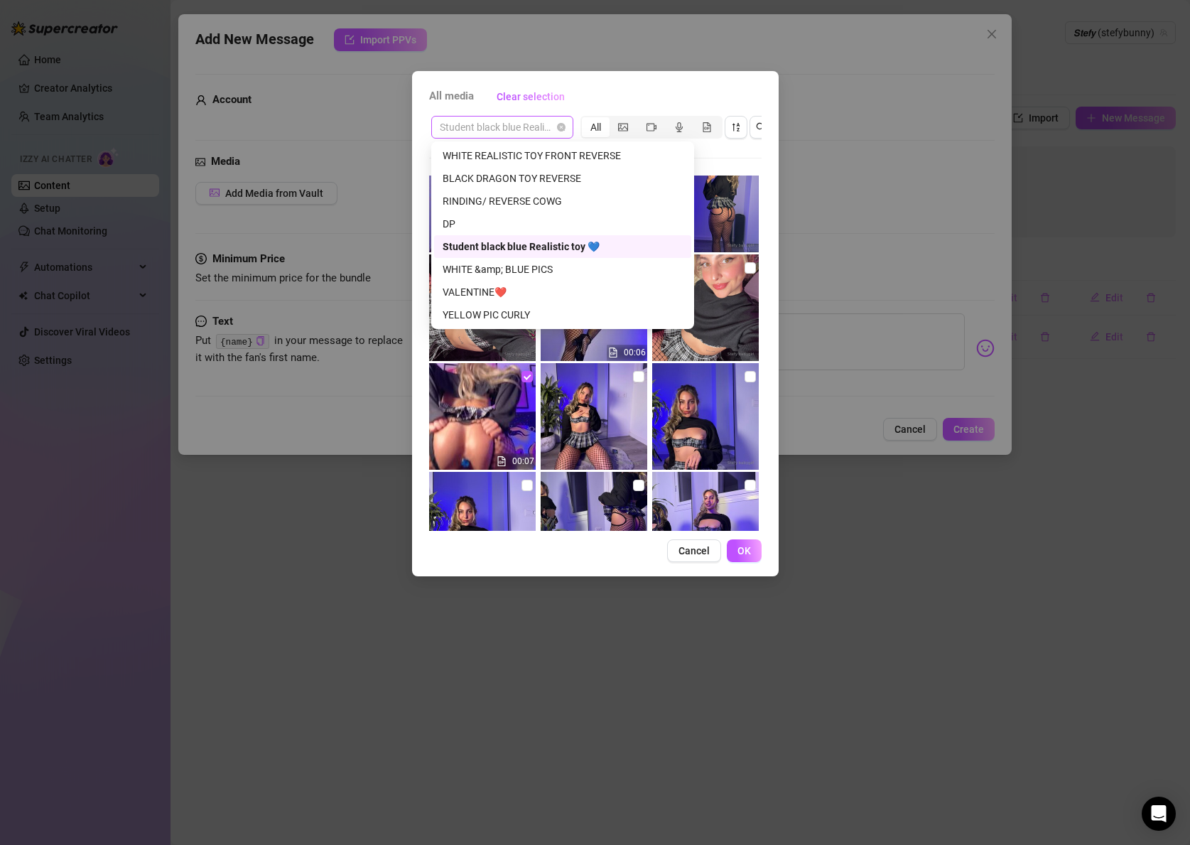
click at [512, 126] on span "Student black blue Realistic toy 💙" at bounding box center [502, 127] width 125 height 21
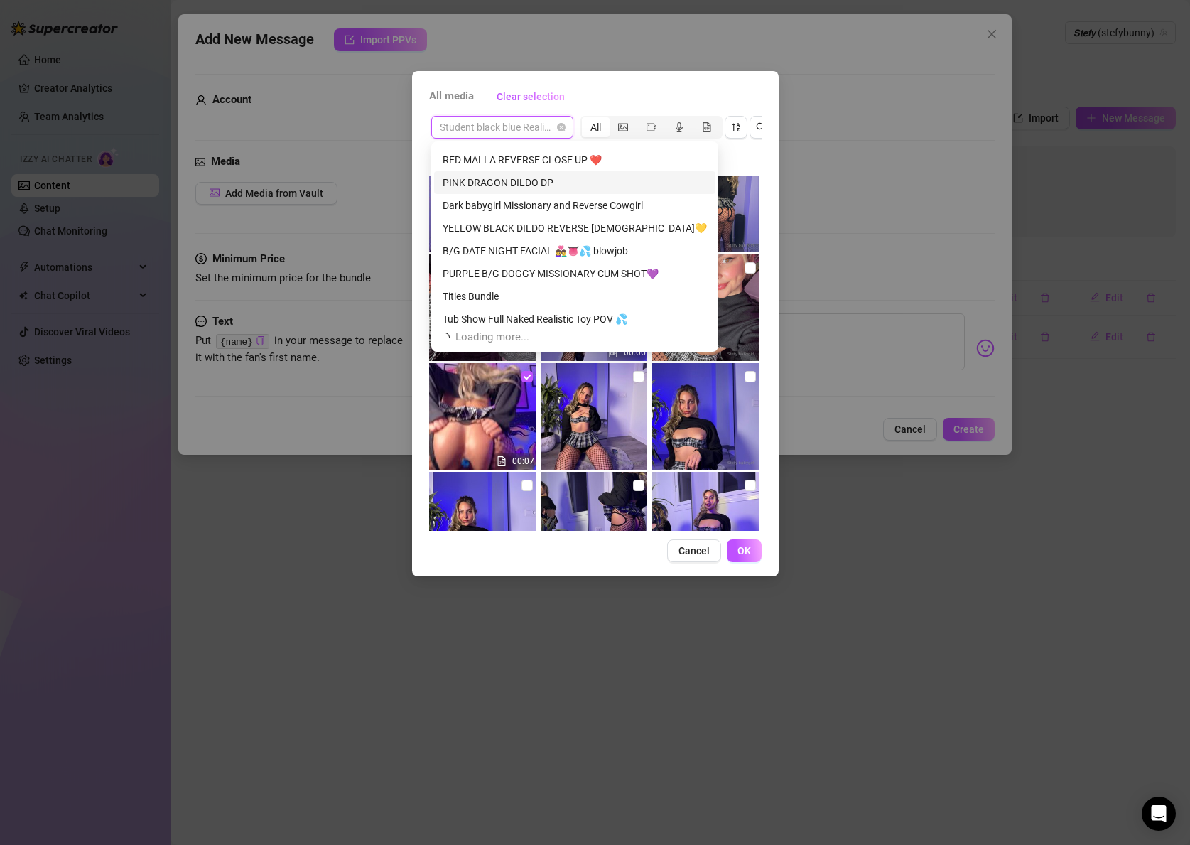
scroll to position [1584, 0]
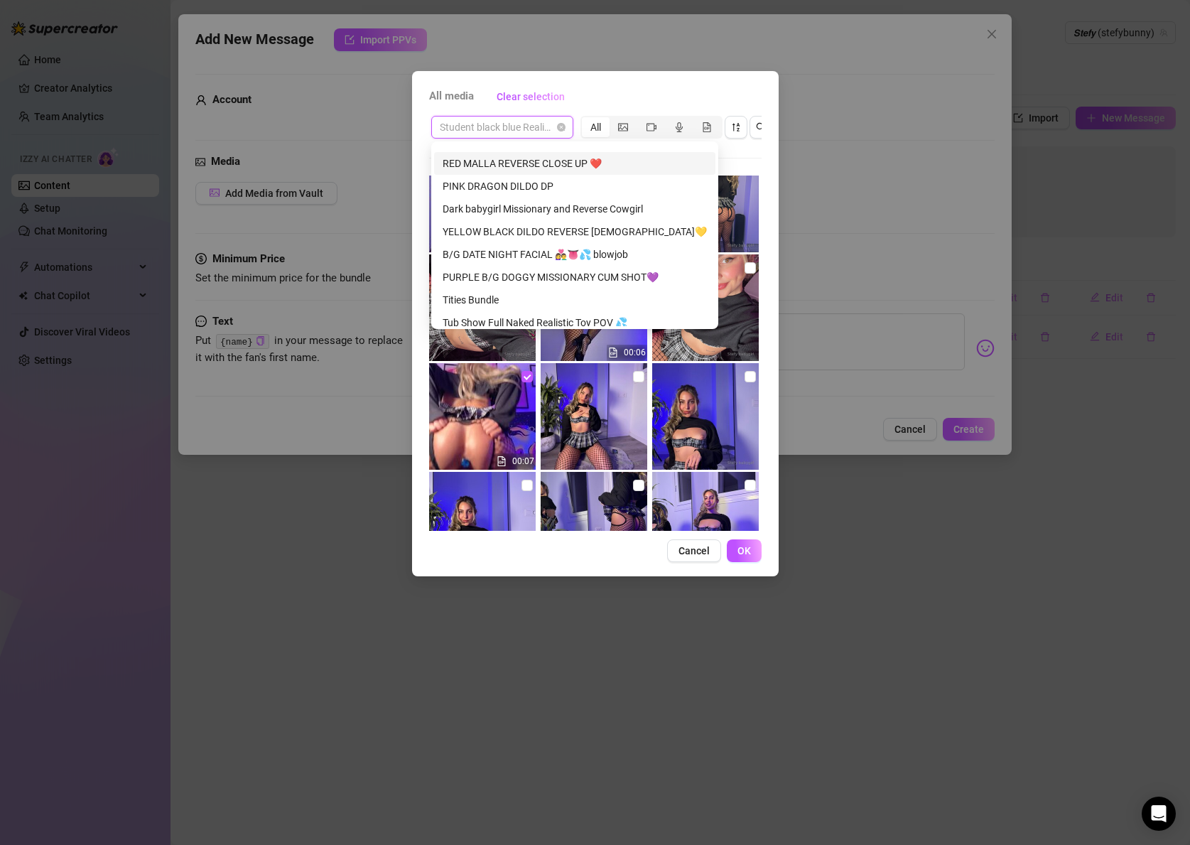
click at [561, 161] on div "RED MALLA REVERSE CLOSE UP ❤️" at bounding box center [575, 164] width 264 height 16
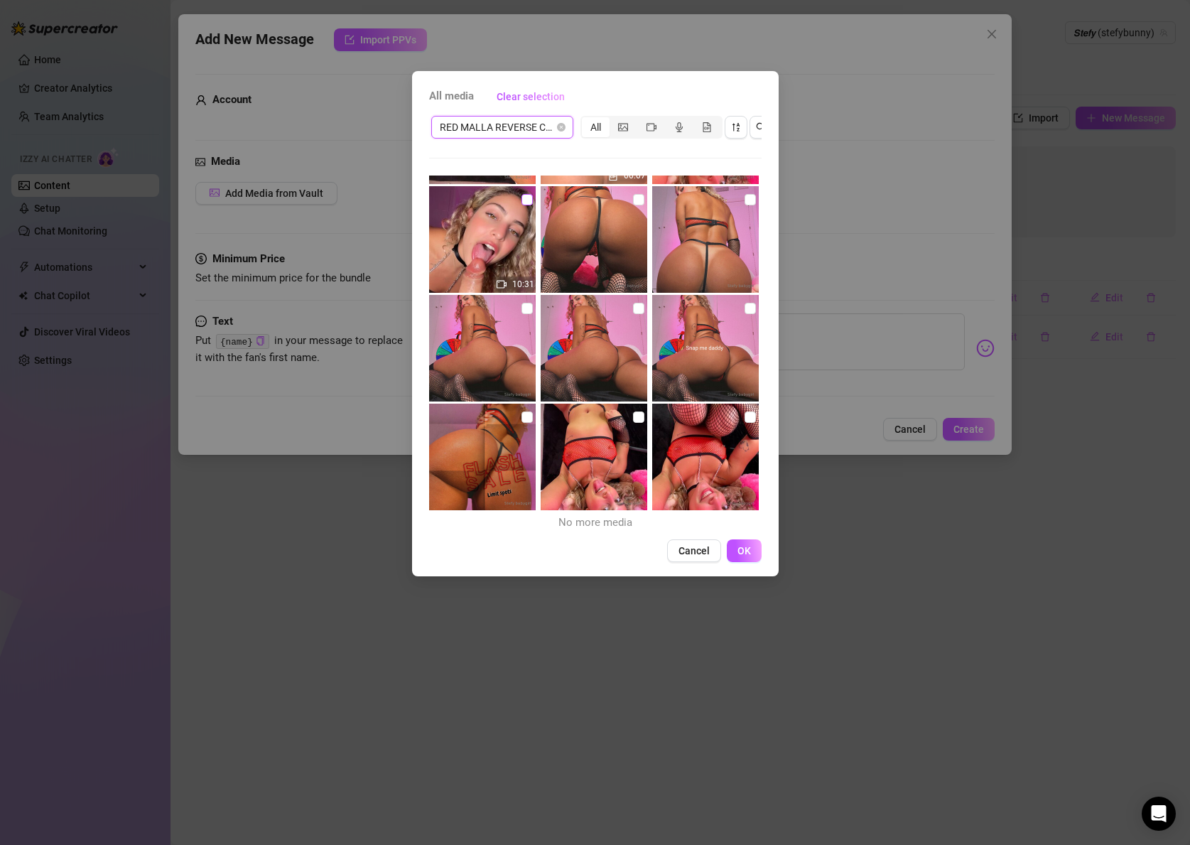
scroll to position [534, 0]
click at [528, 202] on input "checkbox" at bounding box center [527, 198] width 11 height 11
checkbox input "true"
click at [525, 134] on span "RED MALLA REVERSE CLOSE UP ❤️" at bounding box center [502, 127] width 125 height 21
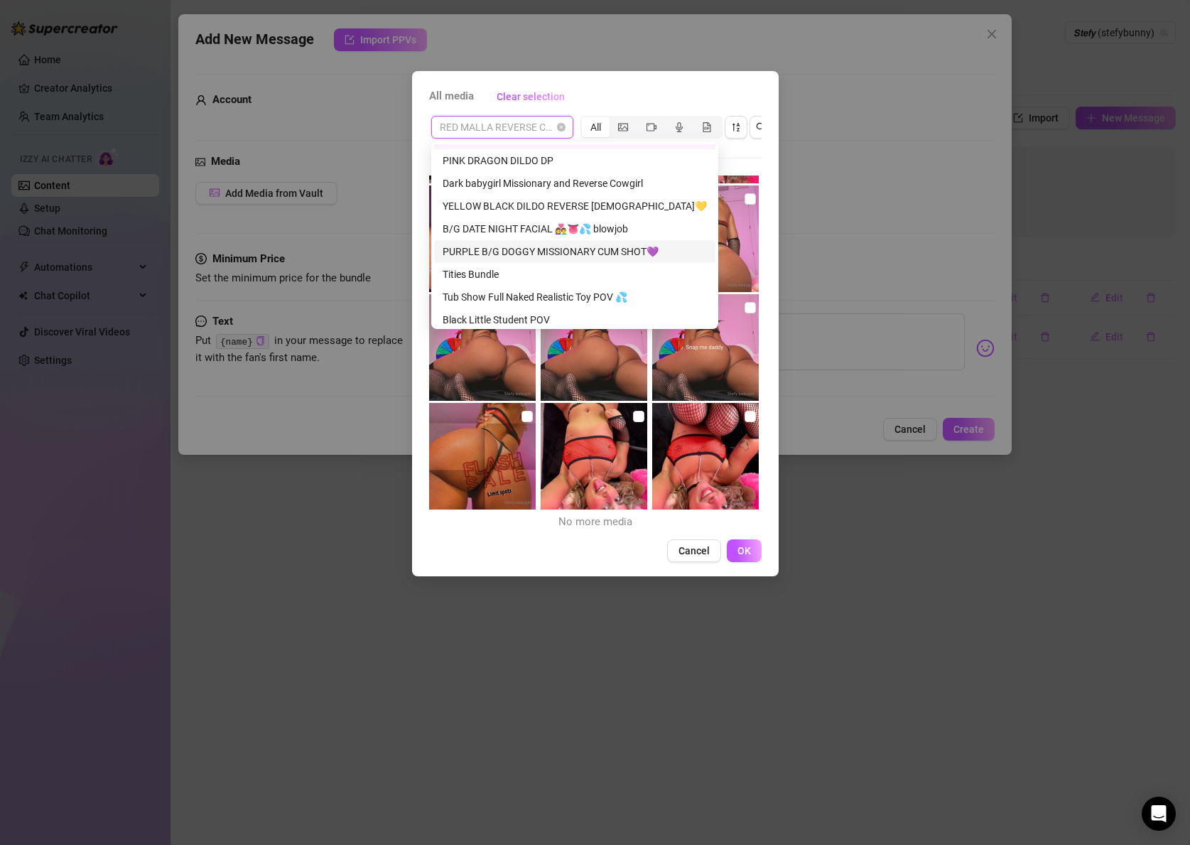
scroll to position [1614, 0]
click at [581, 285] on div "Tub Show Full Naked Realistic Toy POV 💦" at bounding box center [575, 293] width 264 height 16
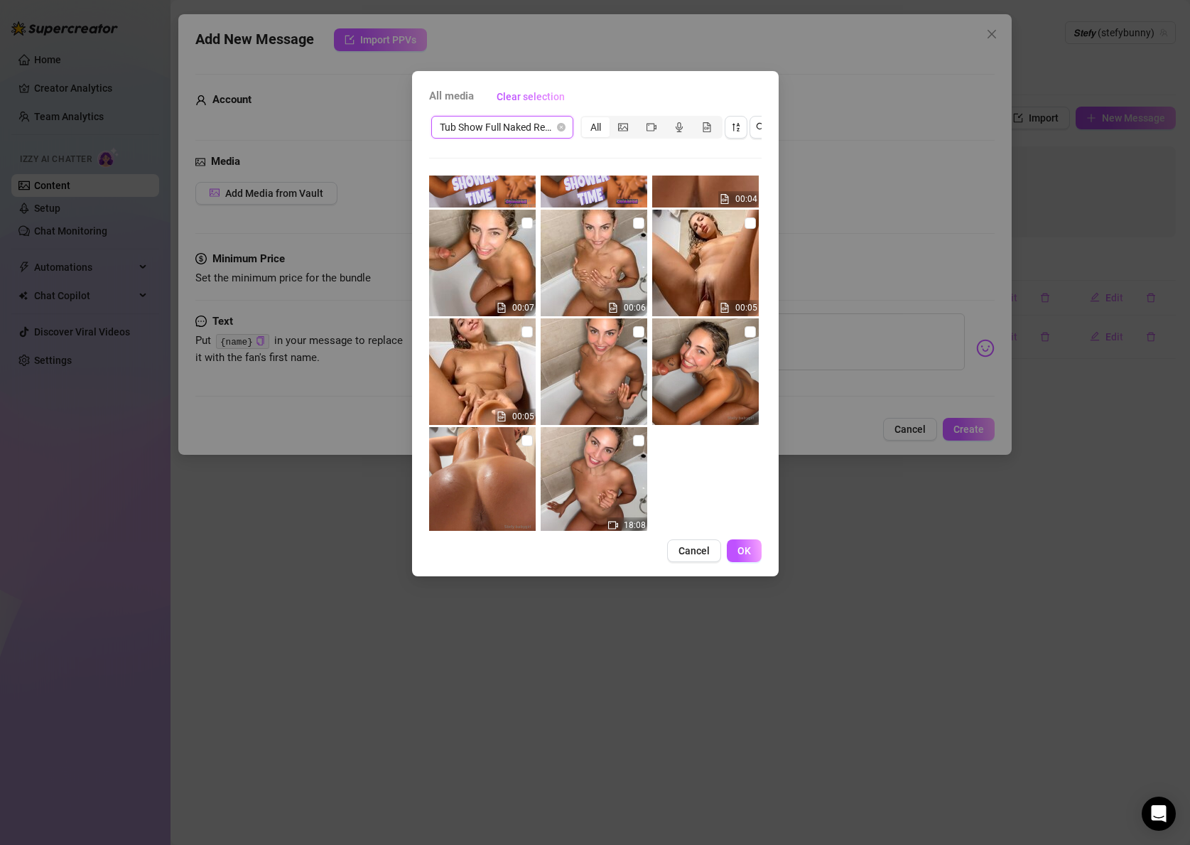
scroll to position [101, 0]
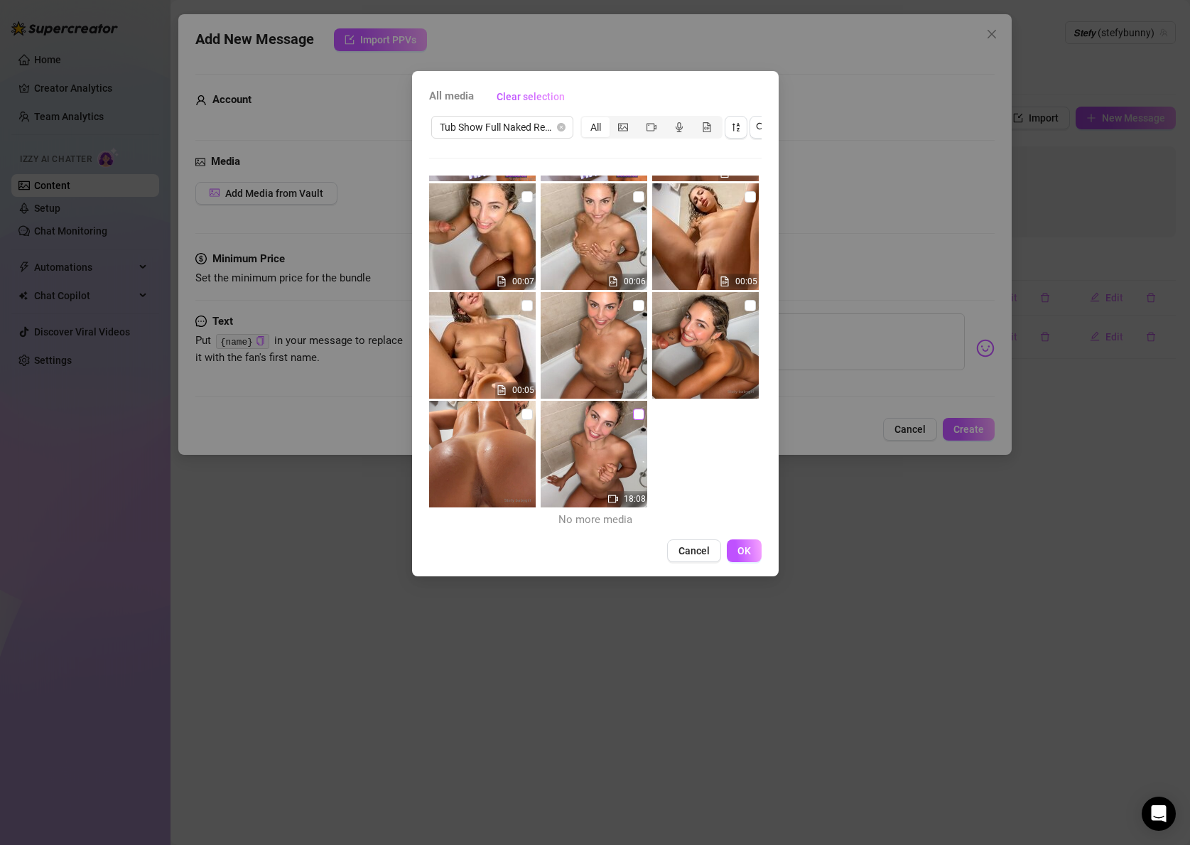
click at [638, 417] on input "checkbox" at bounding box center [638, 414] width 11 height 11
checkbox input "true"
click at [475, 132] on span "Tub Show Full Naked Realistic Toy POV 💦" at bounding box center [502, 127] width 125 height 21
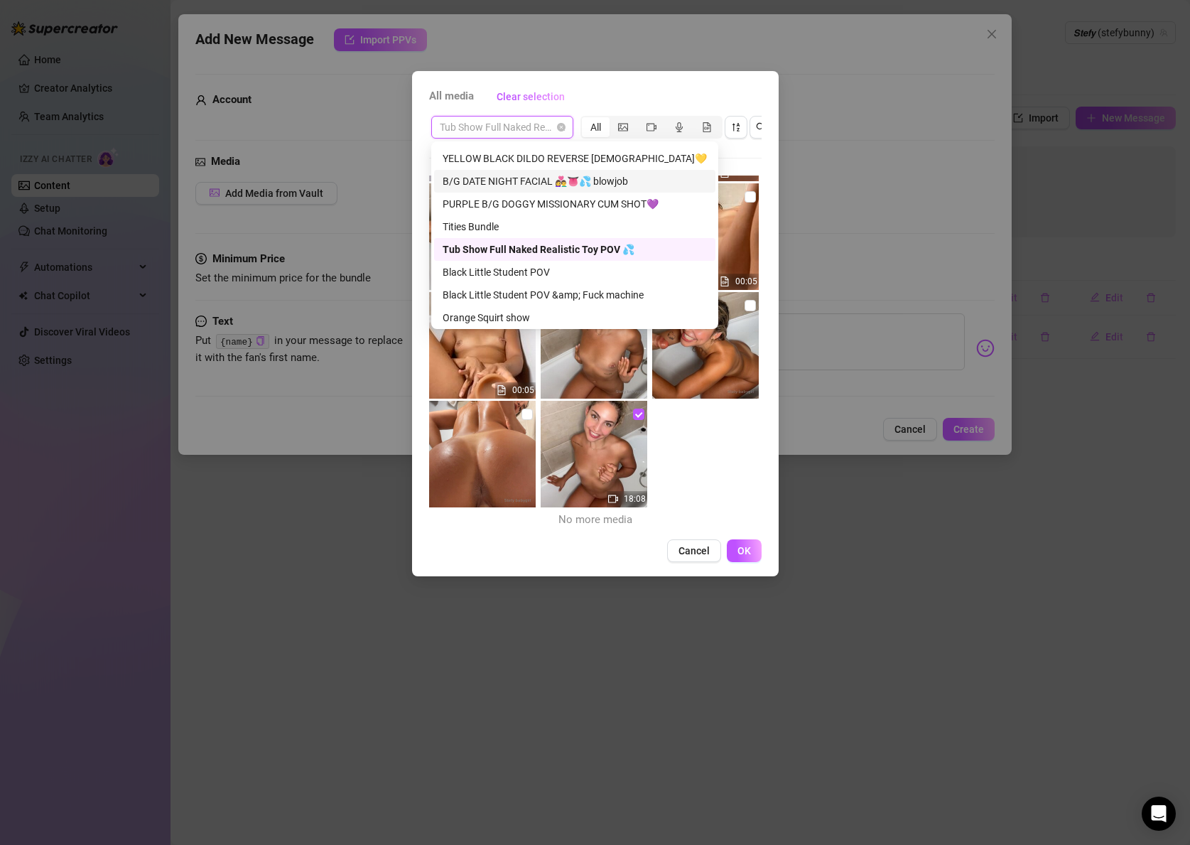
scroll to position [1658, 0]
click at [512, 276] on div "Black Little Student POV" at bounding box center [575, 272] width 264 height 16
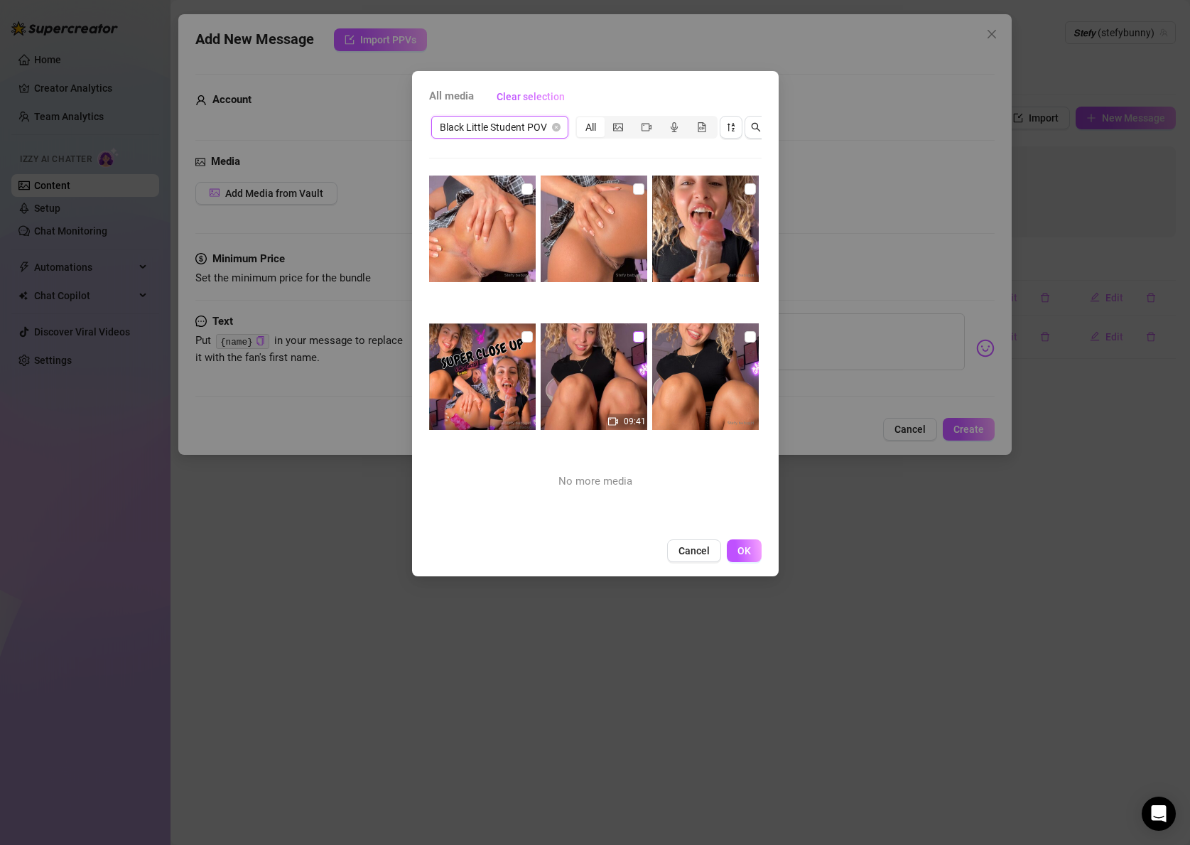
click at [634, 333] on input "checkbox" at bounding box center [638, 336] width 11 height 11
checkbox input "true"
click at [742, 553] on span "OK" at bounding box center [744, 550] width 13 height 11
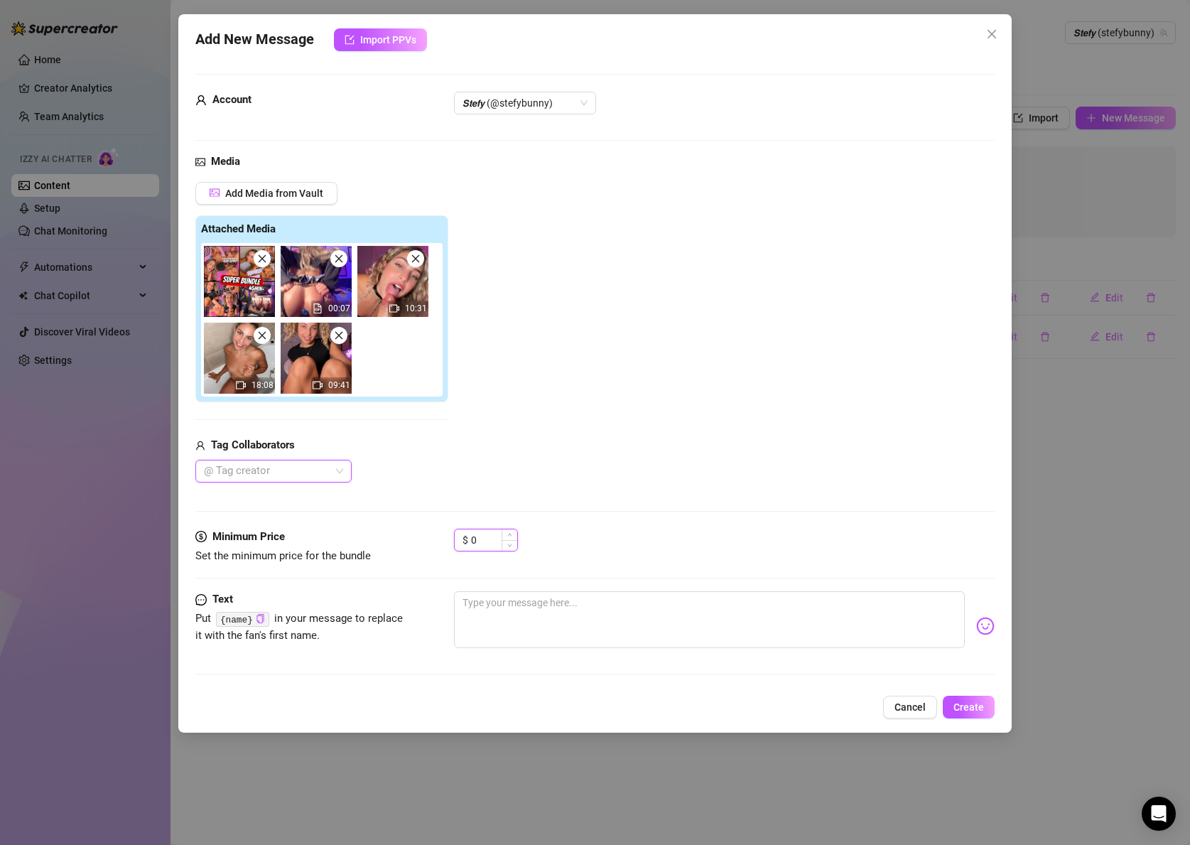
click at [480, 546] on input "0" at bounding box center [494, 539] width 46 height 21
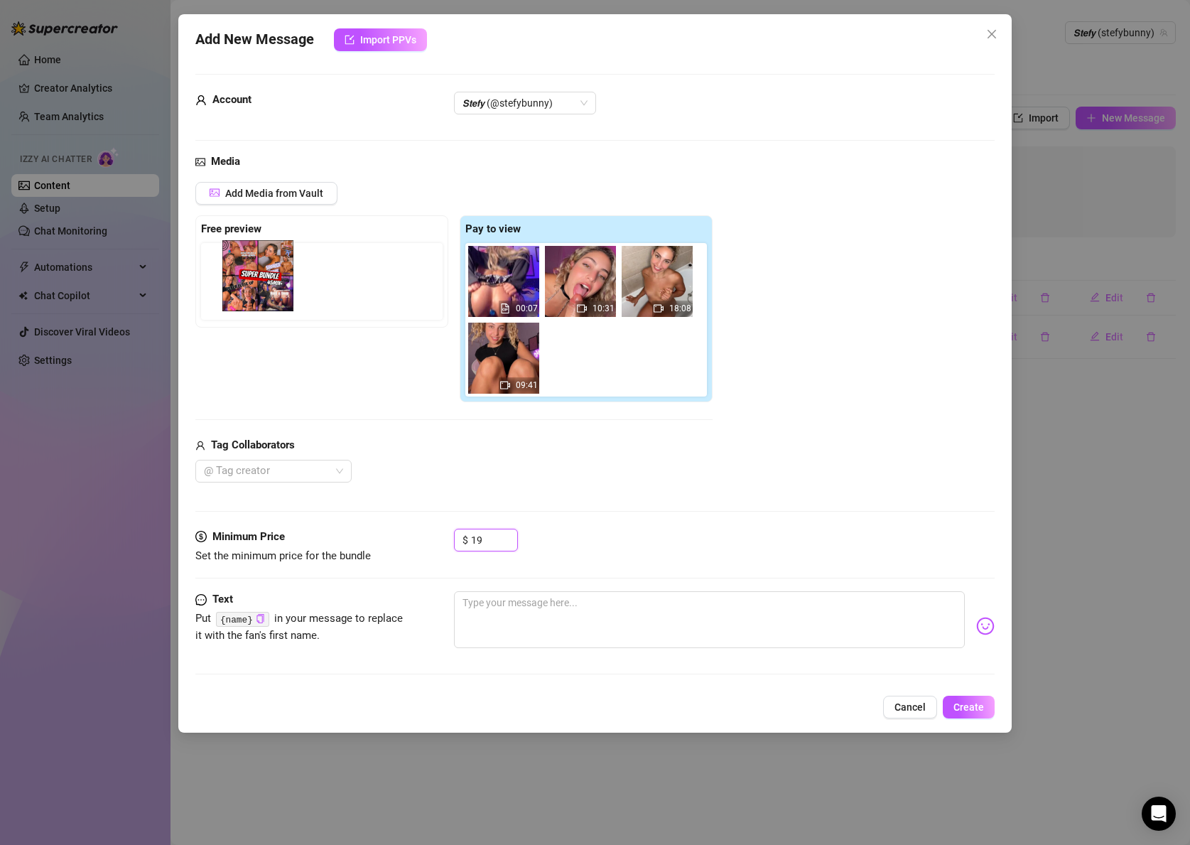
drag, startPoint x: 488, startPoint y: 280, endPoint x: 230, endPoint y: 275, distance: 258.0
click at [230, 275] on div "Free preview Pay to view 00:07 10:31 18:08 09:41" at bounding box center [453, 309] width 517 height 188
type input "19"
click at [625, 448] on div "Tag Collaborators" at bounding box center [453, 445] width 517 height 17
click at [519, 610] on textarea at bounding box center [709, 619] width 511 height 57
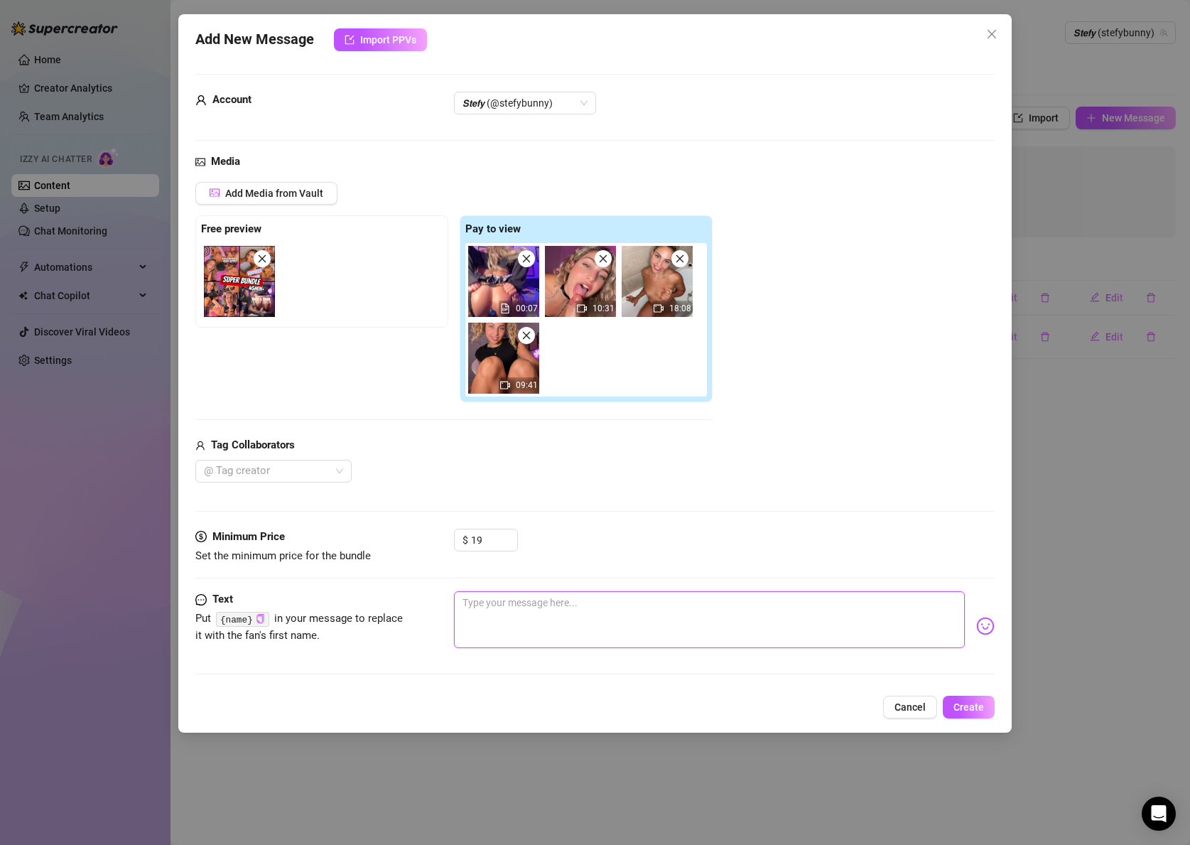
paste textarea "4 brand new shows, over 45 MIN of pure filth 😈💦 POV shower tease, deep anal jew…"
type textarea "4 brand new shows, over 45 MIN of pure filth 😈💦 POV shower tease, deep anal jew…"
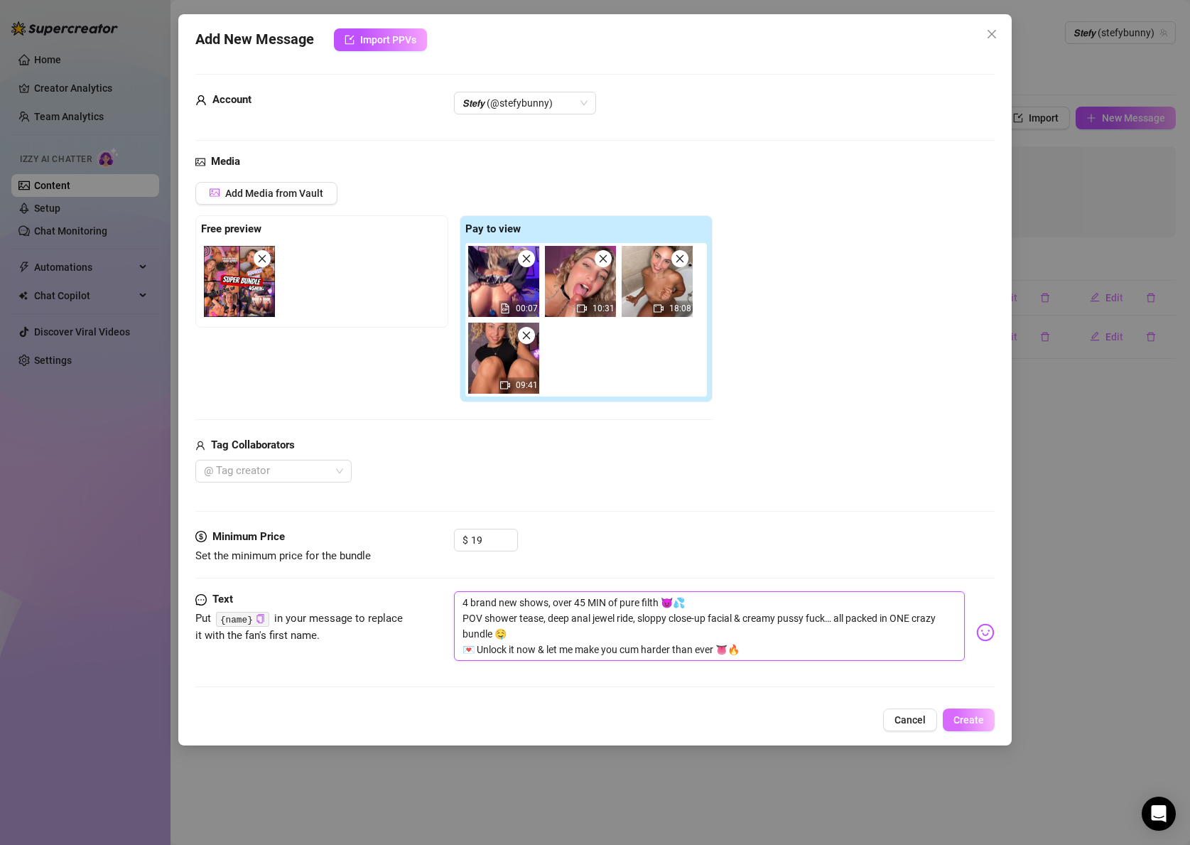
type textarea "4 brand new shows, over 45 MIN of pure filth 😈💦 POV shower tease, deep anal jew…"
click at [979, 715] on span "Create" at bounding box center [969, 719] width 31 height 11
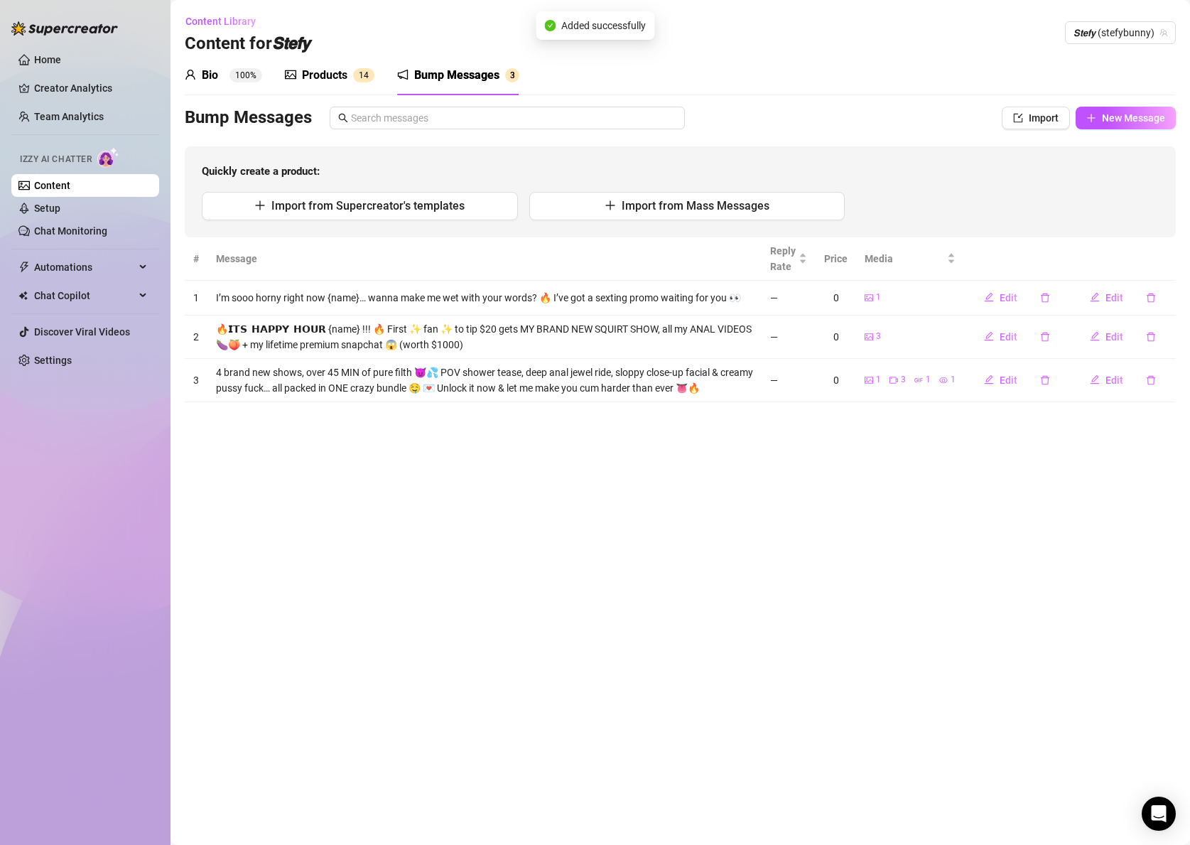
click at [1095, 46] on div "Content Library Content for 𝙎𝙩𝙚𝙛𝙮 𝙎𝙩𝙚𝙛𝙮 (stefybunny)" at bounding box center [680, 32] width 991 height 45
click at [1096, 38] on span "𝙎𝙩𝙚𝙛𝙮 (stefybunny)" at bounding box center [1121, 32] width 94 height 21
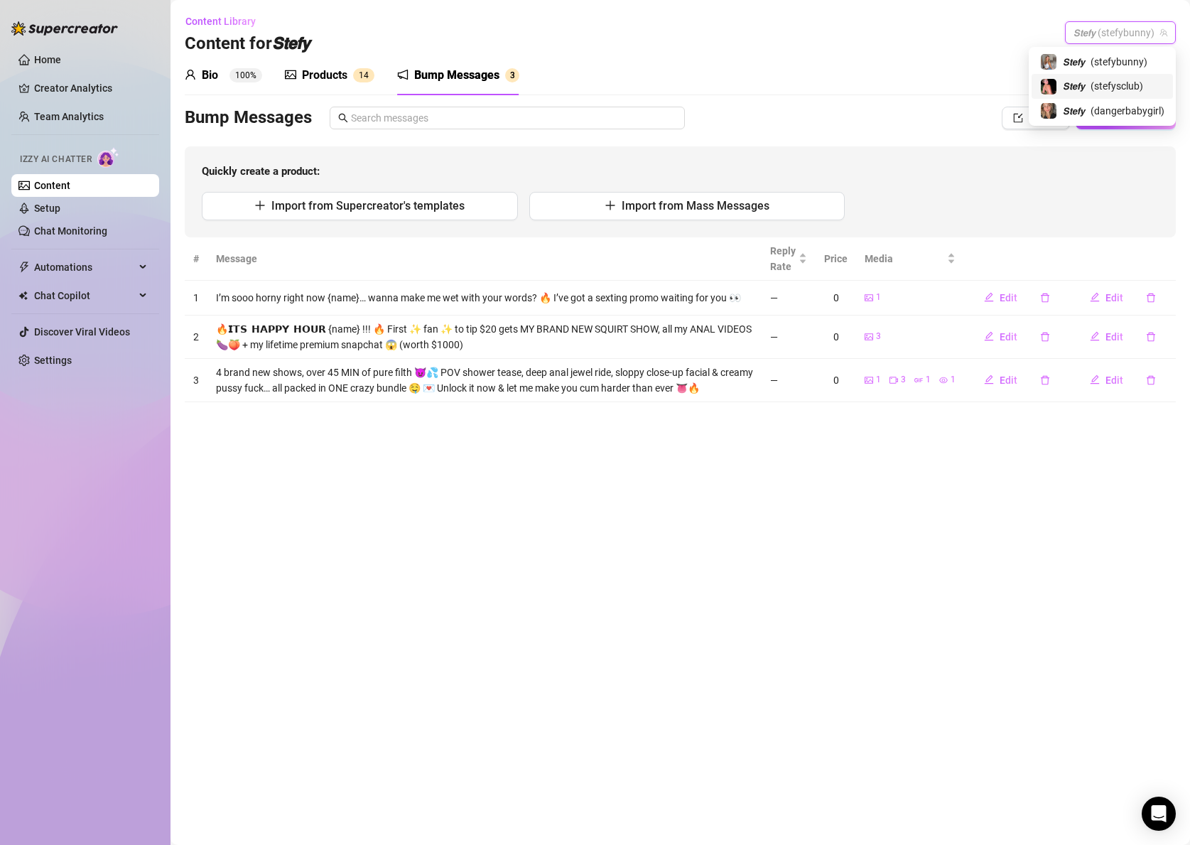
click at [1102, 87] on span "( stefysclub )" at bounding box center [1117, 86] width 53 height 16
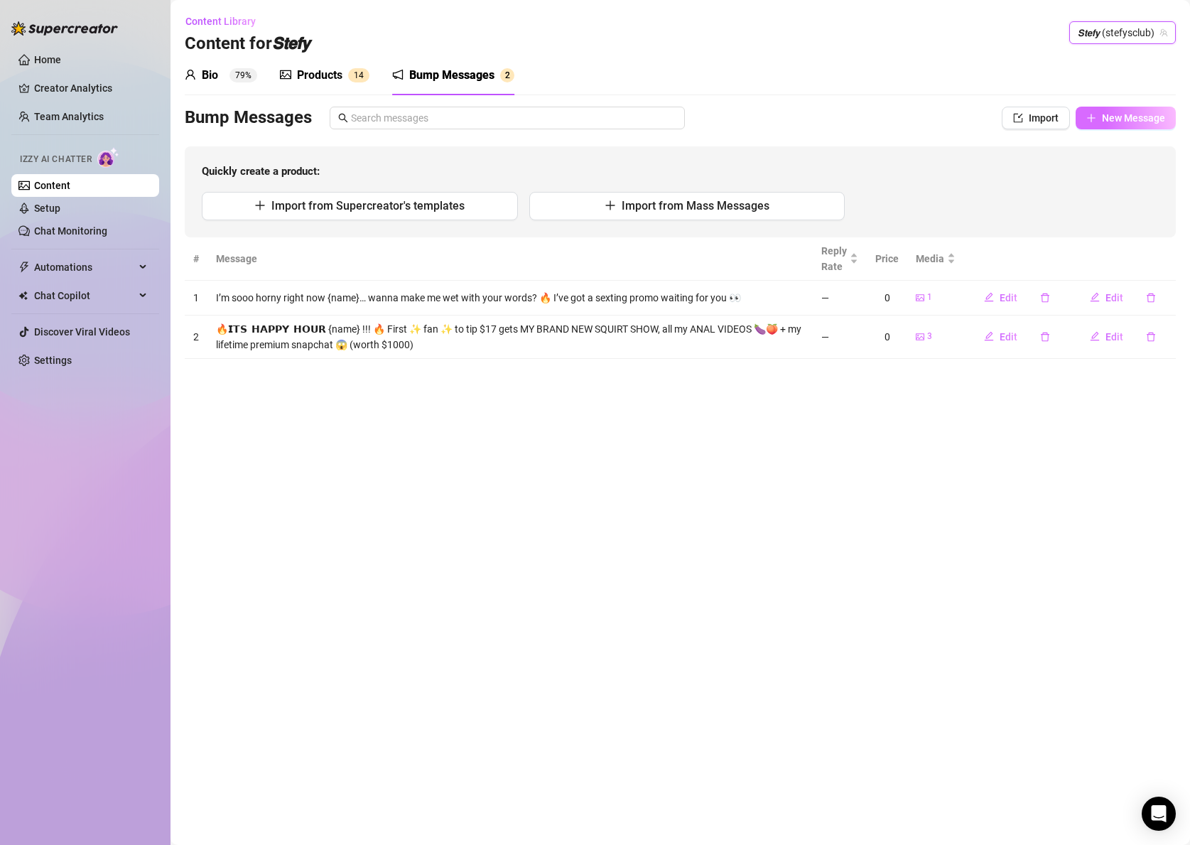
click at [1100, 121] on button "New Message" at bounding box center [1126, 118] width 100 height 23
type textarea "Type your message here..."
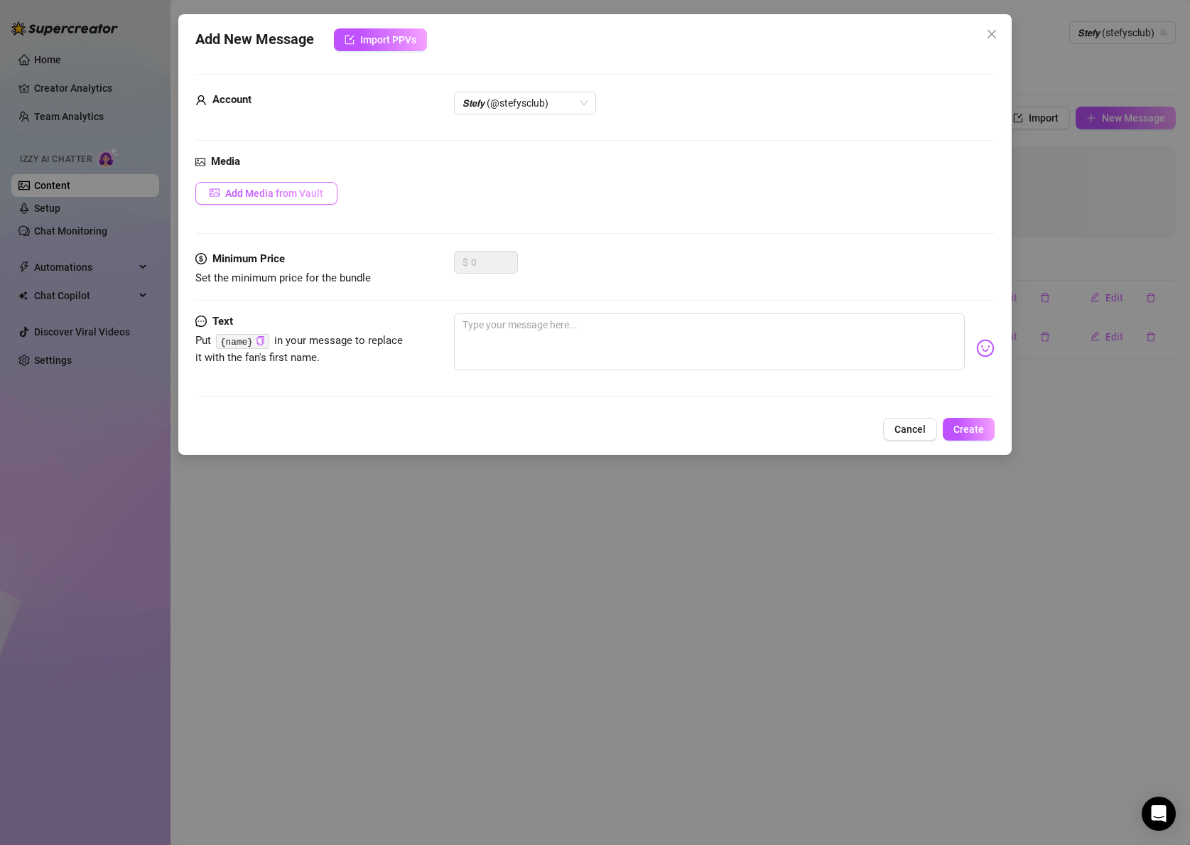
click at [316, 183] on button "Add Media from Vault" at bounding box center [266, 193] width 142 height 23
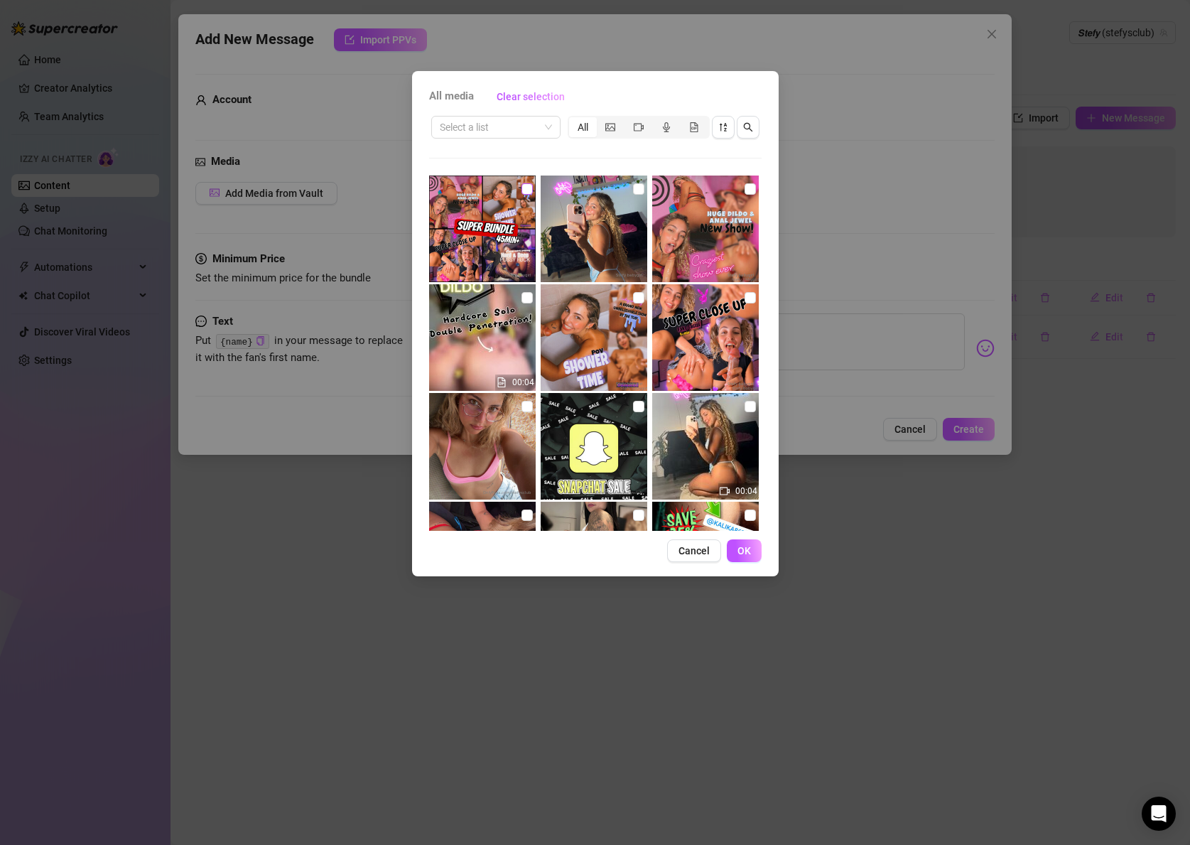
click at [522, 193] on input "checkbox" at bounding box center [527, 188] width 11 height 11
checkbox input "true"
click at [497, 133] on input "search" at bounding box center [489, 127] width 99 height 21
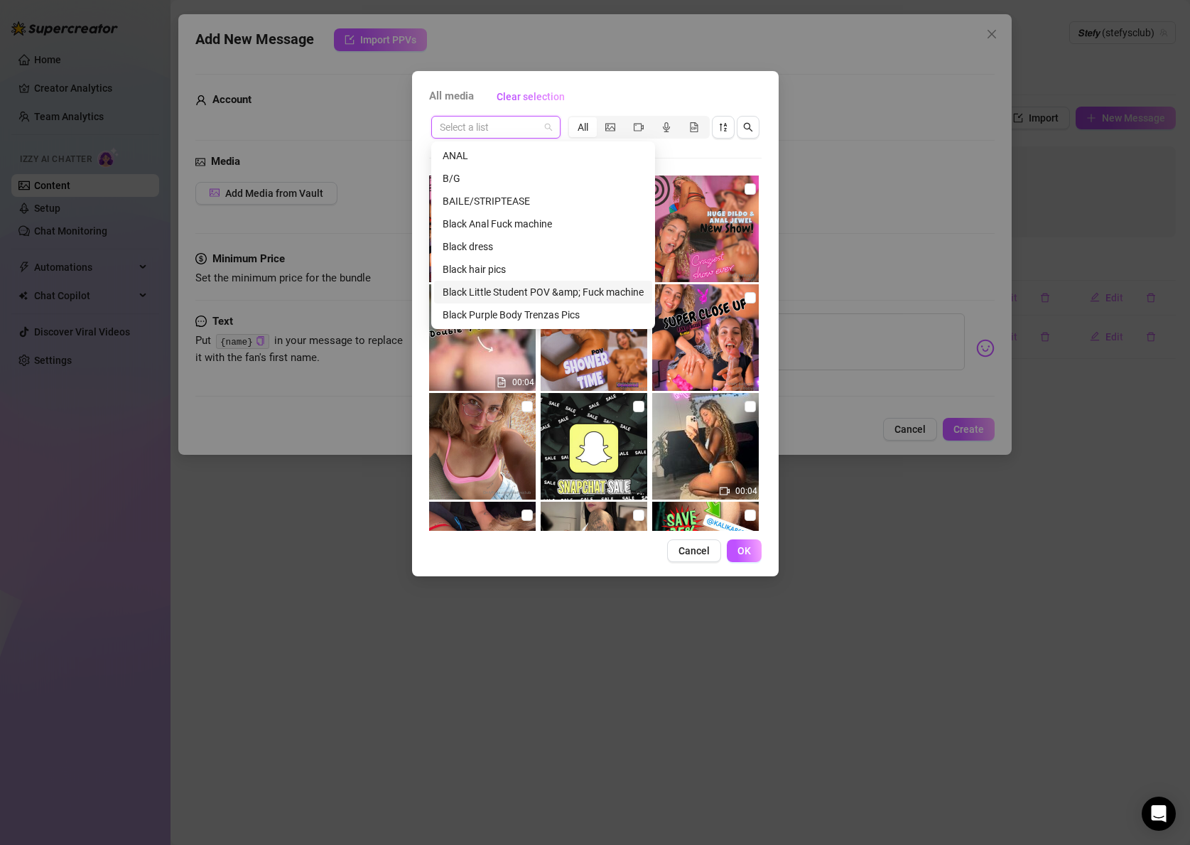
click at [553, 288] on div "Black Little Student POV &amp; Fuck machine" at bounding box center [543, 292] width 201 height 16
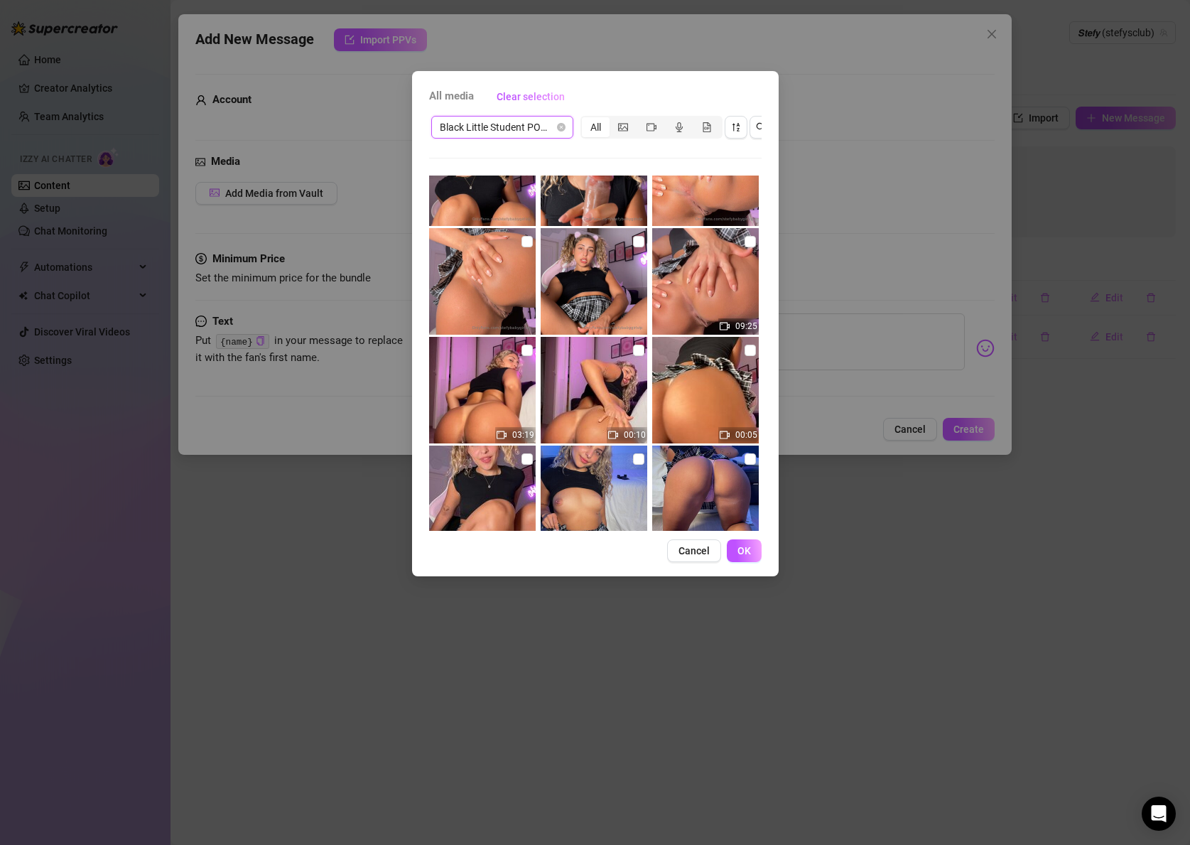
scroll to position [282, 0]
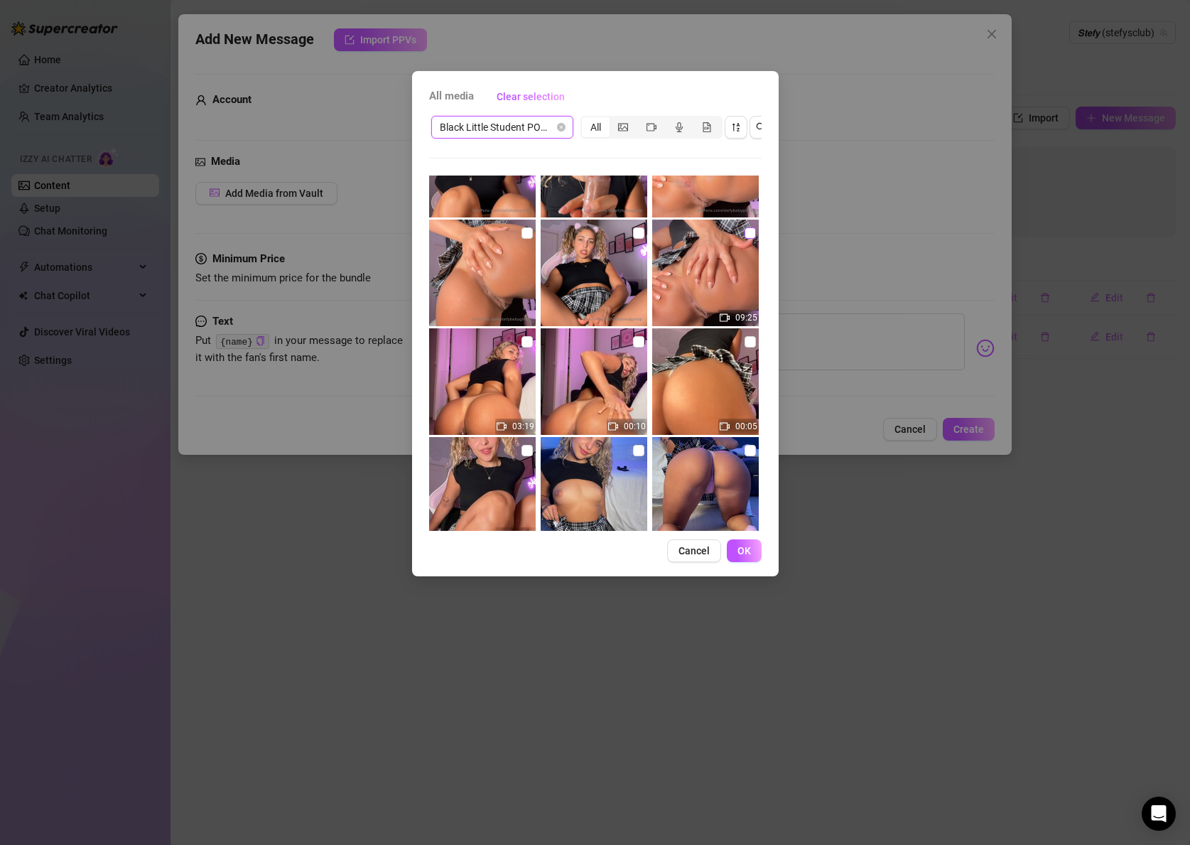
click at [752, 233] on input "checkbox" at bounding box center [750, 232] width 11 height 11
checkbox input "true"
click at [485, 125] on span "Black Little Student POV &amp; Fuck machine" at bounding box center [502, 127] width 125 height 21
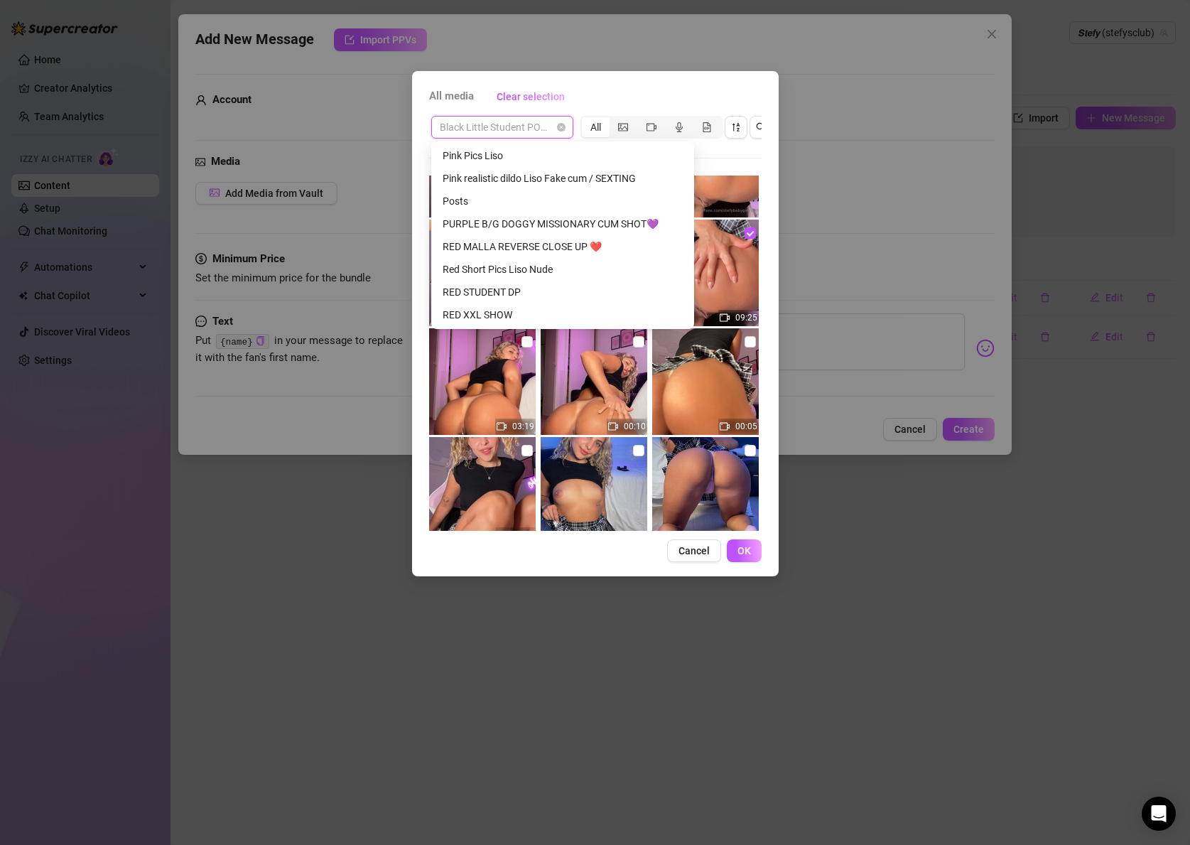
scroll to position [660, 0]
click at [523, 245] on div "RED MALLA REVERSE CLOSE UP ❤️" at bounding box center [563, 246] width 240 height 16
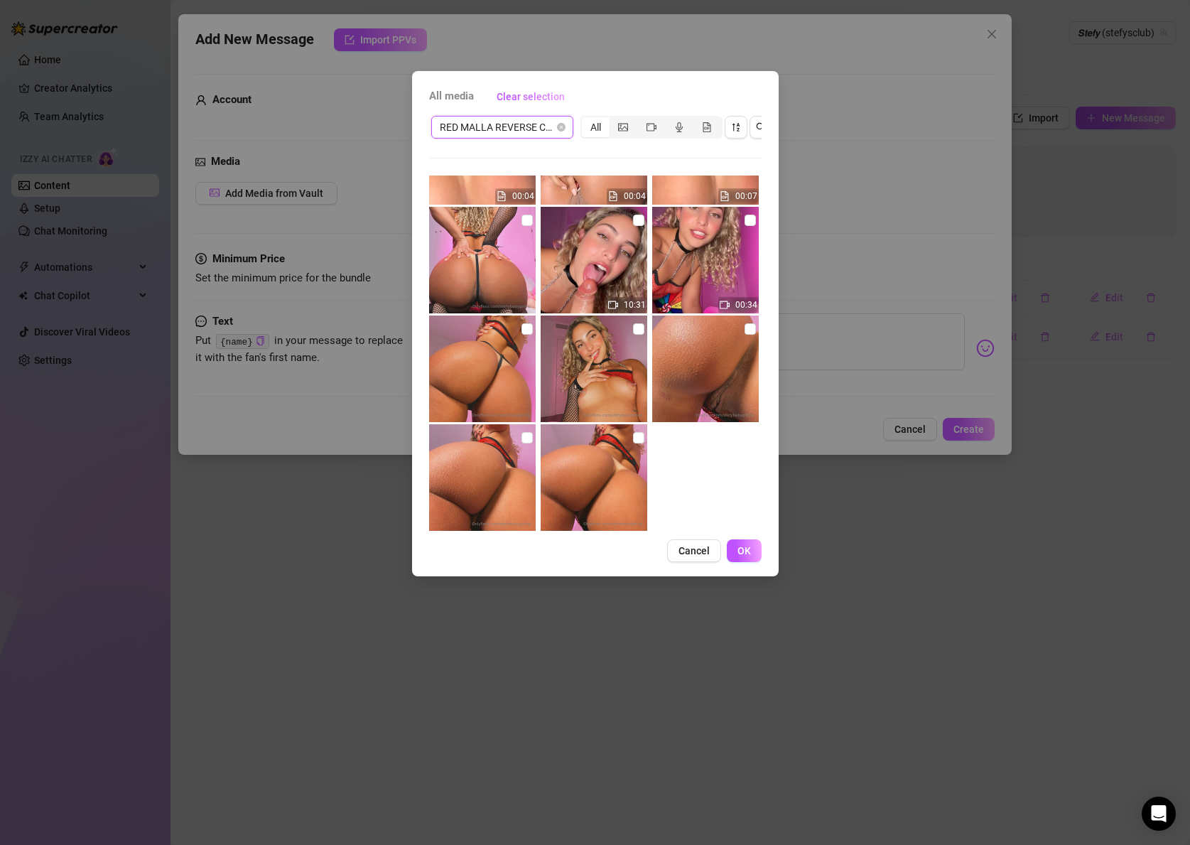
scroll to position [210, 0]
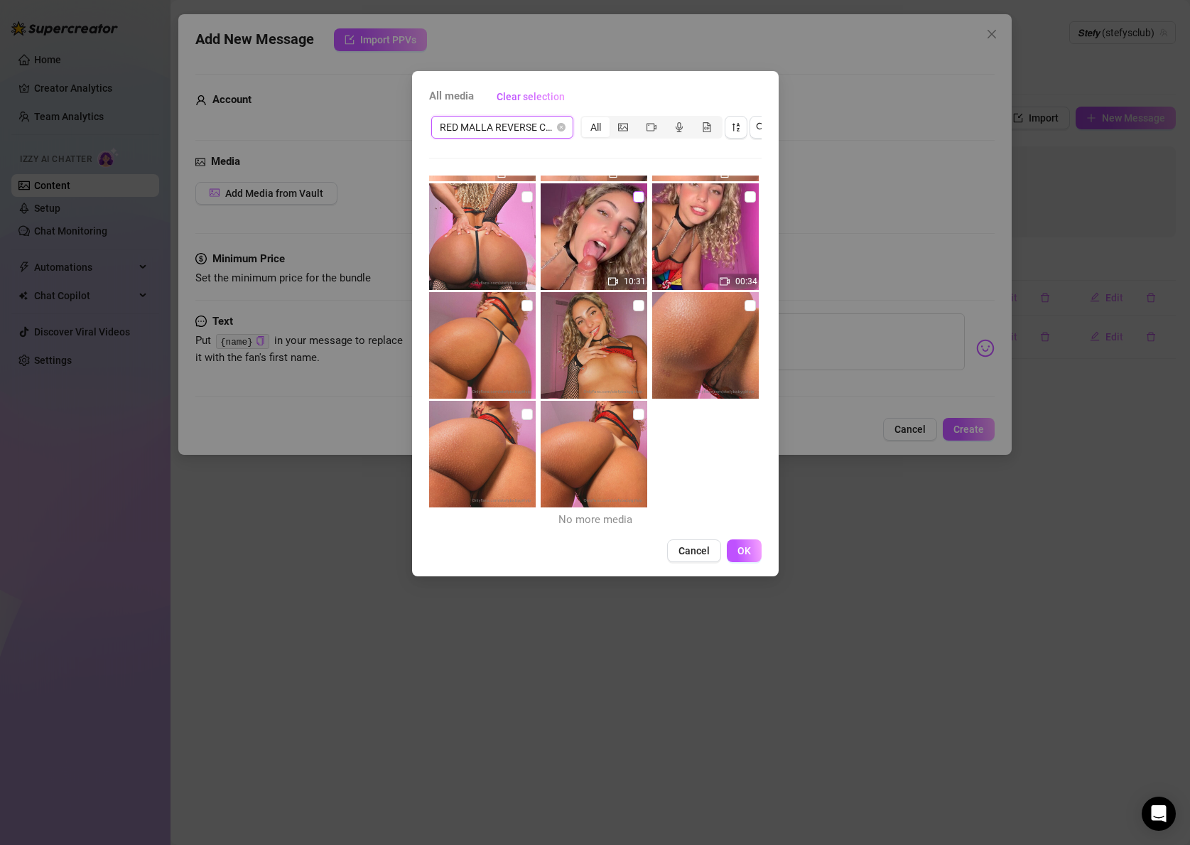
click at [637, 204] on label at bounding box center [638, 197] width 11 height 16
click at [637, 202] on input "checkbox" at bounding box center [638, 196] width 11 height 11
checkbox input "true"
click at [497, 134] on span "RED MALLA REVERSE CLOSE UP ❤️" at bounding box center [502, 127] width 125 height 21
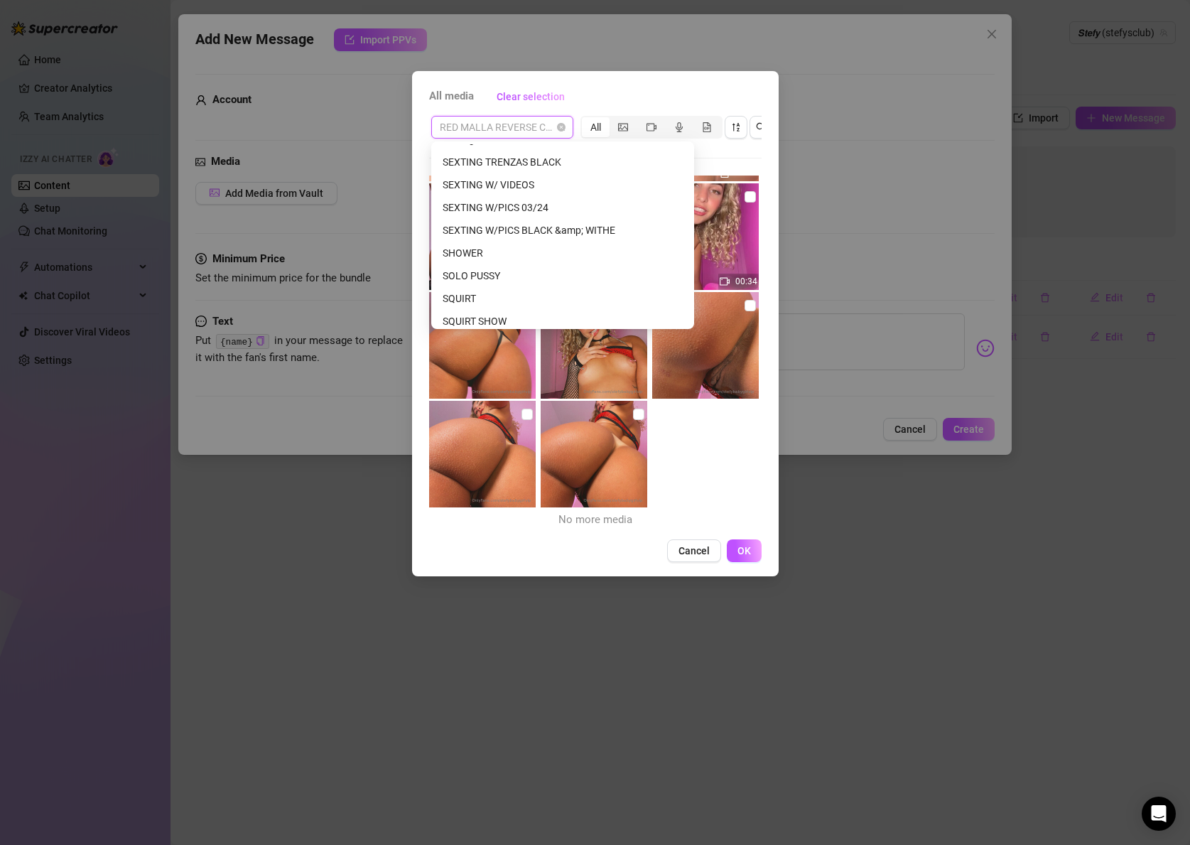
scroll to position [955, 0]
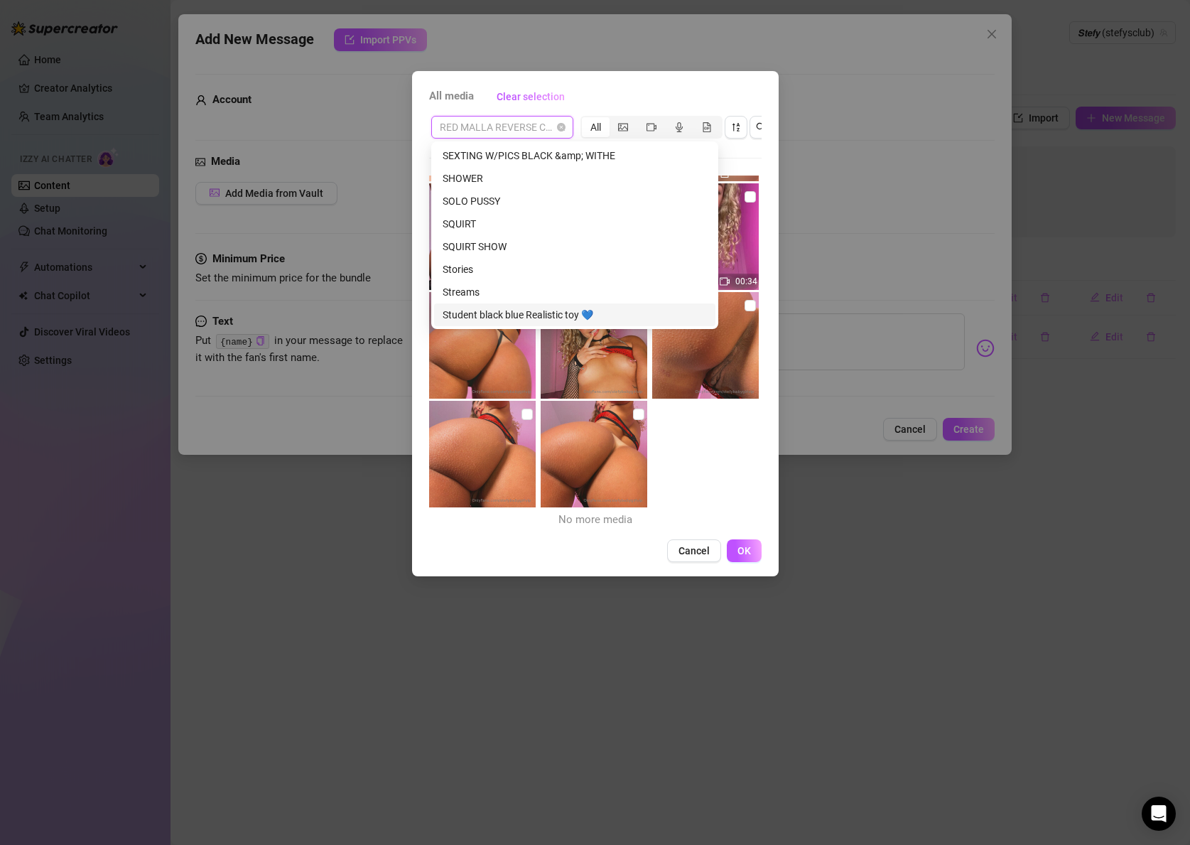
click at [517, 312] on div "Student black blue Realistic toy 💙" at bounding box center [575, 315] width 264 height 16
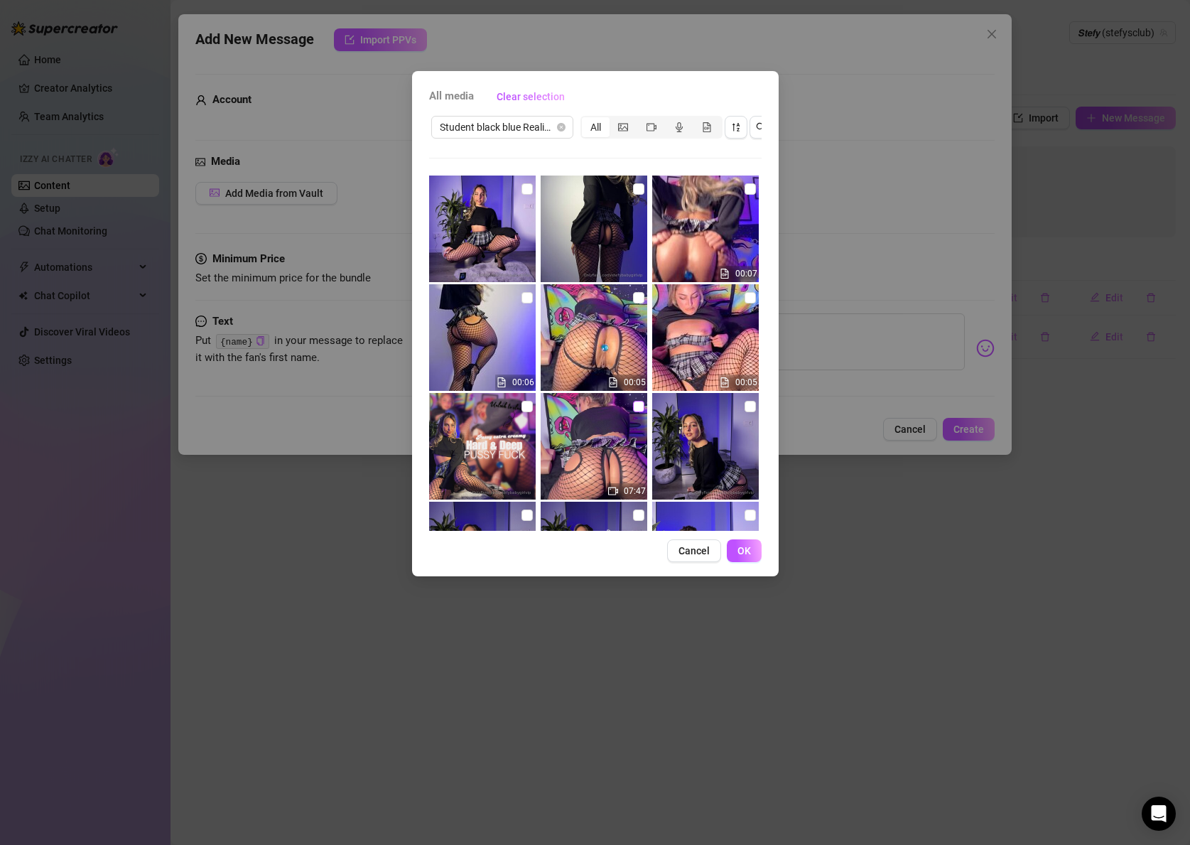
click at [638, 410] on input "checkbox" at bounding box center [638, 406] width 11 height 11
checkbox input "true"
click at [449, 128] on span "Student black blue Realistic toy 💙" at bounding box center [502, 127] width 125 height 21
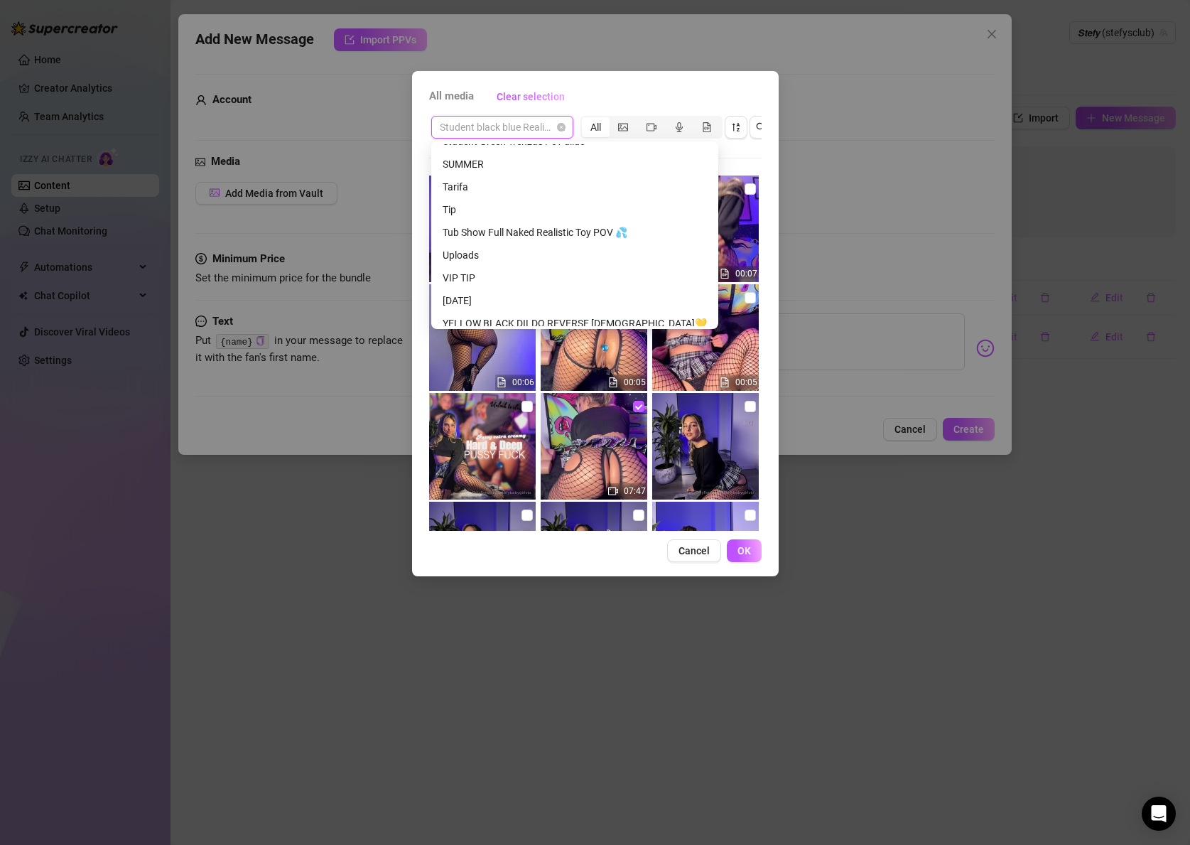
scroll to position [1165, 0]
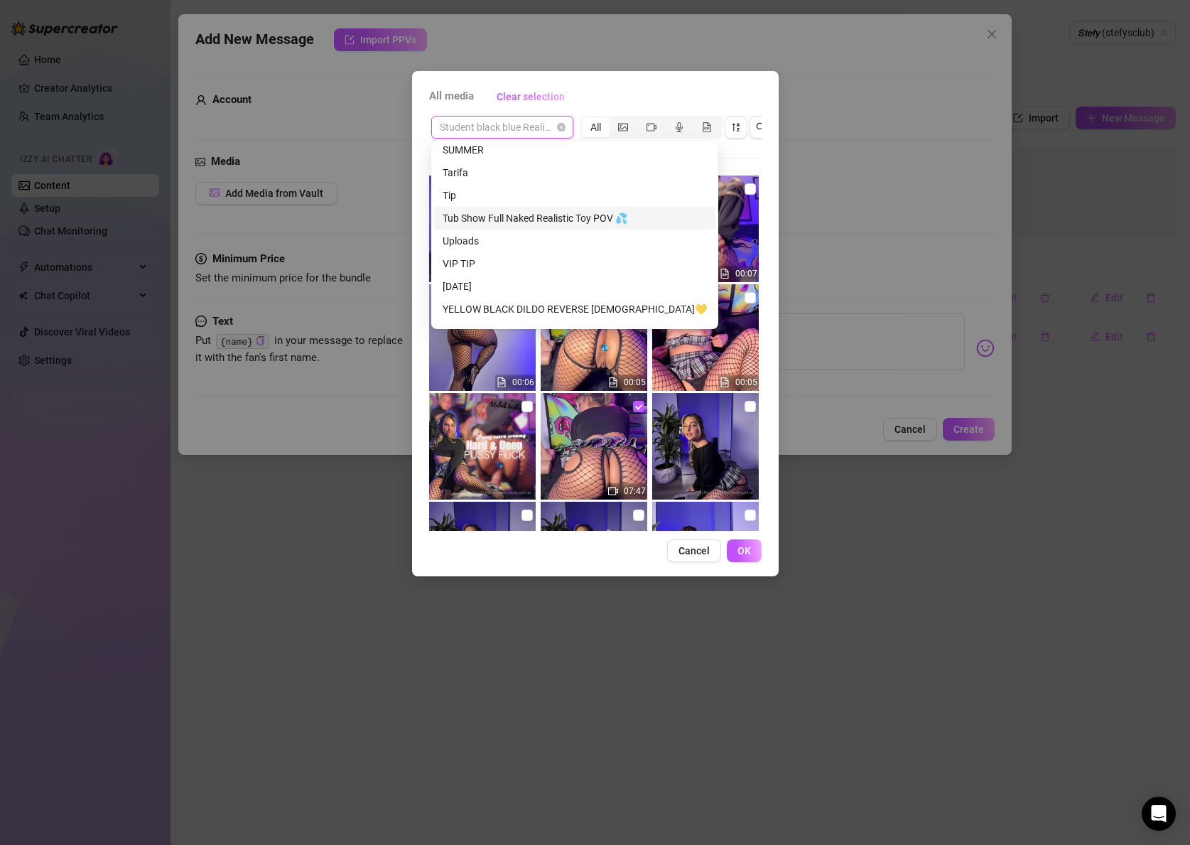
click at [497, 217] on div "Tub Show Full Naked Realistic Toy POV 💦" at bounding box center [575, 218] width 264 height 16
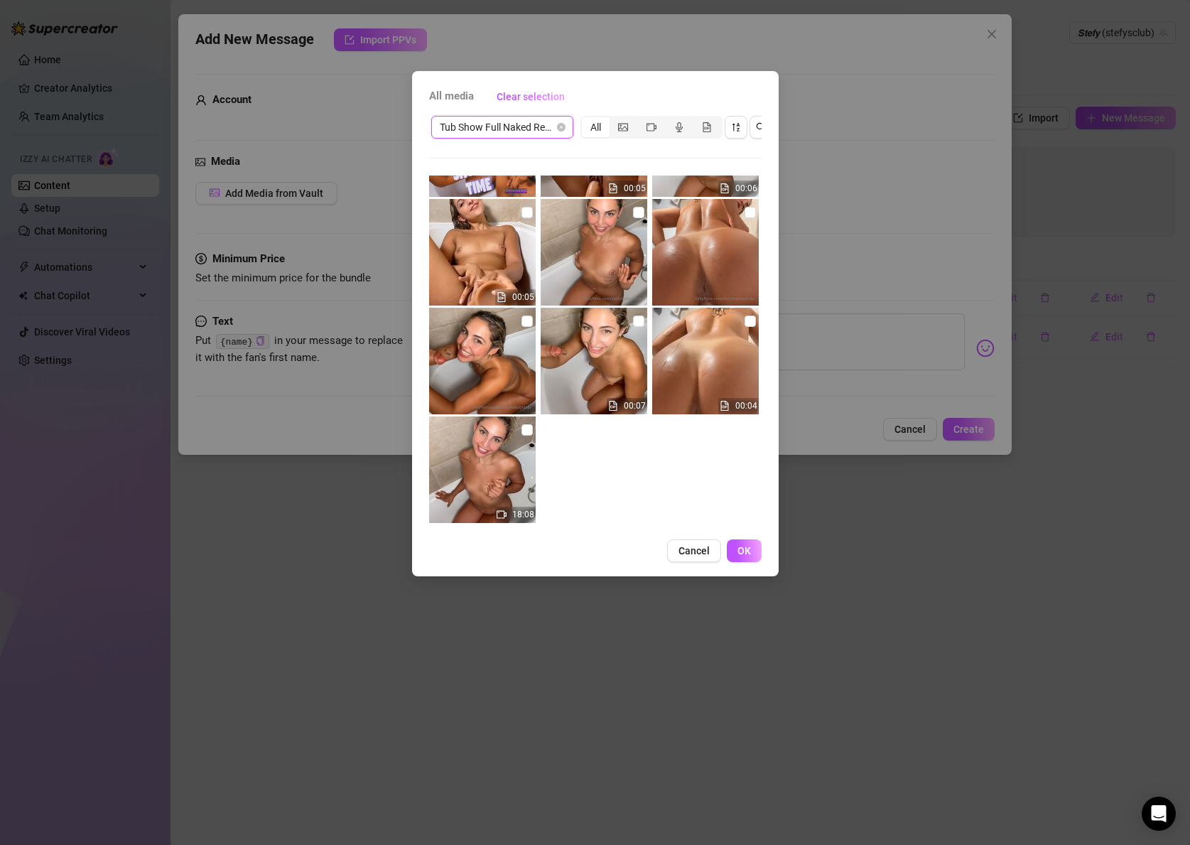
scroll to position [101, 0]
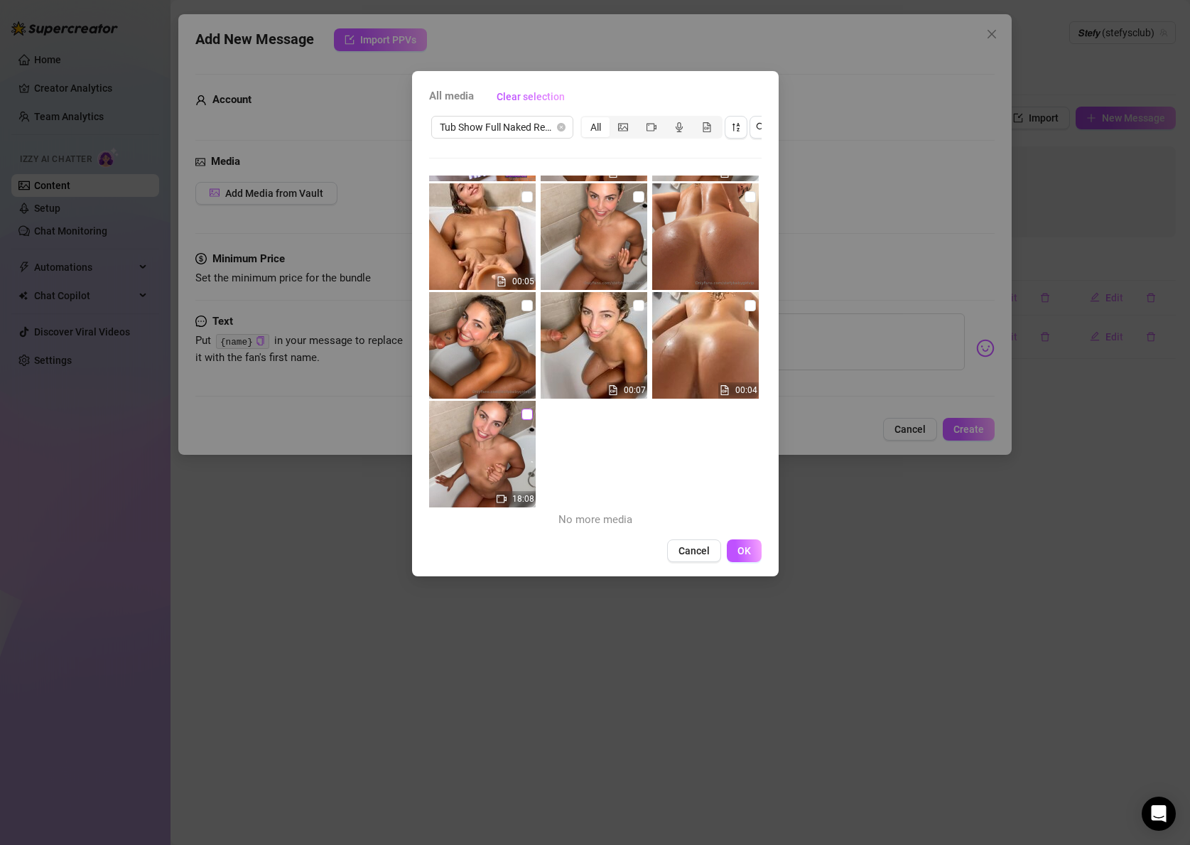
click at [526, 412] on input "checkbox" at bounding box center [527, 414] width 11 height 11
checkbox input "true"
click at [742, 553] on span "OK" at bounding box center [744, 550] width 13 height 11
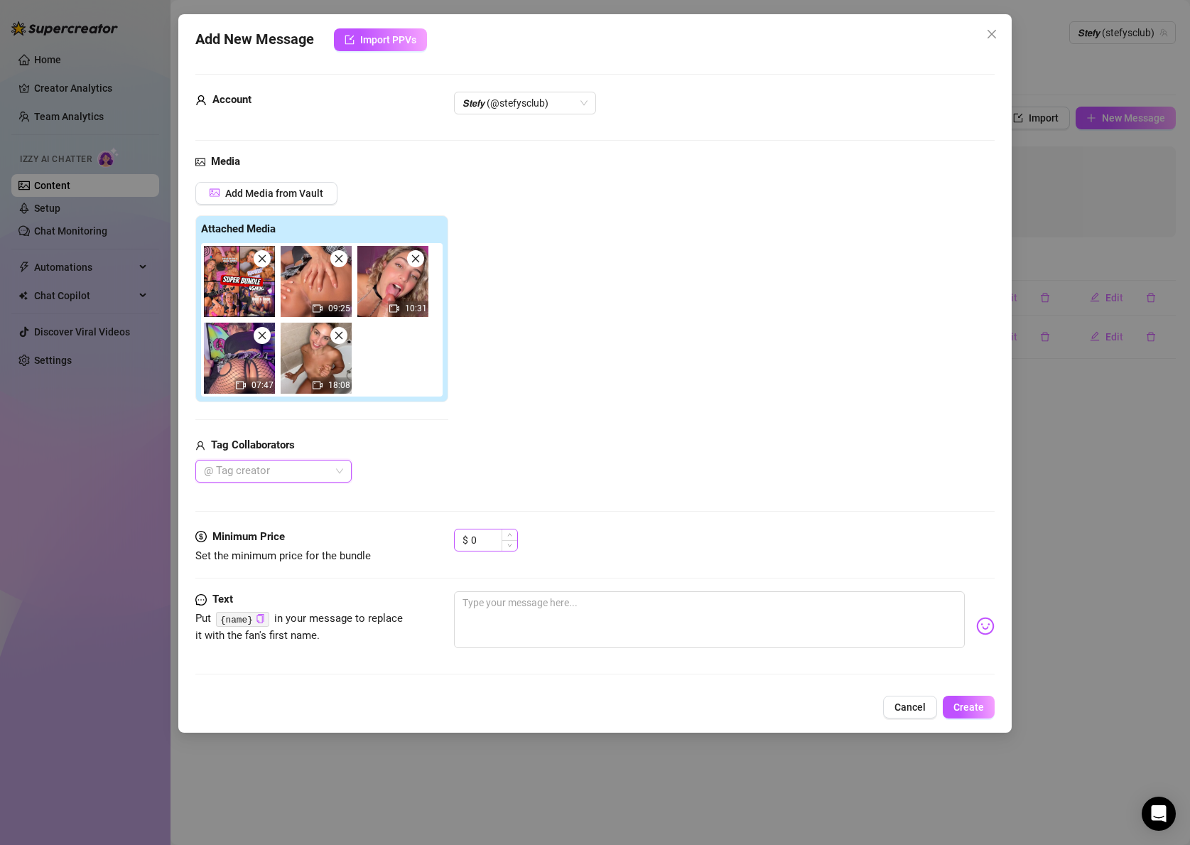
click at [499, 551] on div "$ 0" at bounding box center [486, 540] width 64 height 23
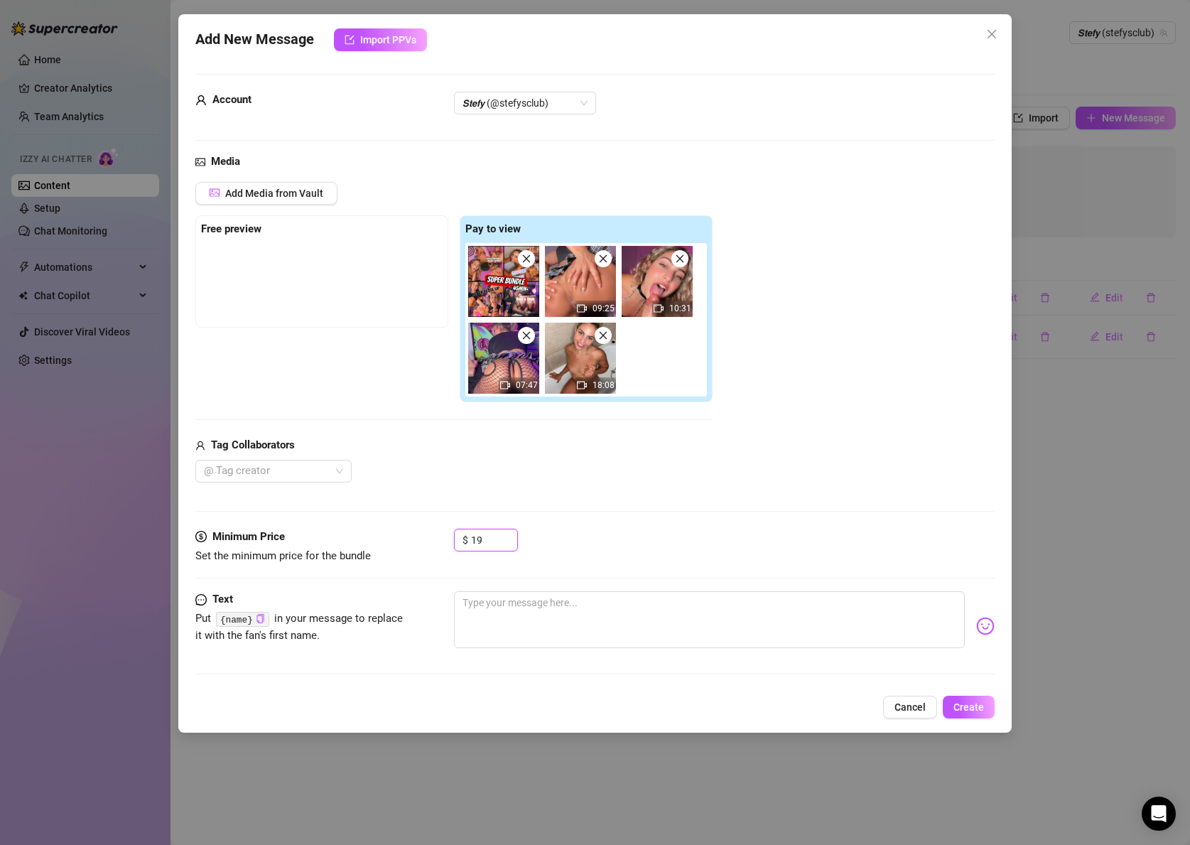
type input "19"
click at [546, 521] on div "Media Add Media from Vault Free preview Pay to view 09:25 10:31 07:47 18:08 Tag…" at bounding box center [594, 340] width 799 height 375
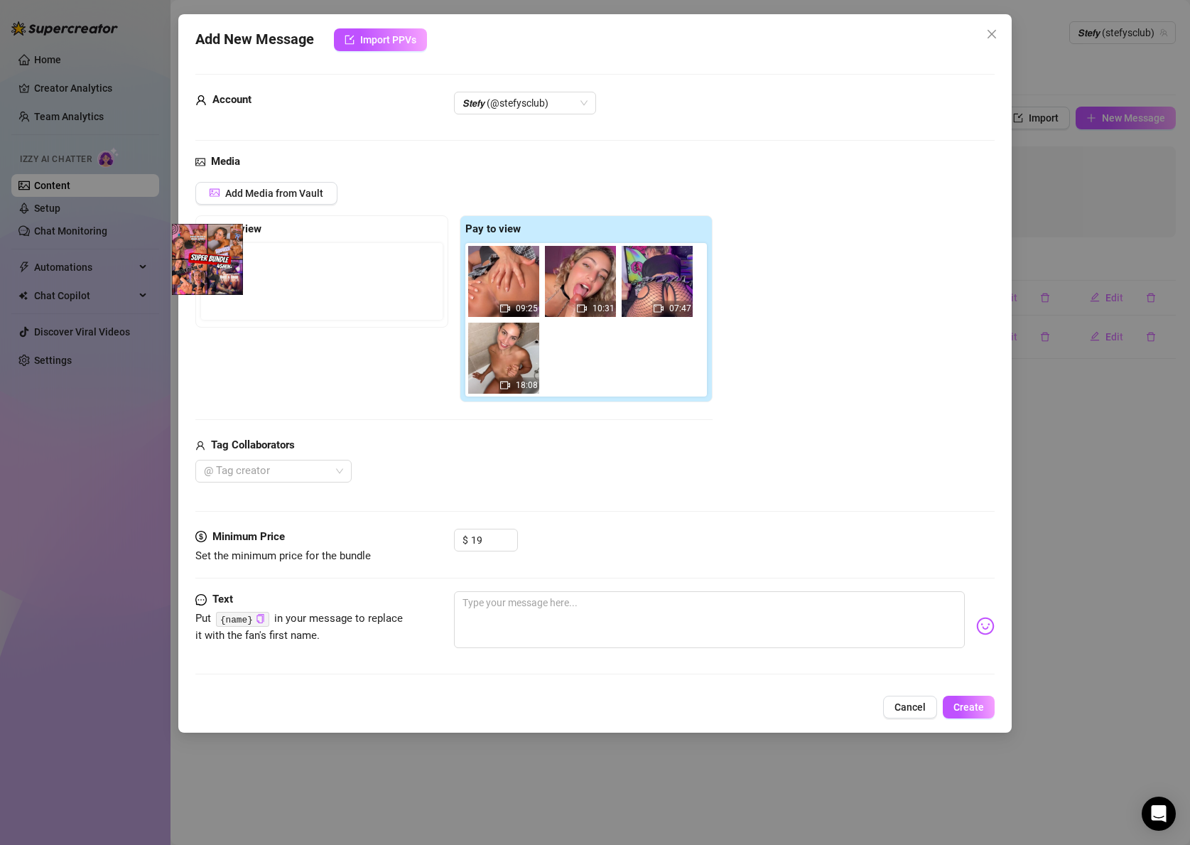
drag, startPoint x: 450, startPoint y: 283, endPoint x: 211, endPoint y: 261, distance: 240.5
click at [211, 261] on div "Free preview Pay to view 09:25 10:31 07:47 18:08" at bounding box center [453, 309] width 517 height 188
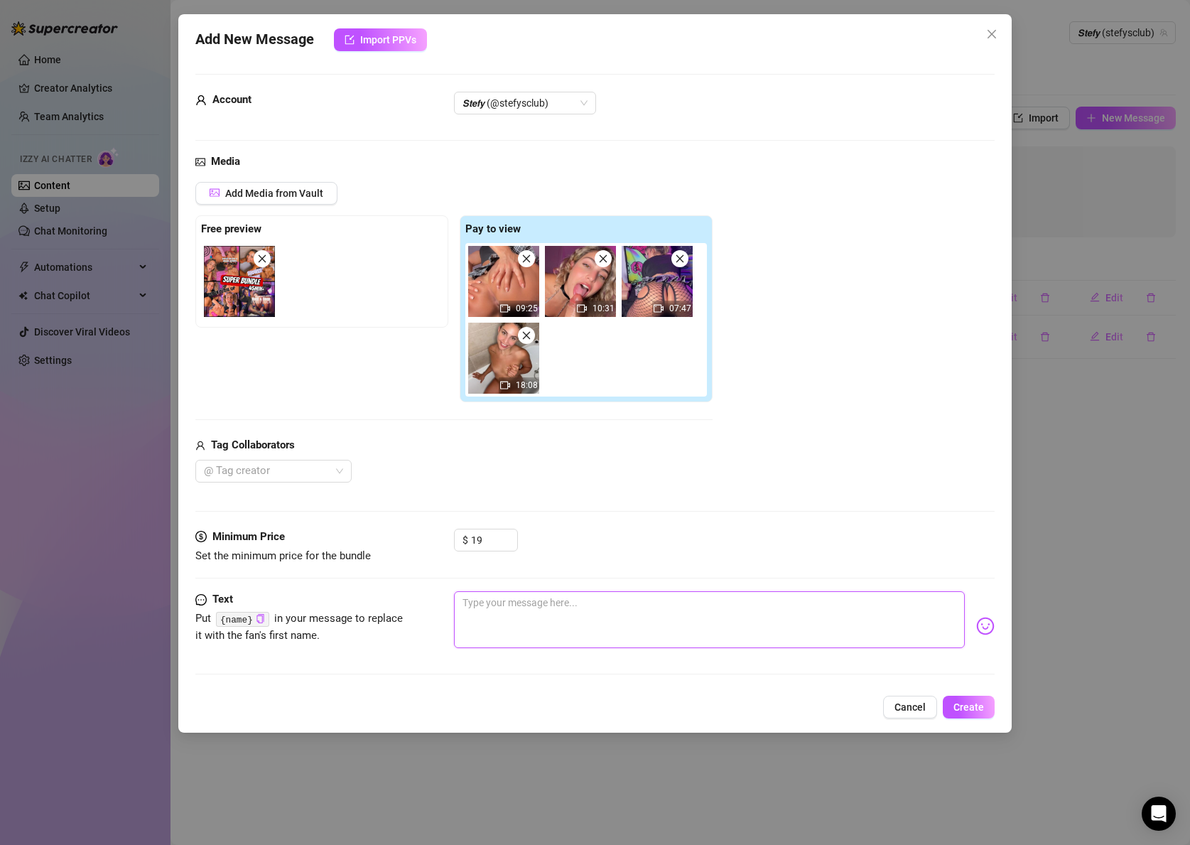
click at [480, 600] on textarea at bounding box center [709, 619] width 511 height 57
paste textarea "4 brand new shows, over 45 MIN of pure filth 😈💦 POV shower tease, deep anal jew…"
type textarea "4 brand new shows, over 45 MIN of pure filth 😈💦 POV shower tease, deep anal jew…"
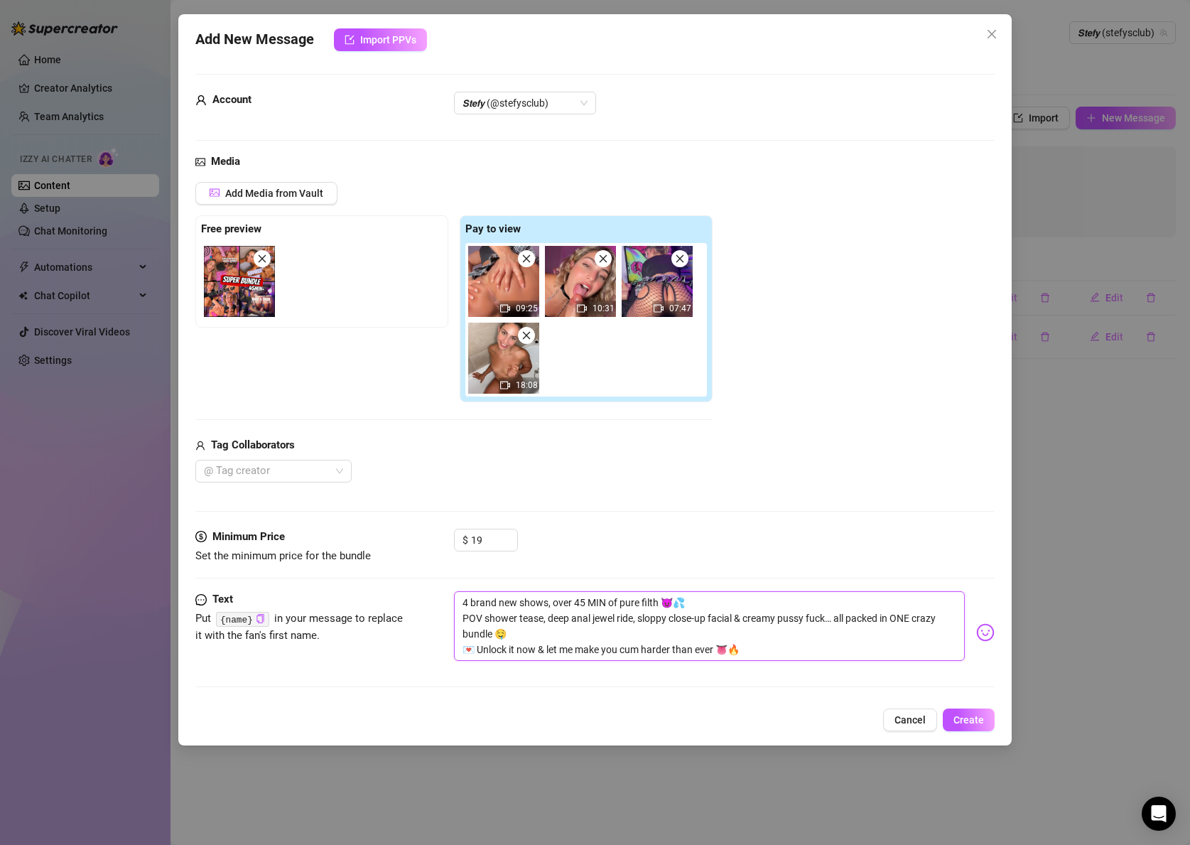
scroll to position [0, 0]
type textarea "4 brand new shows, over 45 MIN of pure filth 😈💦 POV shower tease, deep anal jew…"
click at [966, 718] on span "Create" at bounding box center [969, 719] width 31 height 11
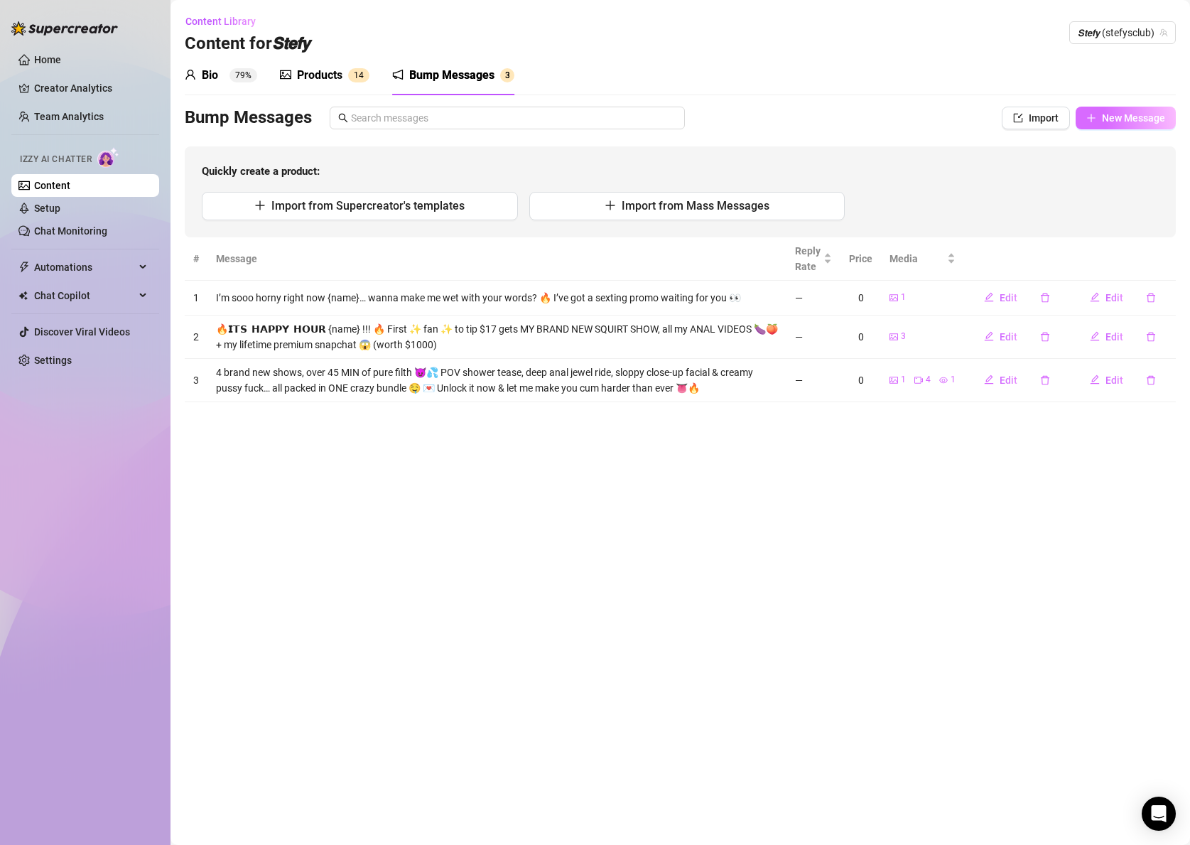
click at [1091, 118] on icon "plus" at bounding box center [1091, 117] width 8 height 1
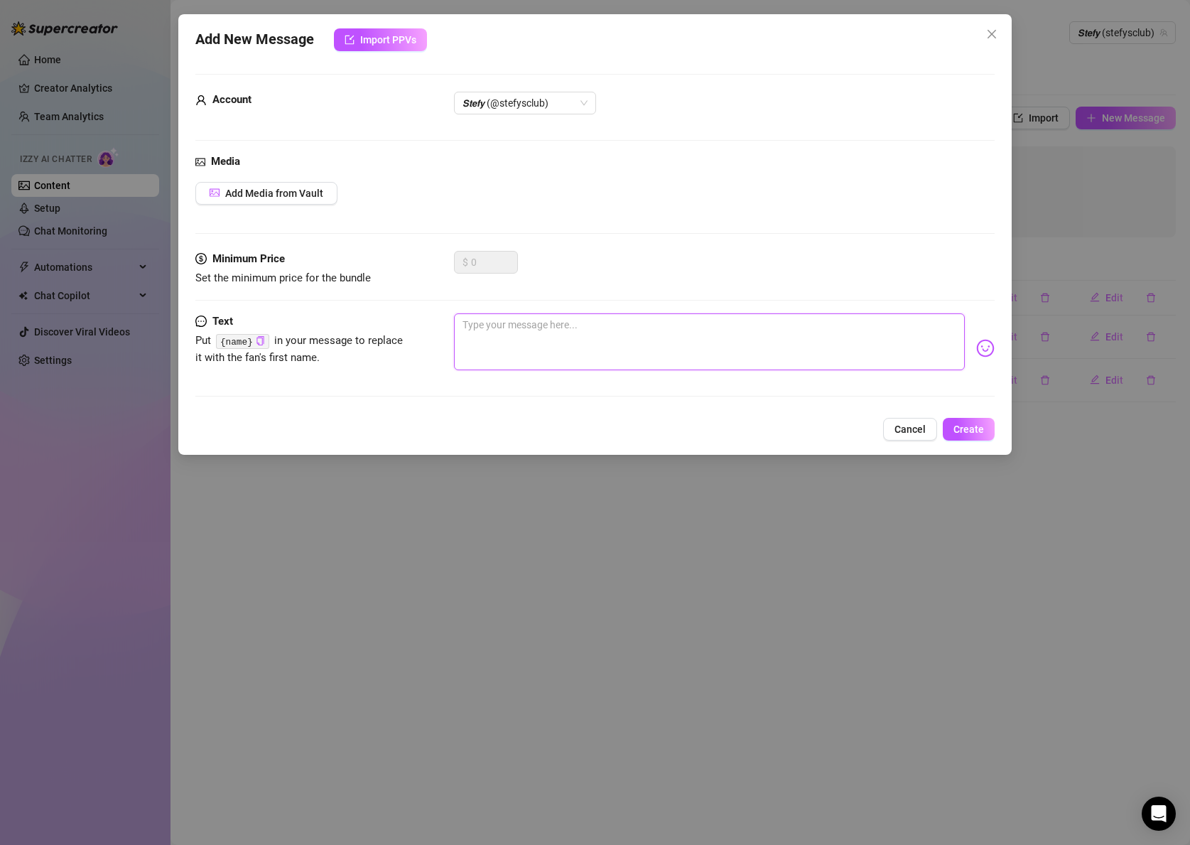
click at [493, 342] on textarea at bounding box center [709, 341] width 511 height 57
paste textarea "Mmm leave me a lil’ tip babe and I’ll send you a naughty surprise right now 💦💌"
type textarea "Mmm leave me a lil’ tip babe and I’ll send you a naughty surprise right now 💦💌"
click at [233, 190] on span "Add Media from Vault" at bounding box center [274, 193] width 98 height 11
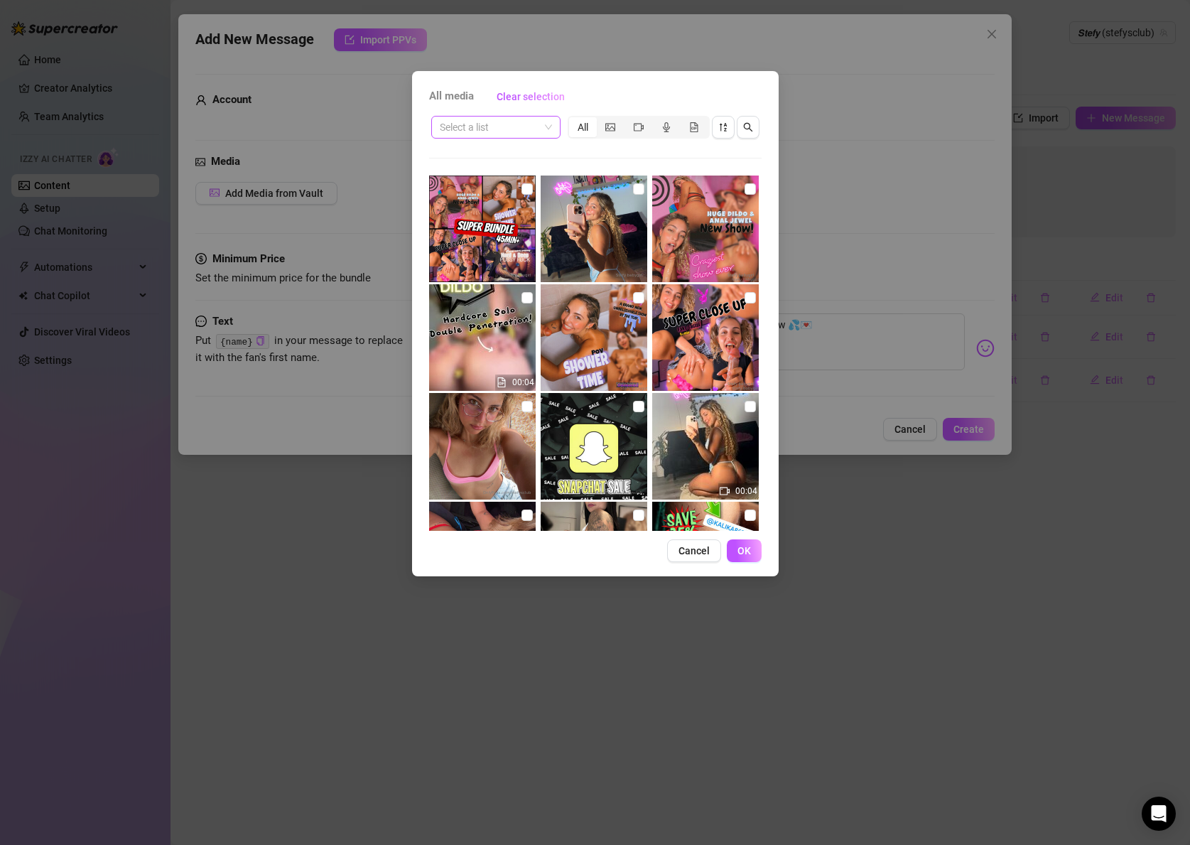
click at [465, 136] on input "search" at bounding box center [489, 127] width 99 height 21
click at [522, 409] on input "checkbox" at bounding box center [527, 406] width 11 height 11
checkbox input "true"
click at [752, 552] on button "OK" at bounding box center [744, 550] width 35 height 23
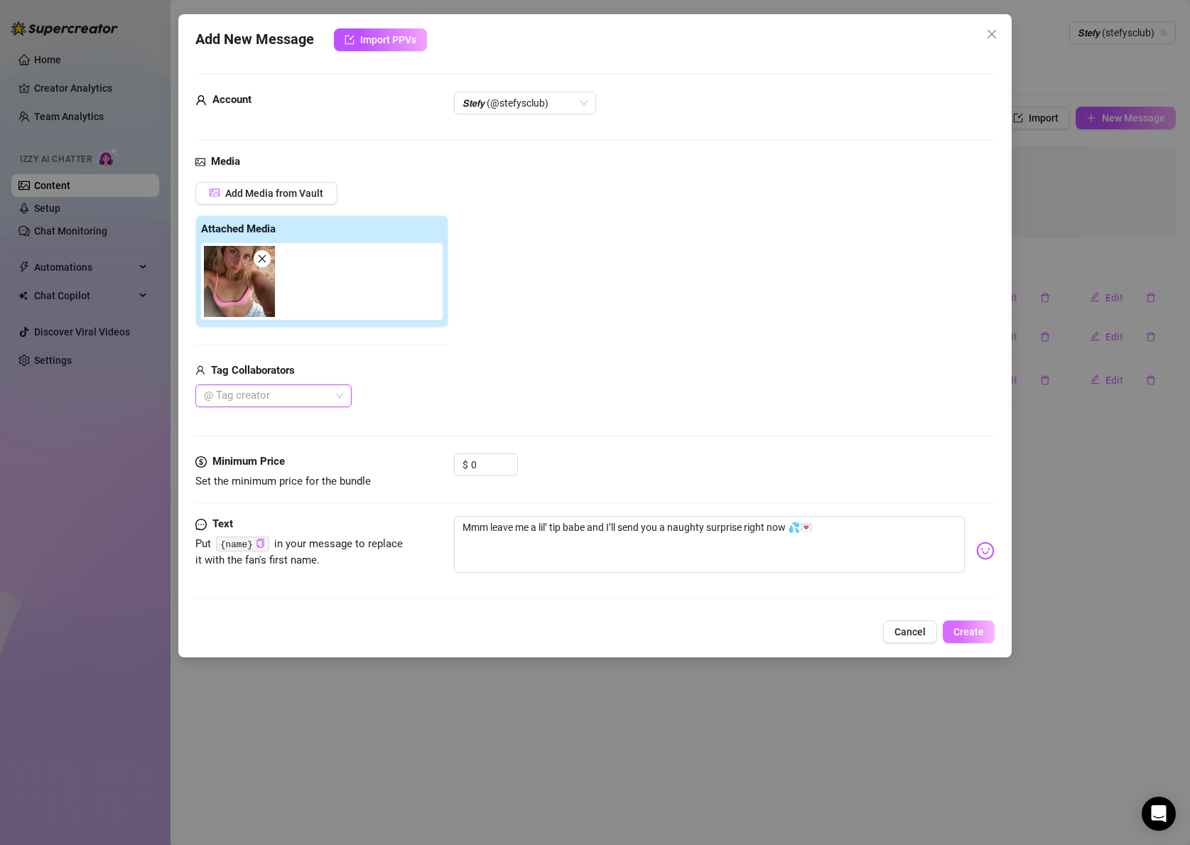
click at [965, 629] on span "Create" at bounding box center [969, 631] width 31 height 11
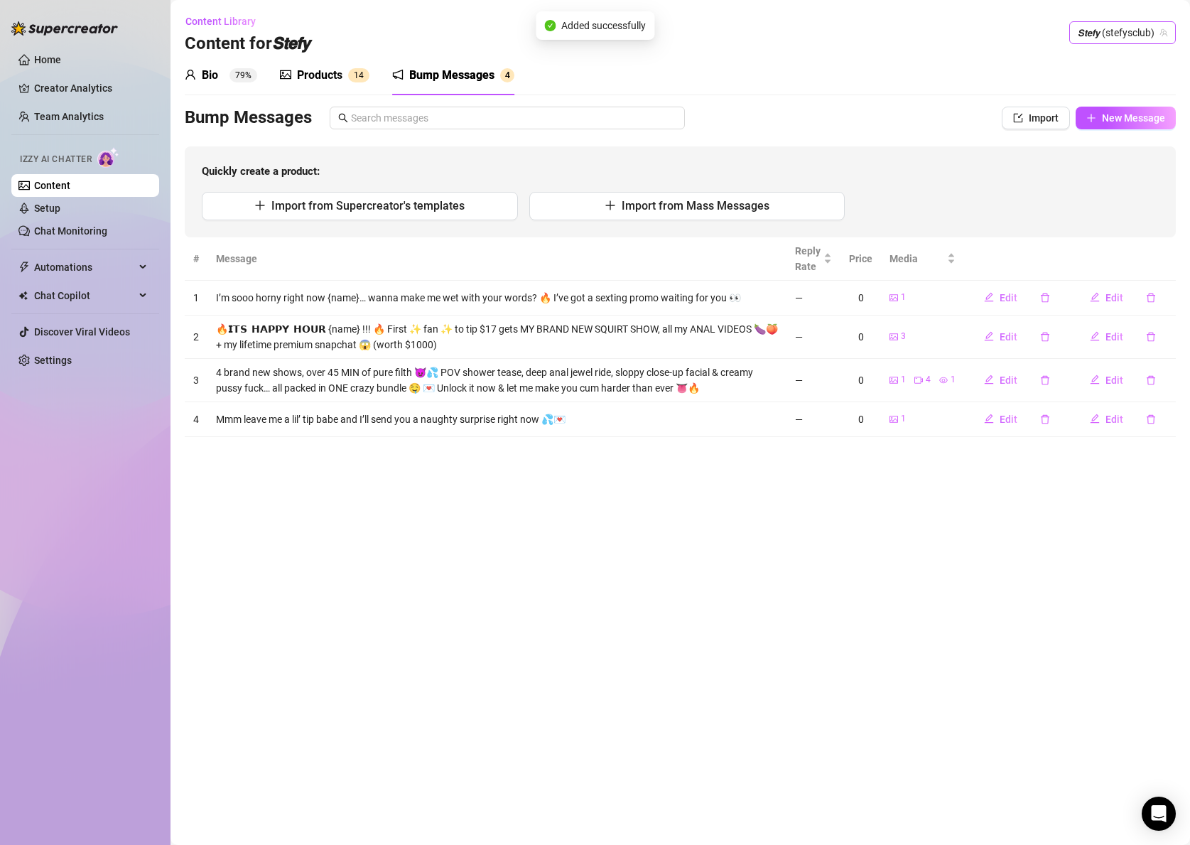
click at [1104, 31] on span "𝙎𝙩𝙚𝙛𝙮 (stefysclub)" at bounding box center [1123, 32] width 90 height 21
click at [1093, 60] on span "( stefybunny )" at bounding box center [1119, 62] width 57 height 16
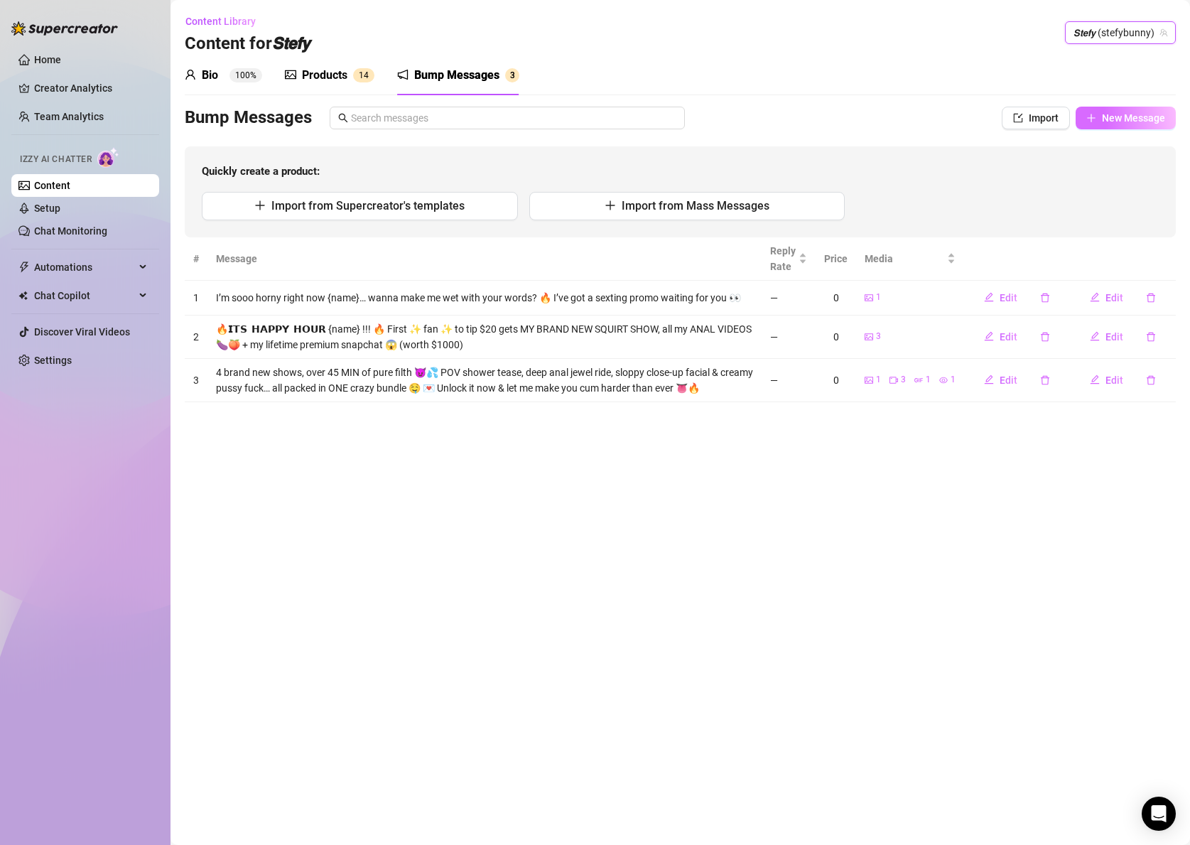
click at [1142, 127] on button "New Message" at bounding box center [1126, 118] width 100 height 23
type textarea "Type your message here..."
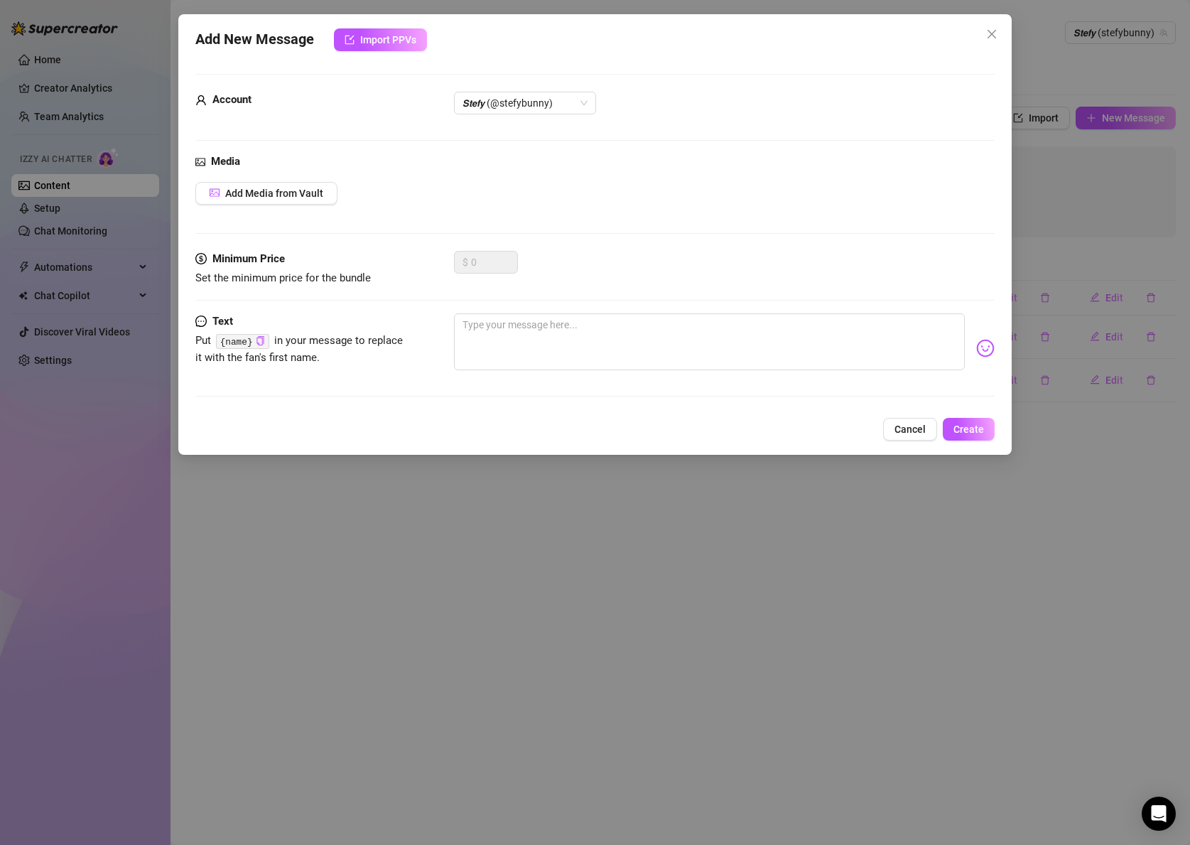
click at [1140, 120] on div "Add New Message Import PPVs Account 𝙎𝙩𝙚𝙛𝙮 (@stefybunny) Media Add Media from Va…" at bounding box center [595, 422] width 1190 height 845
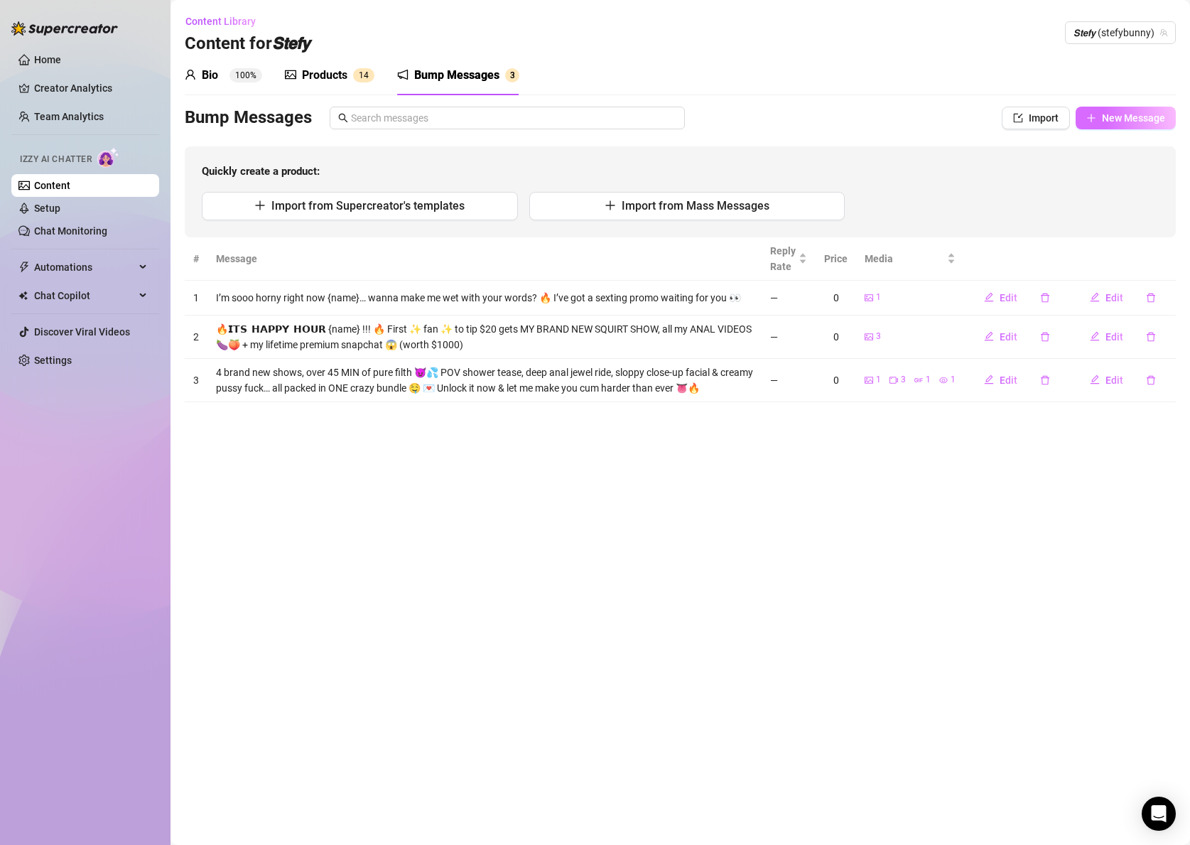
click at [1076, 117] on button "New Message" at bounding box center [1126, 118] width 100 height 23
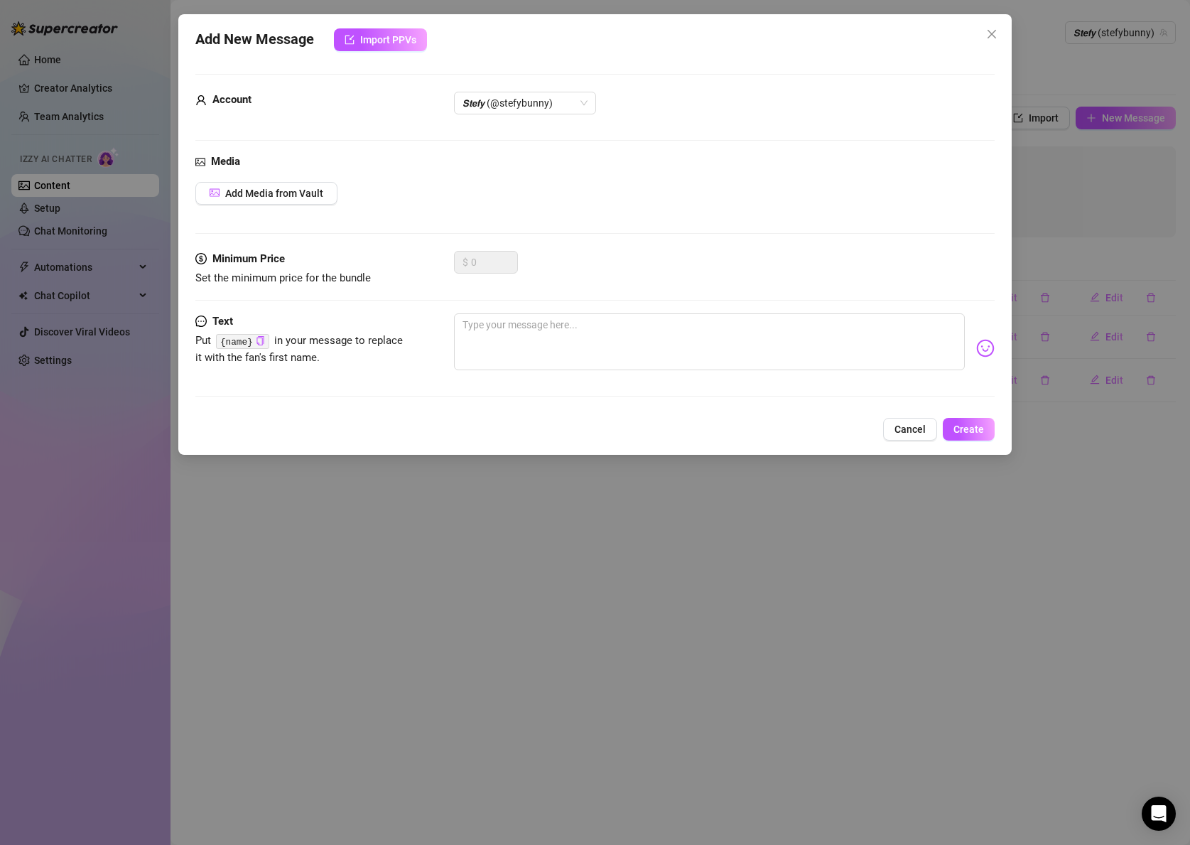
click at [304, 206] on div "Media Add Media from Vault" at bounding box center [594, 201] width 799 height 97
click at [275, 188] on span "Add Media from Vault" at bounding box center [274, 193] width 98 height 11
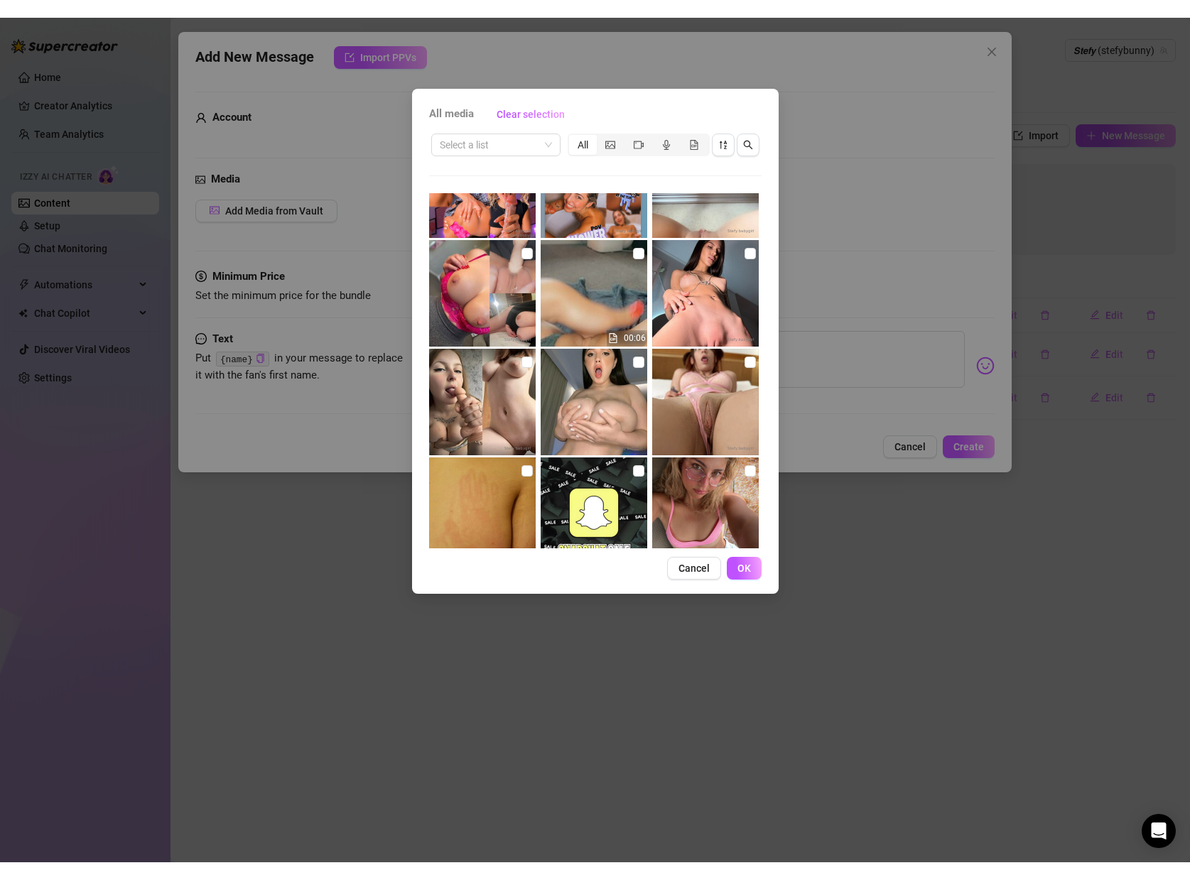
scroll to position [536, 0]
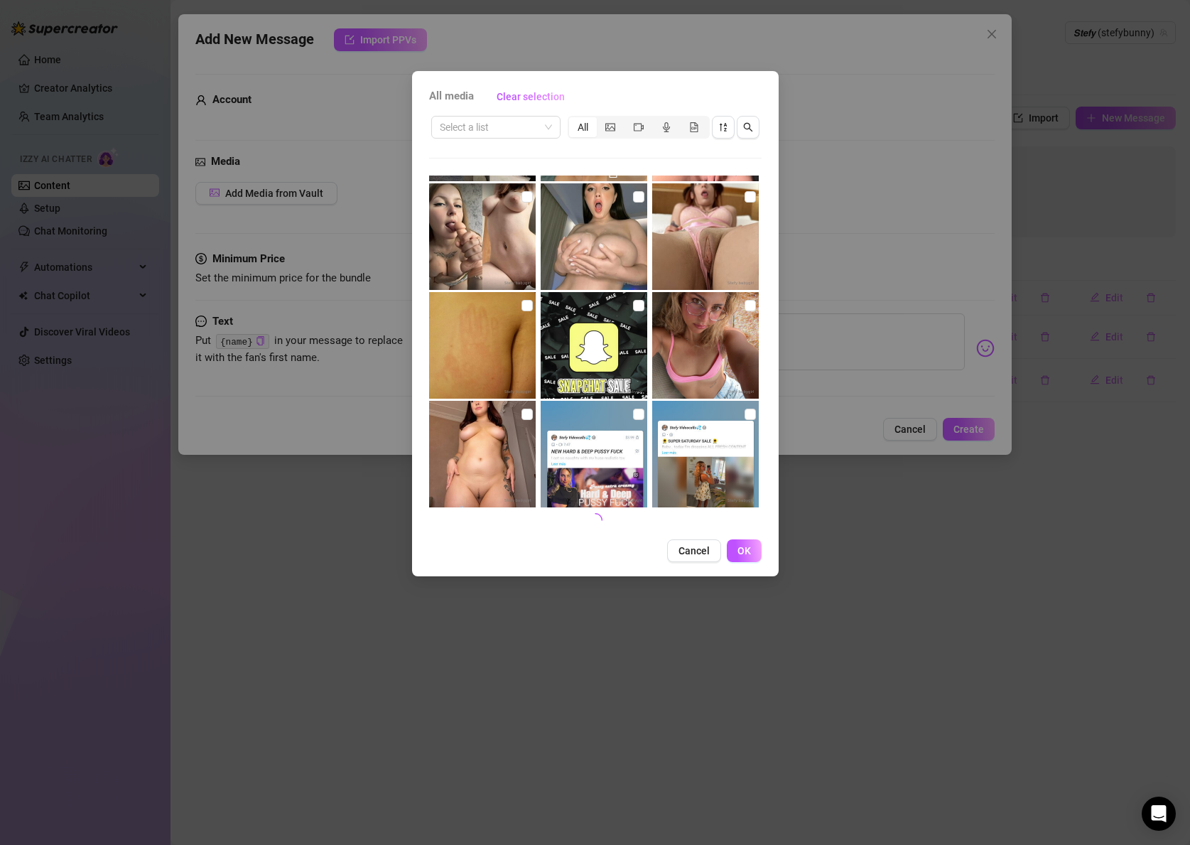
click at [758, 306] on div at bounding box center [706, 345] width 109 height 107
click at [756, 310] on img at bounding box center [705, 345] width 107 height 107
click at [750, 308] on input "checkbox" at bounding box center [750, 305] width 11 height 11
checkbox input "true"
click at [750, 553] on span "OK" at bounding box center [744, 550] width 13 height 11
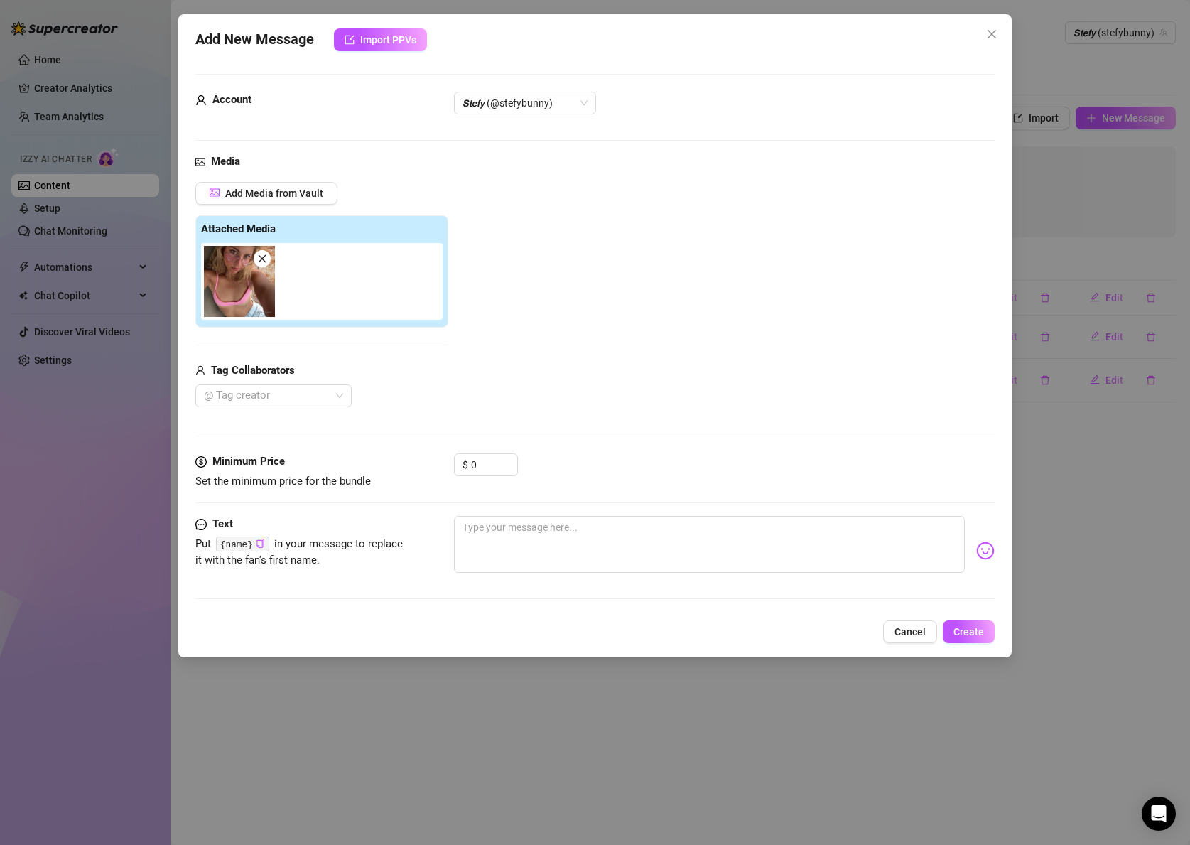
click at [577, 497] on div "Minimum Price Set the minimum price for the bundle $ 0" at bounding box center [594, 484] width 799 height 63
click at [572, 524] on textarea at bounding box center [709, 544] width 511 height 57
paste textarea "Mmm leave me a lil’ tip babe and I’ll send you a naughty surprise right now 💦💌"
type textarea "Mmm leave me a lil’ tip babe and I’ll send you a naughty surprise right now 💦💌"
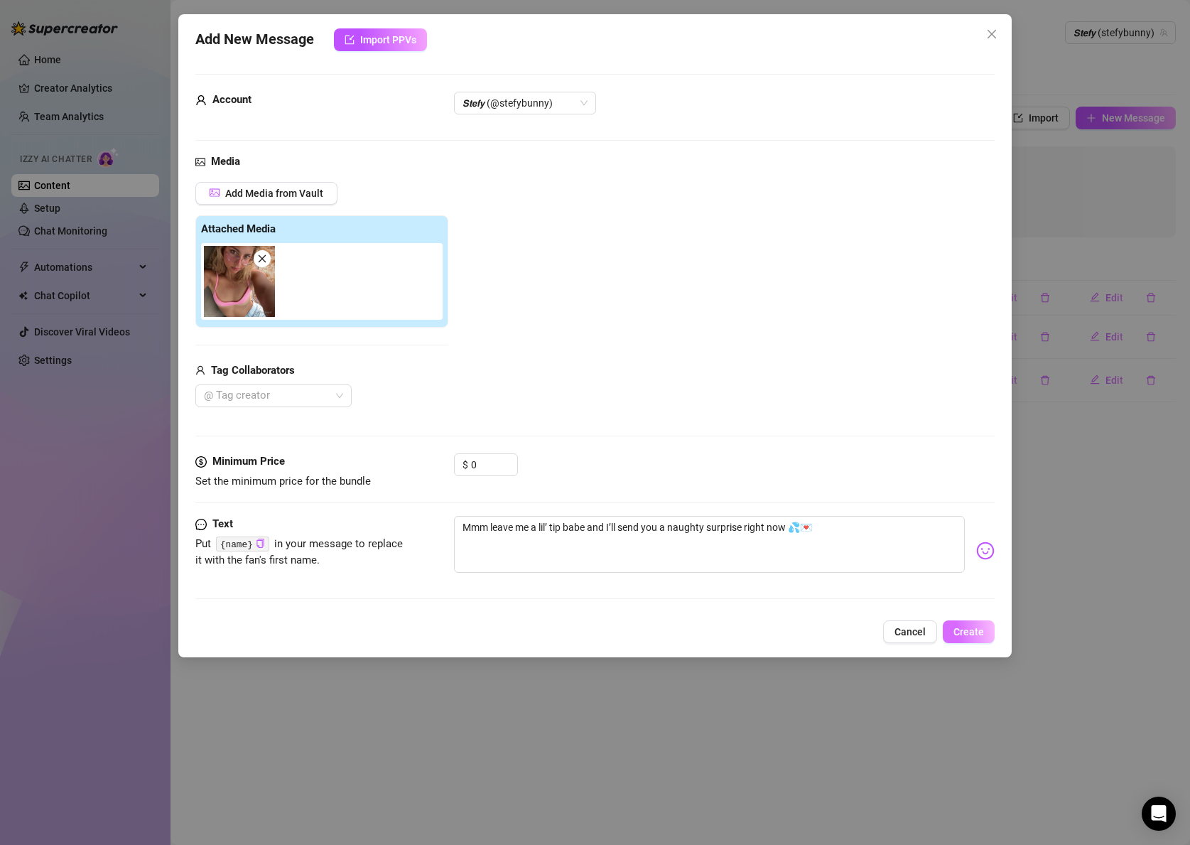
click at [978, 630] on span "Create" at bounding box center [969, 631] width 31 height 11
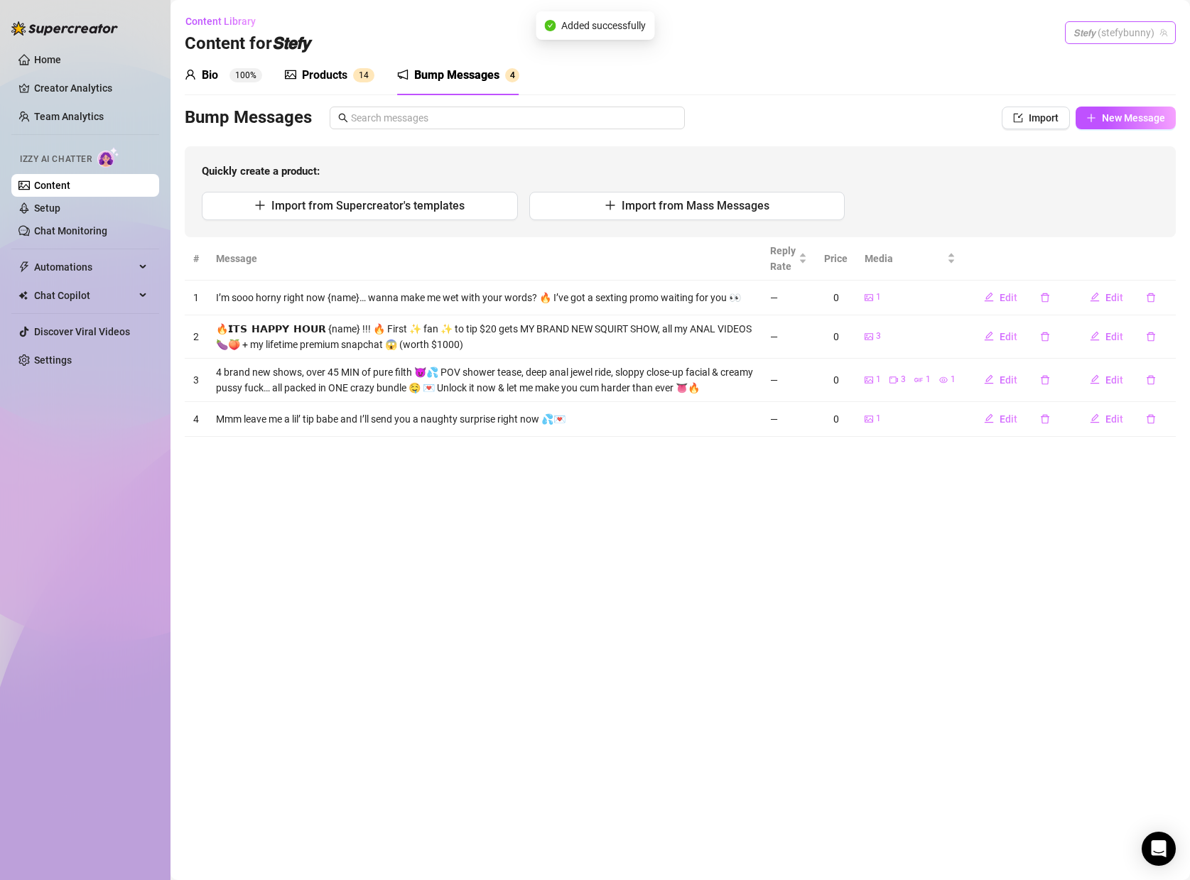
click at [1119, 30] on span "𝙎𝙩𝙚𝙛𝙮 (stefybunny)" at bounding box center [1121, 32] width 94 height 21
click at [1101, 107] on span "( dangerbabygirl )" at bounding box center [1128, 111] width 74 height 16
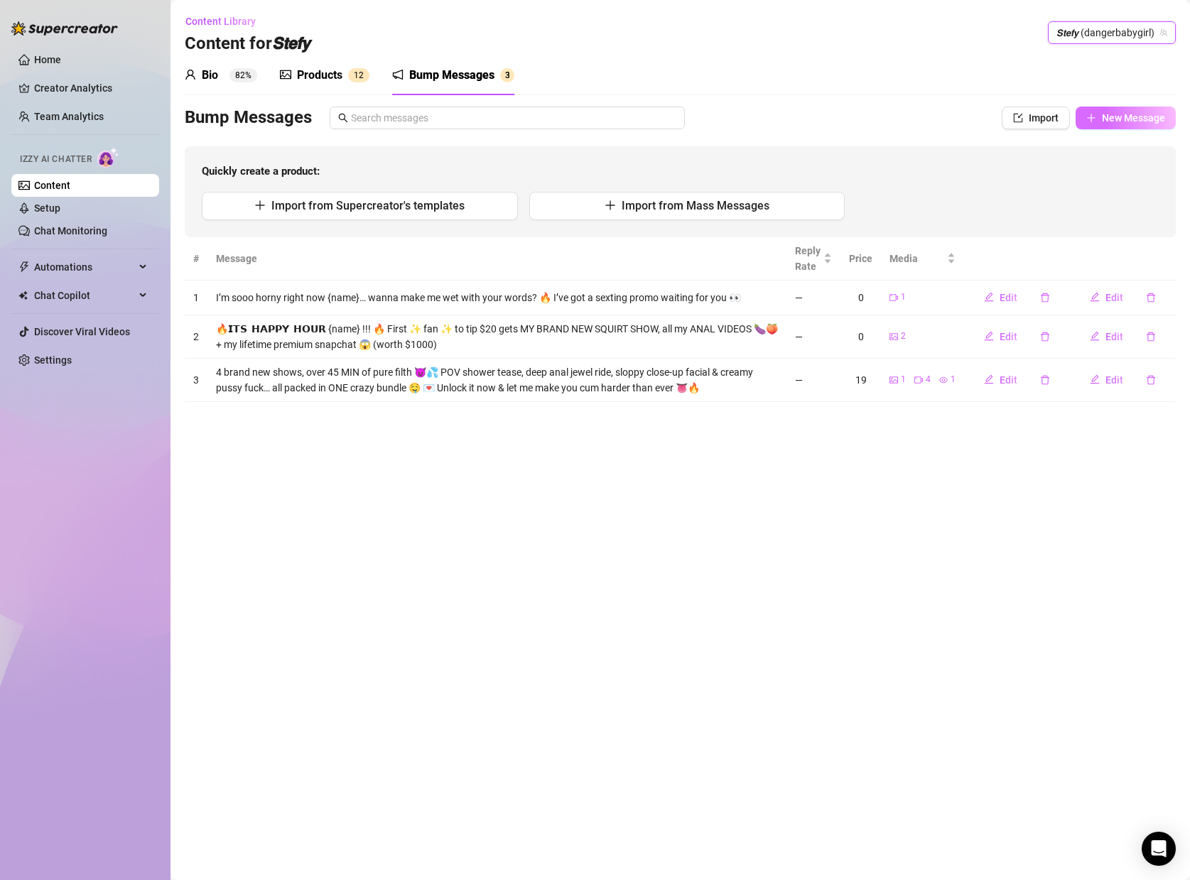
click at [1137, 109] on button "New Message" at bounding box center [1126, 118] width 100 height 23
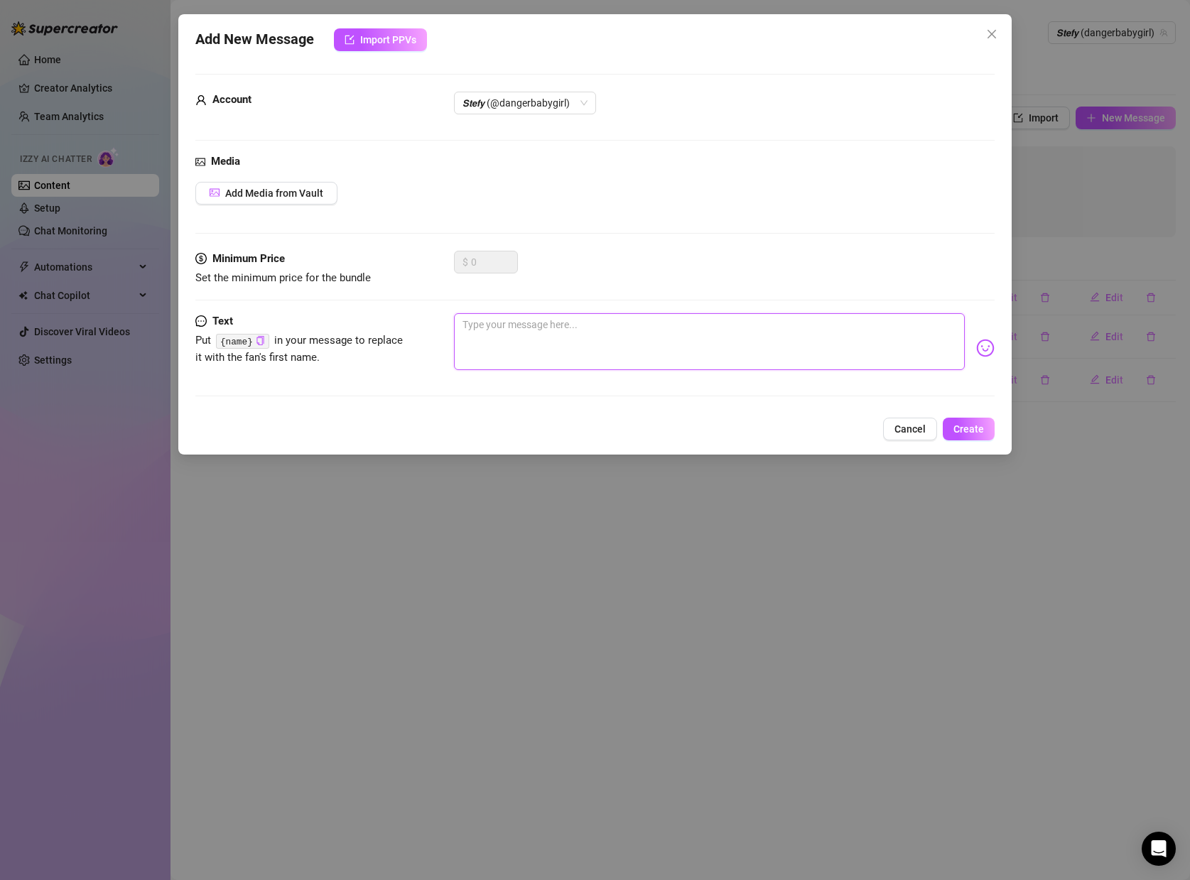
click at [483, 321] on textarea at bounding box center [709, 341] width 511 height 57
paste textarea "Mmm leave me a lil’ tip babe and I’ll send you a naughty surprise right now 💦💌"
type textarea "Mmm leave me a lil’ tip babe and I’ll send you a naughty surprise right now 💦💌"
click at [278, 182] on button "Add Media from Vault" at bounding box center [266, 193] width 142 height 23
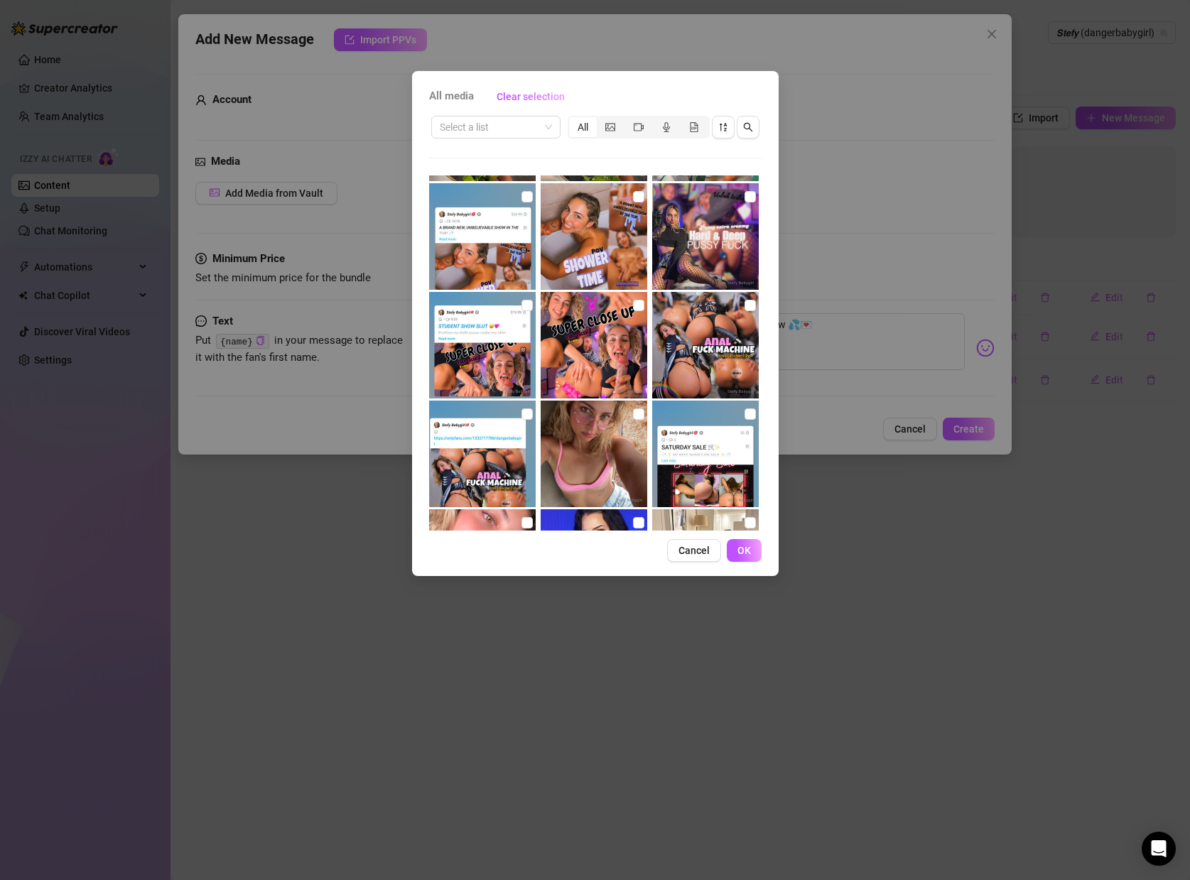
scroll to position [429, 0]
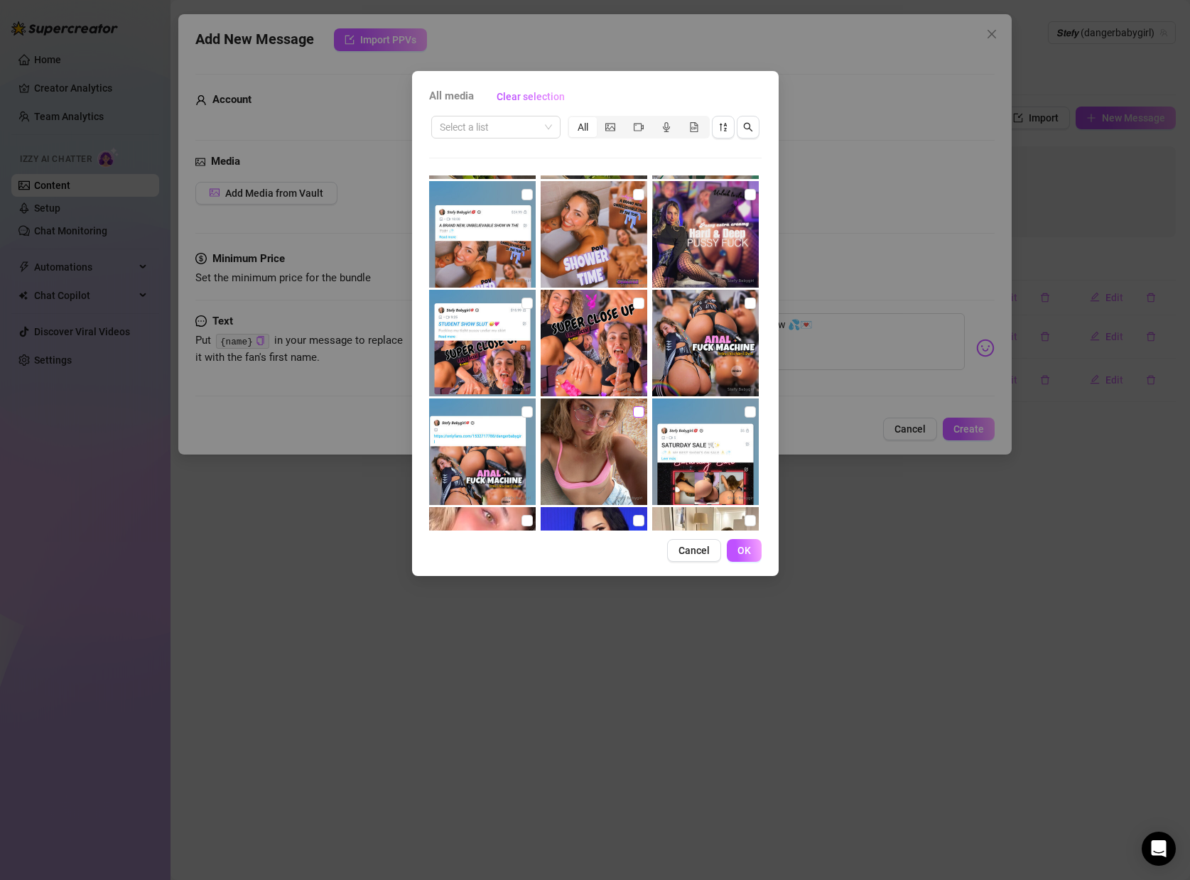
click at [638, 406] on input "checkbox" at bounding box center [638, 411] width 11 height 11
checkbox input "true"
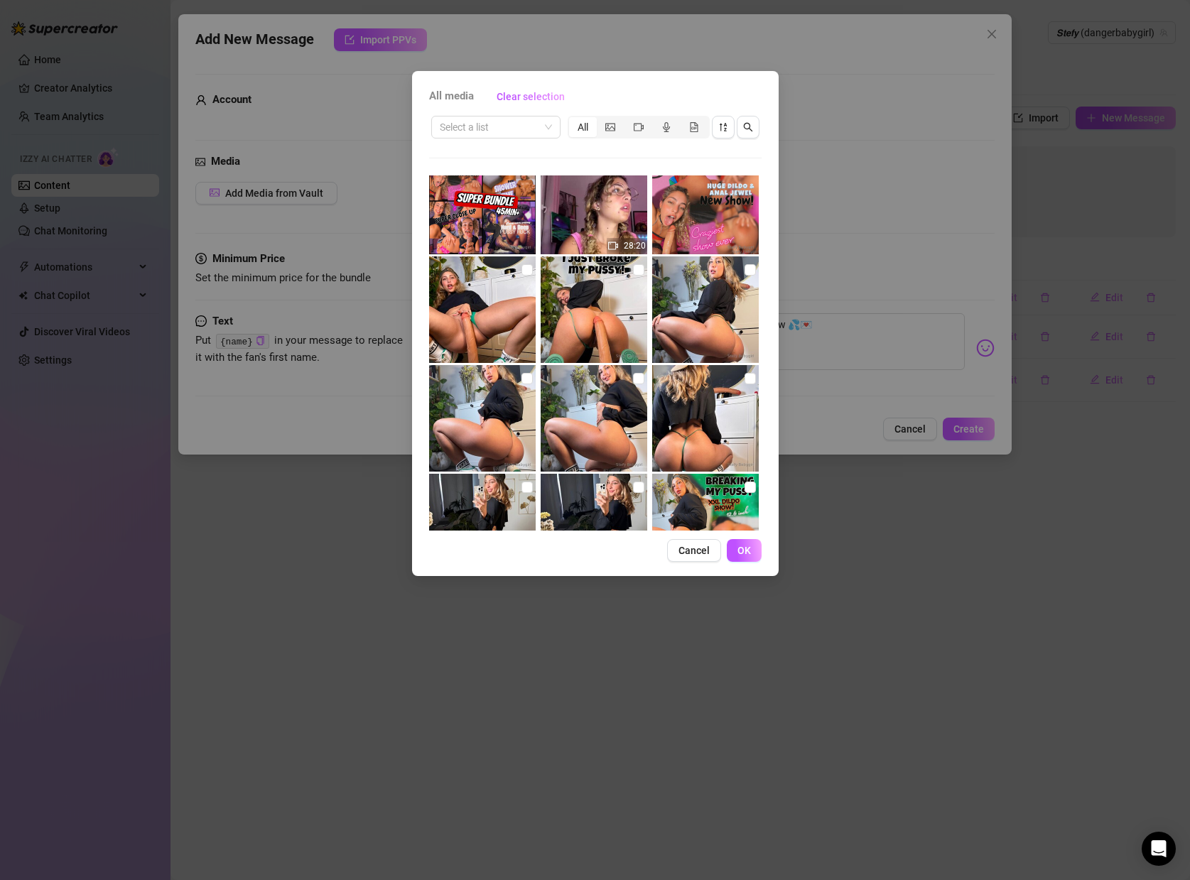
scroll to position [0, 0]
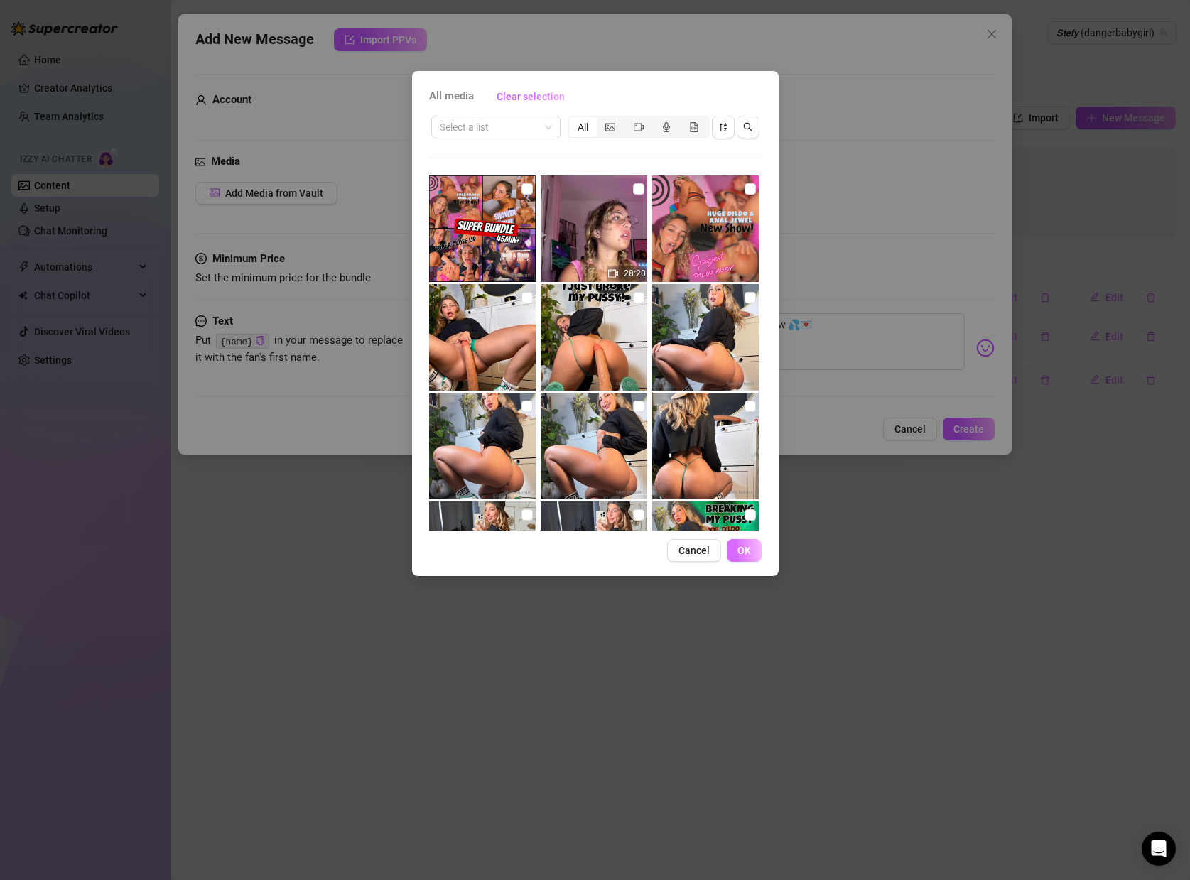
click at [745, 550] on span "OK" at bounding box center [744, 550] width 13 height 11
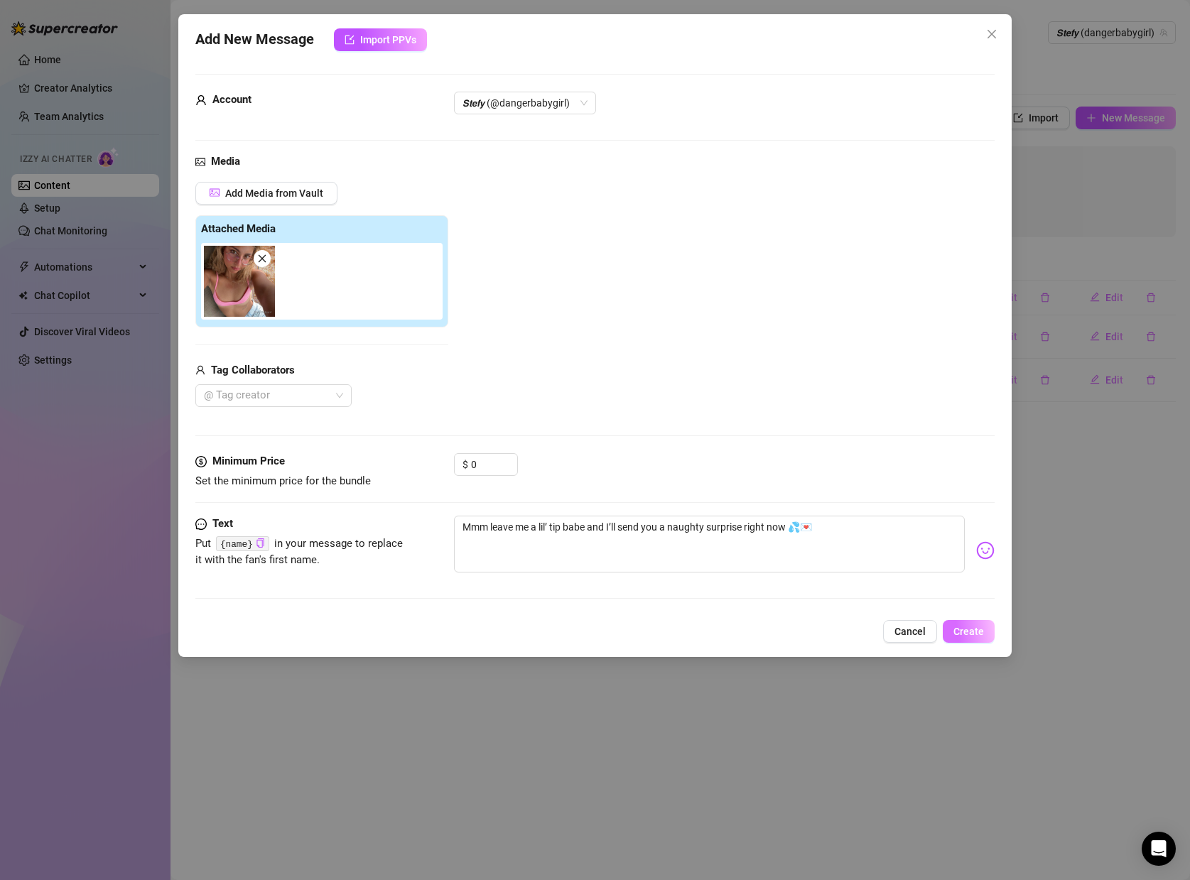
click at [976, 626] on span "Create" at bounding box center [969, 631] width 31 height 11
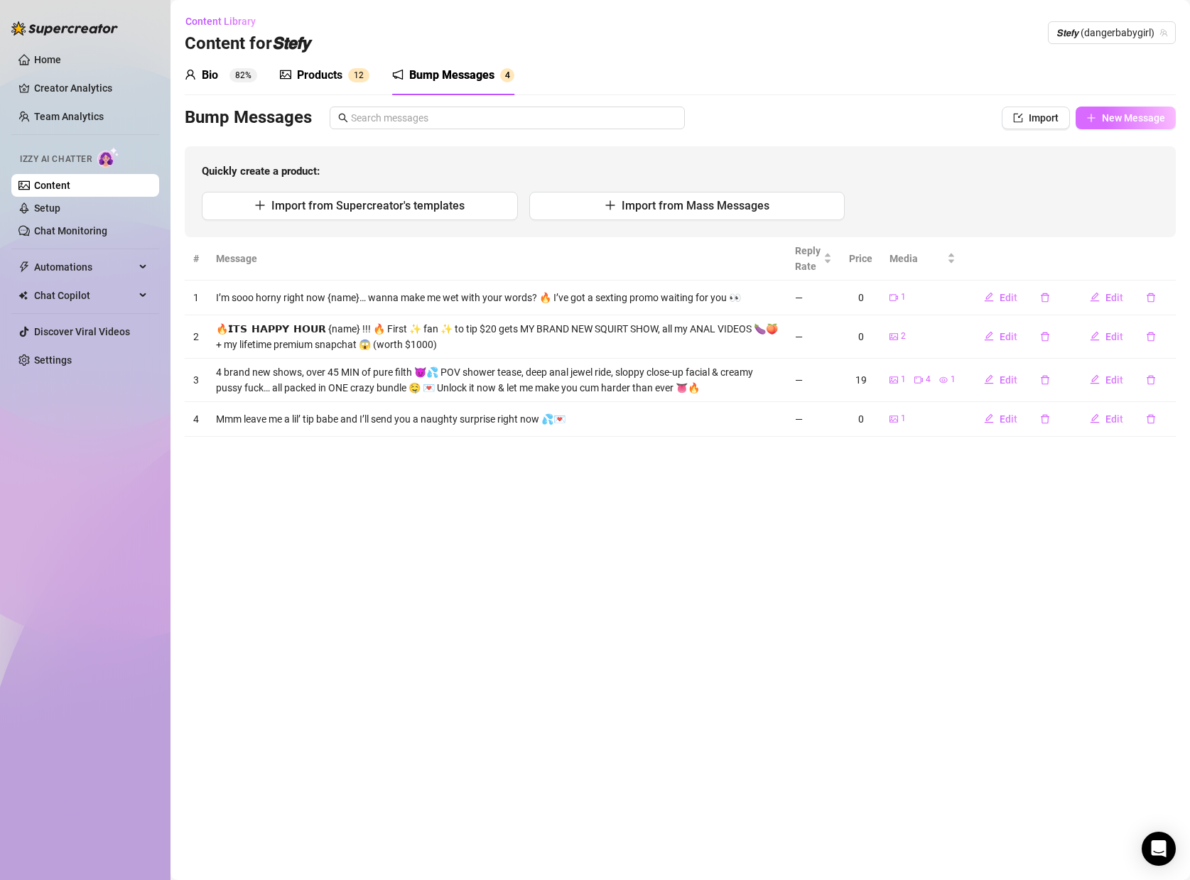
click at [1119, 120] on span "New Message" at bounding box center [1133, 117] width 63 height 11
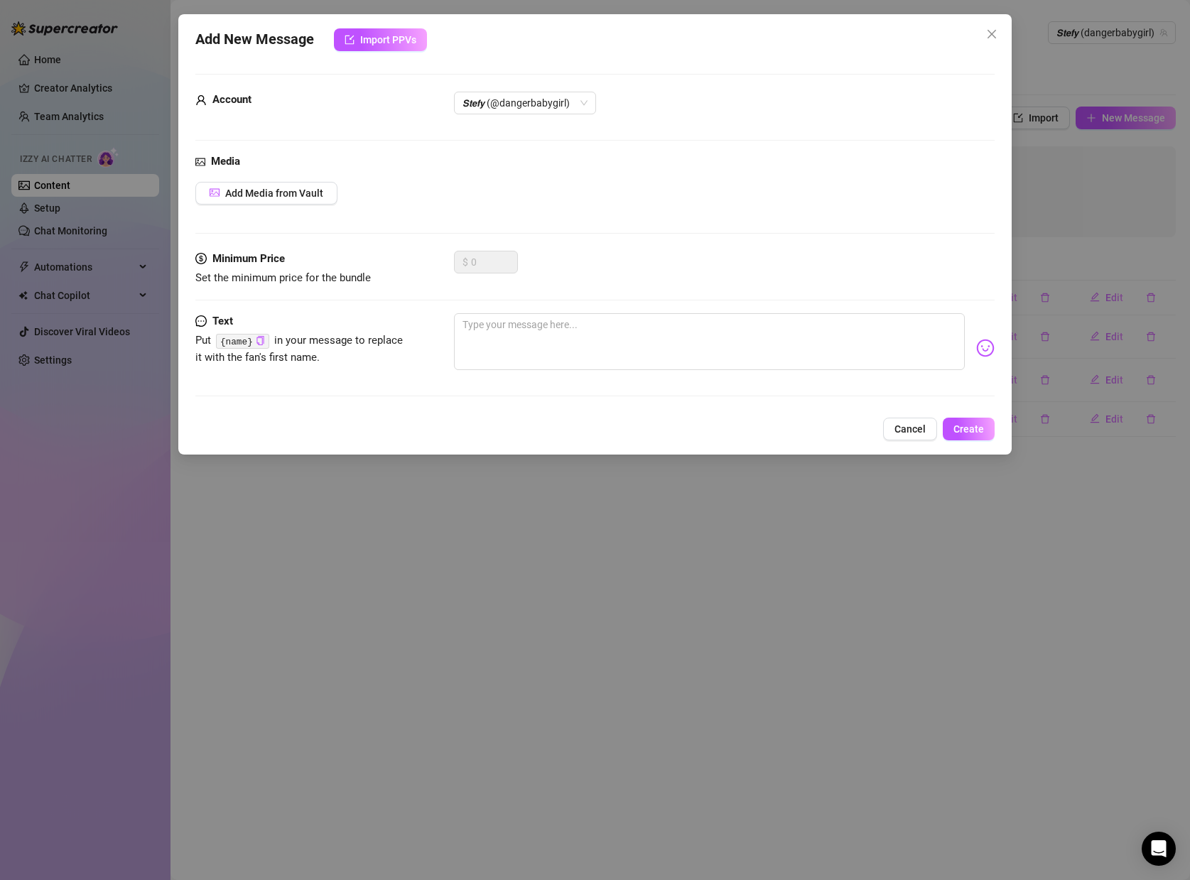
click at [537, 310] on div "Minimum Price Set the minimum price for the bundle $ 0" at bounding box center [594, 282] width 799 height 63
click at [536, 325] on textarea at bounding box center [709, 341] width 511 height 57
paste textarea "You caught me online 😈 do you dare to book a private call with me right now? 💋 …"
type textarea "You caught me online 😈 do you dare to book a private call with me right now? 💋 …"
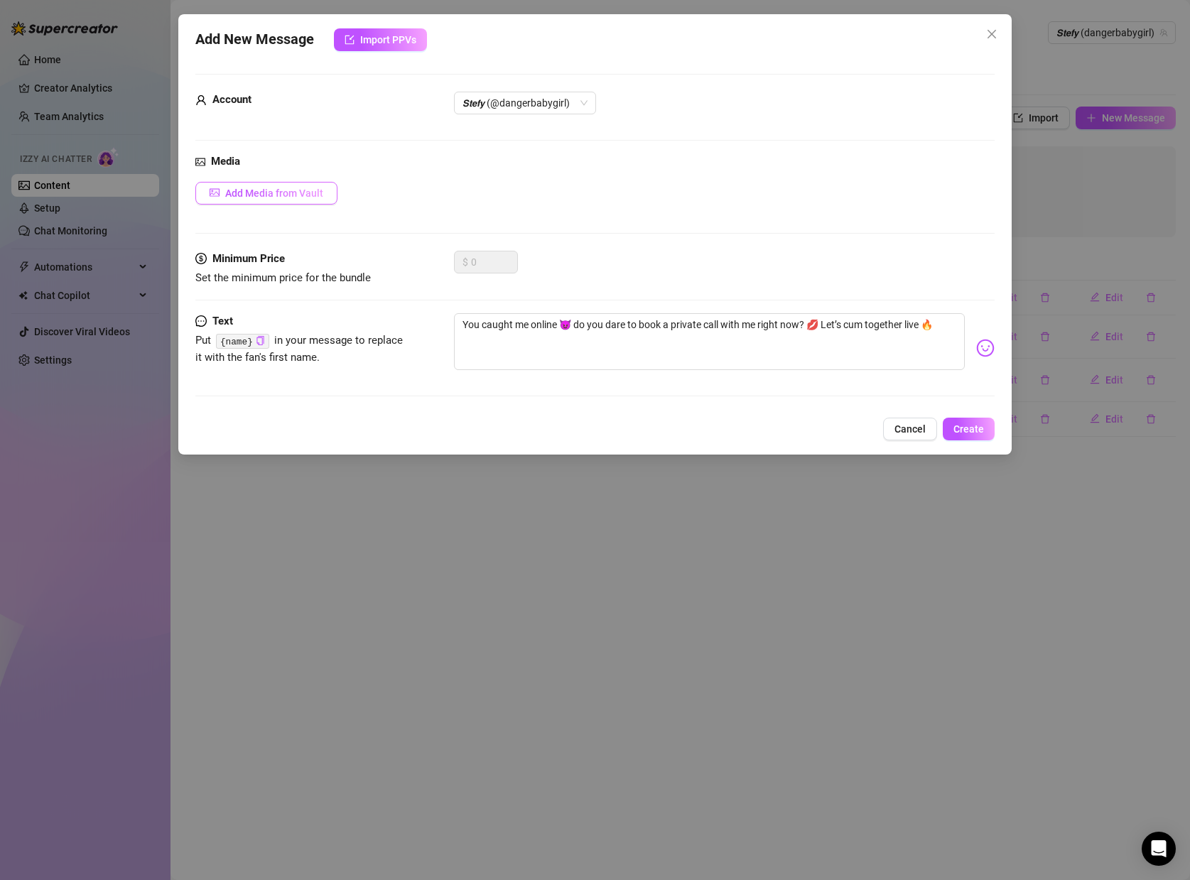
click at [284, 197] on span "Add Media from Vault" at bounding box center [274, 193] width 98 height 11
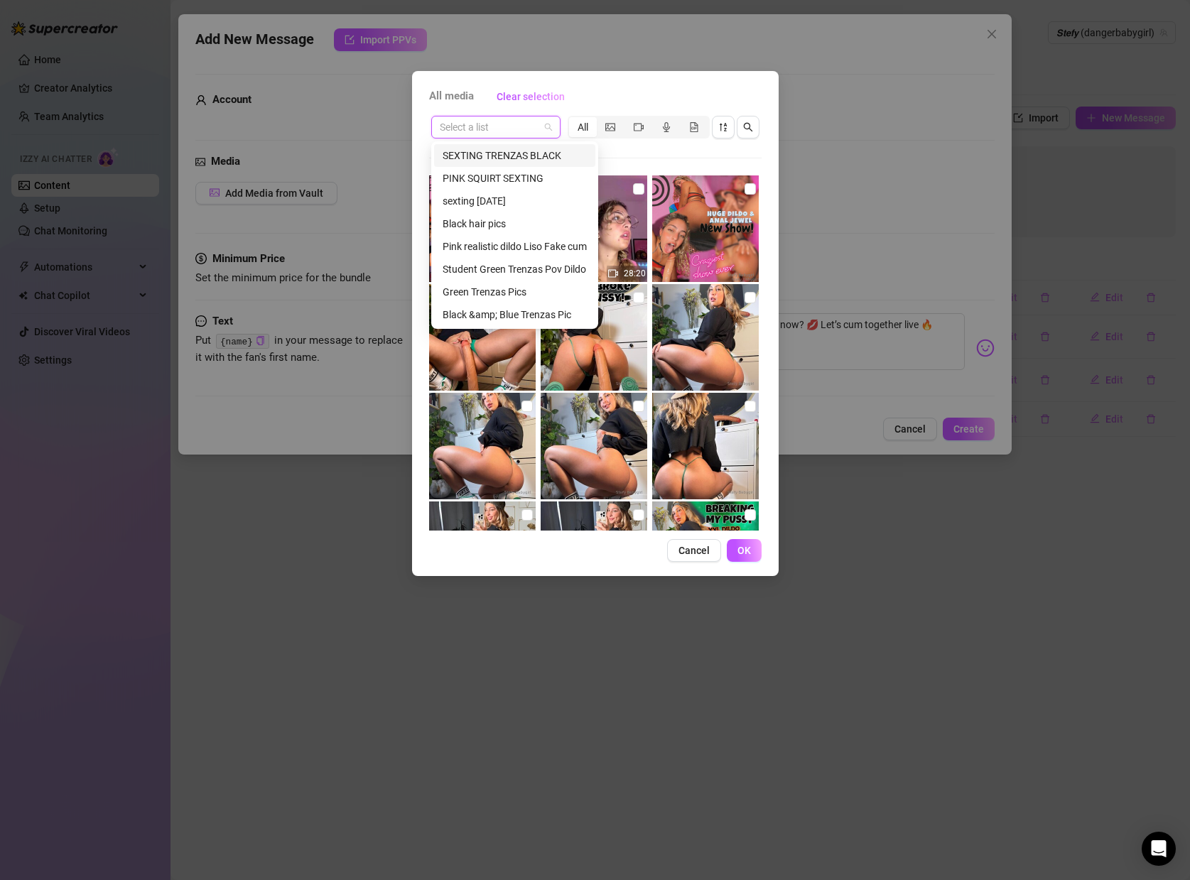
click at [506, 131] on input "search" at bounding box center [489, 127] width 99 height 21
type input "IN"
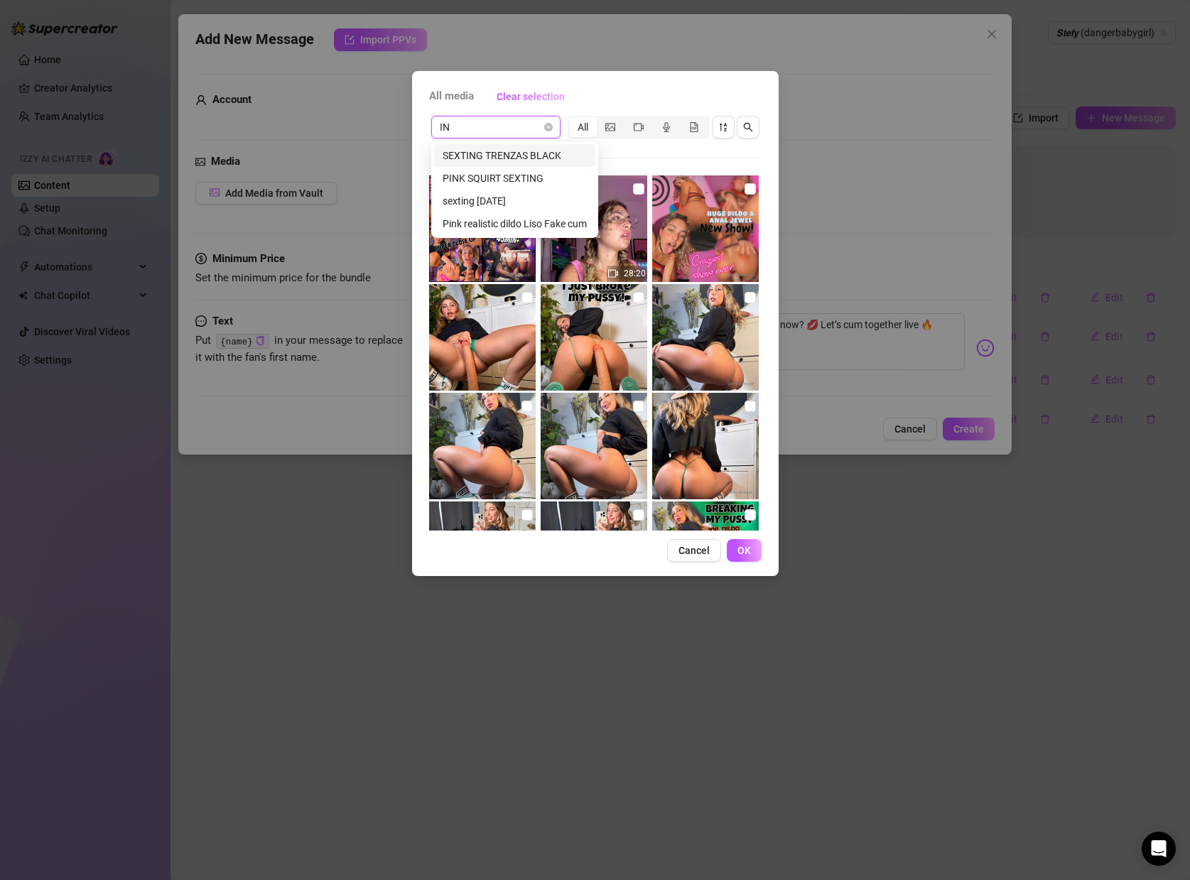
click at [452, 127] on input "IN" at bounding box center [489, 127] width 99 height 21
drag, startPoint x: 452, startPoint y: 127, endPoint x: 397, endPoint y: 124, distance: 54.8
click at [397, 124] on div "All media Clear selection IN Select a list All 28:20 00:03 00:13 00:10 00:04 Ca…" at bounding box center [595, 440] width 1190 height 880
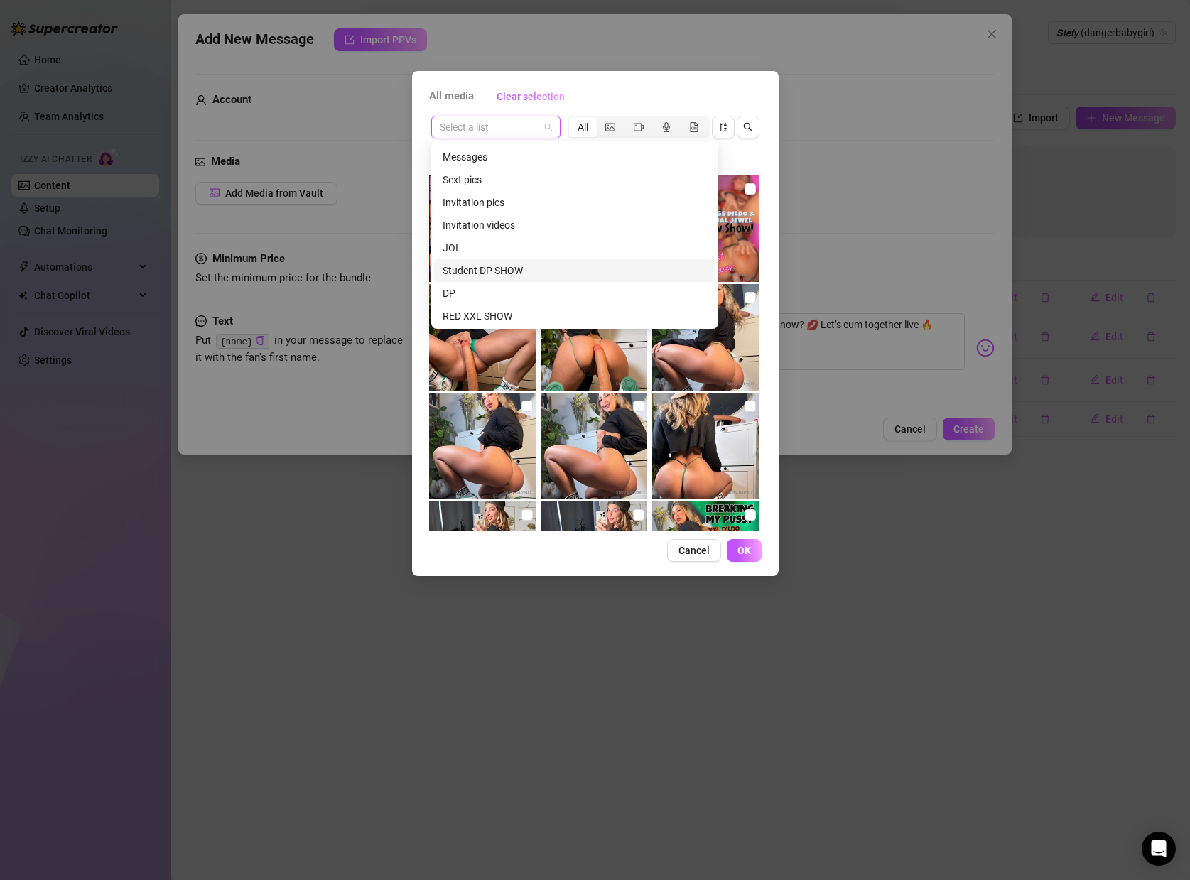
scroll to position [1309, 0]
click at [480, 206] on div "Invitation videos" at bounding box center [575, 211] width 264 height 16
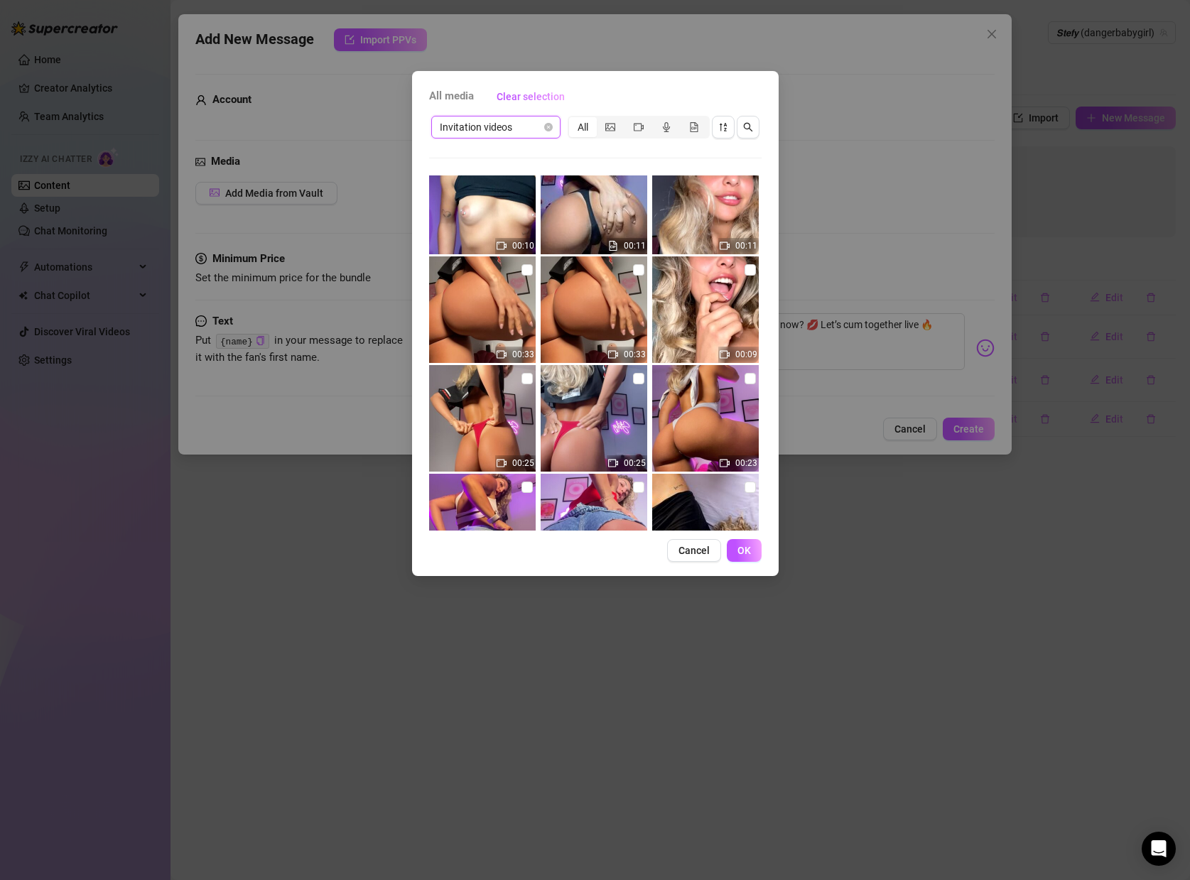
scroll to position [1315, 0]
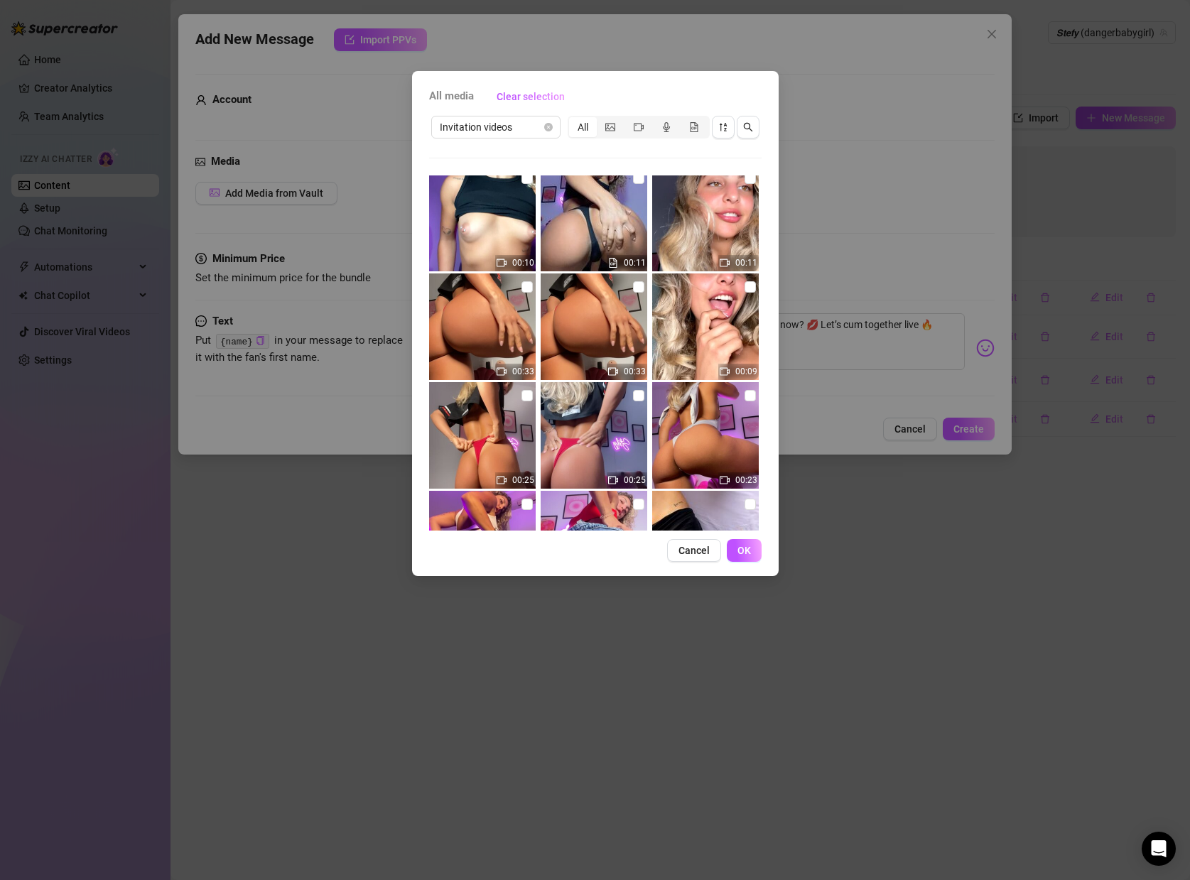
click at [517, 292] on img at bounding box center [482, 327] width 107 height 107
click at [524, 288] on input "checkbox" at bounding box center [527, 286] width 11 height 11
checkbox input "true"
click at [745, 553] on span "OK" at bounding box center [744, 550] width 13 height 11
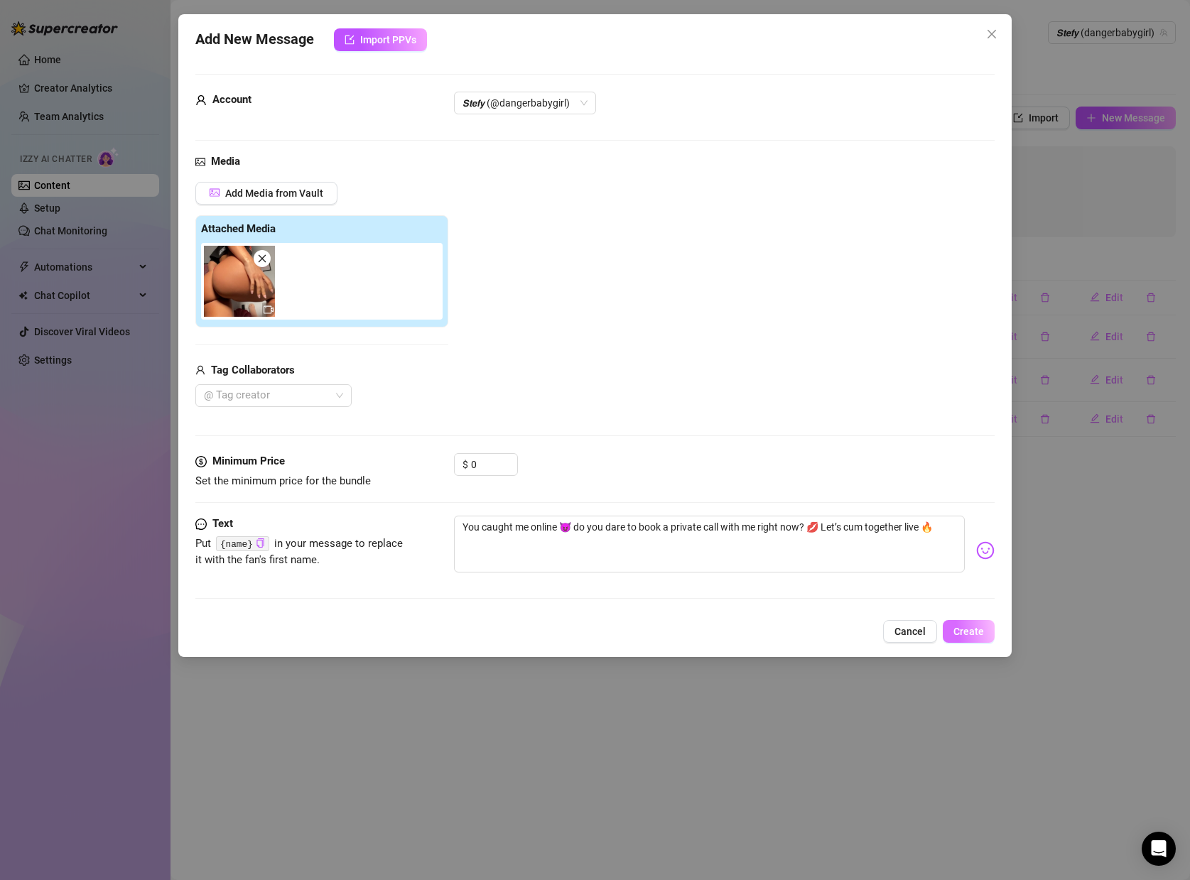
click at [983, 632] on span "Create" at bounding box center [969, 631] width 31 height 11
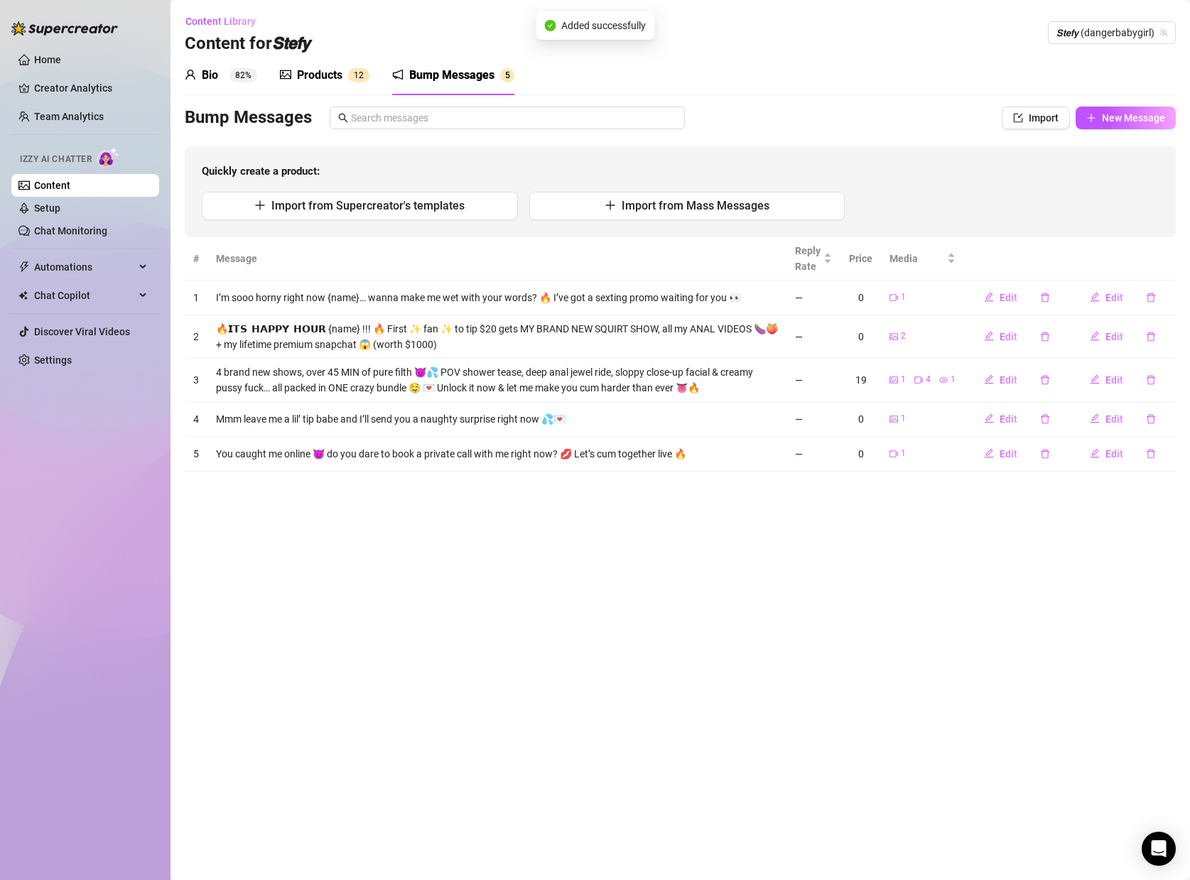
click at [1070, 50] on div "Content Library Content for 𝙎𝙩𝙚𝙛𝙮 𝙎𝙩𝙚𝙛𝙮 (dangerbabygirl)" at bounding box center [680, 32] width 991 height 45
click at [1109, 31] on span "𝙎𝙩𝙚𝙛𝙮 (dangerbabygirl)" at bounding box center [1112, 32] width 111 height 21
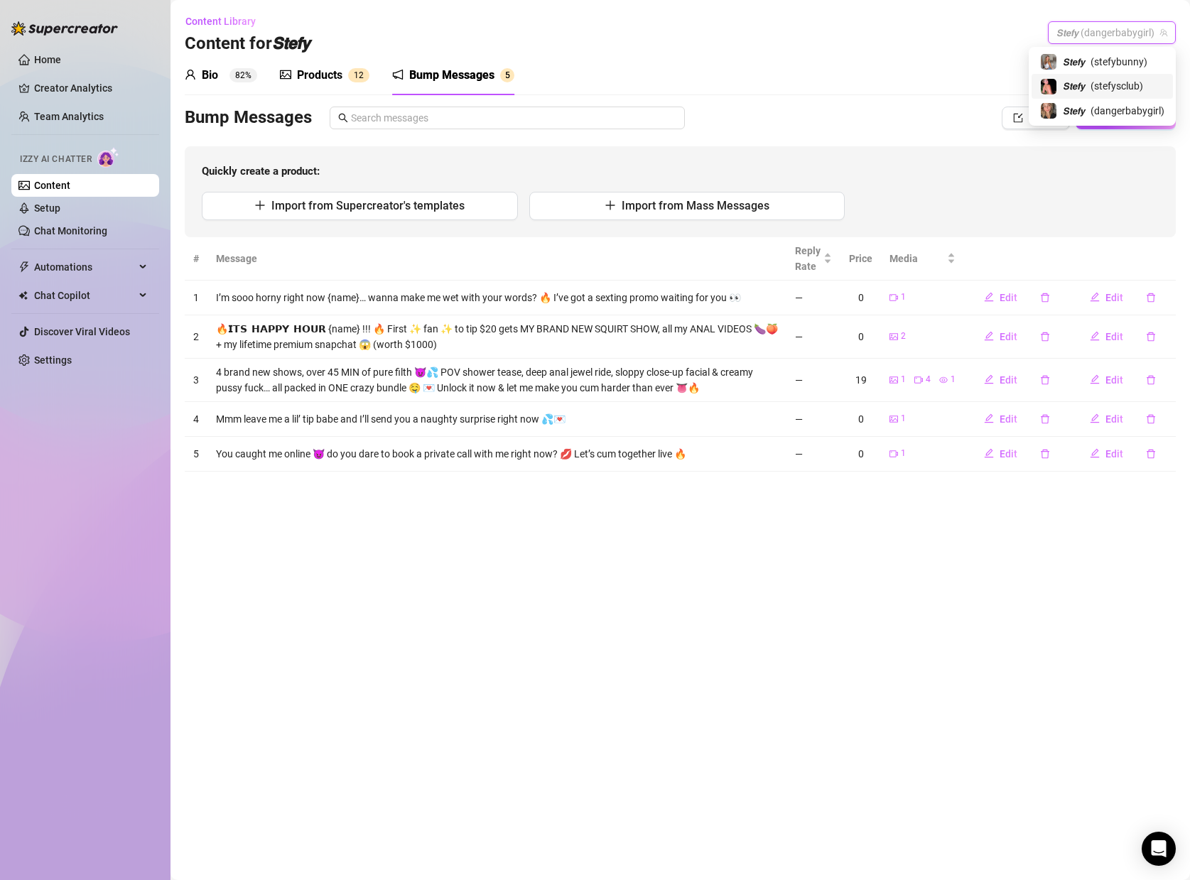
click at [1084, 87] on div "𝙎𝙩𝙚𝙛𝙮 ( stefysclub )" at bounding box center [1102, 85] width 124 height 17
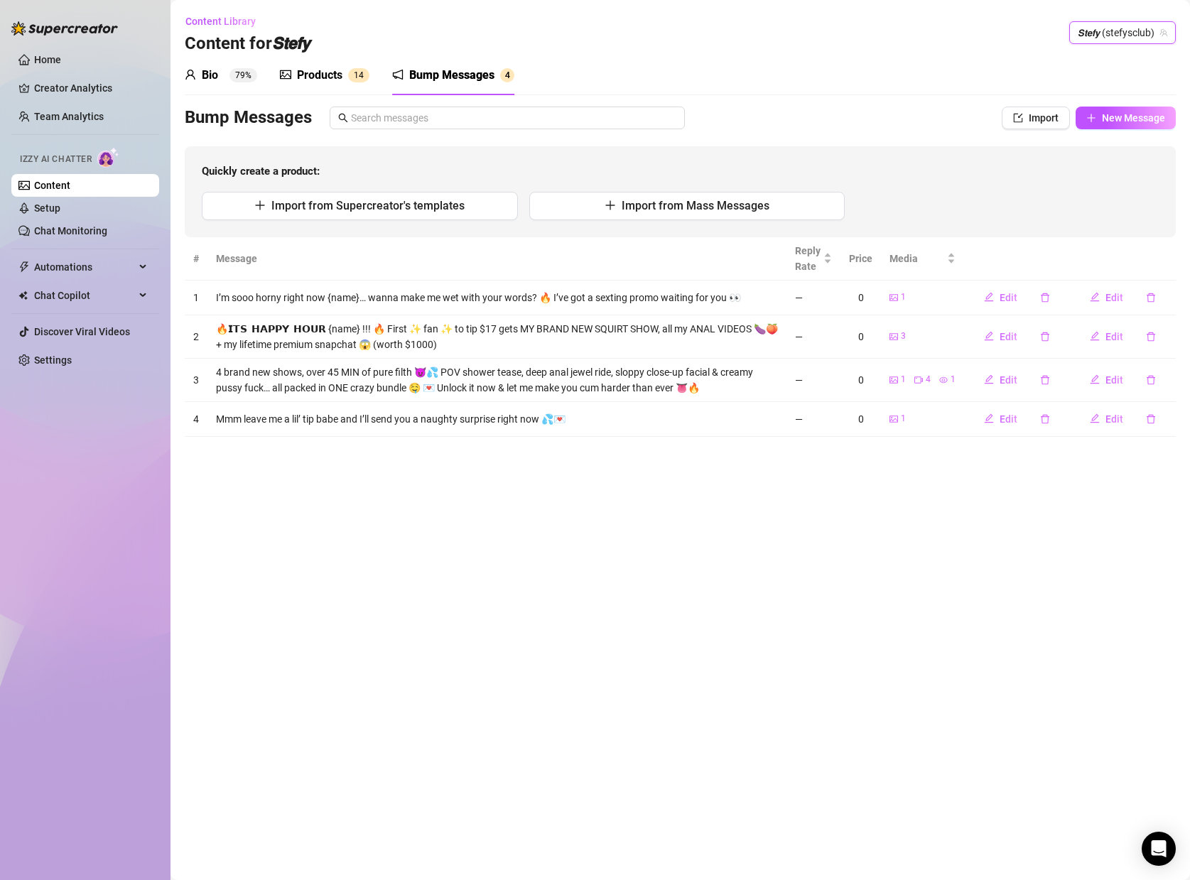
click at [1130, 130] on div "Bump Messages Import New Message Quickly create a product: Import from Supercre…" at bounding box center [680, 172] width 991 height 131
click at [1116, 116] on span "New Message" at bounding box center [1133, 117] width 63 height 11
type textarea "Type your message here..."
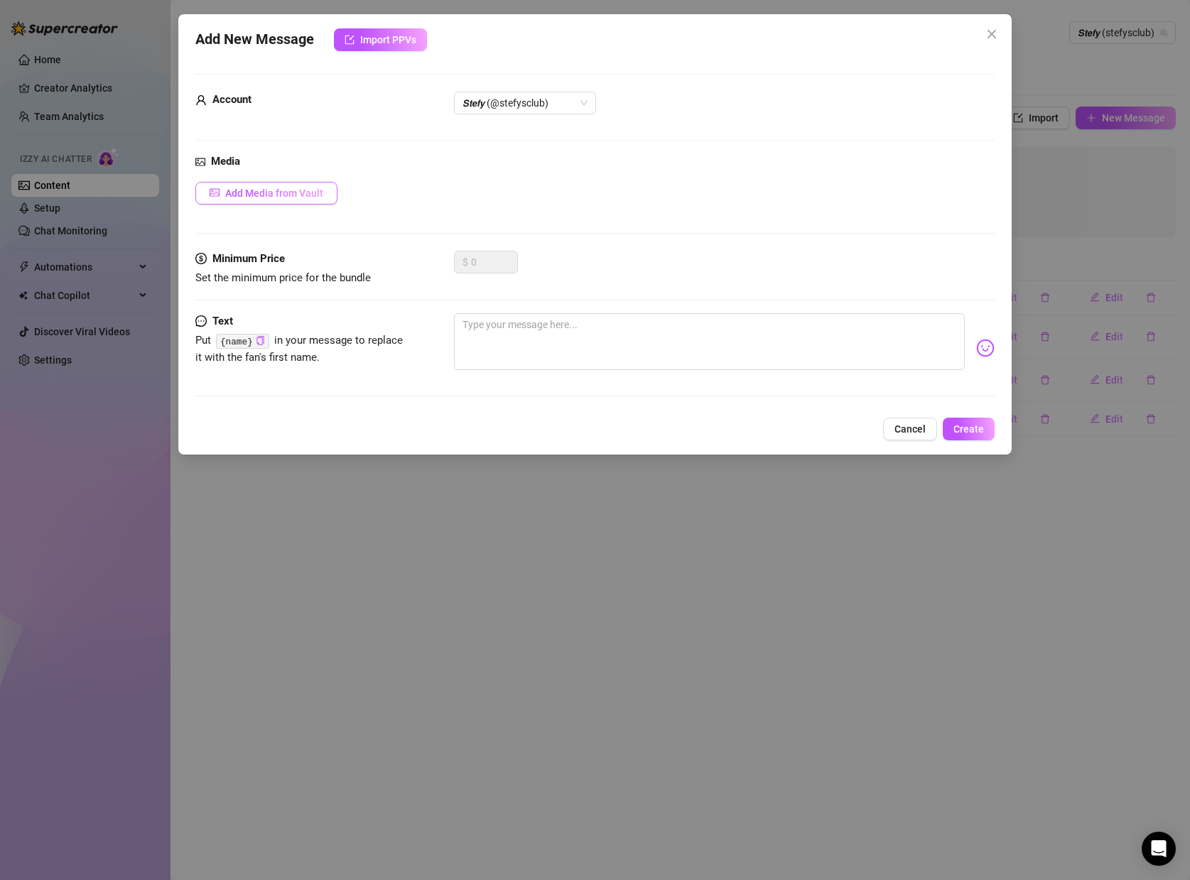
click at [286, 199] on button "Add Media from Vault" at bounding box center [266, 193] width 142 height 23
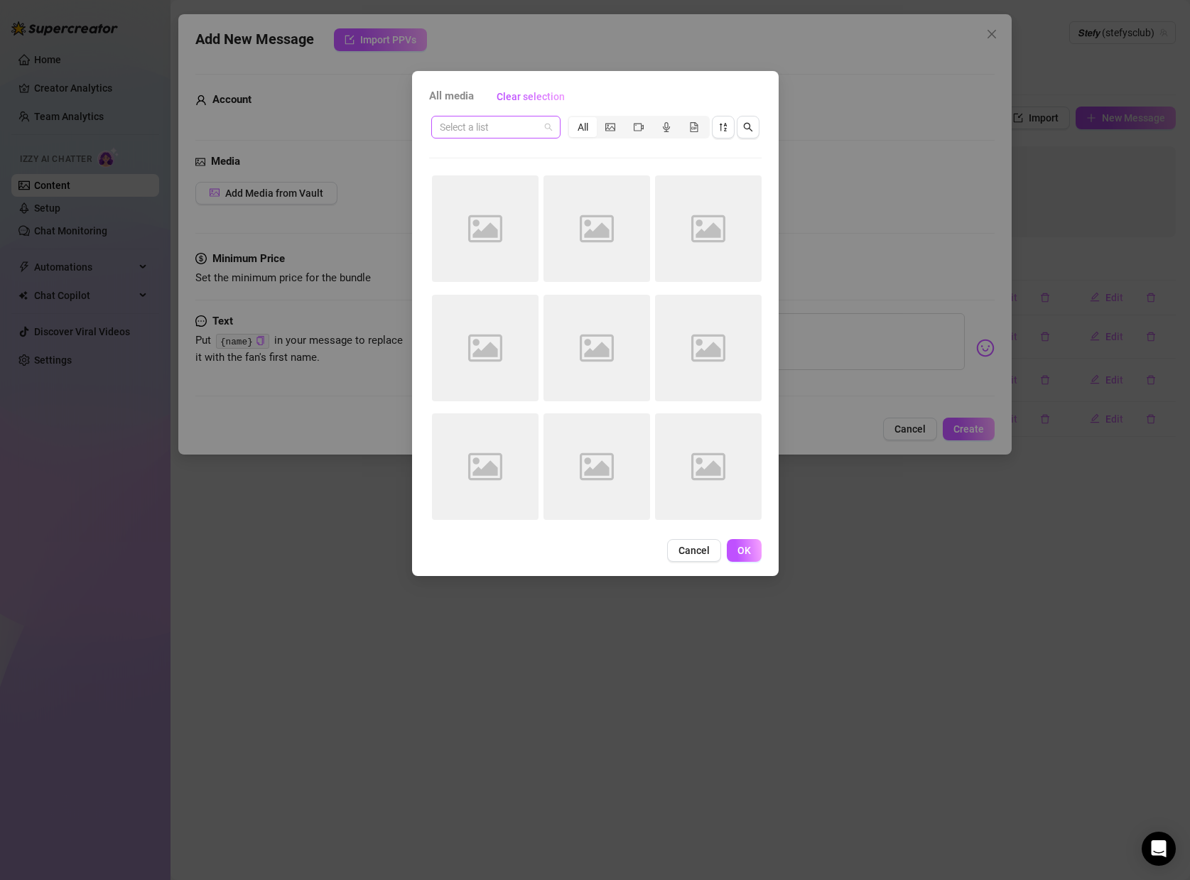
click at [529, 126] on input "search" at bounding box center [489, 127] width 99 height 21
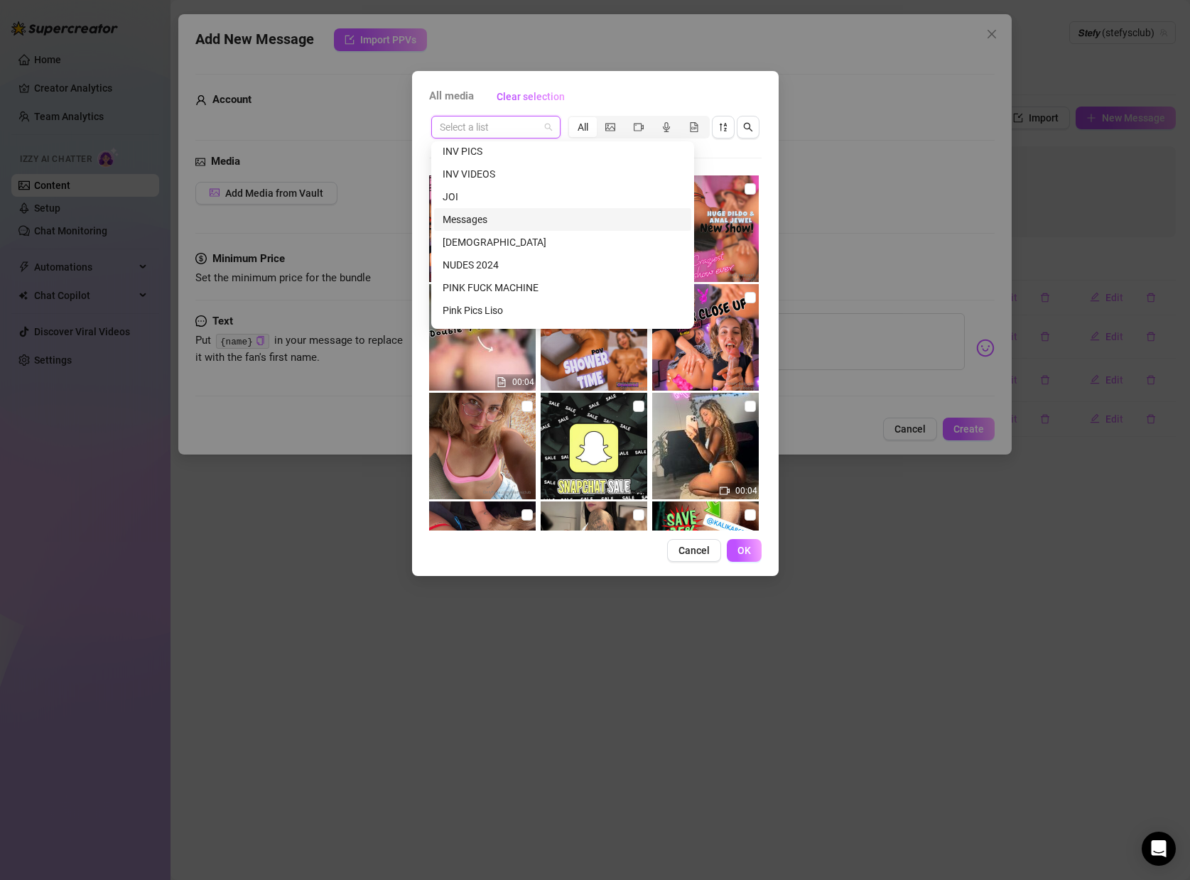
scroll to position [507, 0]
click at [491, 169] on div "INV VIDEOS" at bounding box center [563, 172] width 240 height 16
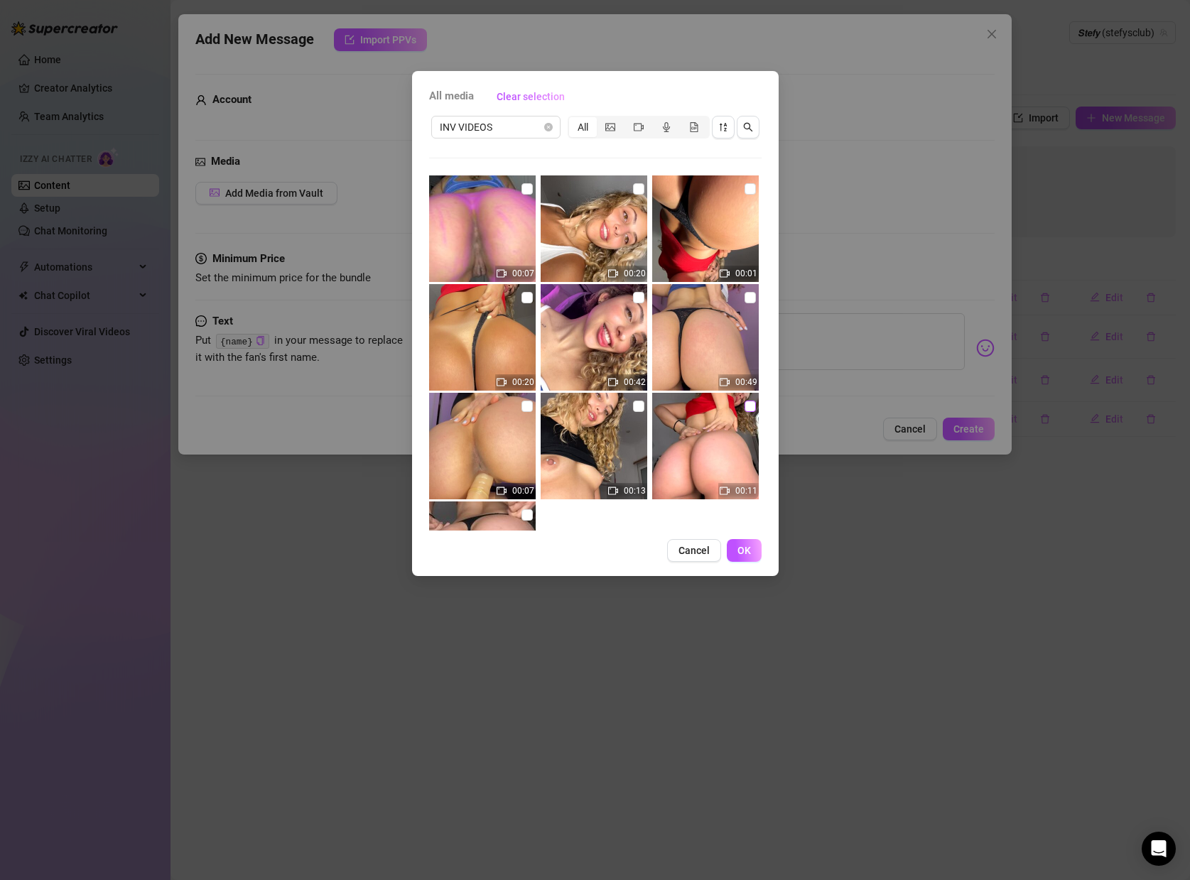
click at [751, 411] on input "checkbox" at bounding box center [750, 406] width 11 height 11
click at [751, 401] on input "checkbox" at bounding box center [750, 406] width 11 height 11
checkbox input "false"
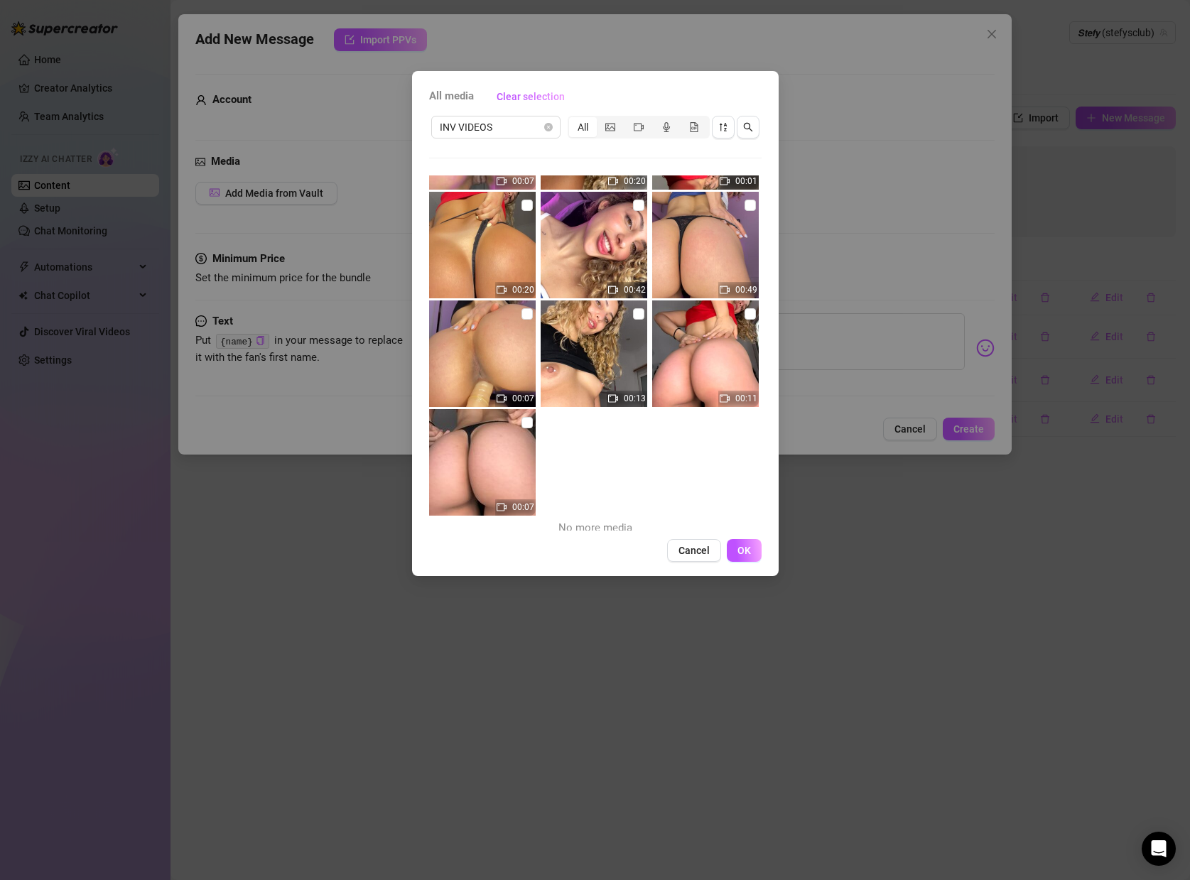
scroll to position [101, 0]
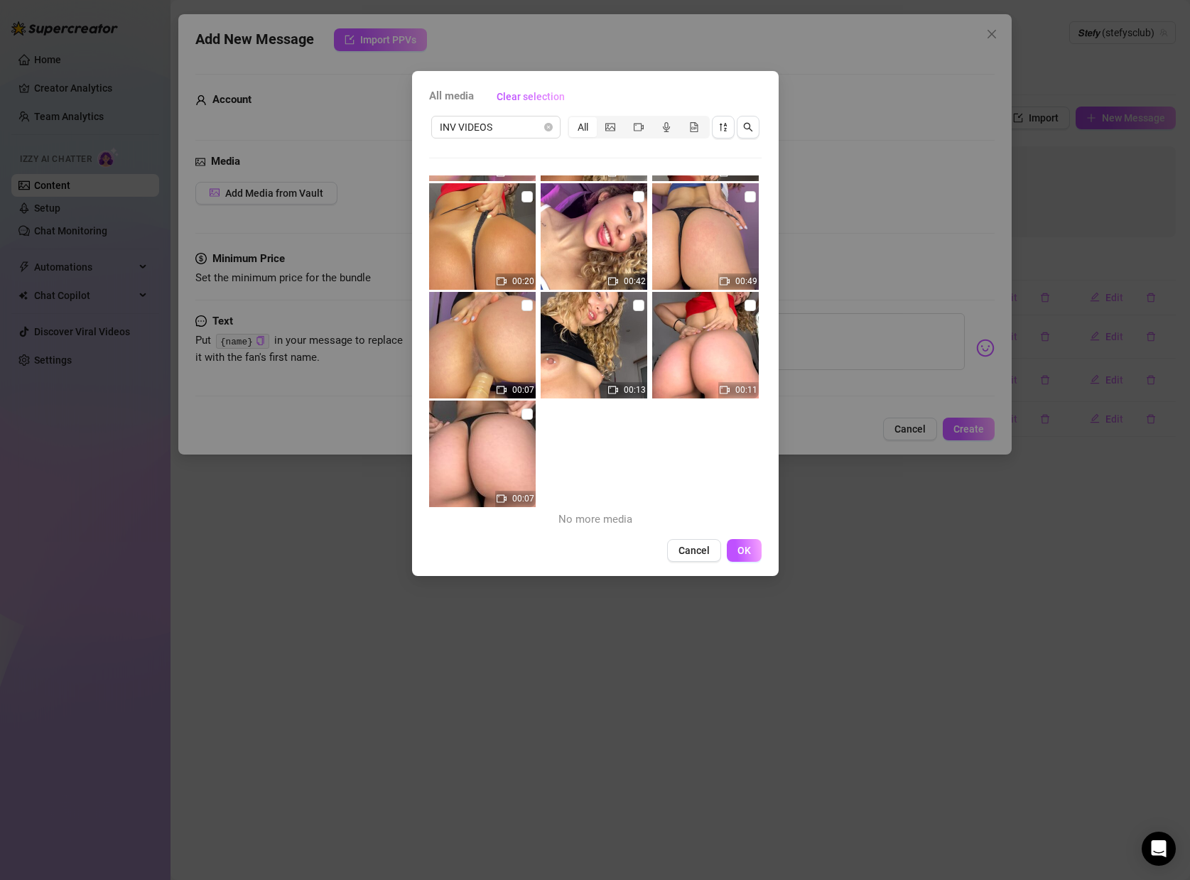
click at [492, 441] on img at bounding box center [482, 454] width 107 height 107
click at [520, 409] on img at bounding box center [482, 454] width 107 height 107
click at [539, 418] on div "00:07 00:20 00:01 00:20 00:42 00:49 00:07 00:13 00:11 00:07 No more media" at bounding box center [595, 352] width 333 height 355
click at [531, 414] on input "checkbox" at bounding box center [527, 414] width 11 height 11
checkbox input "true"
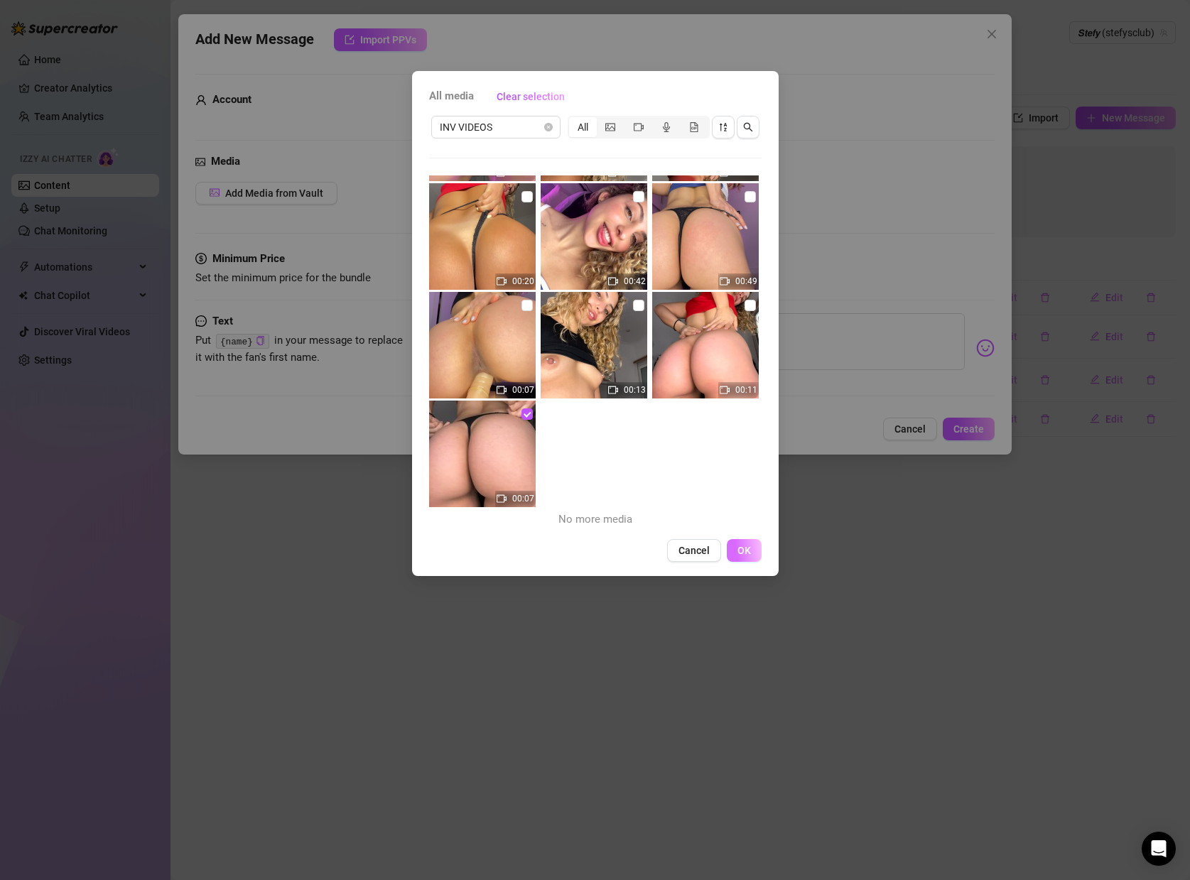
click at [734, 546] on button "OK" at bounding box center [744, 550] width 35 height 23
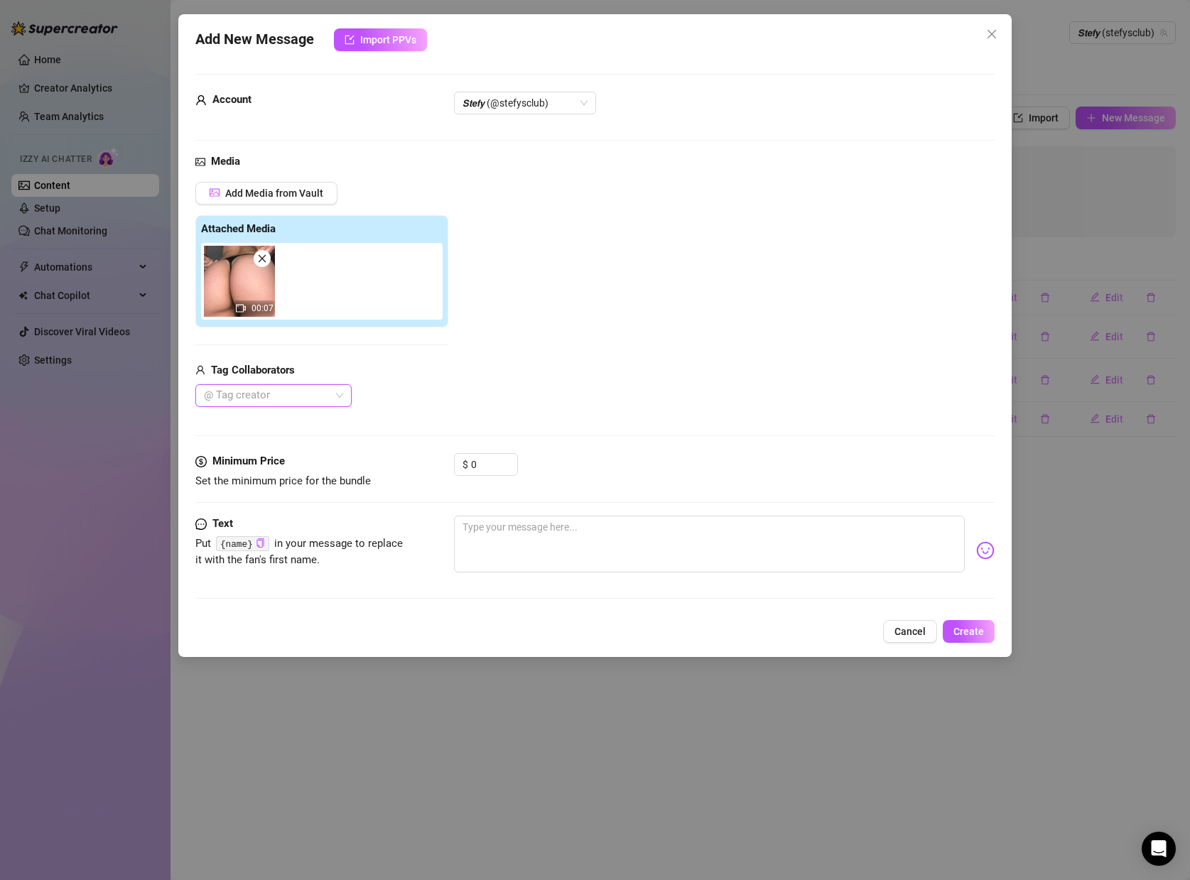
click at [485, 511] on div "Minimum Price Set the minimum price for the bundle $ 0" at bounding box center [594, 484] width 799 height 63
click at [509, 530] on textarea at bounding box center [709, 544] width 511 height 57
paste textarea "You caught me online 😈 do you dare to book a private call with me right now? 💋 …"
type textarea "You caught me online 😈 do you dare to book a private call with me right now? 💋 …"
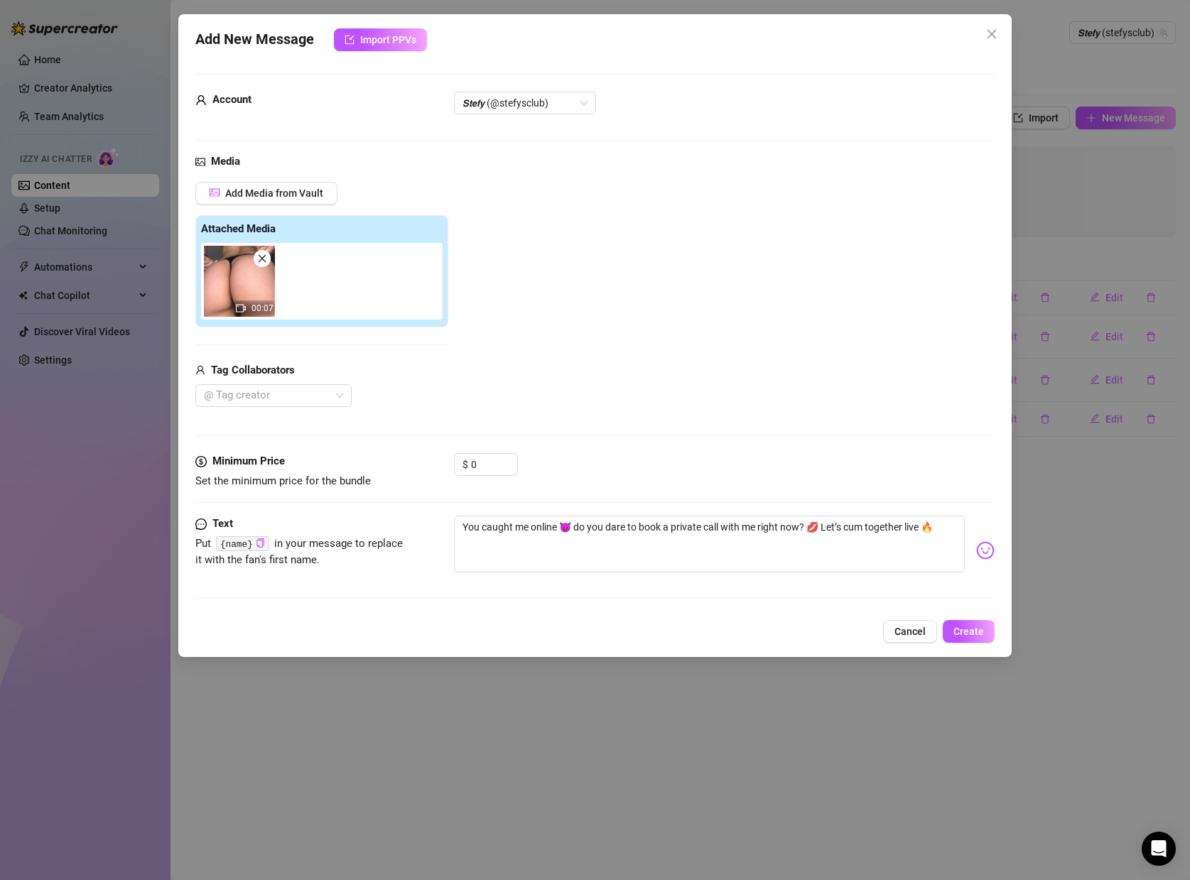
click at [968, 645] on div "Add New Message Import PPVs Account 𝙎𝙩𝙚𝙛𝙮 (@stefysclub) Media Add Media from Va…" at bounding box center [594, 335] width 833 height 643
click at [969, 632] on span "Create" at bounding box center [969, 631] width 31 height 11
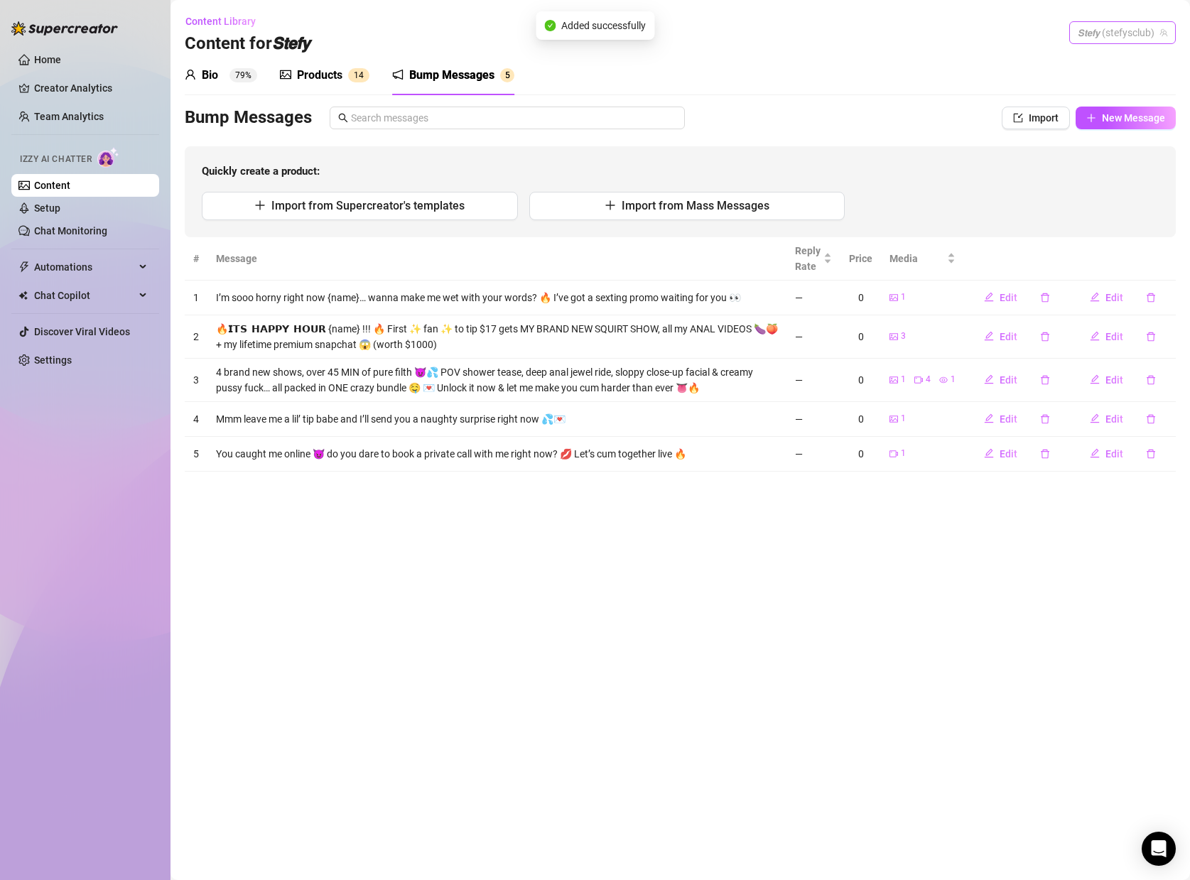
click at [1116, 36] on span "𝙎𝙩𝙚𝙛𝙮 (stefysclub)" at bounding box center [1123, 32] width 90 height 21
click at [1095, 58] on span "( stefybunny )" at bounding box center [1119, 62] width 57 height 16
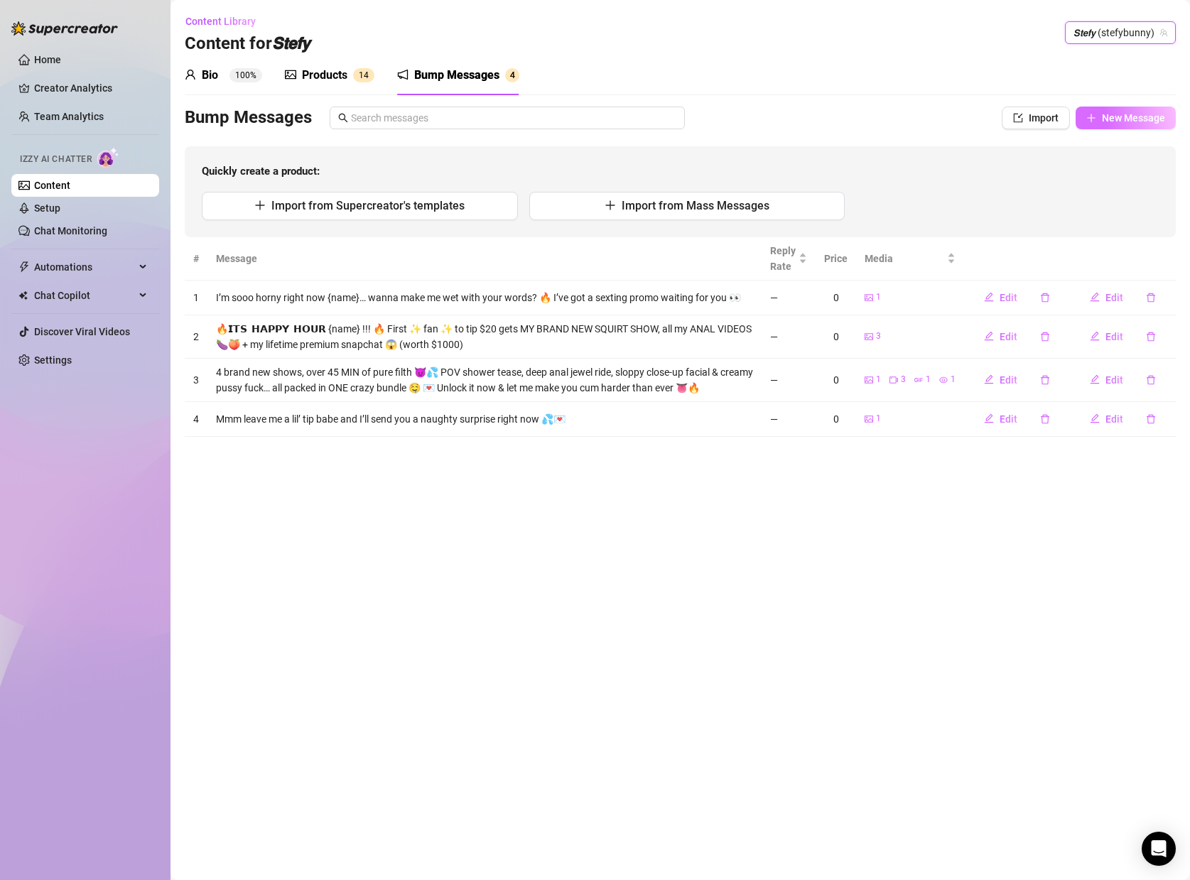
click at [1122, 114] on span "New Message" at bounding box center [1133, 117] width 63 height 11
type textarea "Type your message here..."
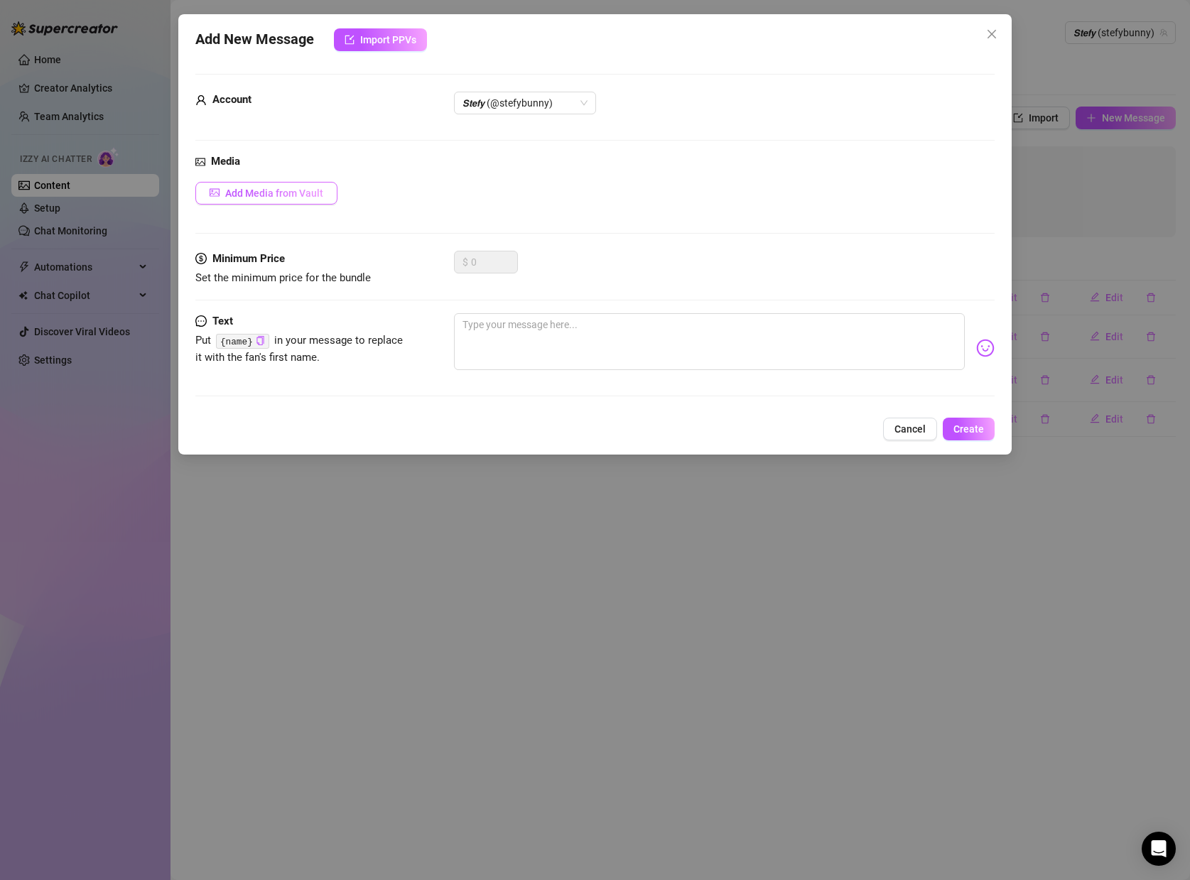
click at [310, 191] on span "Add Media from Vault" at bounding box center [274, 193] width 98 height 11
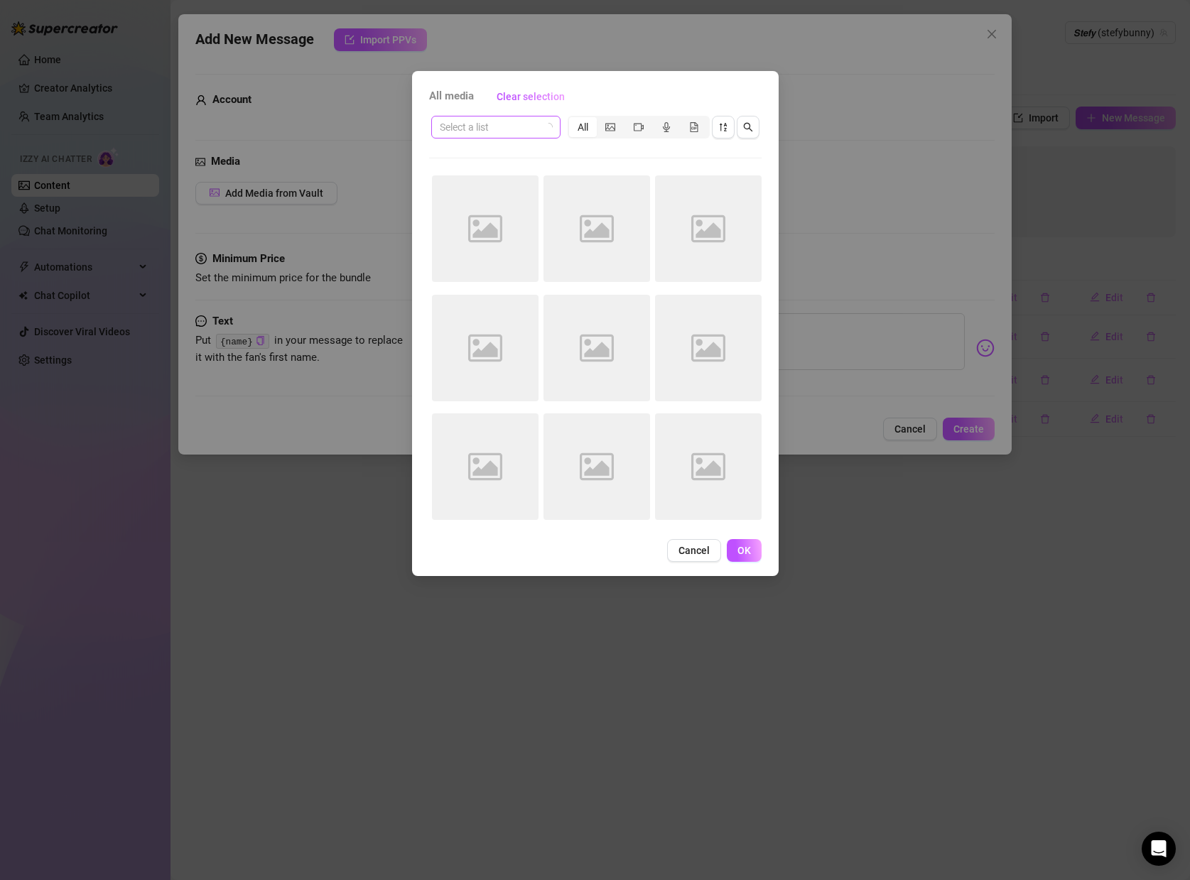
click at [517, 127] on input "search" at bounding box center [489, 127] width 99 height 21
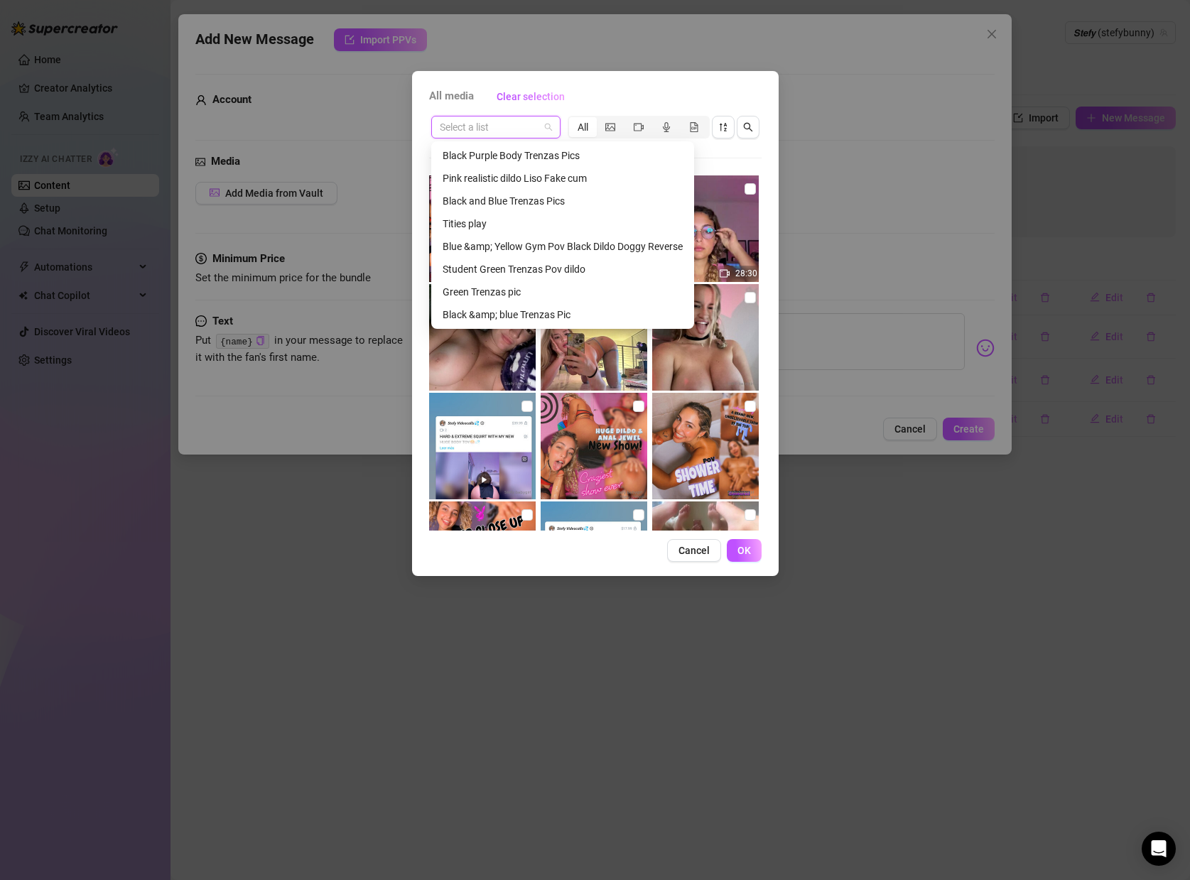
scroll to position [500, 0]
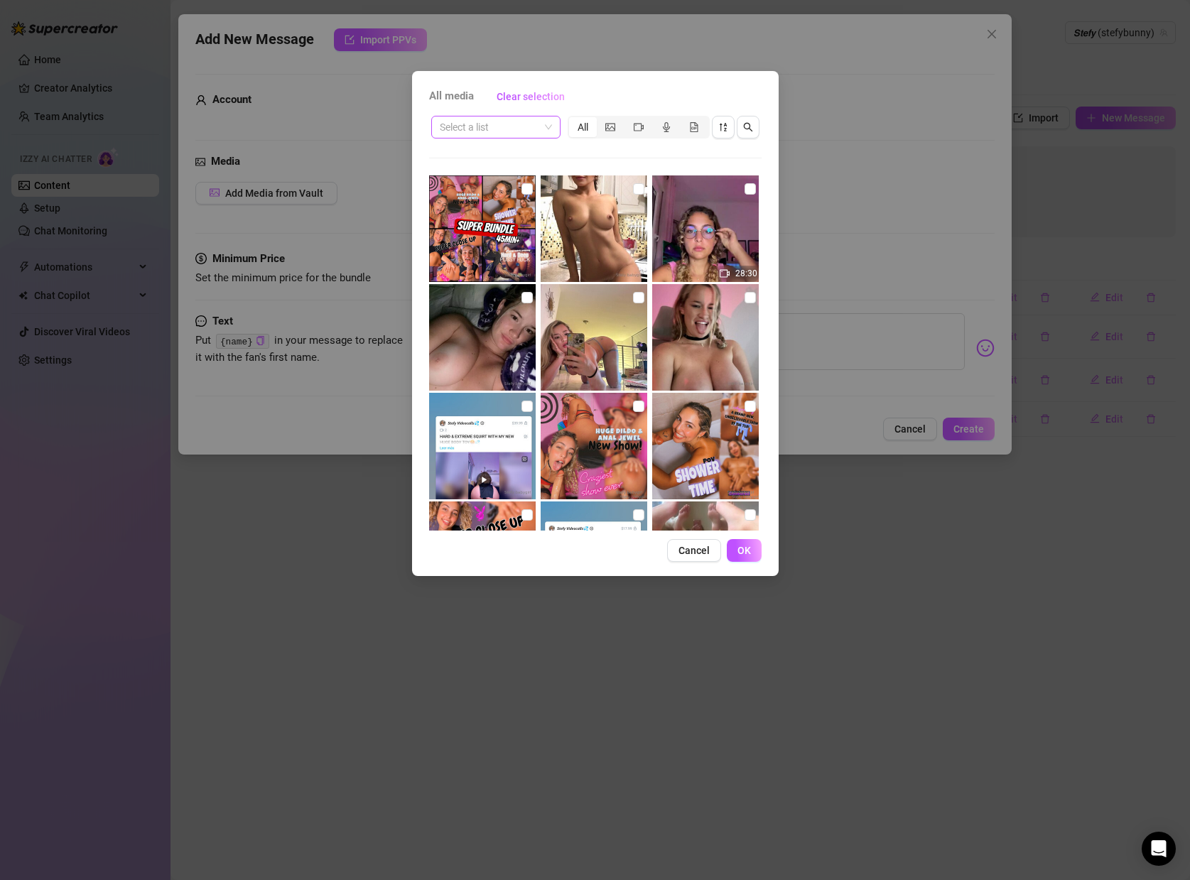
click at [501, 133] on input "search" at bounding box center [489, 127] width 99 height 21
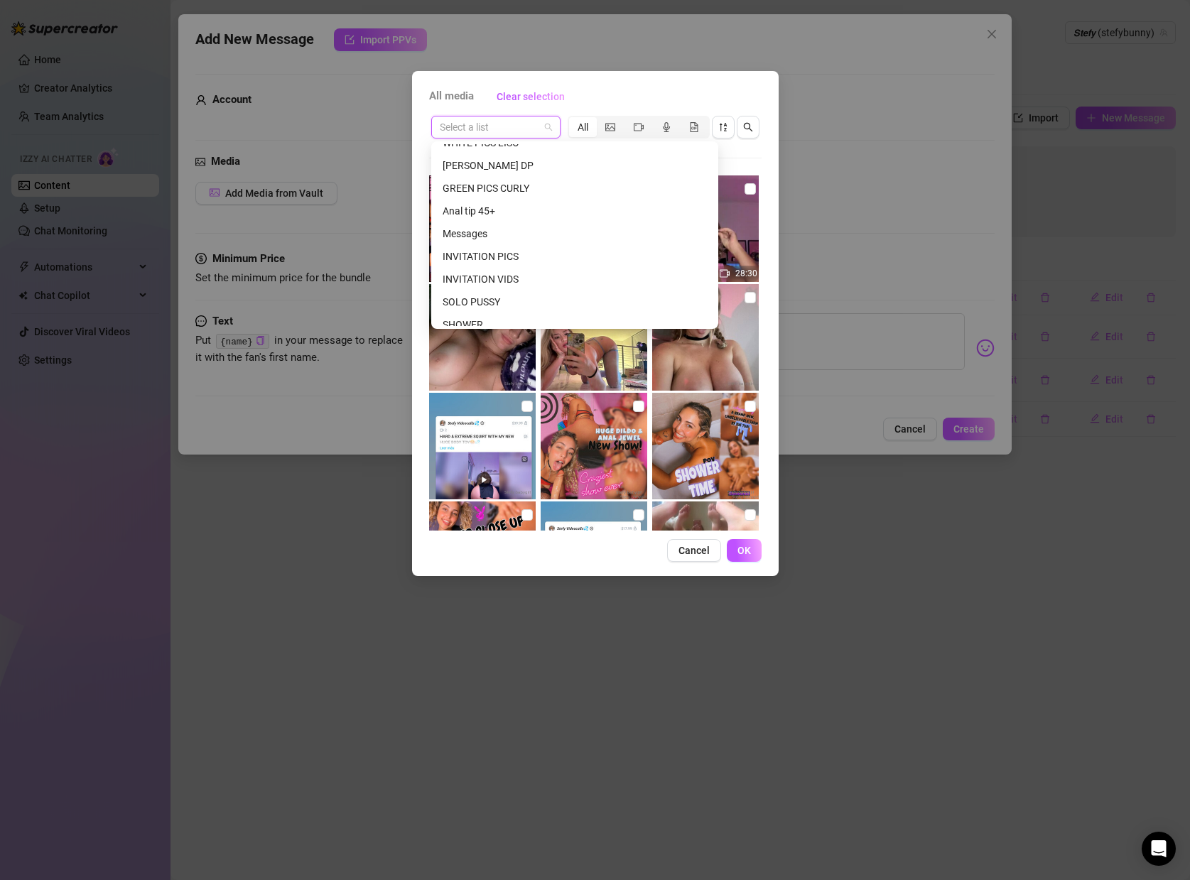
scroll to position [2151, 0]
click at [484, 273] on div "INVITATION VIDS" at bounding box center [575, 279] width 264 height 16
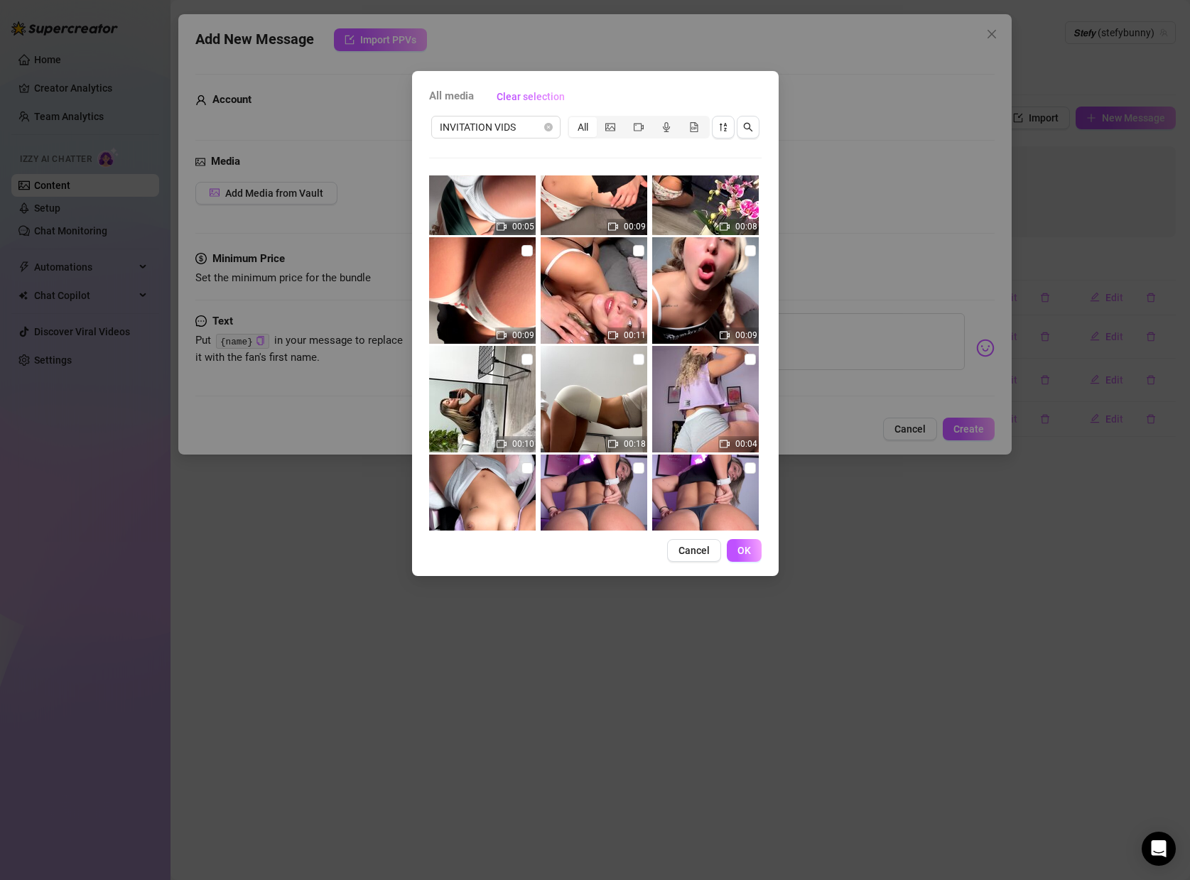
scroll to position [2772, 0]
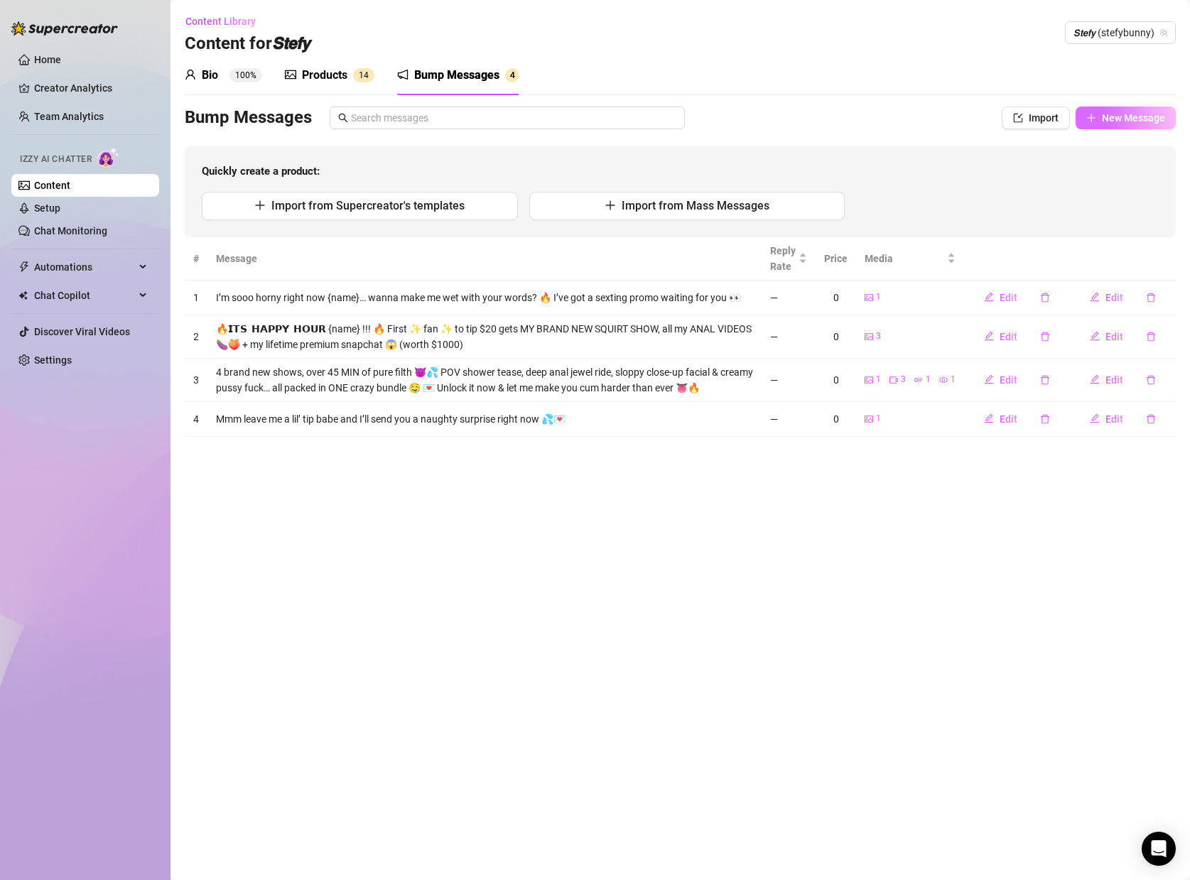
click at [1093, 115] on icon "plus" at bounding box center [1091, 118] width 10 height 10
type textarea "Type your message here..."
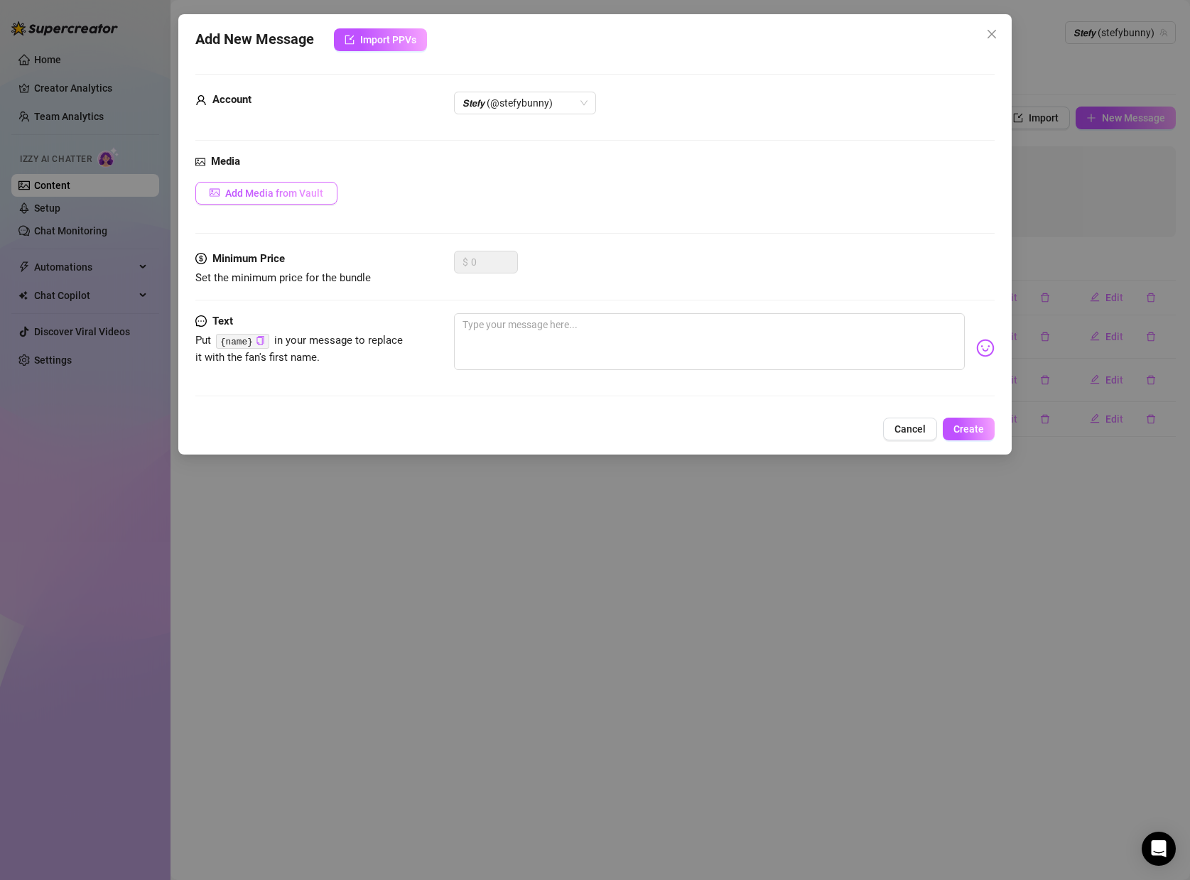
click at [296, 200] on button "Add Media from Vault" at bounding box center [266, 193] width 142 height 23
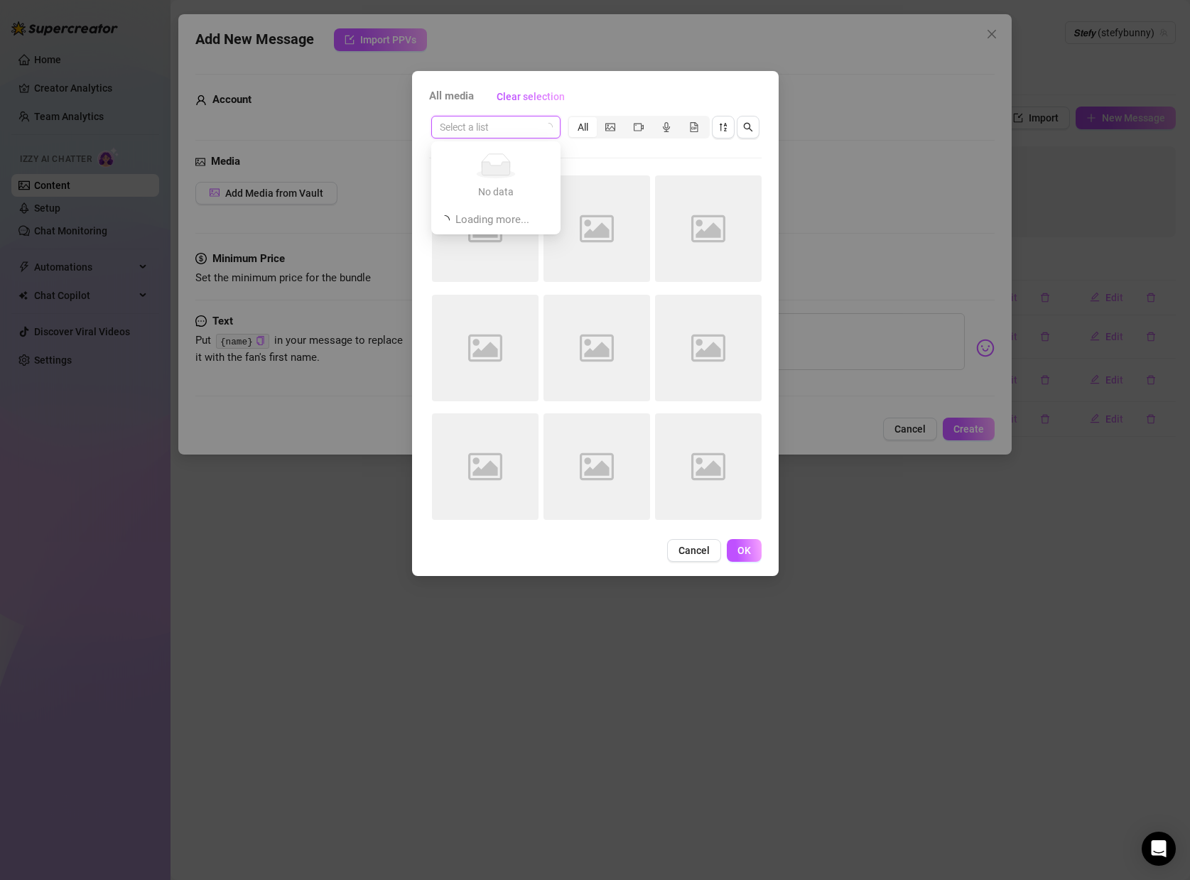
click at [529, 126] on input "search" at bounding box center [489, 127] width 99 height 21
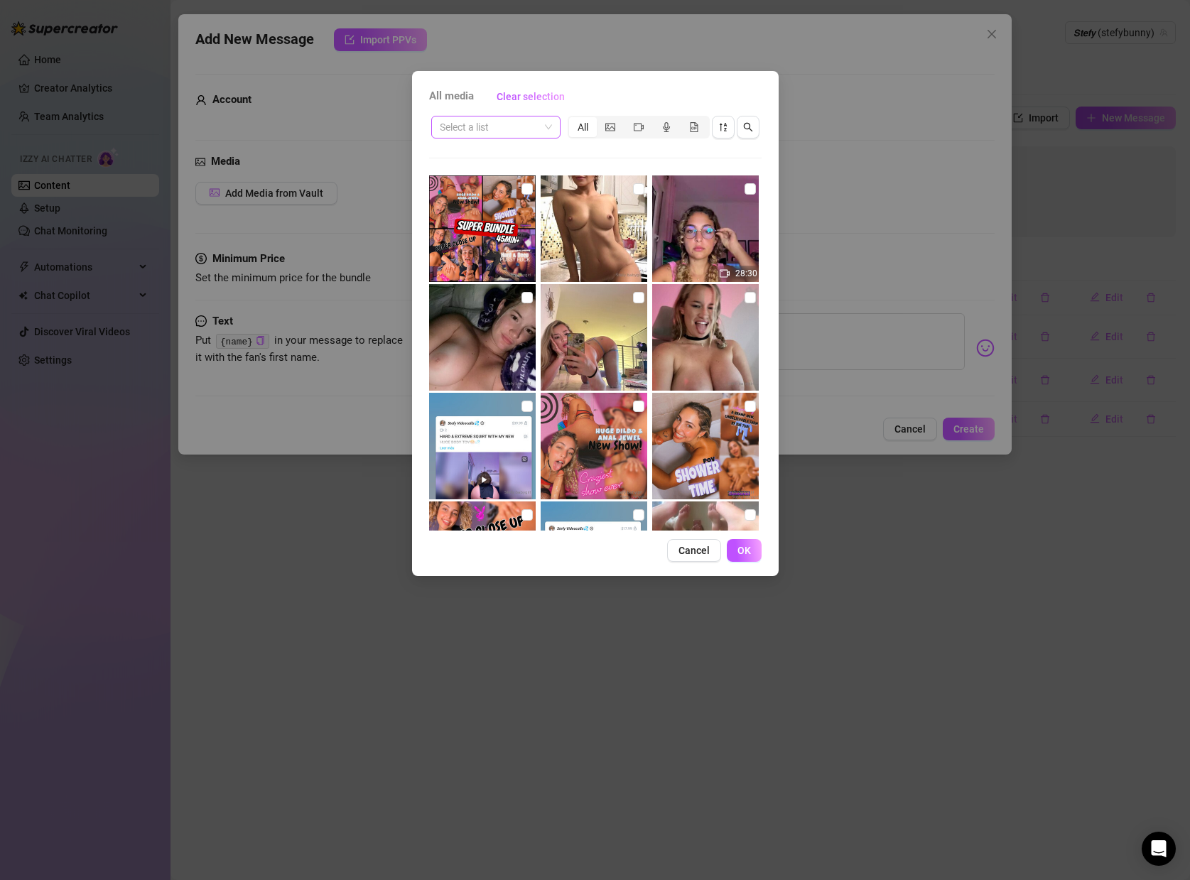
click at [470, 129] on input "search" at bounding box center [489, 127] width 99 height 21
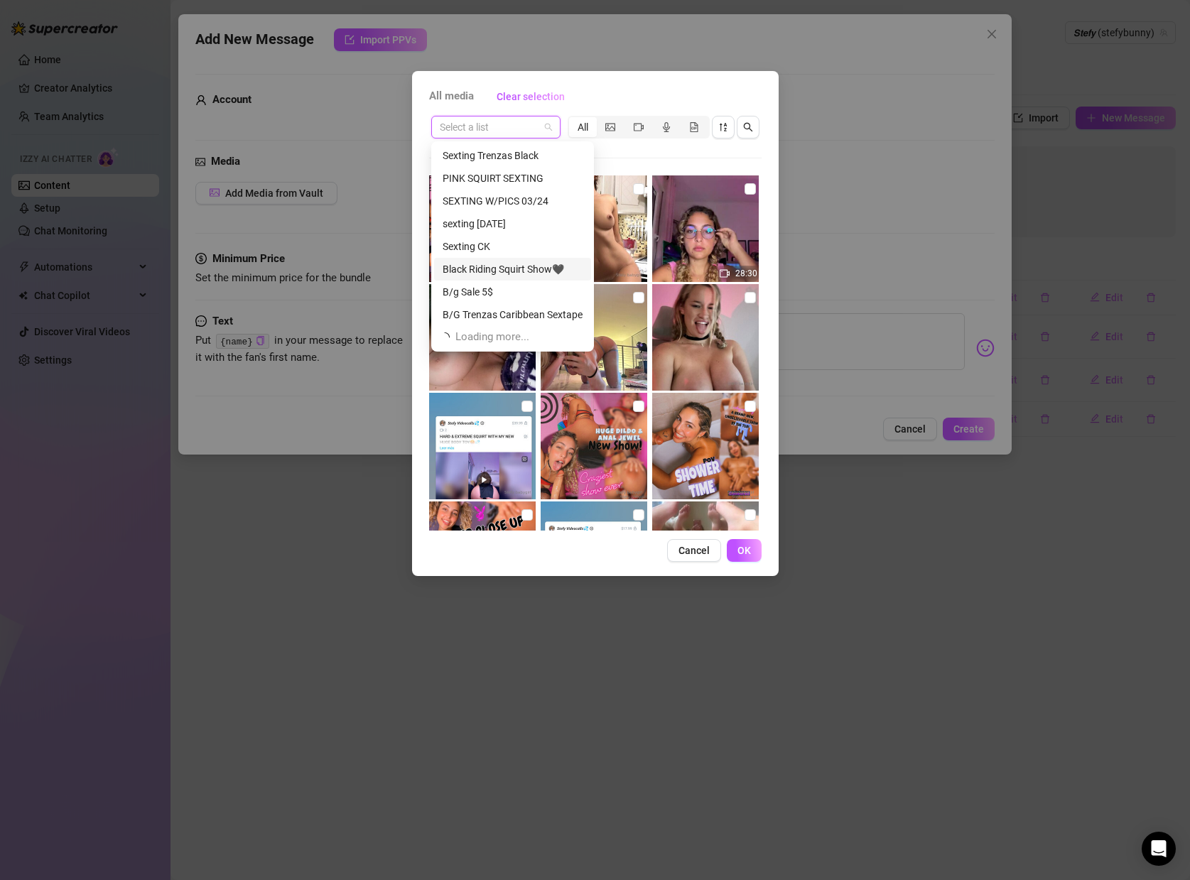
scroll to position [45, 0]
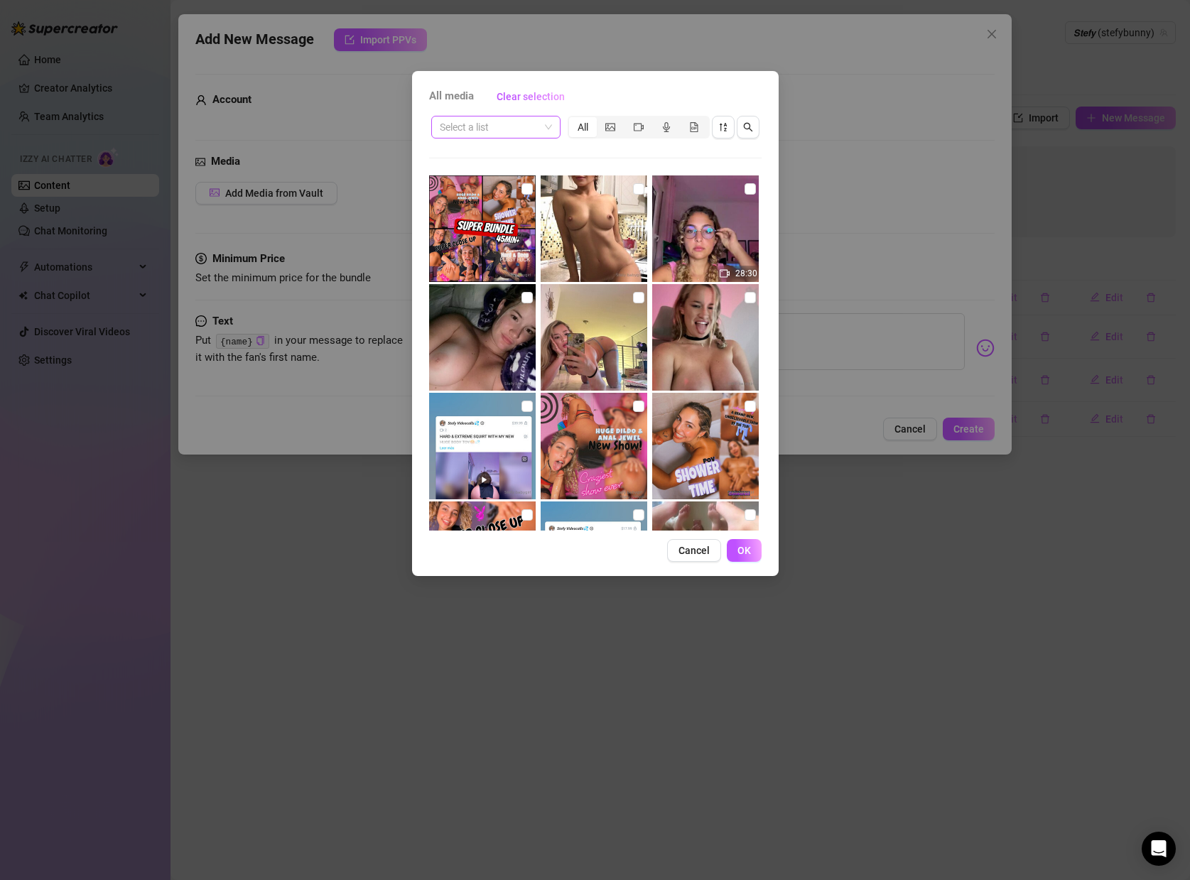
click at [481, 127] on input "search" at bounding box center [489, 127] width 99 height 21
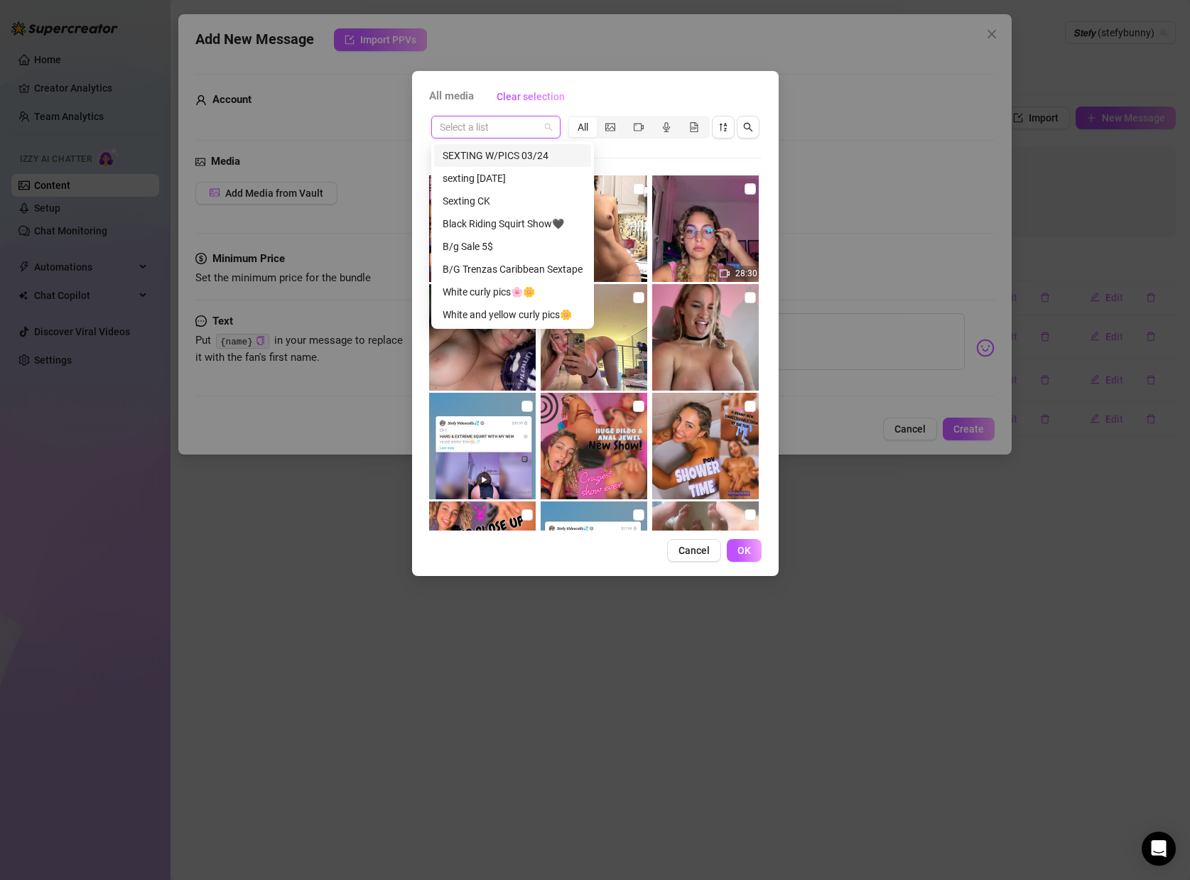
click at [514, 135] on input "search" at bounding box center [489, 127] width 99 height 21
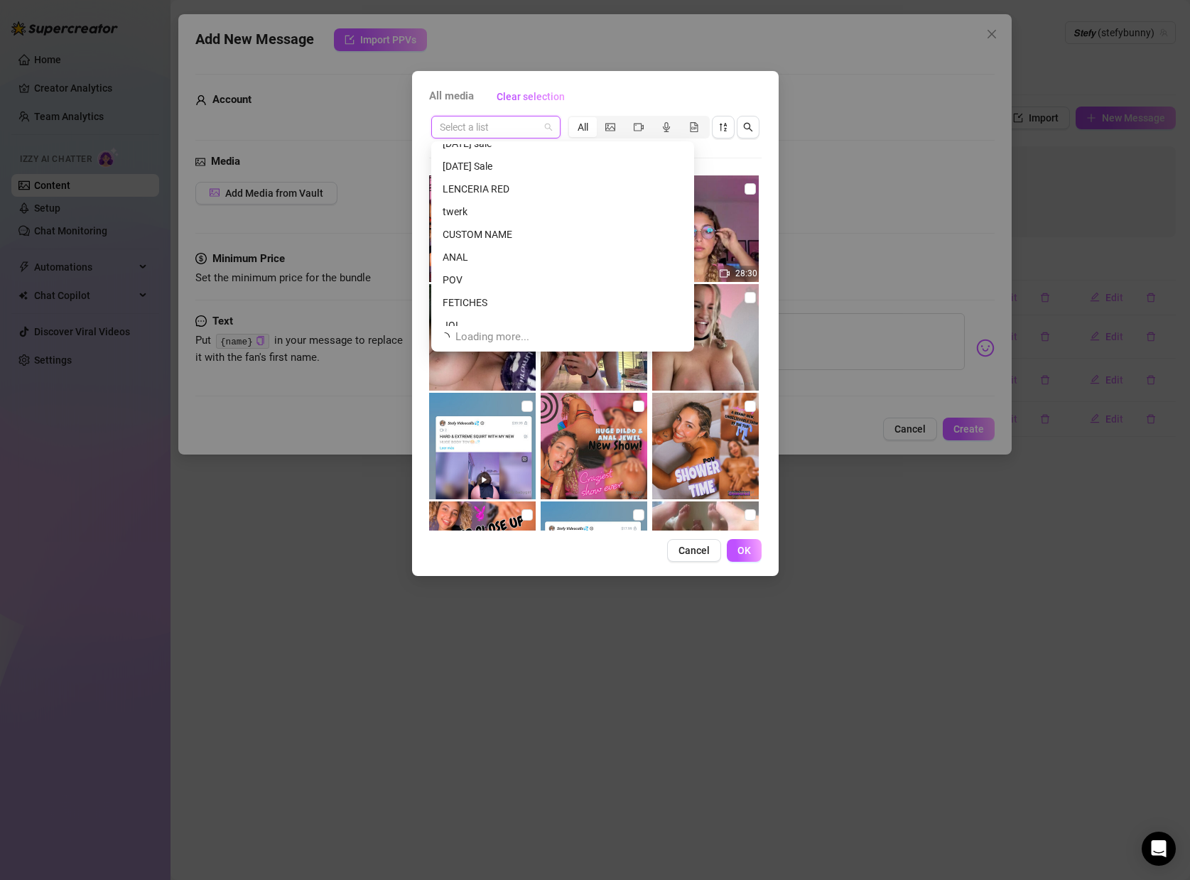
scroll to position [955, 0]
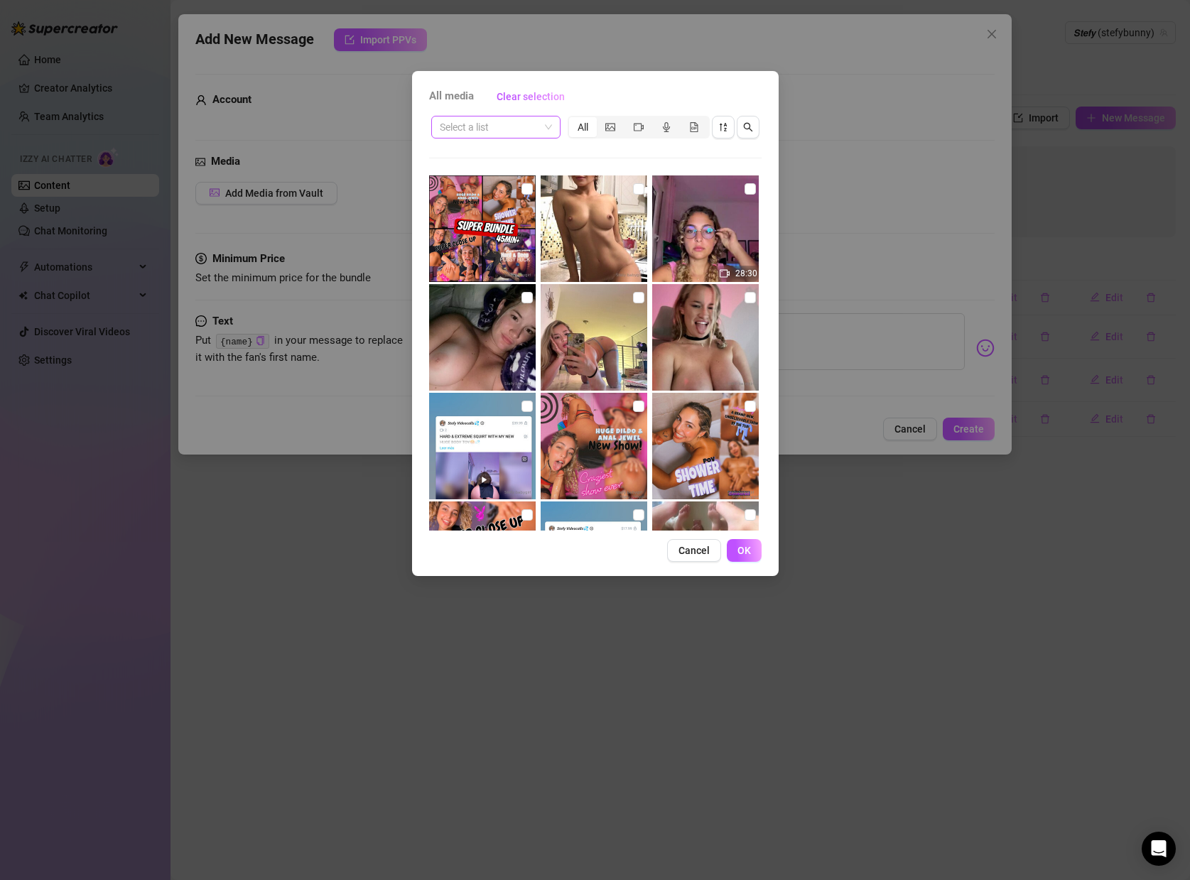
click at [531, 129] on input "search" at bounding box center [489, 127] width 99 height 21
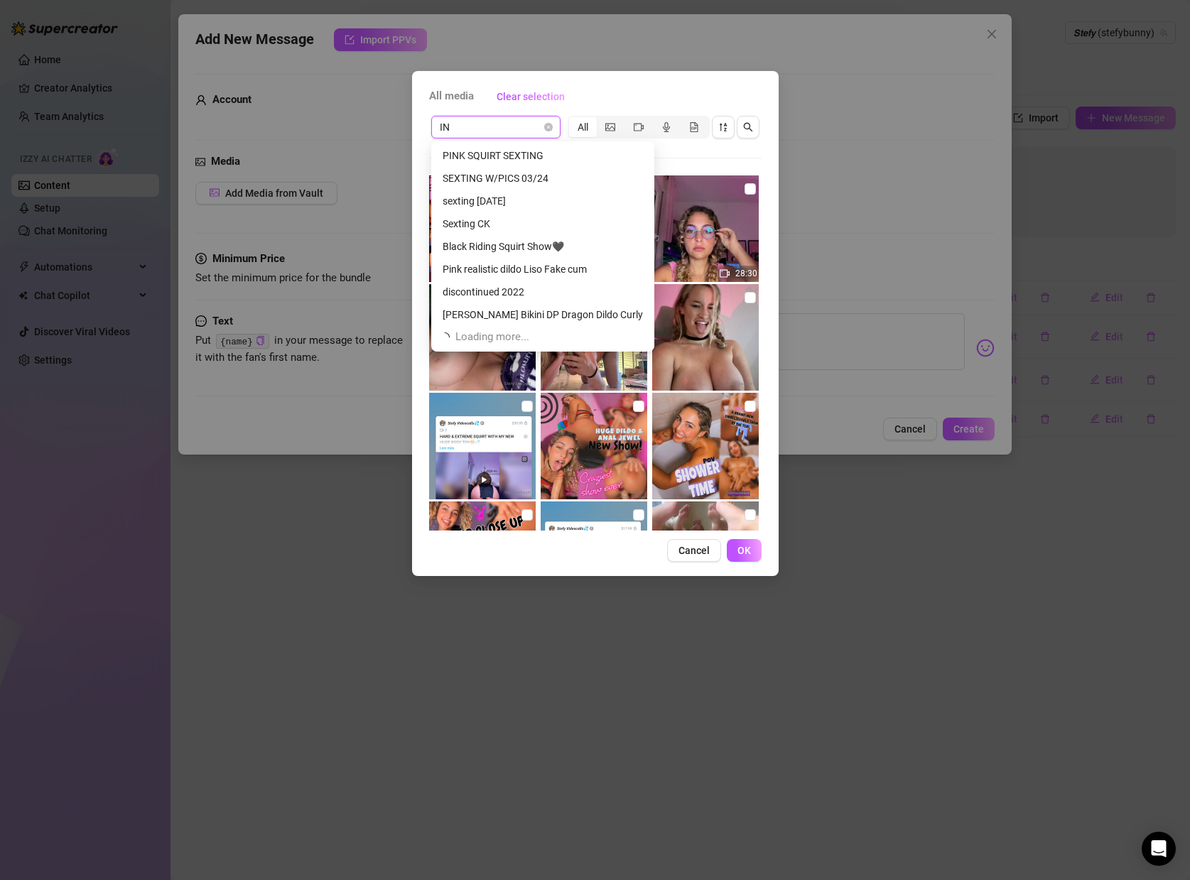
scroll to position [23, 0]
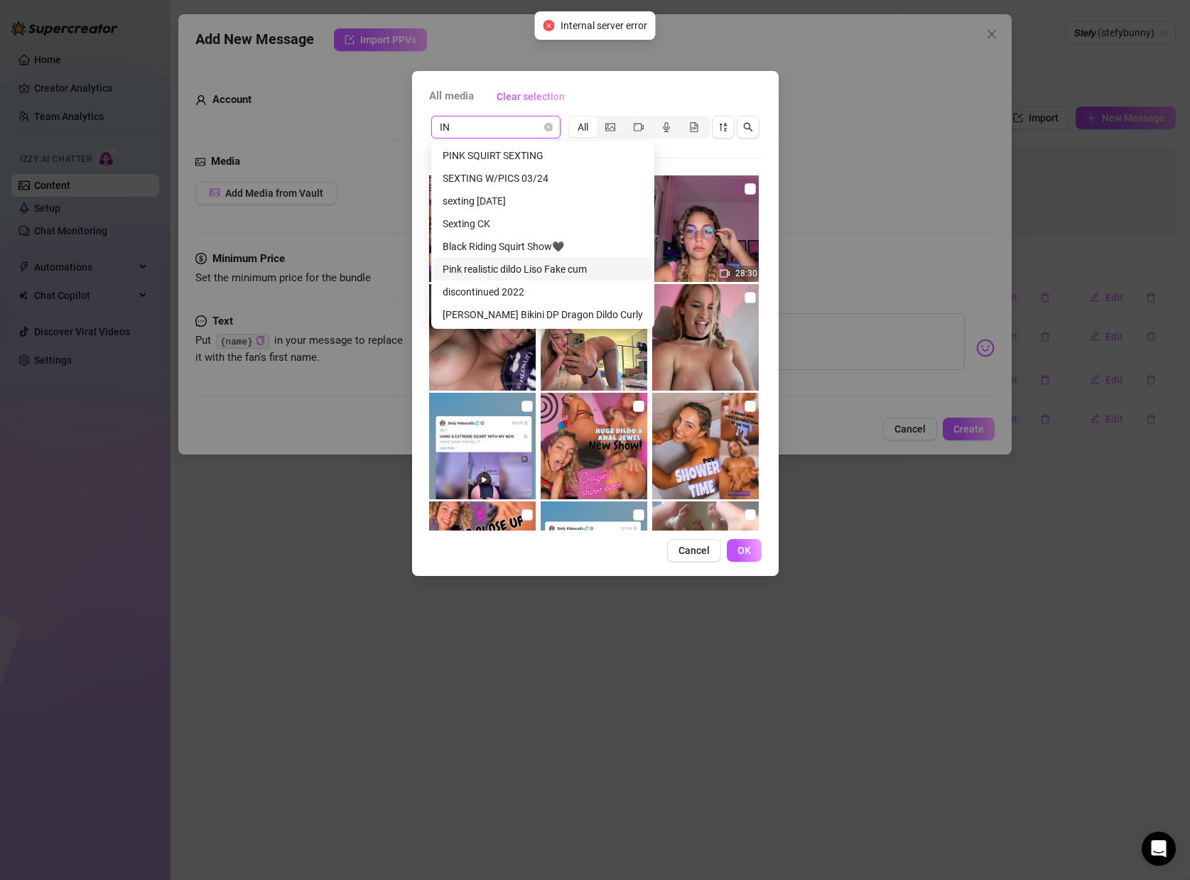
type input "IN"
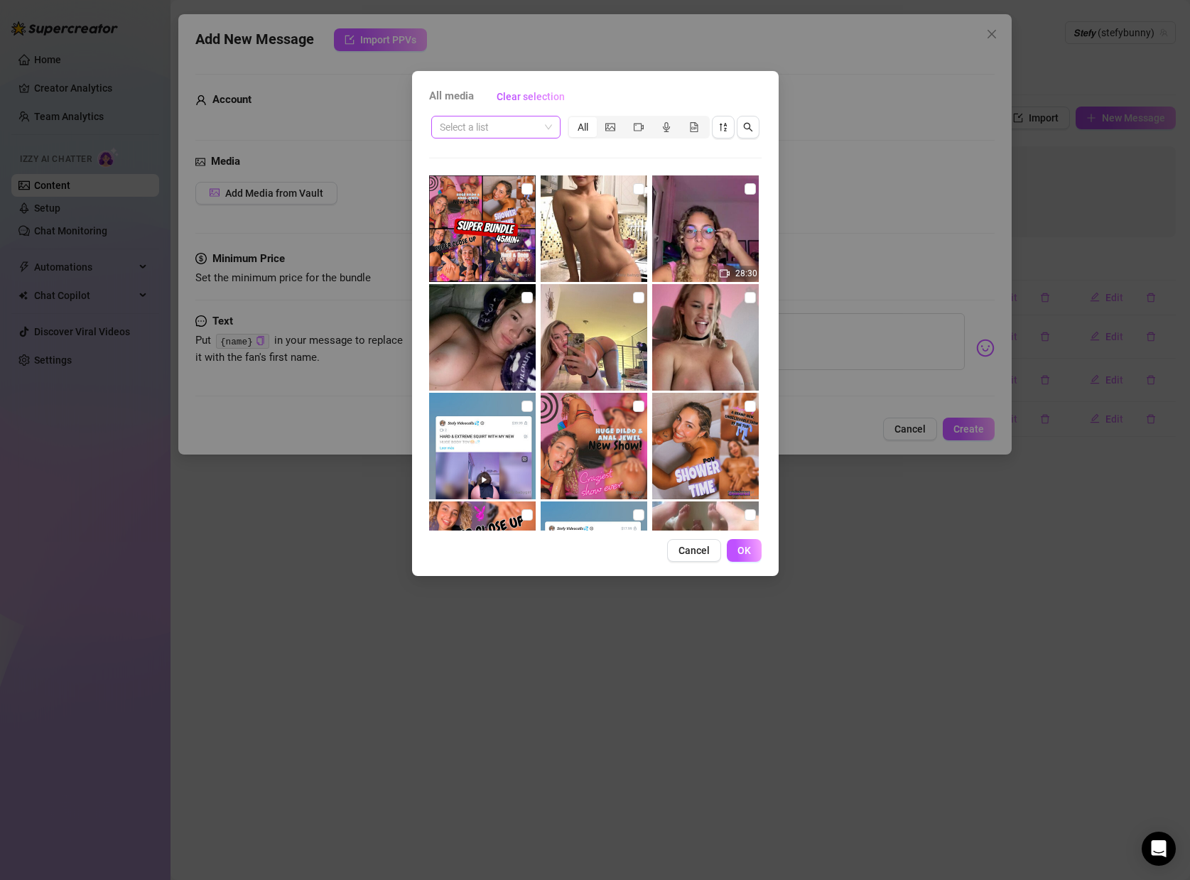
click at [512, 124] on input "search" at bounding box center [489, 127] width 99 height 21
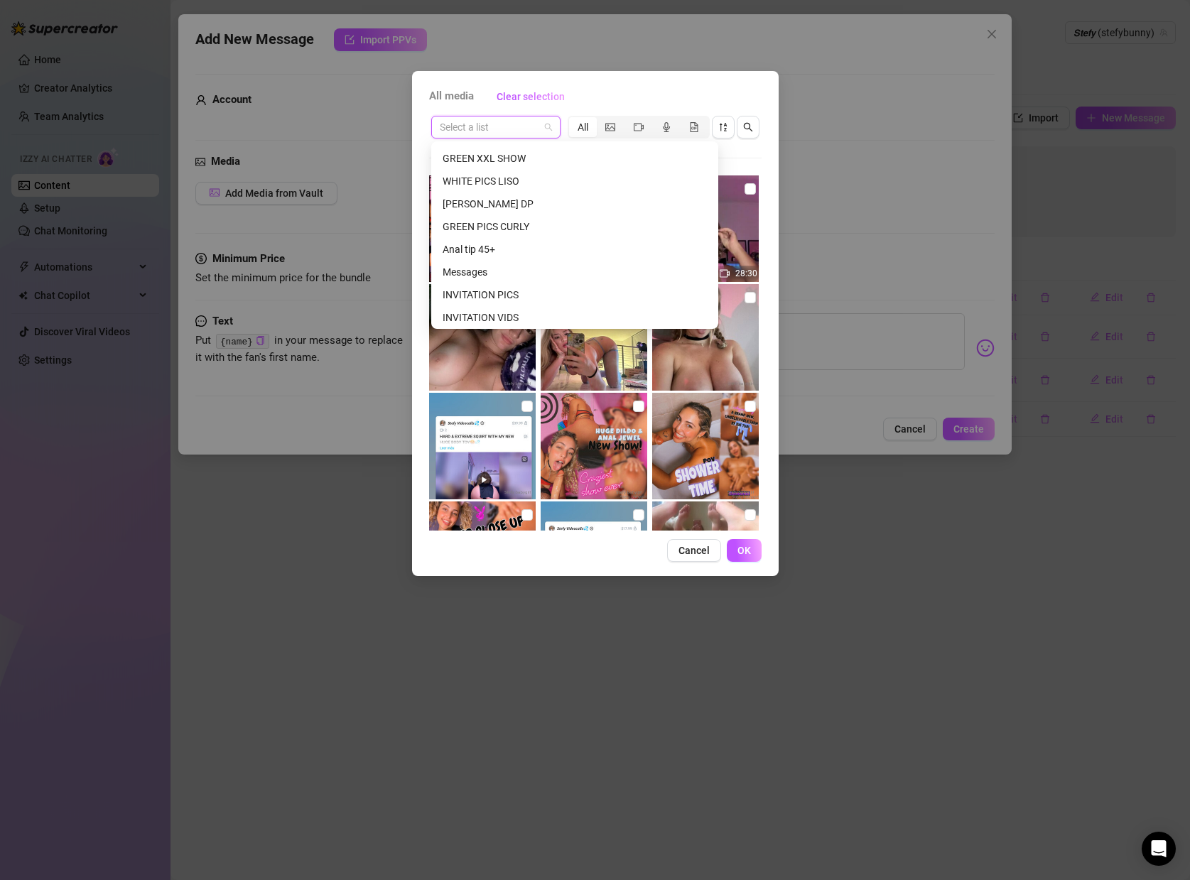
scroll to position [2115, 0]
click at [463, 309] on div "INVITATION VIDS" at bounding box center [575, 314] width 264 height 16
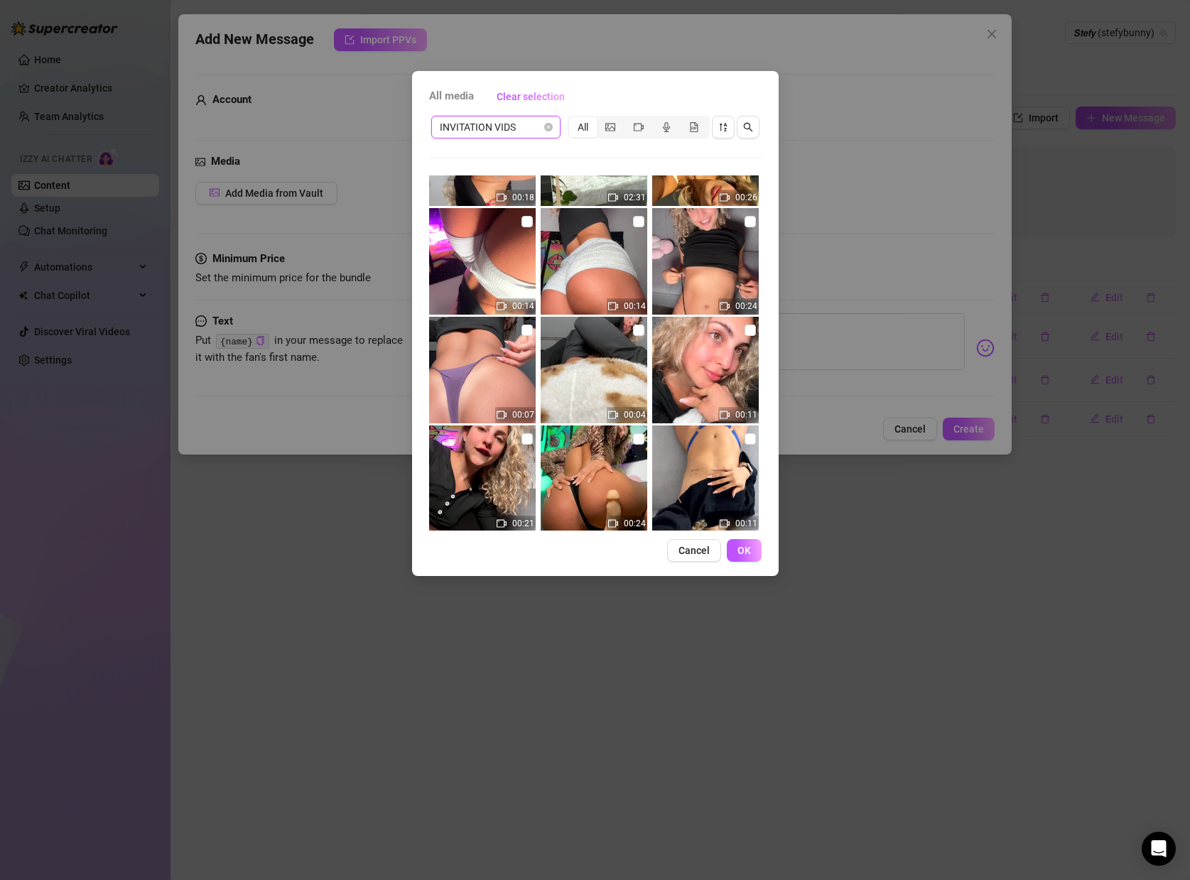
scroll to position [3559, 0]
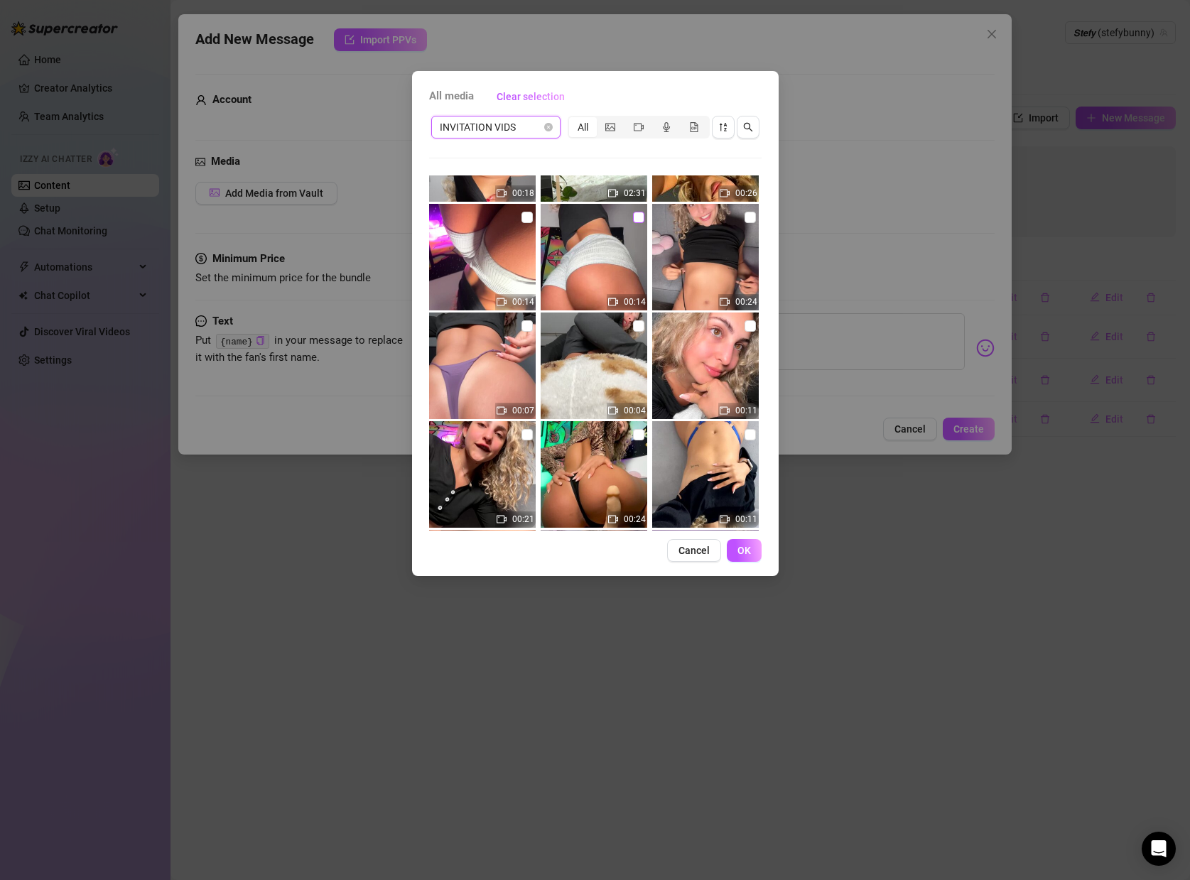
click at [642, 219] on input "checkbox" at bounding box center [638, 217] width 11 height 11
checkbox input "true"
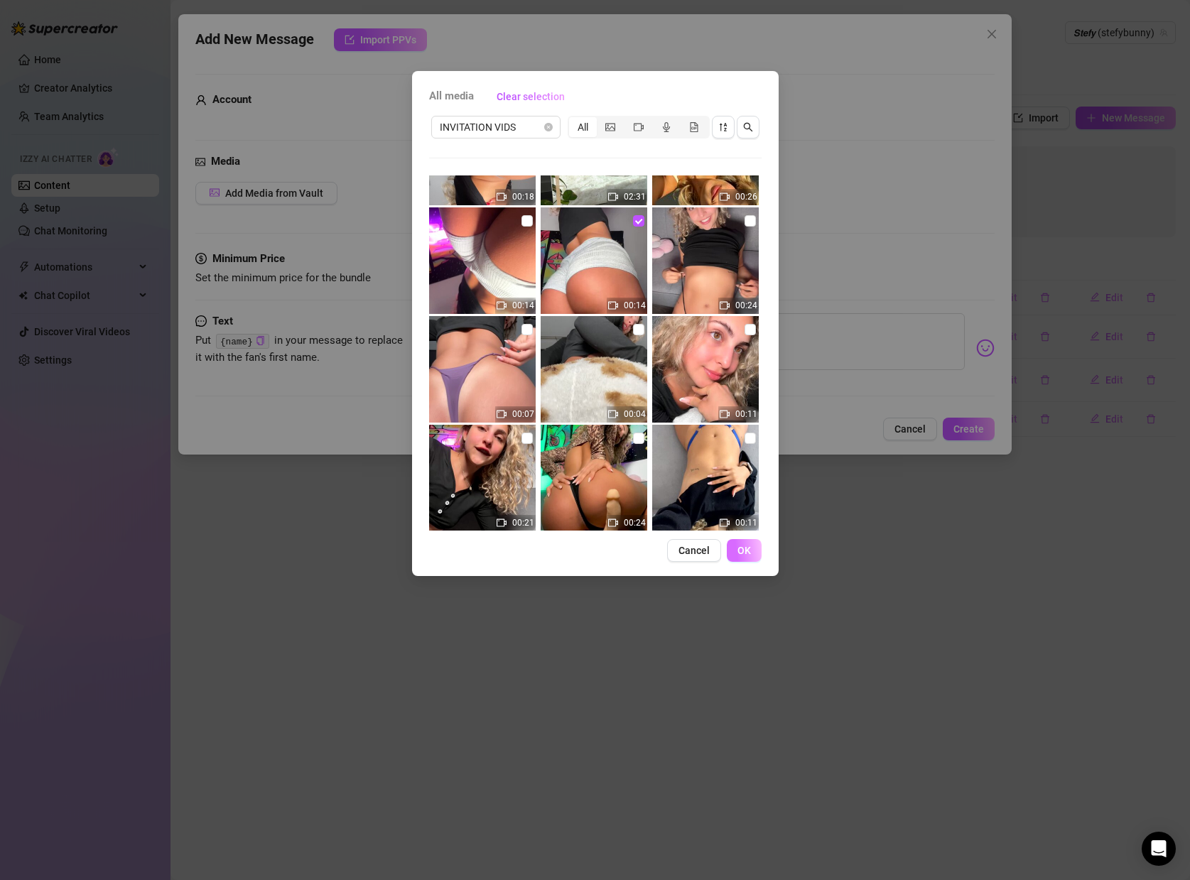
click at [734, 546] on button "OK" at bounding box center [744, 550] width 35 height 23
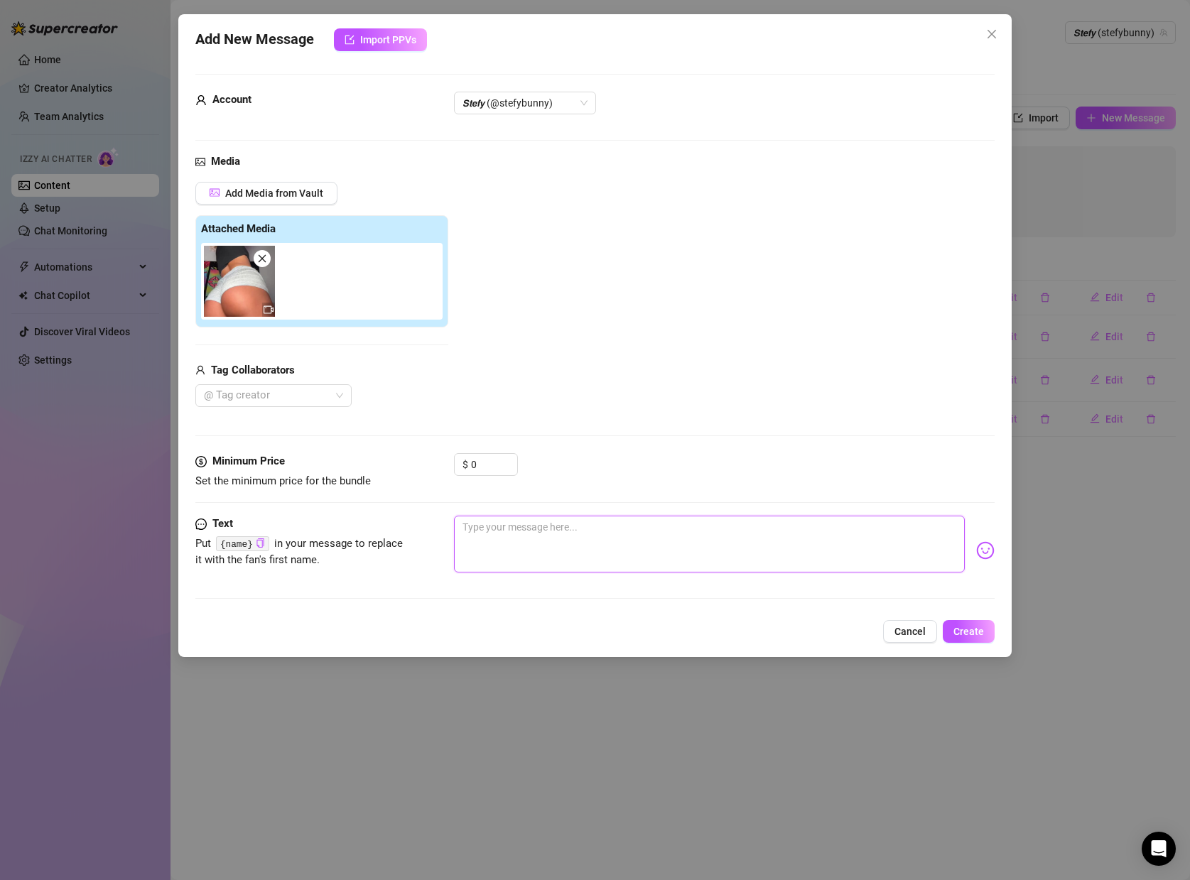
click at [560, 563] on textarea at bounding box center [709, 544] width 511 height 57
paste textarea "You caught me online 😈 do you dare to book a private call with me right now? 💋 …"
type textarea "You caught me online 😈 do you dare to book a private call with me right now? 💋 …"
click at [972, 625] on button "Create" at bounding box center [969, 631] width 52 height 23
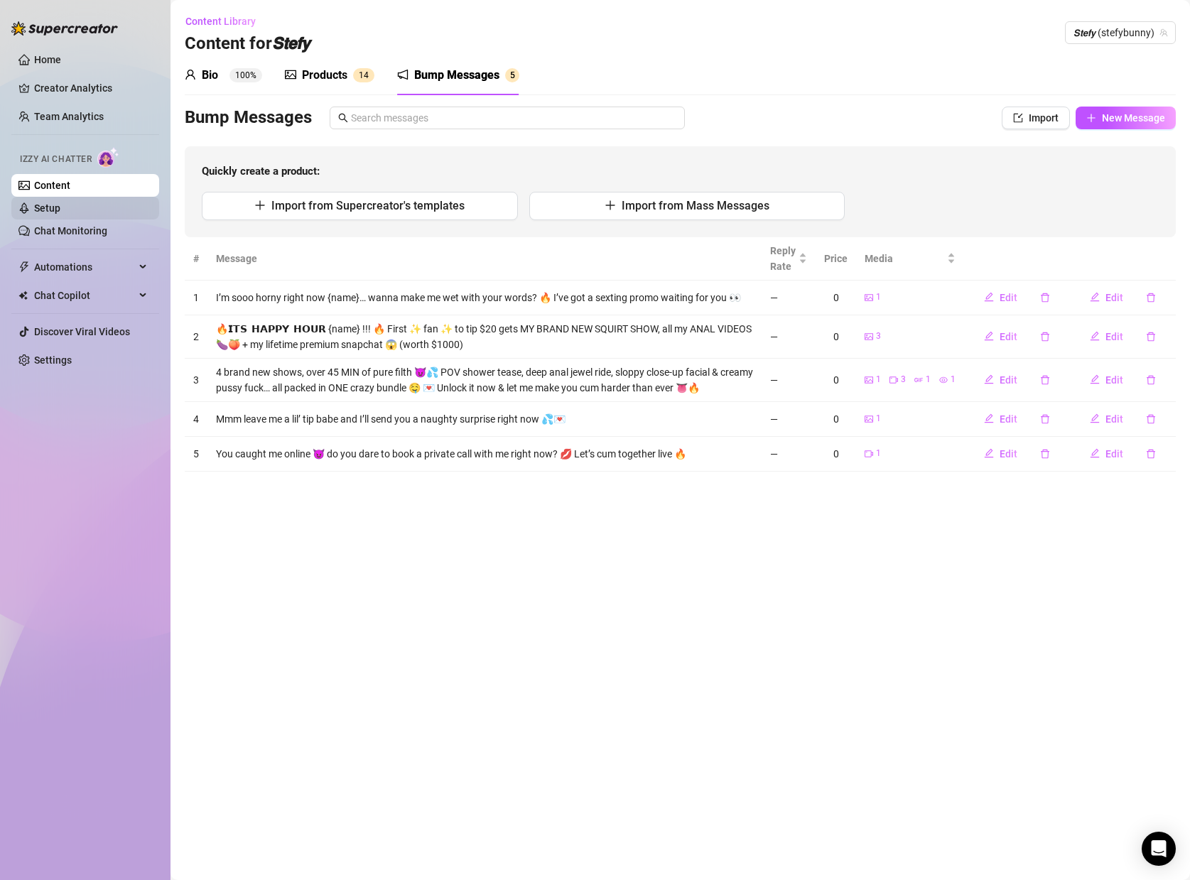
click at [60, 214] on link "Setup" at bounding box center [47, 207] width 26 height 11
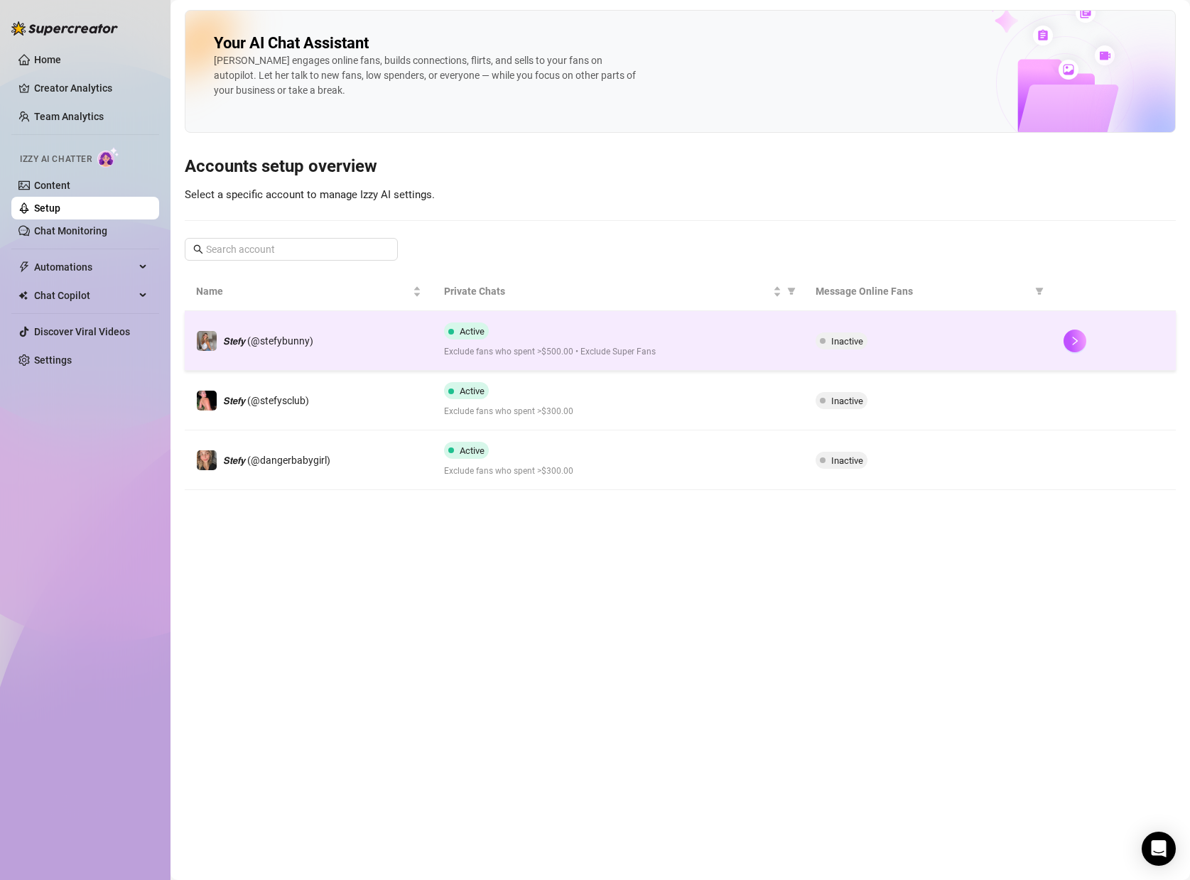
click at [908, 364] on td "Inactive" at bounding box center [928, 341] width 248 height 60
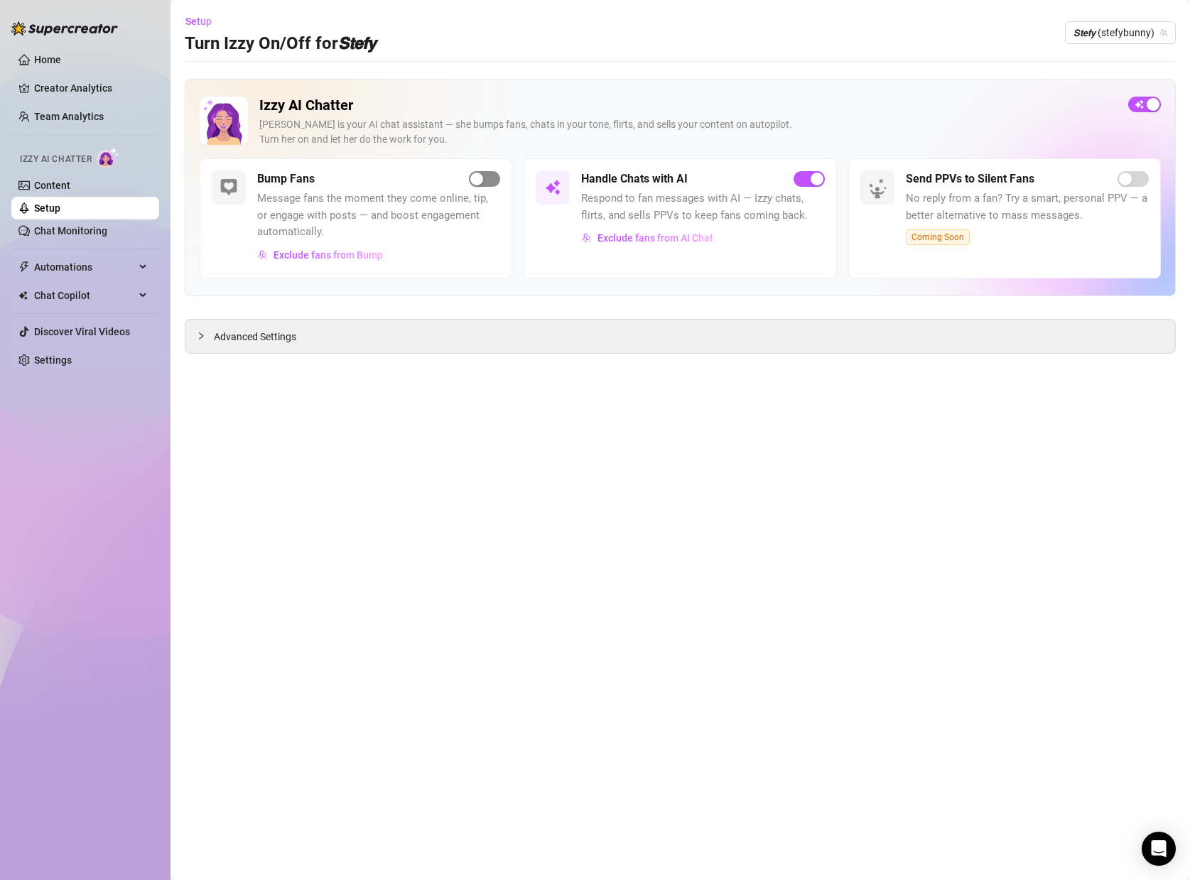
click at [470, 175] on div "button" at bounding box center [476, 179] width 13 height 13
click at [351, 260] on span "Exclude fans from Bump" at bounding box center [328, 254] width 109 height 11
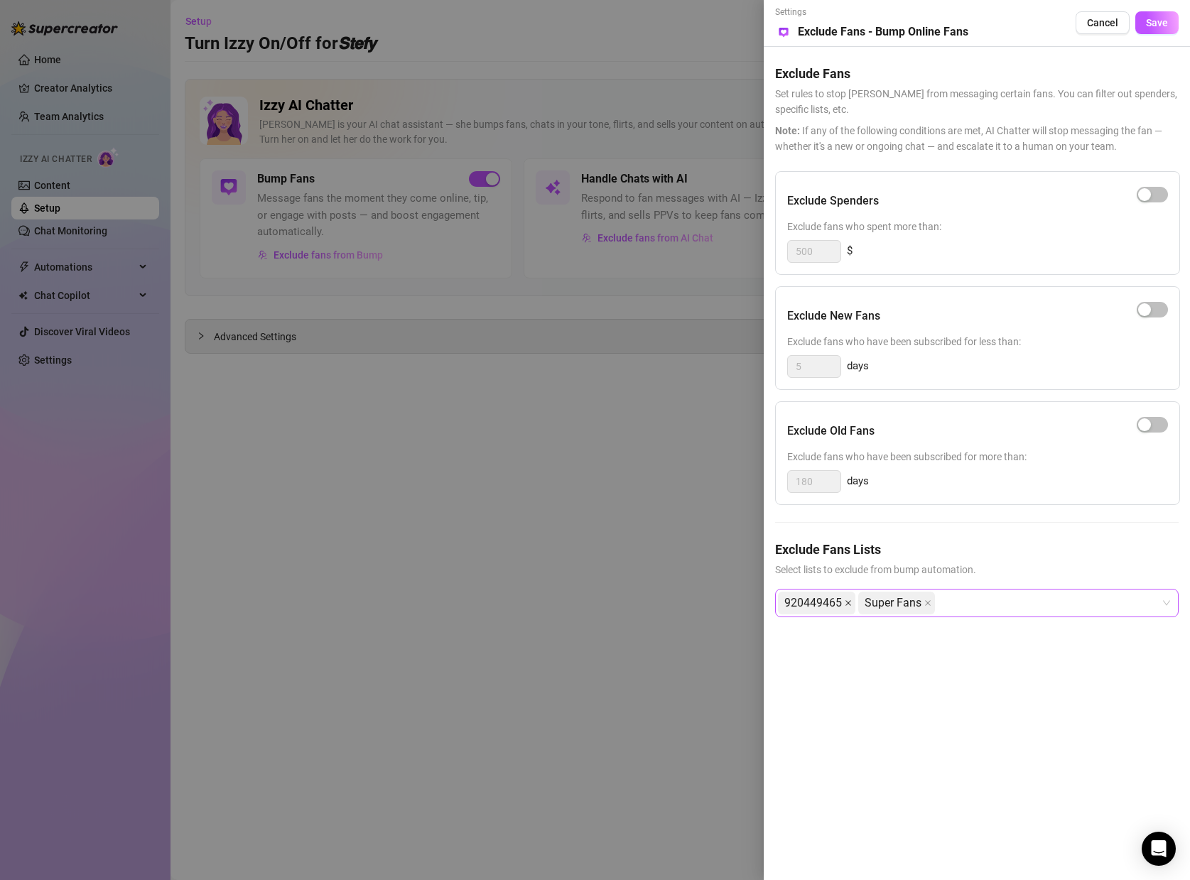
click at [850, 604] on icon "close" at bounding box center [848, 603] width 7 height 7
click at [850, 604] on icon "close" at bounding box center [847, 603] width 7 height 7
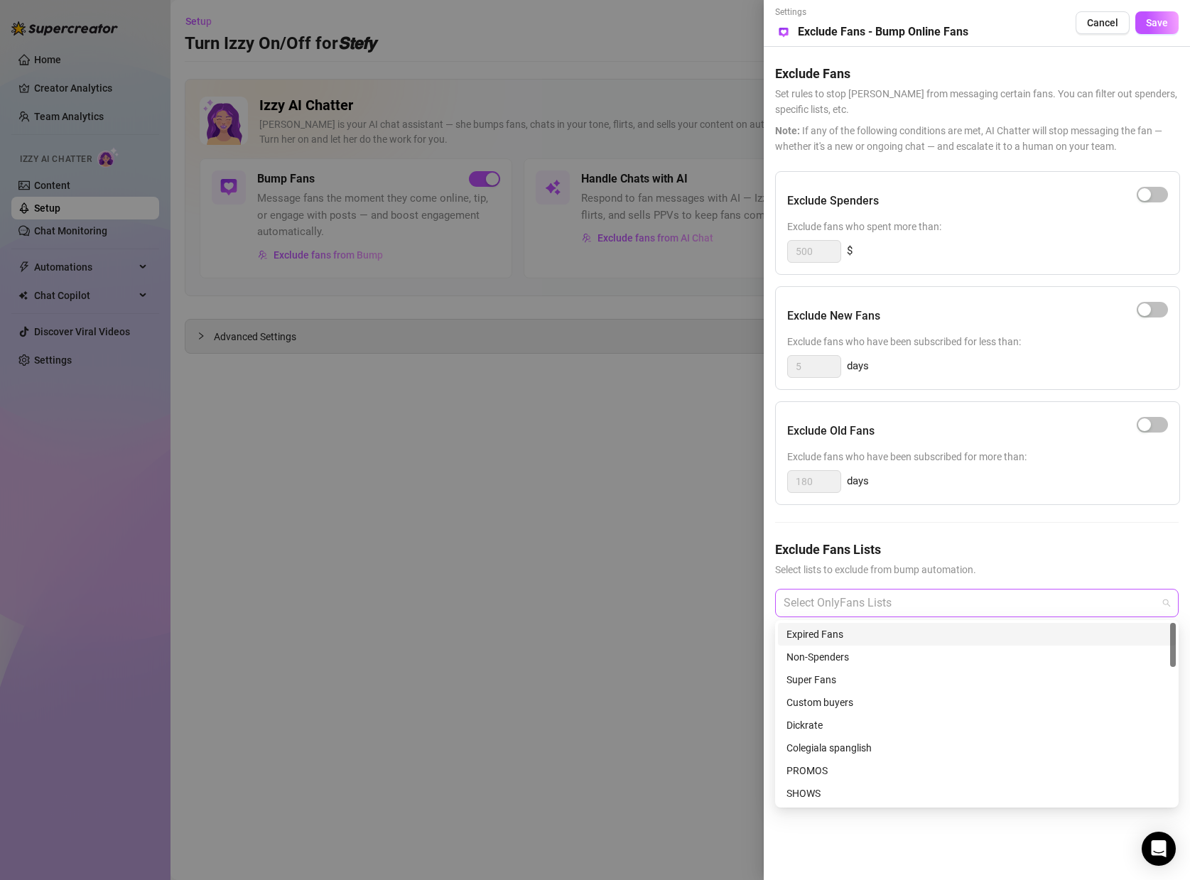
click at [850, 604] on div at bounding box center [969, 603] width 383 height 26
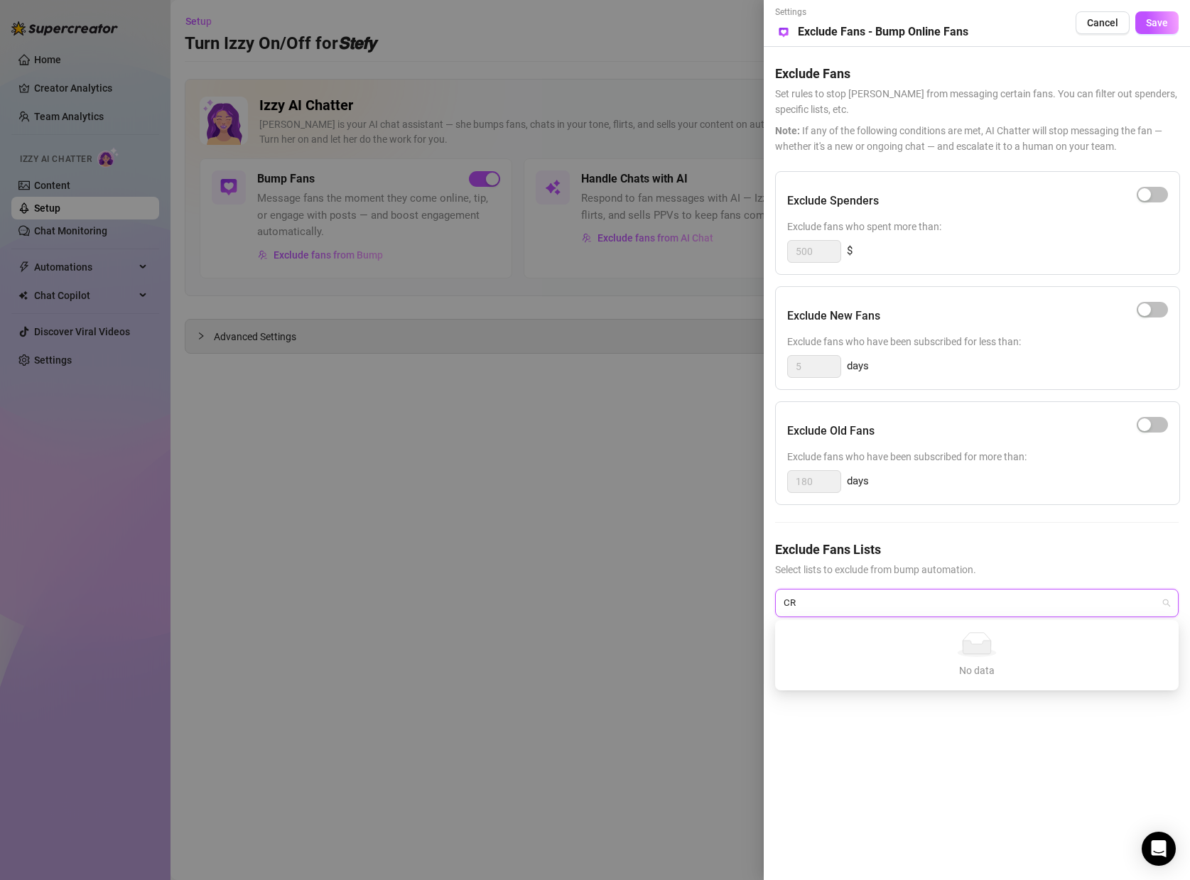
type input "C"
click at [1162, 26] on span "Save" at bounding box center [1157, 22] width 22 height 11
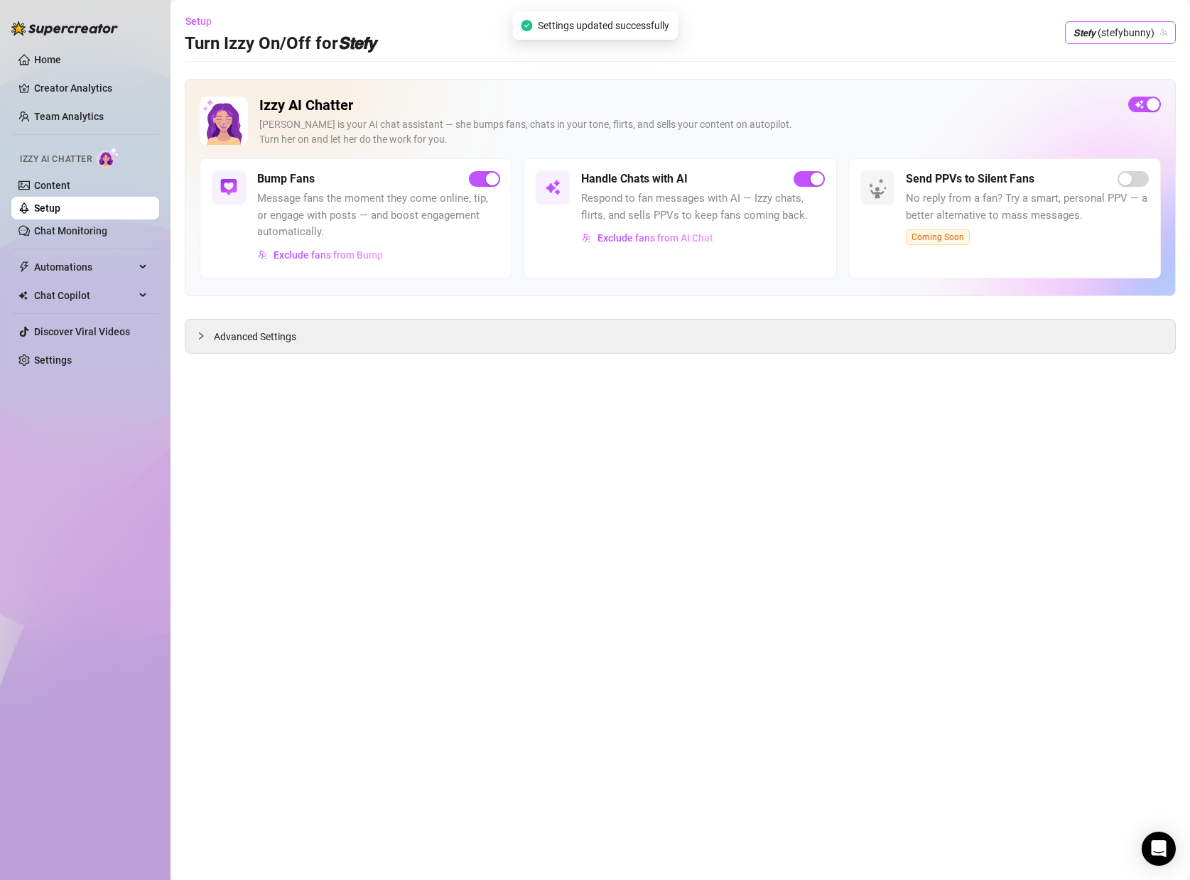
click at [1108, 40] on span "𝙎𝙩𝙚𝙛𝙮 (stefybunny)" at bounding box center [1121, 32] width 94 height 21
click at [1091, 85] on span "( stefysclub )" at bounding box center [1117, 86] width 53 height 16
click at [500, 183] on div "Bump Fans Message fans the moment they come online, tip, or engage with posts —…" at bounding box center [356, 218] width 313 height 120
click at [479, 181] on div "button" at bounding box center [476, 179] width 13 height 13
click at [299, 260] on span "Exclude fans from Bump" at bounding box center [328, 254] width 109 height 11
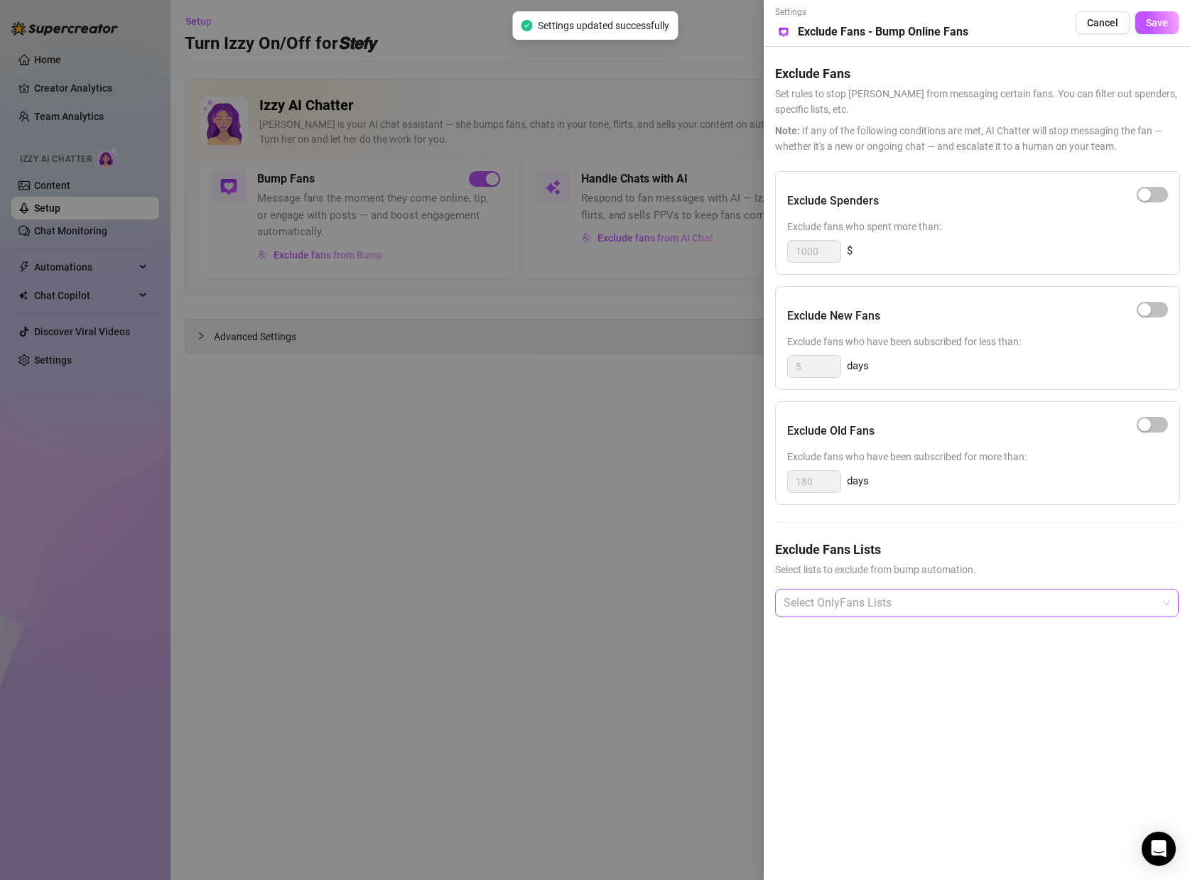
click at [878, 600] on div at bounding box center [969, 603] width 383 height 26
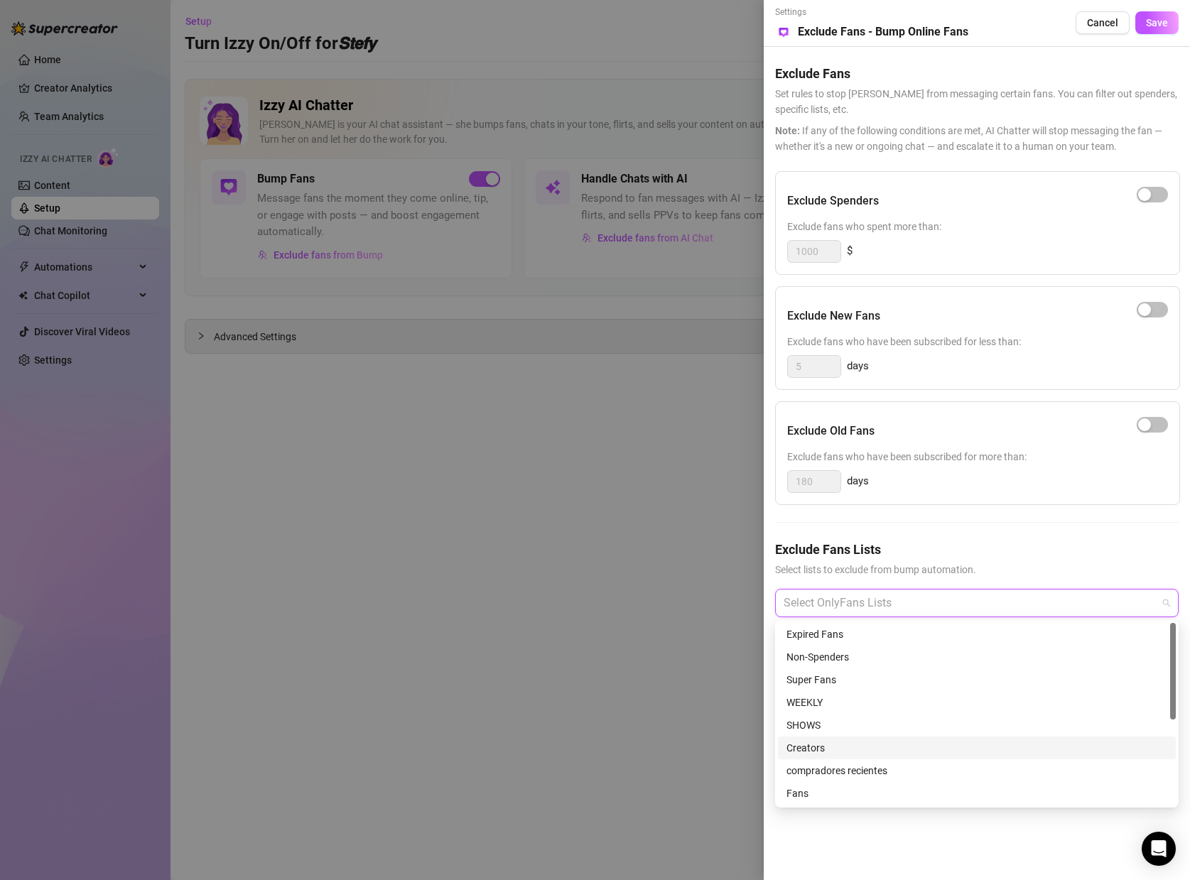
click at [860, 745] on div "Creators" at bounding box center [977, 748] width 381 height 16
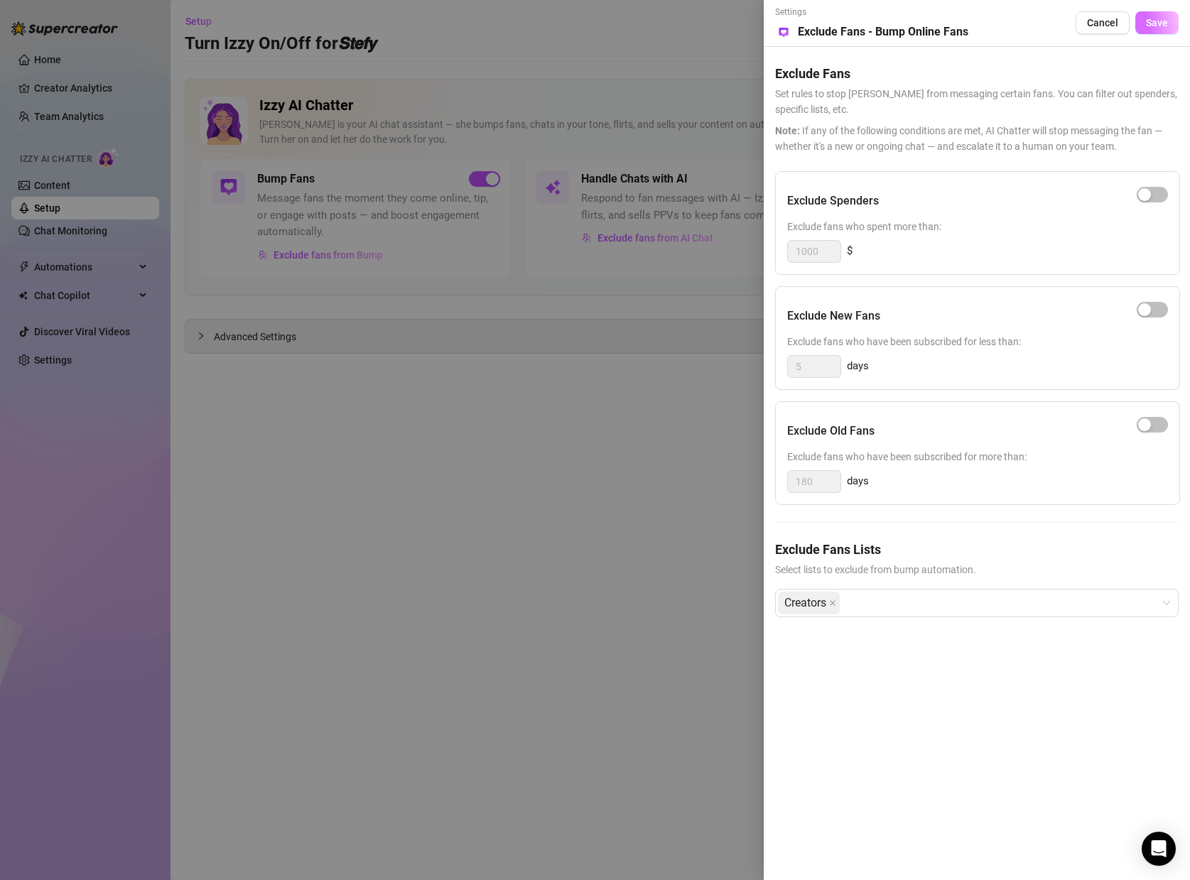
click at [1158, 13] on button "Save" at bounding box center [1156, 22] width 43 height 23
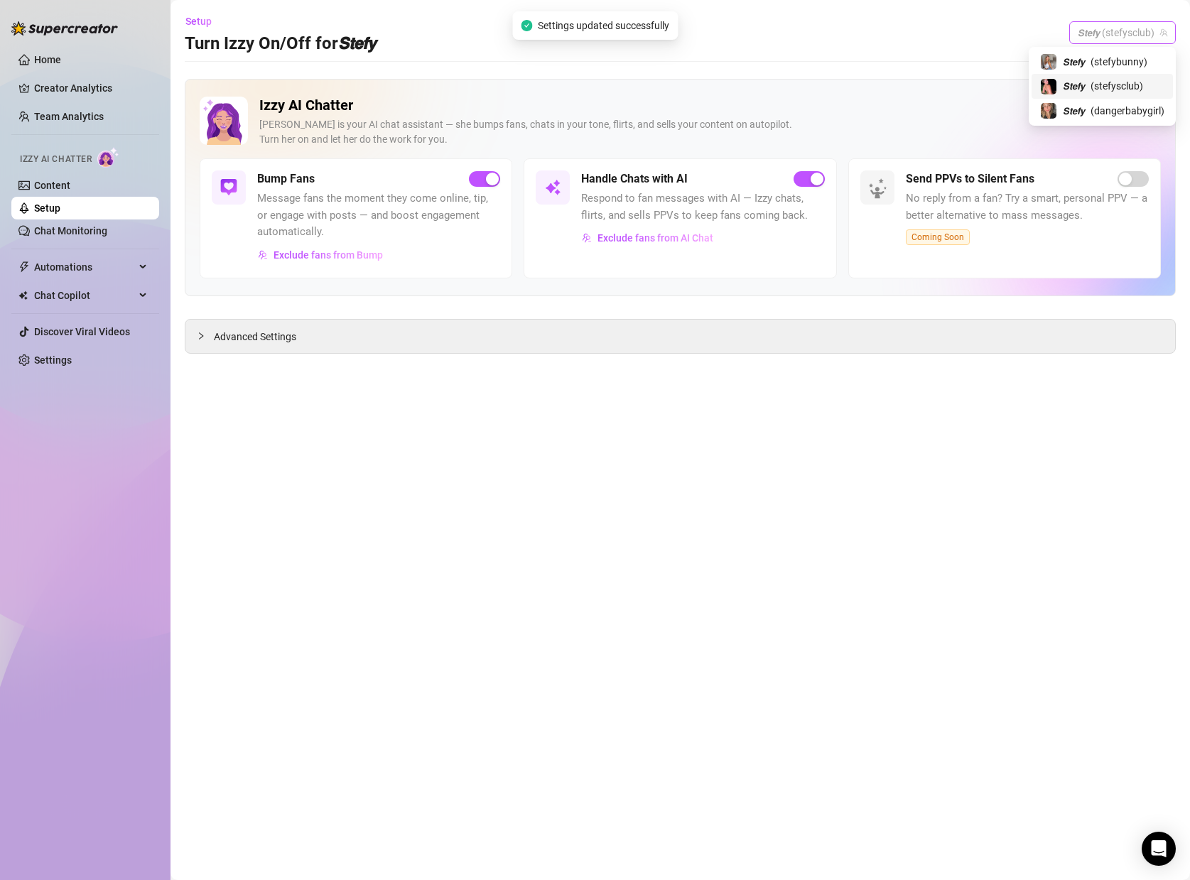
click at [1141, 27] on span "𝙎𝙩𝙚𝙛𝙮 (stefysclub)" at bounding box center [1123, 32] width 90 height 21
click at [1093, 111] on span "( dangerbabygirl )" at bounding box center [1128, 111] width 74 height 16
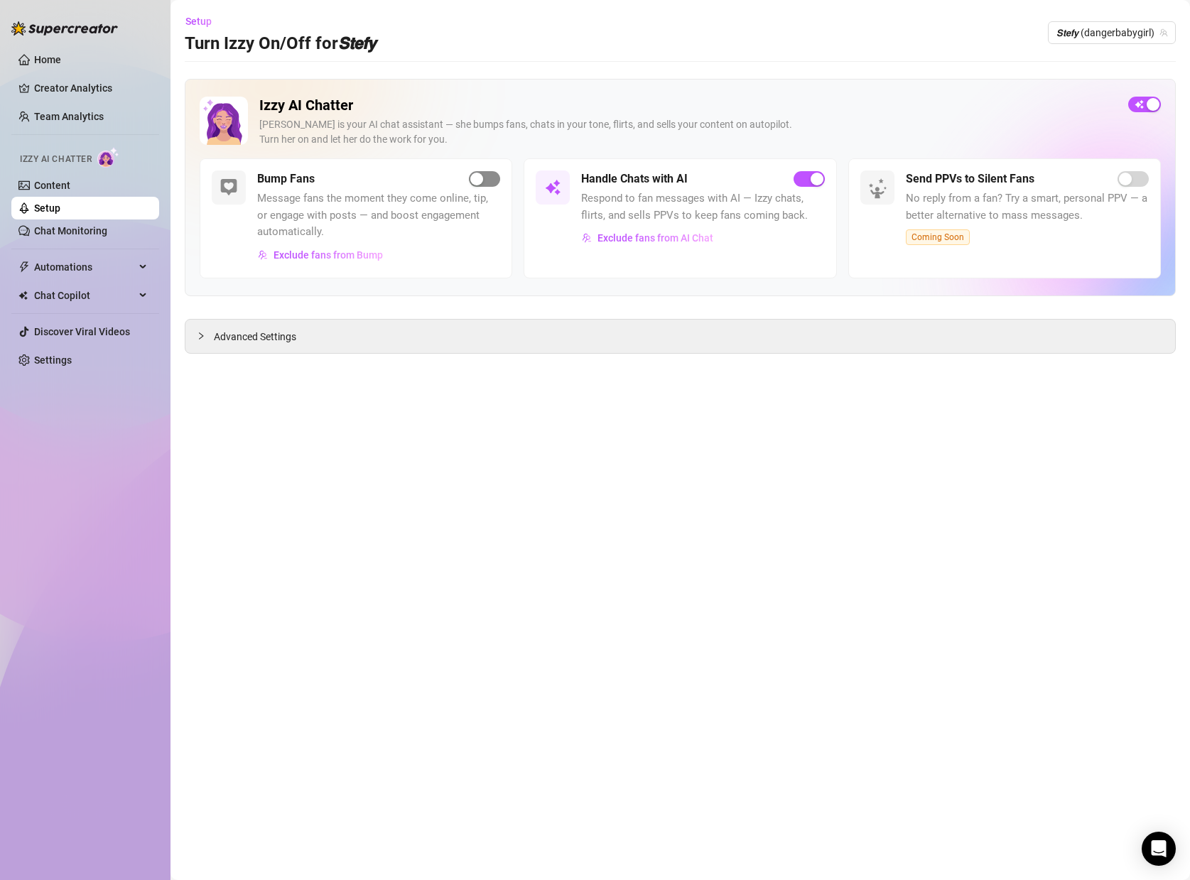
click at [477, 171] on span "button" at bounding box center [484, 179] width 31 height 16
click at [340, 249] on span "Exclude fans from Bump" at bounding box center [328, 254] width 109 height 11
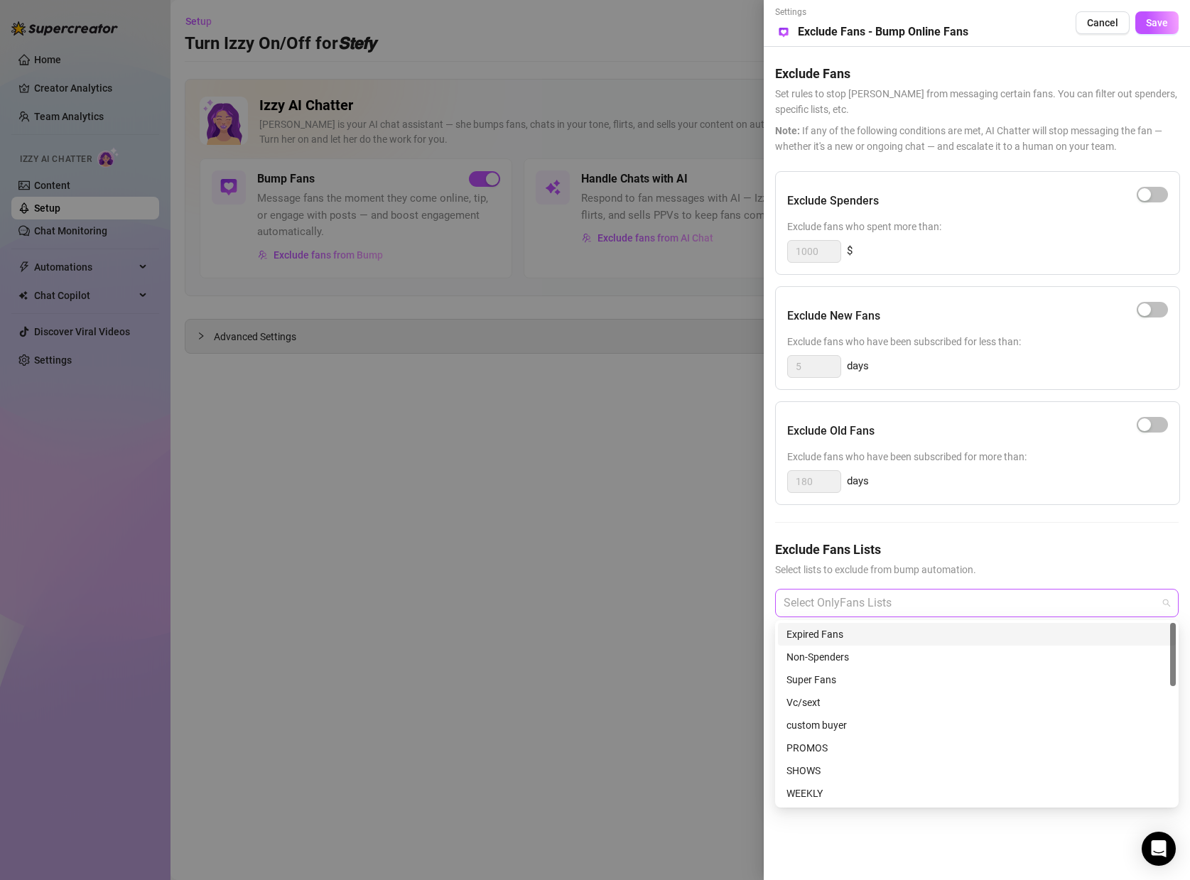
click at [945, 615] on div at bounding box center [969, 603] width 383 height 26
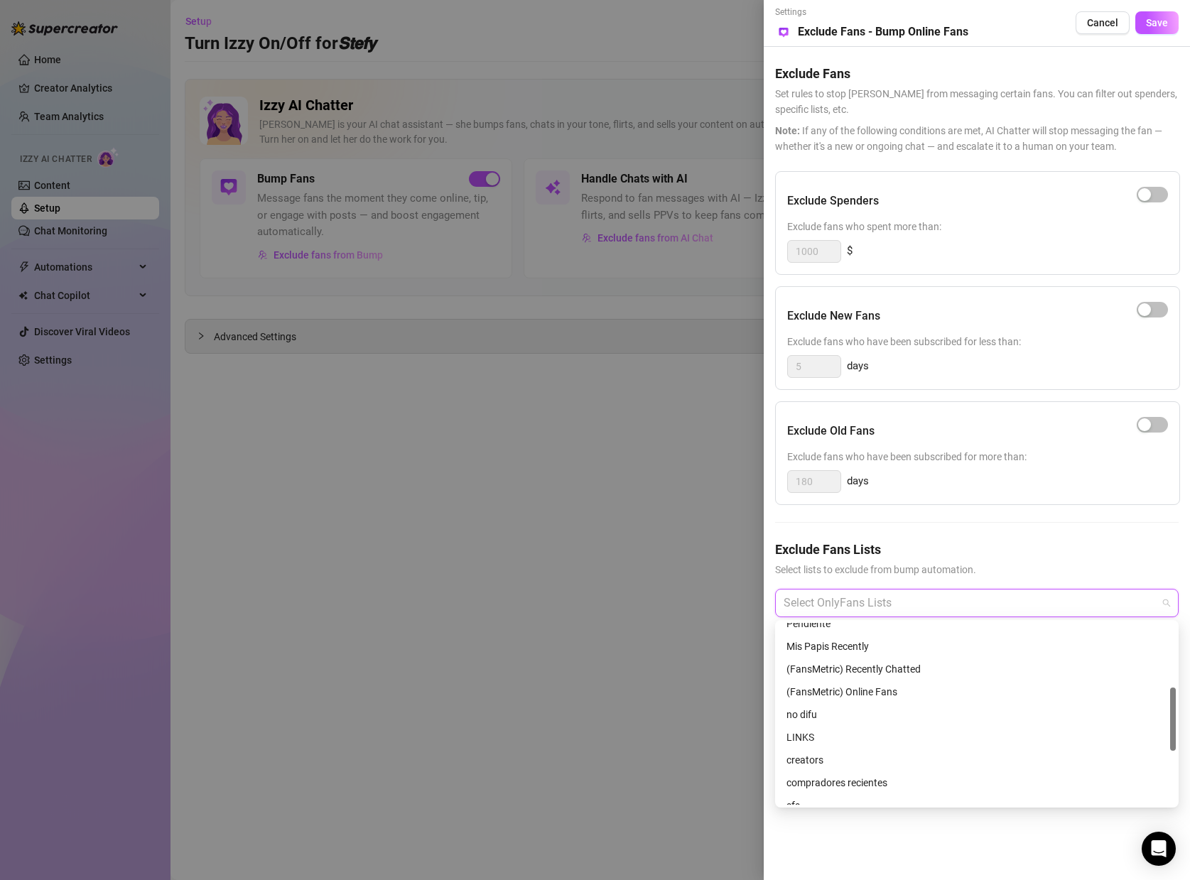
scroll to position [196, 0]
click at [806, 758] on div "creators" at bounding box center [977, 757] width 381 height 16
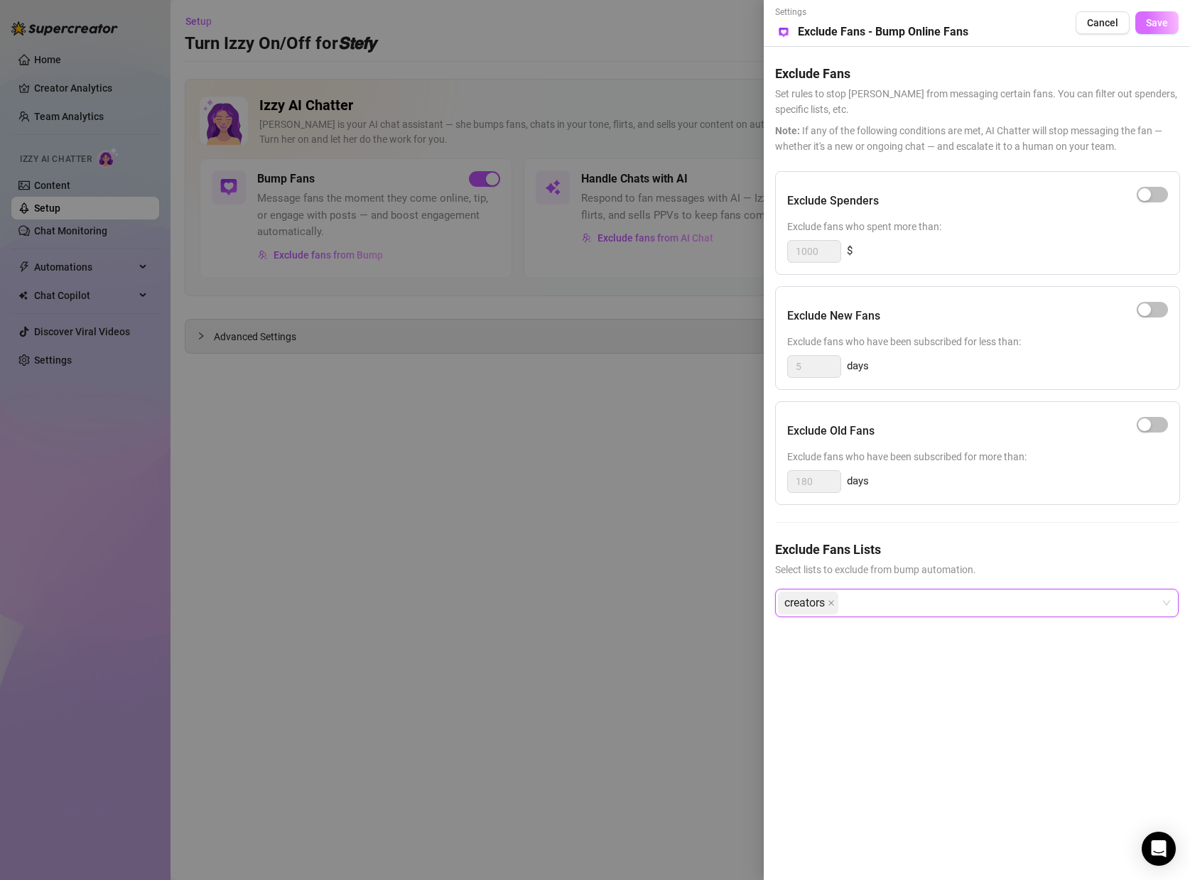
click at [1153, 26] on span "Save" at bounding box center [1157, 22] width 22 height 11
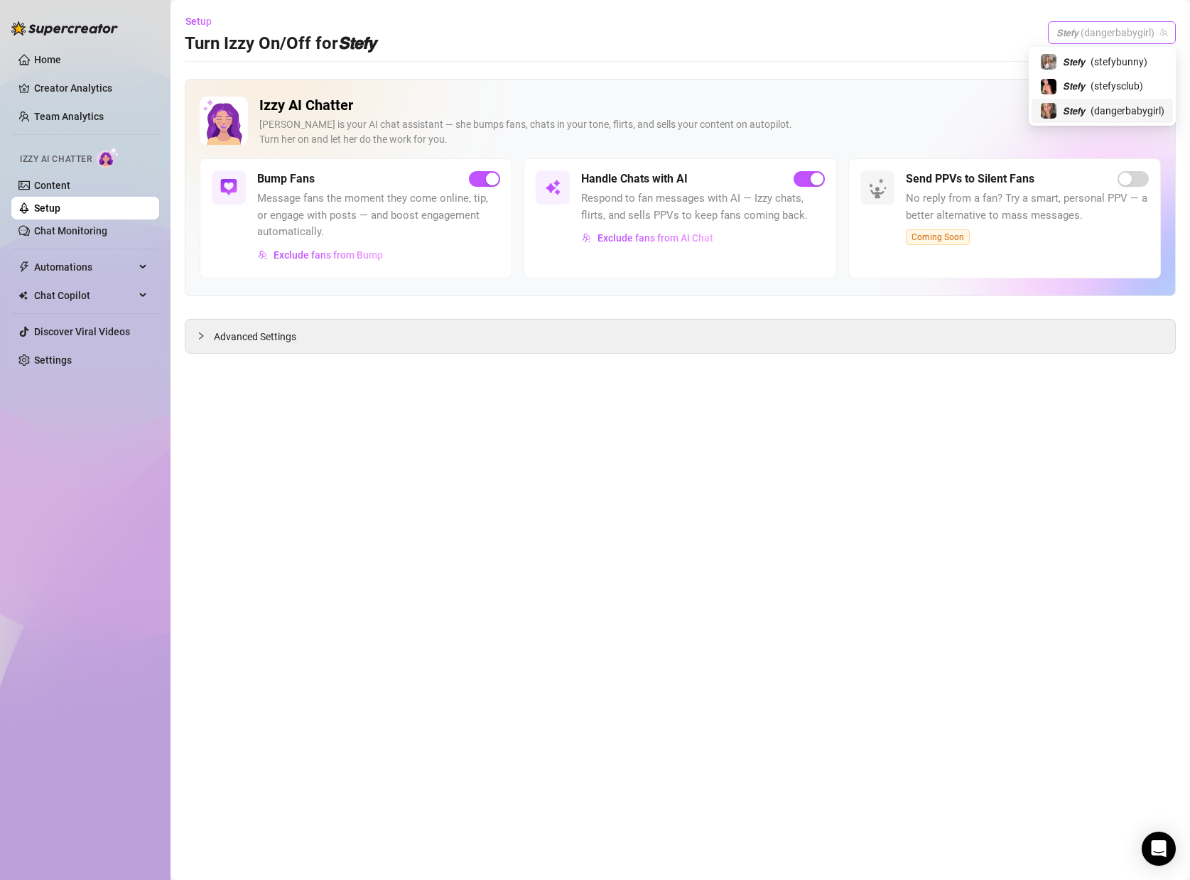
click at [1076, 27] on span "𝙎𝙩𝙚𝙛𝙮 (dangerbabygirl)" at bounding box center [1112, 32] width 111 height 21
click at [1111, 58] on span "( stefybunny )" at bounding box center [1119, 62] width 57 height 16
click at [303, 252] on span "Exclude fans from Bump" at bounding box center [328, 254] width 109 height 11
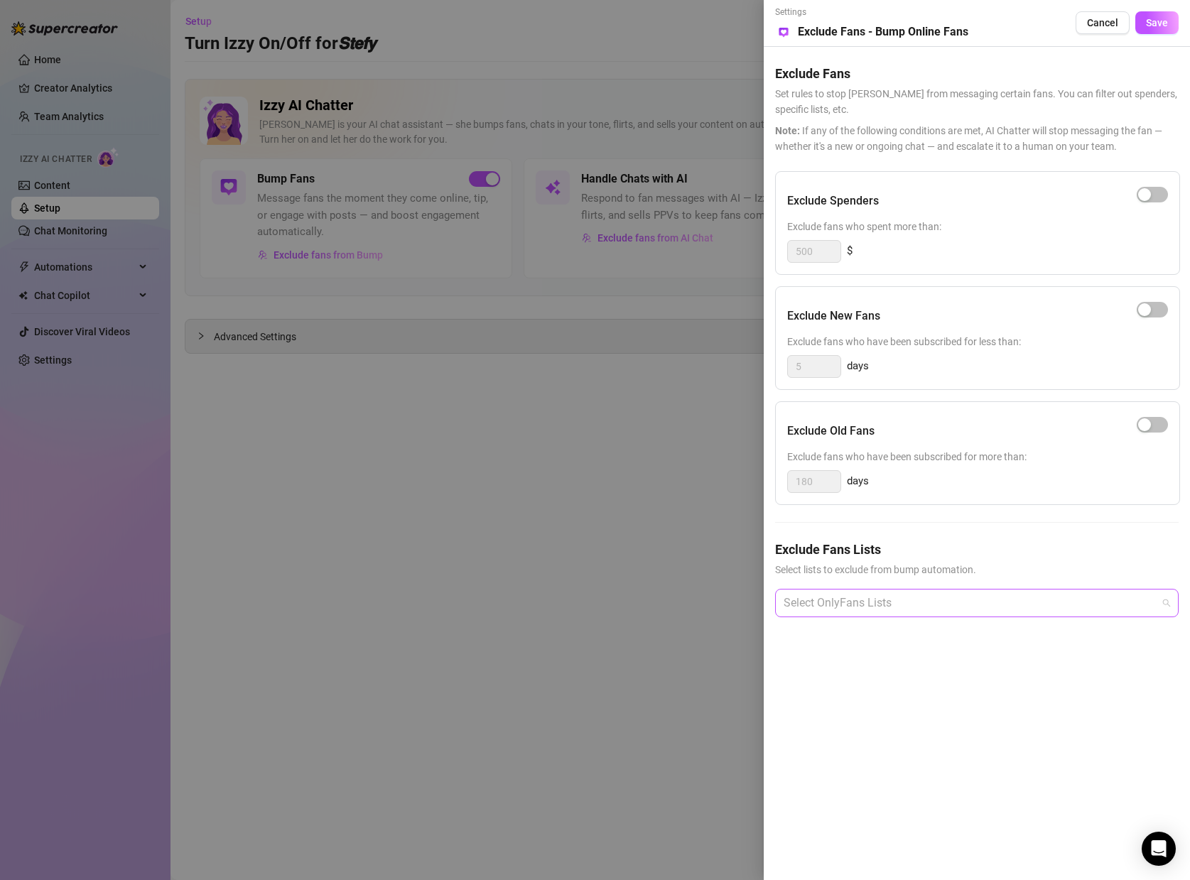
click at [826, 614] on div at bounding box center [969, 603] width 383 height 26
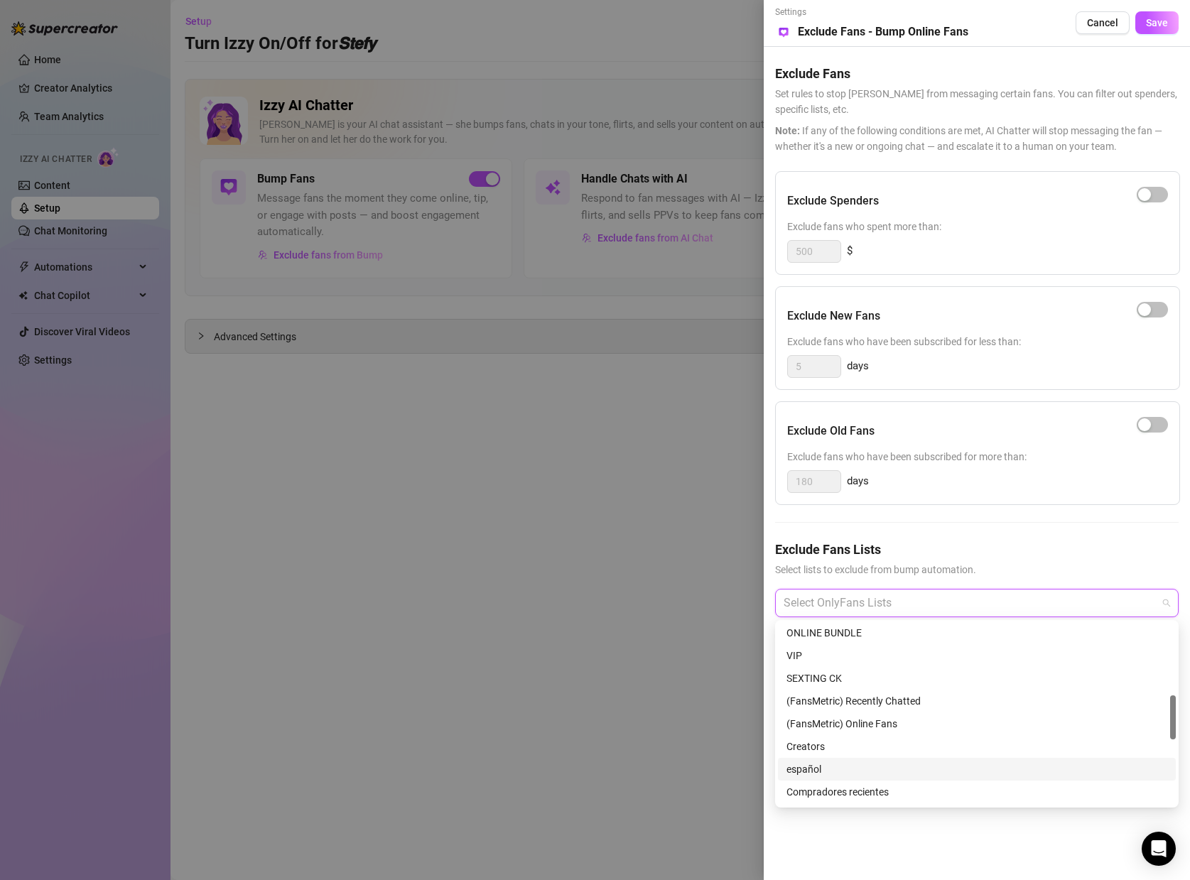
scroll to position [301, 0]
click at [811, 743] on div "Creators" at bounding box center [977, 743] width 381 height 16
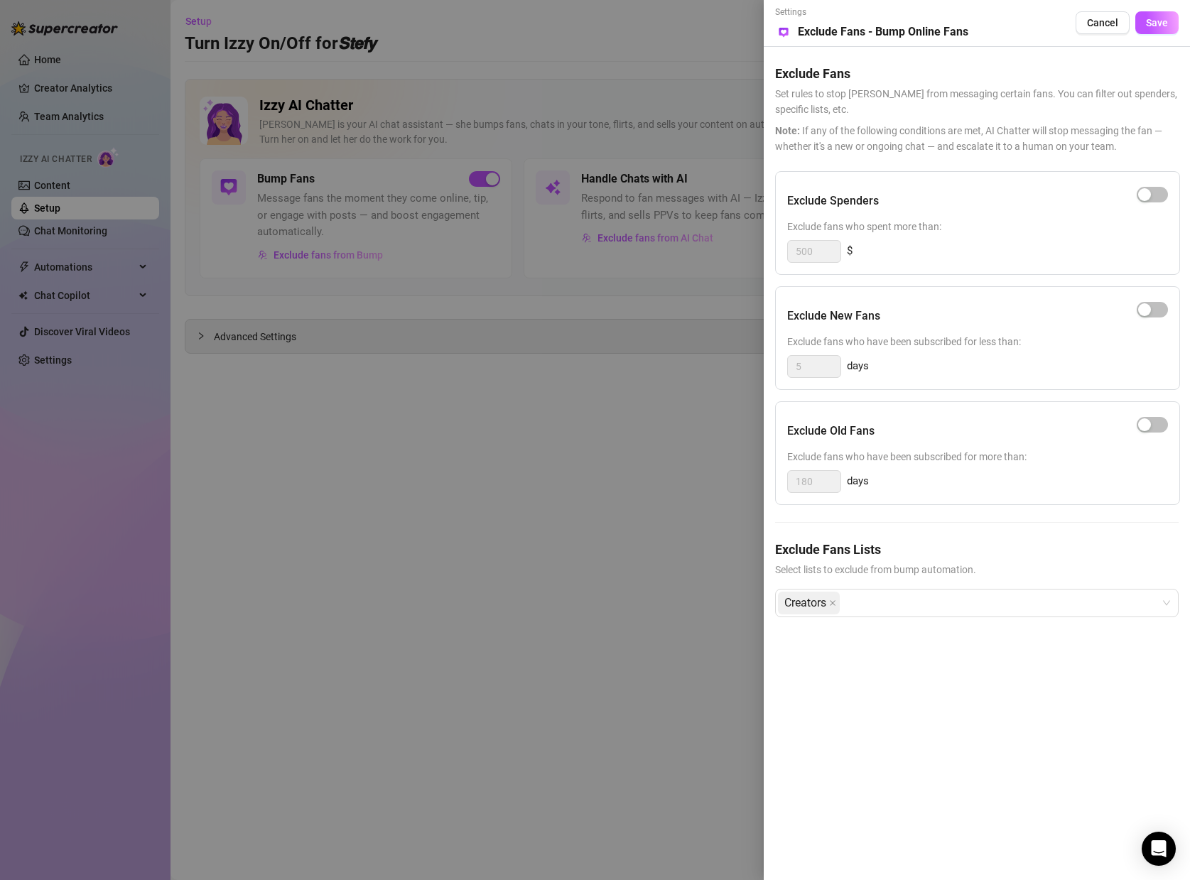
click at [1159, 38] on div "Settings Preview Exclude Fans - Bump Online Fans Cancel Save" at bounding box center [977, 23] width 404 height 35
click at [1161, 21] on span "Save" at bounding box center [1157, 22] width 22 height 11
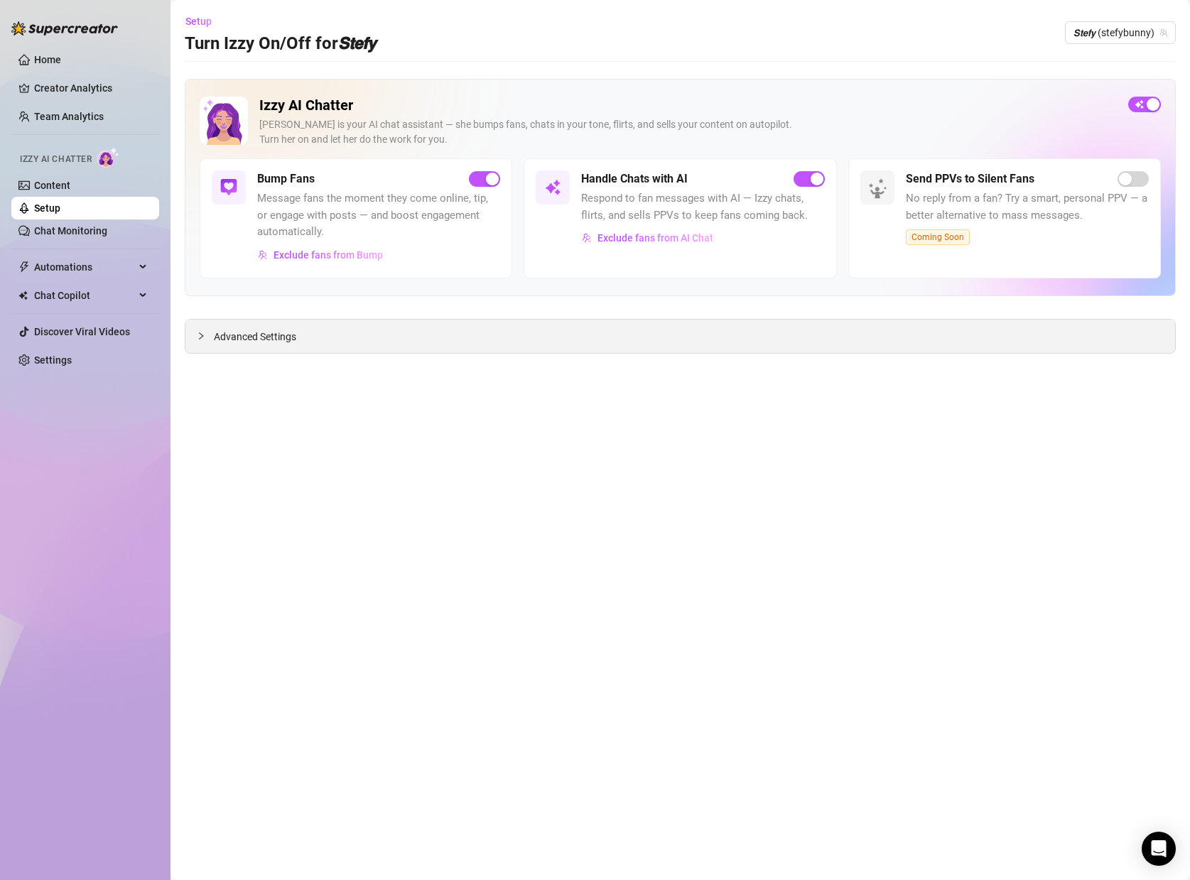
click at [222, 325] on div "Advanced Settings" at bounding box center [680, 336] width 990 height 33
click at [222, 331] on span "Advanced Settings" at bounding box center [255, 337] width 82 height 16
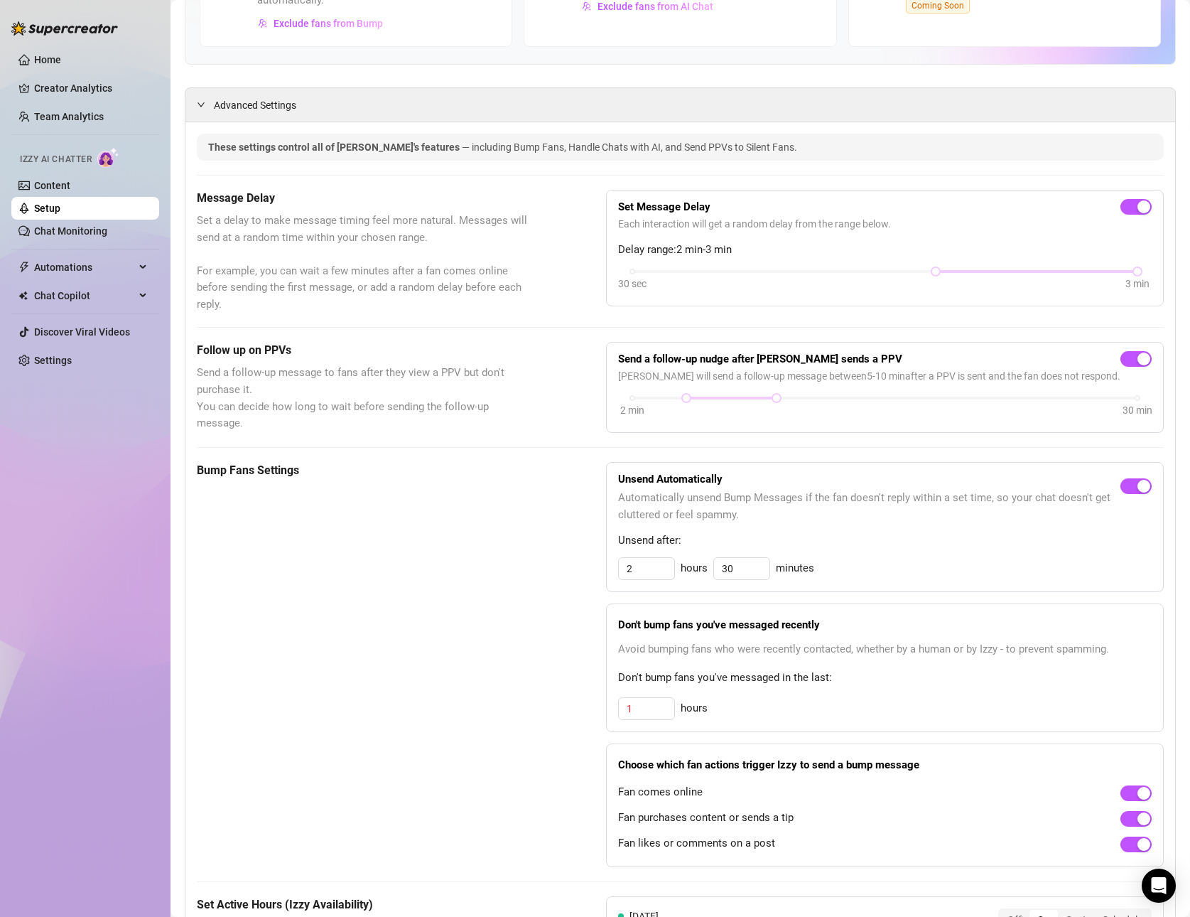
scroll to position [217, 0]
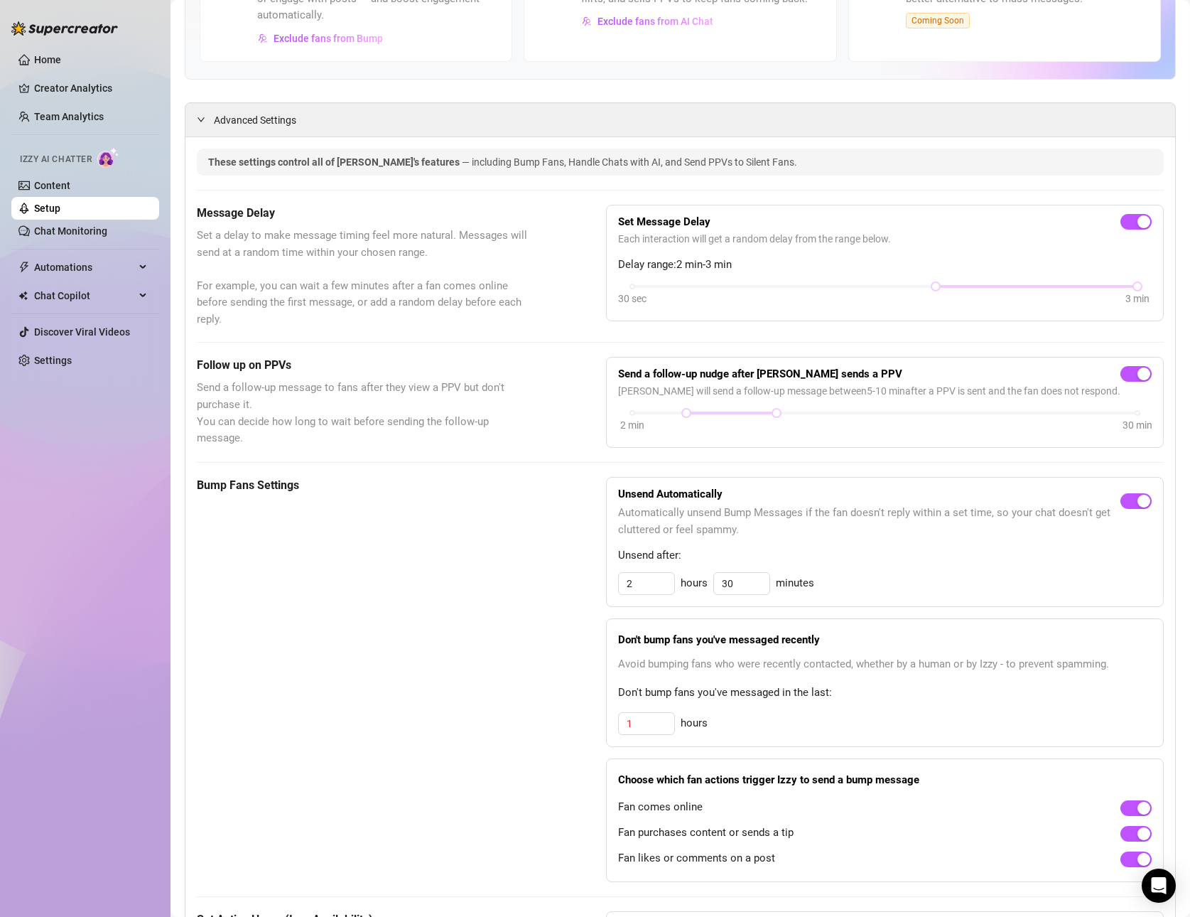
click at [711, 262] on span "Delay range: 2 min - 3 min" at bounding box center [885, 264] width 534 height 17
drag, startPoint x: 1136, startPoint y: 288, endPoint x: 999, endPoint y: 293, distance: 137.2
click at [999, 293] on div "30 sec 3 min" at bounding box center [885, 295] width 534 height 27
drag, startPoint x: 1035, startPoint y: 286, endPoint x: 973, endPoint y: 288, distance: 61.2
click at [973, 288] on div "30 sec 3 min" at bounding box center [885, 295] width 534 height 27
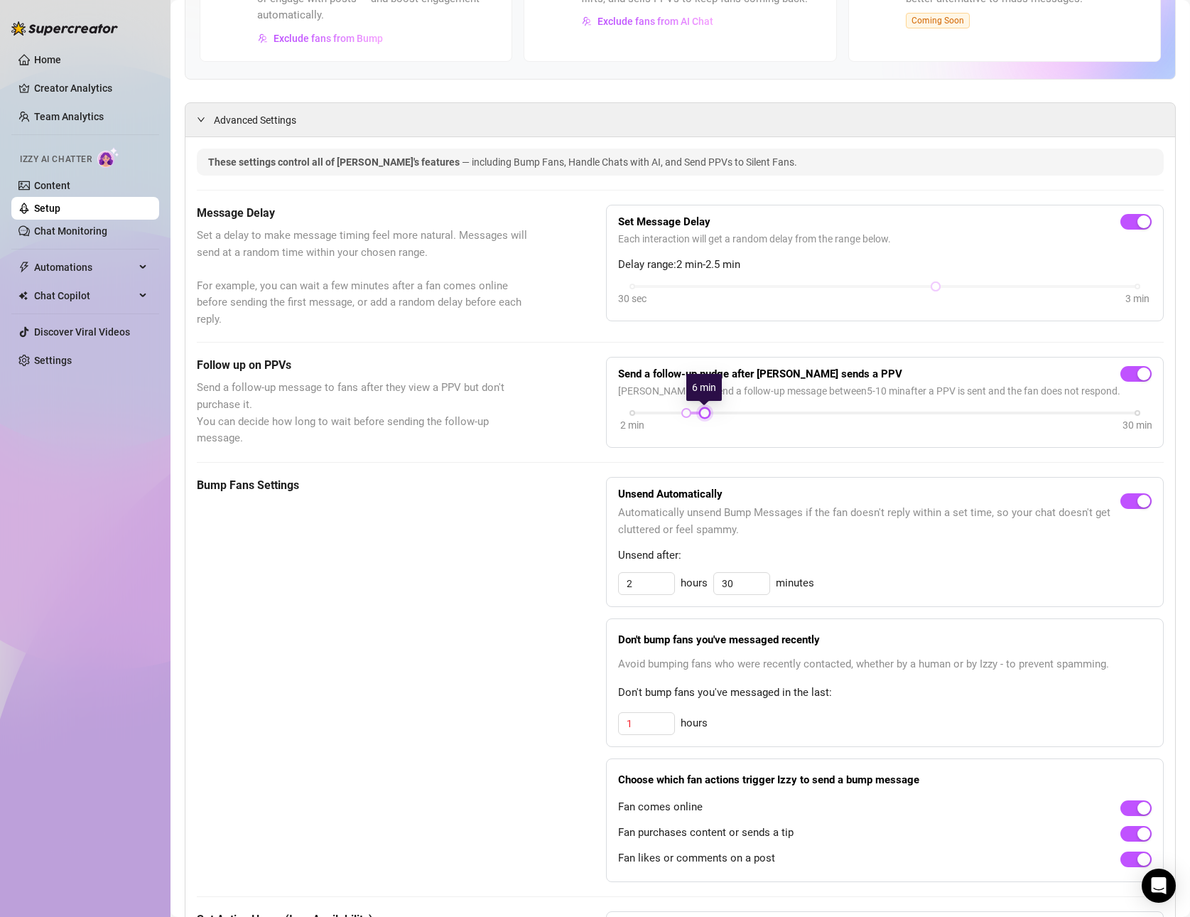
drag, startPoint x: 775, startPoint y: 412, endPoint x: 699, endPoint y: 406, distance: 76.2
click at [701, 409] on div at bounding box center [704, 412] width 7 height 7
click at [703, 409] on div at bounding box center [704, 412] width 7 height 7
drag, startPoint x: 688, startPoint y: 413, endPoint x: 597, endPoint y: 410, distance: 91.7
click at [597, 410] on div "Follow up on PPVs Send a follow-up message to fans after they view a PPV but do…" at bounding box center [680, 402] width 967 height 91
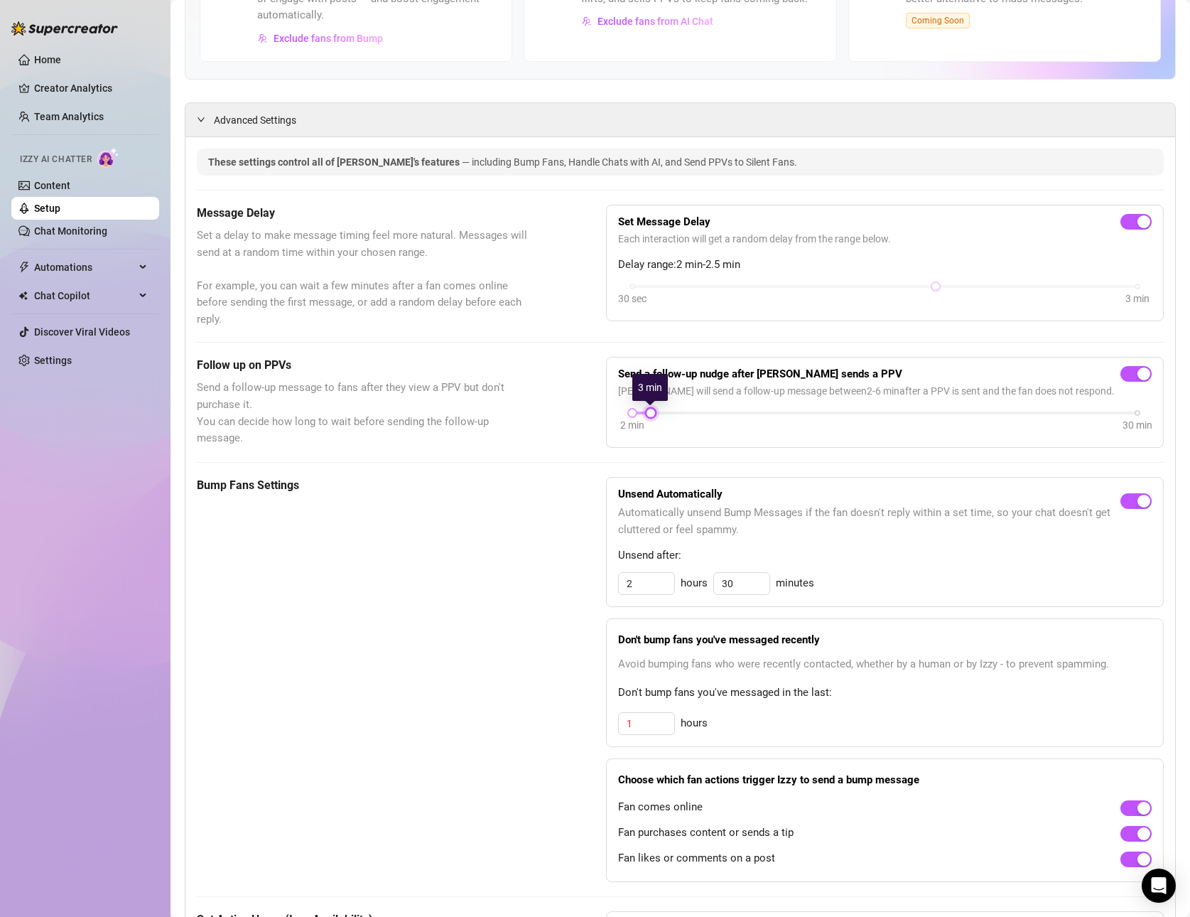
drag, startPoint x: 707, startPoint y: 411, endPoint x: 646, endPoint y: 414, distance: 61.2
click at [647, 414] on div at bounding box center [650, 412] width 7 height 7
click at [587, 453] on div "These settings control all of Izzy's features — including Bump Fans, Handle Cha…" at bounding box center [680, 848] width 967 height 1400
drag, startPoint x: 630, startPoint y: 413, endPoint x: 592, endPoint y: 411, distance: 37.7
click at [592, 411] on div "Follow up on PPVs Send a follow-up message to fans after they view a PPV but do…" at bounding box center [680, 402] width 967 height 91
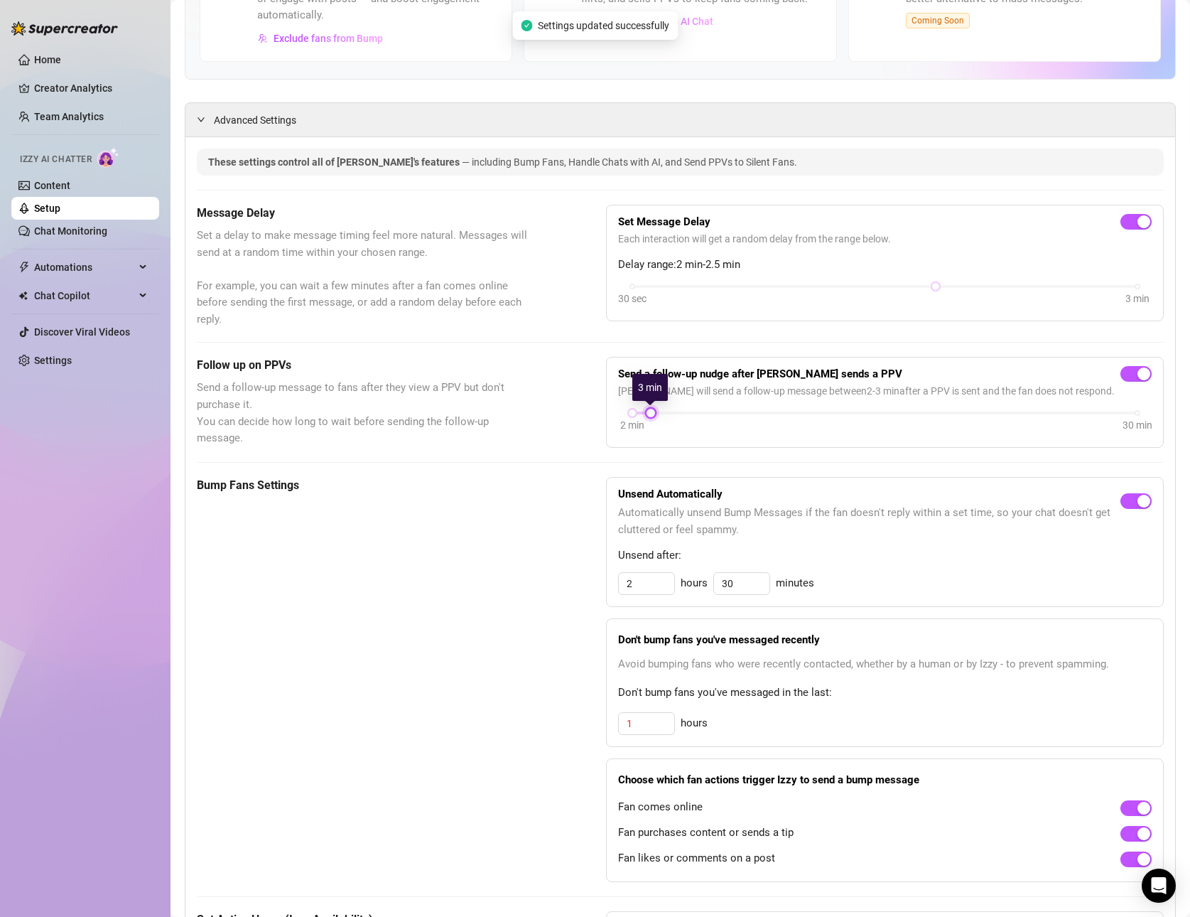
click at [661, 415] on div "2 min 30 min" at bounding box center [885, 422] width 534 height 27
click at [654, 415] on div at bounding box center [650, 412] width 7 height 7
click at [539, 541] on div "Bump Fans Settings Unsend Automatically Automatically unsend Bump Messages if t…" at bounding box center [680, 679] width 967 height 405
click at [664, 585] on input "2" at bounding box center [646, 583] width 55 height 21
drag, startPoint x: 634, startPoint y: 583, endPoint x: 539, endPoint y: 576, distance: 96.2
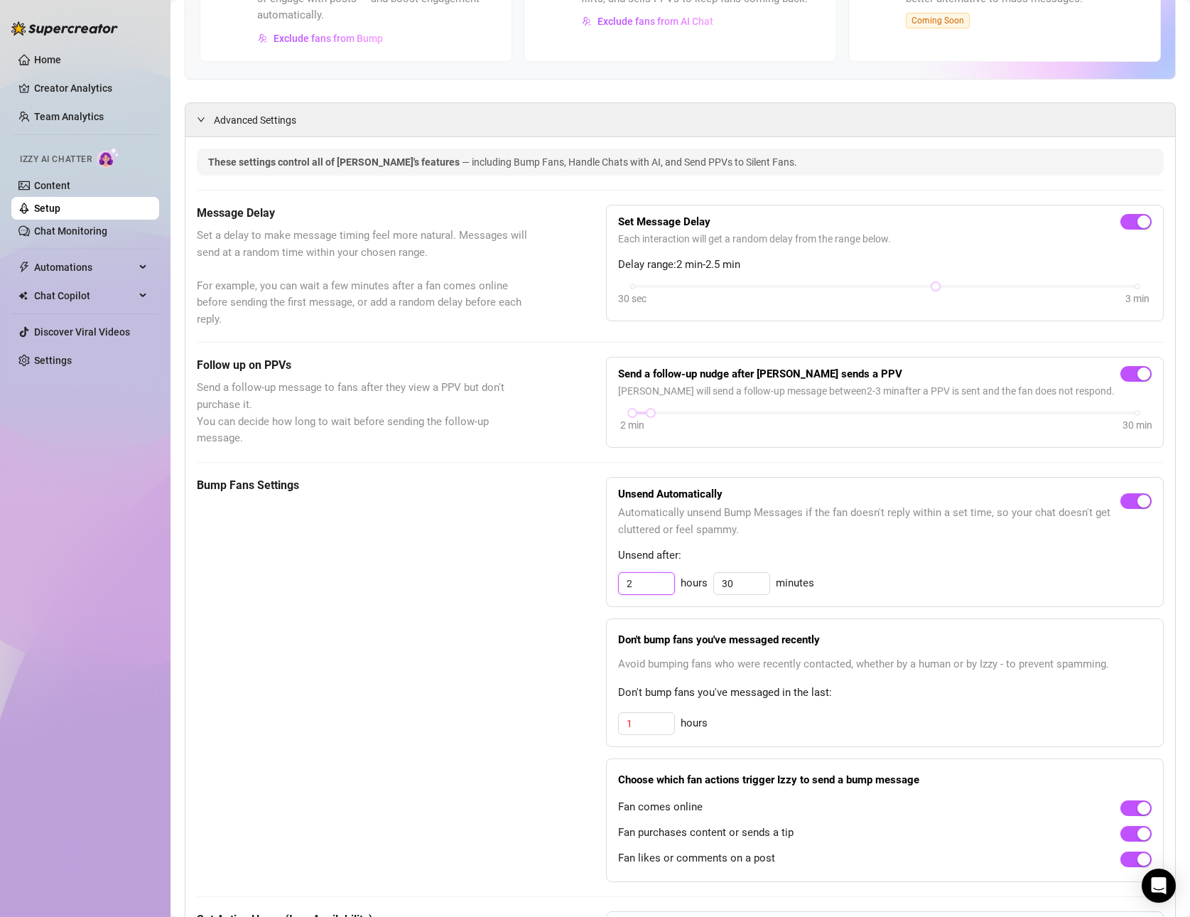
click at [539, 576] on div "Bump Fans Settings Unsend Automatically Automatically unsend Bump Messages if t…" at bounding box center [680, 679] width 967 height 405
click at [498, 603] on div "Bump Fans Settings" at bounding box center [366, 679] width 338 height 405
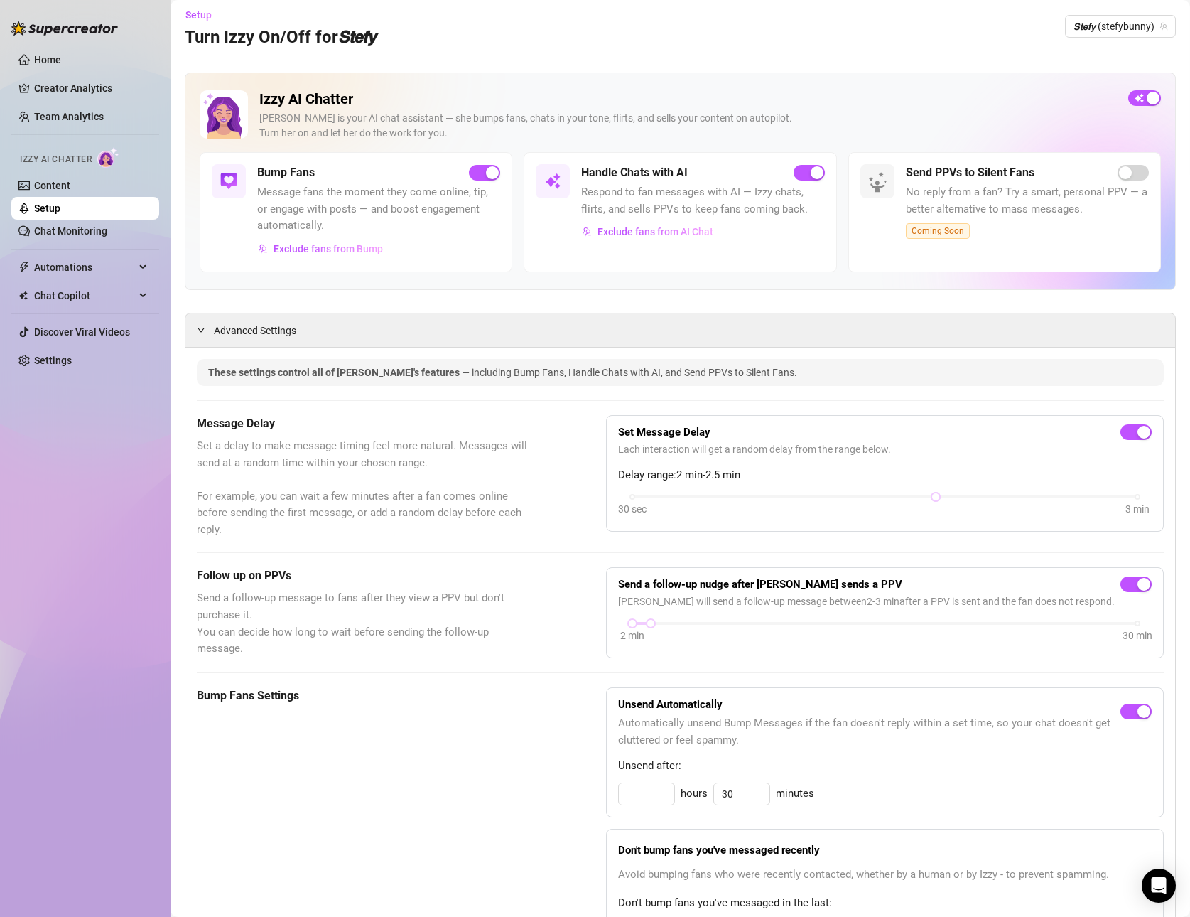
scroll to position [0, 0]
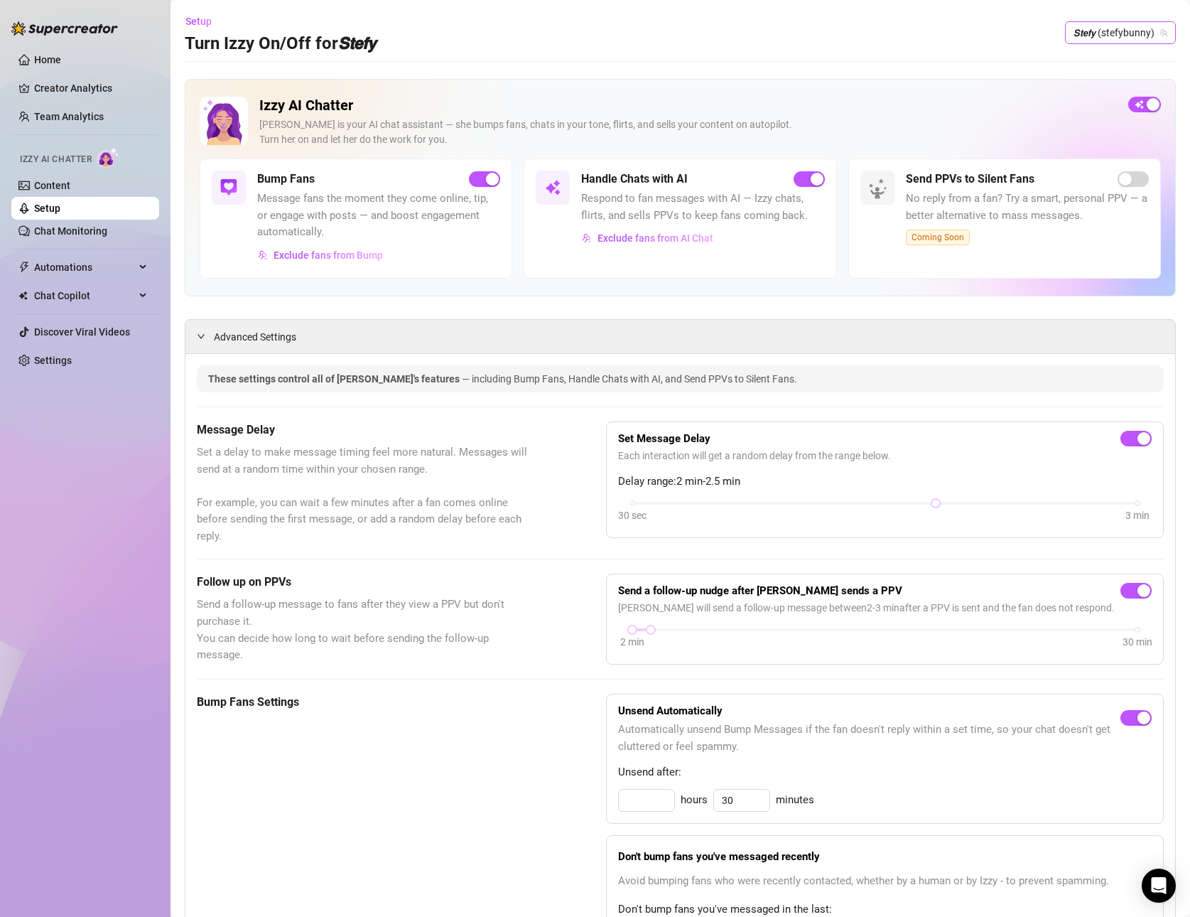
click at [1140, 38] on span "𝙎𝙩𝙚𝙛𝙮 (stefybunny)" at bounding box center [1121, 32] width 94 height 21
click at [1103, 90] on span "( stefysclub )" at bounding box center [1117, 86] width 53 height 16
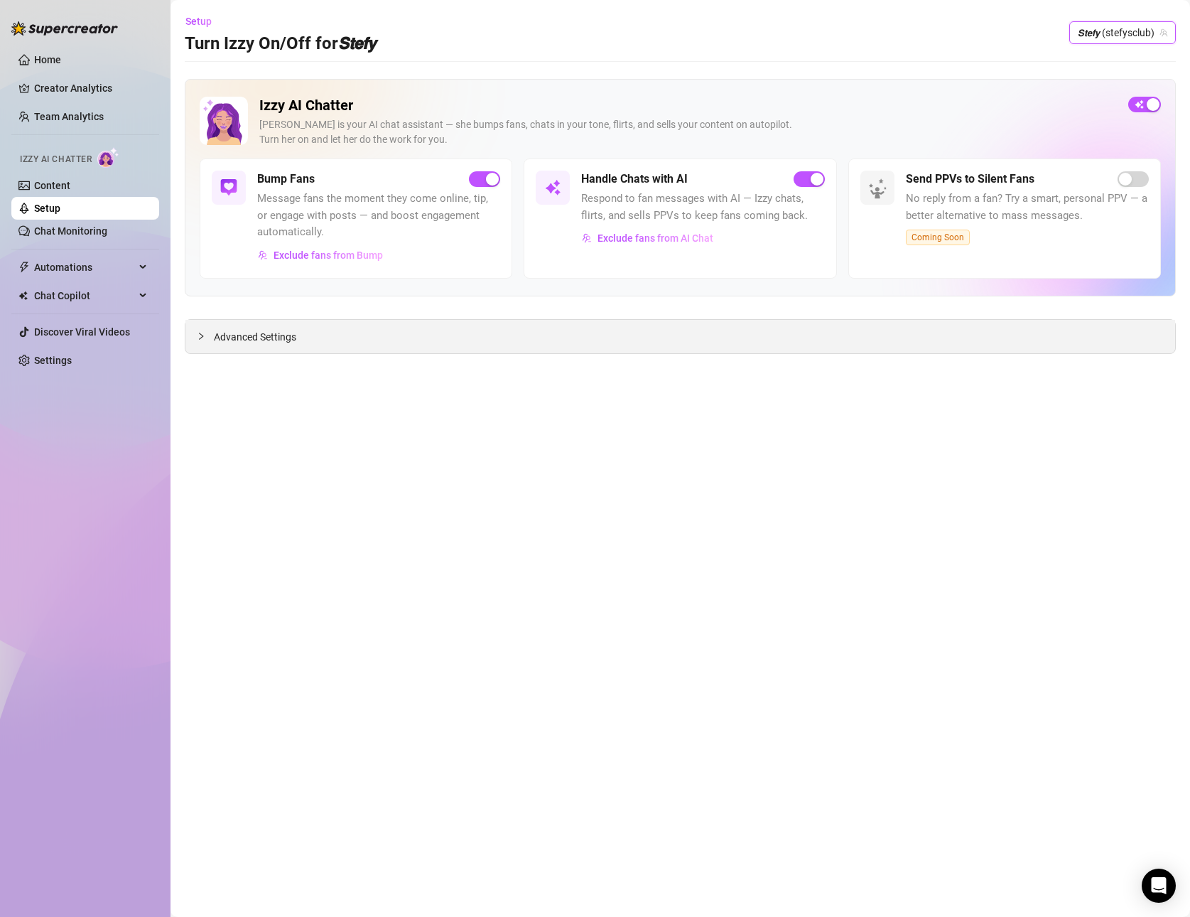
click at [274, 342] on span "Advanced Settings" at bounding box center [255, 337] width 82 height 16
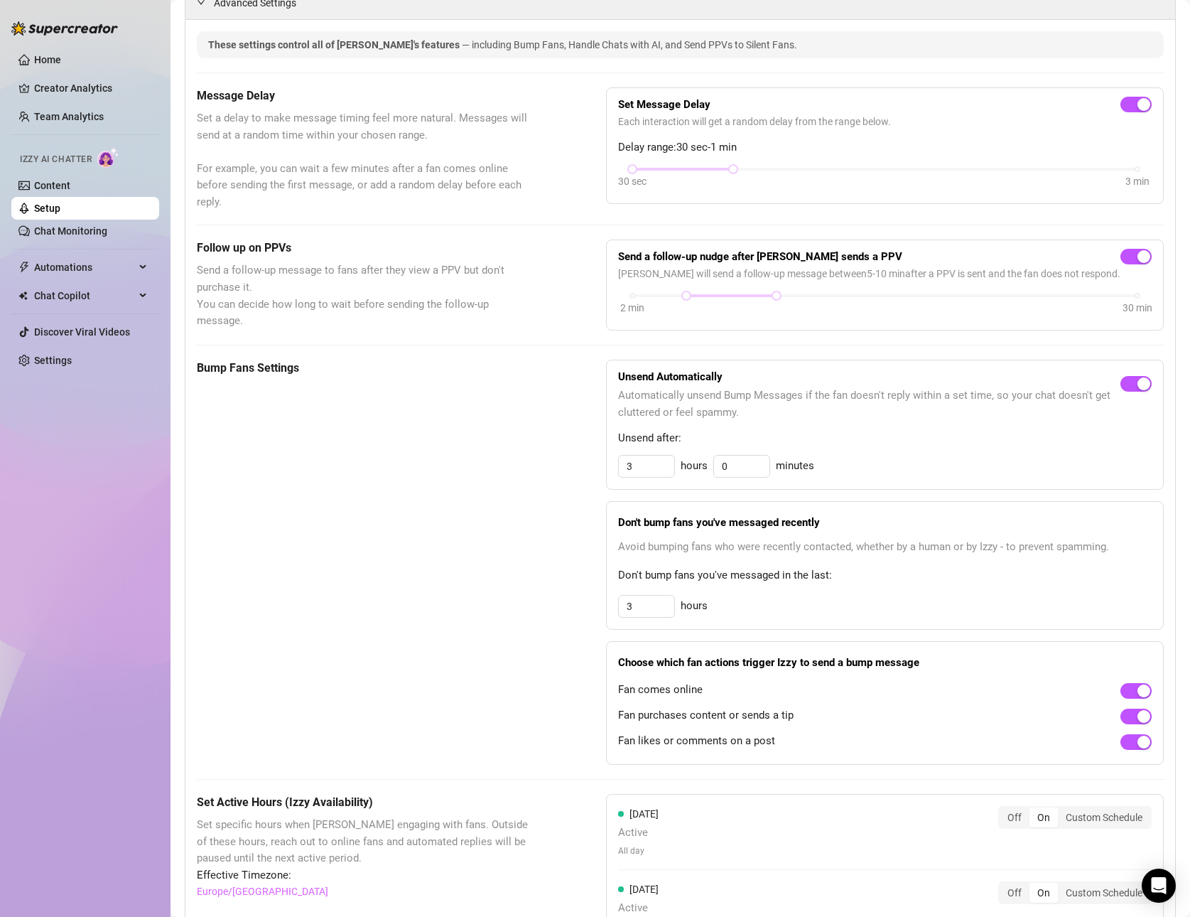
scroll to position [336, 0]
drag, startPoint x: 730, startPoint y: 163, endPoint x: 681, endPoint y: 161, distance: 49.0
click at [681, 163] on div "30 sec 3 min" at bounding box center [884, 166] width 505 height 6
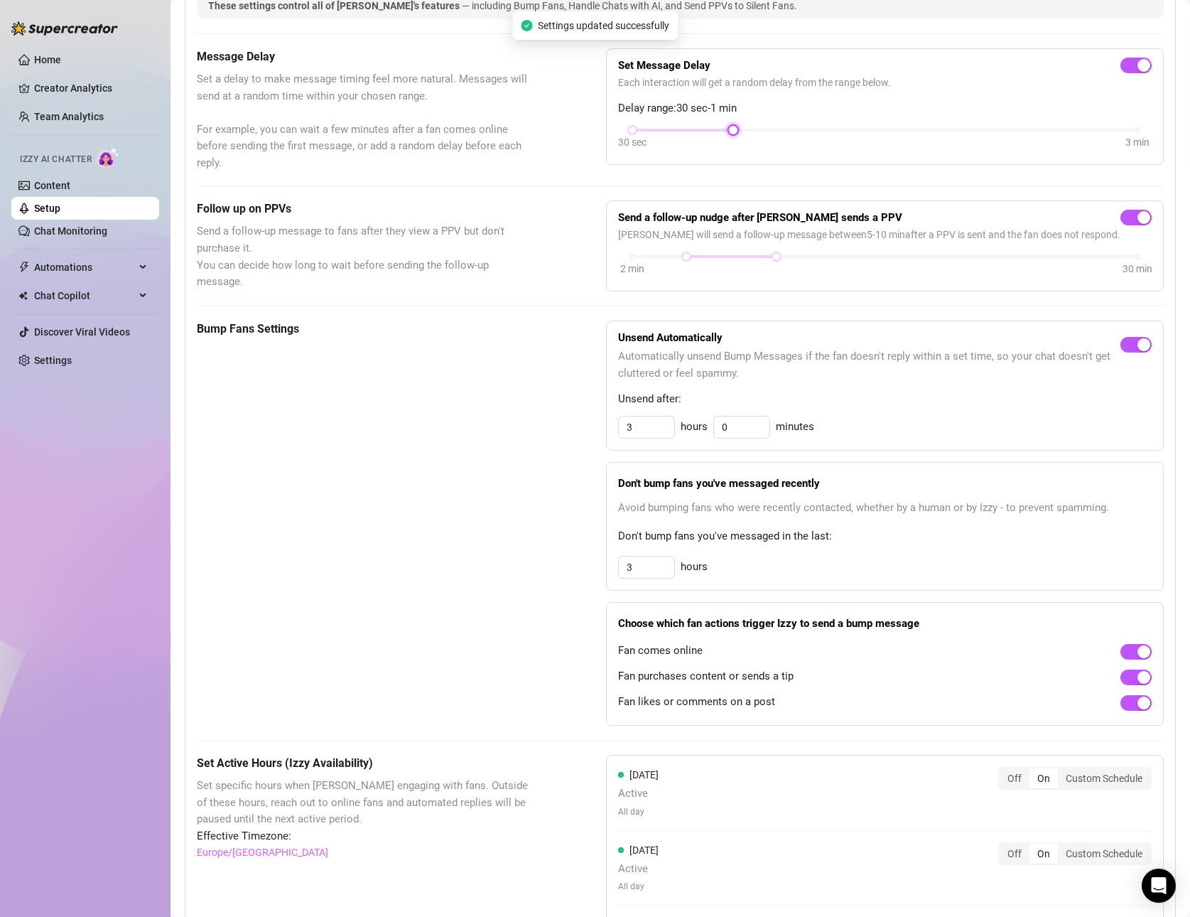
scroll to position [374, 0]
click at [639, 131] on div at bounding box center [682, 129] width 101 height 7
drag, startPoint x: 732, startPoint y: 126, endPoint x: 692, endPoint y: 130, distance: 40.0
click at [692, 130] on div "30 sec 3 min" at bounding box center [884, 128] width 505 height 6
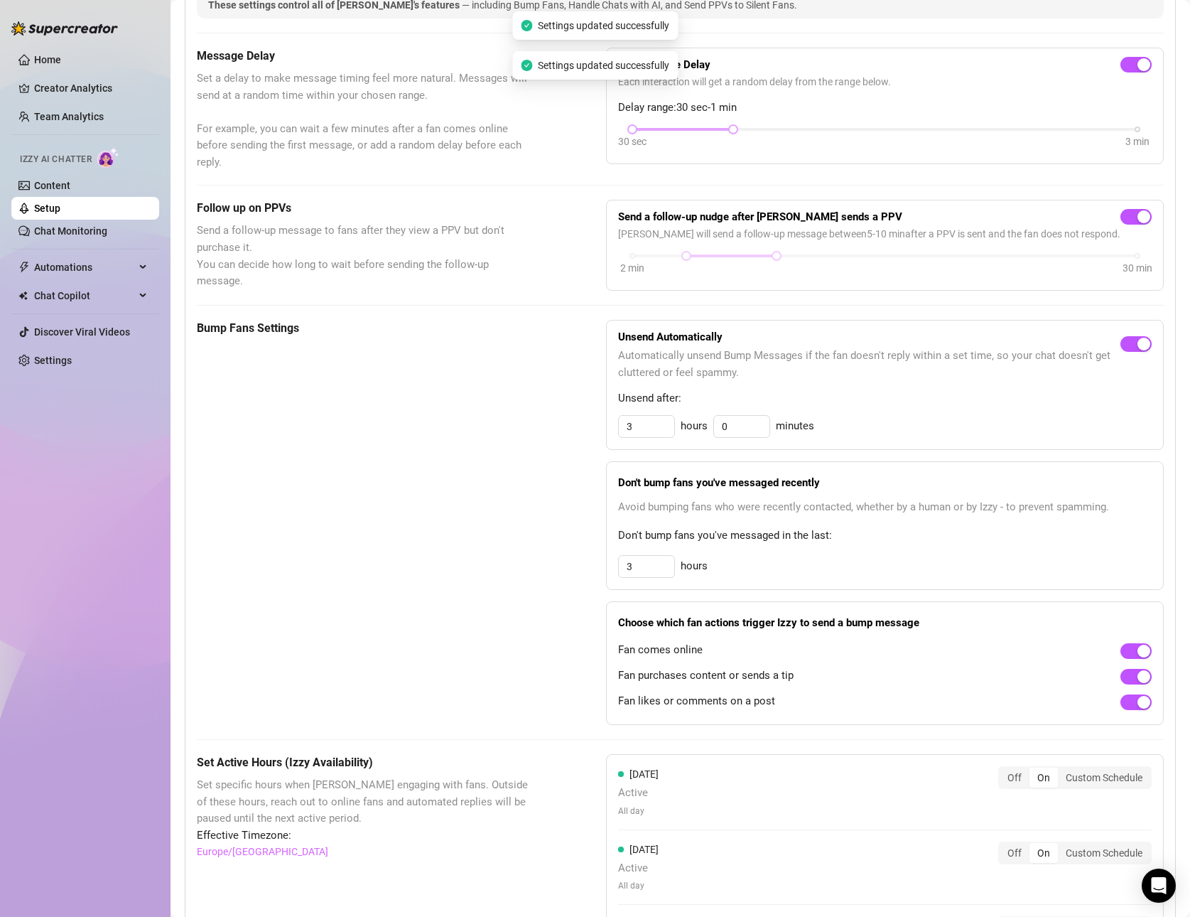
click at [692, 130] on div at bounding box center [682, 129] width 101 height 7
click at [656, 129] on div at bounding box center [682, 129] width 101 height 7
click at [630, 126] on div at bounding box center [632, 129] width 7 height 7
drag, startPoint x: 630, startPoint y: 125, endPoint x: 598, endPoint y: 124, distance: 32.0
click at [598, 124] on div "Message Delay Set a delay to make message timing feel more natural. Messages wi…" at bounding box center [680, 109] width 967 height 123
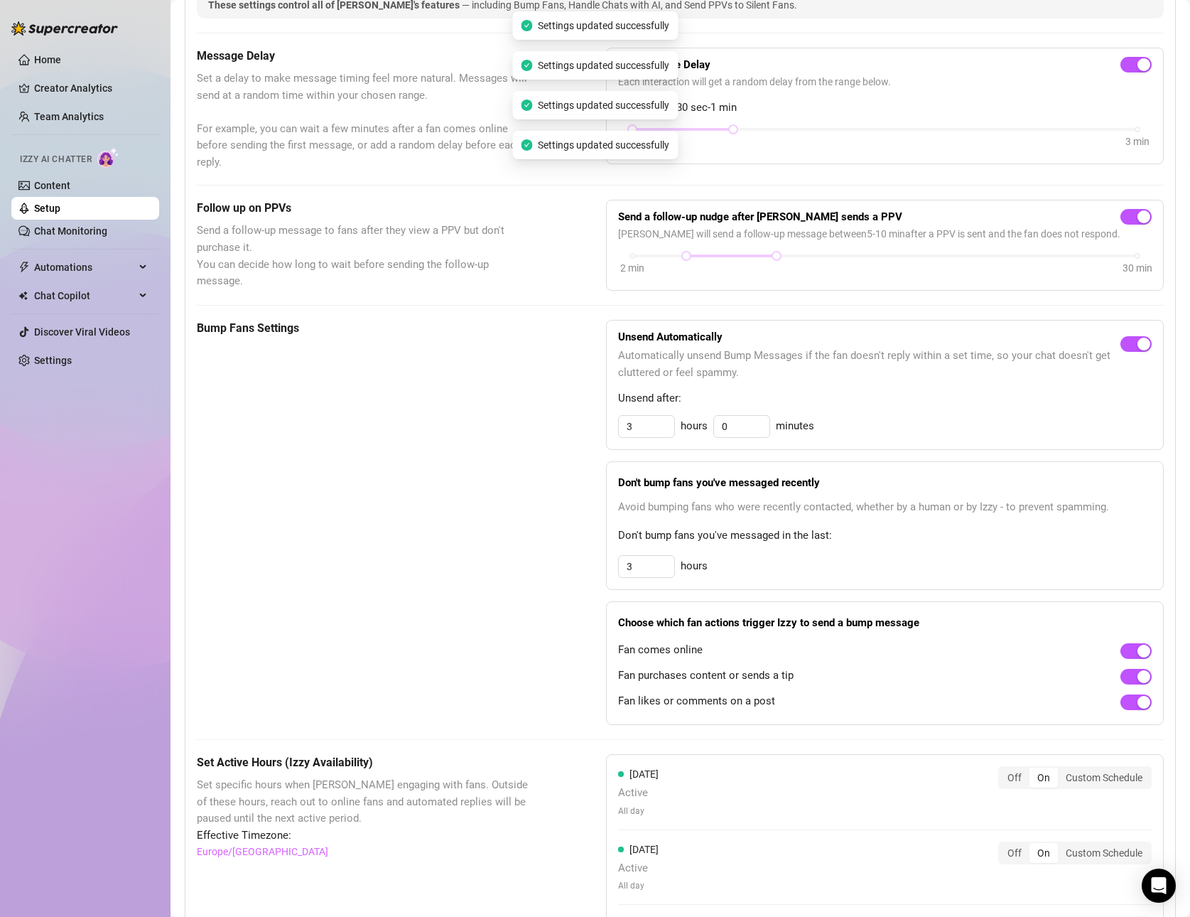
click at [701, 123] on div "Set Message Delay Each interaction will get a random delay from the range below…" at bounding box center [885, 106] width 534 height 92
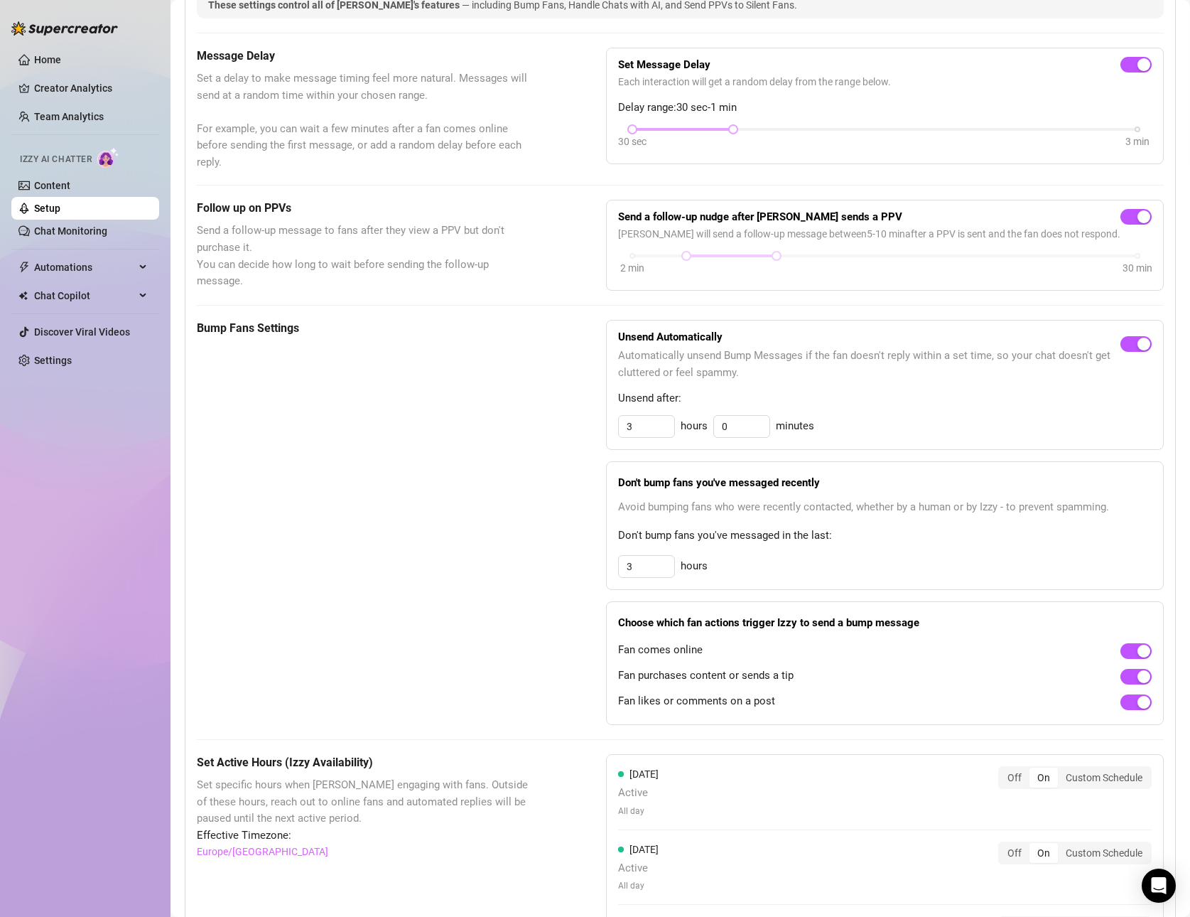
click at [706, 127] on div at bounding box center [682, 129] width 101 height 7
drag, startPoint x: 733, startPoint y: 126, endPoint x: 683, endPoint y: 125, distance: 50.5
click at [683, 125] on div "30 sec 3 min" at bounding box center [884, 128] width 505 height 6
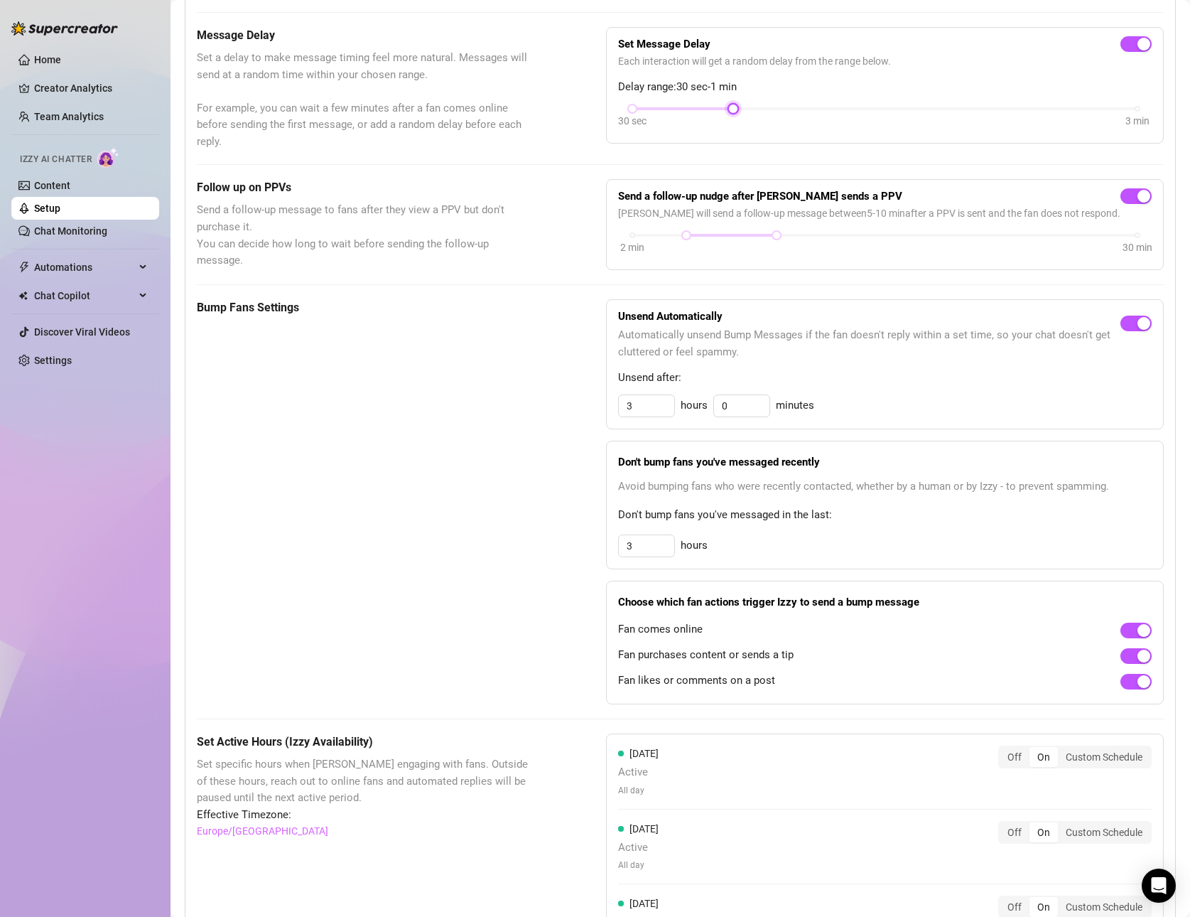
scroll to position [394, 0]
click at [716, 235] on div at bounding box center [731, 235] width 90 height 7
drag, startPoint x: 774, startPoint y: 230, endPoint x: 702, endPoint y: 235, distance: 72.6
click at [702, 235] on div at bounding box center [704, 235] width 7 height 7
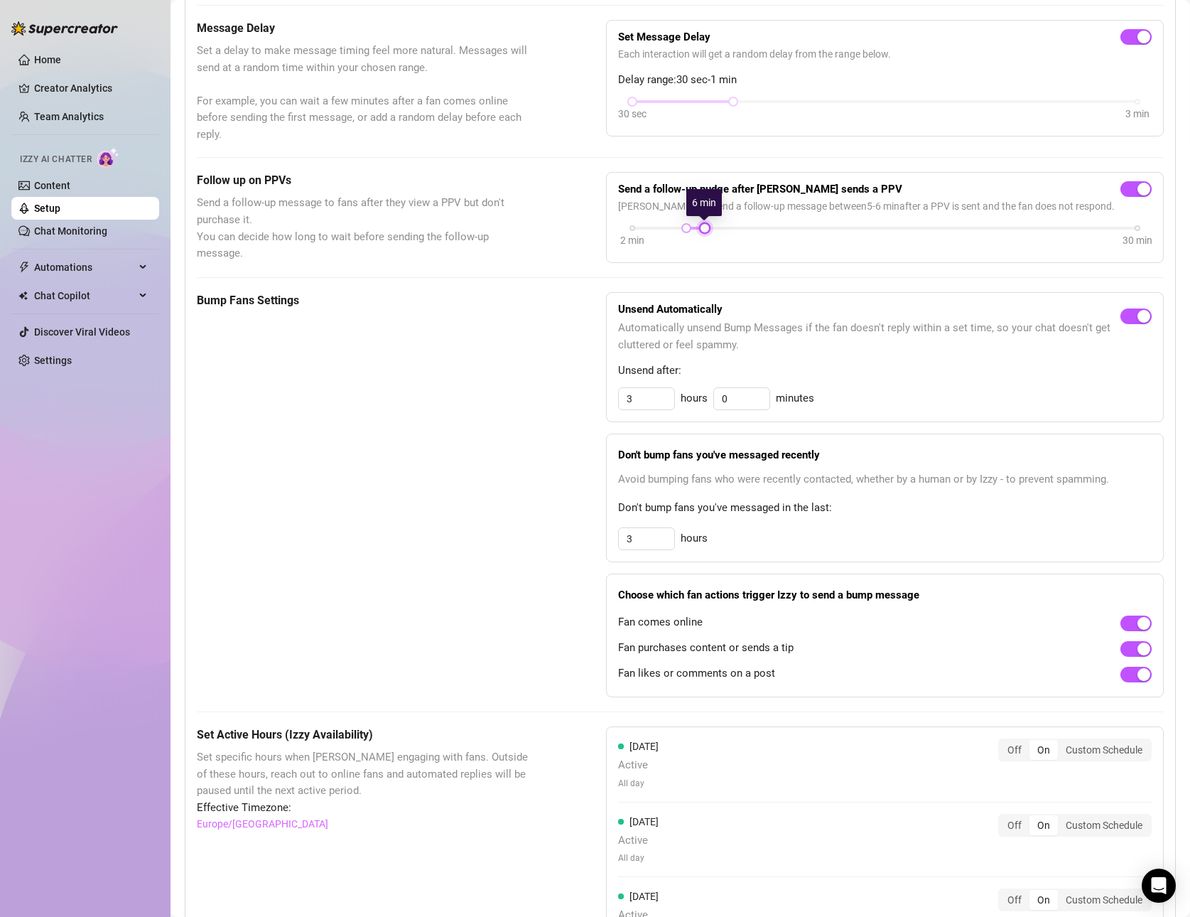
scroll to position [403, 0]
drag, startPoint x: 706, startPoint y: 222, endPoint x: 691, endPoint y: 227, distance: 15.7
click at [690, 227] on div at bounding box center [686, 226] width 7 height 7
click at [678, 222] on div "2 min 30 min" at bounding box center [884, 225] width 505 height 6
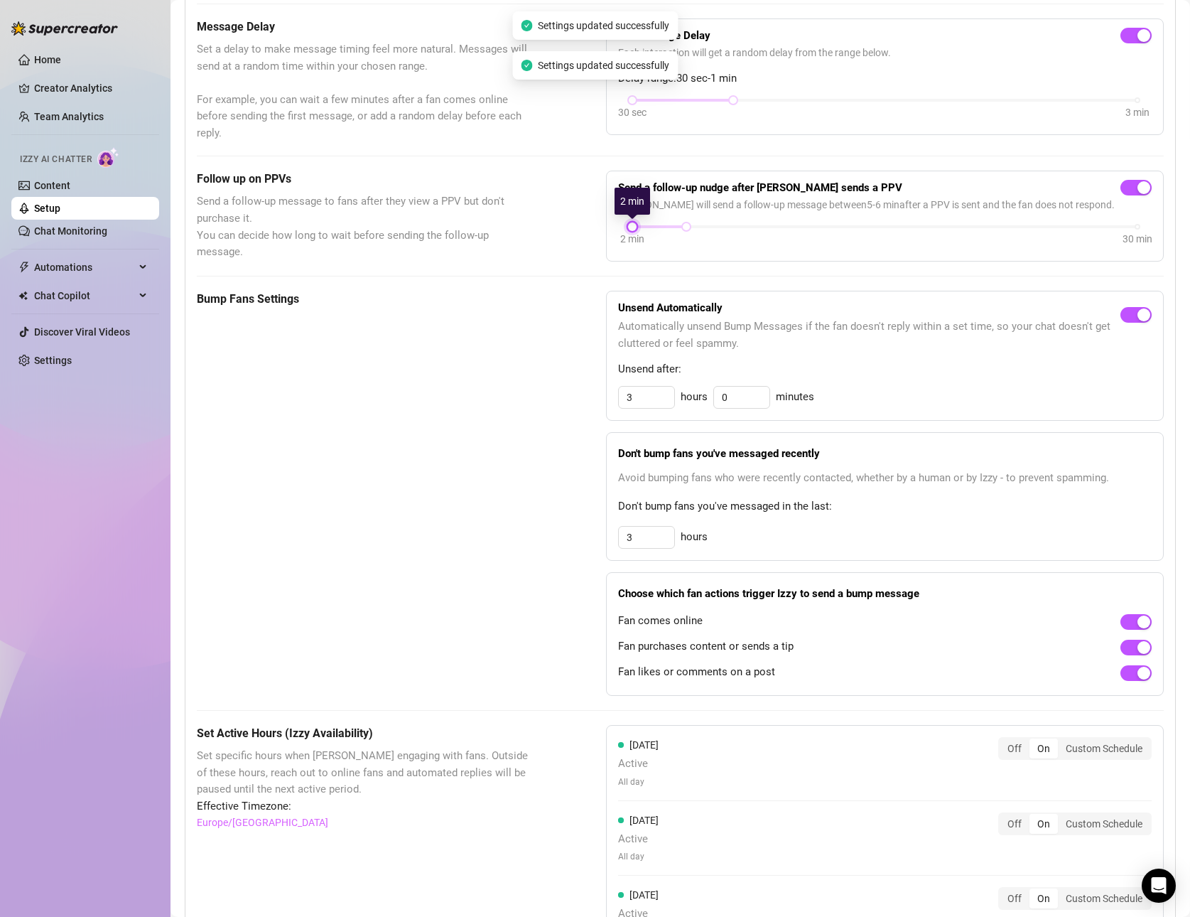
drag, startPoint x: 678, startPoint y: 222, endPoint x: 605, endPoint y: 228, distance: 73.4
click at [575, 224] on div "Follow up on PPVs Send a follow-up message to fans after they view a PPV but do…" at bounding box center [680, 216] width 967 height 91
drag, startPoint x: 684, startPoint y: 224, endPoint x: 658, endPoint y: 229, distance: 26.1
click at [658, 228] on div "2 min 30 min" at bounding box center [884, 225] width 505 height 6
drag, startPoint x: 671, startPoint y: 228, endPoint x: 657, endPoint y: 228, distance: 14.2
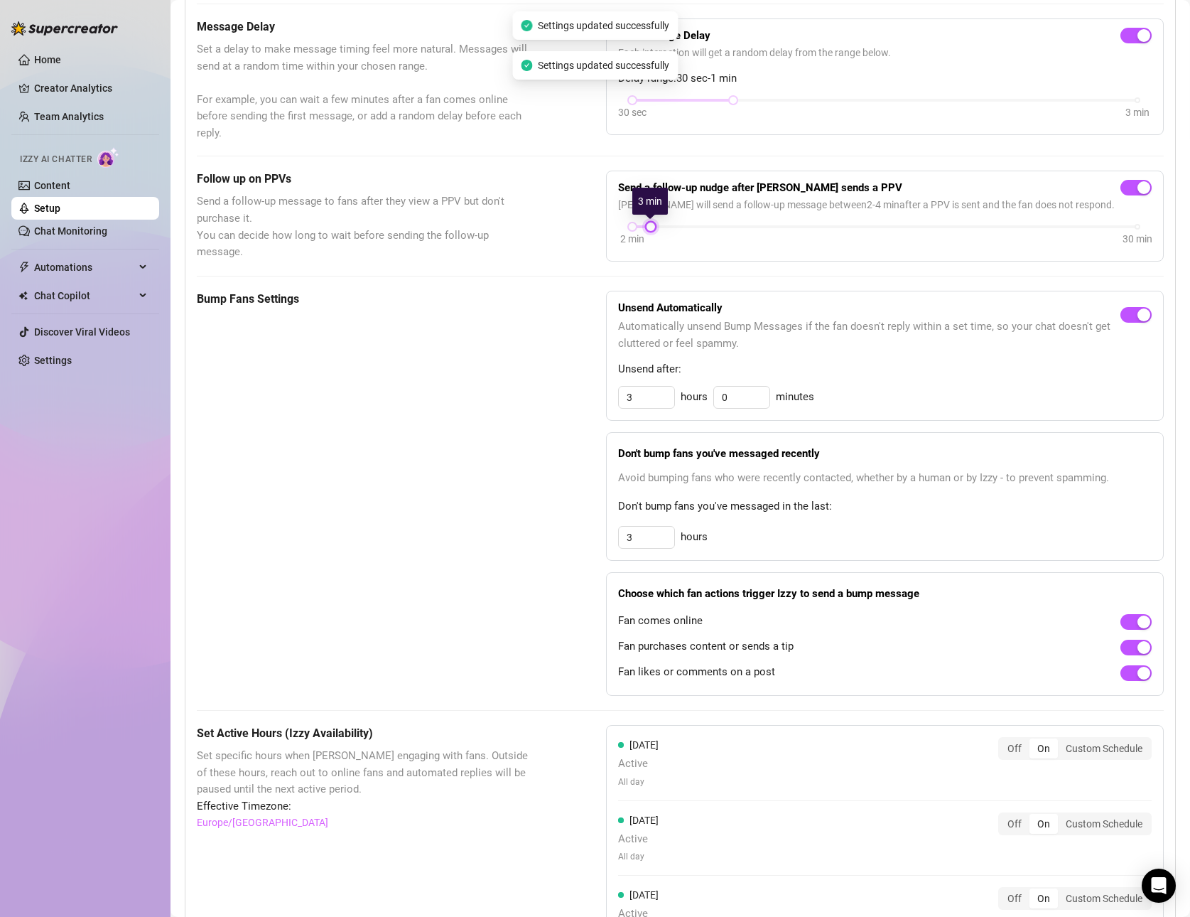
click at [657, 228] on div "2 min 30 min" at bounding box center [885, 235] width 534 height 27
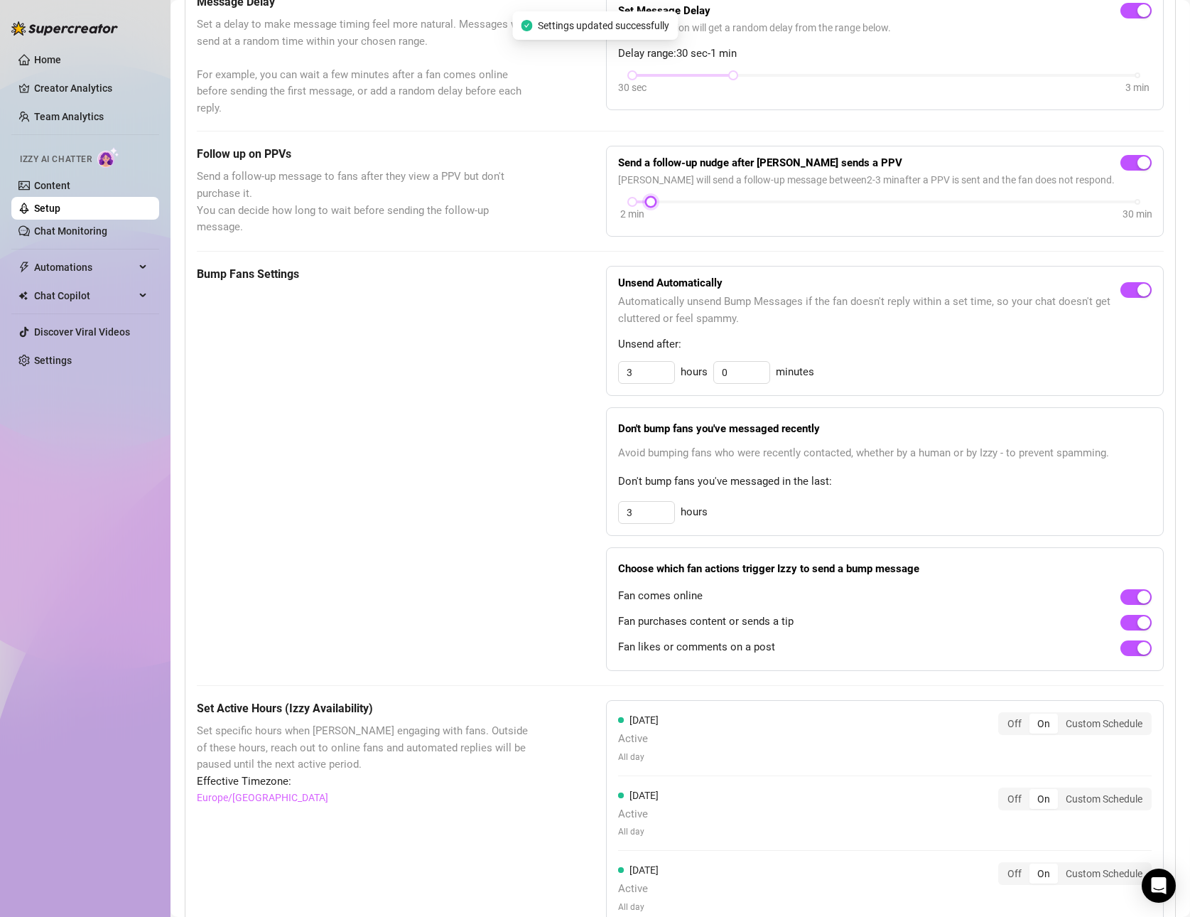
scroll to position [428, 0]
drag, startPoint x: 661, startPoint y: 373, endPoint x: 564, endPoint y: 368, distance: 97.5
click at [564, 368] on div "Bump Fans Settings Unsend Automatically Automatically unsend Bump Messages if t…" at bounding box center [680, 467] width 967 height 405
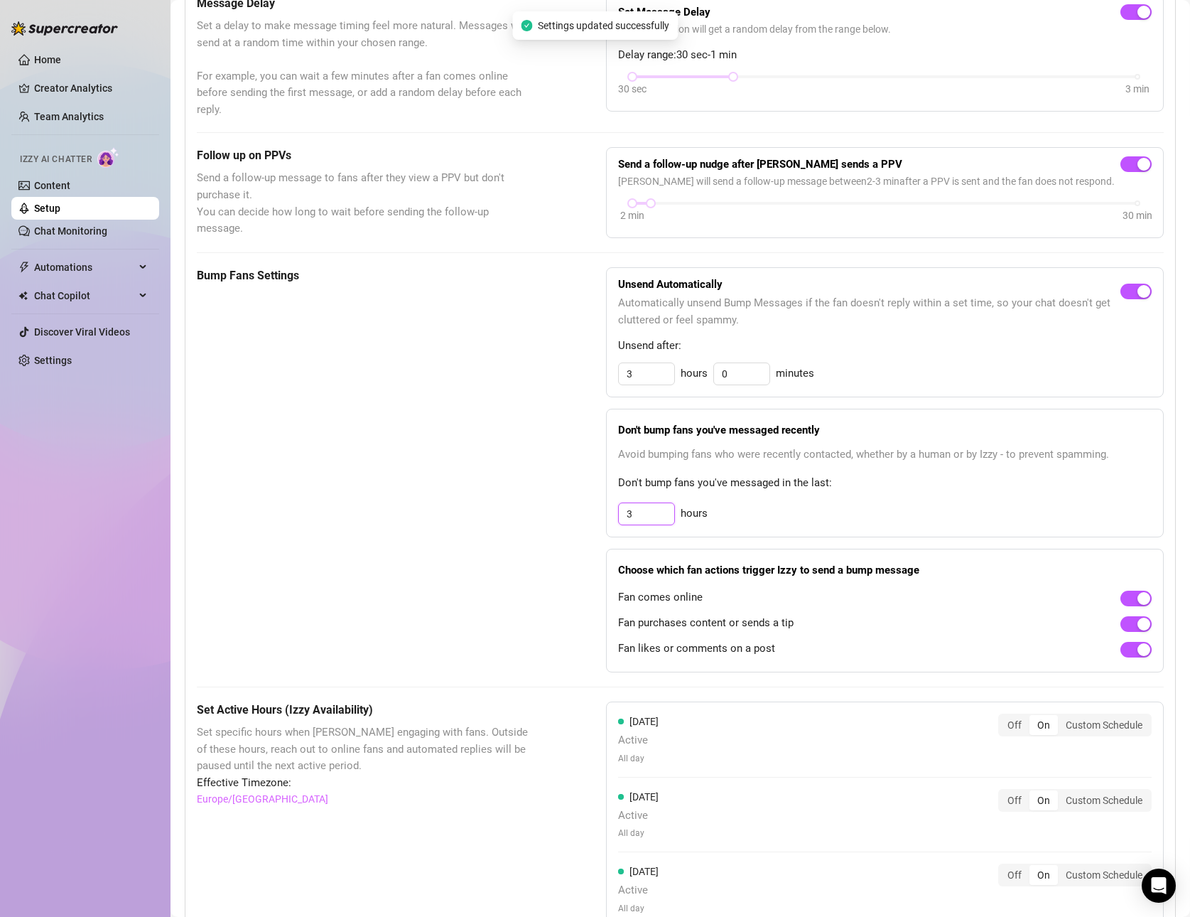
drag, startPoint x: 654, startPoint y: 519, endPoint x: 524, endPoint y: 501, distance: 131.2
click at [524, 501] on div "Bump Fans Settings Unsend Automatically Automatically unsend Bump Messages if t…" at bounding box center [680, 469] width 967 height 405
click at [524, 501] on div "Bump Fans Settings" at bounding box center [366, 469] width 338 height 405
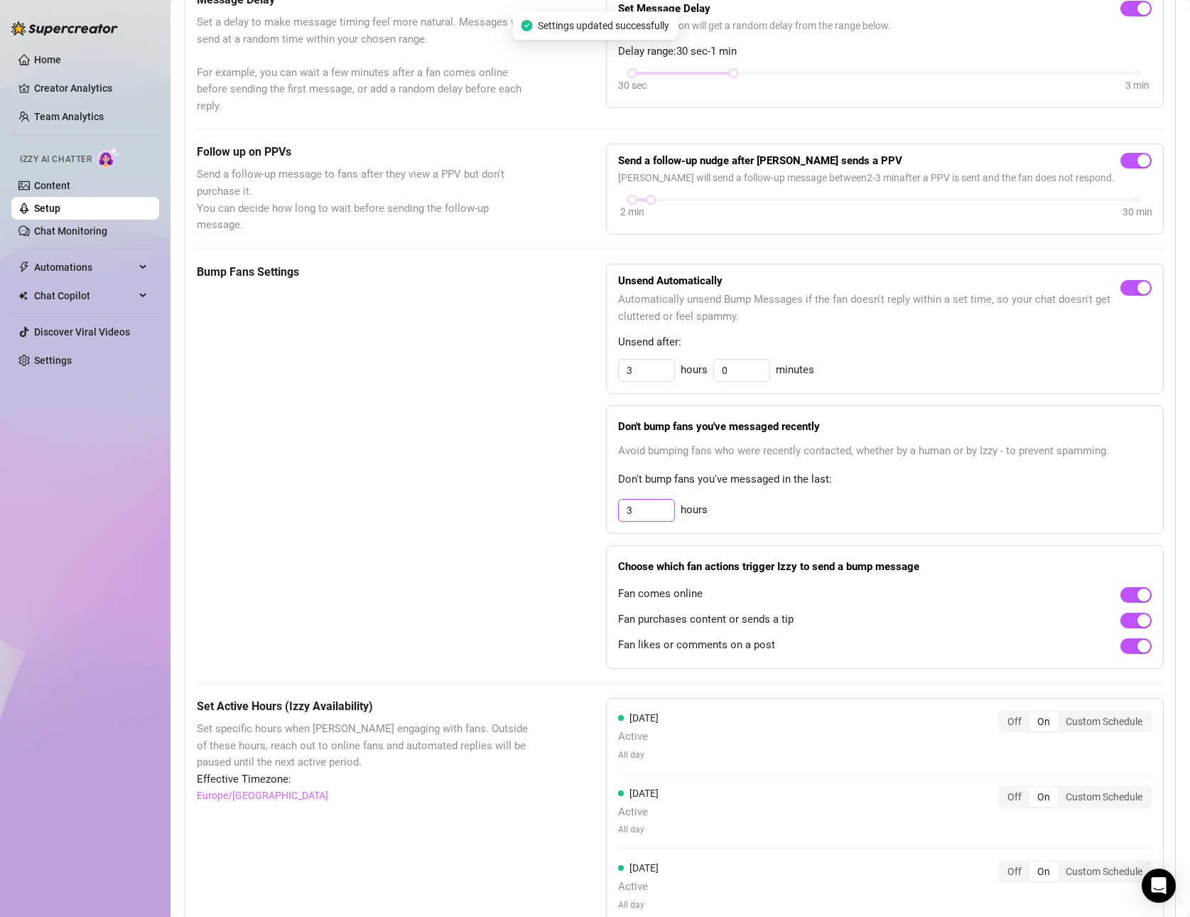
click at [668, 381] on input "3" at bounding box center [646, 370] width 55 height 21
drag, startPoint x: 655, startPoint y: 510, endPoint x: 588, endPoint y: 508, distance: 67.5
click at [588, 508] on div "Bump Fans Settings Unsend Automatically Automatically unsend Bump Messages if t…" at bounding box center [680, 466] width 967 height 405
type input "3"
click at [588, 508] on div "Bump Fans Settings Unsend Automatically Automatically unsend Bump Messages if t…" at bounding box center [680, 466] width 967 height 405
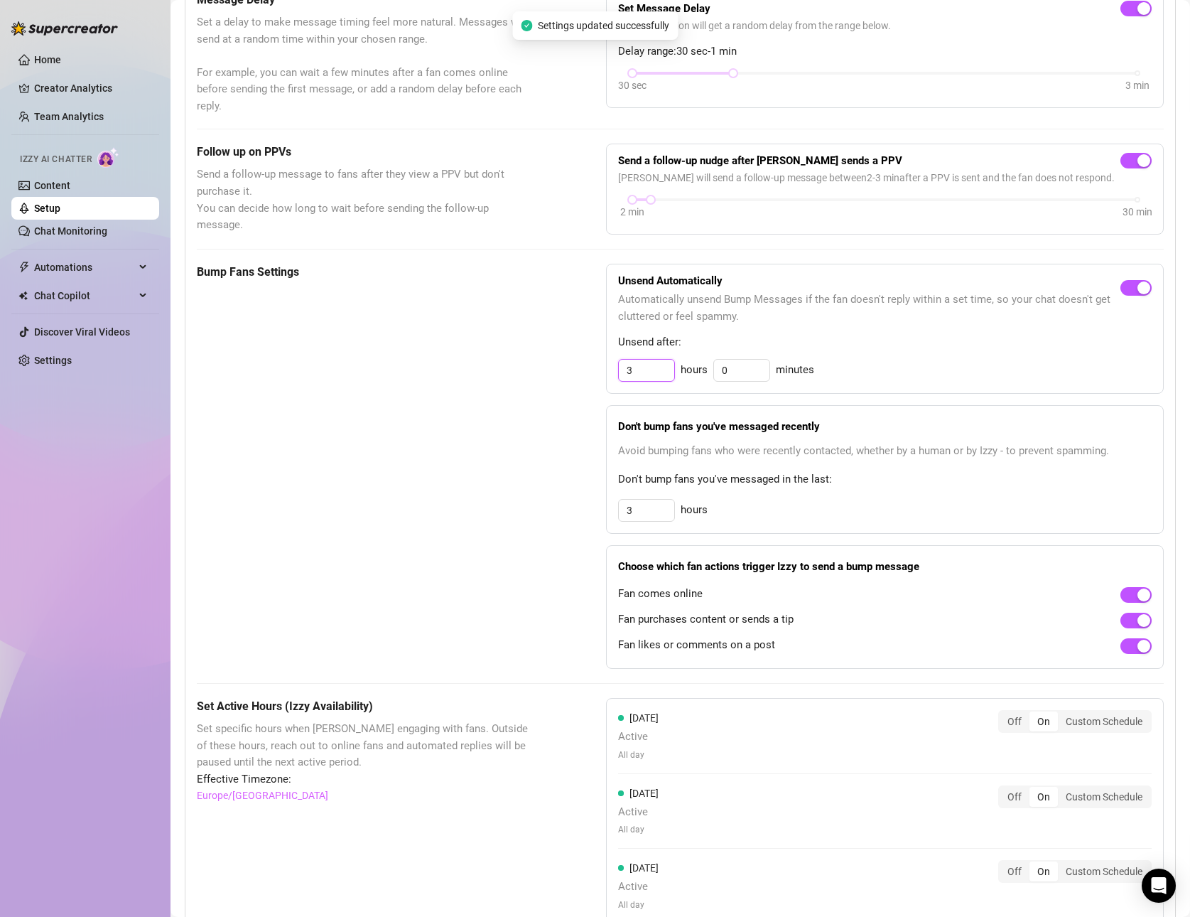
drag, startPoint x: 642, startPoint y: 372, endPoint x: 605, endPoint y: 367, distance: 38.0
click at [605, 367] on div "Bump Fans Settings Unsend Automatically Automatically unsend Bump Messages if t…" at bounding box center [680, 466] width 967 height 405
type input "2"
click at [575, 421] on div "Bump Fans Settings Unsend Automatically Automatically unsend Bump Messages if t…" at bounding box center [680, 466] width 967 height 405
drag, startPoint x: 630, startPoint y: 375, endPoint x: 598, endPoint y: 372, distance: 32.8
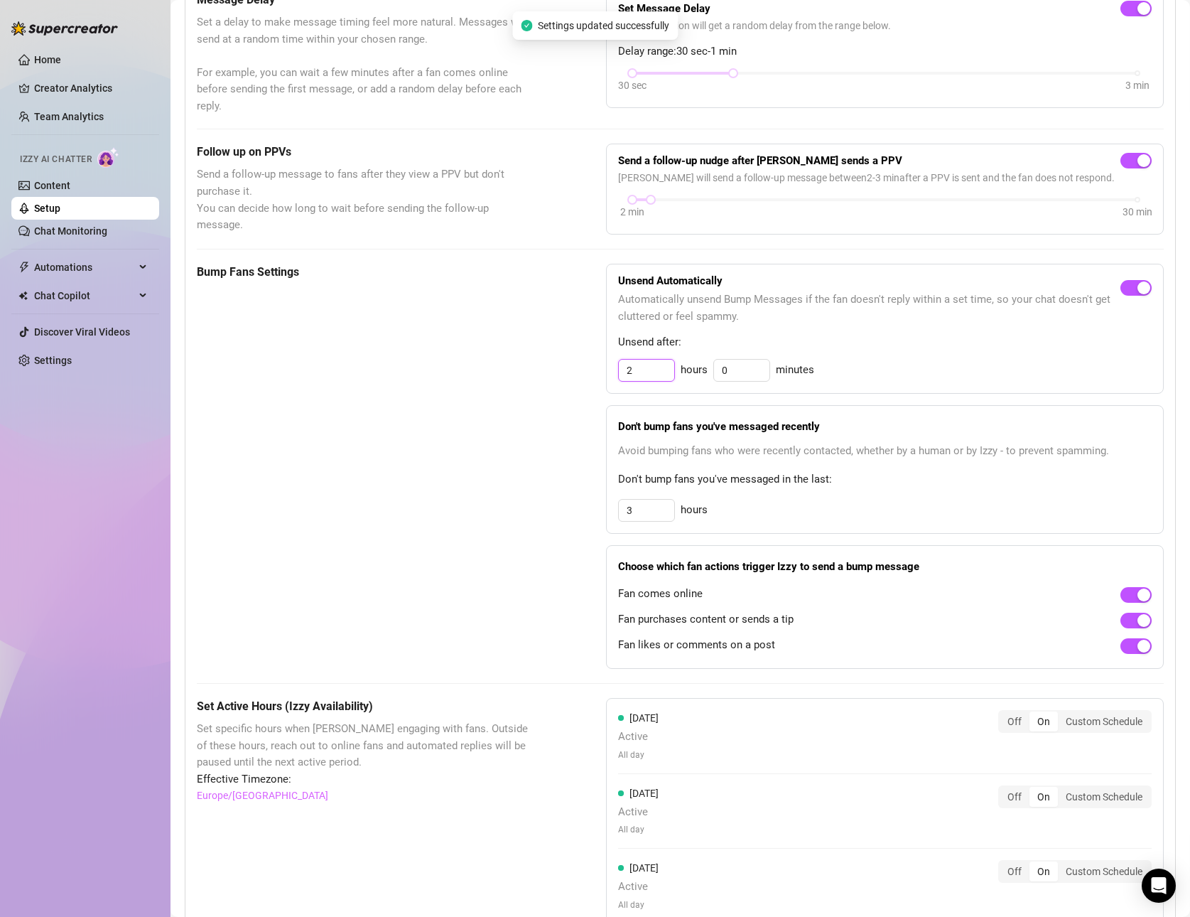
click at [598, 372] on div "Bump Fans Settings Unsend Automatically Automatically unsend Bump Messages if t…" at bounding box center [680, 466] width 967 height 405
drag, startPoint x: 552, startPoint y: 428, endPoint x: 604, endPoint y: 519, distance: 104.7
click at [553, 429] on div "Bump Fans Settings Unsend Automatically Automatically unsend Bump Messages if t…" at bounding box center [680, 466] width 967 height 405
click at [594, 510] on div "Bump Fans Settings Unsend Automatically Automatically unsend Bump Messages if t…" at bounding box center [680, 466] width 967 height 405
type input "3"
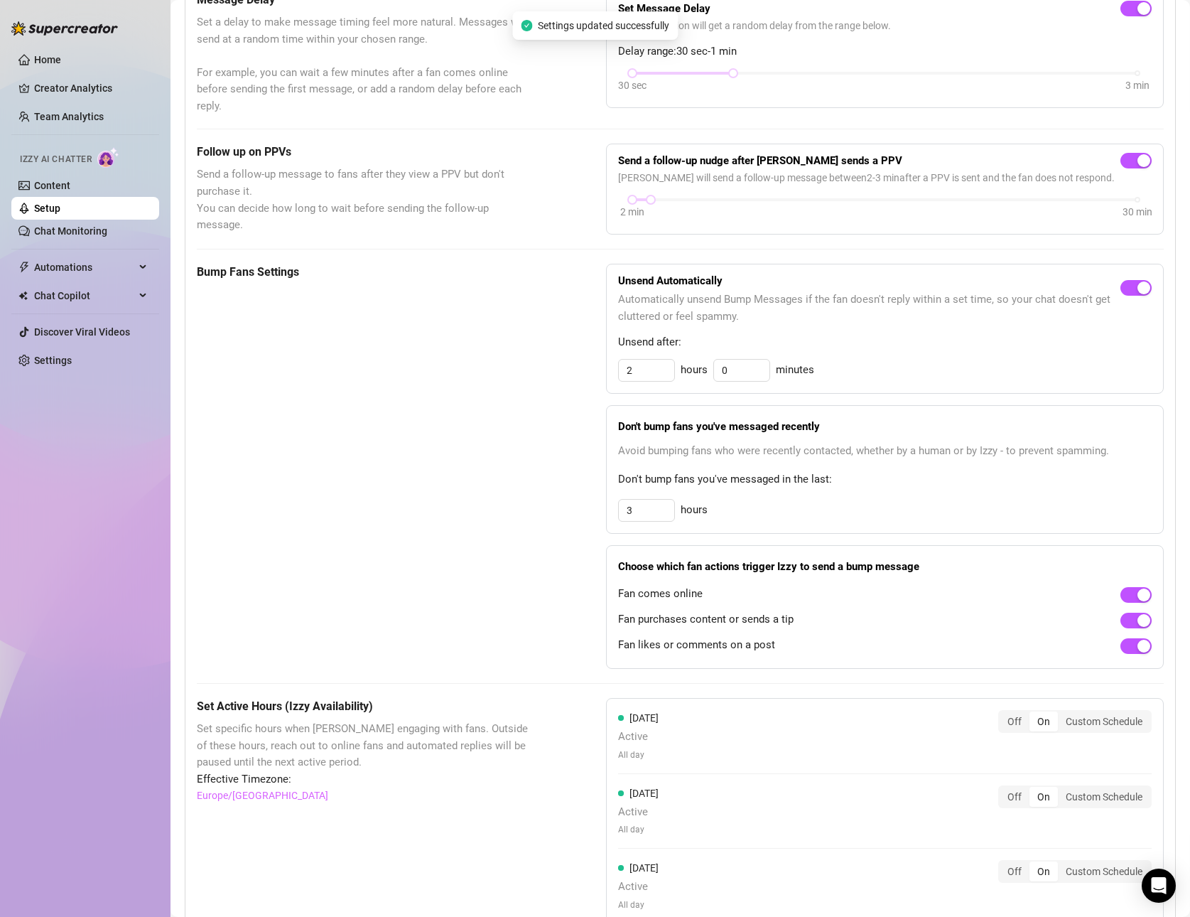
click at [527, 524] on div "Bump Fans Settings" at bounding box center [366, 466] width 338 height 405
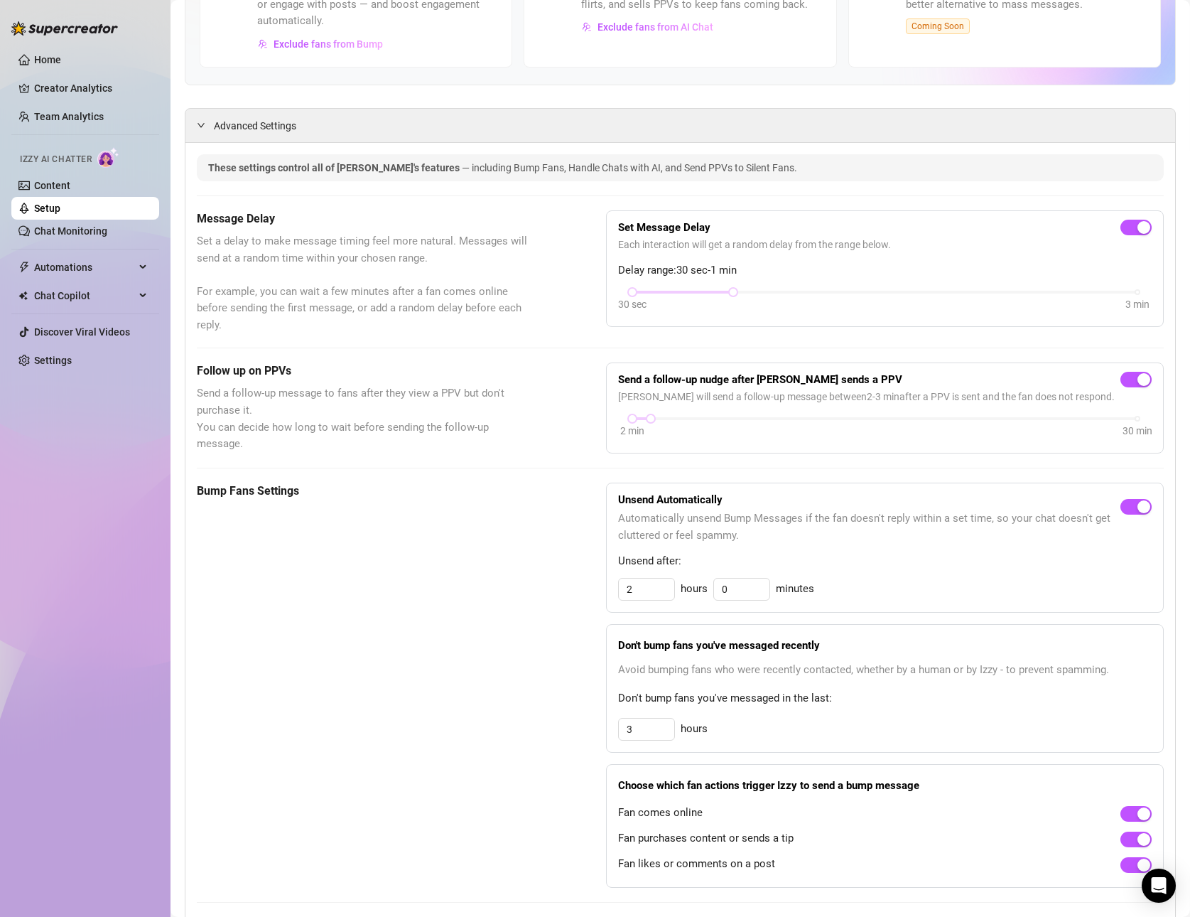
scroll to position [214, 0]
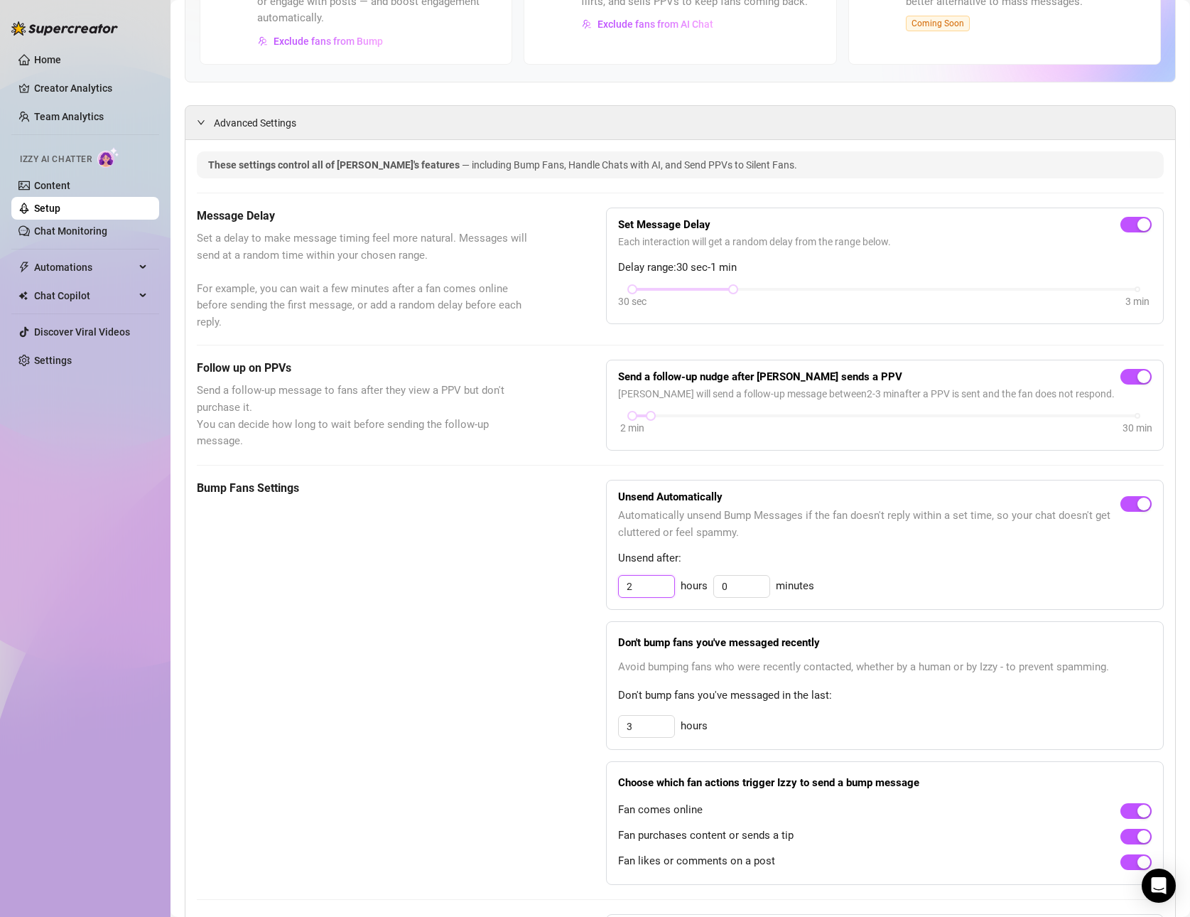
click at [664, 583] on input "2" at bounding box center [646, 586] width 55 height 21
click at [551, 628] on div "Bump Fans Settings Unsend Automatically Automatically unsend Bump Messages if t…" at bounding box center [680, 682] width 967 height 405
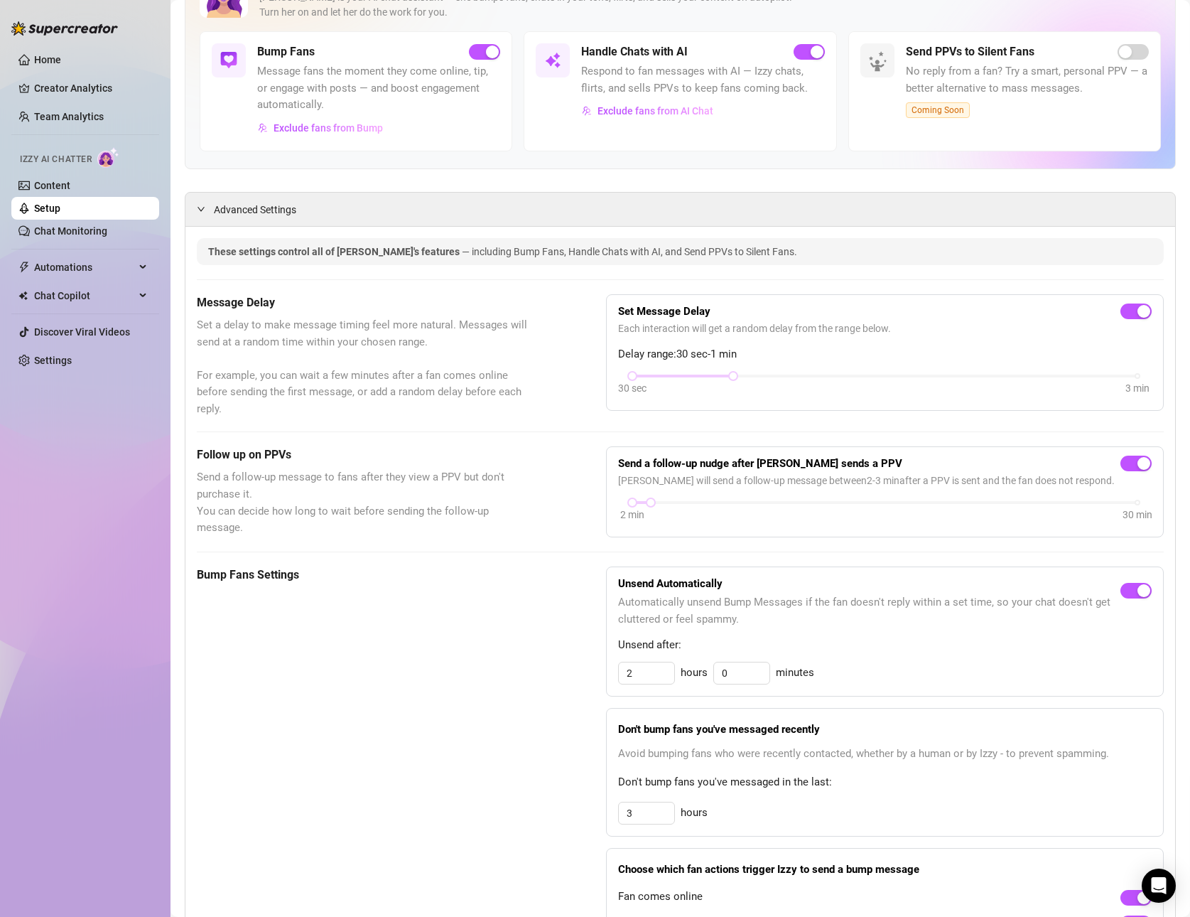
scroll to position [0, 0]
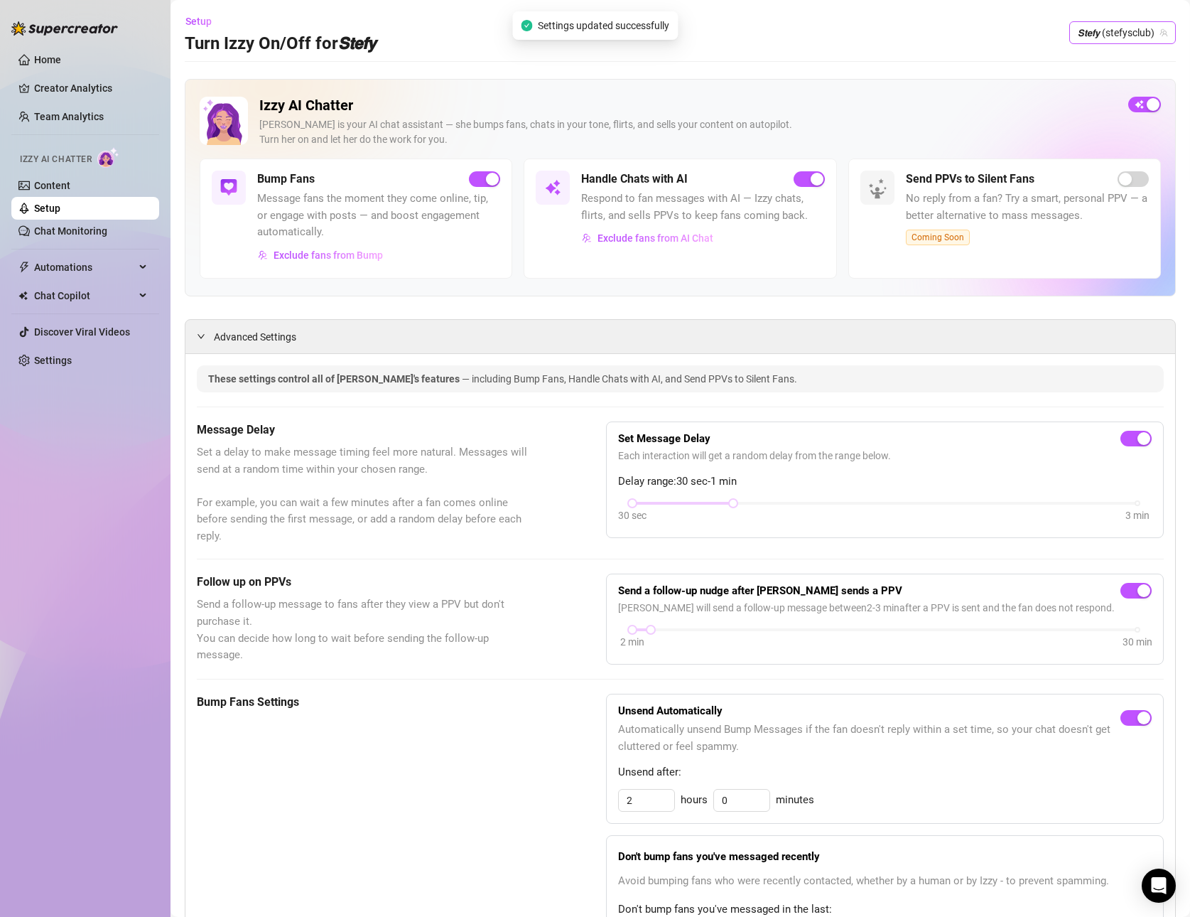
click at [1133, 32] on span "𝙎𝙩𝙚𝙛𝙮 (stefysclub)" at bounding box center [1123, 32] width 90 height 21
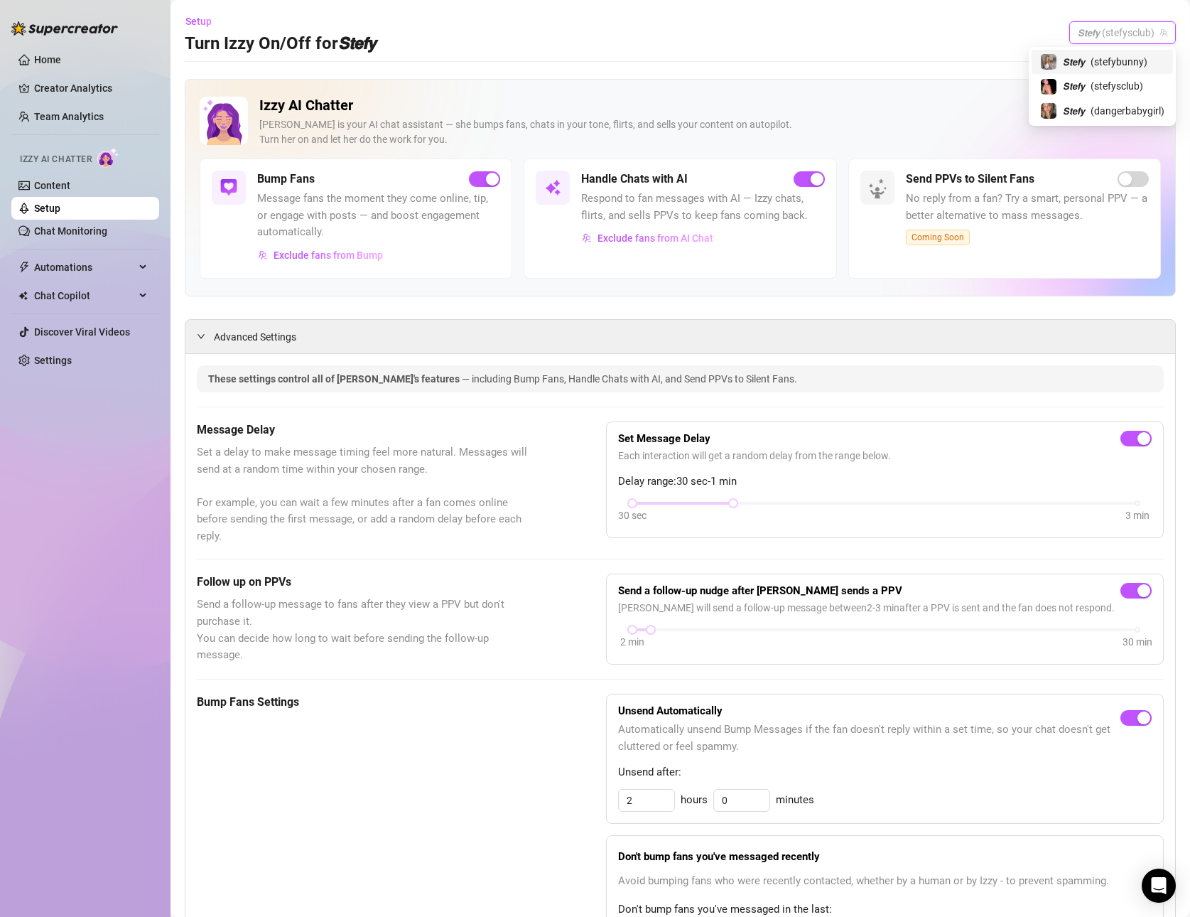
click at [1118, 65] on span "( stefybunny )" at bounding box center [1119, 62] width 57 height 16
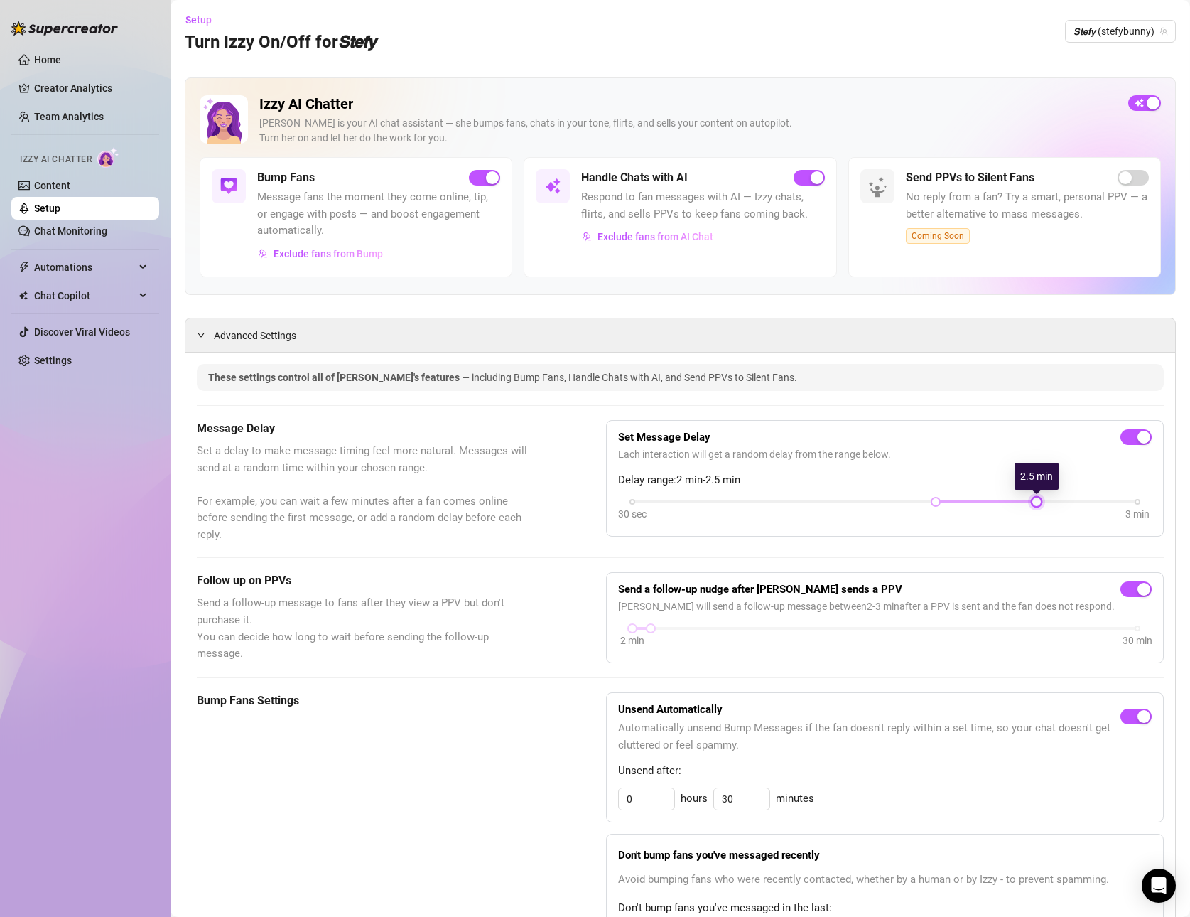
drag, startPoint x: 1035, startPoint y: 500, endPoint x: 977, endPoint y: 502, distance: 57.6
click at [977, 502] on div "30 sec 3 min" at bounding box center [884, 500] width 505 height 6
drag, startPoint x: 935, startPoint y: 501, endPoint x: 875, endPoint y: 503, distance: 60.4
click at [875, 502] on div "30 sec 3 min" at bounding box center [884, 500] width 505 height 6
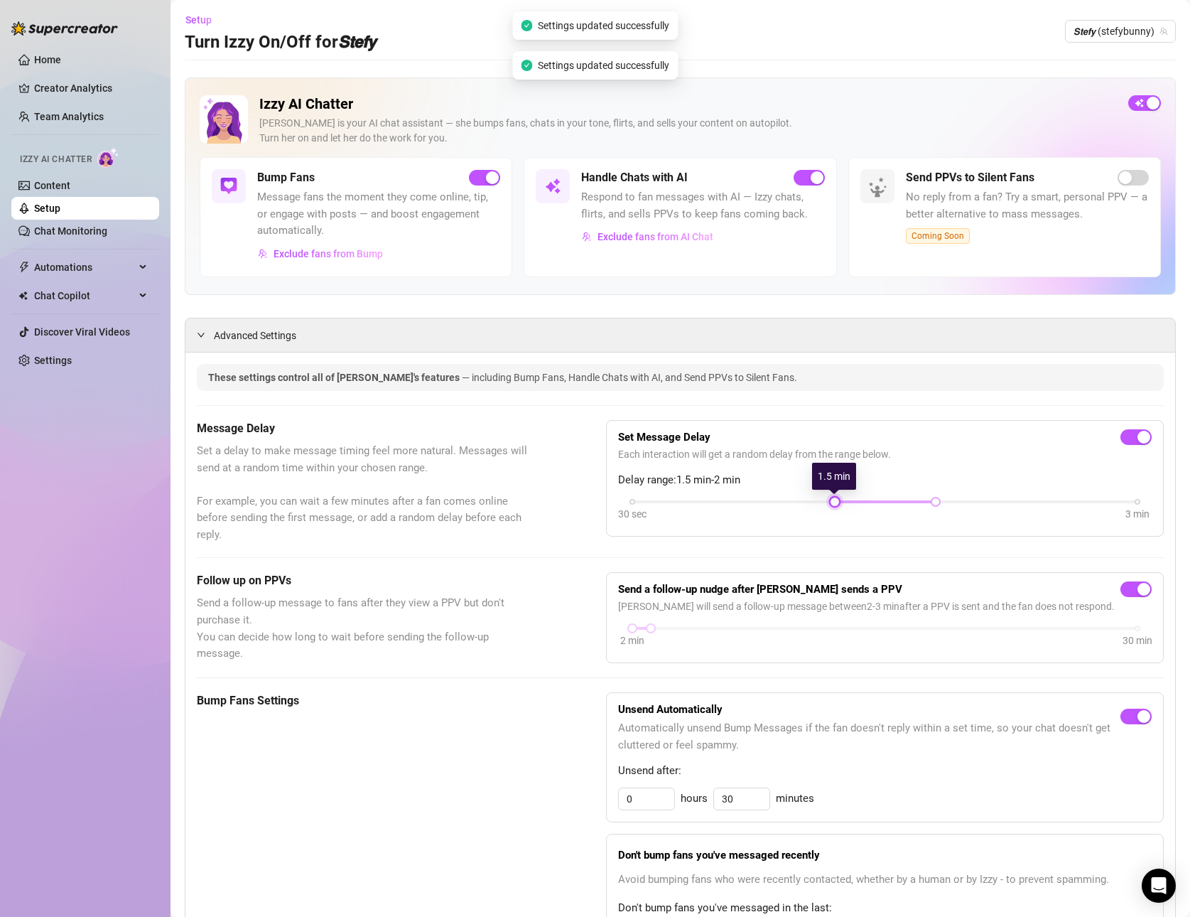
drag, startPoint x: 834, startPoint y: 504, endPoint x: 794, endPoint y: 502, distance: 40.5
click at [794, 502] on div "30 sec 3 min" at bounding box center [884, 500] width 505 height 6
drag, startPoint x: 932, startPoint y: 499, endPoint x: 908, endPoint y: 504, distance: 24.7
click at [908, 503] on div "30 sec 3 min" at bounding box center [884, 500] width 505 height 6
click at [904, 498] on div at bounding box center [885, 501] width 101 height 7
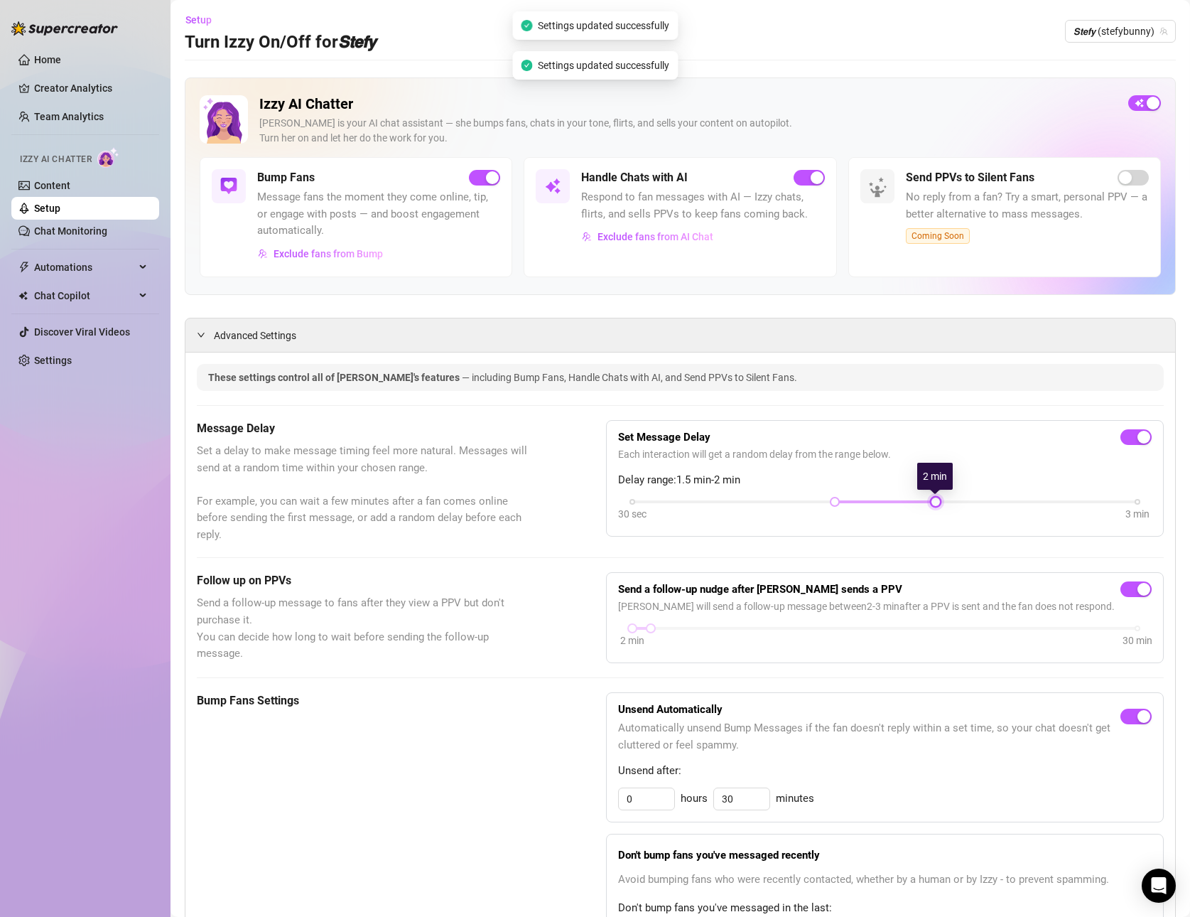
drag, startPoint x: 934, startPoint y: 500, endPoint x: 895, endPoint y: 501, distance: 39.1
click at [895, 501] on div "30 sec 3 min" at bounding box center [884, 500] width 505 height 6
drag, startPoint x: 839, startPoint y: 501, endPoint x: 684, endPoint y: 504, distance: 154.9
click at [681, 504] on div "30 sec 3 min" at bounding box center [885, 510] width 534 height 27
drag, startPoint x: 630, startPoint y: 504, endPoint x: 601, endPoint y: 504, distance: 29.1
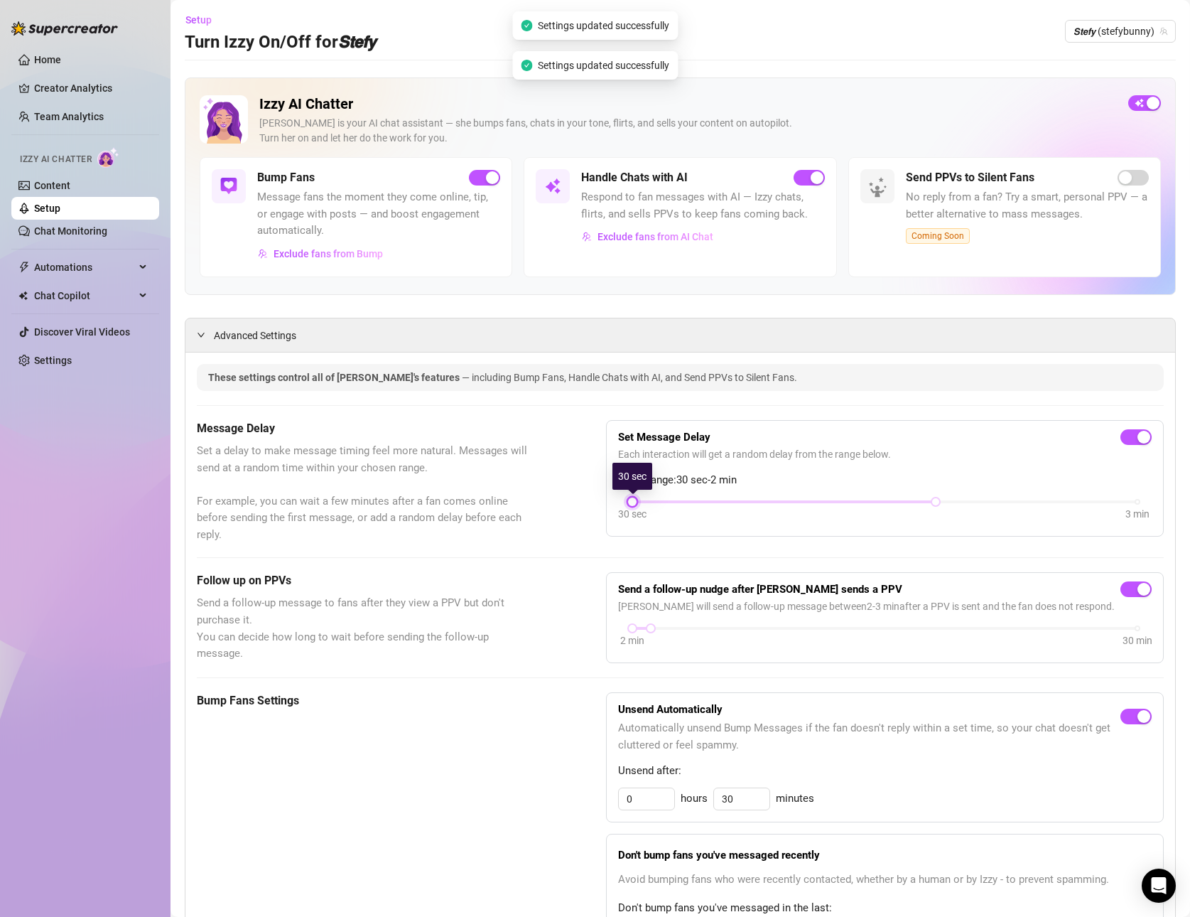
click at [601, 504] on div "Message Delay Set a delay to make message timing feel more natural. Messages wi…" at bounding box center [680, 481] width 967 height 123
drag, startPoint x: 936, startPoint y: 499, endPoint x: 885, endPoint y: 503, distance: 51.3
click at [890, 503] on div "30 sec 3 min" at bounding box center [884, 500] width 505 height 6
click at [884, 503] on div at bounding box center [783, 501] width 303 height 7
click at [844, 500] on div at bounding box center [783, 501] width 303 height 7
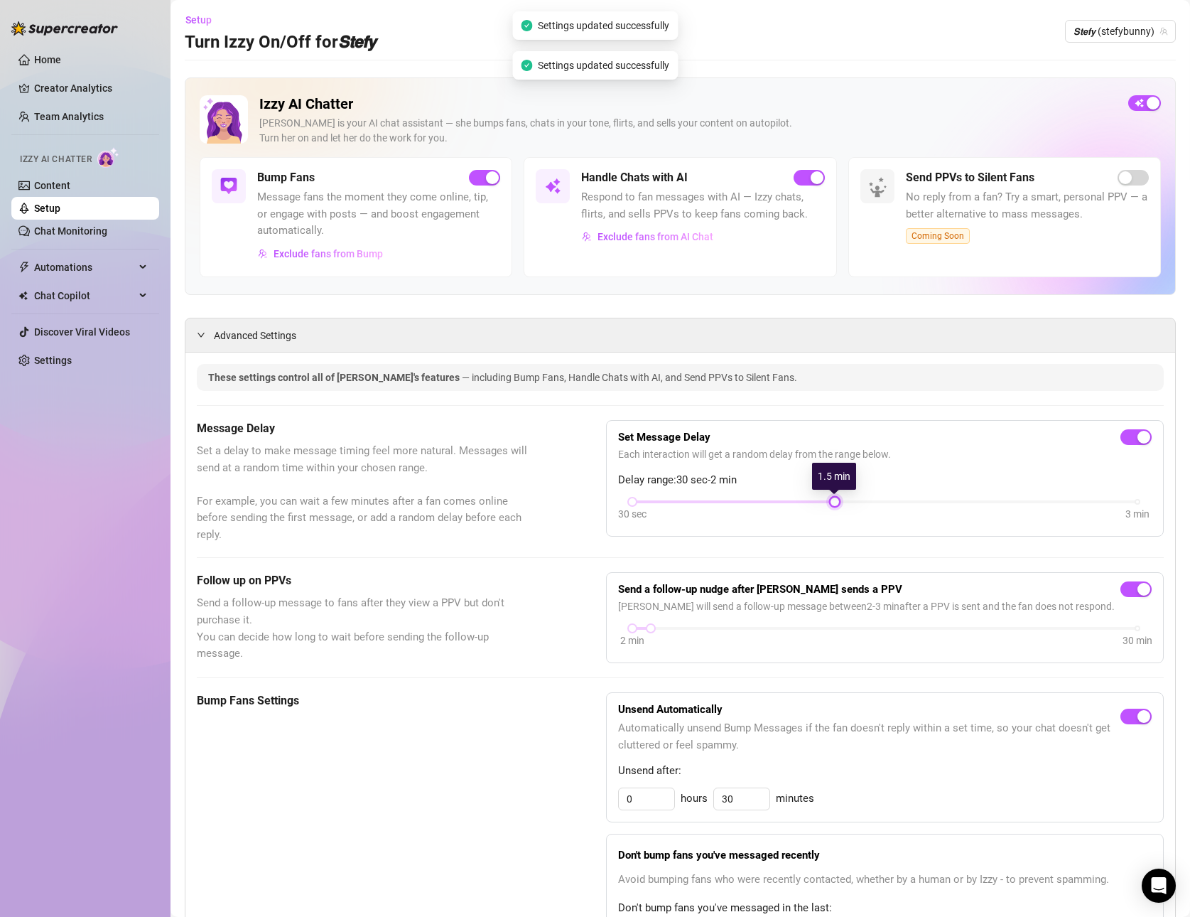
drag, startPoint x: 939, startPoint y: 497, endPoint x: 885, endPoint y: 495, distance: 54.0
click at [885, 495] on div "Set Message Delay Each interaction will get a random delay from the range below…" at bounding box center [885, 478] width 534 height 92
click at [899, 502] on div "30 sec 3 min" at bounding box center [885, 510] width 534 height 27
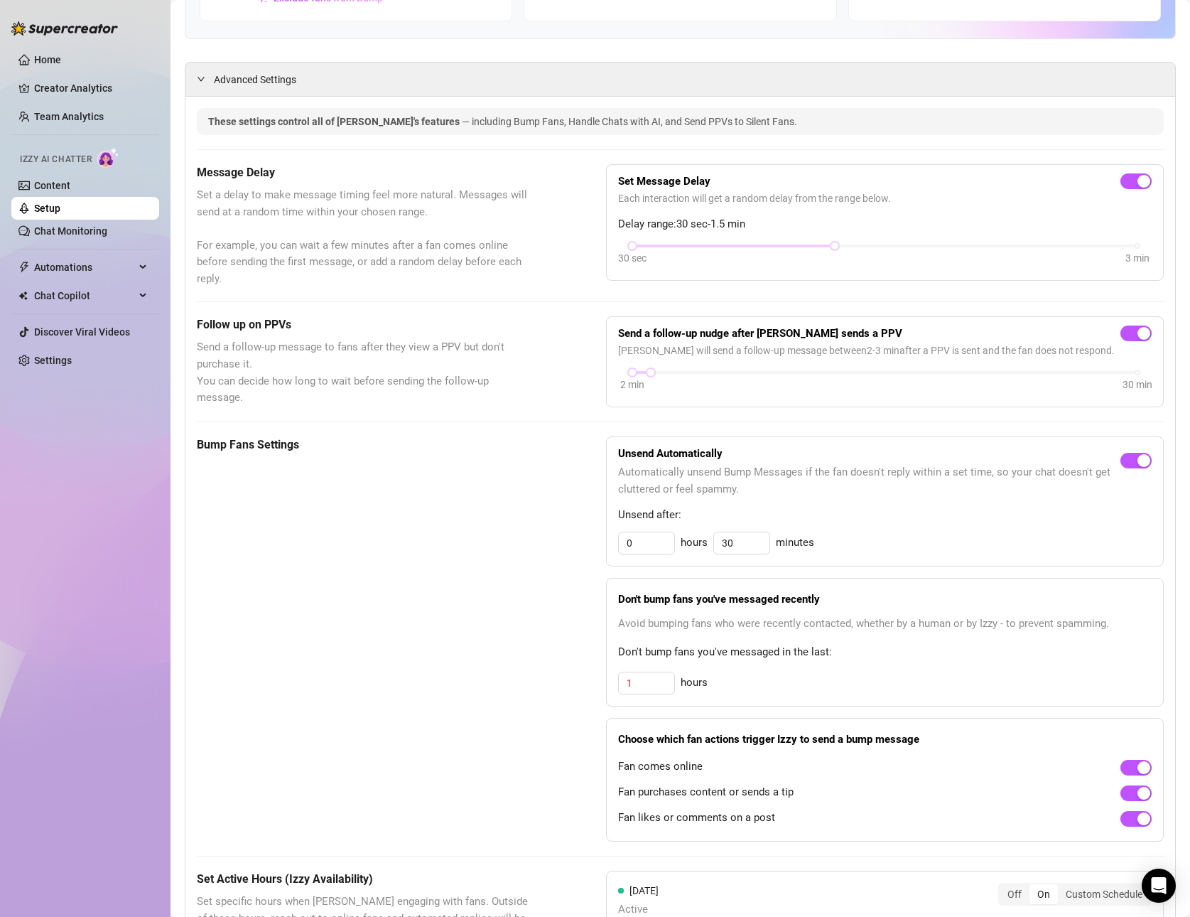
scroll to position [259, 0]
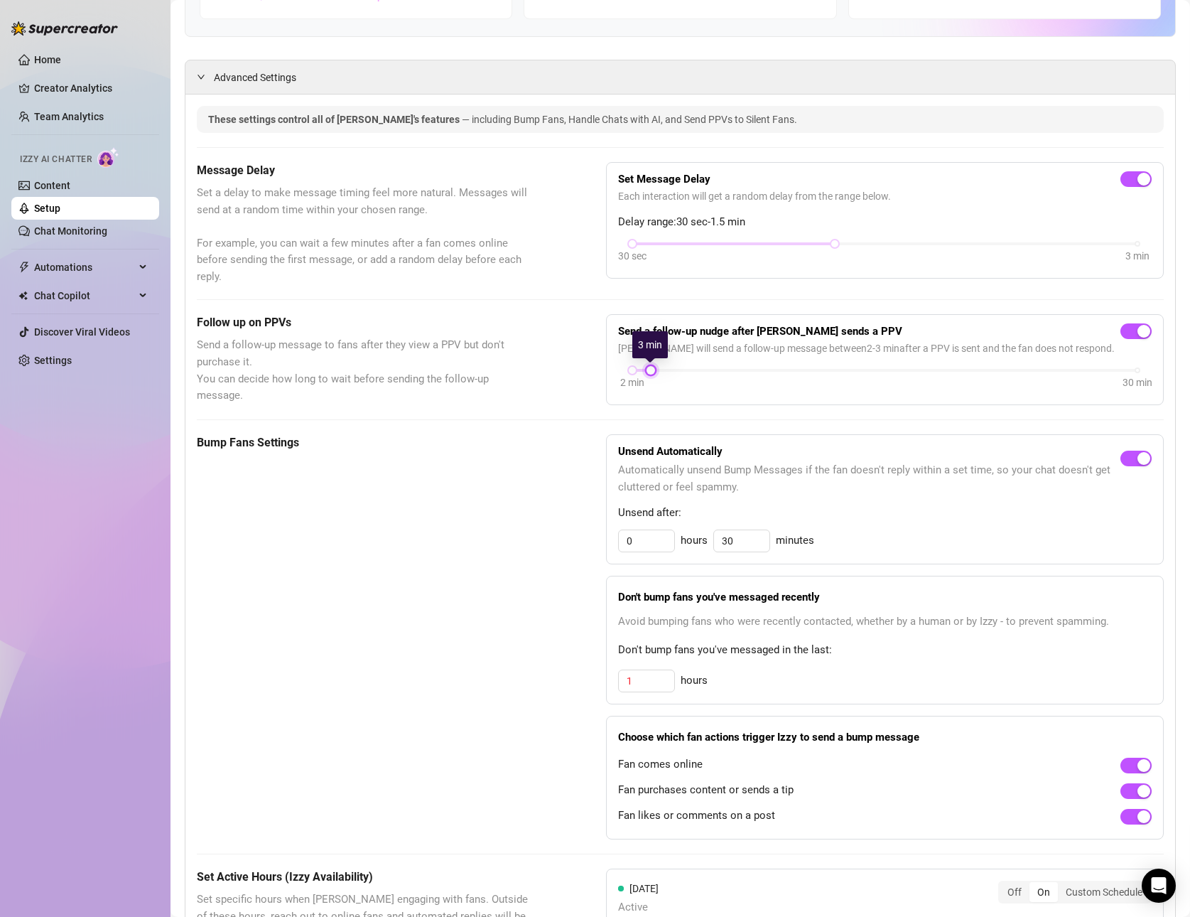
drag, startPoint x: 650, startPoint y: 374, endPoint x: 658, endPoint y: 377, distance: 8.1
click at [658, 377] on div "2 min 30 min" at bounding box center [885, 379] width 534 height 27
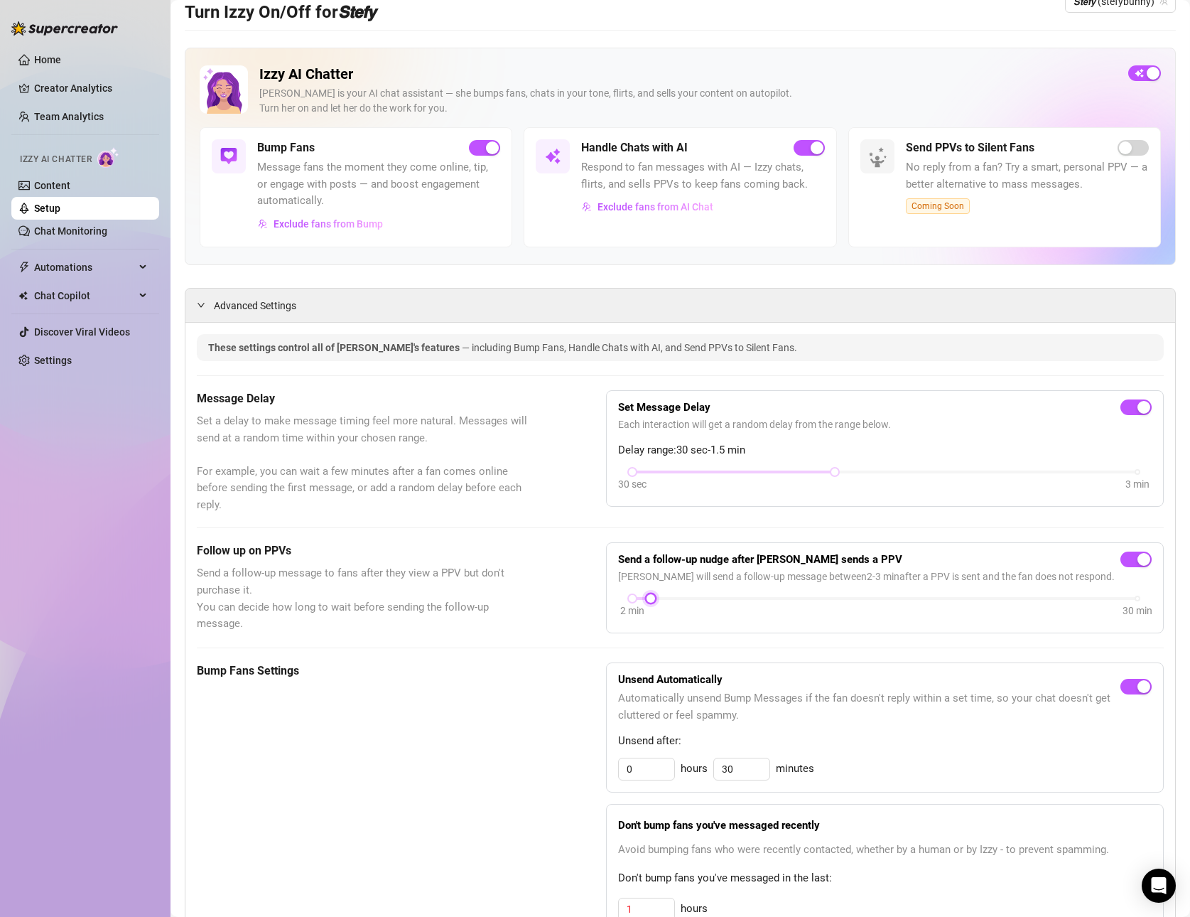
scroll to position [0, 0]
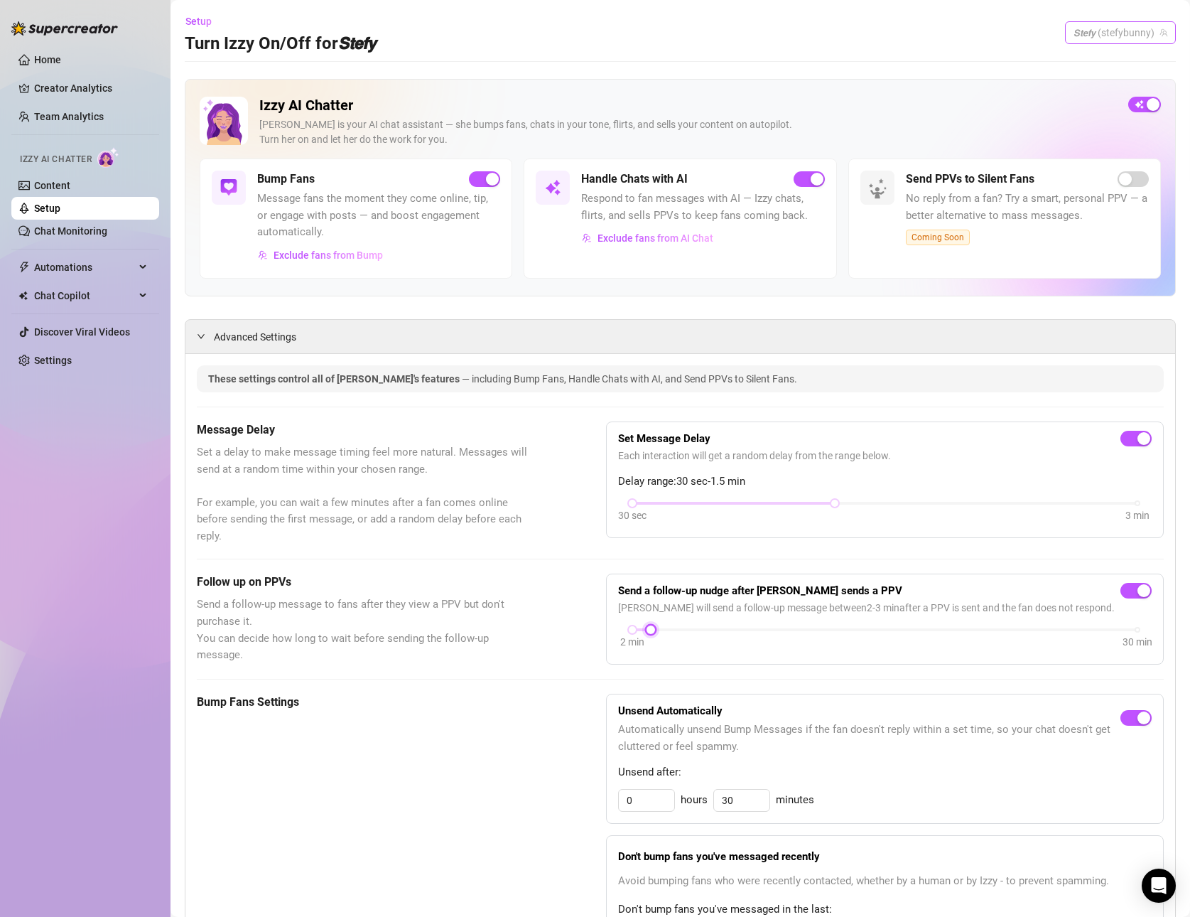
click at [1133, 36] on span "𝙎𝙩𝙚𝙛𝙮 (stefybunny)" at bounding box center [1121, 32] width 94 height 21
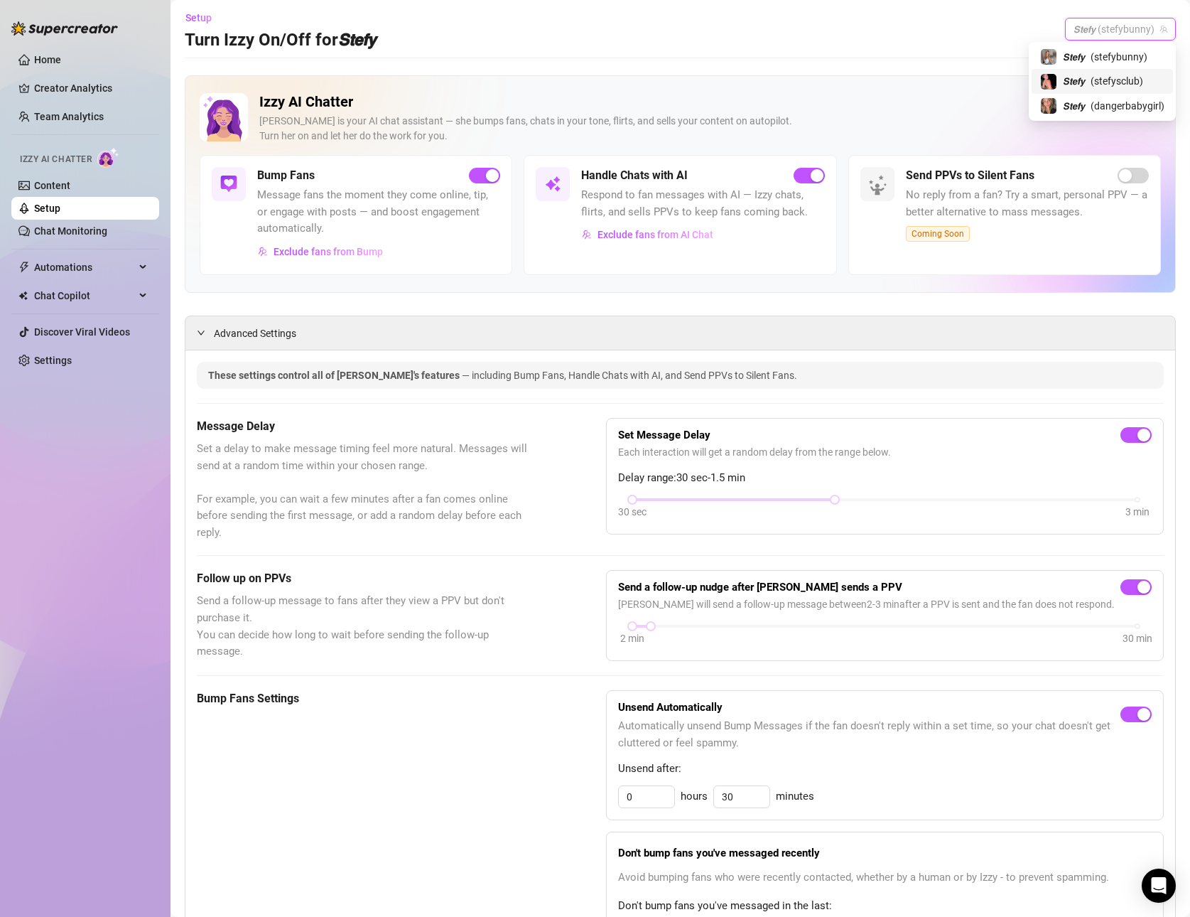
click at [1083, 80] on span "𝙎𝙩𝙚𝙛𝙮" at bounding box center [1074, 81] width 22 height 16
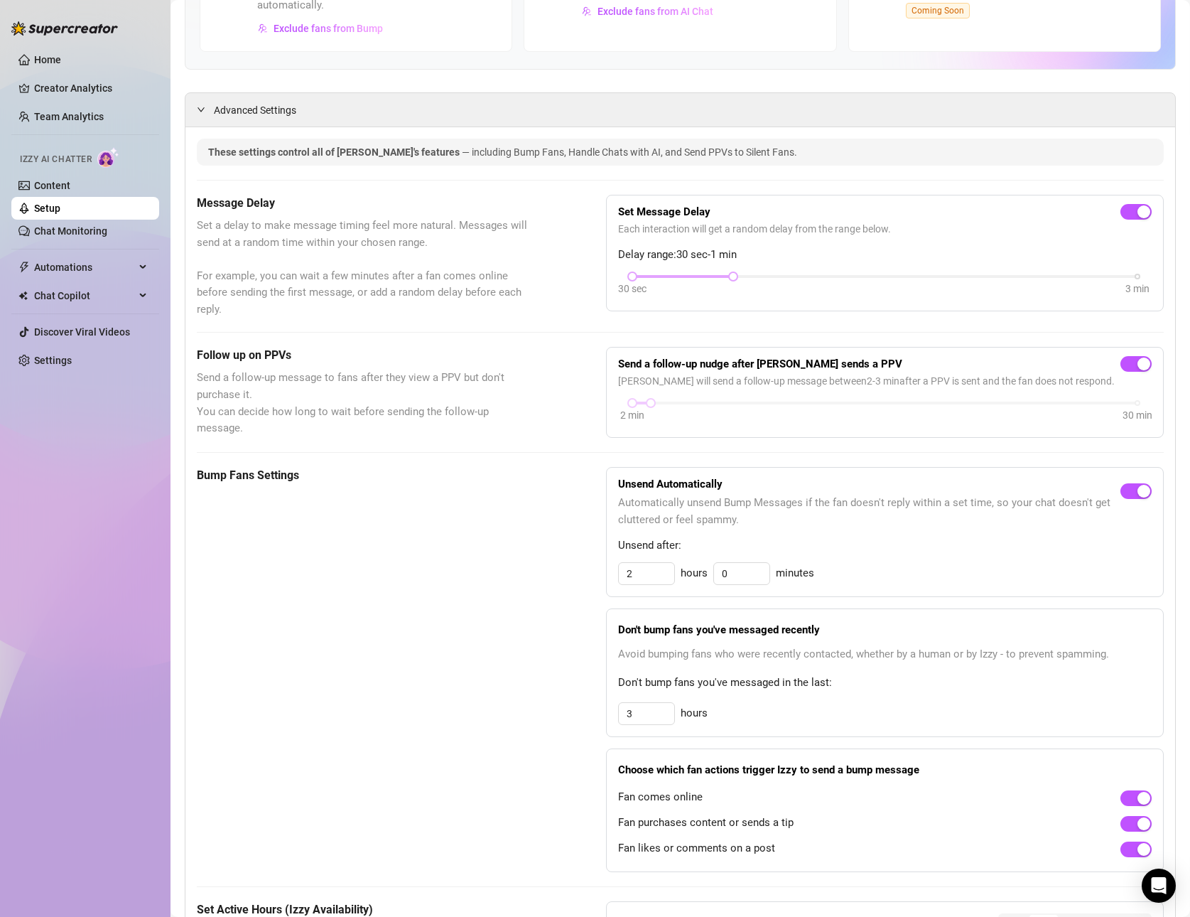
scroll to position [228, 0]
drag, startPoint x: 639, startPoint y: 569, endPoint x: 563, endPoint y: 561, distance: 75.7
click at [563, 561] on div "Bump Fans Settings Unsend Automatically Automatically unsend Bump Messages if t…" at bounding box center [680, 667] width 967 height 405
type input "0"
type input "30"
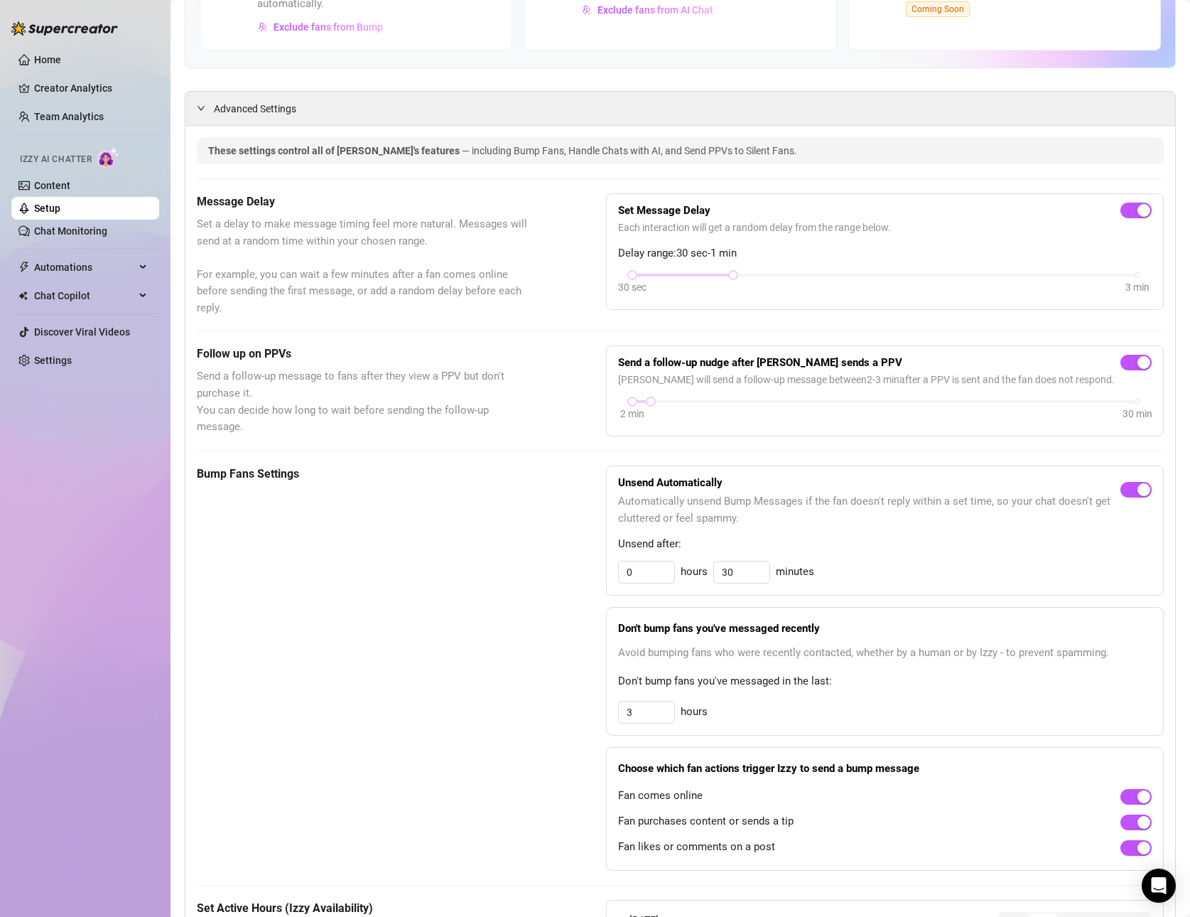
click at [769, 585] on div "Unsend Automatically Automatically unsend Bump Messages if the fan doesn't repl…" at bounding box center [885, 530] width 558 height 130
click at [732, 576] on input "30" at bounding box center [741, 571] width 55 height 21
click at [945, 661] on div "Don't bump fans you've messaged recently Avoid bumping fans who were recently c…" at bounding box center [885, 671] width 558 height 129
click at [644, 708] on input "3" at bounding box center [646, 711] width 55 height 21
drag, startPoint x: 615, startPoint y: 708, endPoint x: 571, endPoint y: 703, distance: 43.6
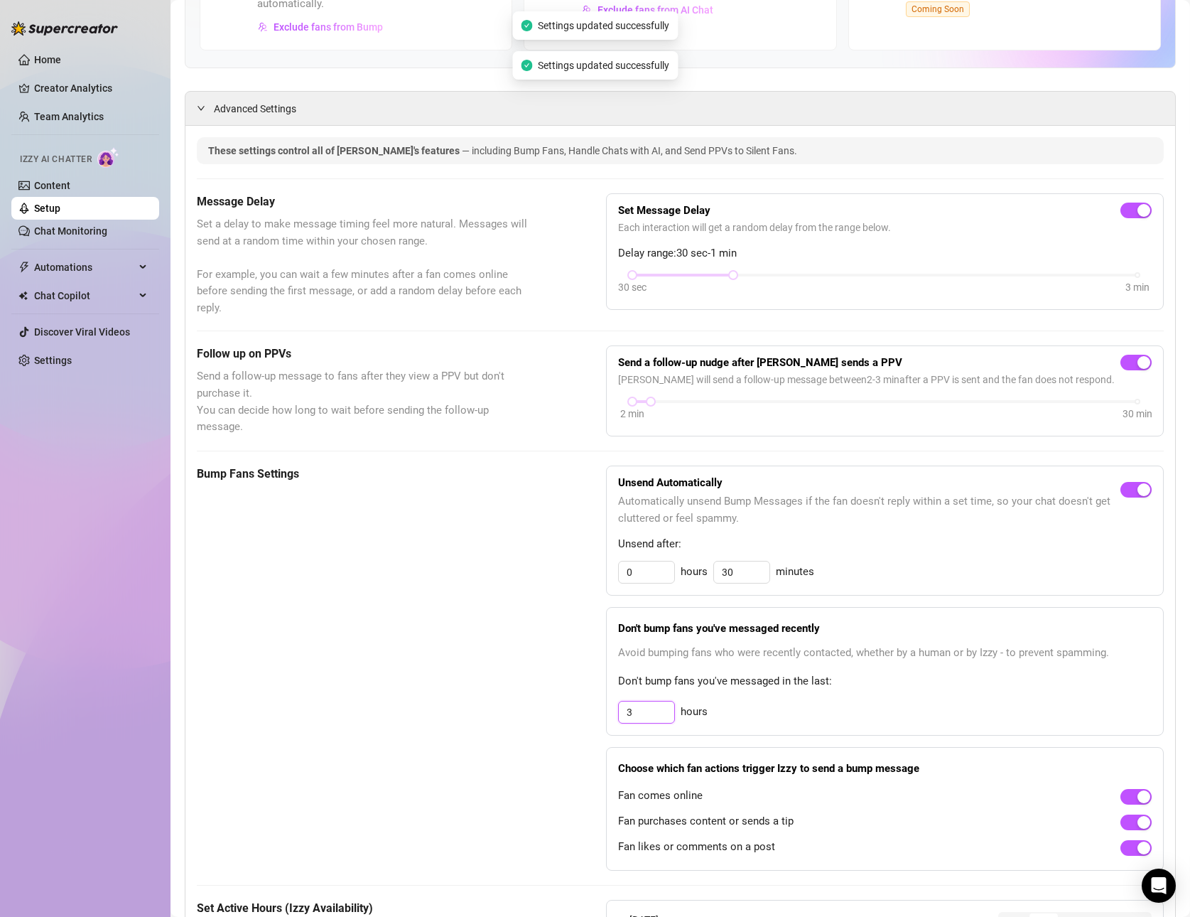
click at [571, 703] on div "Bump Fans Settings Unsend Automatically Automatically unsend Bump Messages if t…" at bounding box center [680, 667] width 967 height 405
type input "3"
click at [477, 689] on div "Bump Fans Settings" at bounding box center [366, 667] width 338 height 405
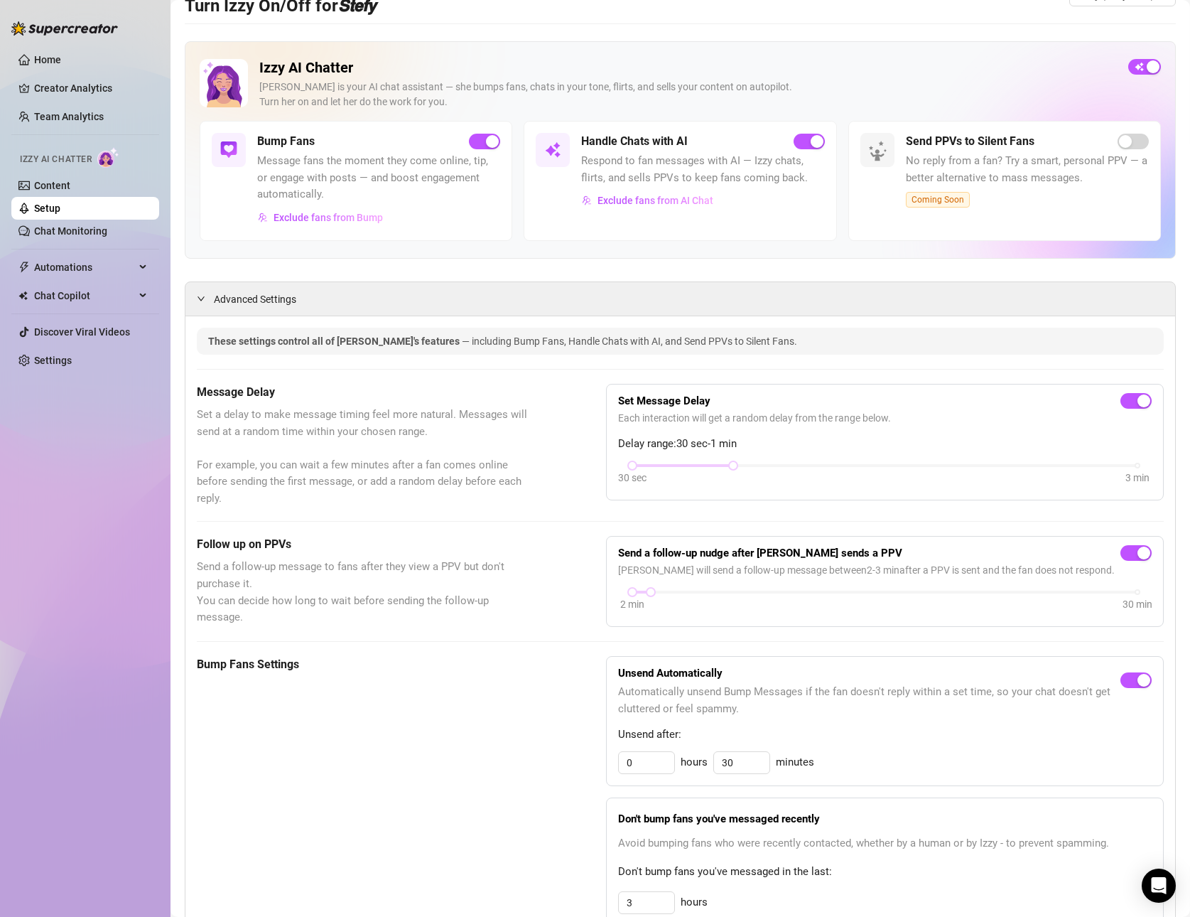
scroll to position [0, 0]
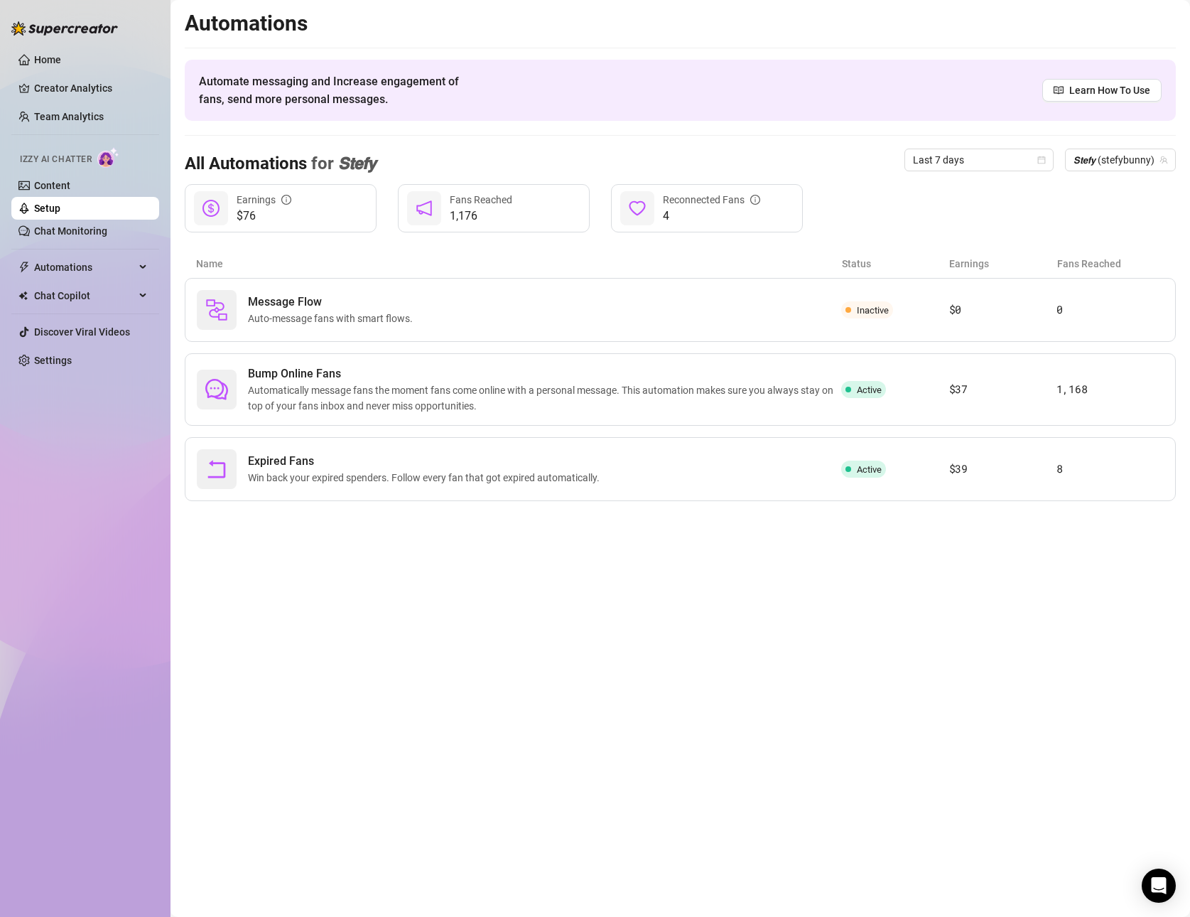
click at [60, 212] on link "Setup" at bounding box center [47, 207] width 26 height 11
click at [102, 298] on span "Chat Copilot" at bounding box center [84, 295] width 101 height 23
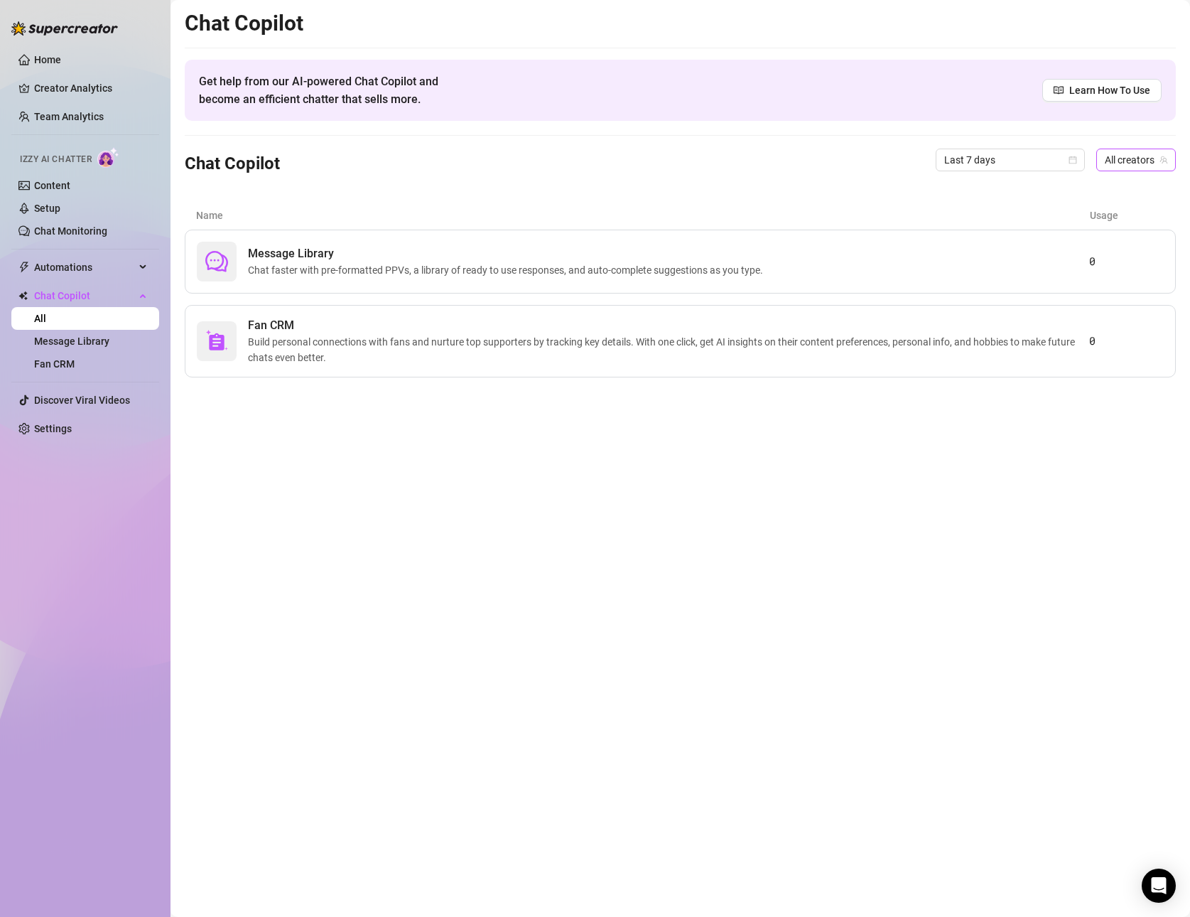
click at [1125, 165] on span "All creators" at bounding box center [1136, 159] width 63 height 21
click at [1086, 211] on div "𝙎𝙩𝙚𝙛𝙮 ( stefybunny )" at bounding box center [1102, 211] width 124 height 17
click at [287, 254] on span "Message Library" at bounding box center [508, 253] width 521 height 17
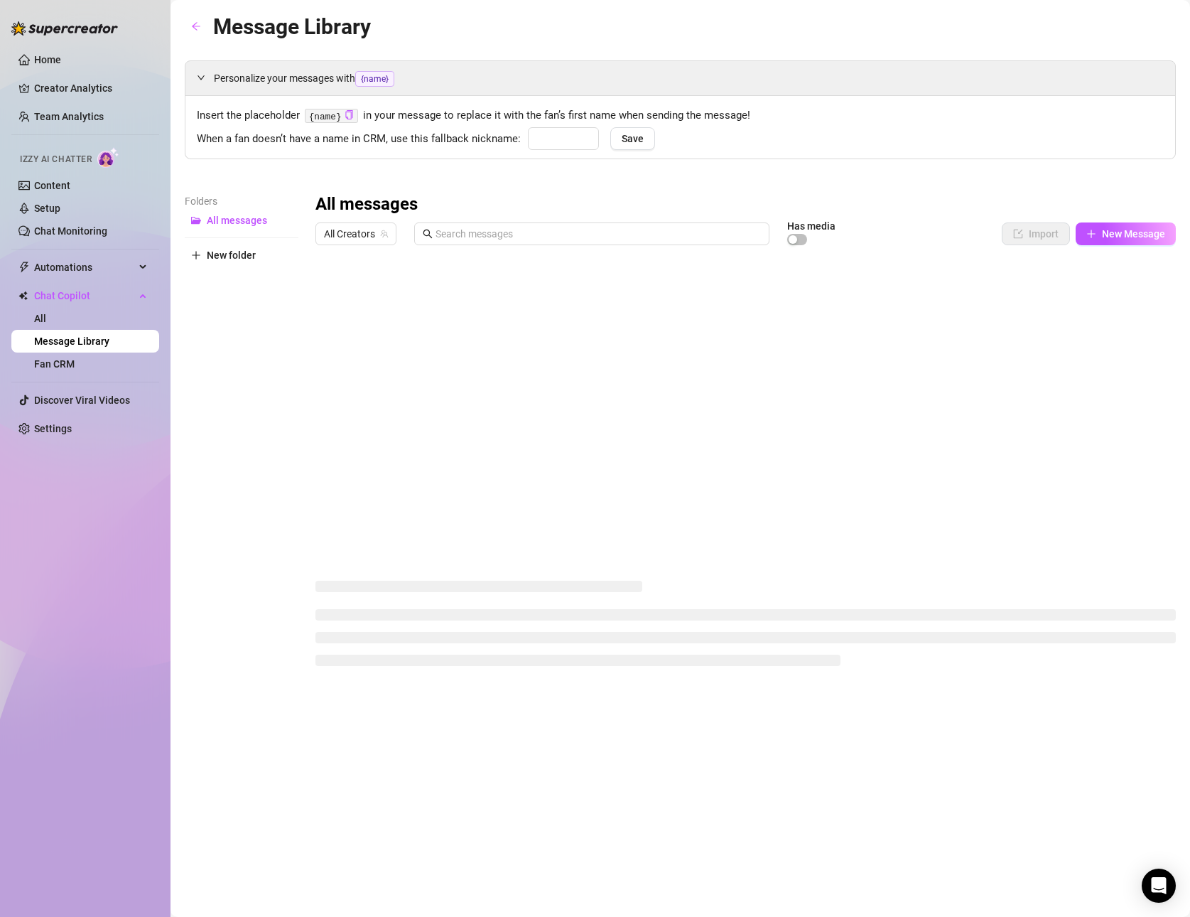
type input "babe"
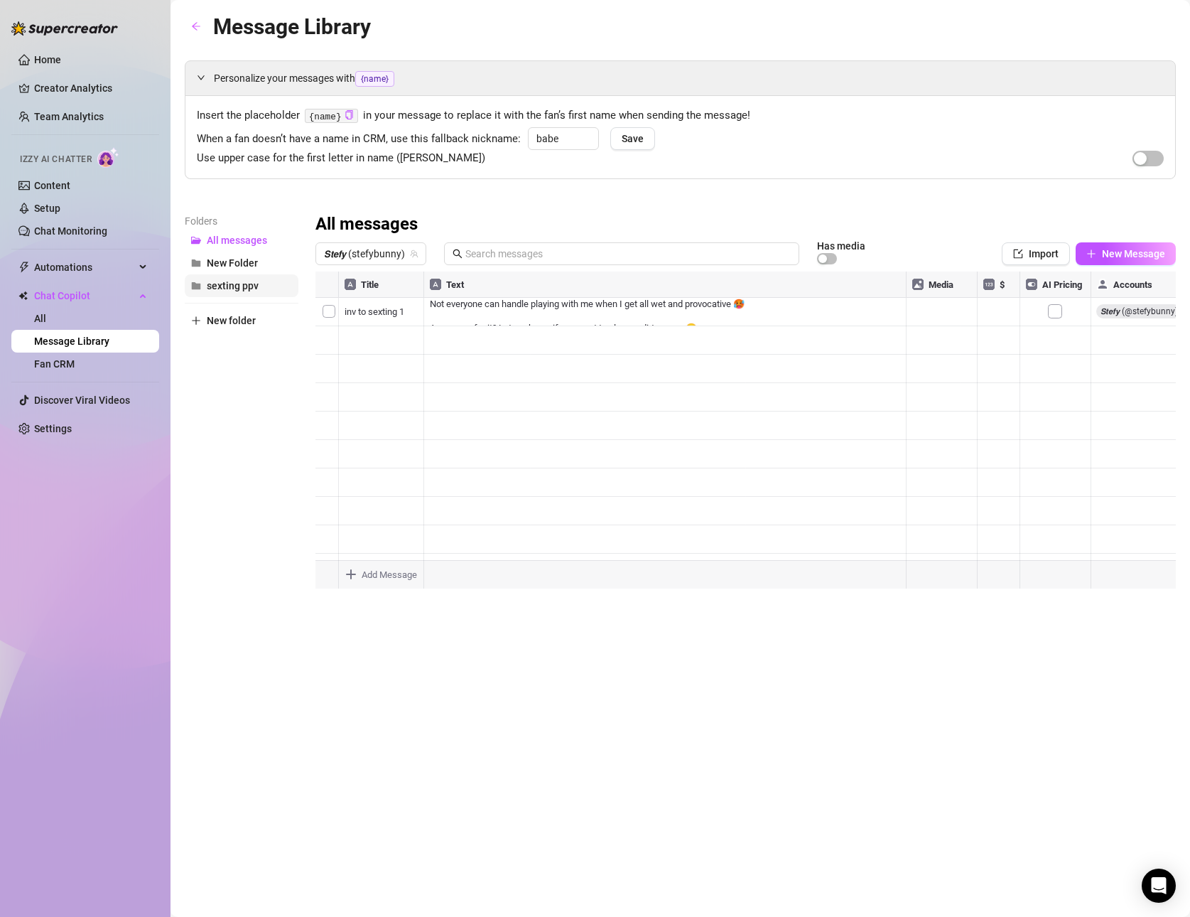
click at [230, 287] on span "sexting ppv" at bounding box center [233, 285] width 52 height 11
click at [217, 264] on span "New Folder" at bounding box center [232, 262] width 51 height 11
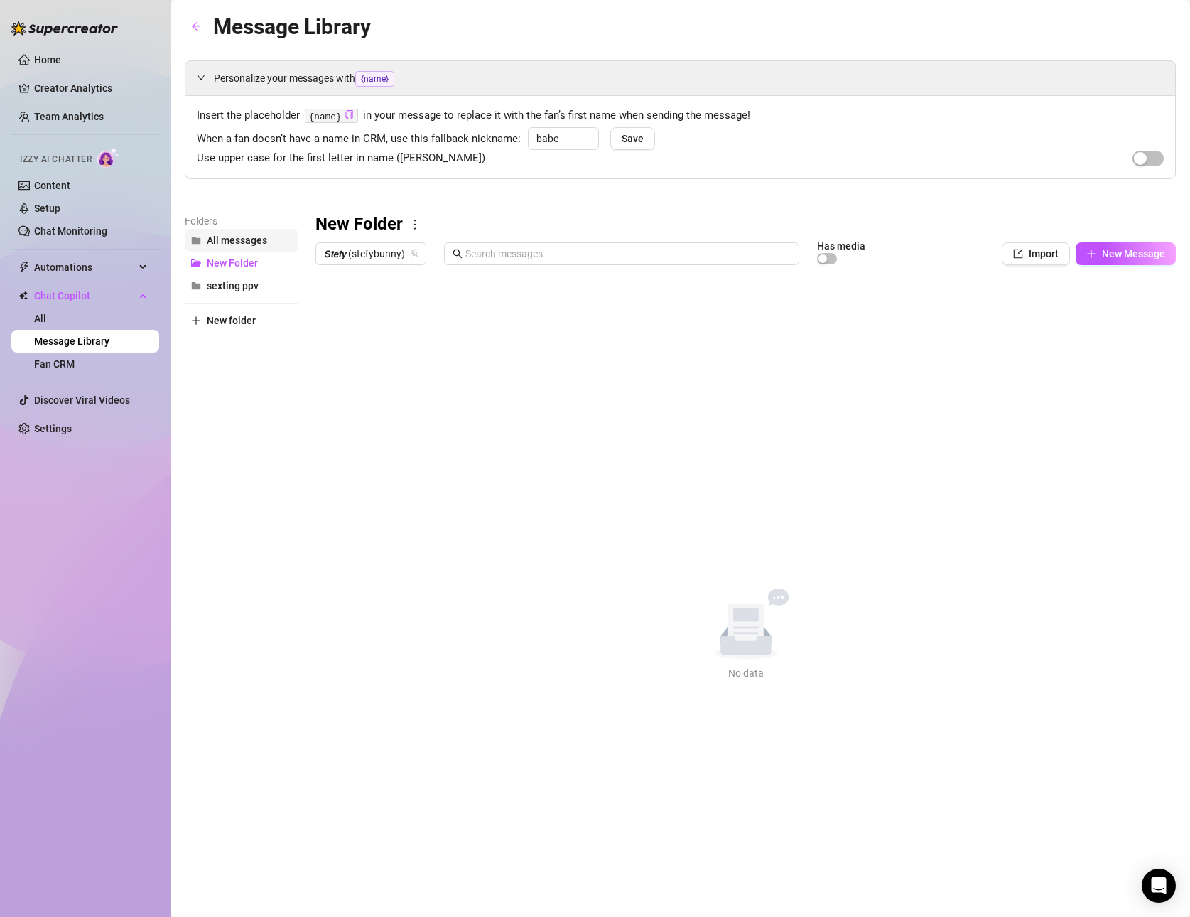
click at [220, 237] on span "All messages" at bounding box center [237, 239] width 60 height 11
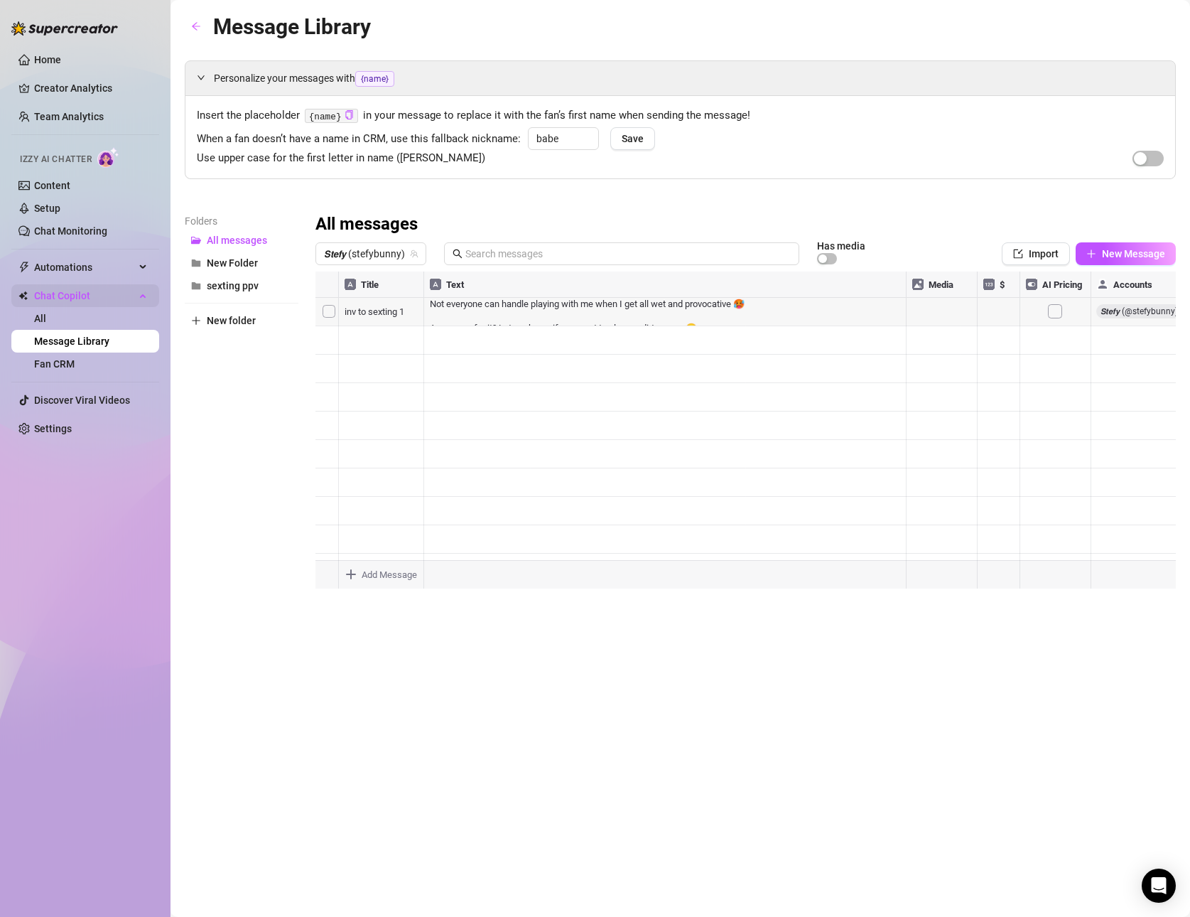
click at [127, 297] on span "Chat Copilot" at bounding box center [84, 295] width 101 height 23
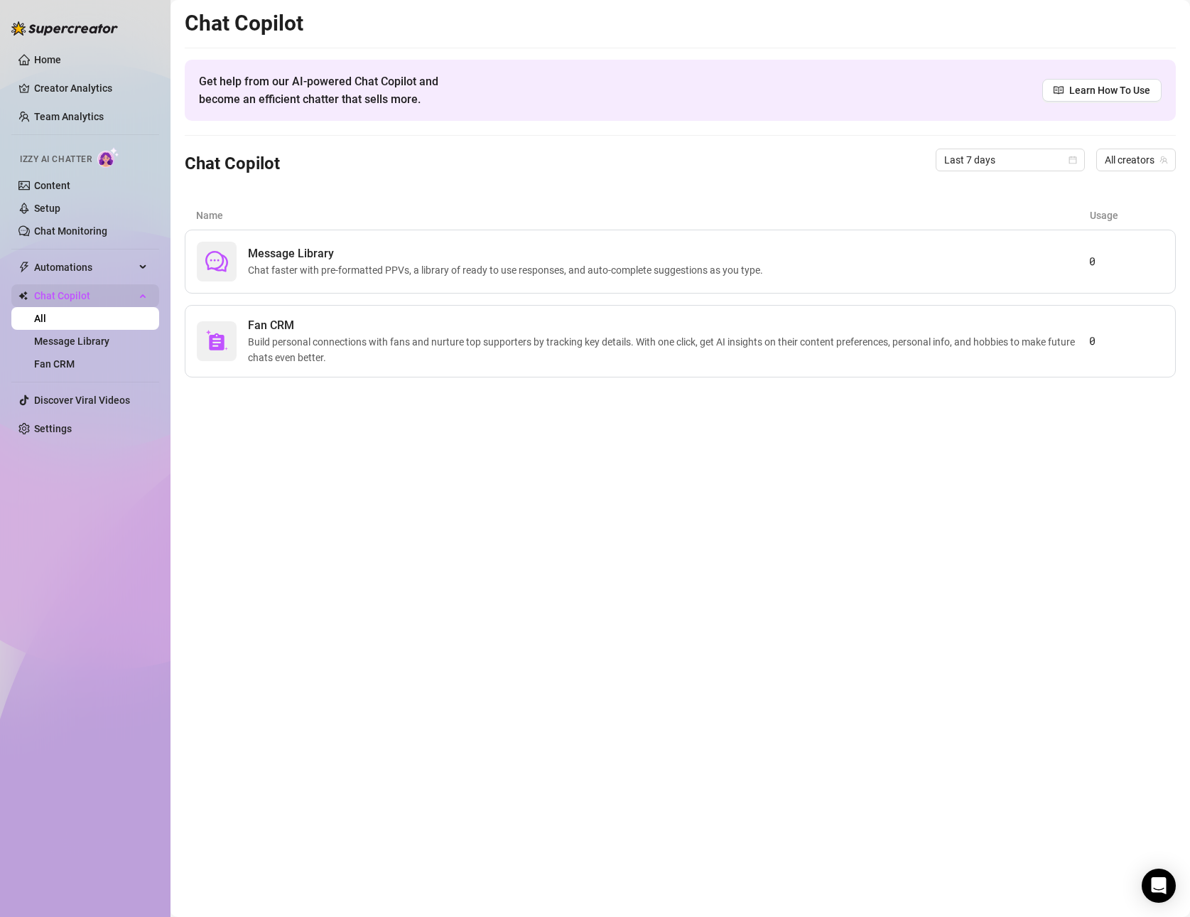
click at [129, 296] on span "Chat Copilot" at bounding box center [84, 295] width 101 height 23
click at [1138, 162] on span "All creators" at bounding box center [1136, 159] width 63 height 21
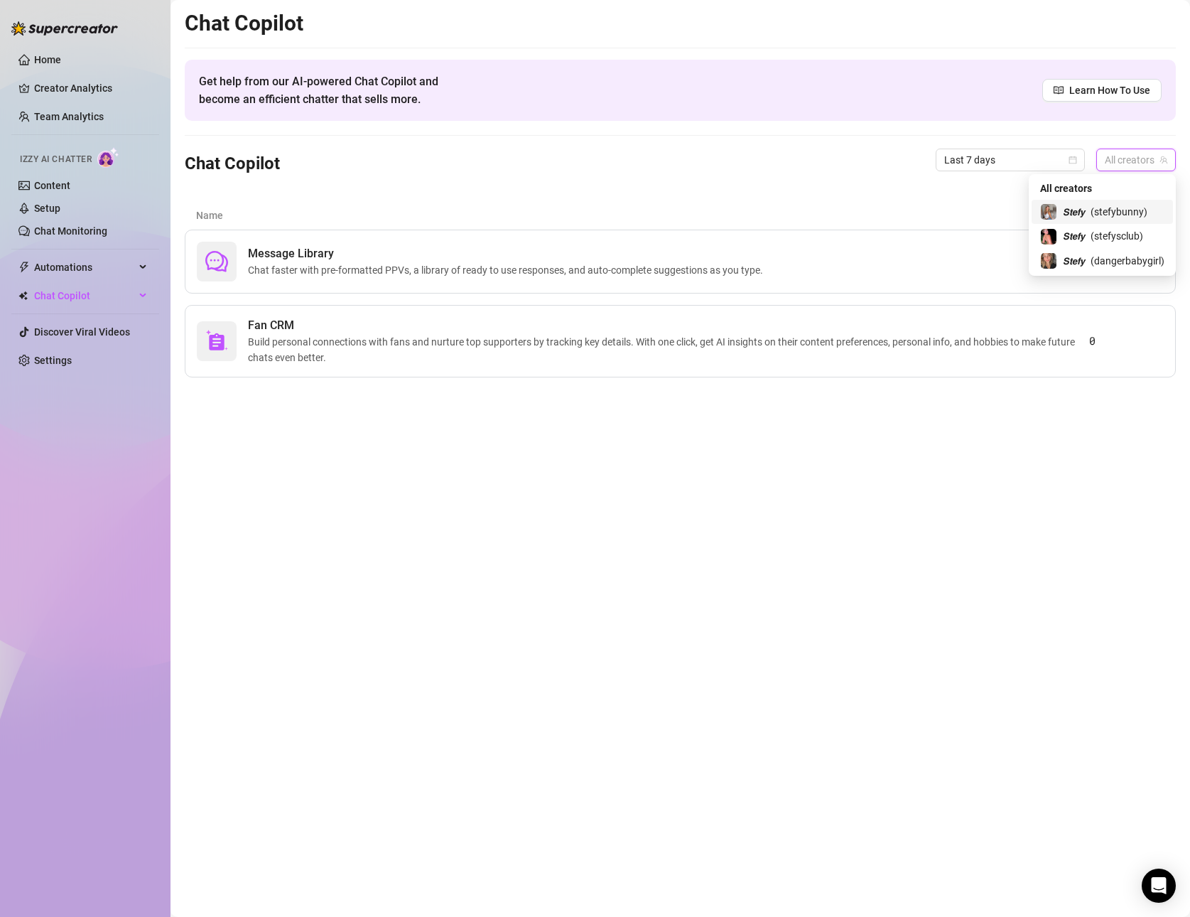
click at [1093, 209] on span "( stefybunny )" at bounding box center [1119, 212] width 57 height 16
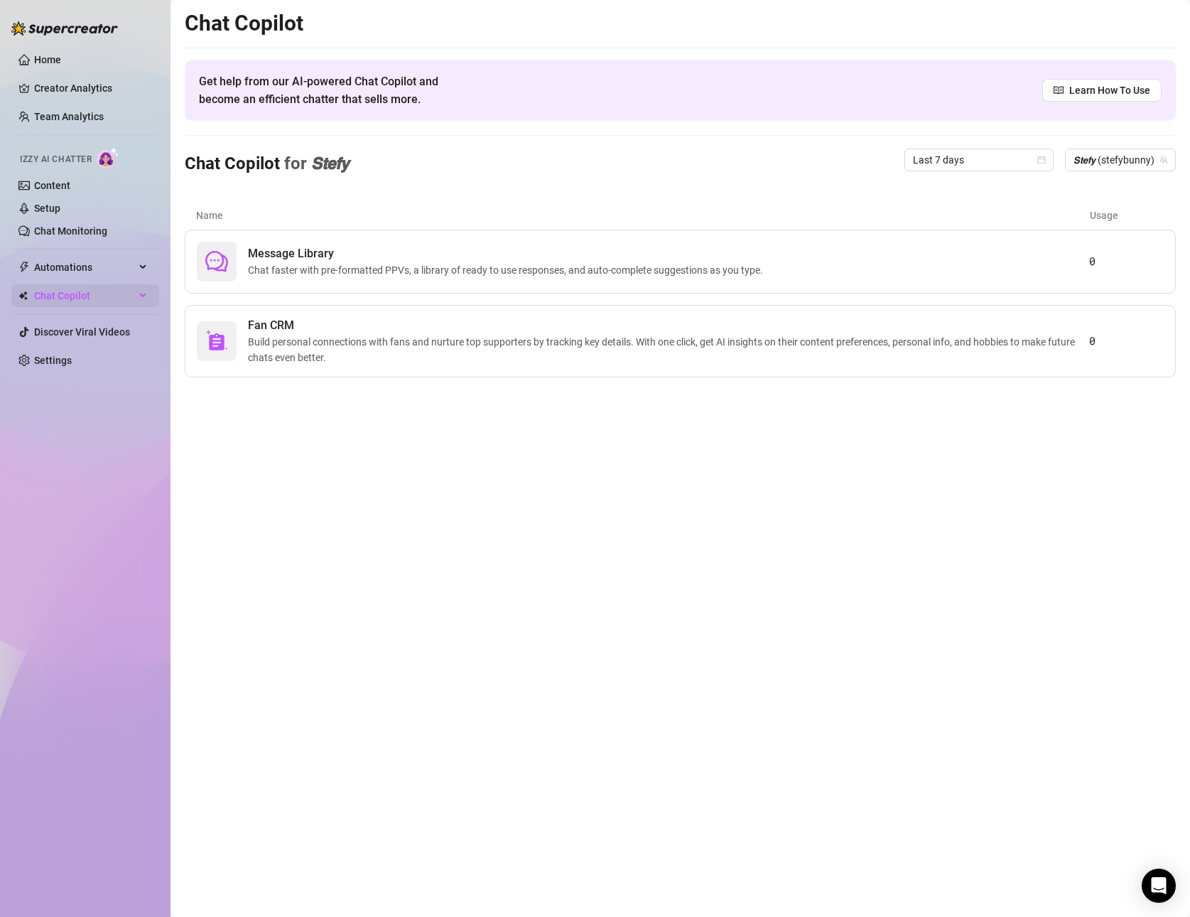
click at [134, 292] on span "Chat Copilot" at bounding box center [84, 295] width 101 height 23
click at [42, 232] on link "Chat Monitoring" at bounding box center [70, 230] width 73 height 11
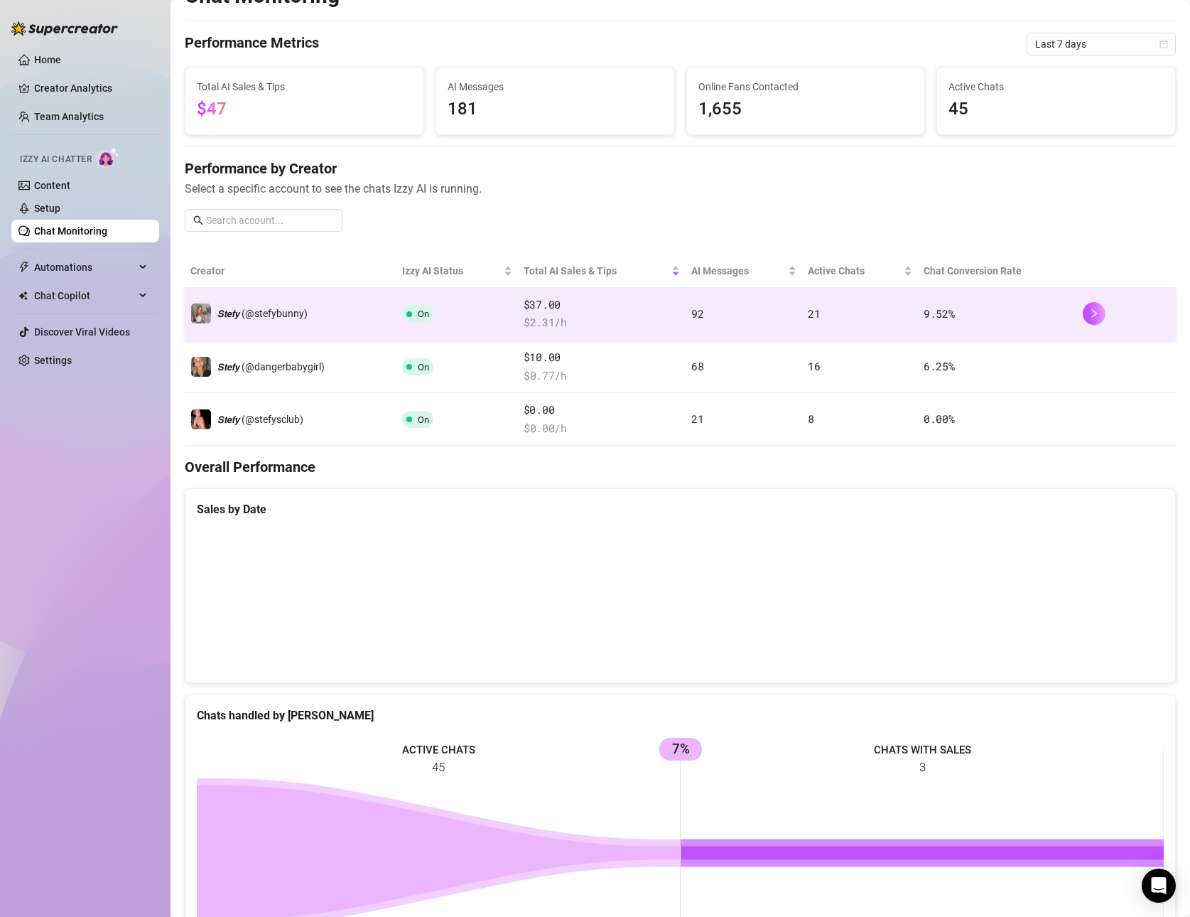
scroll to position [35, 0]
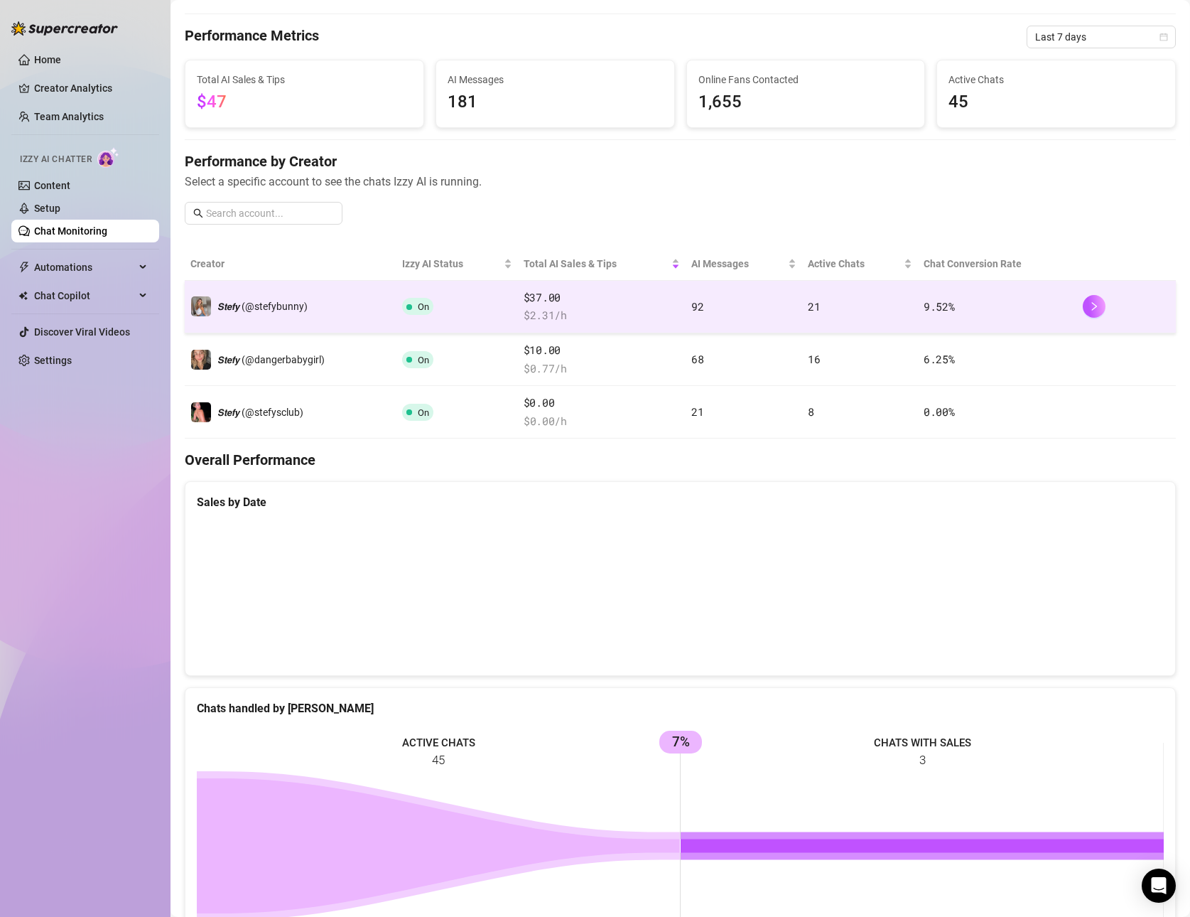
click at [1106, 304] on div at bounding box center [1127, 306] width 88 height 23
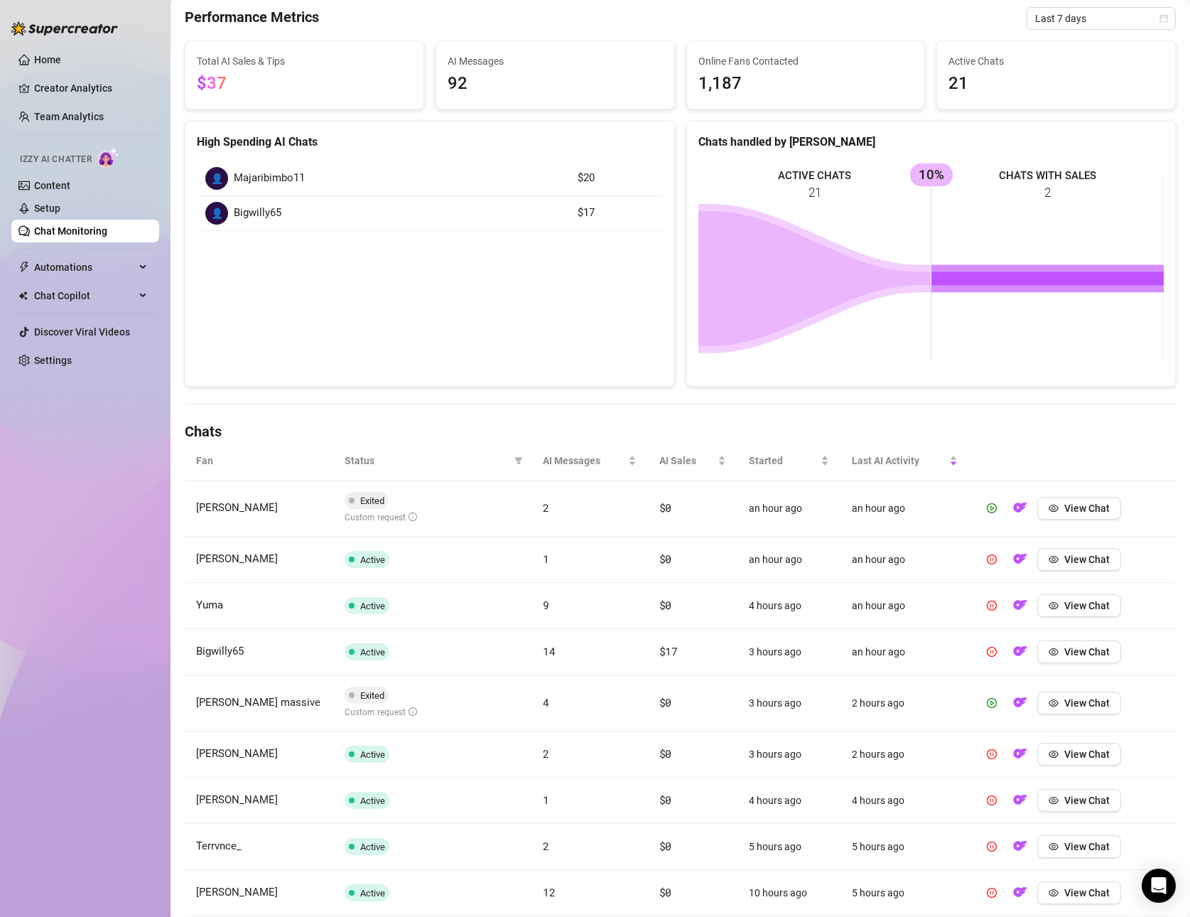
scroll to position [99, 0]
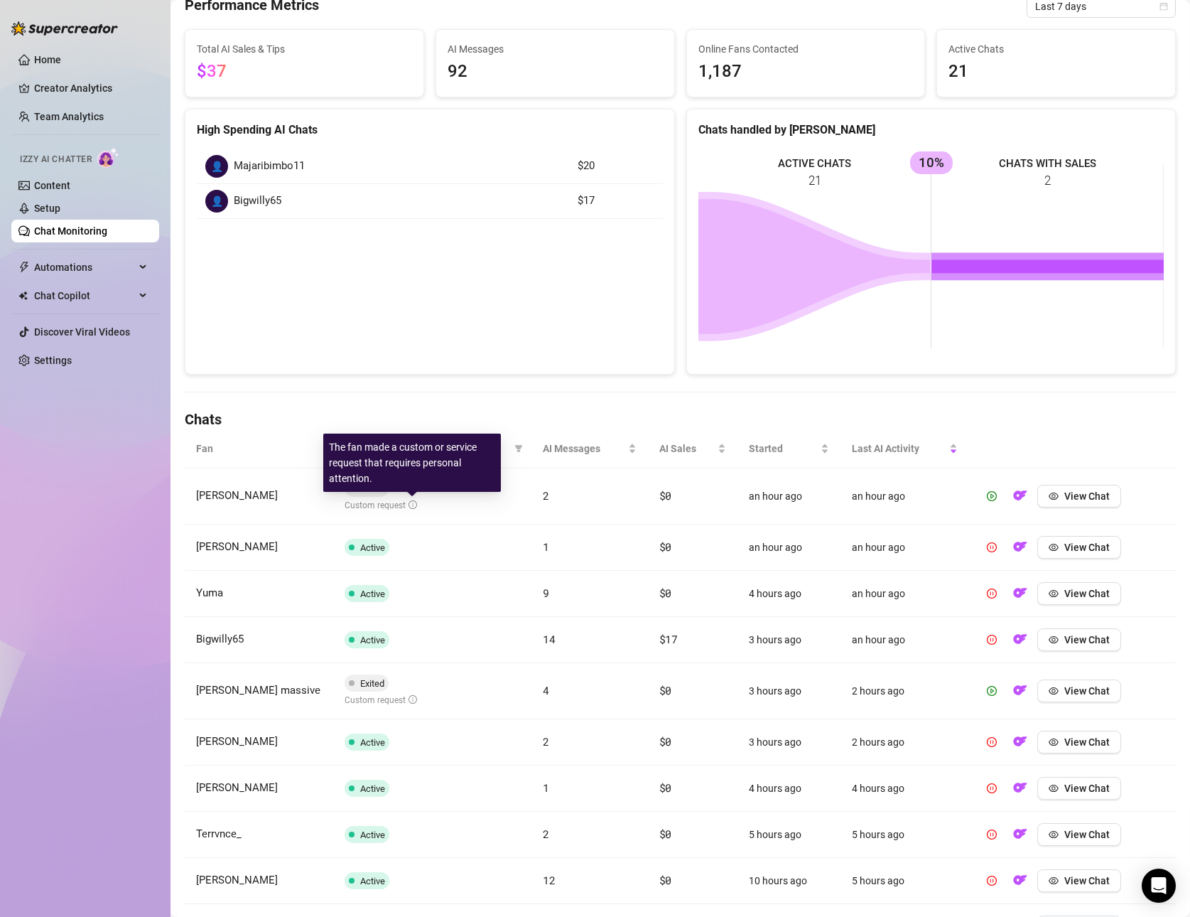
click at [414, 507] on icon "info-circle" at bounding box center [413, 504] width 9 height 9
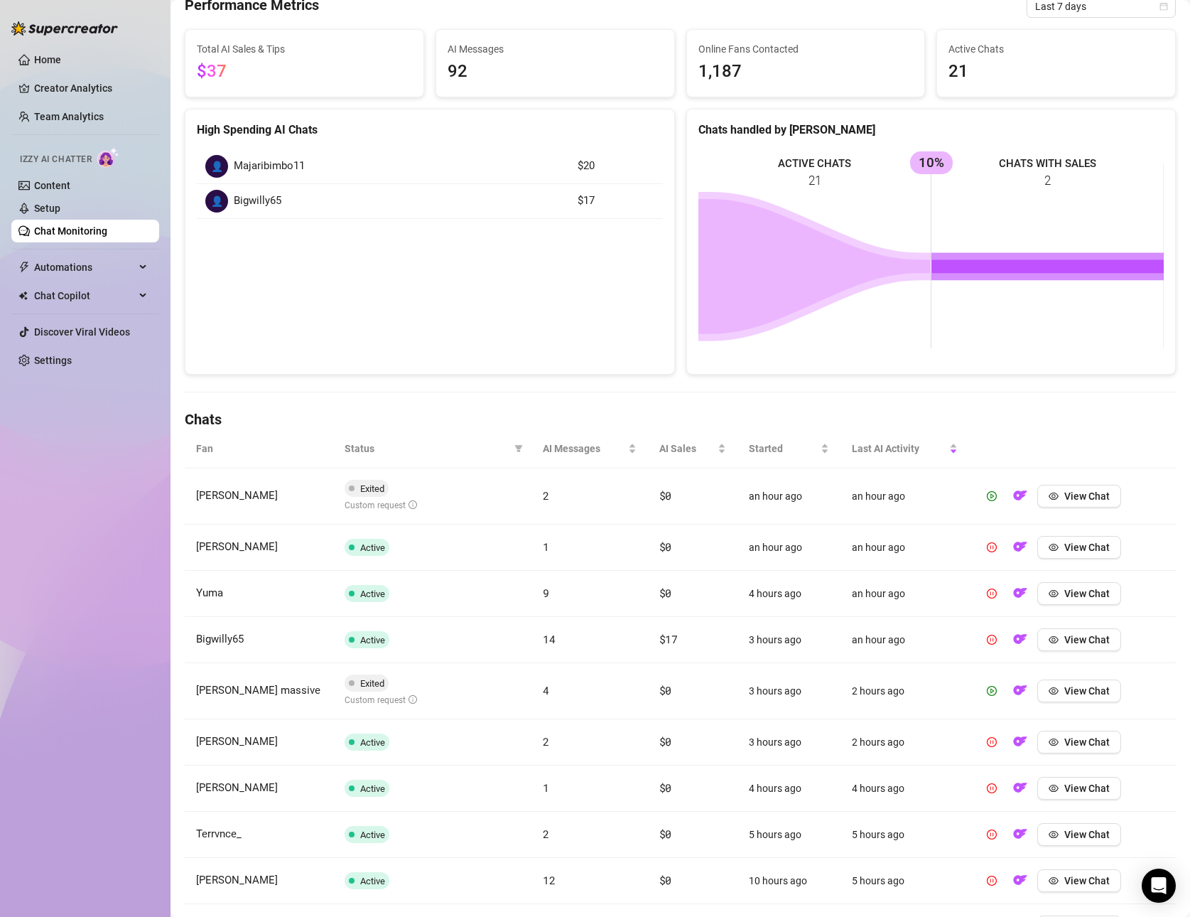
scroll to position [221, 0]
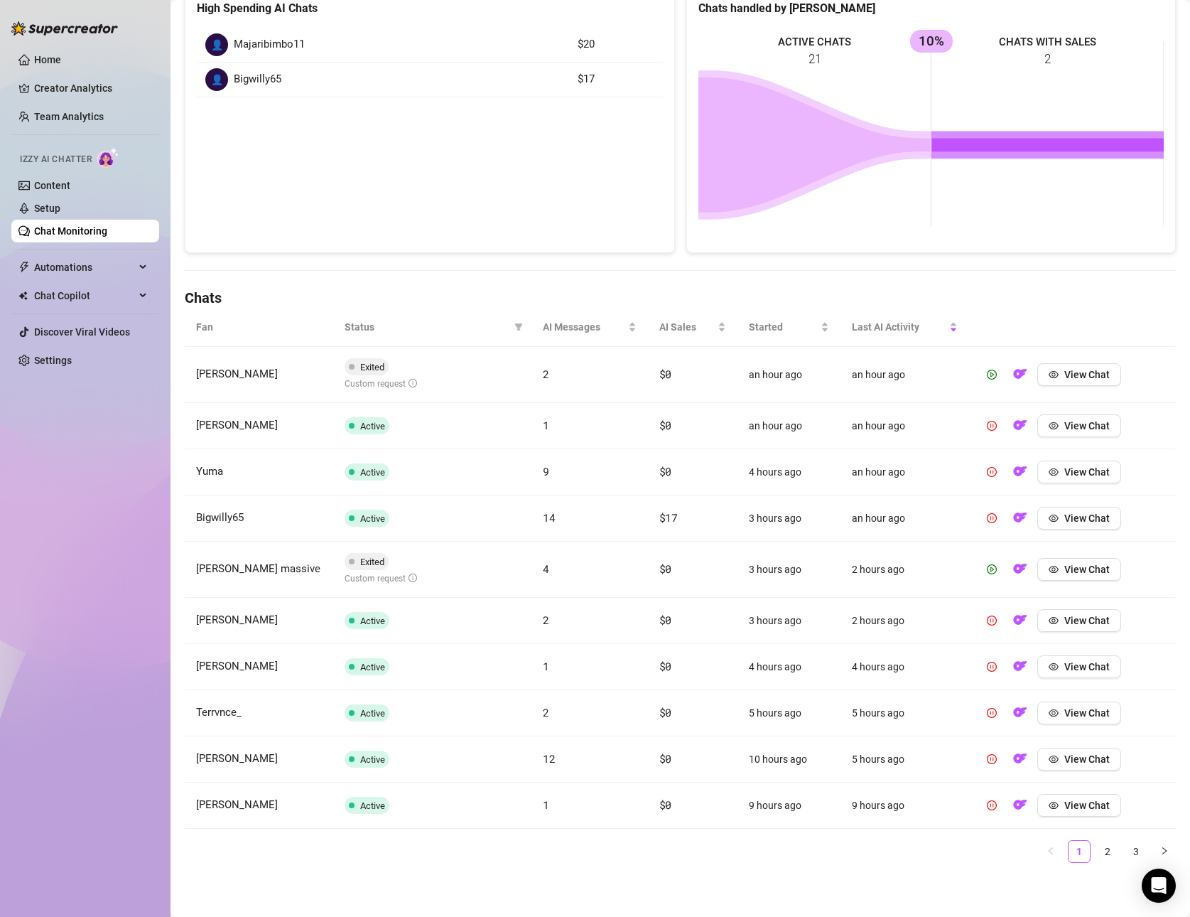
click at [1148, 860] on ul "1 2 3" at bounding box center [680, 851] width 991 height 23
click at [1141, 855] on link "3" at bounding box center [1135, 851] width 21 height 21
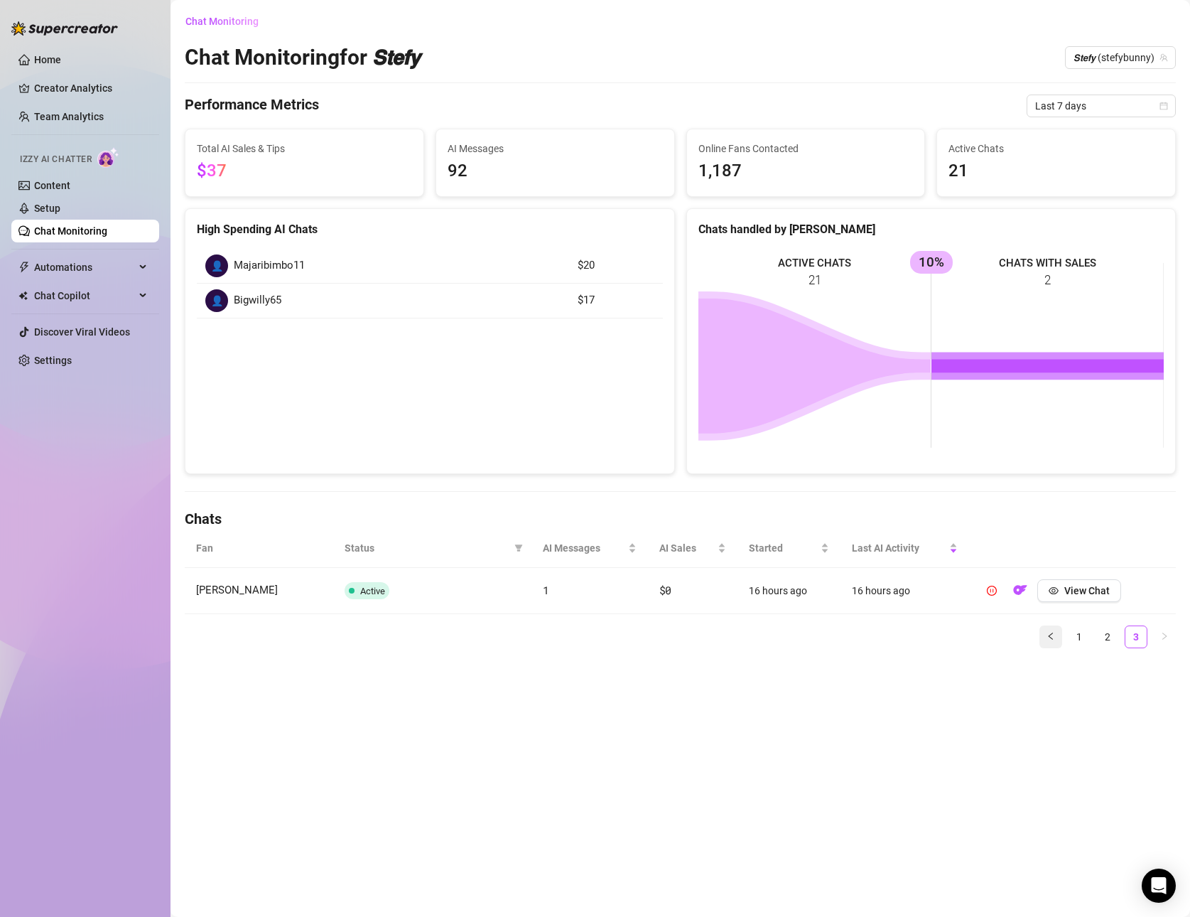
click at [1050, 634] on icon "left" at bounding box center [1050, 635] width 4 height 7
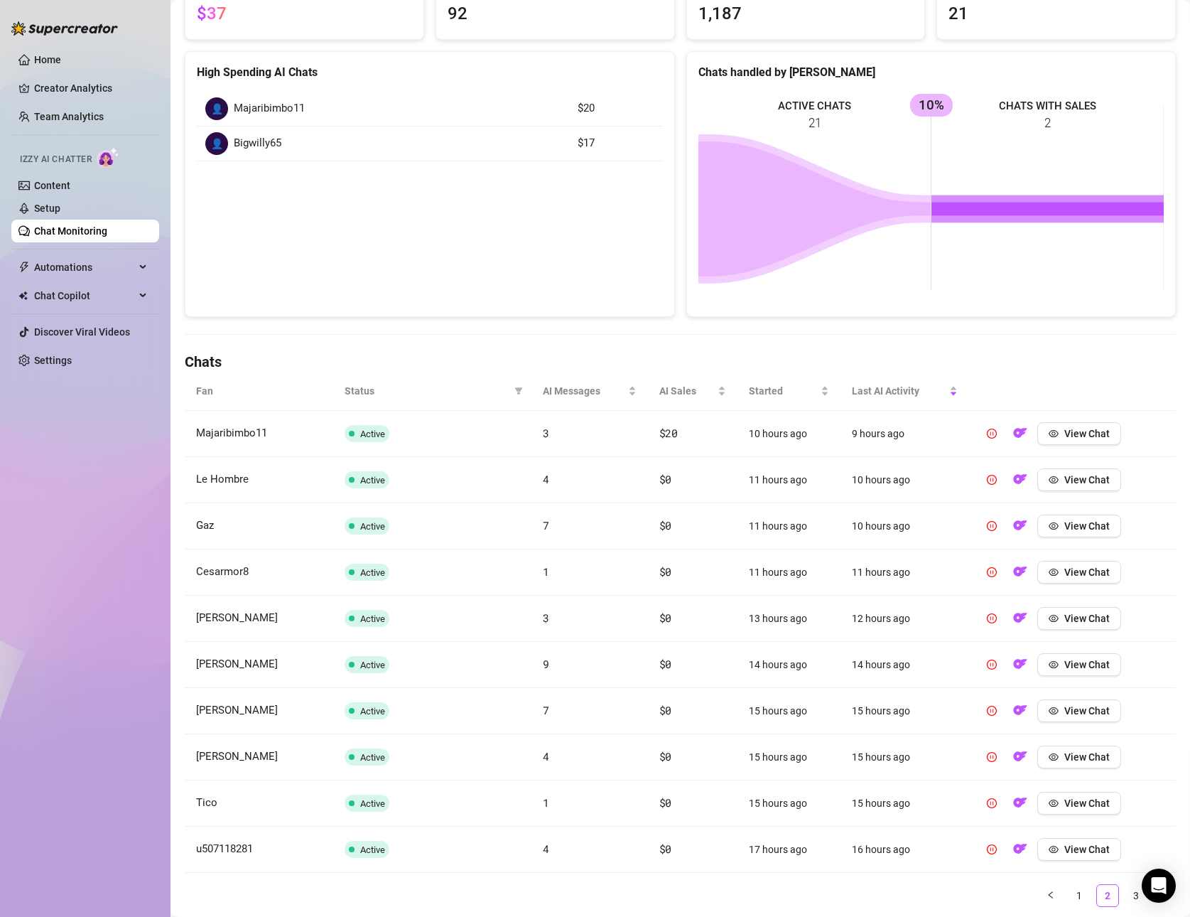
scroll to position [201, 0]
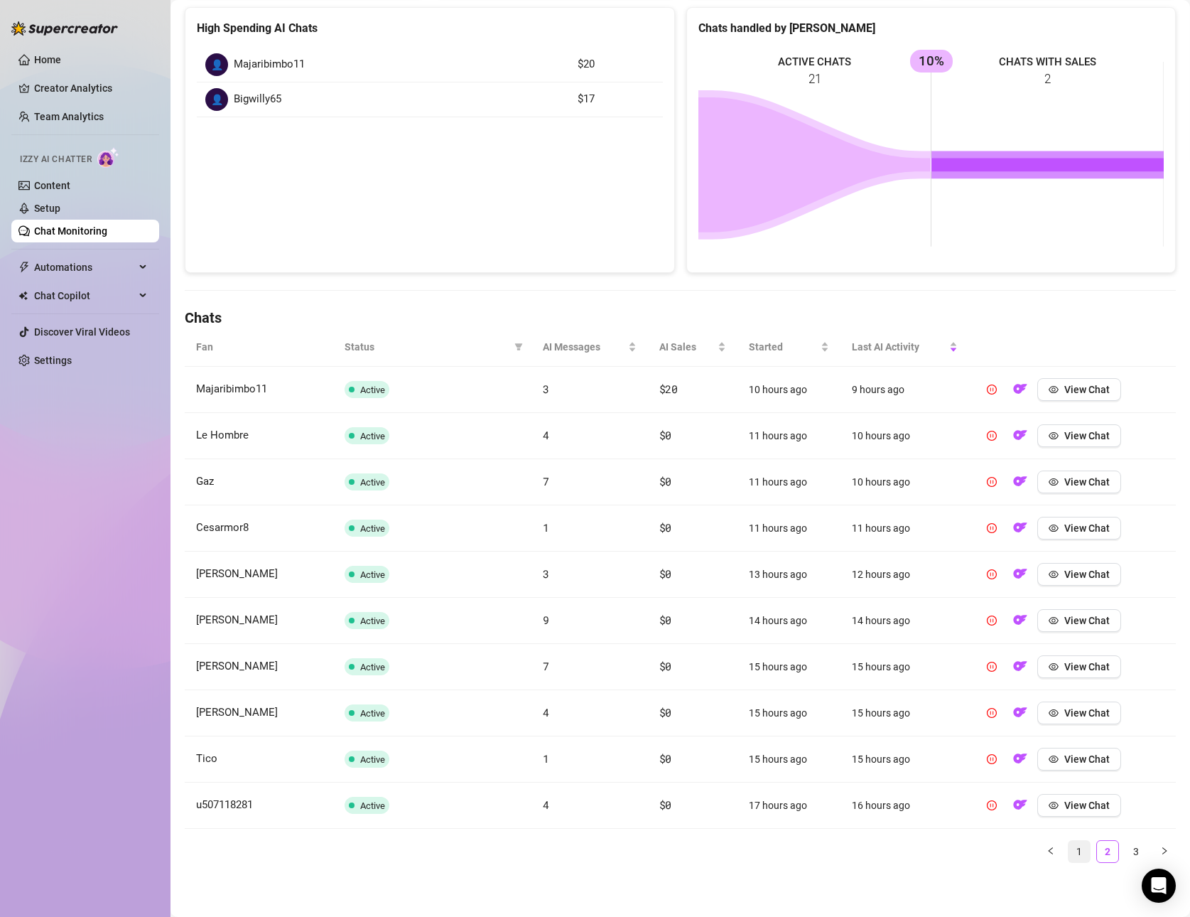
click at [1084, 851] on link "1" at bounding box center [1079, 851] width 21 height 21
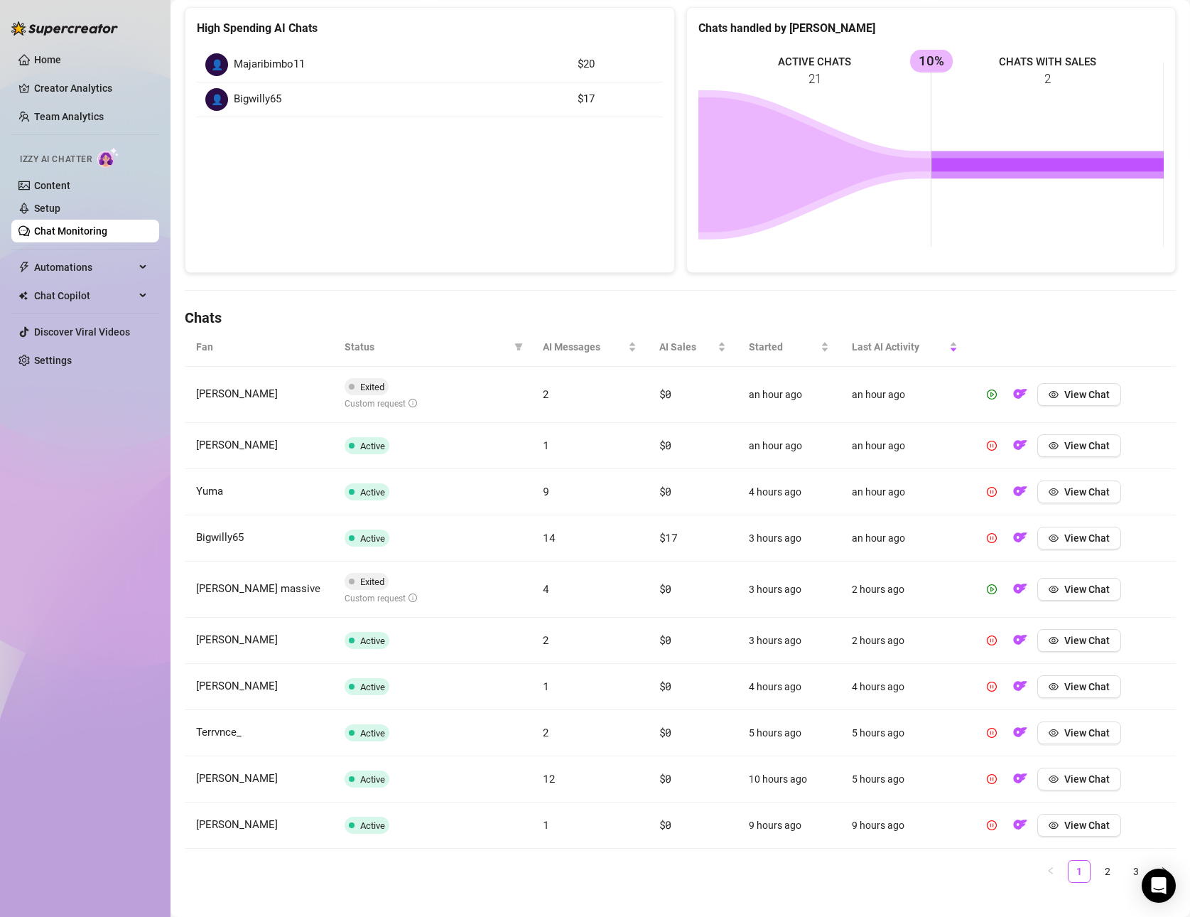
click at [1123, 871] on ul "1 2 3" at bounding box center [680, 871] width 991 height 23
click at [1115, 875] on link "2" at bounding box center [1107, 870] width 21 height 21
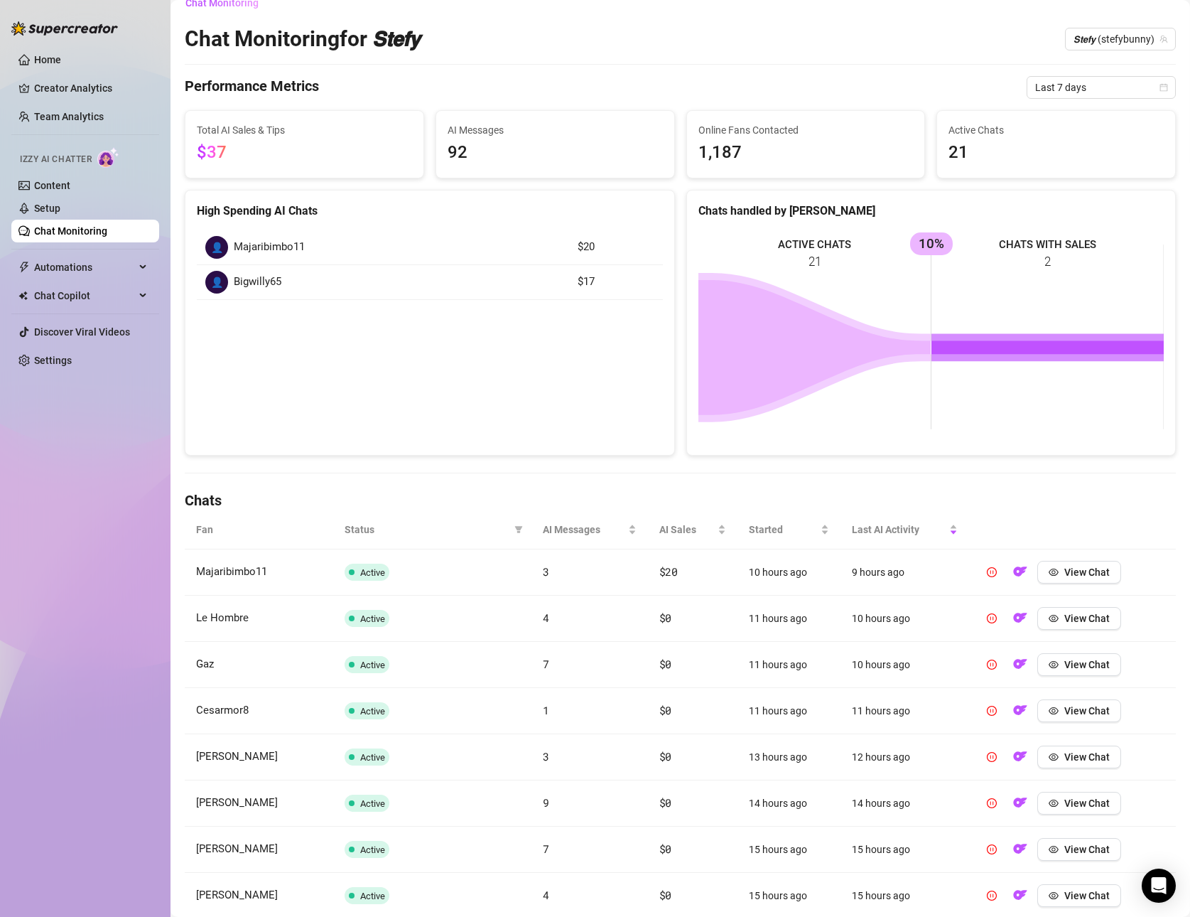
scroll to position [0, 0]
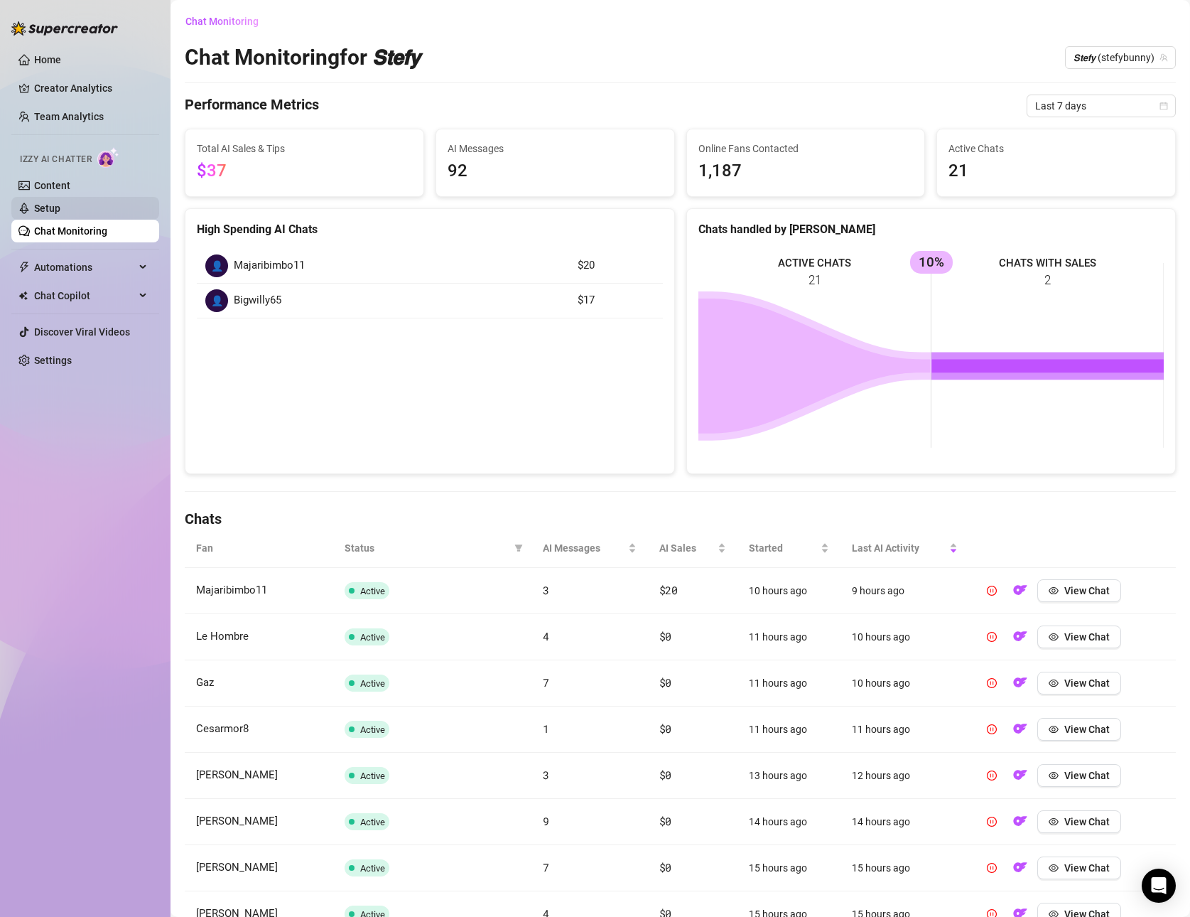
click at [48, 212] on link "Setup" at bounding box center [47, 207] width 26 height 11
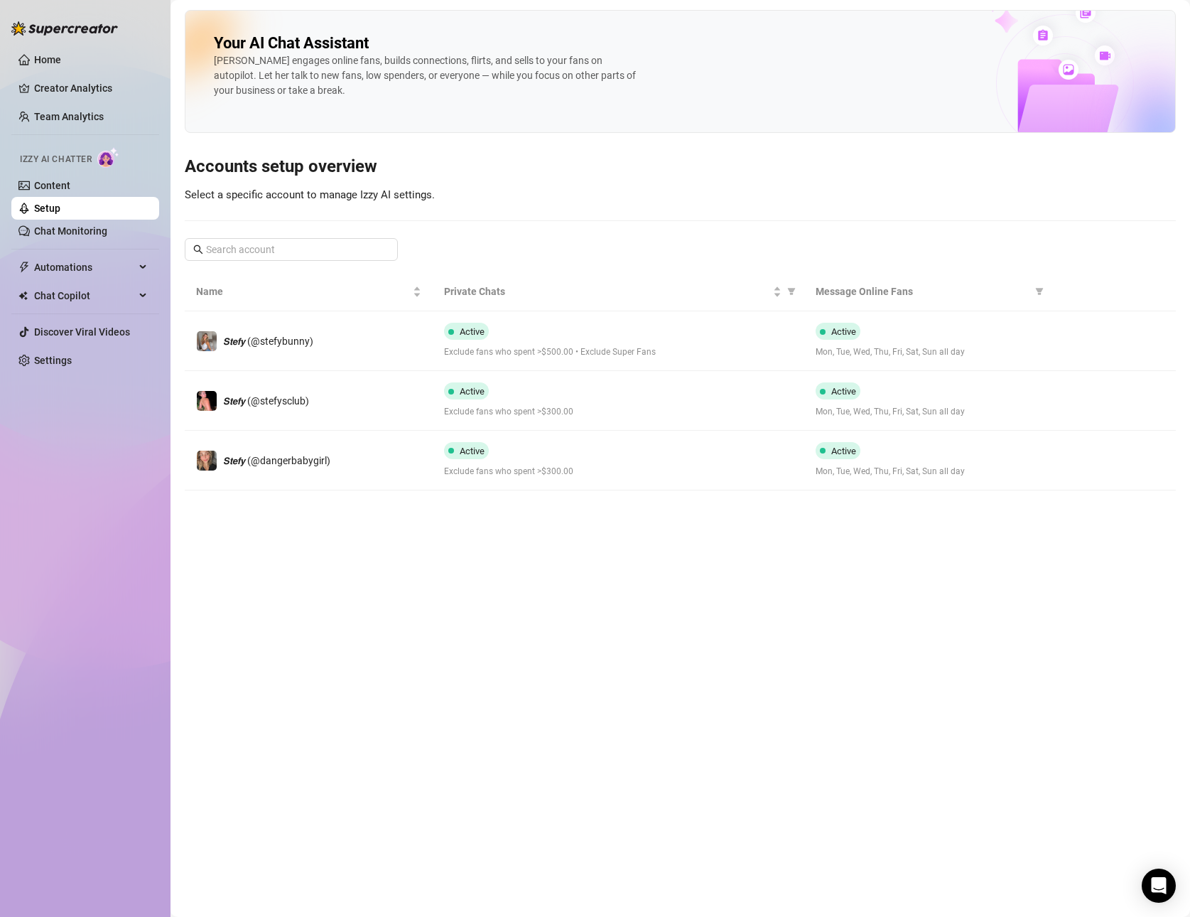
click at [43, 247] on ul "Home Creator Analytics Team Analytics Izzy AI Chatter Content Setup Chat Monito…" at bounding box center [85, 210] width 148 height 335
click at [45, 237] on link "Chat Monitoring" at bounding box center [70, 230] width 73 height 11
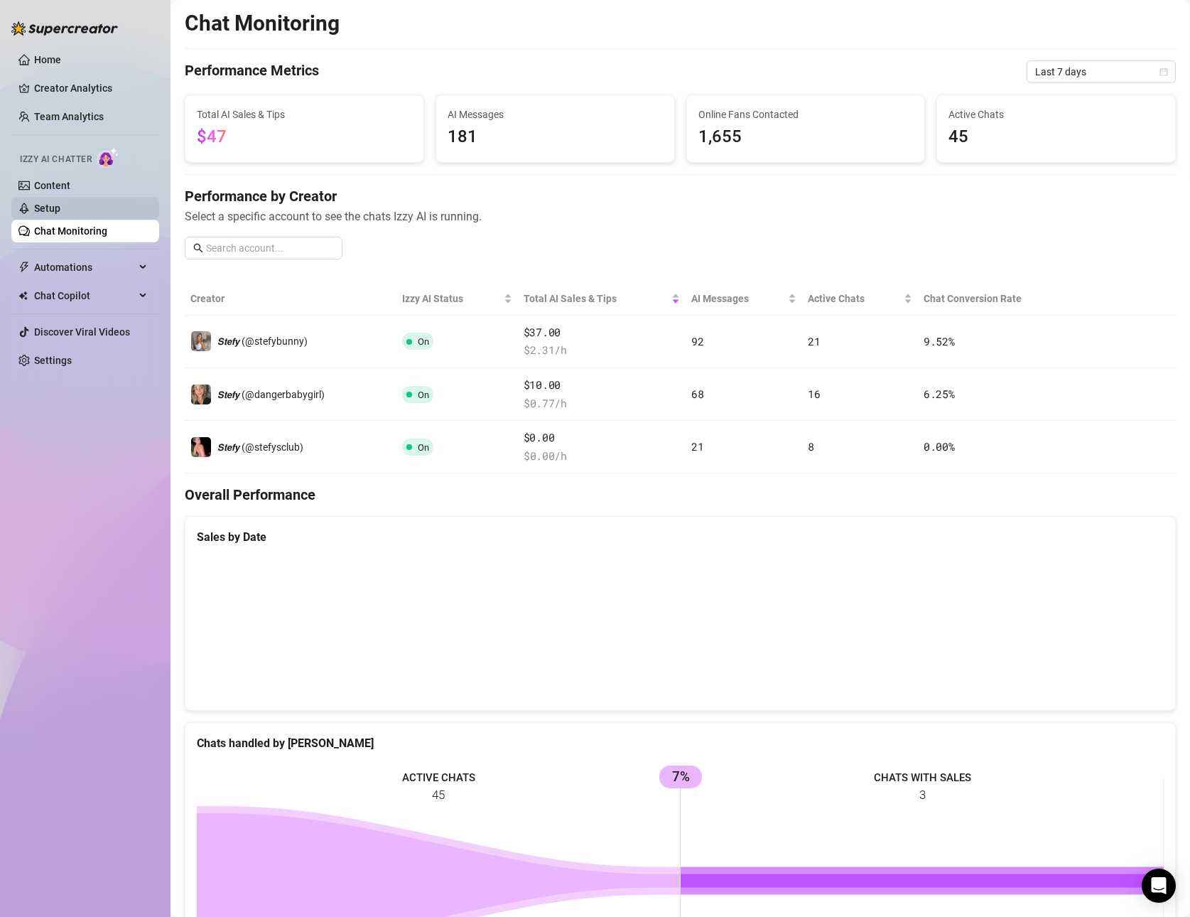
click at [45, 208] on link "Setup" at bounding box center [47, 207] width 26 height 11
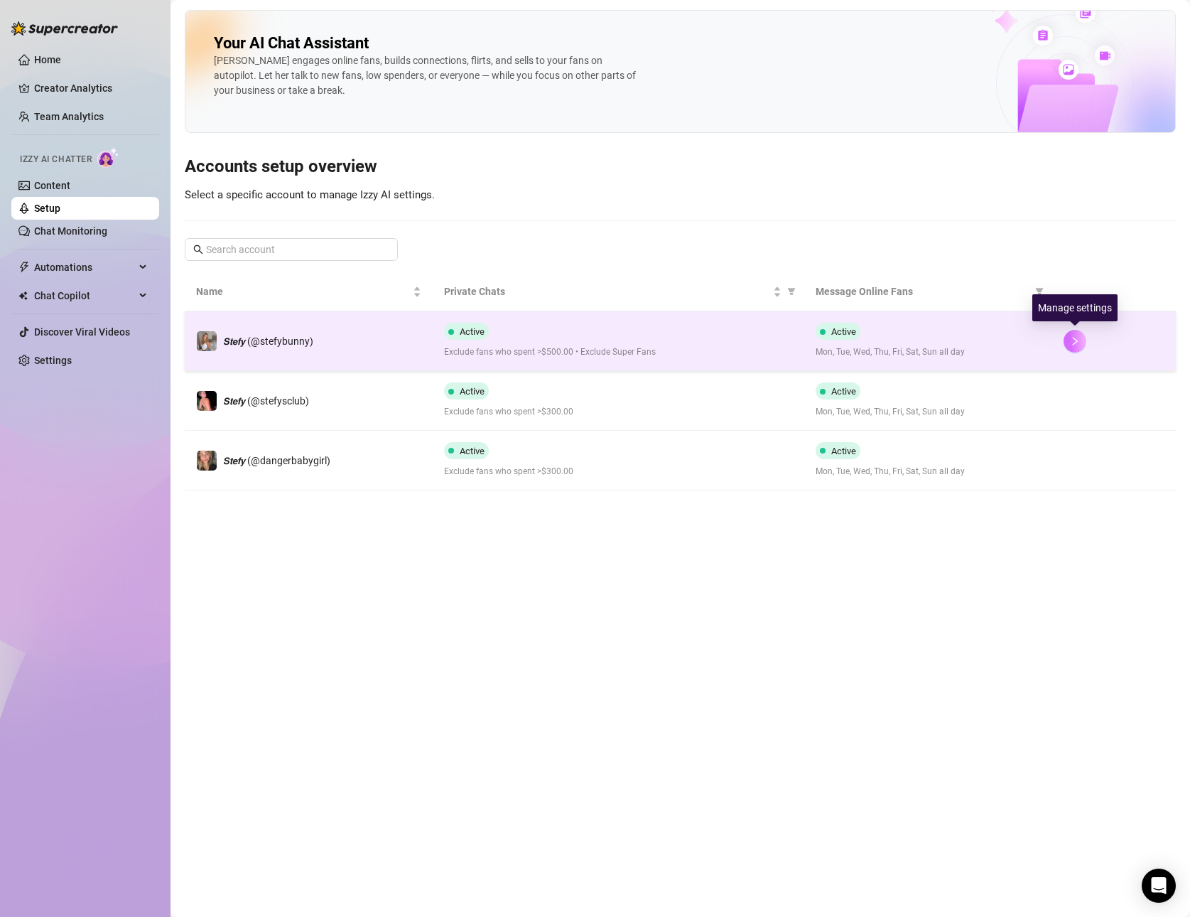
click at [1073, 339] on icon "right" at bounding box center [1075, 341] width 10 height 10
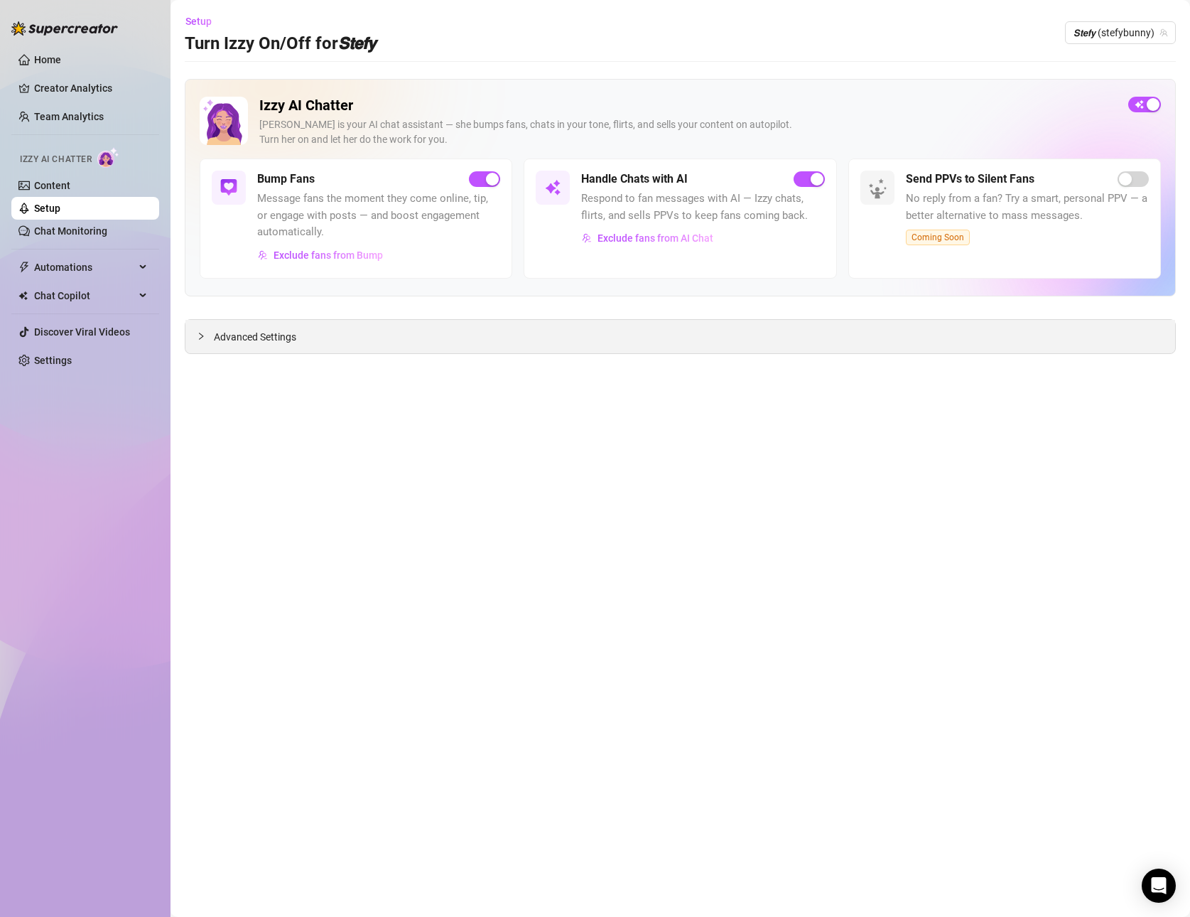
click at [324, 334] on div "Advanced Settings" at bounding box center [680, 336] width 990 height 33
click at [225, 334] on span "Advanced Settings" at bounding box center [255, 337] width 82 height 16
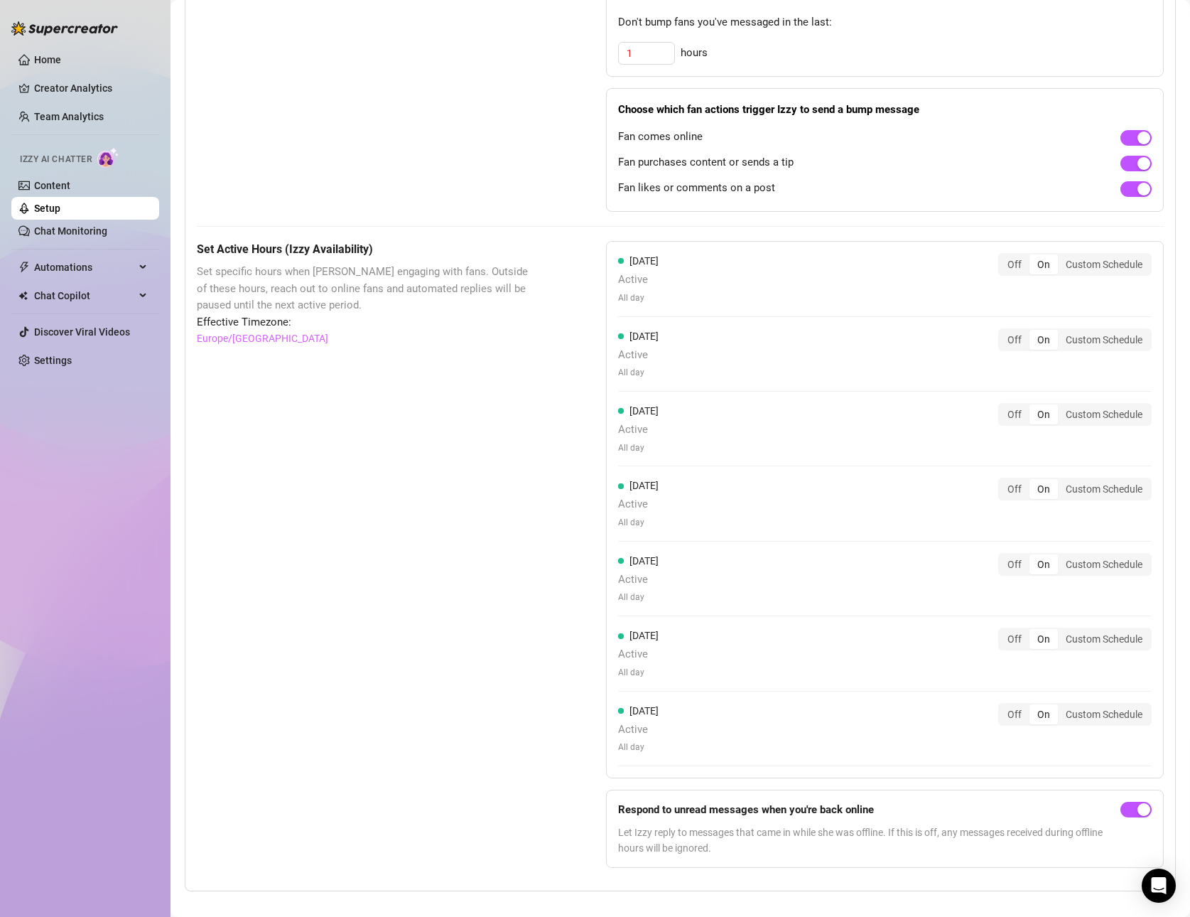
scroll to position [904, 0]
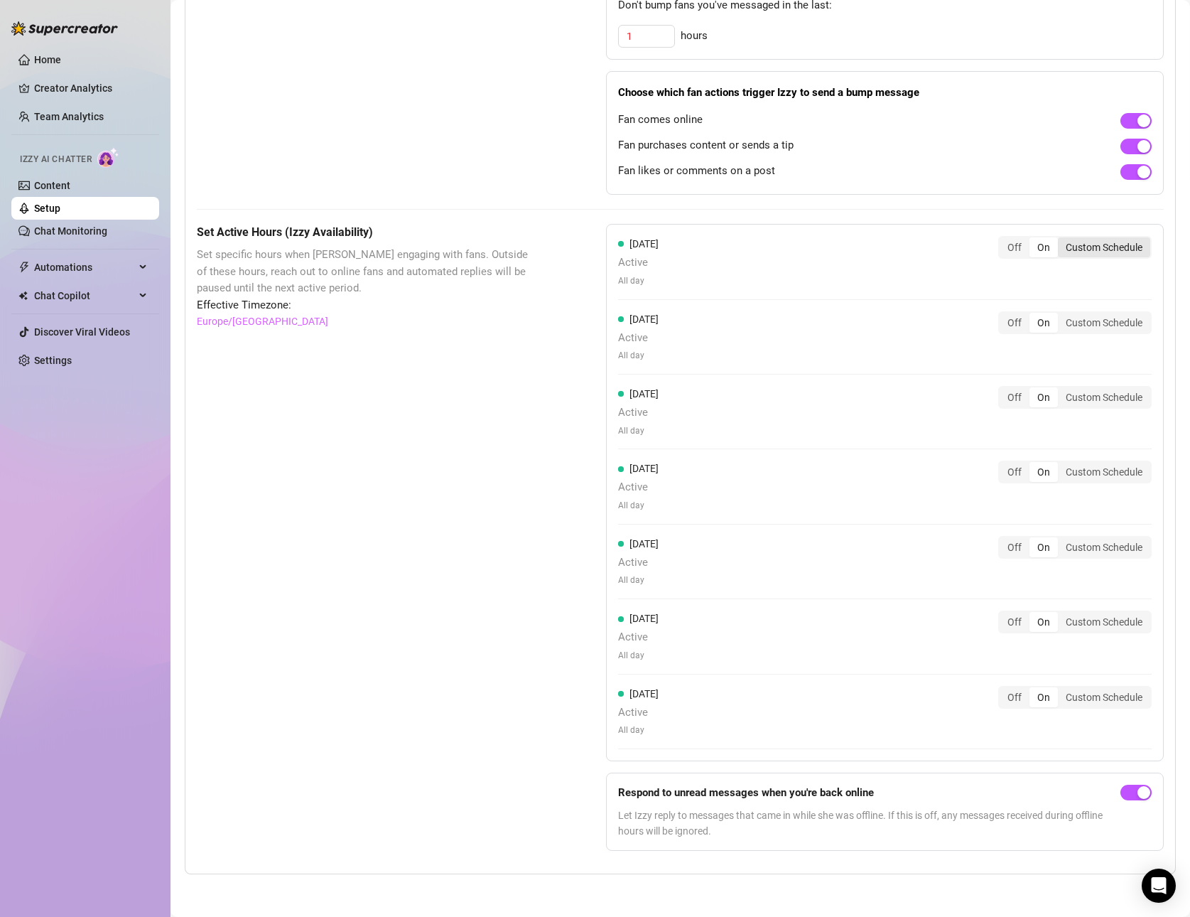
click at [1090, 242] on div "Custom Schedule" at bounding box center [1104, 247] width 92 height 20
click at [1062, 239] on input "Custom Schedule" at bounding box center [1062, 239] width 0 height 0
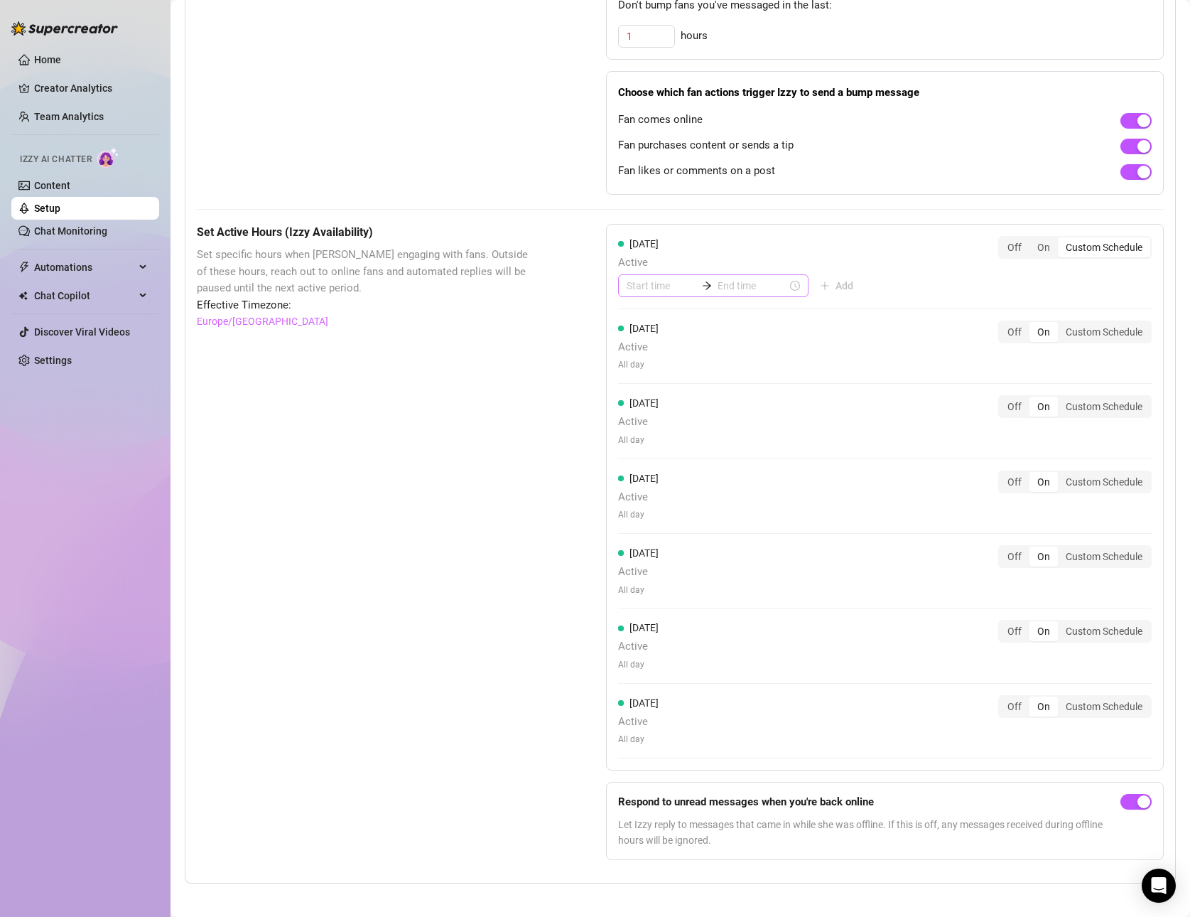
click at [696, 284] on div at bounding box center [706, 286] width 21 height 10
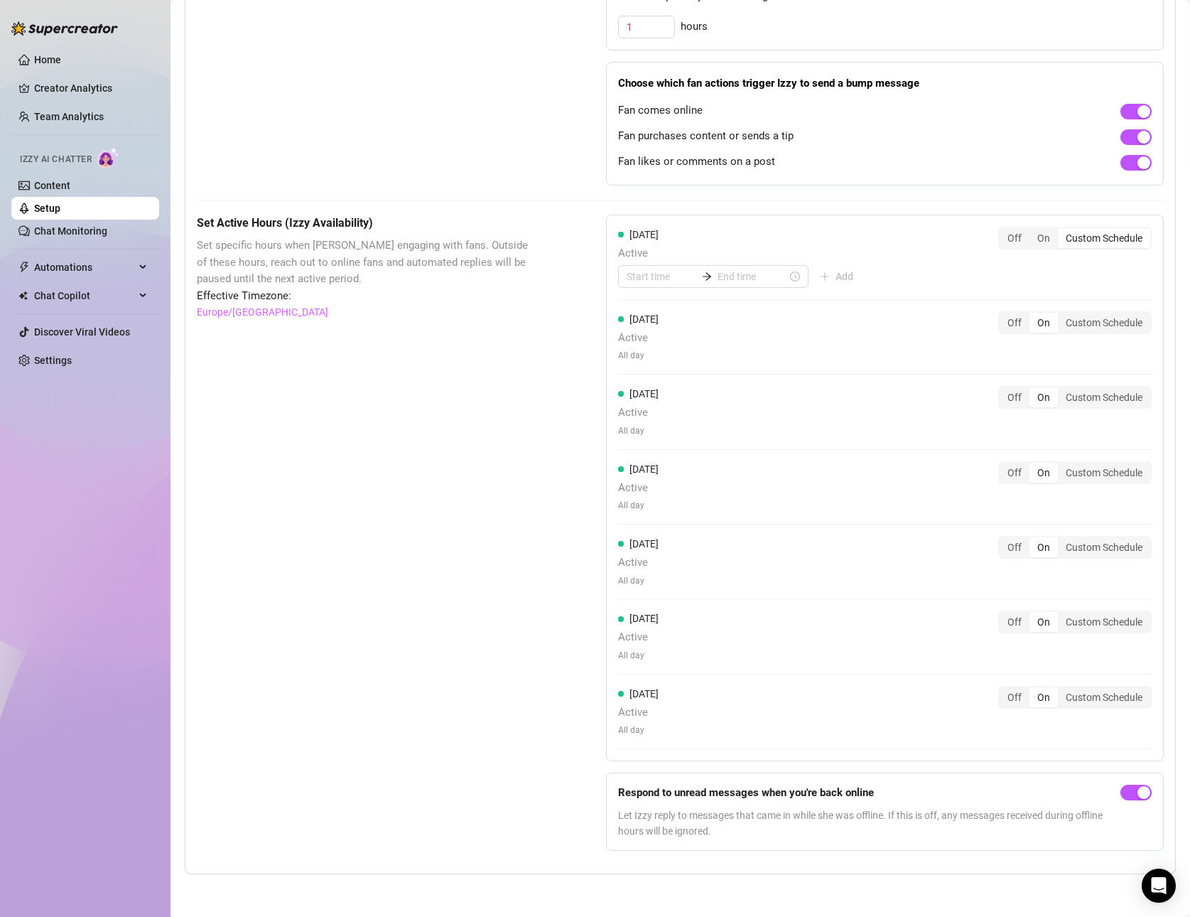
click at [868, 791] on strong "Respond to unread messages when you're back online" at bounding box center [746, 792] width 256 height 13
drag, startPoint x: 875, startPoint y: 791, endPoint x: 617, endPoint y: 787, distance: 258.7
click at [617, 787] on form "Respond to unread messages when you're back online Let Izzy reply to messages t…" at bounding box center [885, 811] width 558 height 78
copy strong "Respond to unread messages when you're back online"
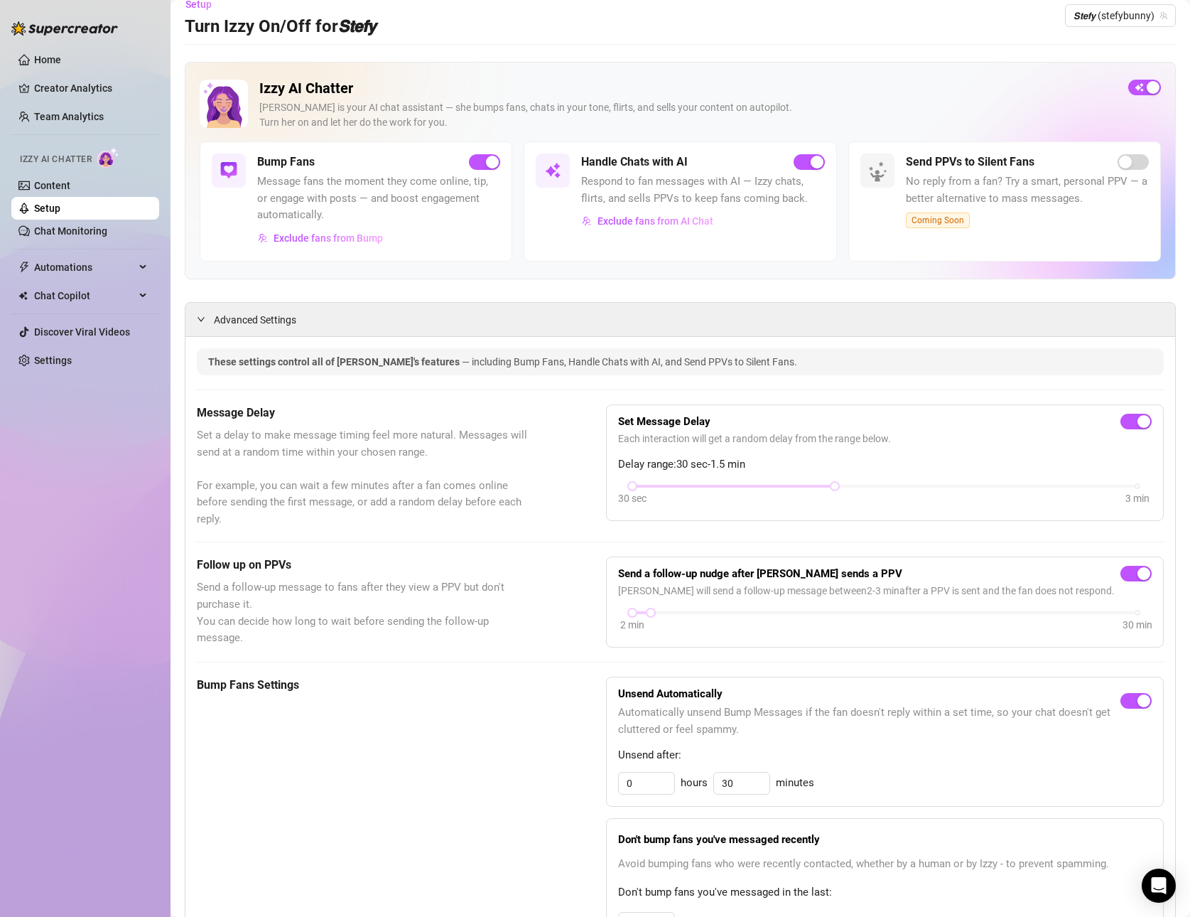
scroll to position [19, 0]
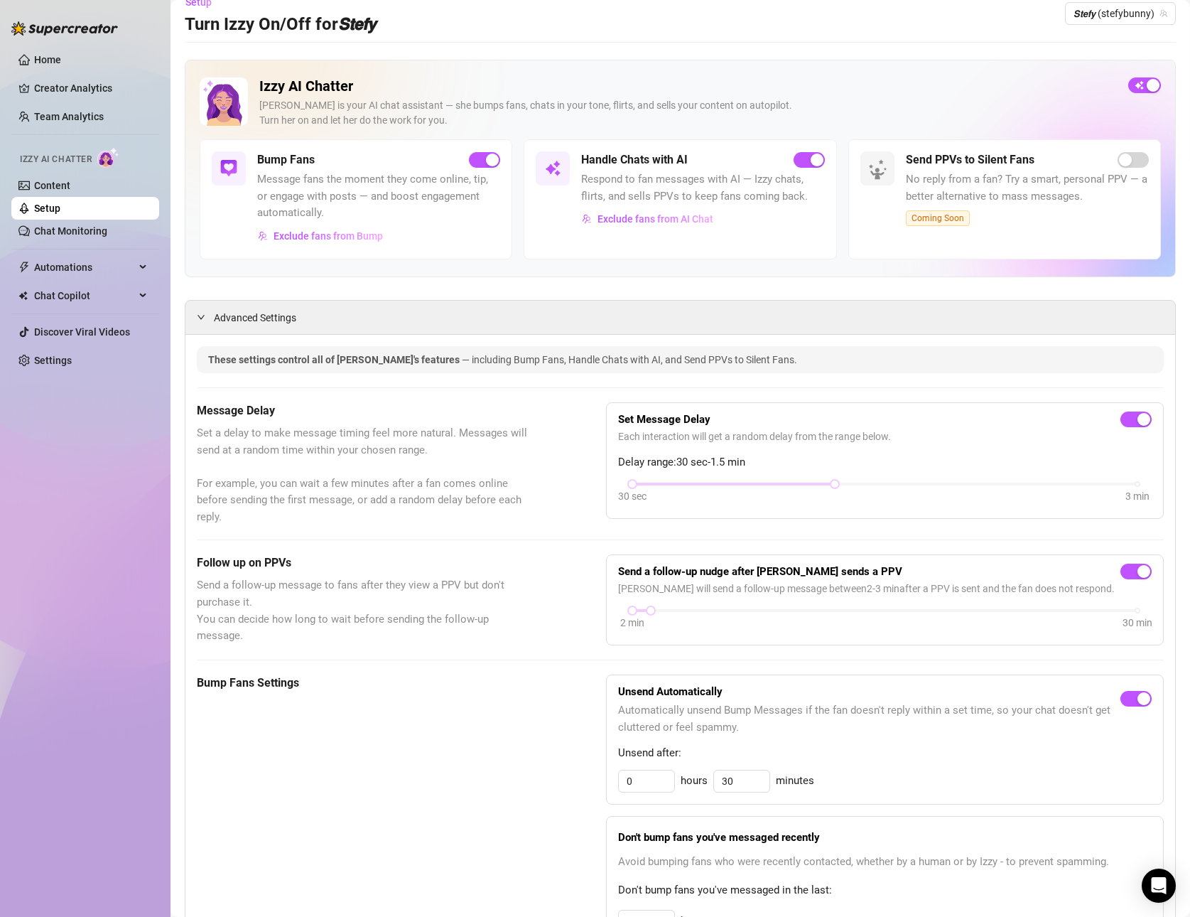
click at [330, 31] on h3 "Turn Izzy On/Off for 𝙎𝙩𝙚𝙛𝙮" at bounding box center [280, 24] width 191 height 23
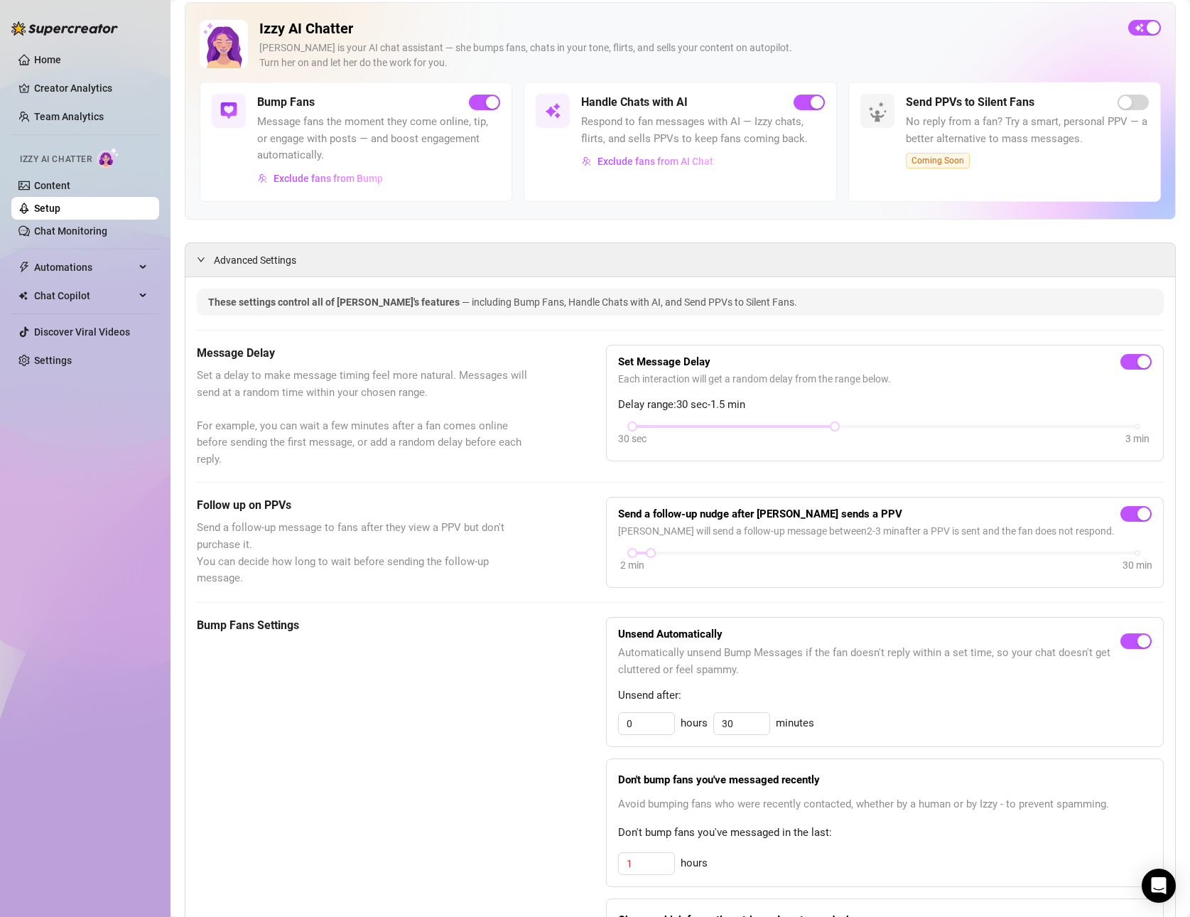
scroll to position [0, 0]
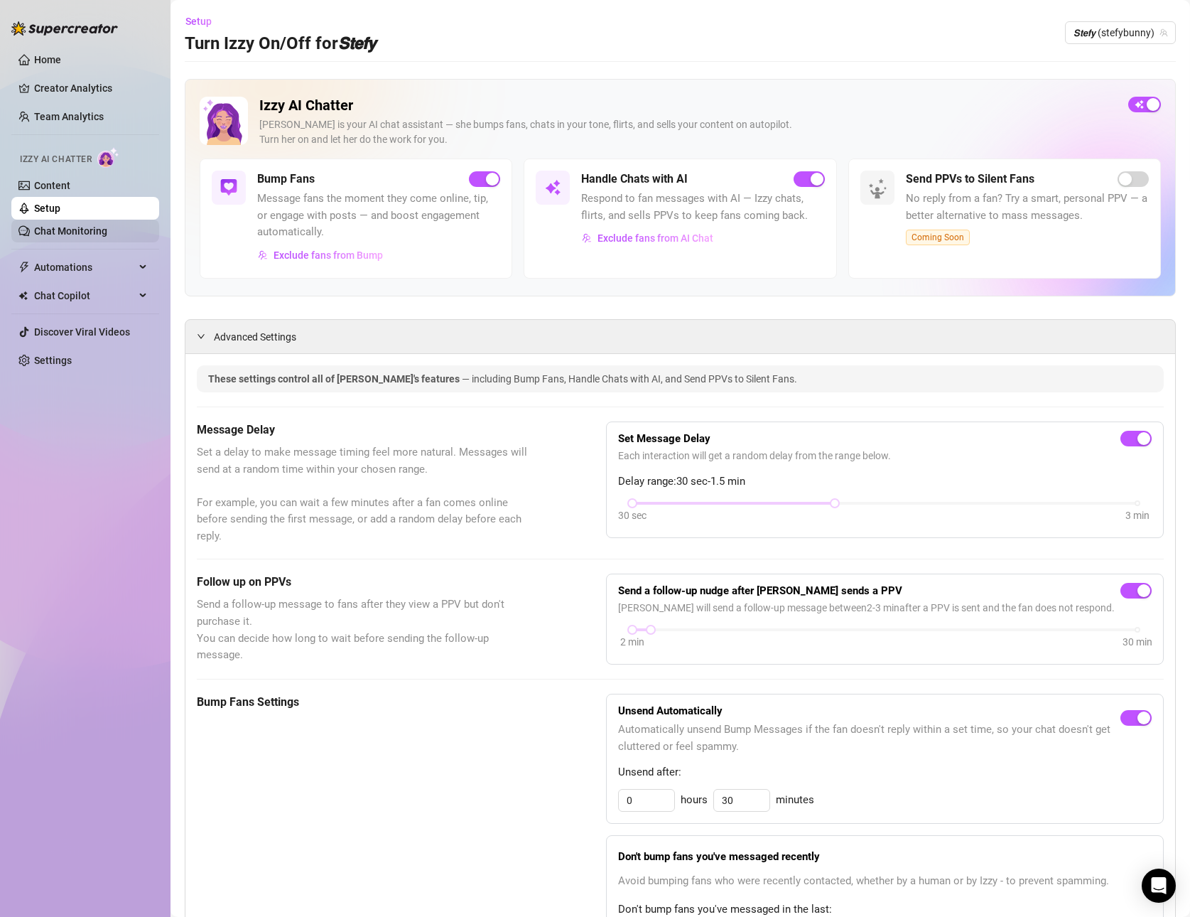
click at [48, 237] on link "Chat Monitoring" at bounding box center [70, 230] width 73 height 11
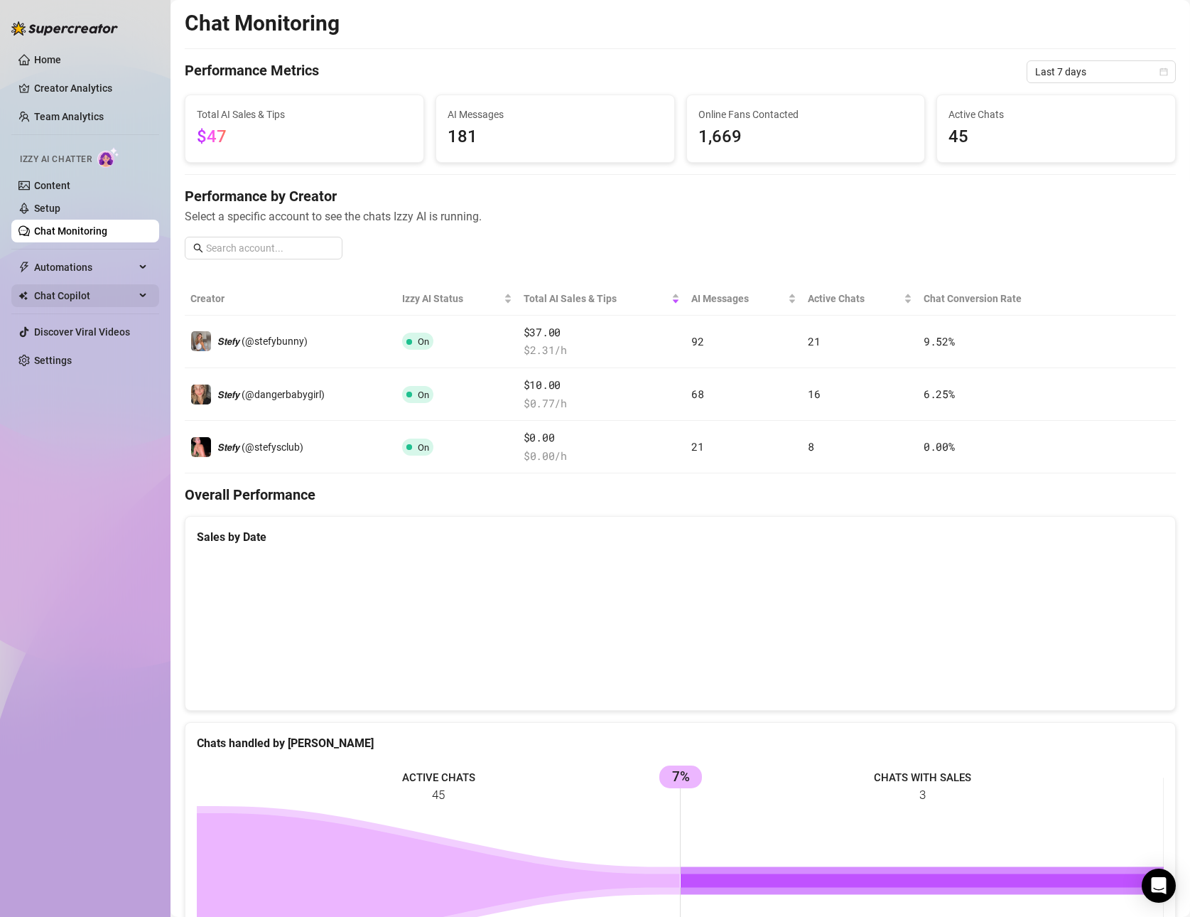
click at [54, 297] on span "Chat Copilot" at bounding box center [84, 295] width 101 height 23
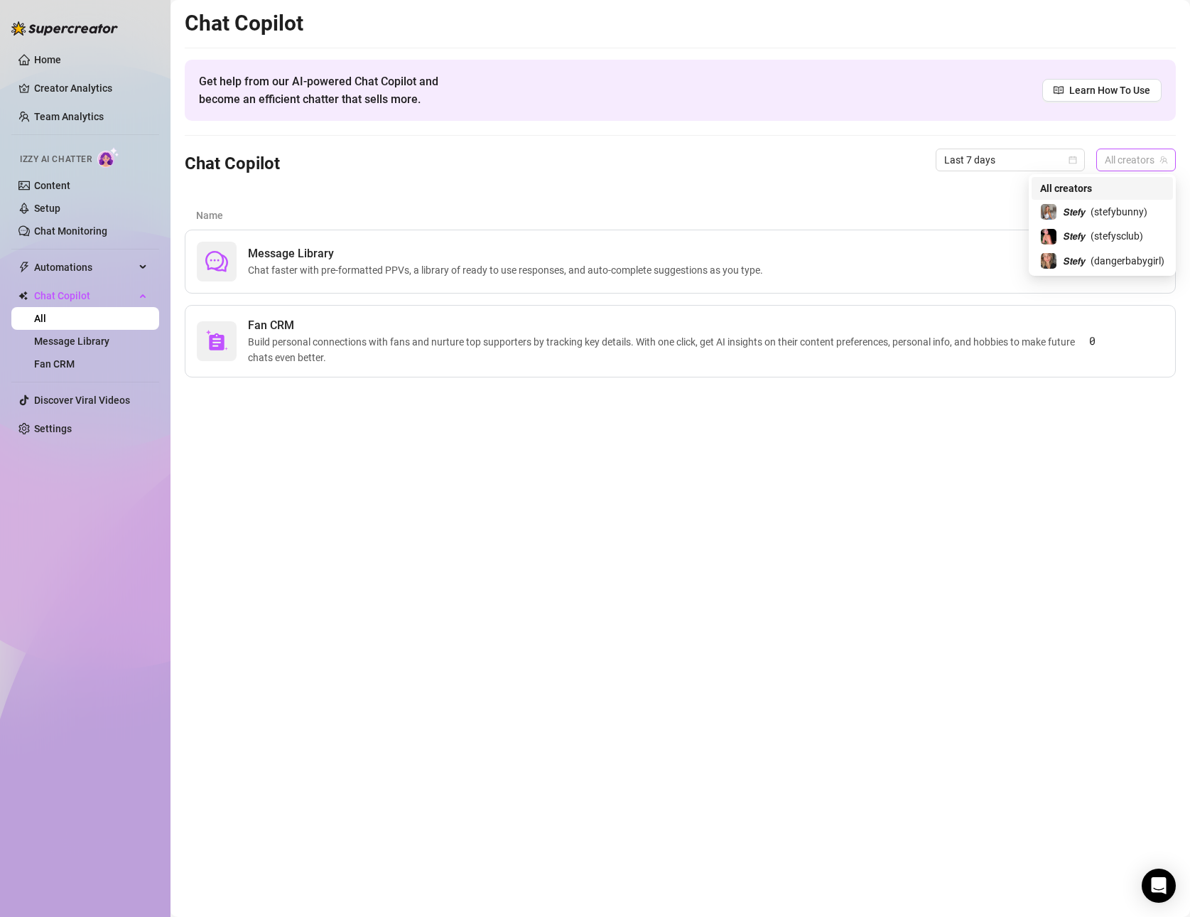
click at [1146, 159] on span "All creators" at bounding box center [1136, 159] width 63 height 21
click at [1091, 207] on span "( stefybunny )" at bounding box center [1119, 212] width 57 height 16
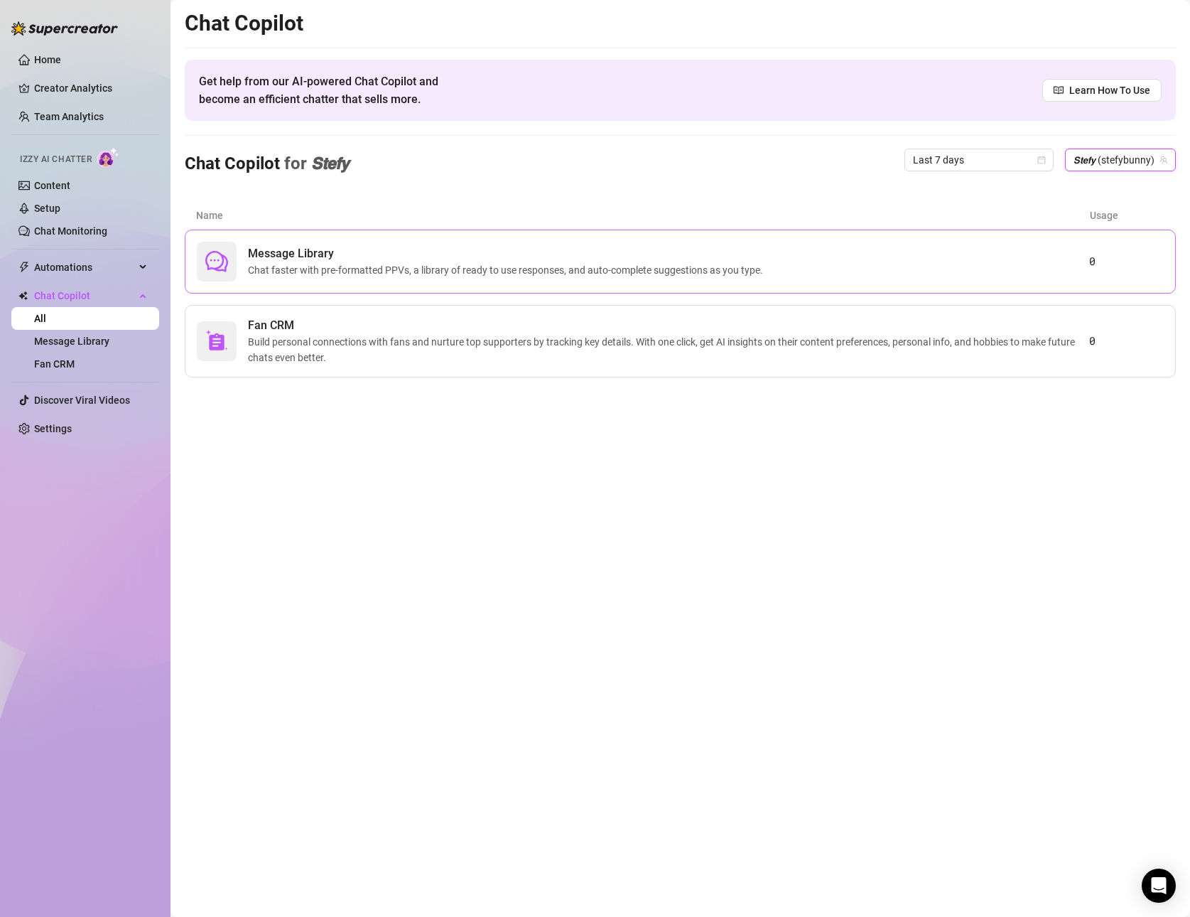
click at [409, 265] on span "Chat faster with pre-formatted PPVs, a library of ready to use responses, and a…" at bounding box center [508, 270] width 521 height 16
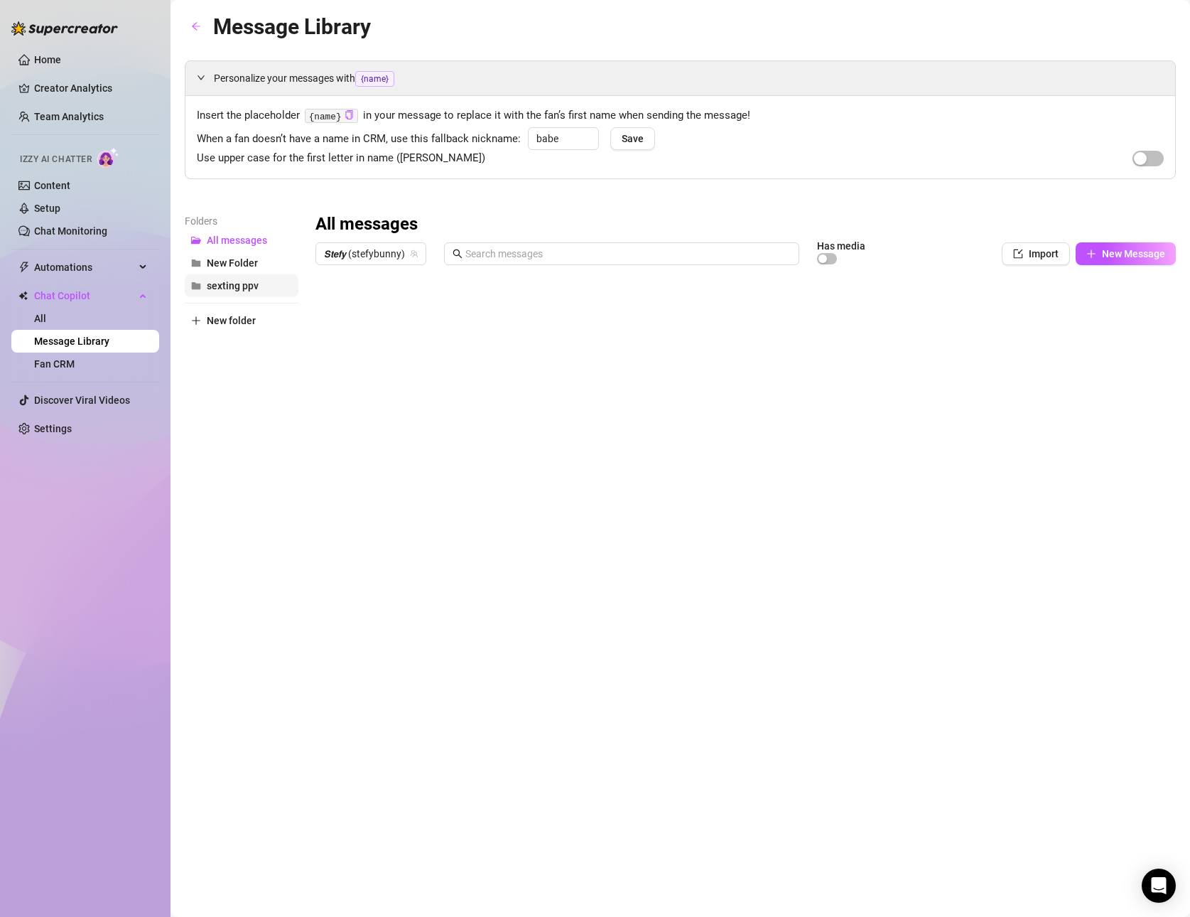
click at [242, 286] on span "sexting ppv" at bounding box center [233, 285] width 52 height 11
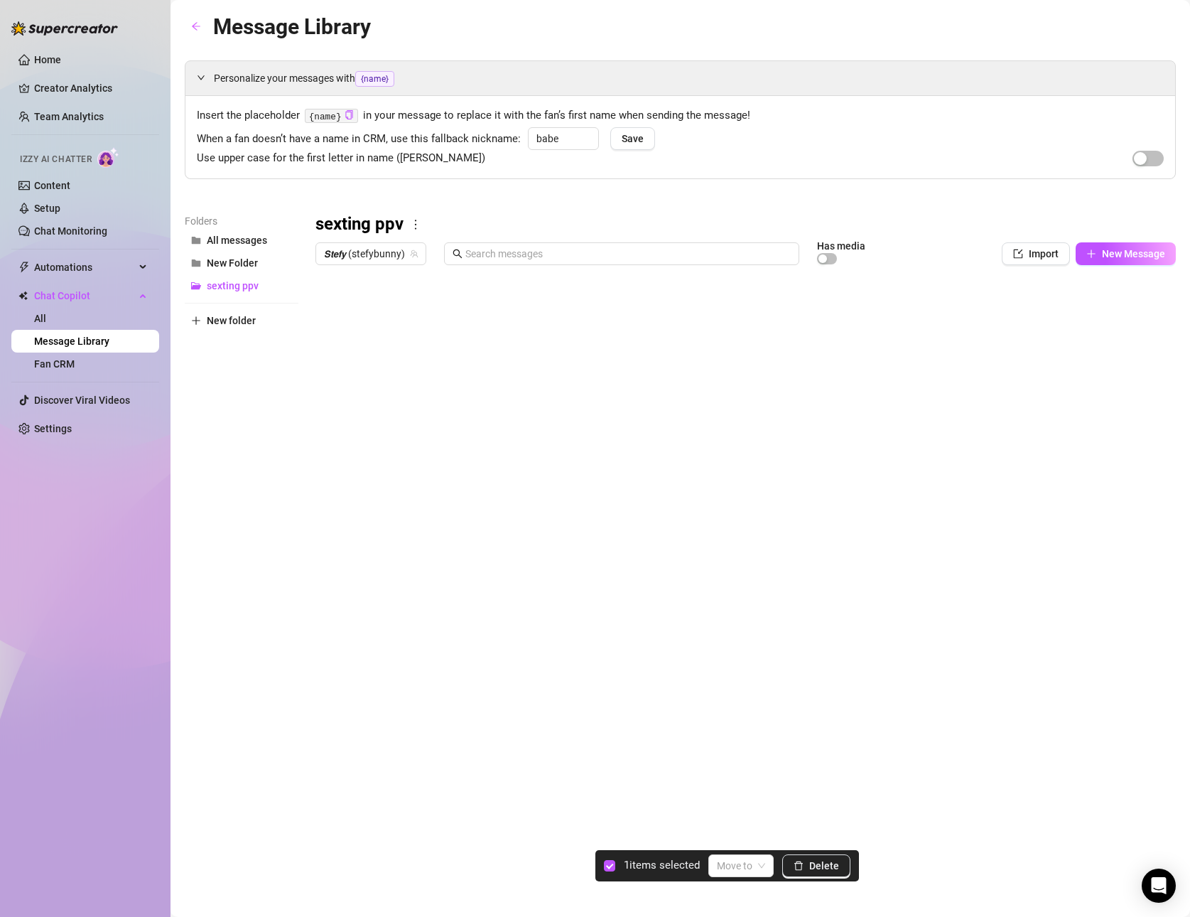
click at [325, 313] on div at bounding box center [745, 429] width 860 height 317
click at [799, 860] on icon "delete" at bounding box center [799, 865] width 10 height 10
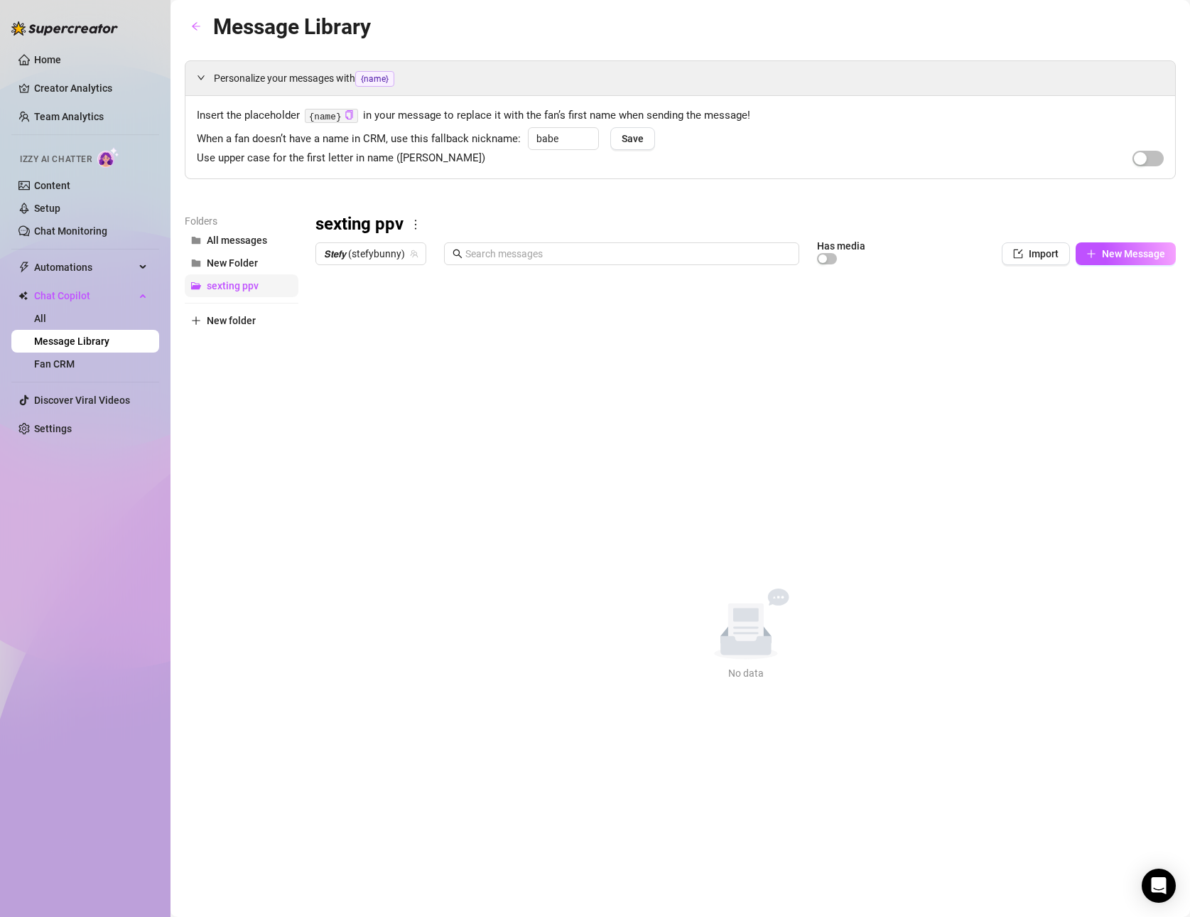
click at [233, 287] on span "sexting ppv" at bounding box center [233, 285] width 52 height 11
click at [217, 292] on button "sexting ppv" at bounding box center [242, 285] width 114 height 23
click at [217, 291] on span "sexting ppv" at bounding box center [233, 285] width 52 height 11
click at [1054, 255] on span "Import" at bounding box center [1044, 253] width 30 height 11
type textarea "Type your message here..."
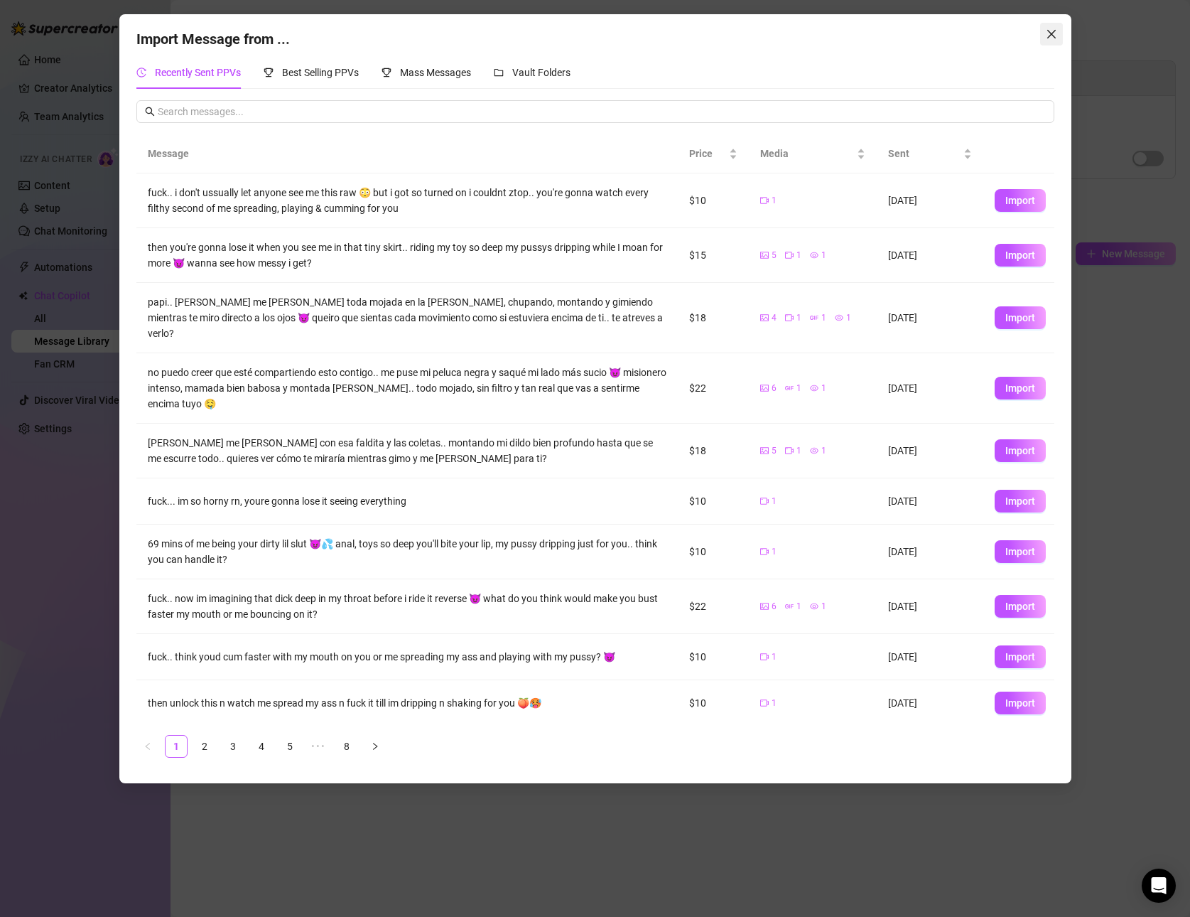
click at [1042, 33] on span "Close" at bounding box center [1051, 33] width 23 height 11
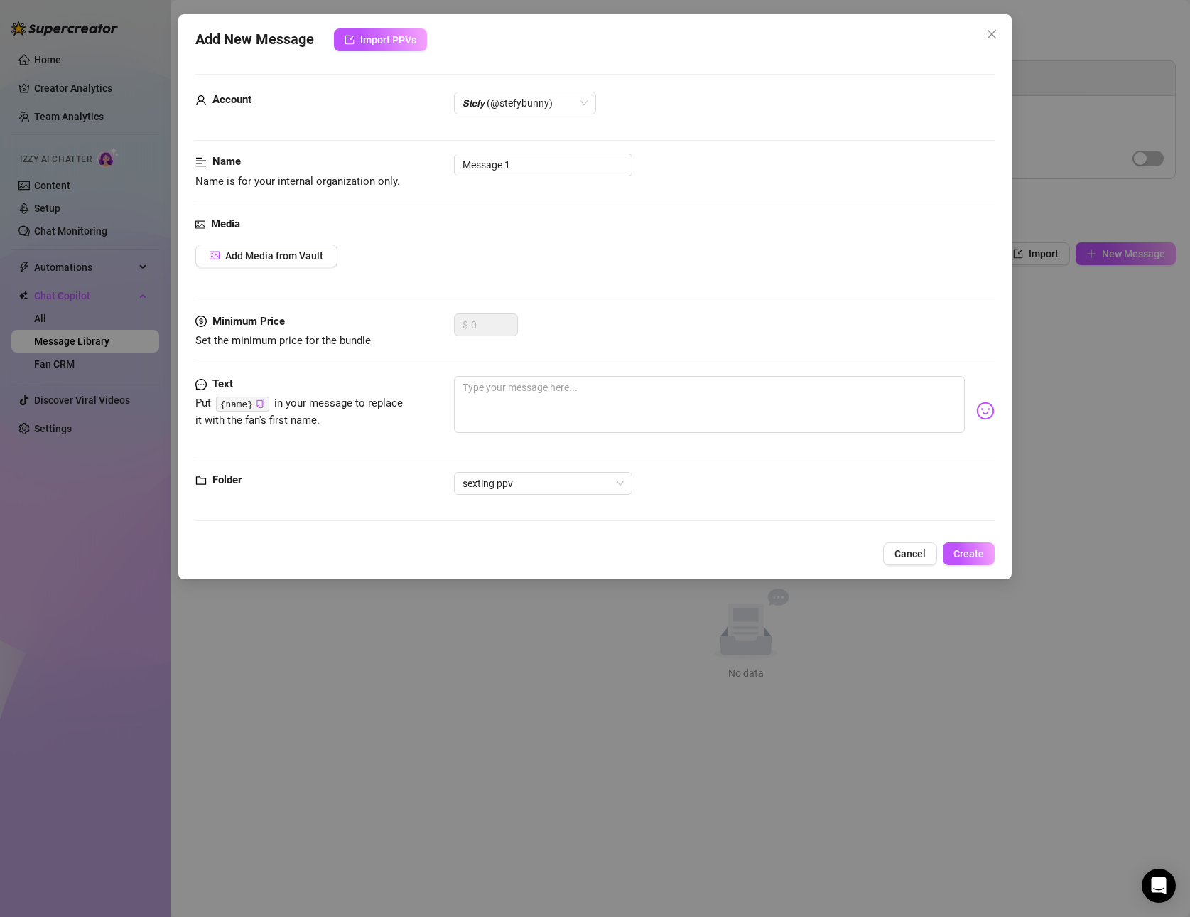
click at [239, 504] on div "Folder sexting ppv" at bounding box center [594, 490] width 799 height 36
click at [220, 502] on div "Folder sexting ppv" at bounding box center [594, 490] width 799 height 36
click at [215, 479] on strong "Folder" at bounding box center [226, 479] width 29 height 13
click at [900, 552] on span "Cancel" at bounding box center [910, 553] width 31 height 11
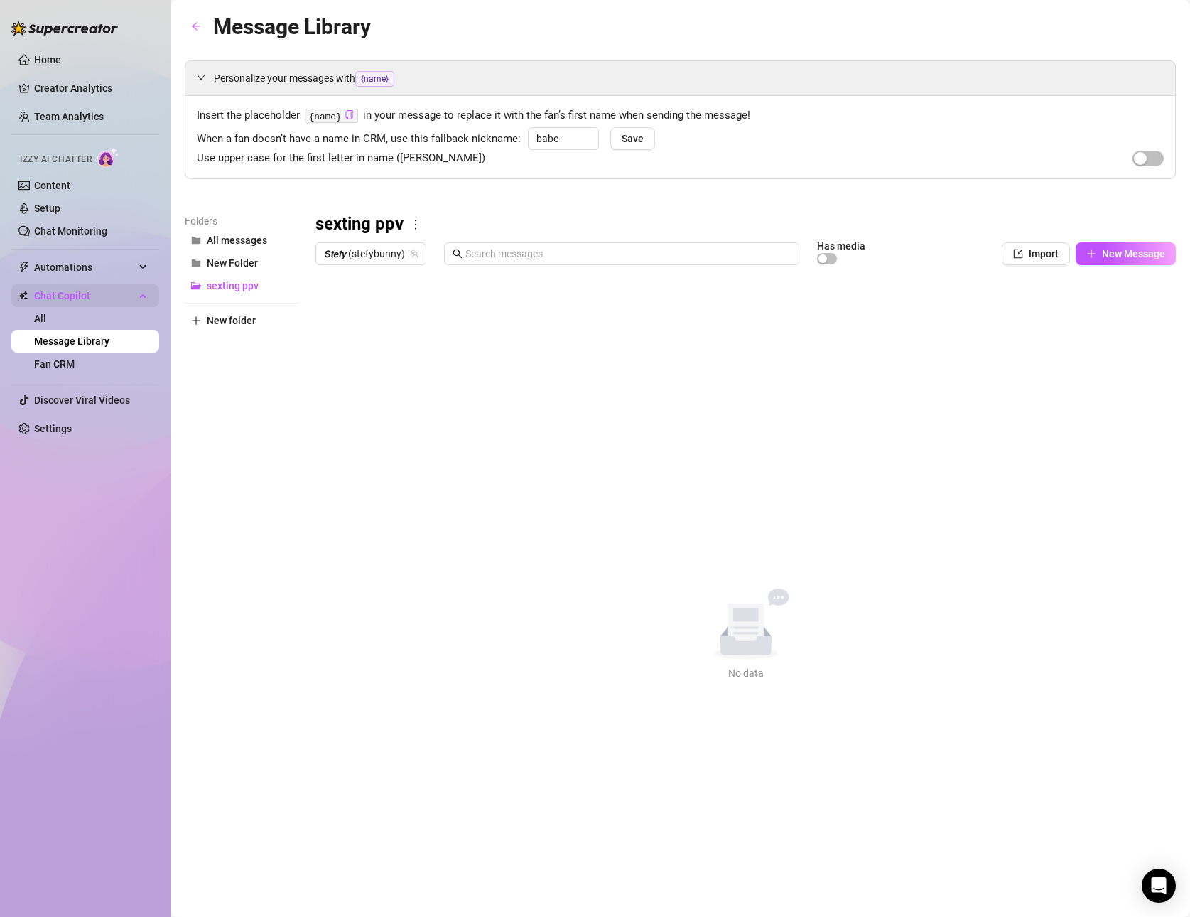
click at [70, 299] on span "Chat Copilot" at bounding box center [84, 295] width 101 height 23
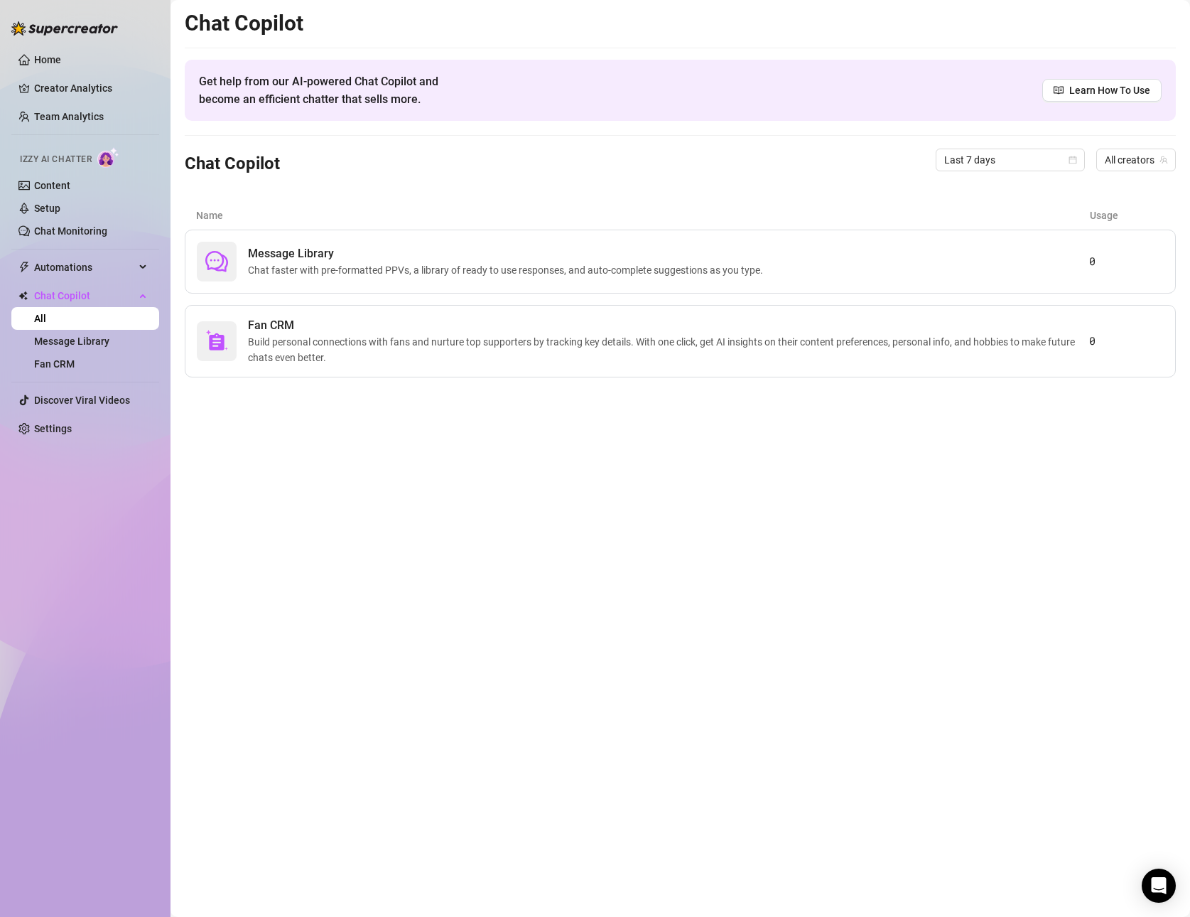
click at [46, 321] on link "All" at bounding box center [40, 318] width 12 height 11
click at [78, 343] on link "Message Library" at bounding box center [71, 340] width 75 height 11
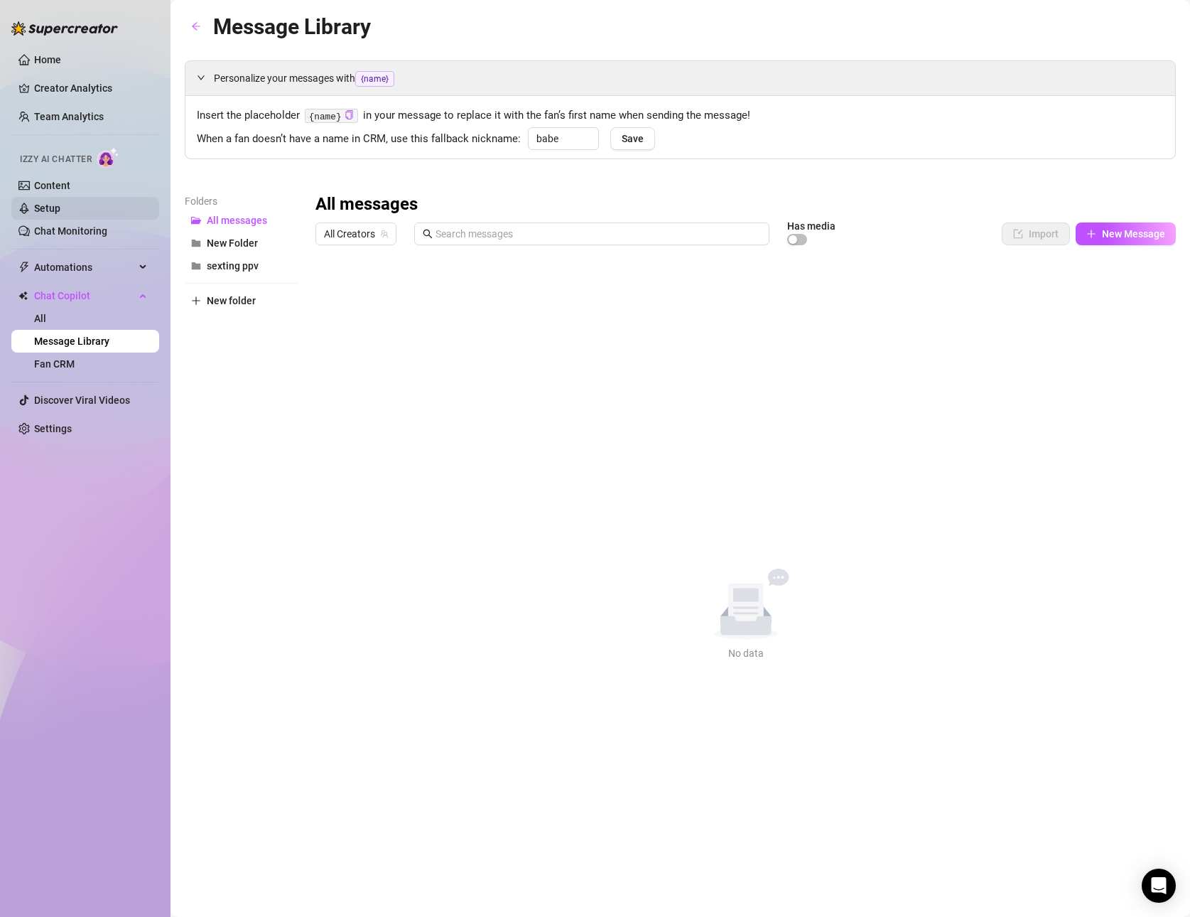
click at [52, 211] on link "Setup" at bounding box center [47, 207] width 26 height 11
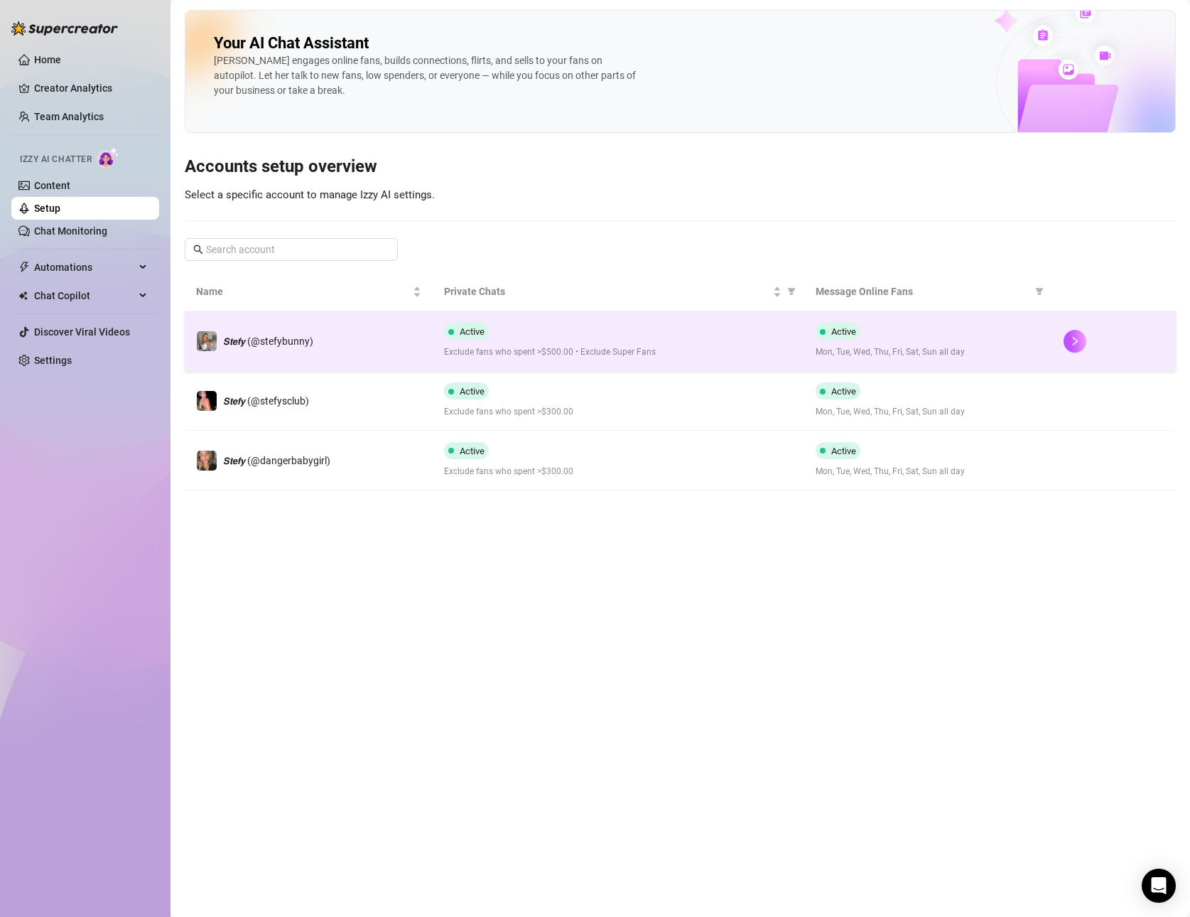
click at [842, 331] on span "Active" at bounding box center [843, 331] width 25 height 11
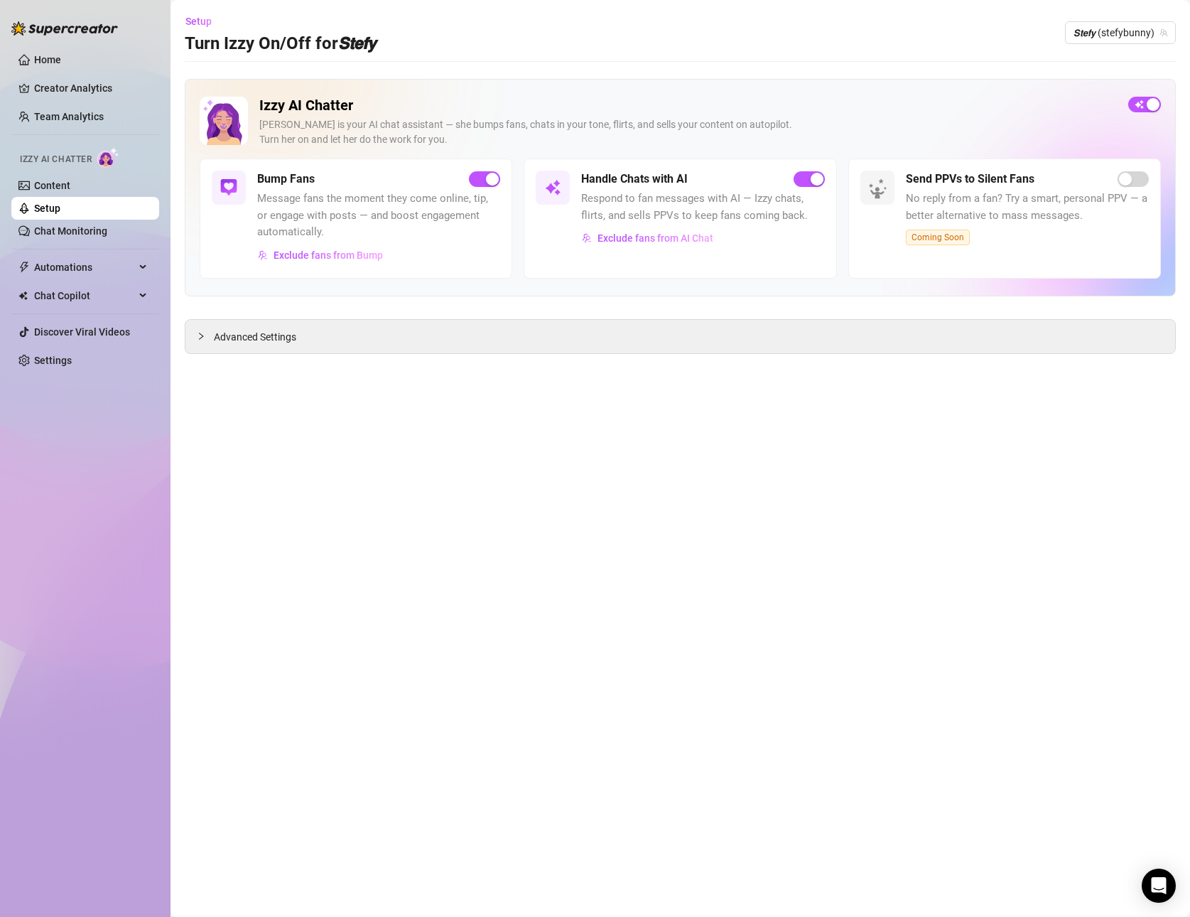
click at [292, 205] on span "Message fans the moment they come online, tip, or engage with posts — and boost…" at bounding box center [378, 215] width 243 height 50
click at [300, 232] on span "Message fans the moment they come online, tip, or engage with posts — and boost…" at bounding box center [378, 215] width 243 height 50
click at [304, 259] on span "Exclude fans from Bump" at bounding box center [328, 254] width 109 height 11
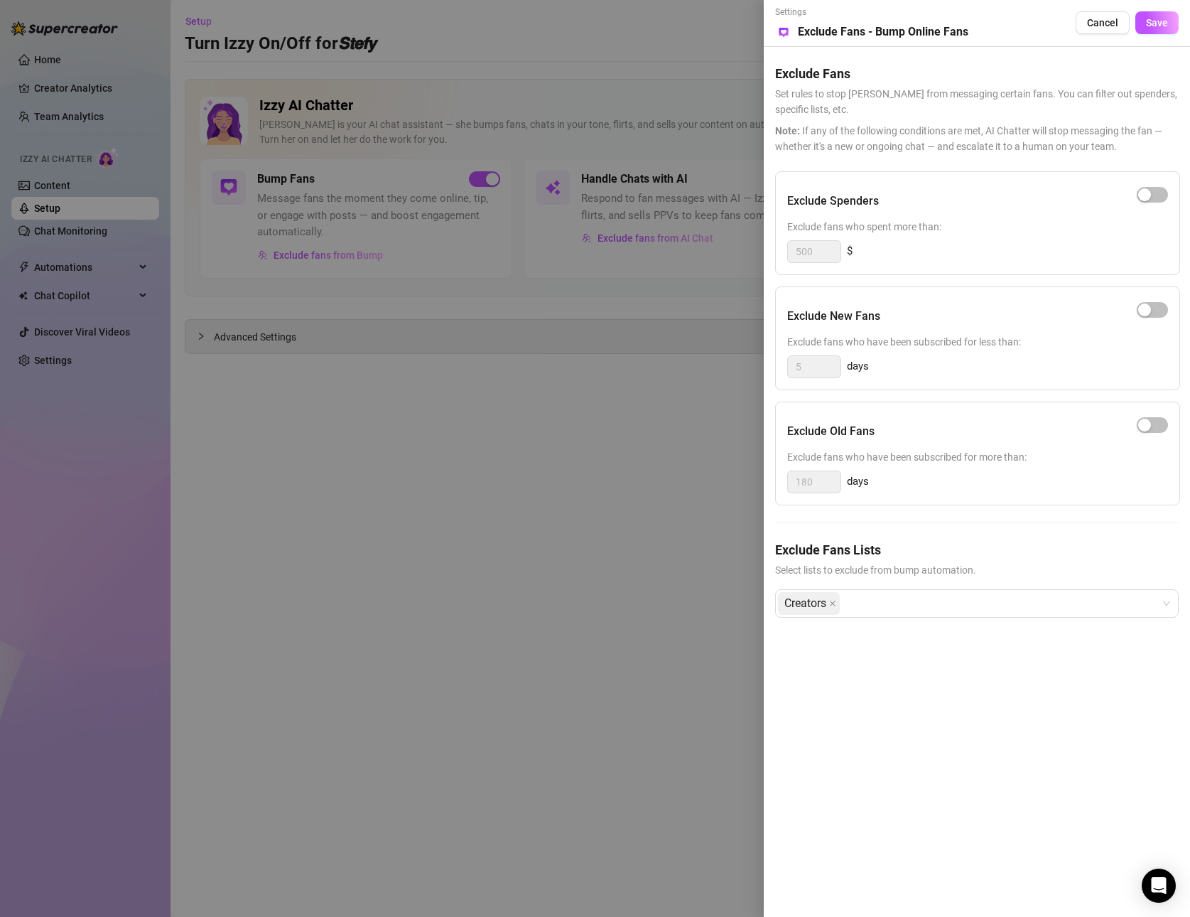
click at [303, 257] on div at bounding box center [595, 458] width 1190 height 917
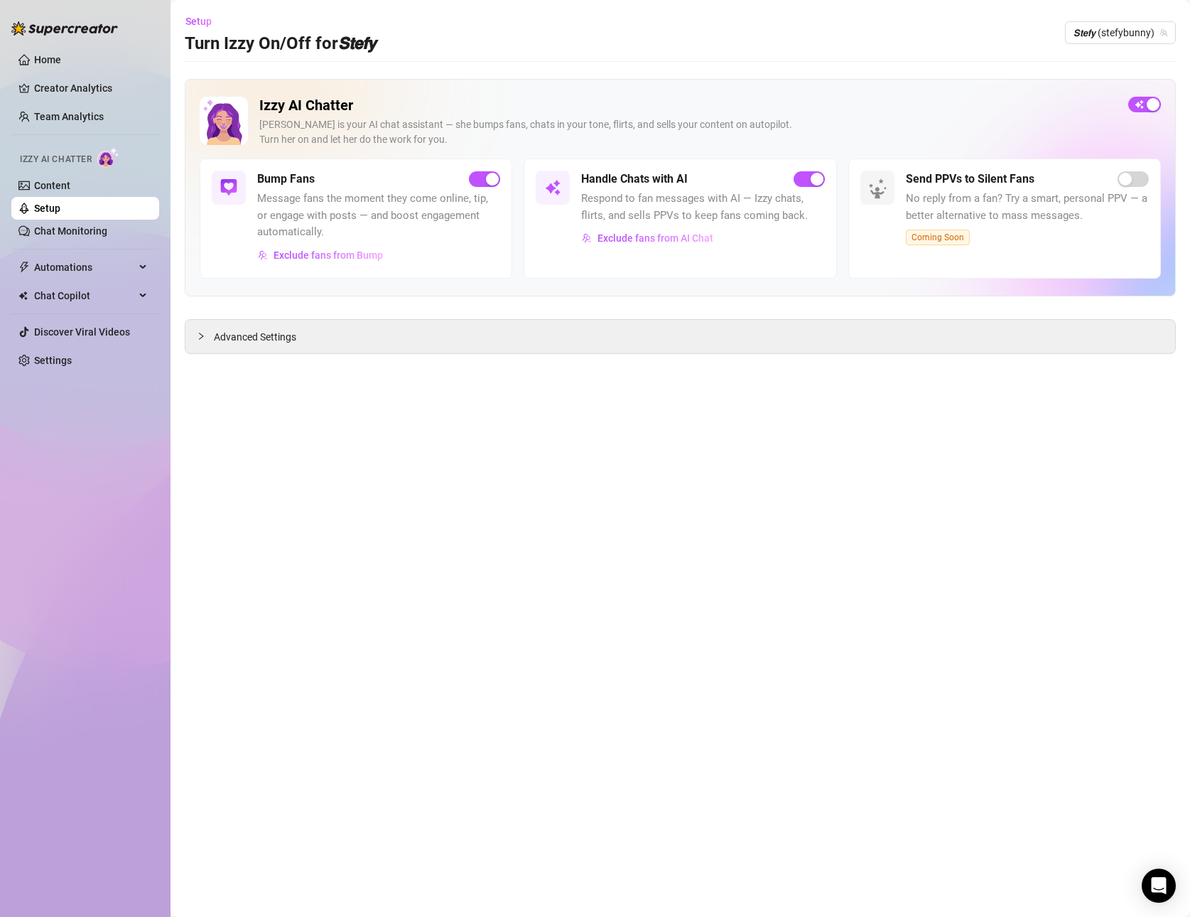
click at [26, 173] on div "Izzy AI Chatter" at bounding box center [84, 157] width 151 height 32
click at [34, 180] on link "Content" at bounding box center [52, 185] width 36 height 11
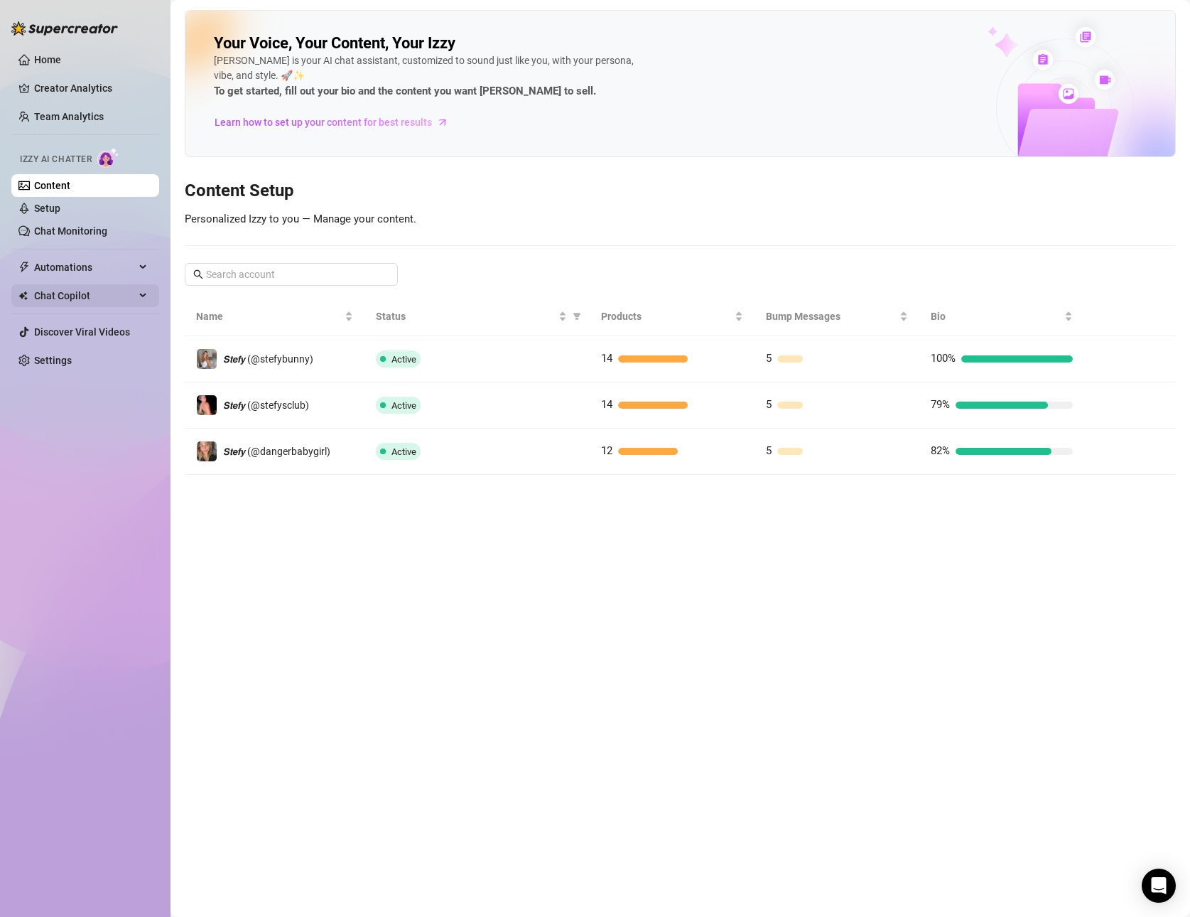
click at [57, 297] on span "Chat Copilot" at bounding box center [84, 295] width 101 height 23
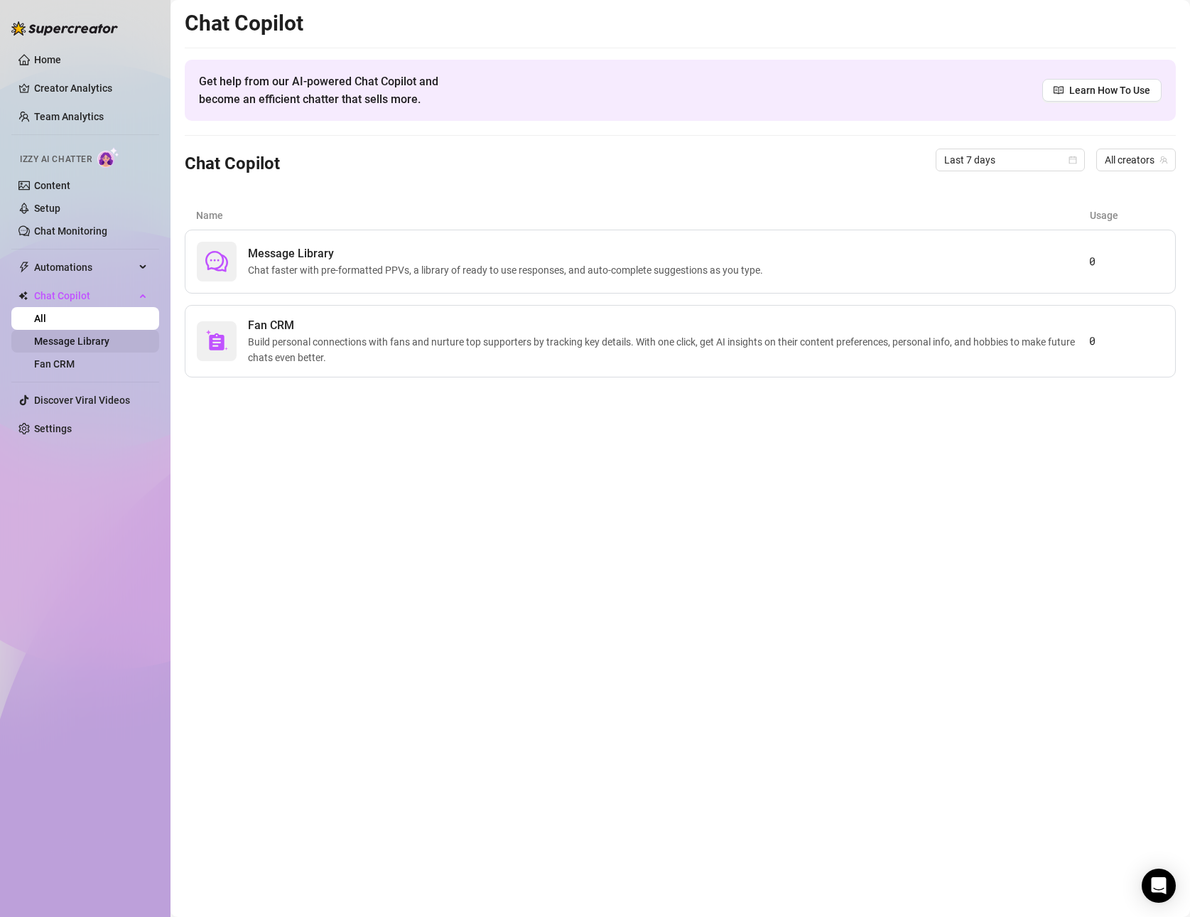
click at [63, 338] on link "Message Library" at bounding box center [71, 340] width 75 height 11
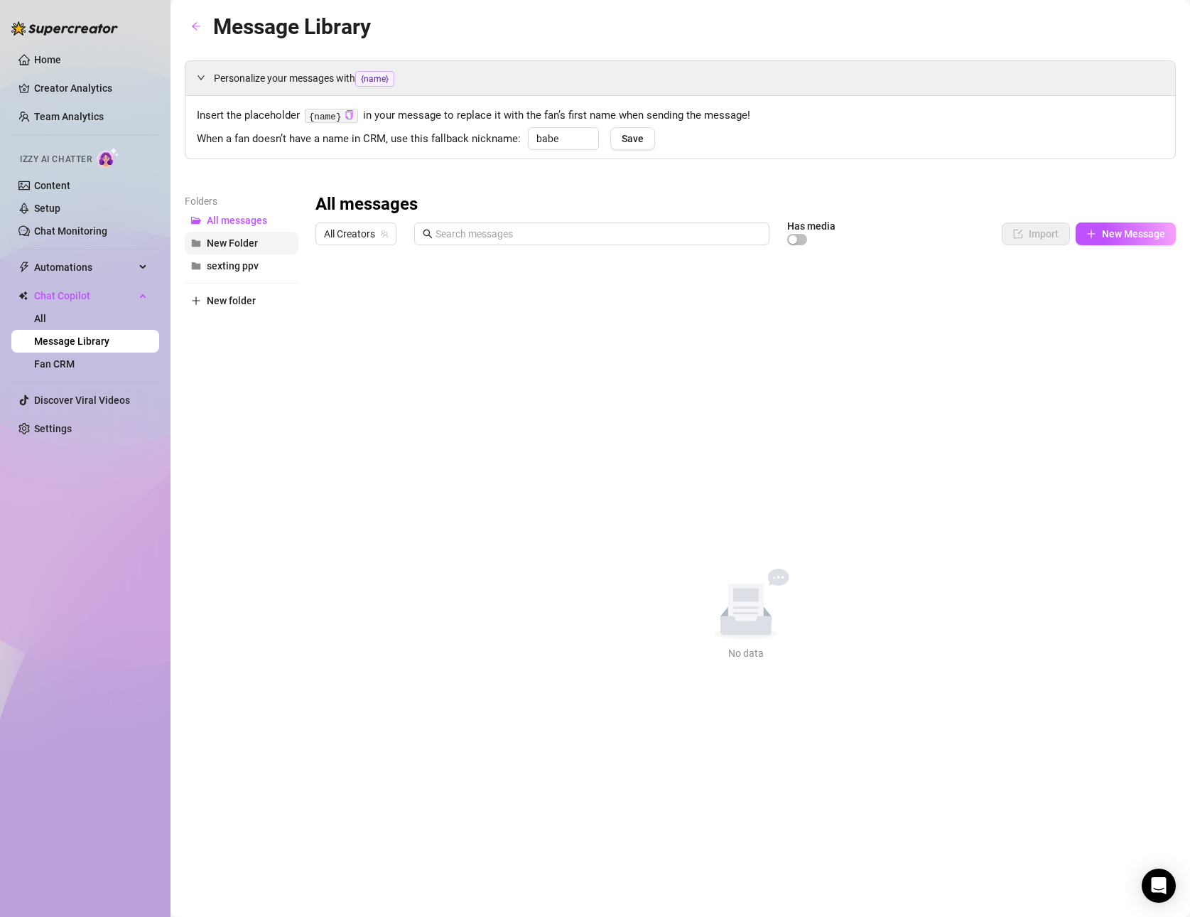
click at [210, 243] on span "New Folder" at bounding box center [232, 242] width 51 height 11
click at [1100, 225] on button "New Message" at bounding box center [1126, 233] width 100 height 23
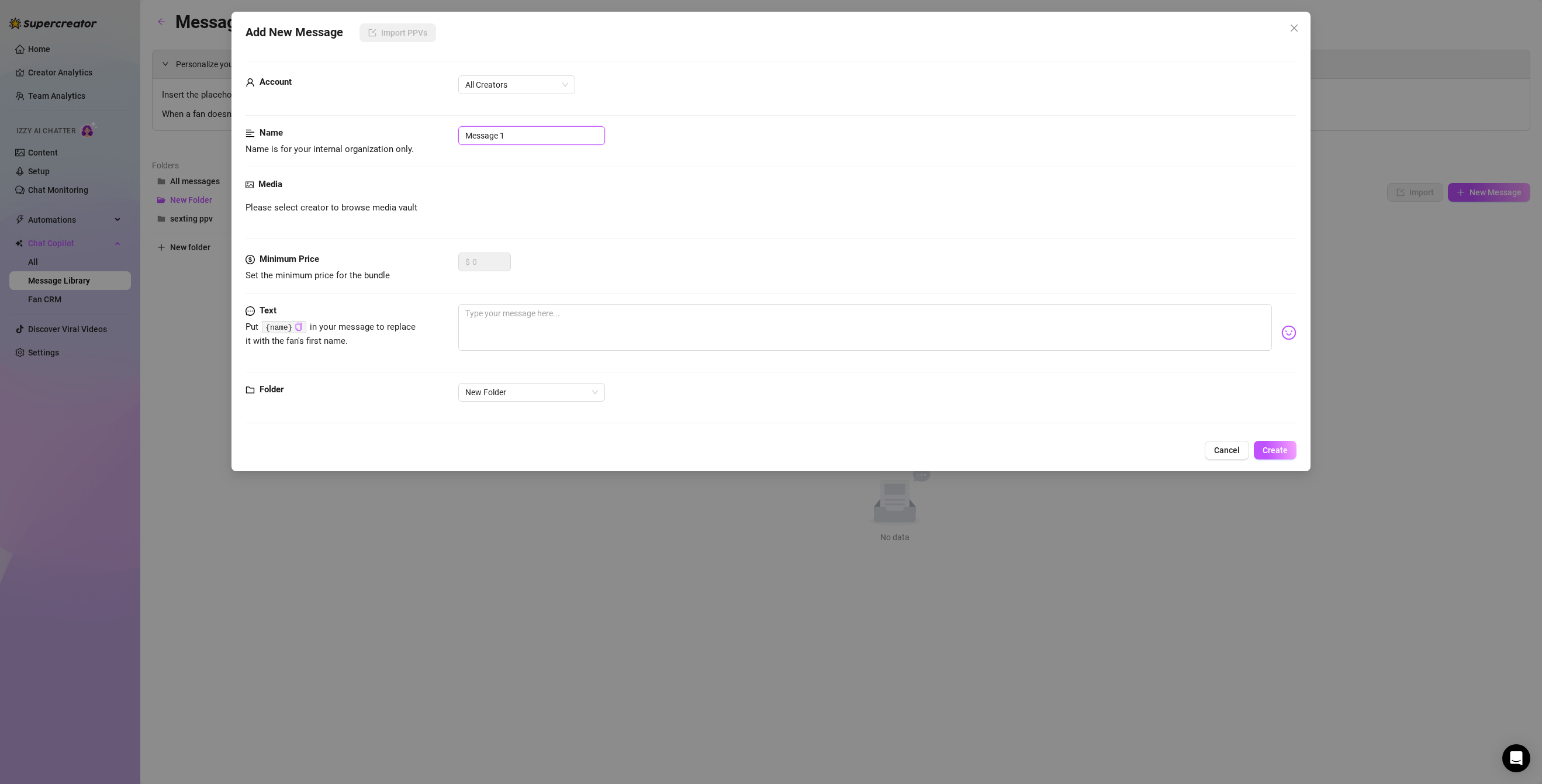
click at [521, 132] on input "Message 1" at bounding box center [532, 135] width 146 height 19
click at [165, 188] on div "Add New Message Import PPVs Account All Creators Name Name is for your internal…" at bounding box center [771, 392] width 1542 height 784
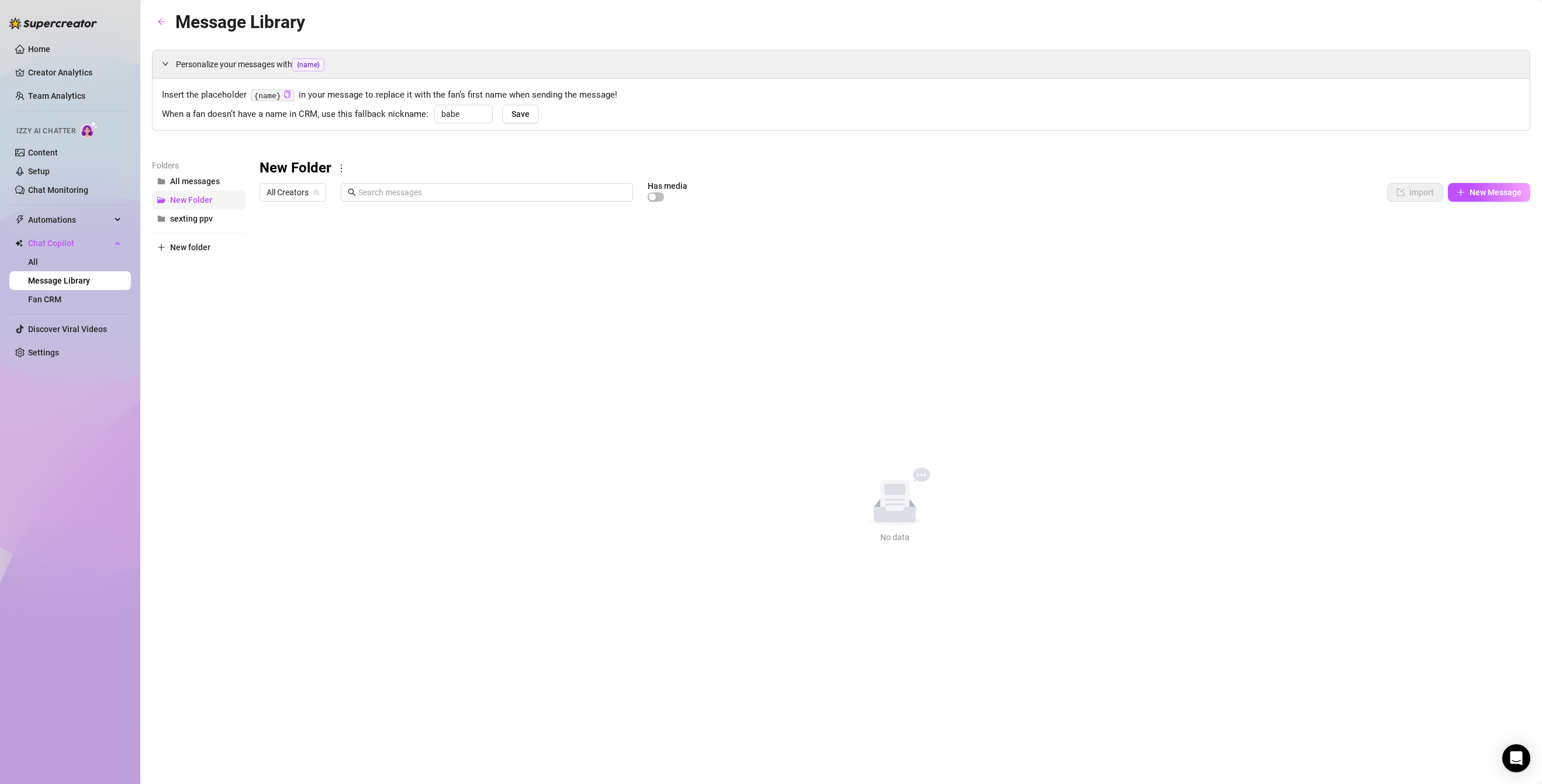
click at [173, 197] on span "New Folder" at bounding box center [191, 199] width 42 height 9
click at [978, 188] on icon "plus" at bounding box center [1461, 193] width 8 height 8
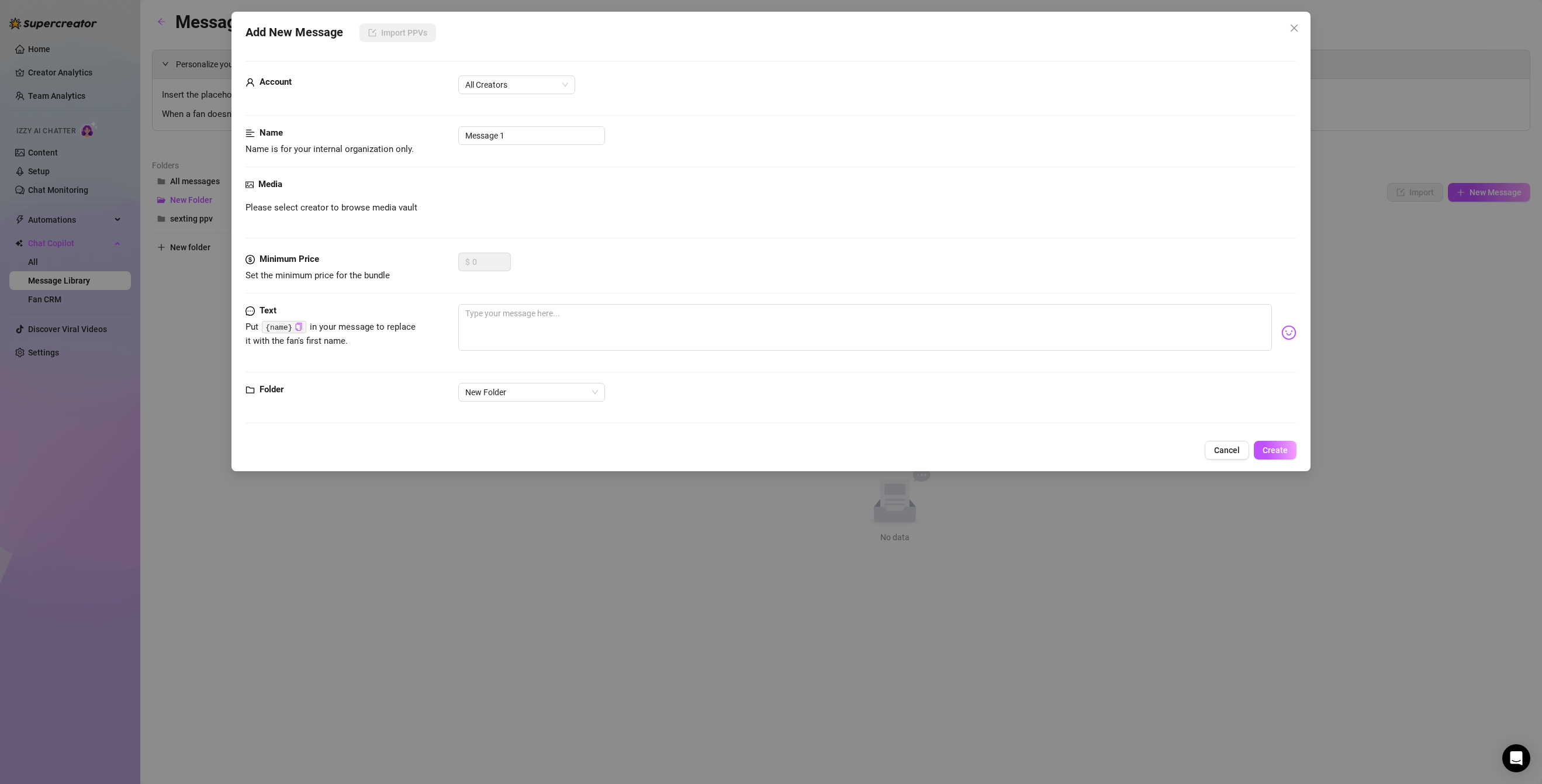
drag, startPoint x: 722, startPoint y: 522, endPoint x: 248, endPoint y: 353, distance: 503.2
click at [722, 522] on div "Add New Message Import PPVs Account All Creators Name Name is for your internal…" at bounding box center [771, 392] width 1542 height 784
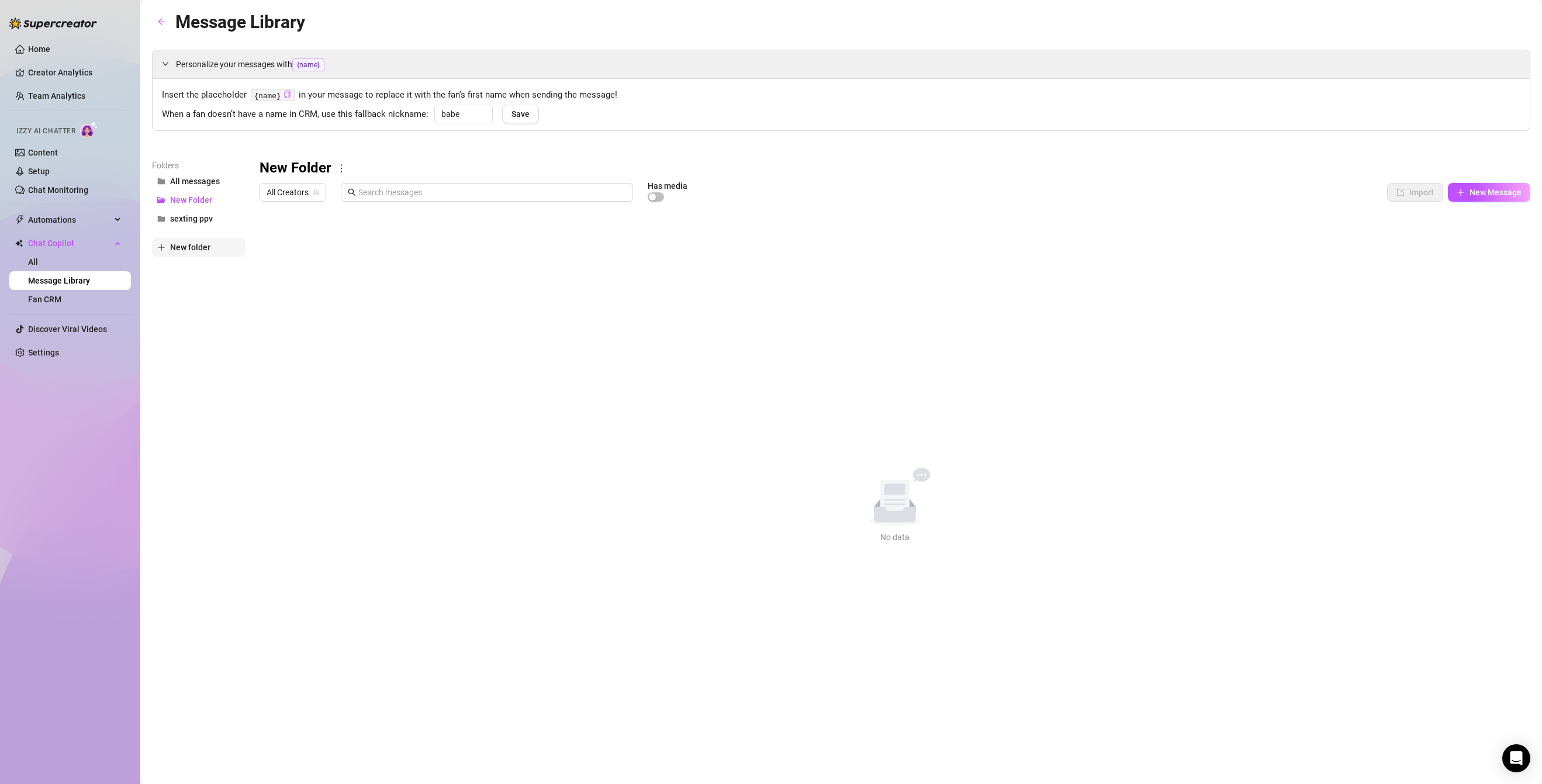
click at [174, 247] on span "New folder" at bounding box center [190, 247] width 40 height 9
click at [183, 262] on span "New folder" at bounding box center [190, 266] width 40 height 9
click at [191, 270] on span "New folder" at bounding box center [190, 266] width 40 height 9
click at [343, 165] on icon "more" at bounding box center [341, 168] width 11 height 11
click at [351, 185] on link "Rename" at bounding box center [366, 187] width 43 height 9
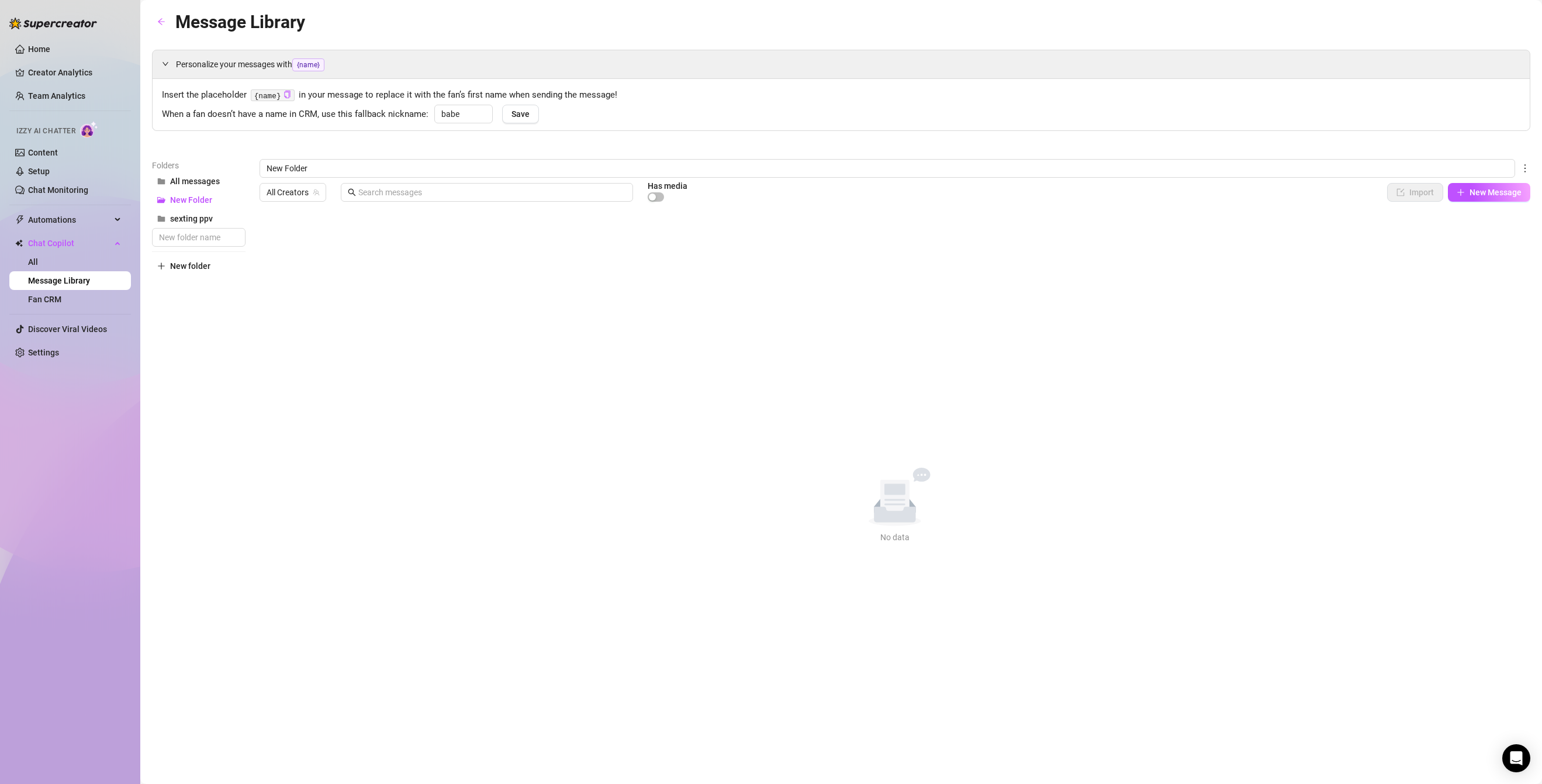
drag, startPoint x: 318, startPoint y: 167, endPoint x: 192, endPoint y: 155, distance: 126.6
click at [192, 155] on div "Personalize your messages with {name} Insert the placeholder {name} in your mes…" at bounding box center [841, 296] width 1378 height 494
type input "Teasers FREE"
click at [365, 260] on div "New Folder All Creators Has media Import New Message Title Text Media $ AI Pric…" at bounding box center [894, 351] width 1271 height 385
click at [978, 192] on span "New Message" at bounding box center [1495, 192] width 52 height 9
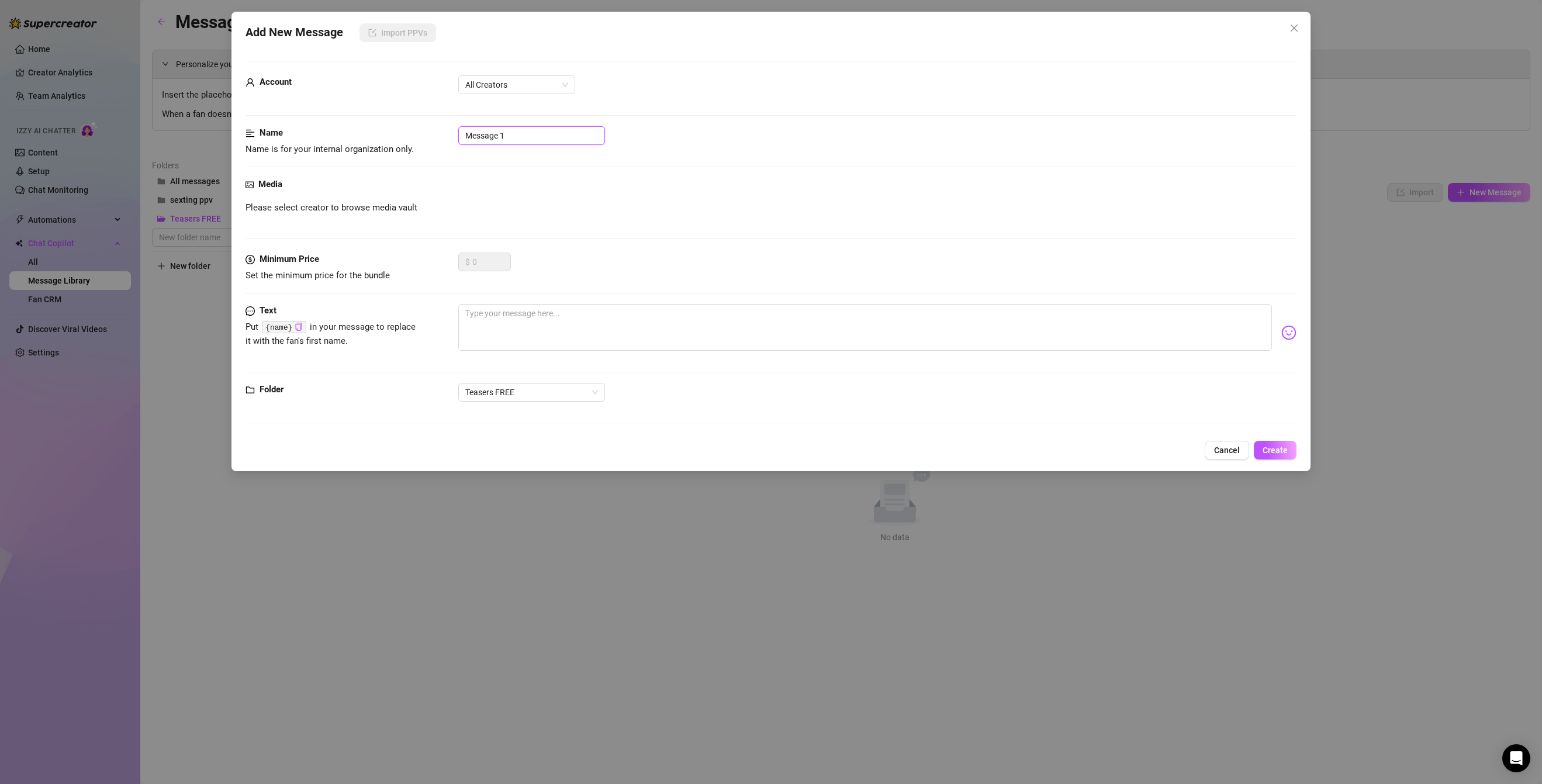
click at [550, 138] on input "Message 1" at bounding box center [532, 135] width 146 height 19
drag, startPoint x: 550, startPoint y: 138, endPoint x: 416, endPoint y: 124, distance: 134.7
click at [416, 124] on form "Account All Creators Name Name is for your internal organization only. Message …" at bounding box center [771, 247] width 1052 height 373
type input "Teaser 1"
click at [273, 193] on div "Media Please select creator to browse media vault" at bounding box center [771, 215] width 1052 height 75
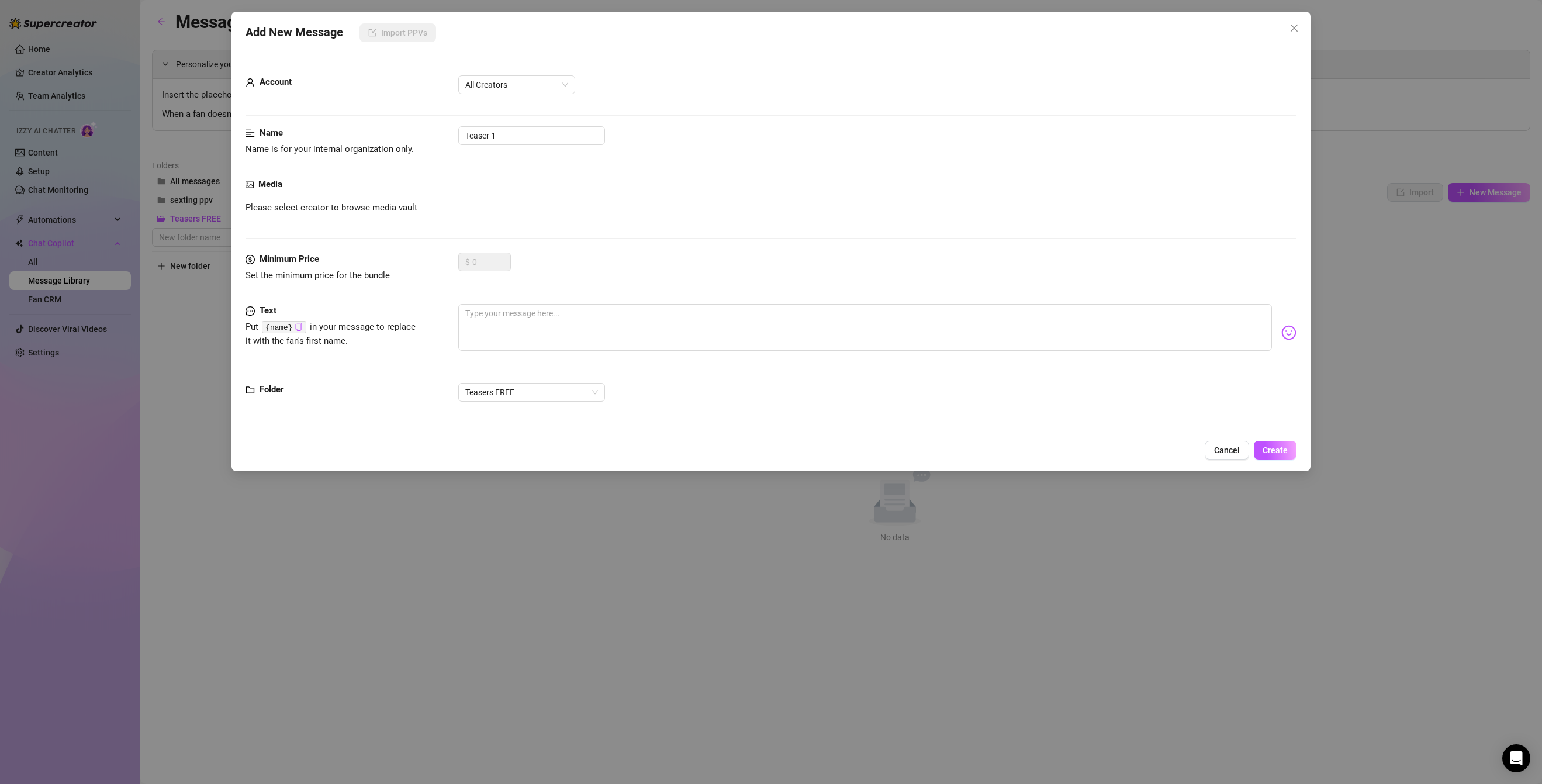
click at [269, 202] on span "Please select creator to browse media vault" at bounding box center [331, 207] width 172 height 14
click at [486, 81] on span "All Creators" at bounding box center [517, 84] width 103 height 17
click at [503, 126] on div "𝙎𝙩𝙚𝙛𝙮 (@stefybunny)" at bounding box center [516, 127] width 98 height 13
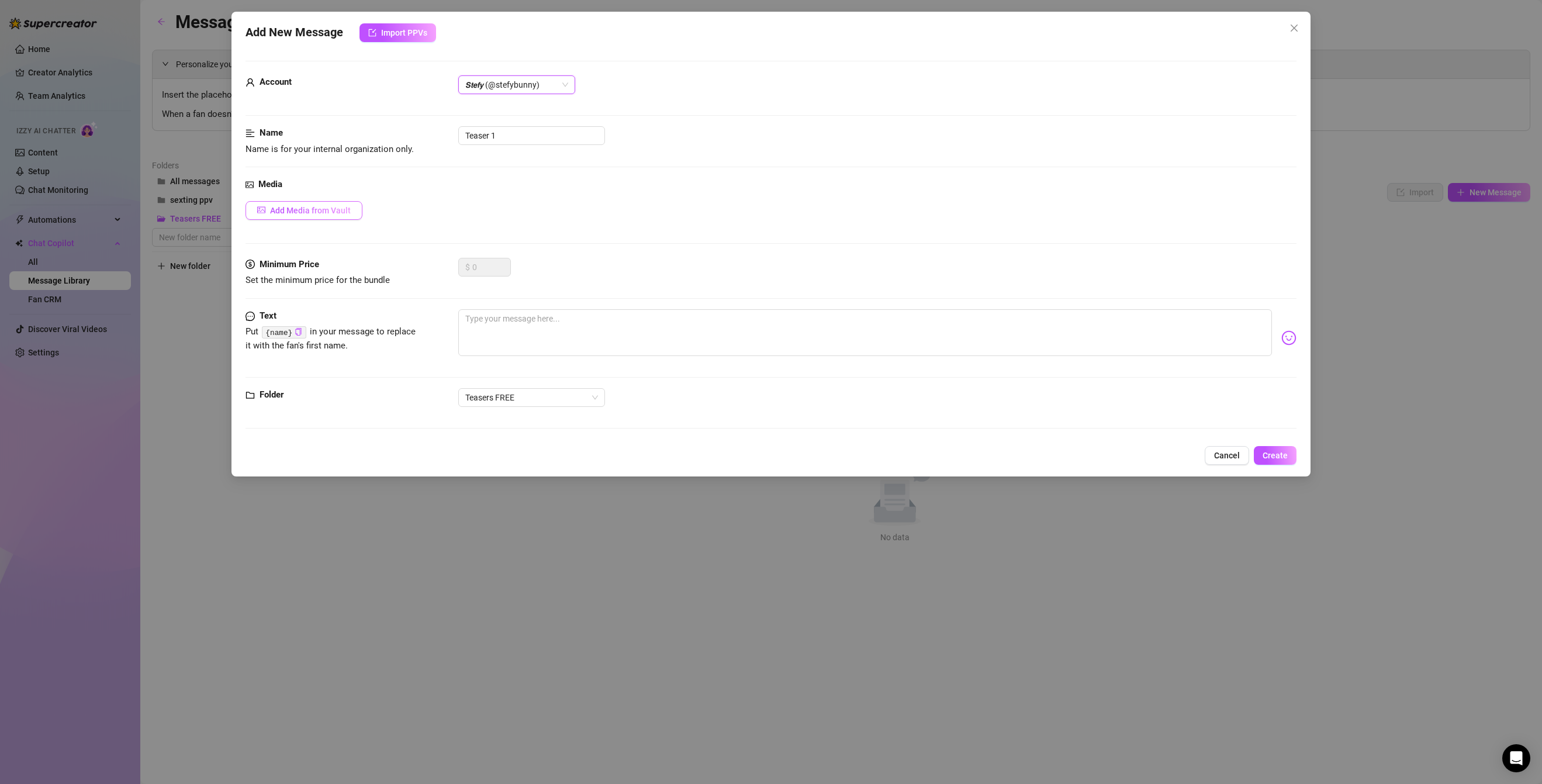
click at [332, 207] on span "Add Media from Vault" at bounding box center [310, 210] width 81 height 9
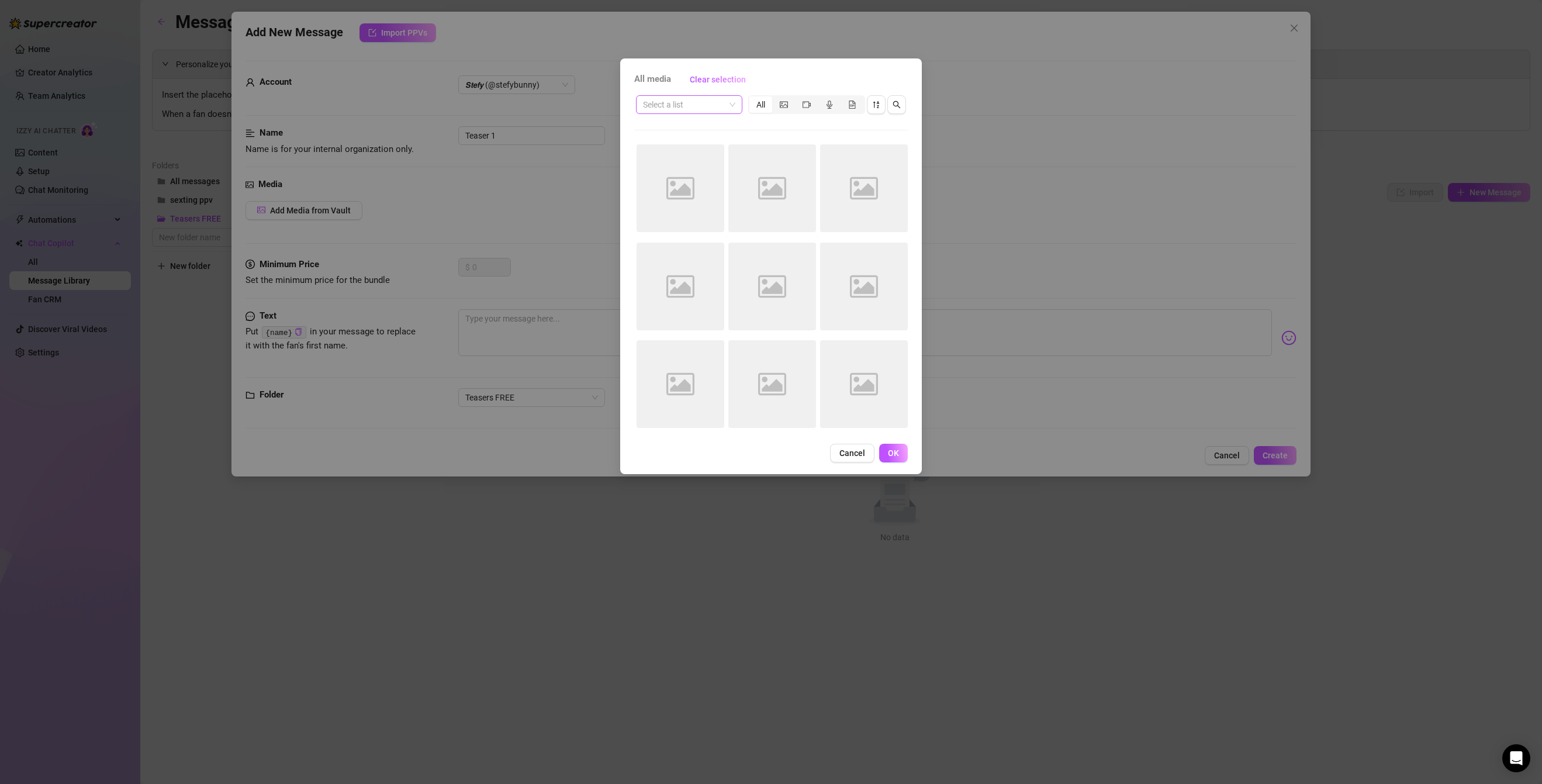
click at [697, 105] on input "search" at bounding box center [684, 104] width 81 height 17
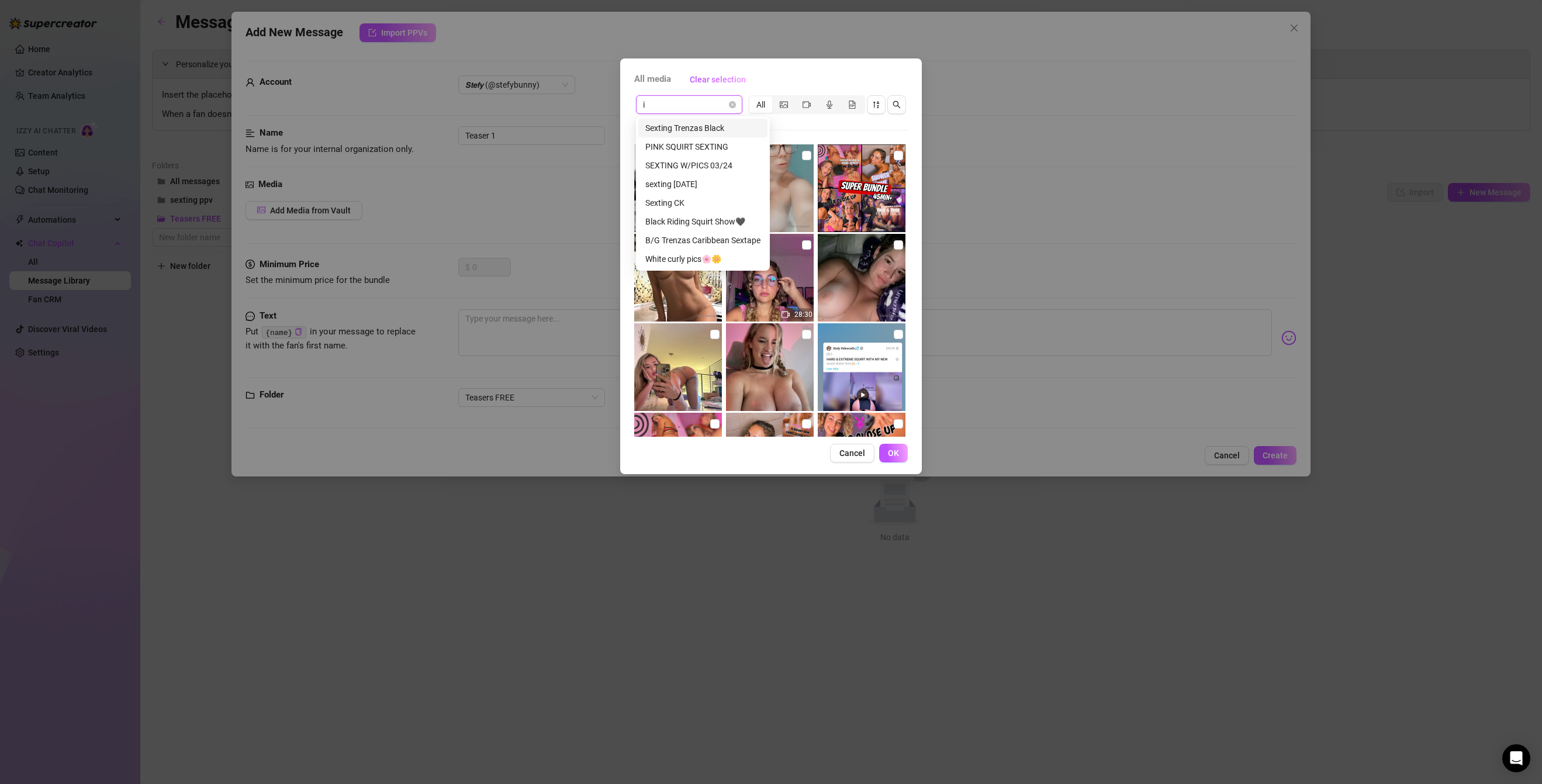
type input "in"
click at [731, 100] on span at bounding box center [690, 104] width 92 height 17
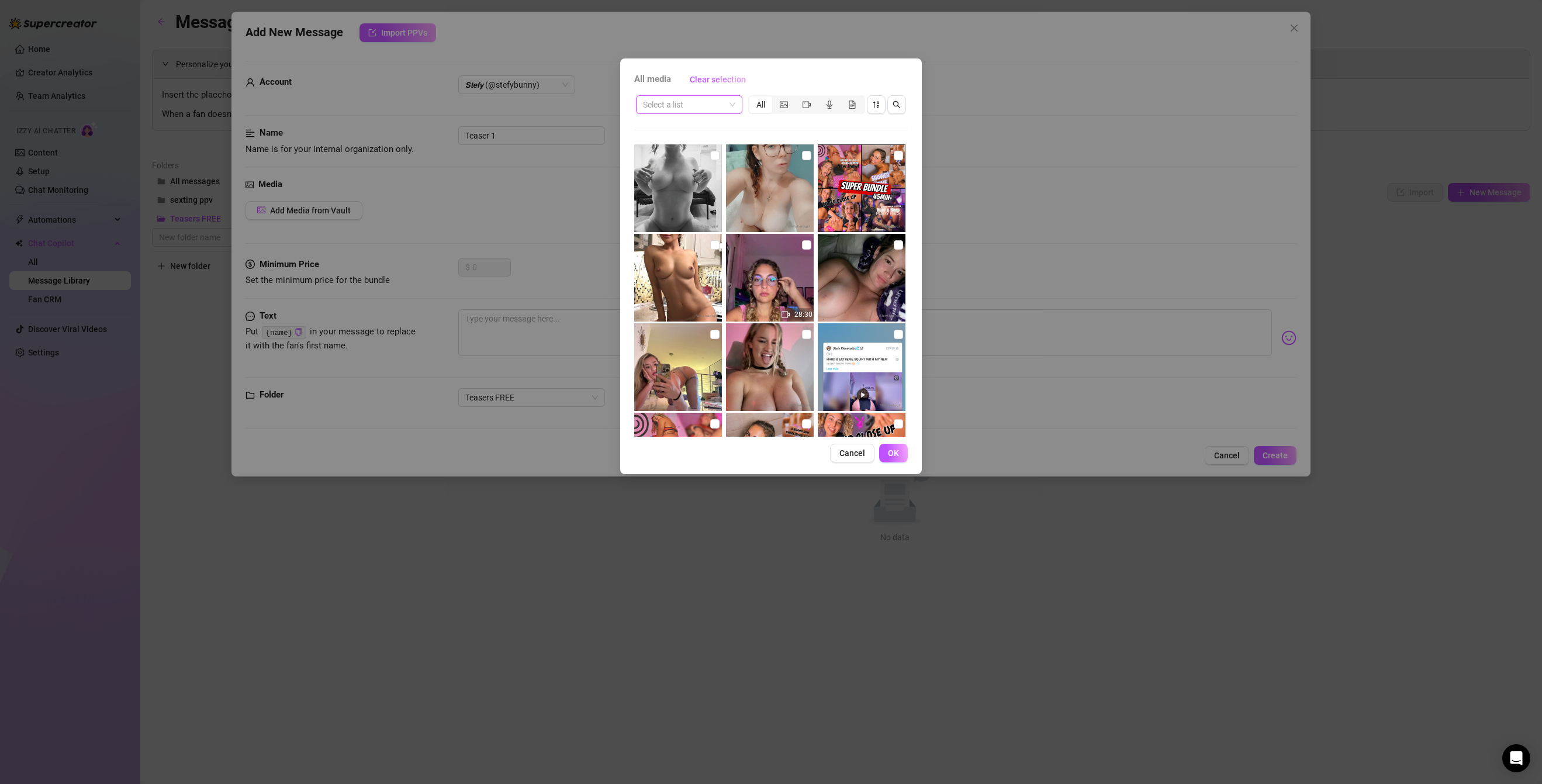
click at [703, 98] on input "search" at bounding box center [684, 104] width 81 height 17
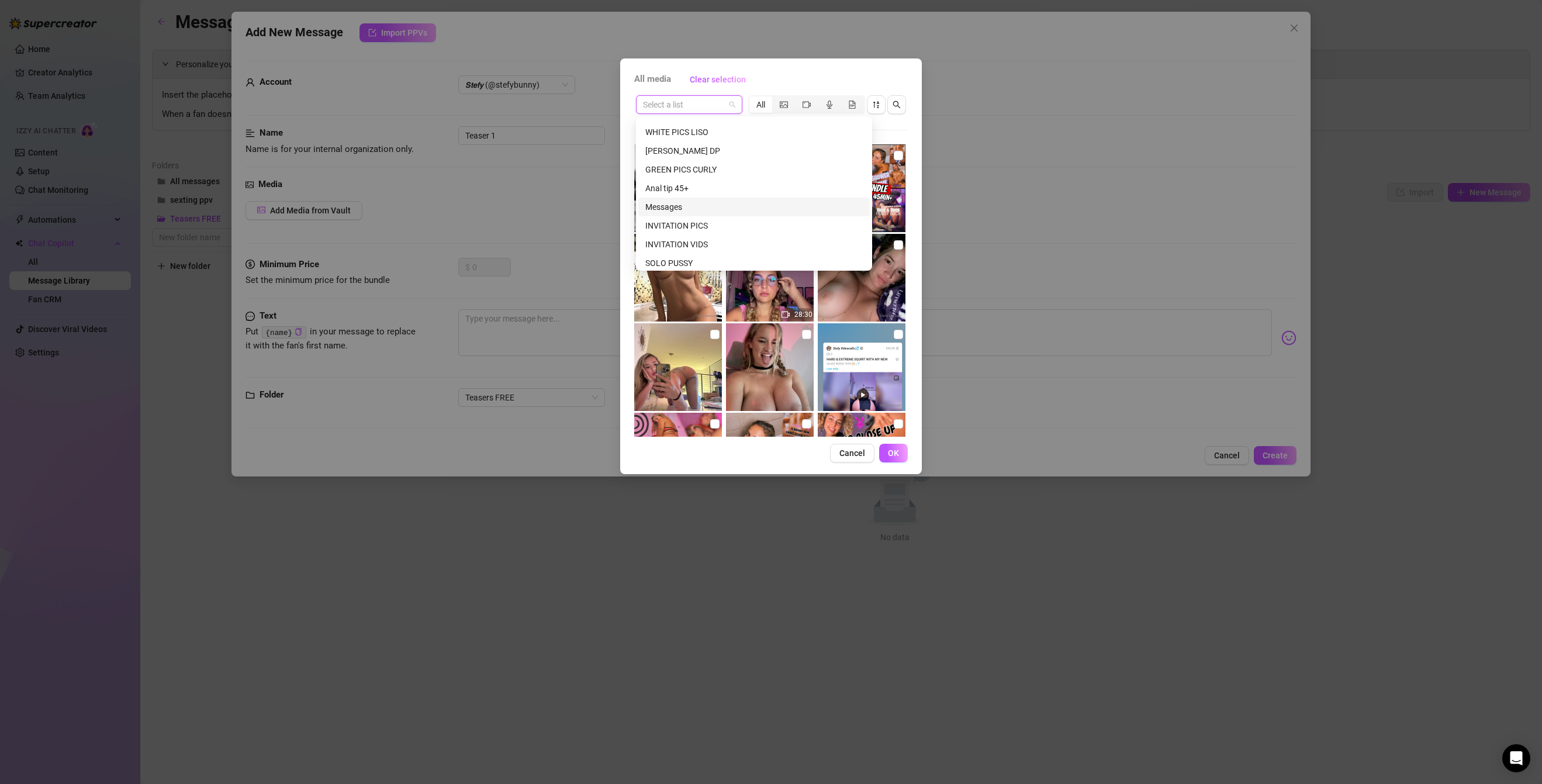
scroll to position [1762, 0]
click at [684, 234] on div "INVITATION VIDS" at bounding box center [754, 236] width 217 height 13
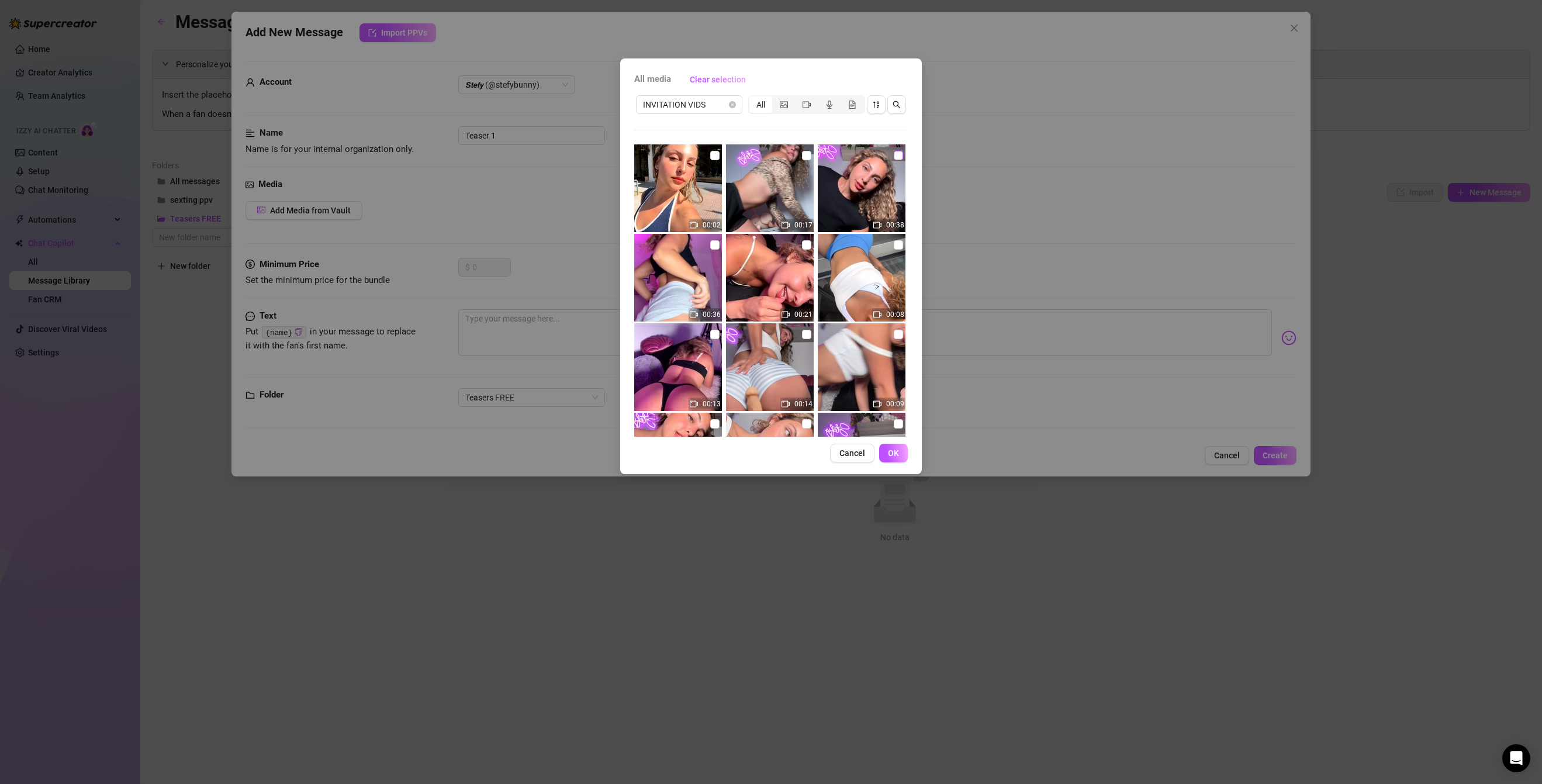
click at [898, 156] on input "checkbox" at bounding box center [898, 155] width 9 height 9
checkbox input "true"
click at [895, 456] on span "OK" at bounding box center [893, 452] width 11 height 9
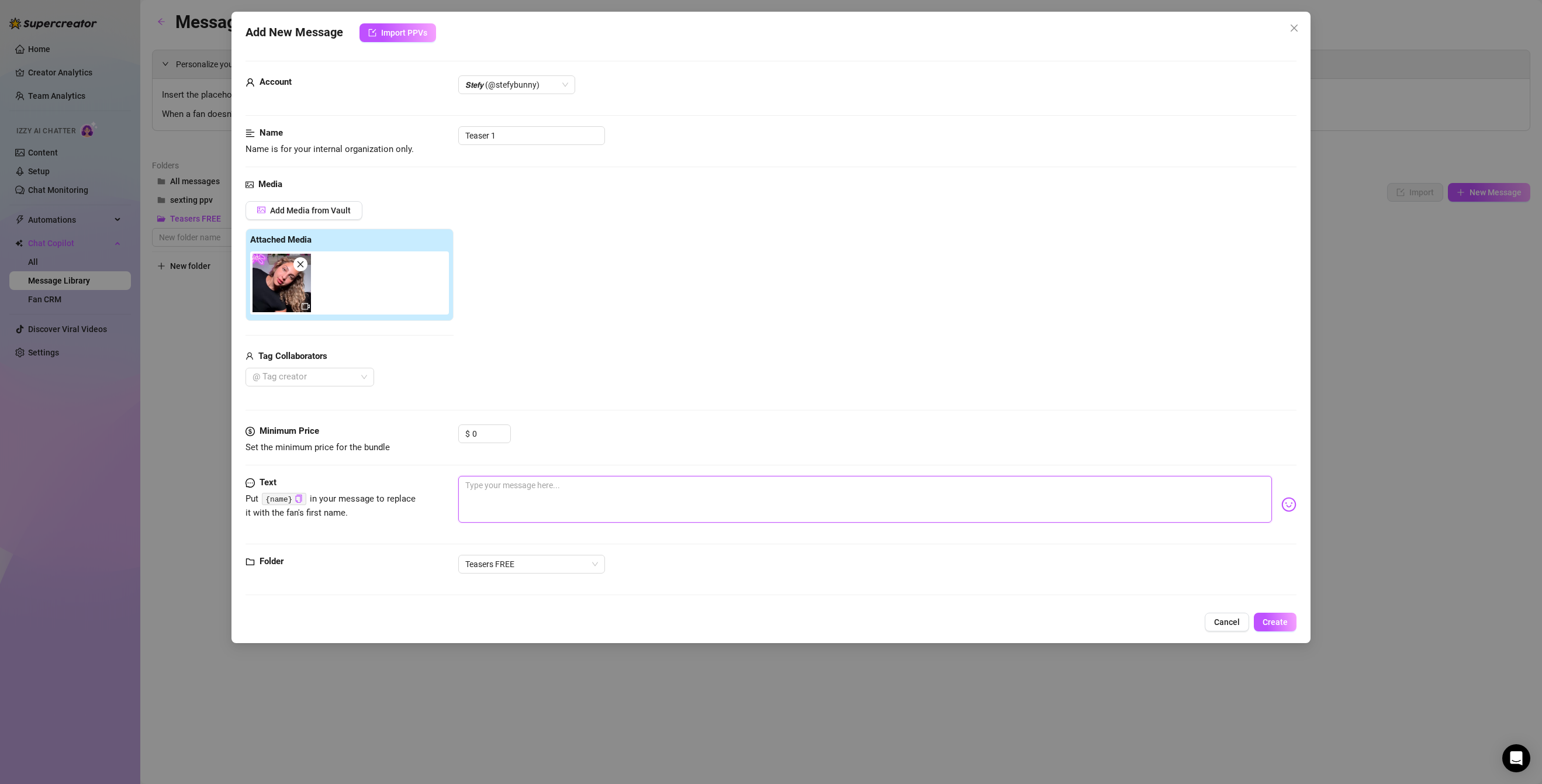
click at [490, 476] on textarea at bounding box center [866, 499] width 815 height 47
click at [490, 489] on textarea at bounding box center [866, 499] width 815 height 47
paste textarea "i’m super horny for you papi! Let's cum!💦😈 videocall! sexting!!😍Custom!! Live p…"
type textarea "i’m super horny for you papi! Let's cum!💦😈 videocall! sexting!!😍Custom!! Live p…"
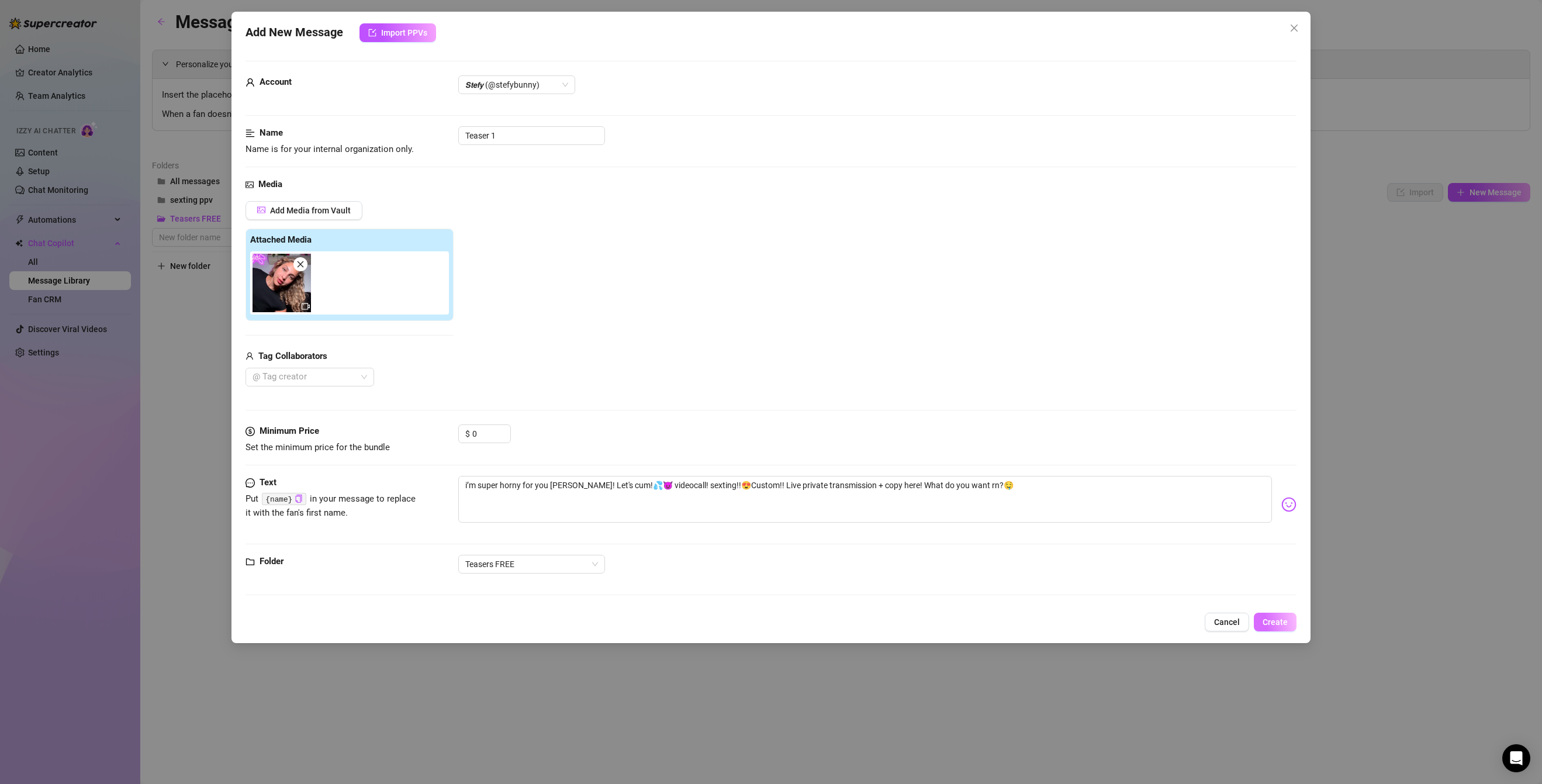
click at [978, 619] on span "Create" at bounding box center [1275, 621] width 26 height 9
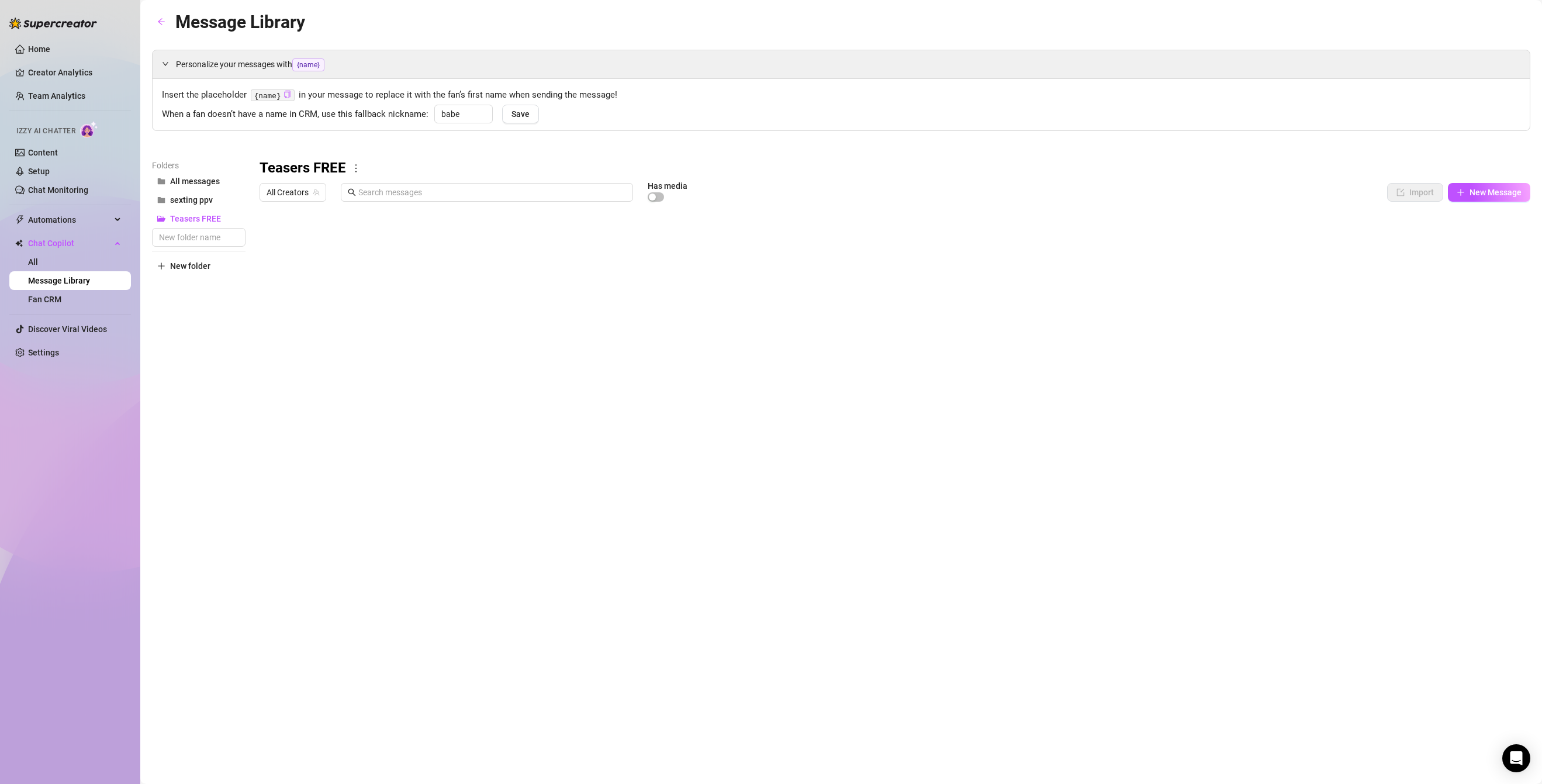
click at [978, 239] on div at bounding box center [894, 337] width 1271 height 261
click at [978, 240] on div at bounding box center [894, 337] width 1271 height 261
click at [978, 239] on div at bounding box center [894, 337] width 1271 height 261
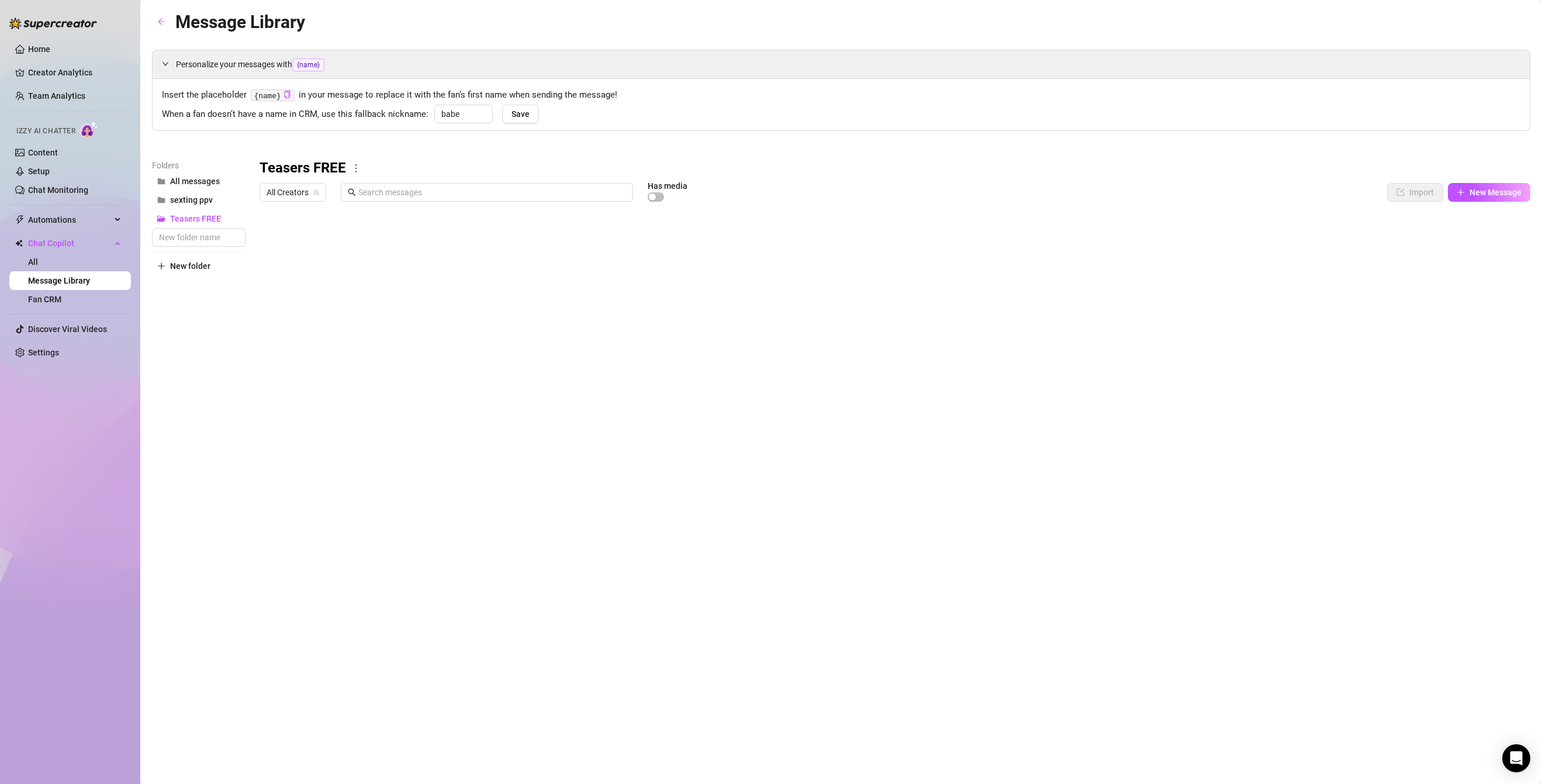
click at [978, 239] on div at bounding box center [894, 337] width 1271 height 261
click at [216, 213] on button "Teasers FREE" at bounding box center [199, 218] width 94 height 19
click at [49, 283] on link "Message Library" at bounding box center [58, 280] width 62 height 9
click at [978, 197] on button "New Message" at bounding box center [1489, 192] width 82 height 19
type textarea "Type your message here..."
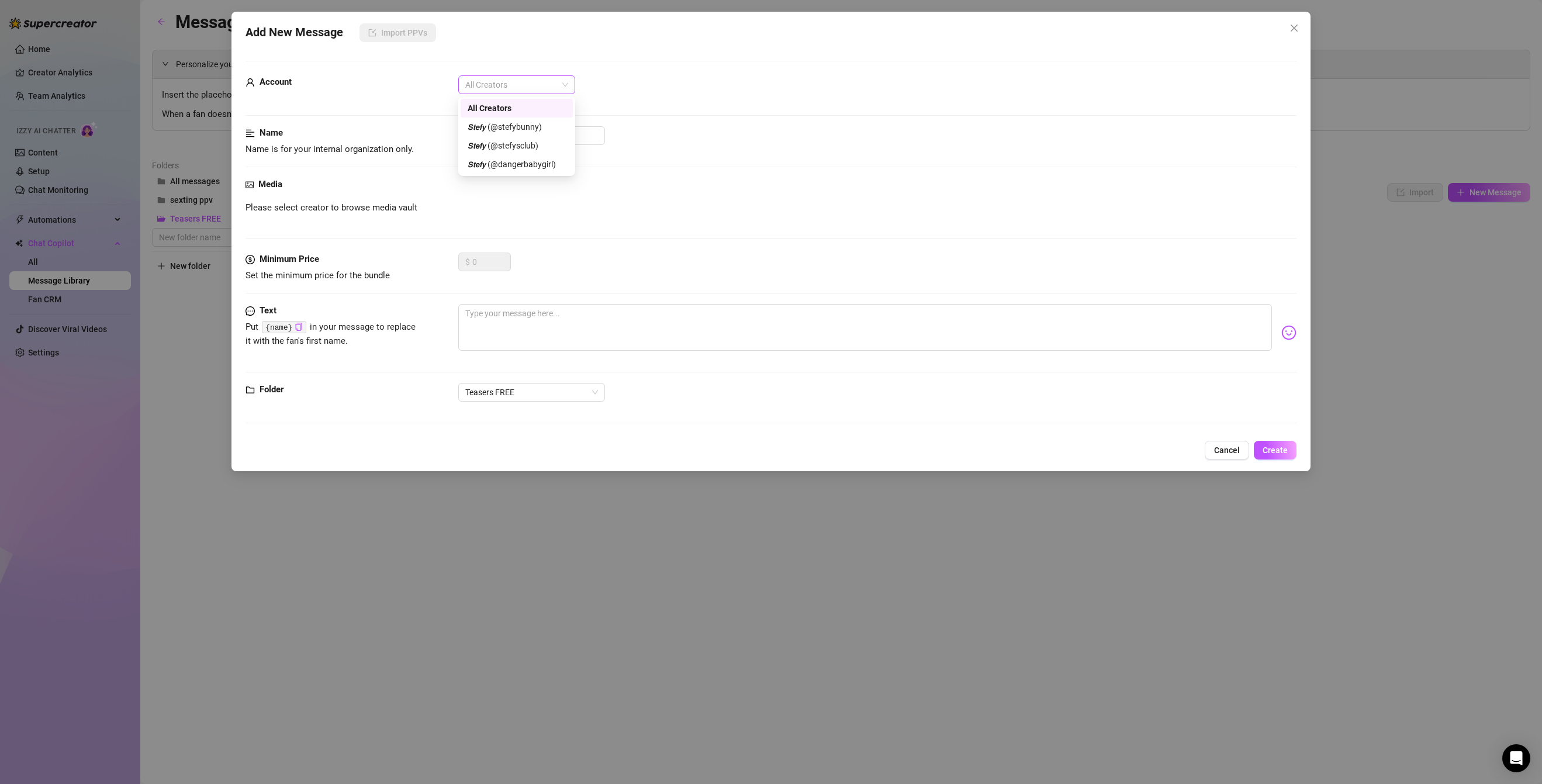
click at [514, 92] on span "All Creators" at bounding box center [517, 84] width 103 height 17
click at [528, 94] on div "Account All Creators" at bounding box center [771, 90] width 1052 height 30
click at [532, 90] on span "All Creators" at bounding box center [517, 84] width 103 height 17
click at [499, 164] on div "𝙎𝙩𝙚𝙛𝙮 (@dangerbabygirl)" at bounding box center [516, 165] width 98 height 13
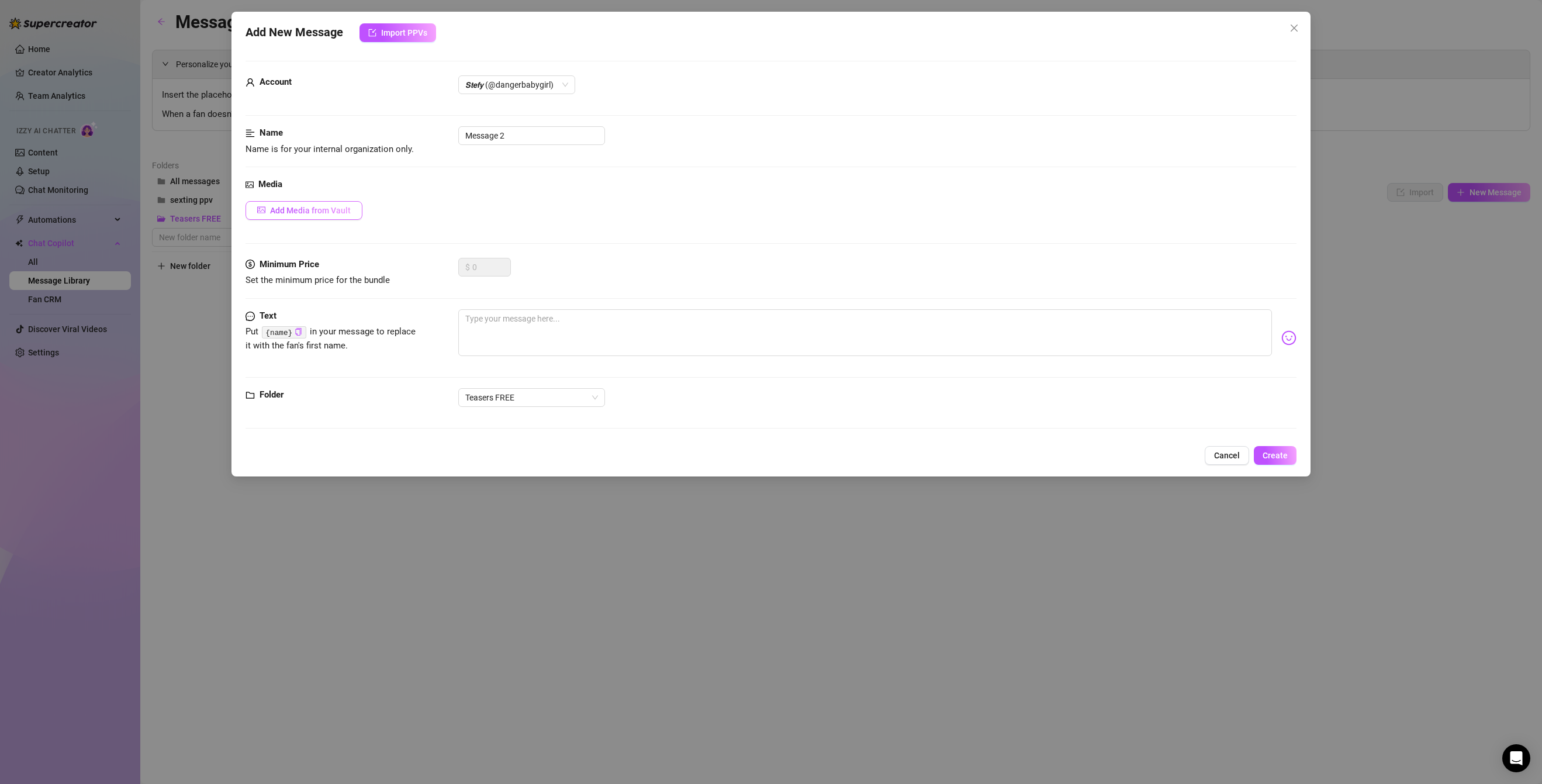
click at [290, 210] on span "Add Media from Vault" at bounding box center [310, 210] width 81 height 9
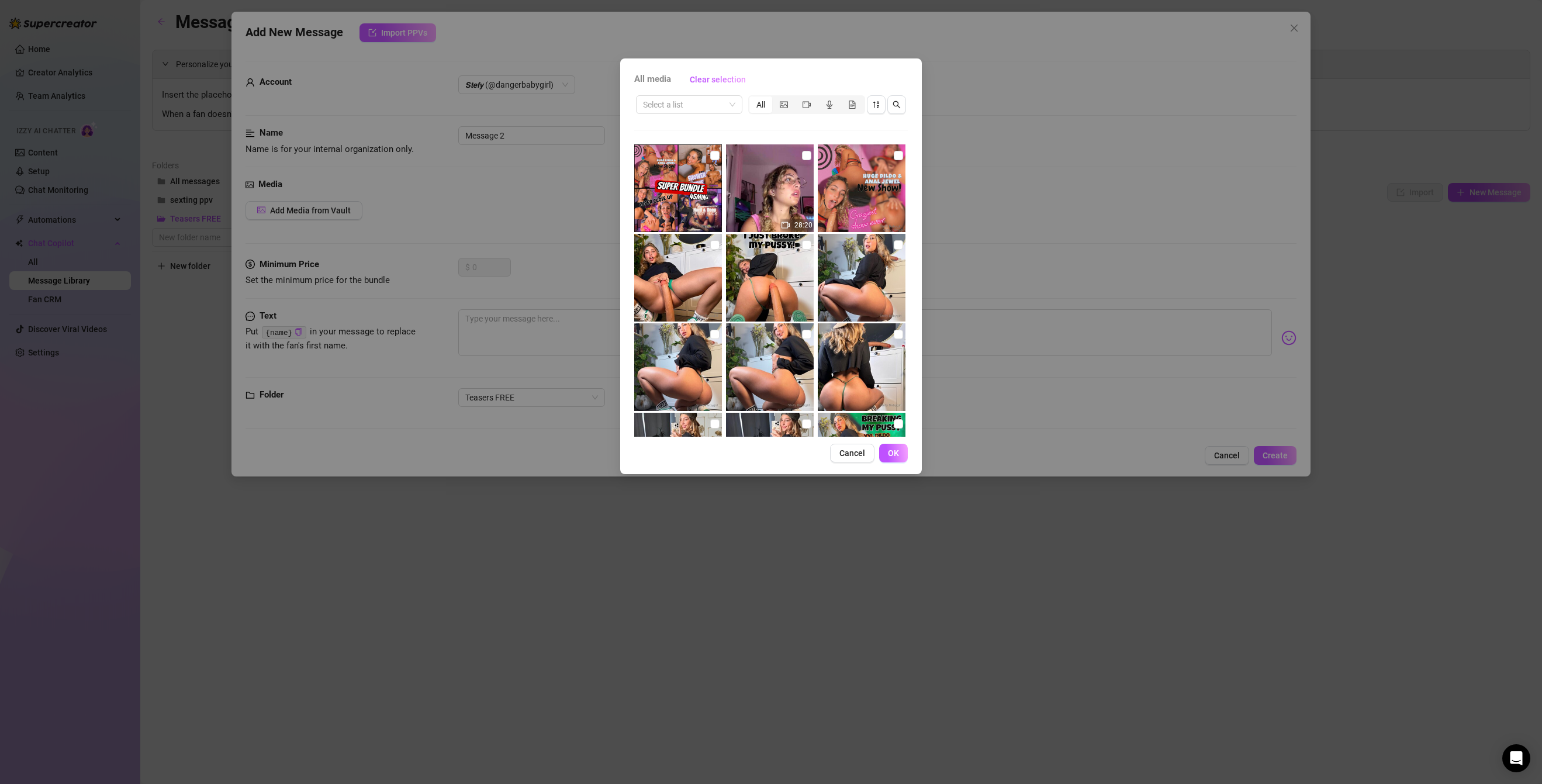
click at [425, 41] on div "All media Clear selection Select a list All 28:20 Image placeholder 00:03 Image…" at bounding box center [771, 392] width 1542 height 784
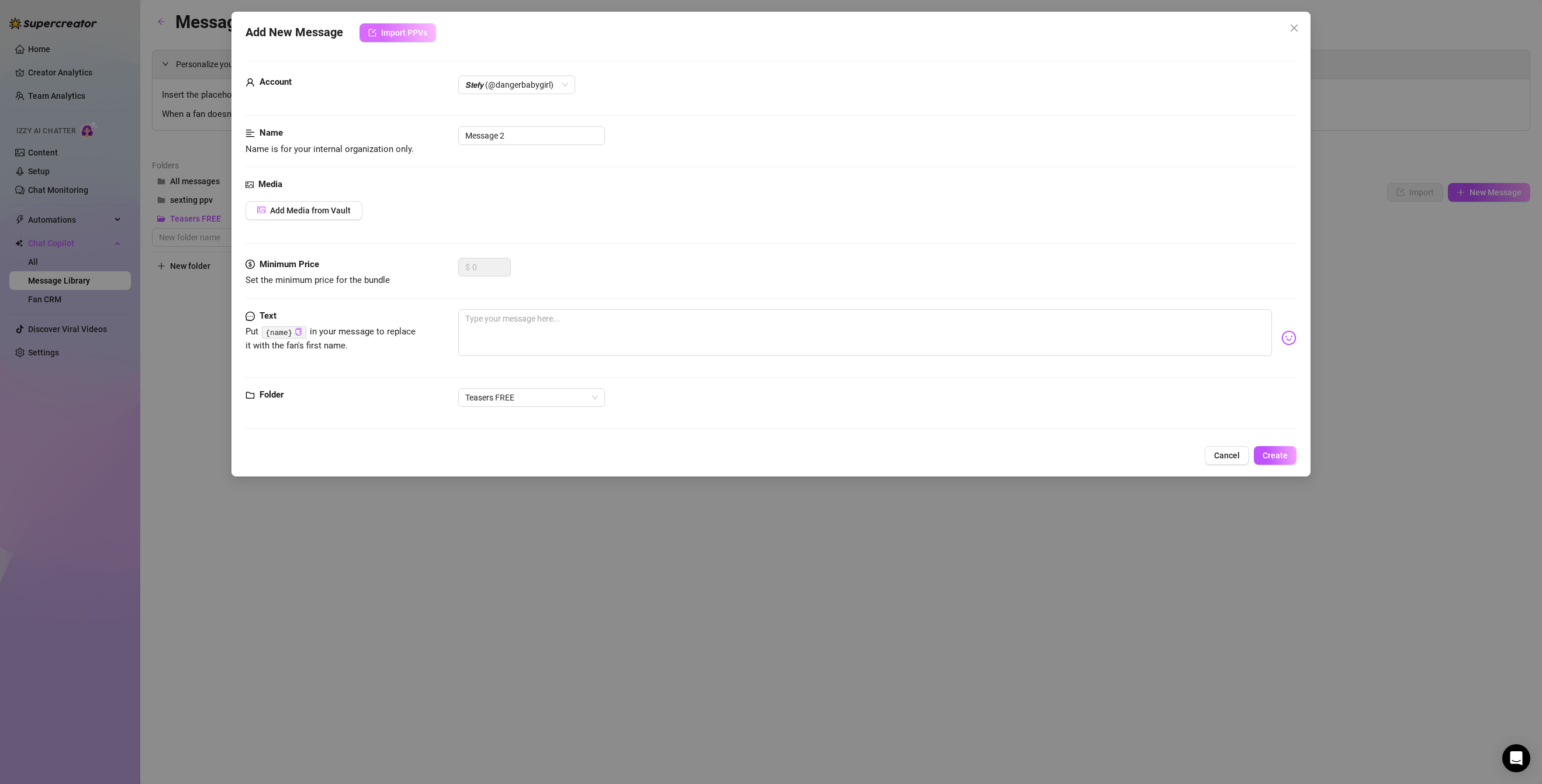
click at [420, 36] on span "Import PPVs" at bounding box center [404, 32] width 46 height 9
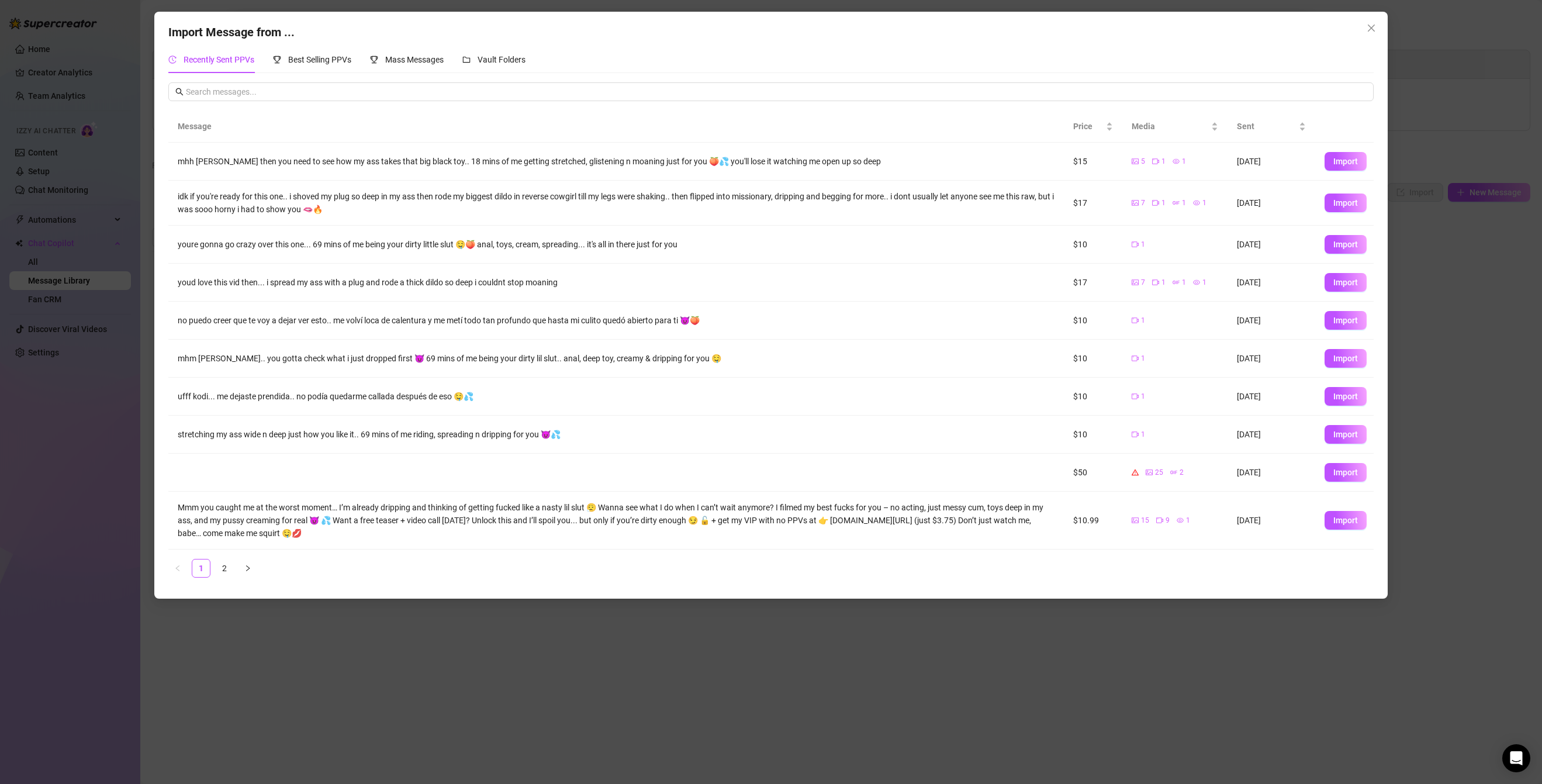
click at [978, 59] on div "Recently Sent PPVs Best Selling PPVs Mass Messages Vault Folders" at bounding box center [771, 59] width 1205 height 27
click at [978, 34] on button "Close" at bounding box center [1372, 28] width 19 height 19
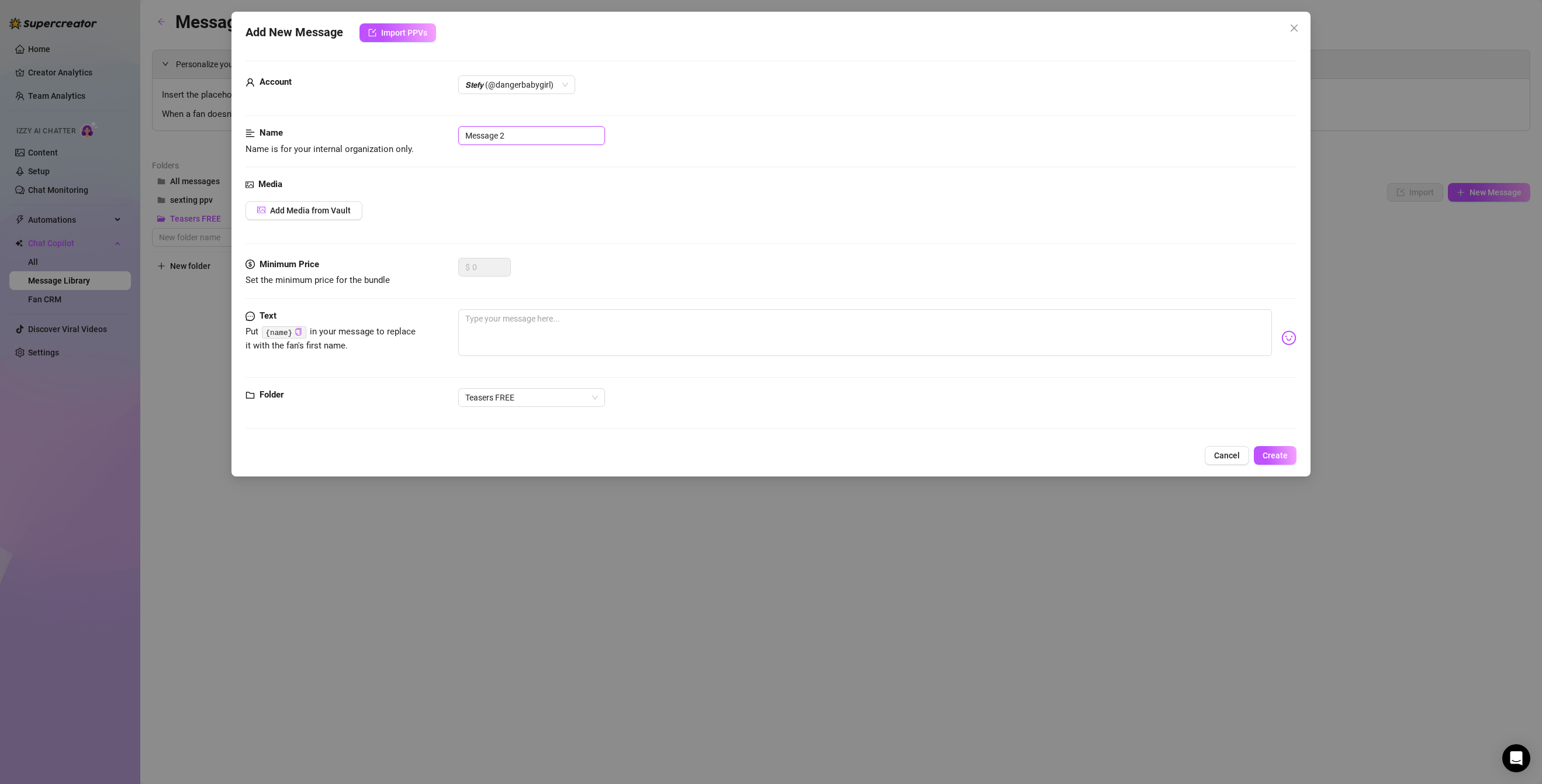
click at [522, 133] on input "Message 2" at bounding box center [532, 135] width 146 height 19
drag, startPoint x: 522, startPoint y: 133, endPoint x: 366, endPoint y: 119, distance: 156.6
click at [366, 119] on form "Account 𝙎𝙩𝙚𝙛𝙮 (@dangerbabygirl) Name Name is for your internal organization onl…" at bounding box center [771, 250] width 1052 height 378
click at [978, 454] on span "Cancel" at bounding box center [1227, 455] width 26 height 9
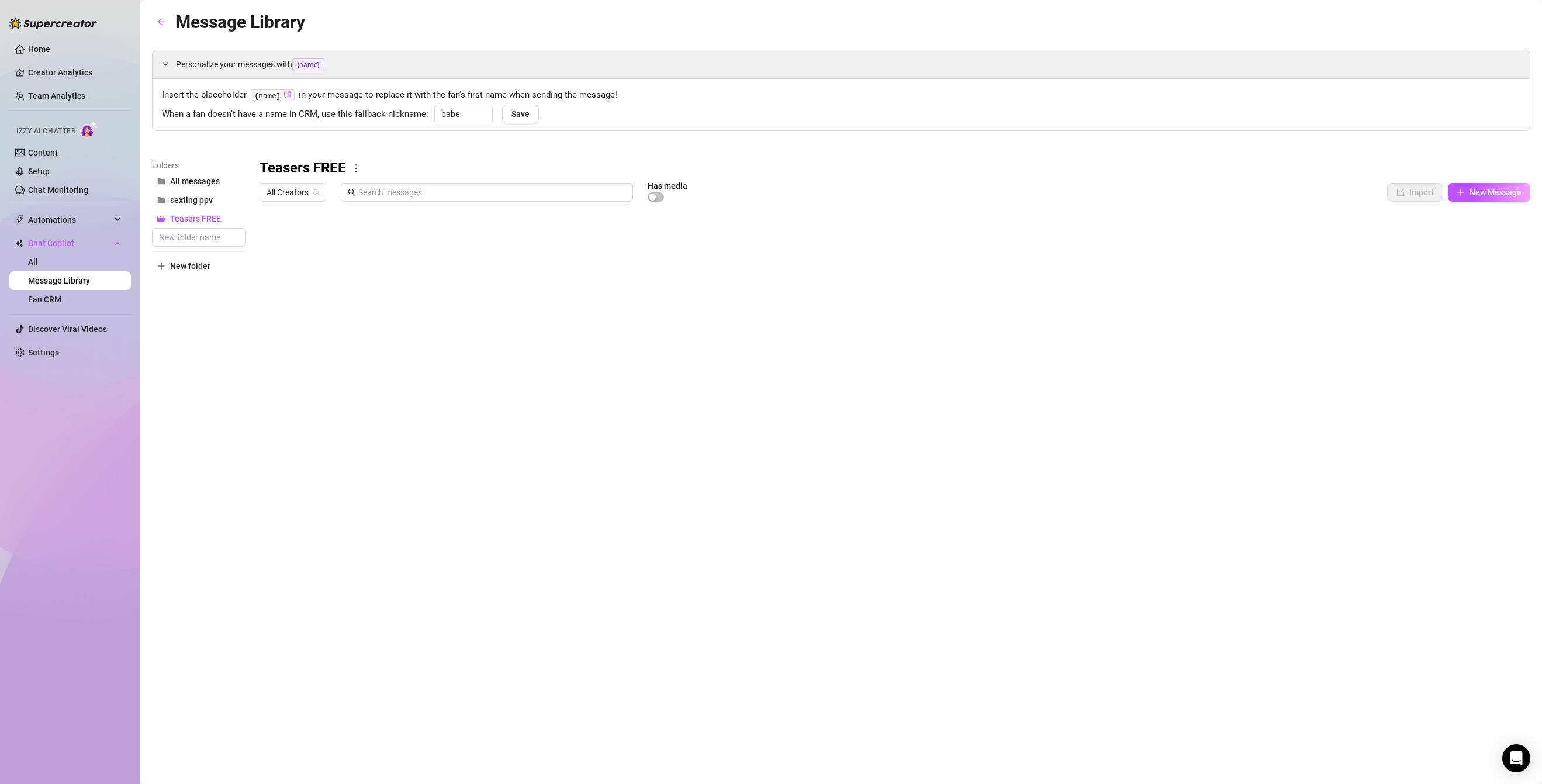
click at [978, 239] on div at bounding box center [894, 337] width 1271 height 261
click at [978, 235] on div at bounding box center [894, 337] width 1271 height 261
